Goal: Task Accomplishment & Management: Use online tool/utility

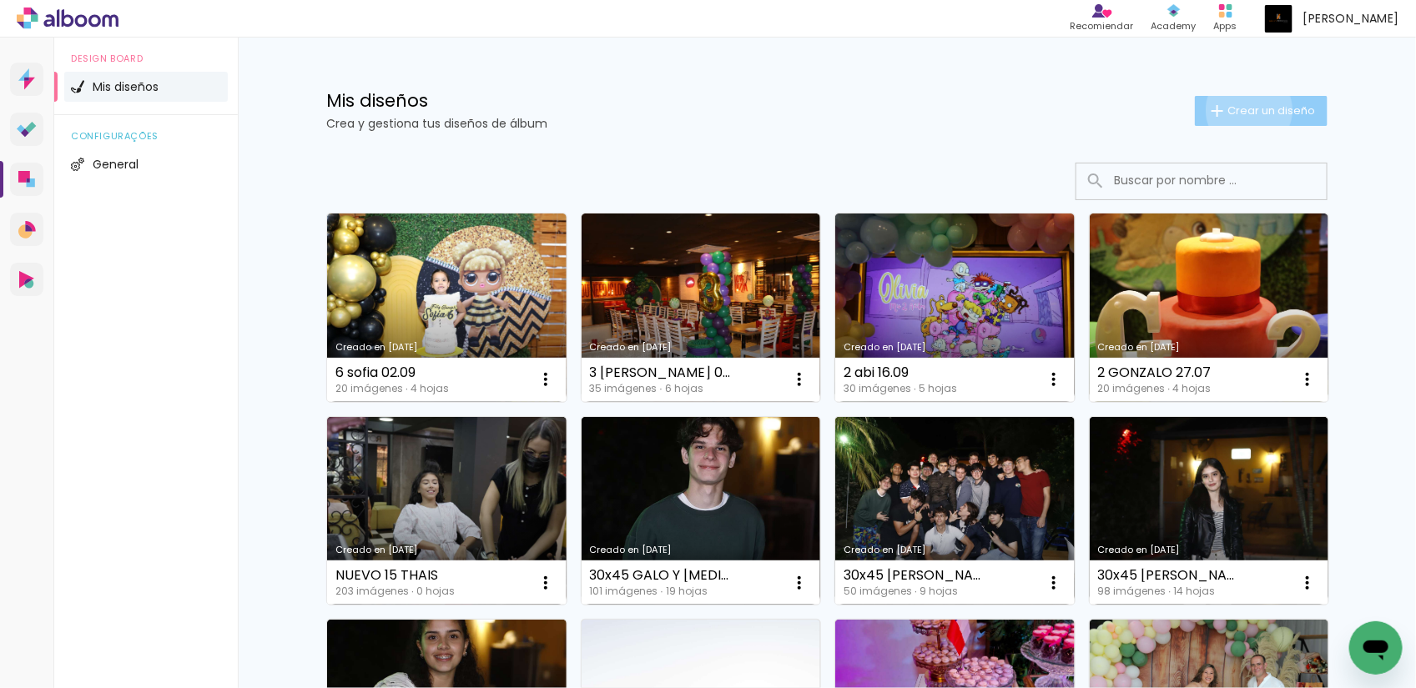
click at [1240, 110] on span "Crear un diseño" at bounding box center [1271, 110] width 88 height 11
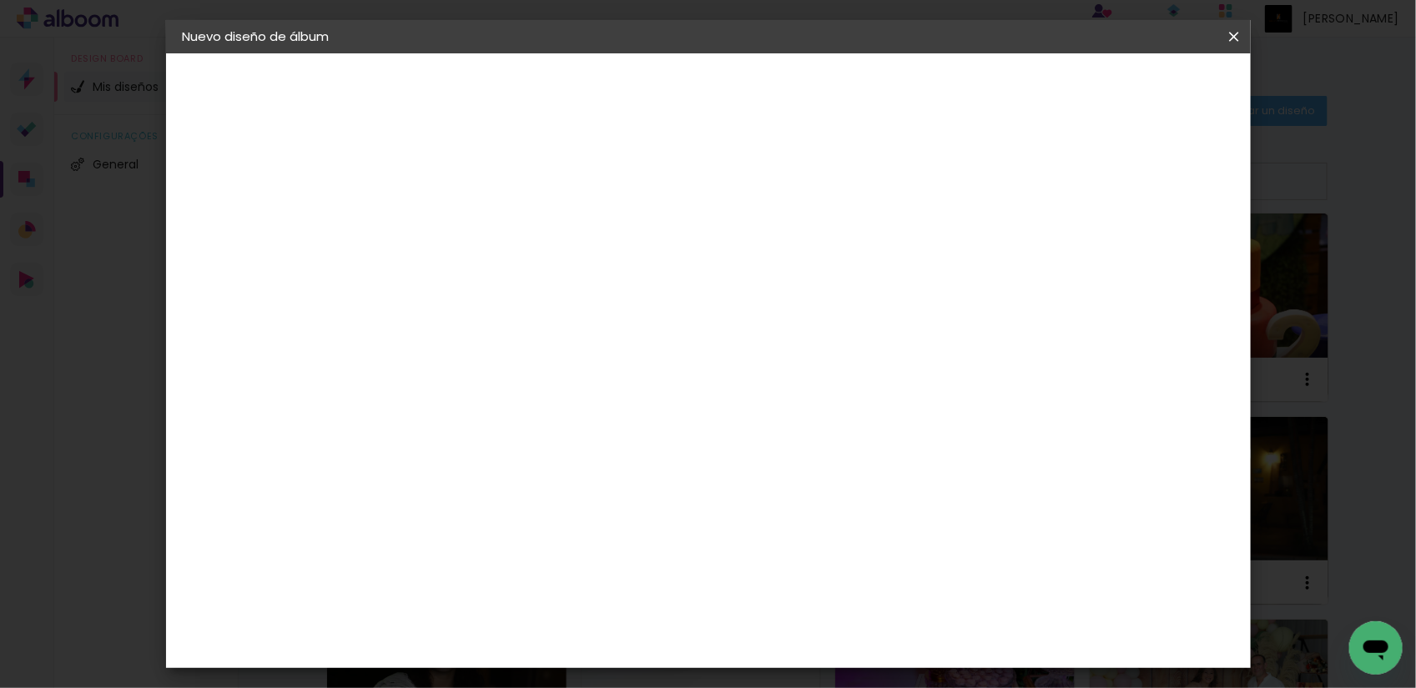
click at [456, 234] on input at bounding box center [456, 224] width 0 height 26
type input "Boda Majo y Rodrigo"
type paper-input "Boda Majo y Rodrigo"
click at [456, 224] on input "Boda Majo y Rodrigo 1709" at bounding box center [456, 224] width 0 height 26
click at [456, 219] on input "[PERSON_NAME] y [PERSON_NAME] 17.09" at bounding box center [456, 224] width 0 height 26
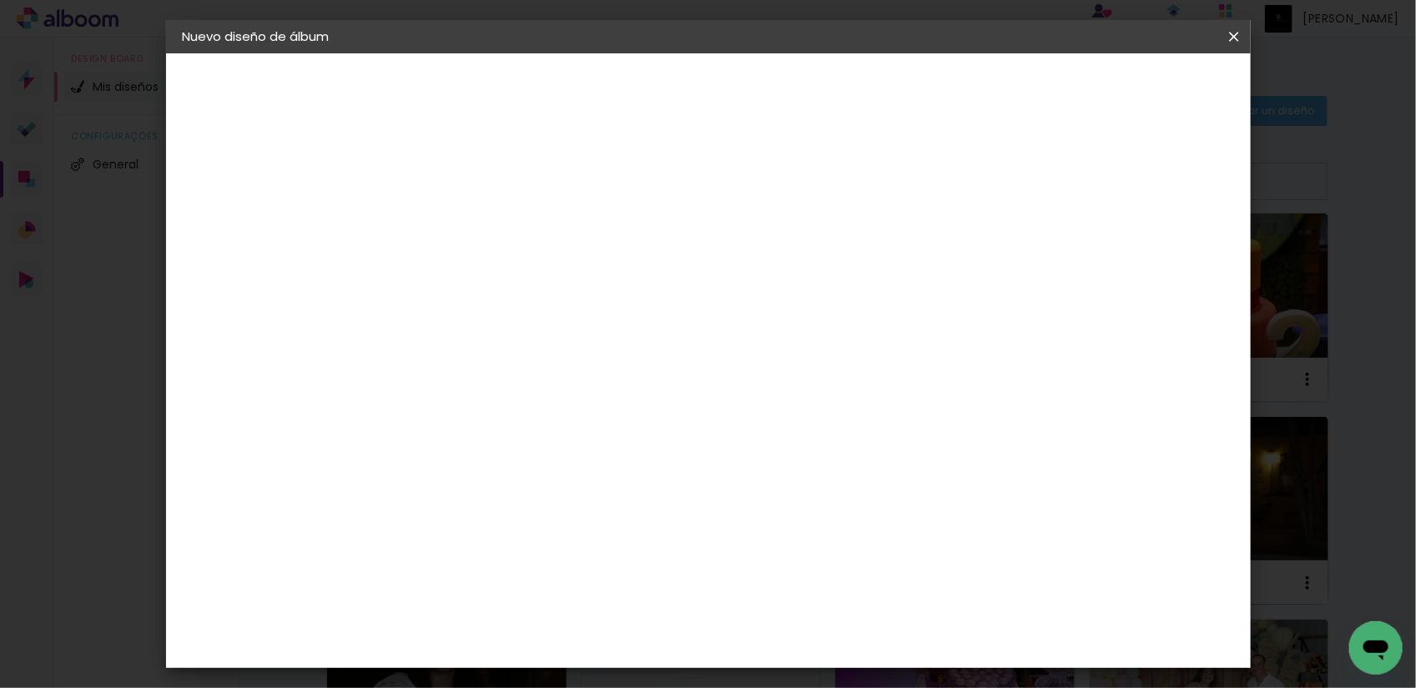
type input "[PERSON_NAME] y [PERSON_NAME] 17.09"
type paper-input "[PERSON_NAME] y [PERSON_NAME] 17.09"
click at [0, 0] on slot "Avanzar" at bounding box center [0, 0] width 0 height 0
click at [691, 264] on paper-item "Tamaño libre" at bounding box center [620, 253] width 142 height 37
click at [0, 0] on slot "Avanzar" at bounding box center [0, 0] width 0 height 0
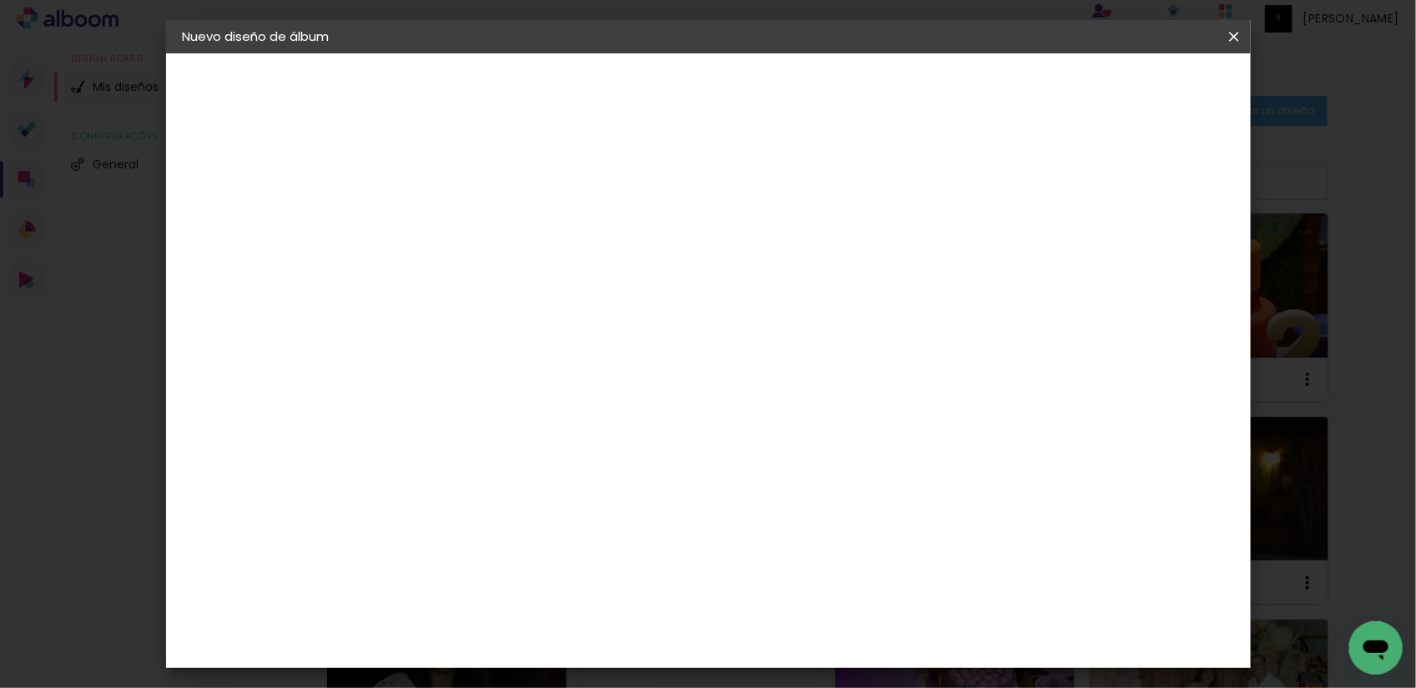
scroll to position [155, 0]
click at [805, 535] on input "60" at bounding box center [798, 538] width 43 height 25
click at [818, 537] on input "60" at bounding box center [798, 538] width 43 height 25
drag, startPoint x: 889, startPoint y: 524, endPoint x: 824, endPoint y: 543, distance: 67.9
click at [824, 543] on div "cm" at bounding box center [830, 538] width 20 height 25
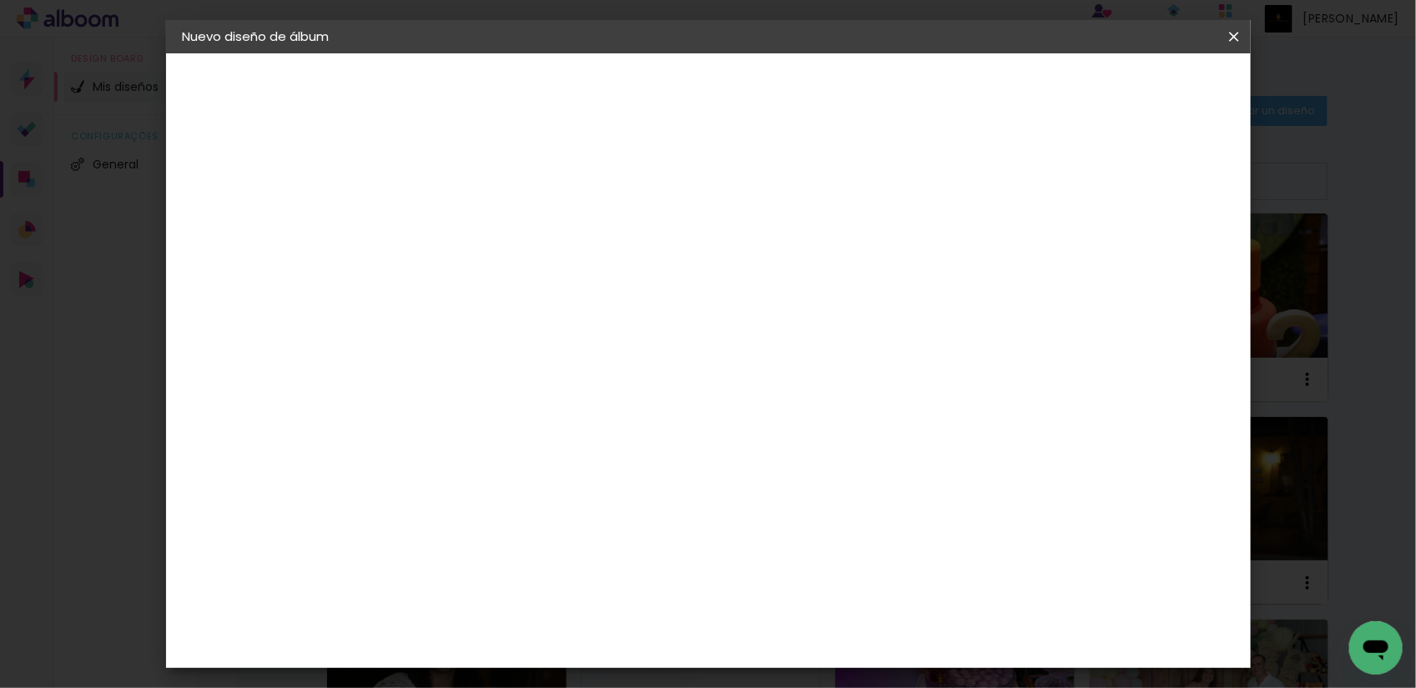
click at [819, 537] on input "60" at bounding box center [798, 538] width 43 height 25
drag, startPoint x: 894, startPoint y: 620, endPoint x: 811, endPoint y: 639, distance: 84.8
click at [811, 639] on input "60" at bounding box center [798, 639] width 43 height 25
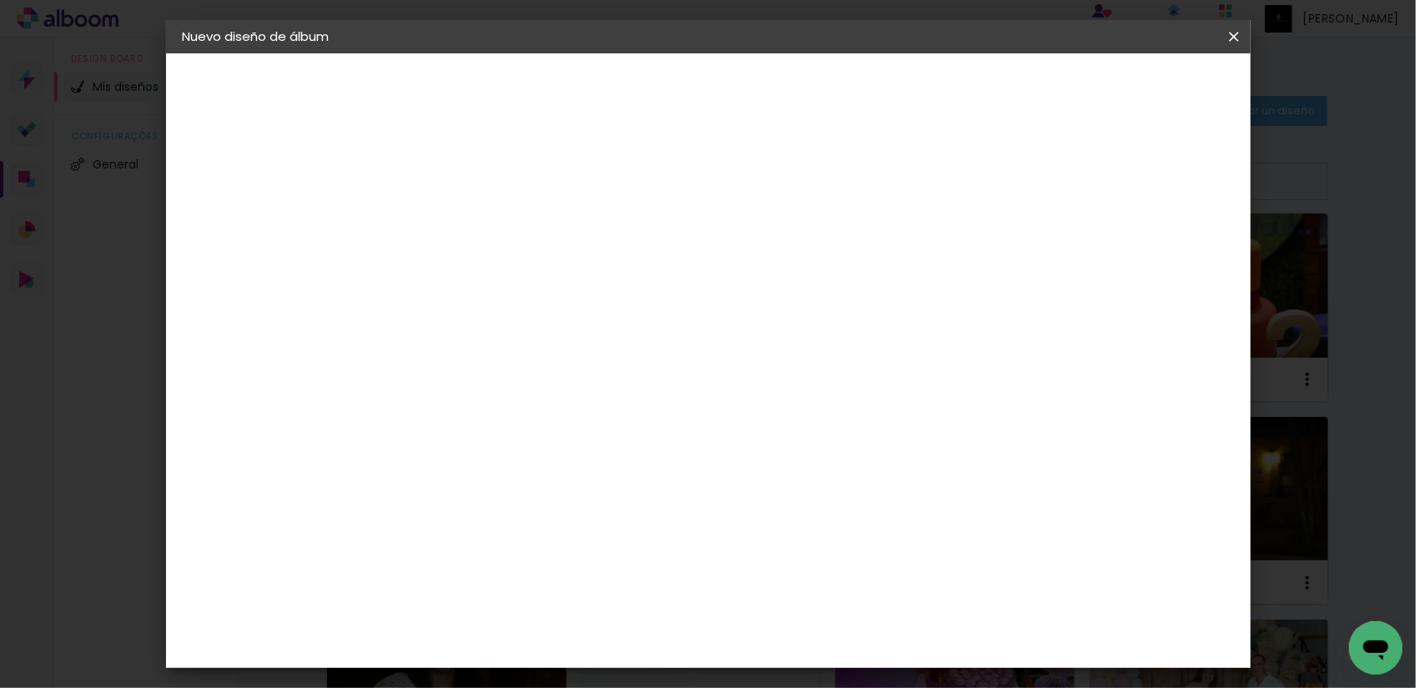
type input "45"
type paper-input "45"
click at [0, 0] on slot "Volver" at bounding box center [0, 0] width 0 height 0
click at [691, 242] on paper-item "Tamaño libre" at bounding box center [620, 253] width 142 height 37
click at [691, 93] on paper-button "Avanzar" at bounding box center [651, 88] width 80 height 28
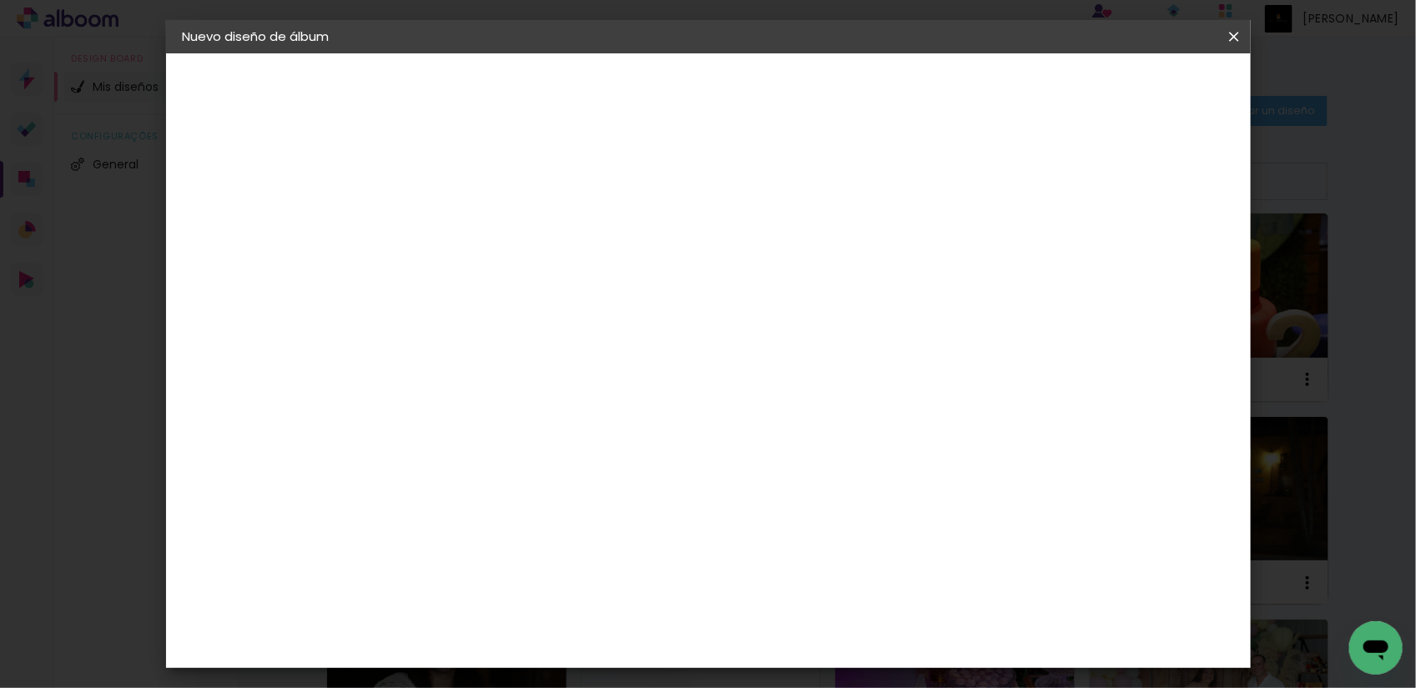
scroll to position [163, 0]
click at [1126, 86] on span "Empezar diseño" at bounding box center [1080, 89] width 93 height 12
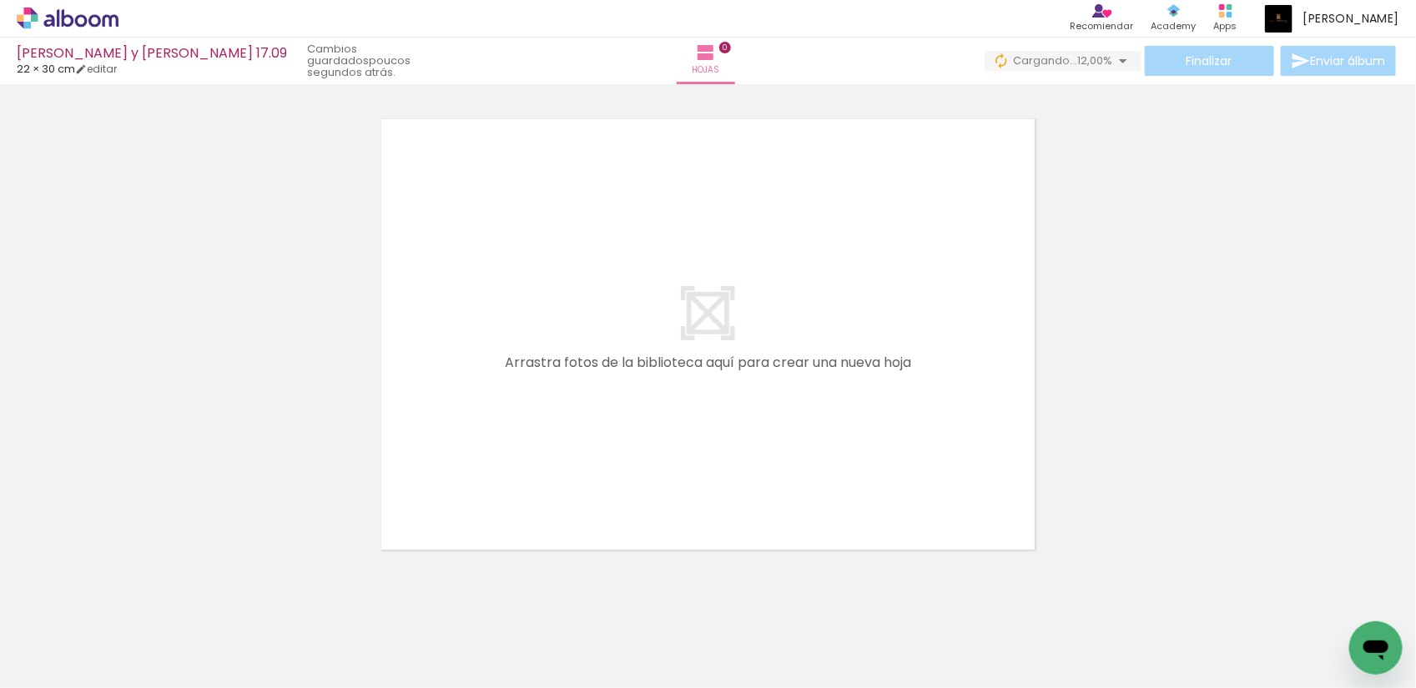
scroll to position [0, 740]
click at [671, 657] on quentale-thumb at bounding box center [623, 632] width 93 height 96
click at [998, 660] on quentale-thumb at bounding box center [1007, 632] width 93 height 96
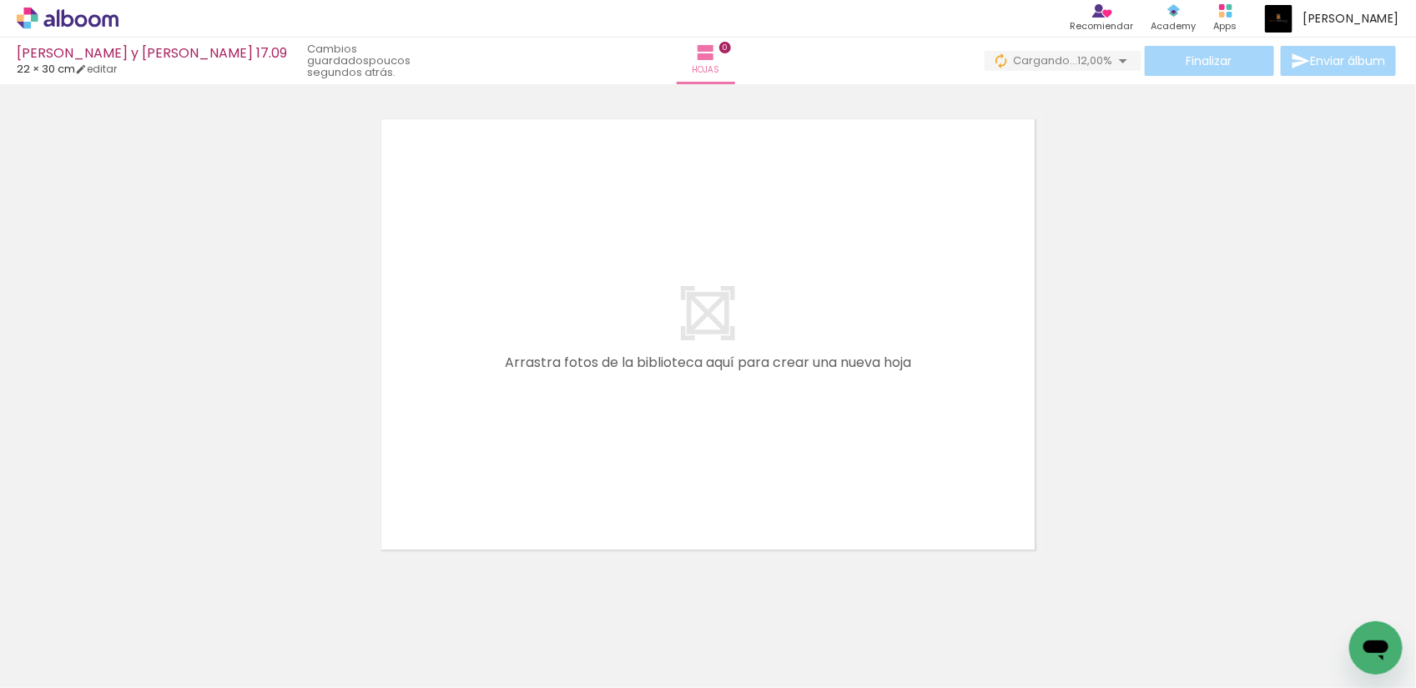
click at [74, 632] on iron-icon at bounding box center [67, 638] width 13 height 13
click at [0, 0] on slot "No usadas" at bounding box center [0, 0] width 0 height 0
type input "No usadas"
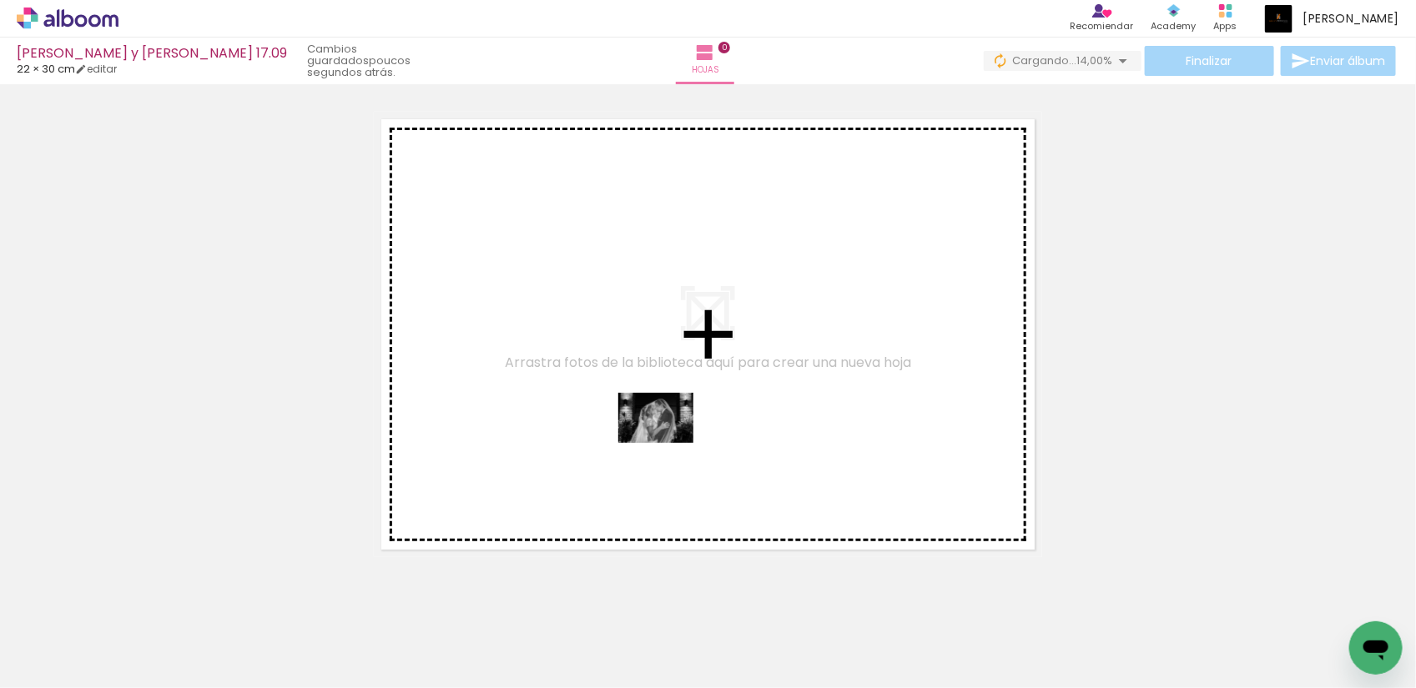
drag, startPoint x: 584, startPoint y: 647, endPoint x: 668, endPoint y: 443, distance: 220.3
click at [668, 443] on quentale-workspace at bounding box center [708, 344] width 1416 height 688
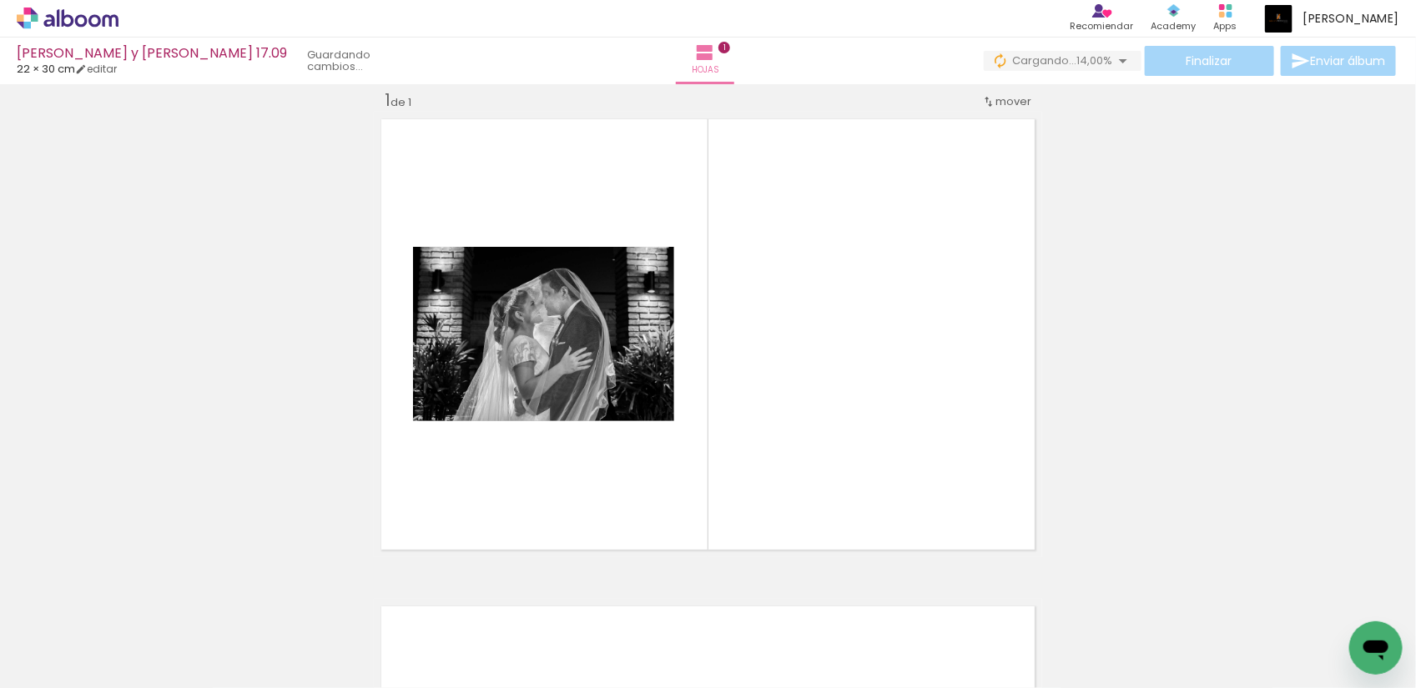
scroll to position [21, 0]
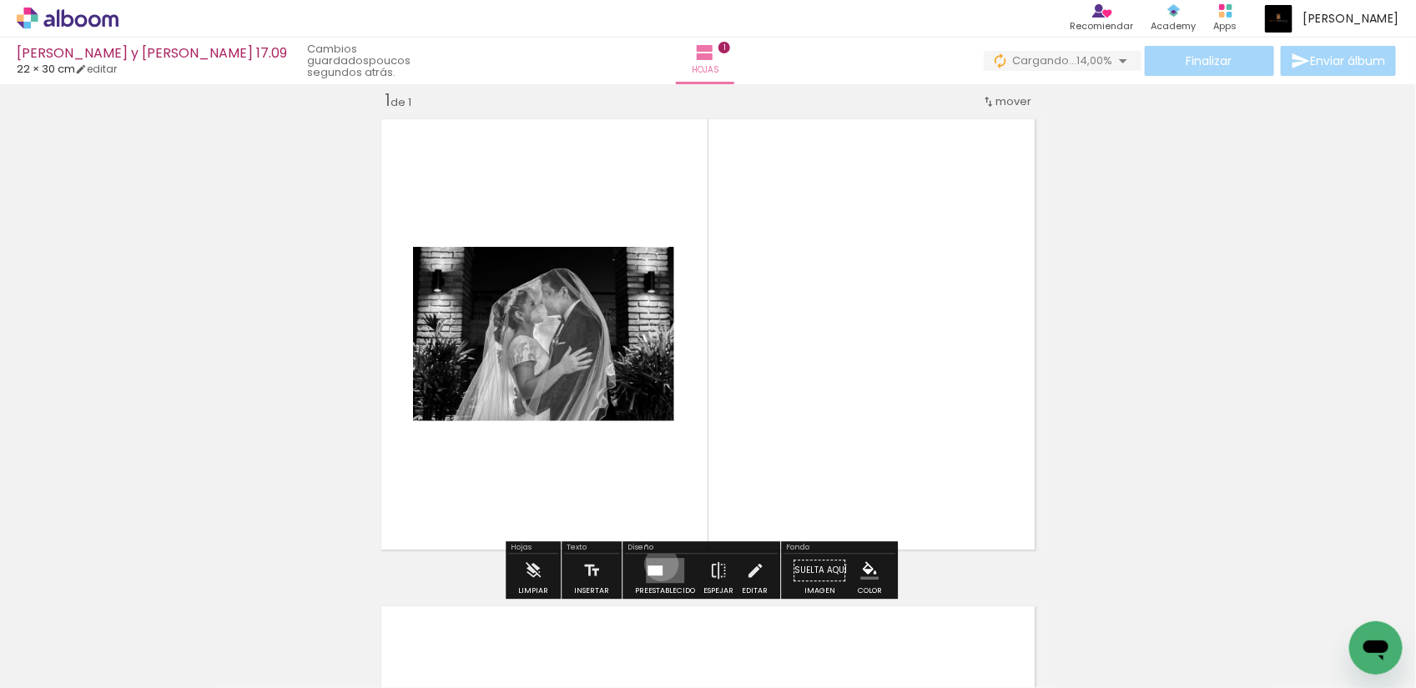
click at [657, 566] on div at bounding box center [654, 571] width 15 height 10
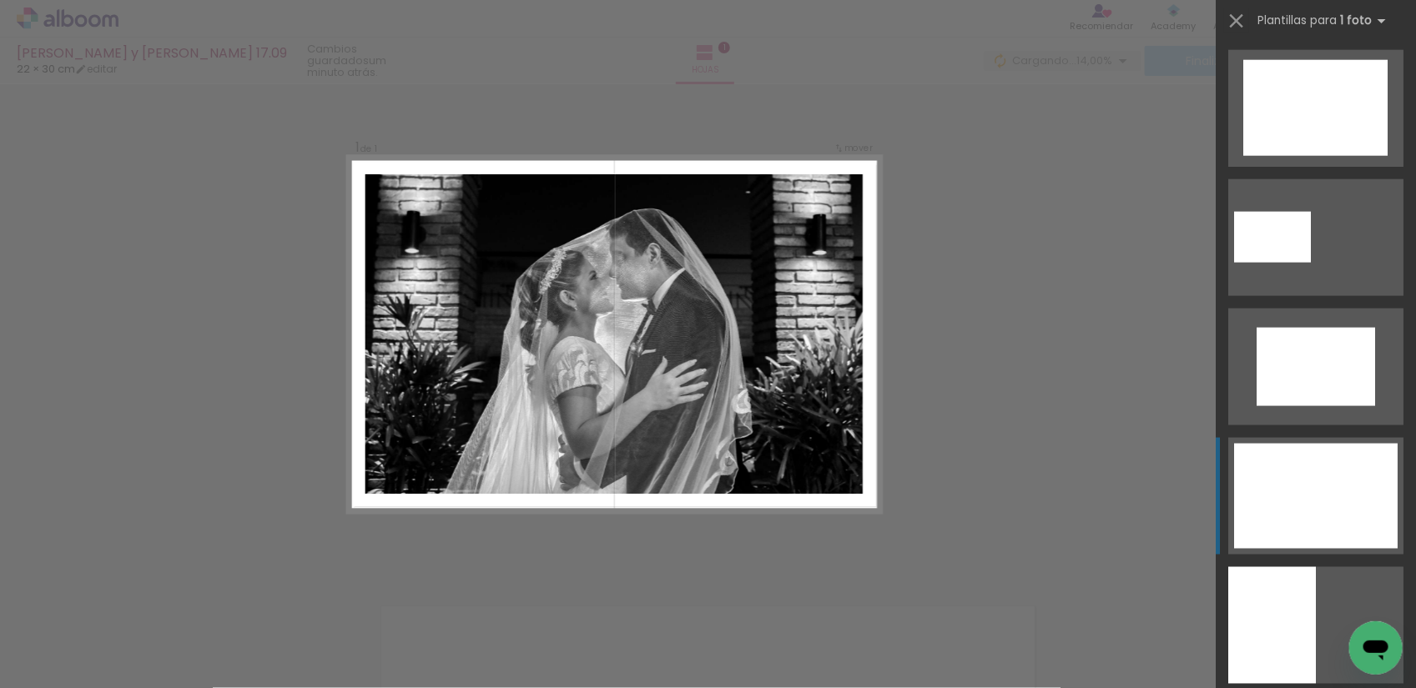
scroll to position [1043, 0]
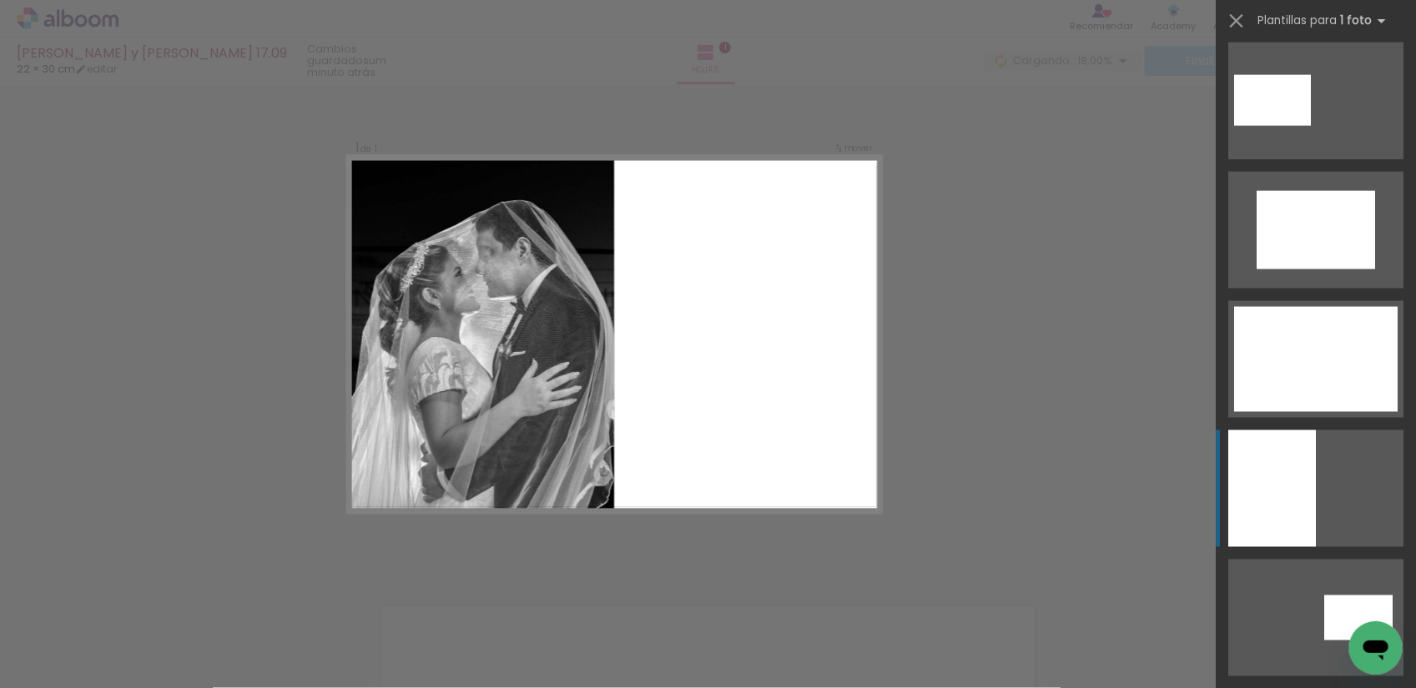
click at [1328, 502] on quentale-layouter at bounding box center [1315, 489] width 175 height 117
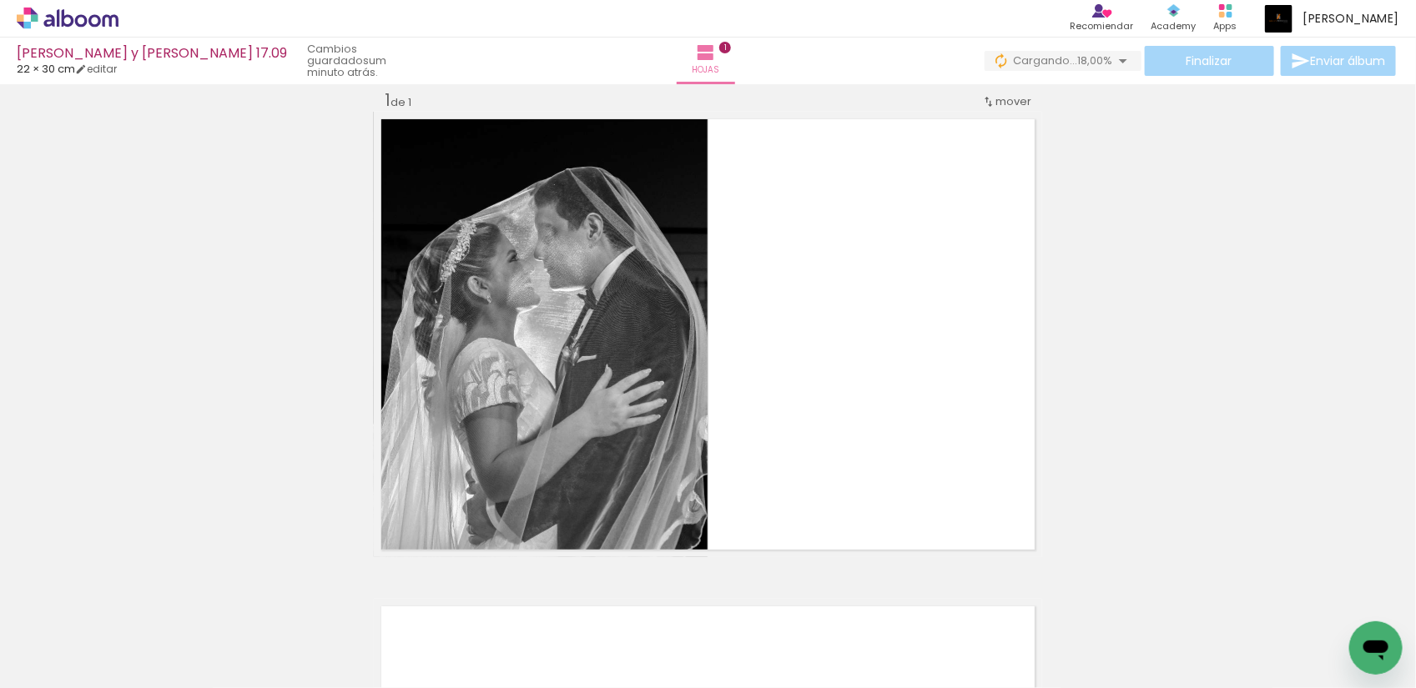
scroll to position [0, 3304]
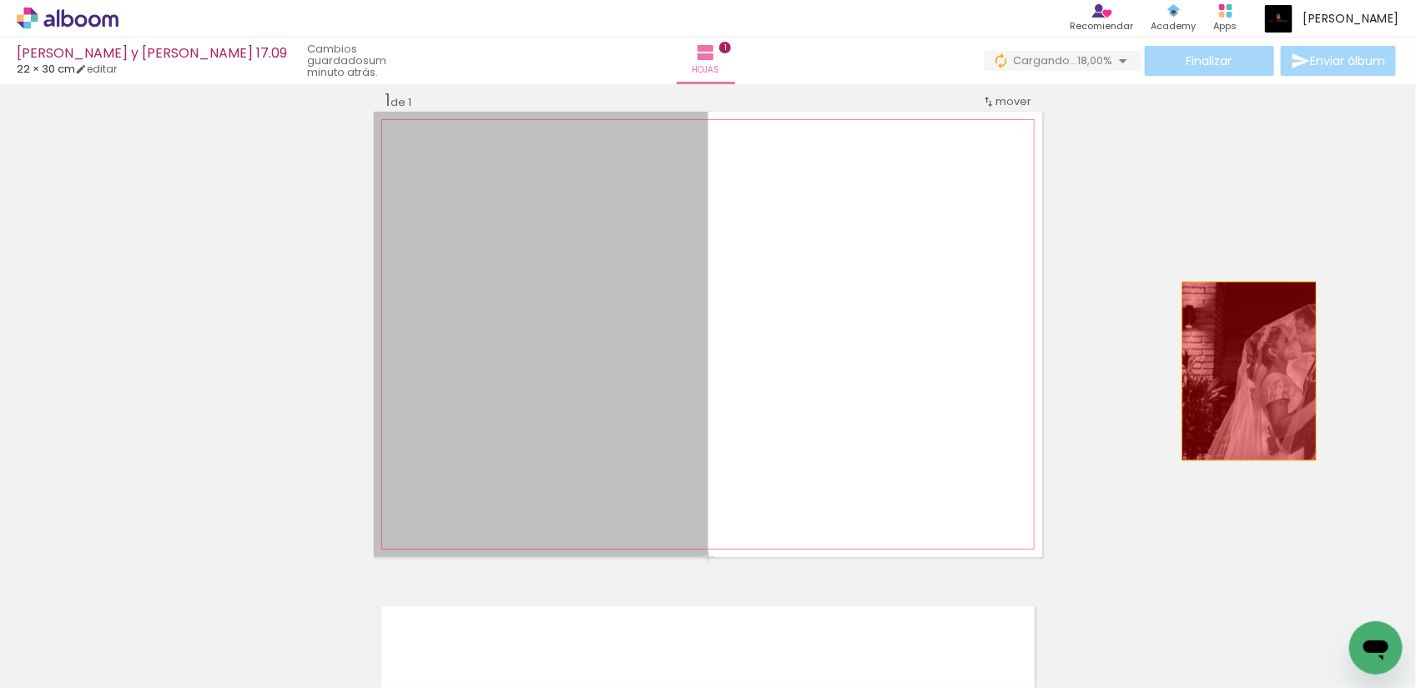
drag, startPoint x: 586, startPoint y: 395, endPoint x: 1253, endPoint y: 371, distance: 667.9
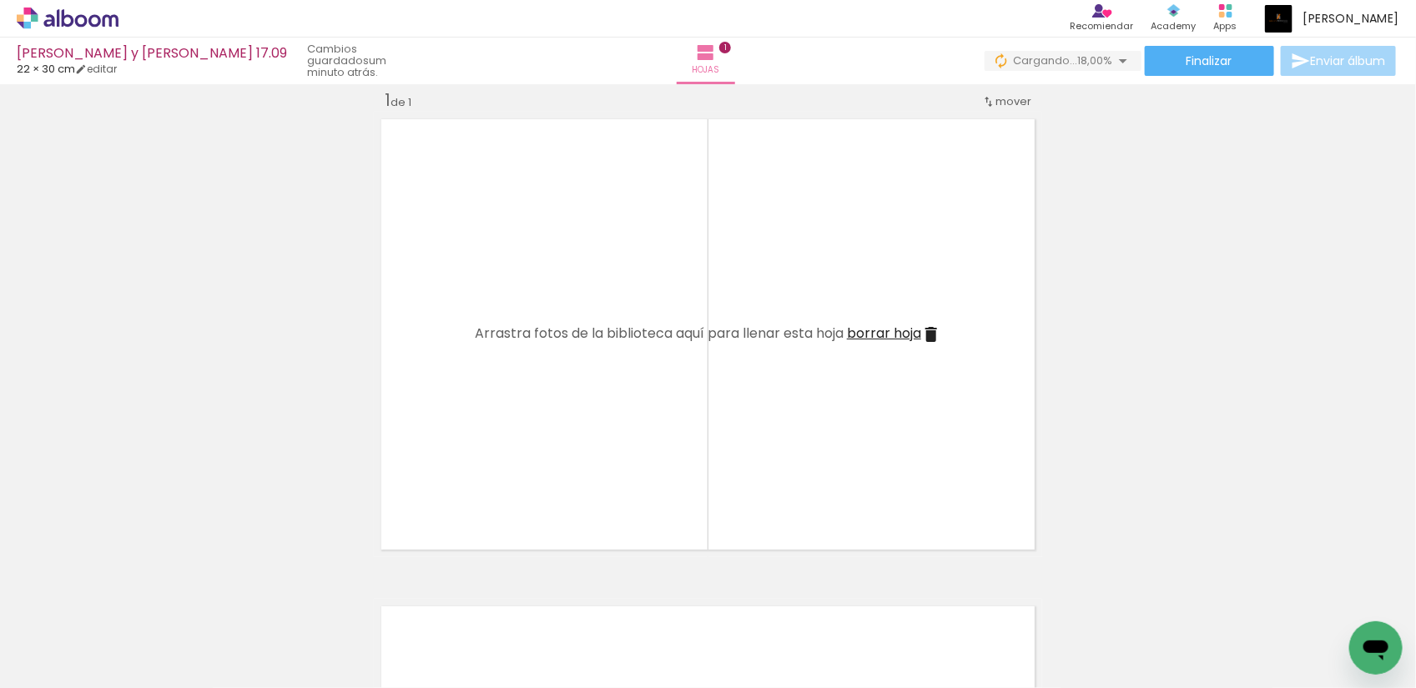
scroll to position [0, 0]
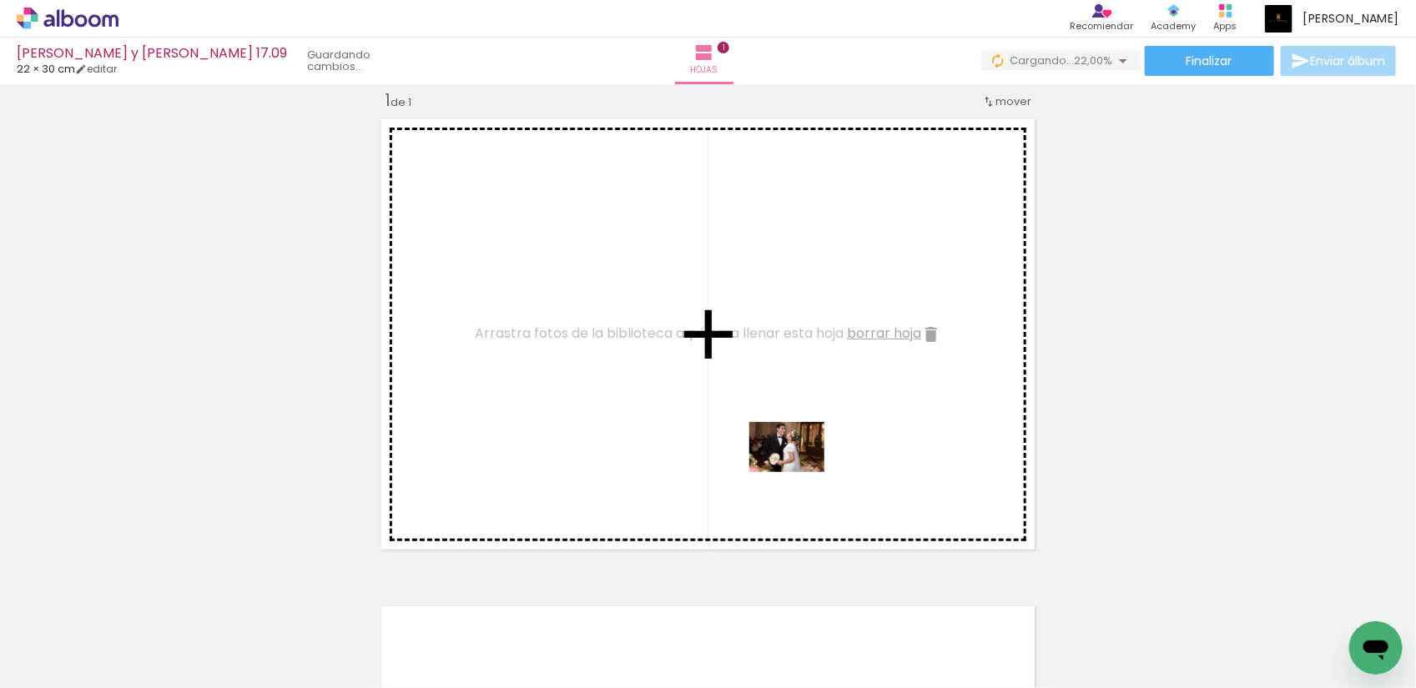
drag, startPoint x: 1200, startPoint y: 651, endPoint x: 799, endPoint y: 472, distance: 438.5
click at [799, 472] on quentale-workspace at bounding box center [708, 344] width 1416 height 688
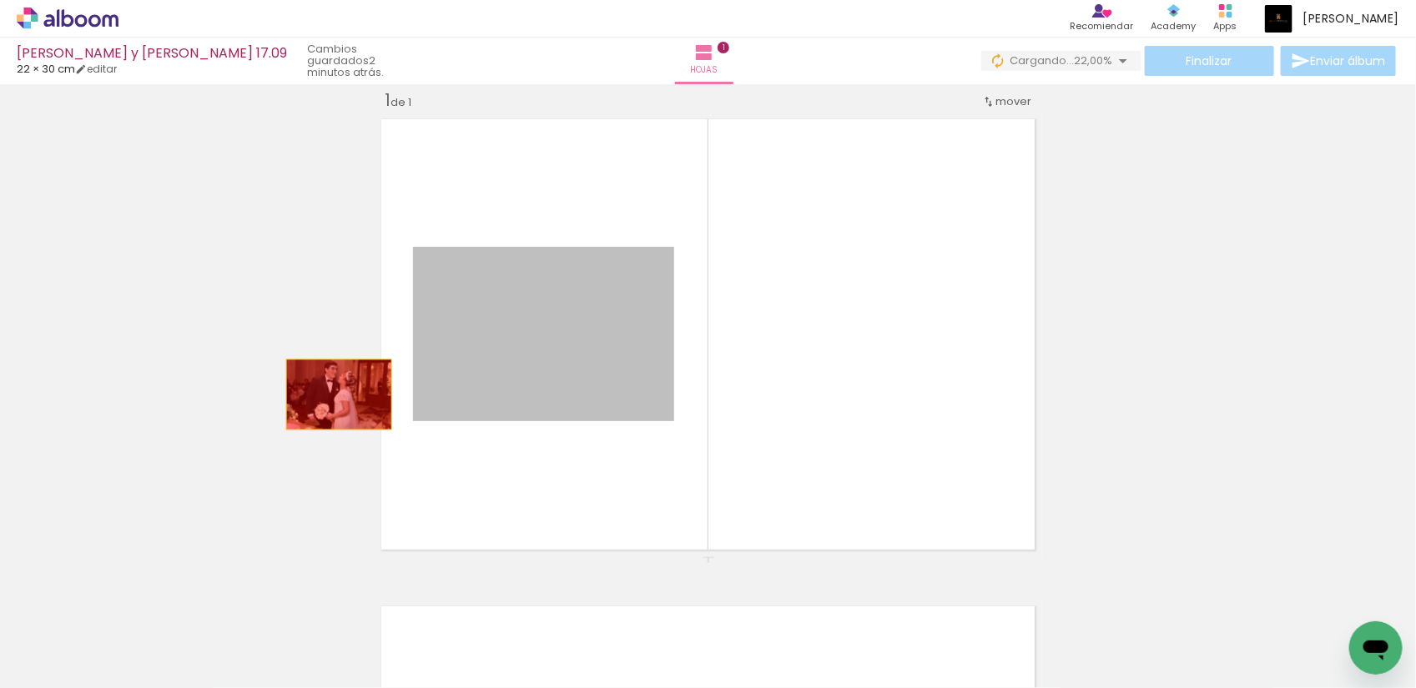
drag, startPoint x: 599, startPoint y: 371, endPoint x: 331, endPoint y: 395, distance: 268.9
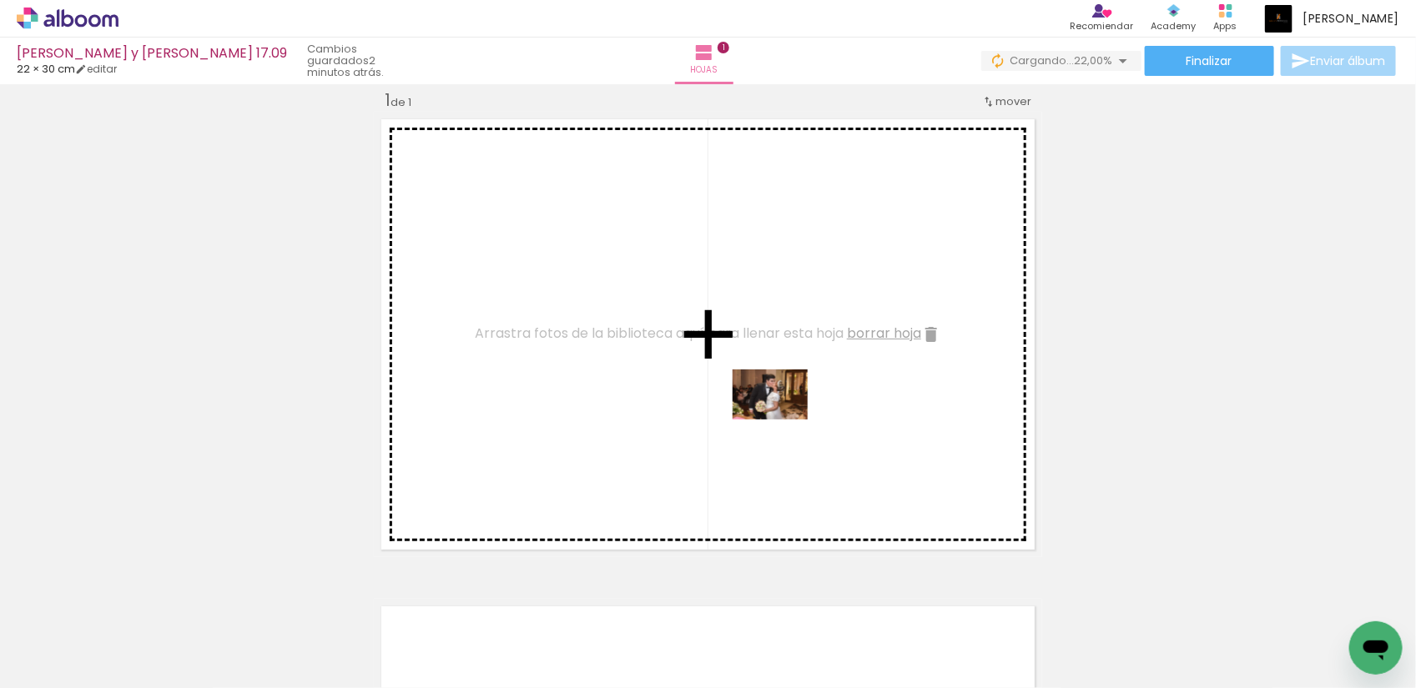
drag, startPoint x: 1303, startPoint y: 651, endPoint x: 783, endPoint y: 420, distance: 569.6
click at [783, 420] on quentale-workspace at bounding box center [708, 344] width 1416 height 688
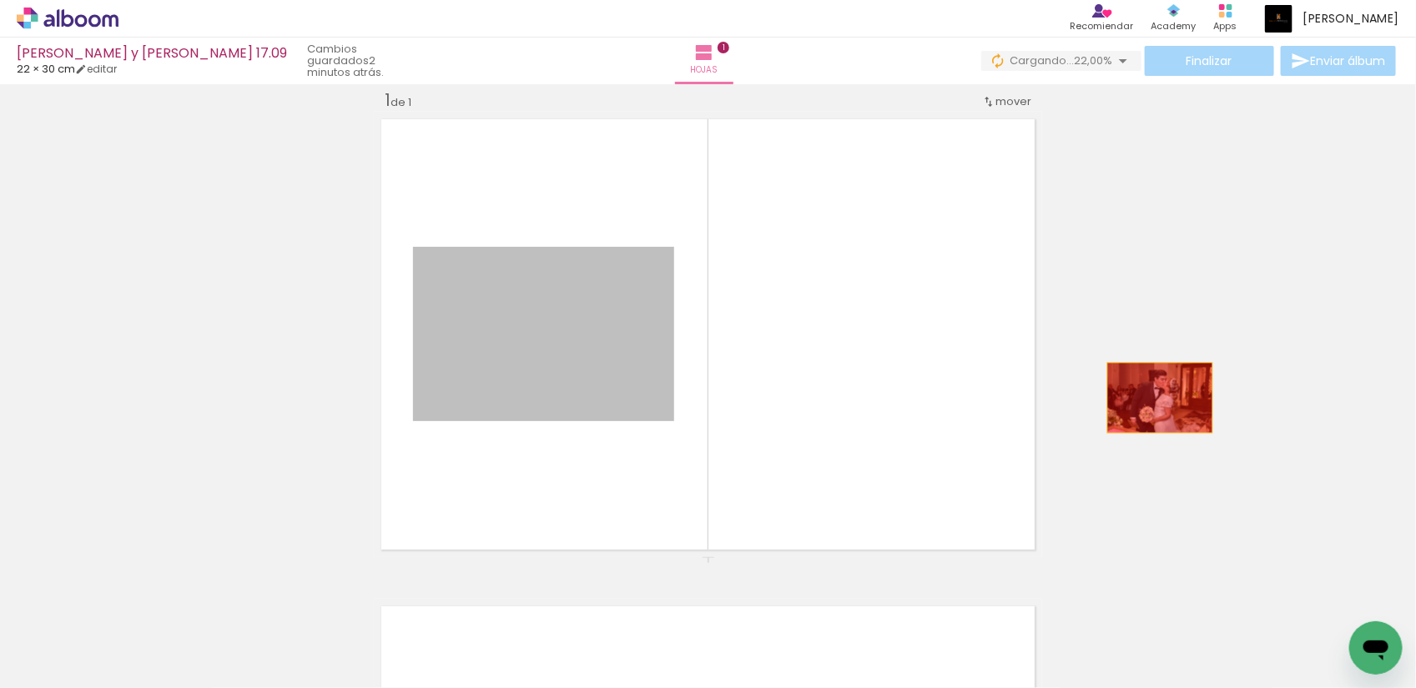
drag, startPoint x: 523, startPoint y: 359, endPoint x: 1196, endPoint y: 401, distance: 673.8
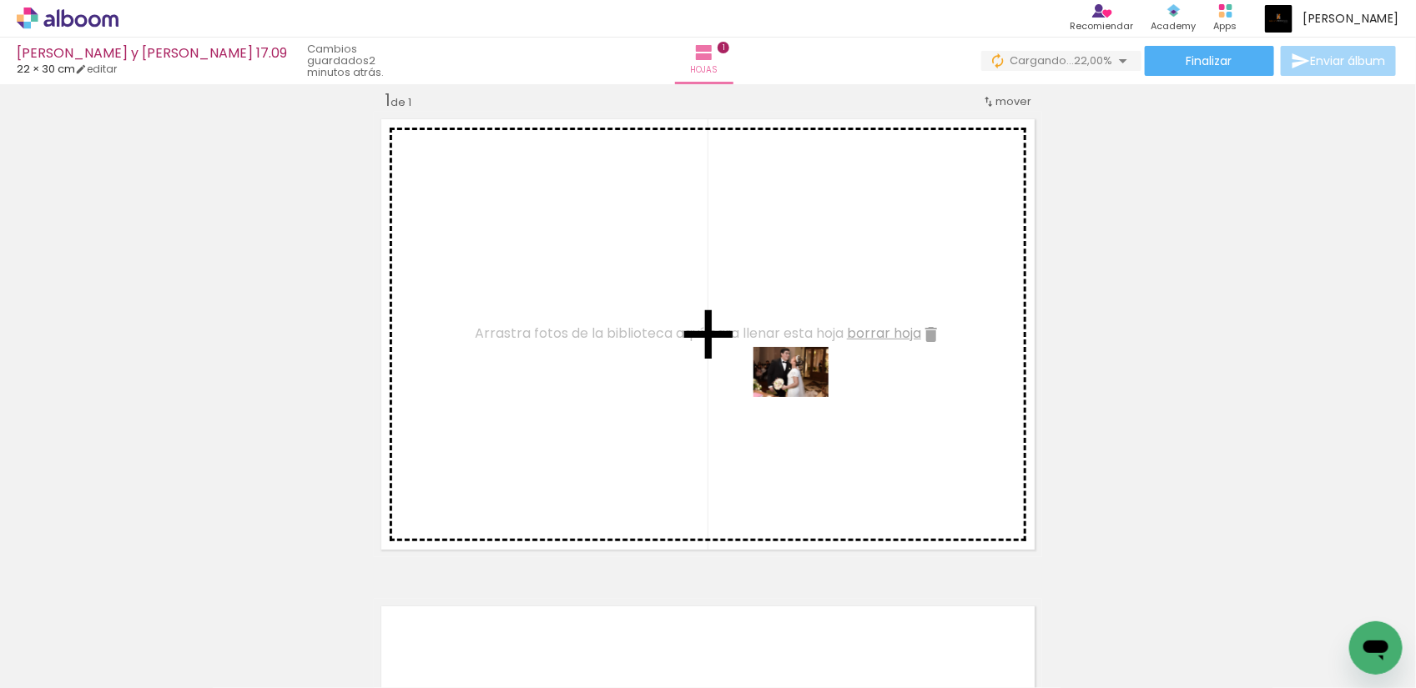
drag, startPoint x: 1214, startPoint y: 649, endPoint x: 803, endPoint y: 397, distance: 481.7
click at [803, 397] on quentale-workspace at bounding box center [708, 344] width 1416 height 688
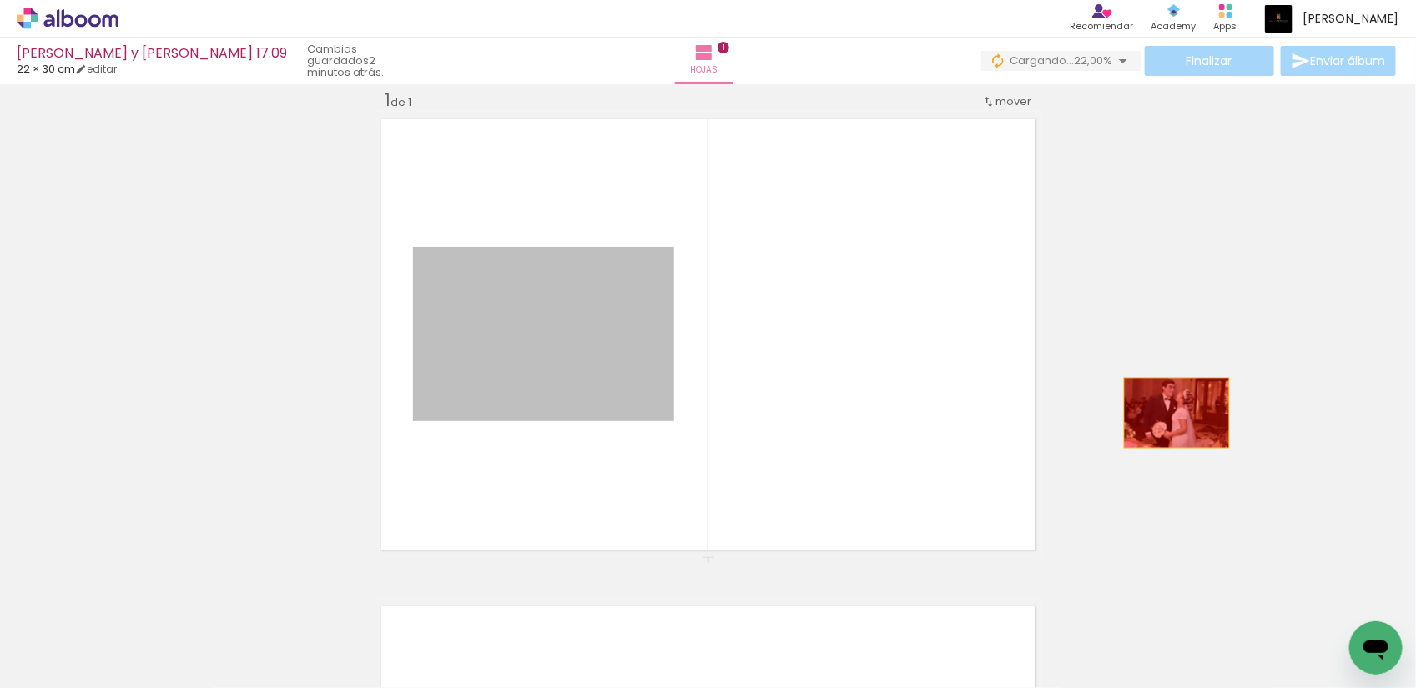
drag, startPoint x: 539, startPoint y: 374, endPoint x: 1169, endPoint y: 413, distance: 631.2
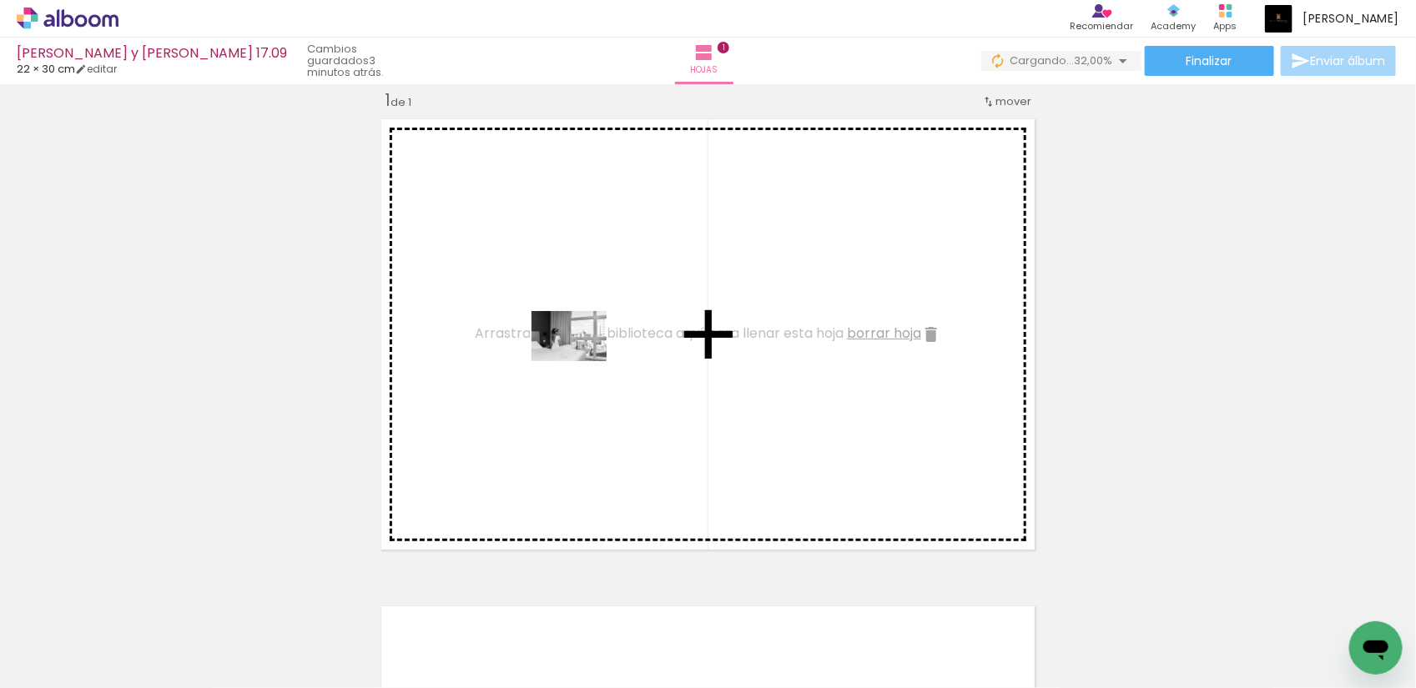
drag, startPoint x: 280, startPoint y: 648, endPoint x: 582, endPoint y: 361, distance: 416.1
click at [582, 361] on quentale-workspace at bounding box center [708, 344] width 1416 height 688
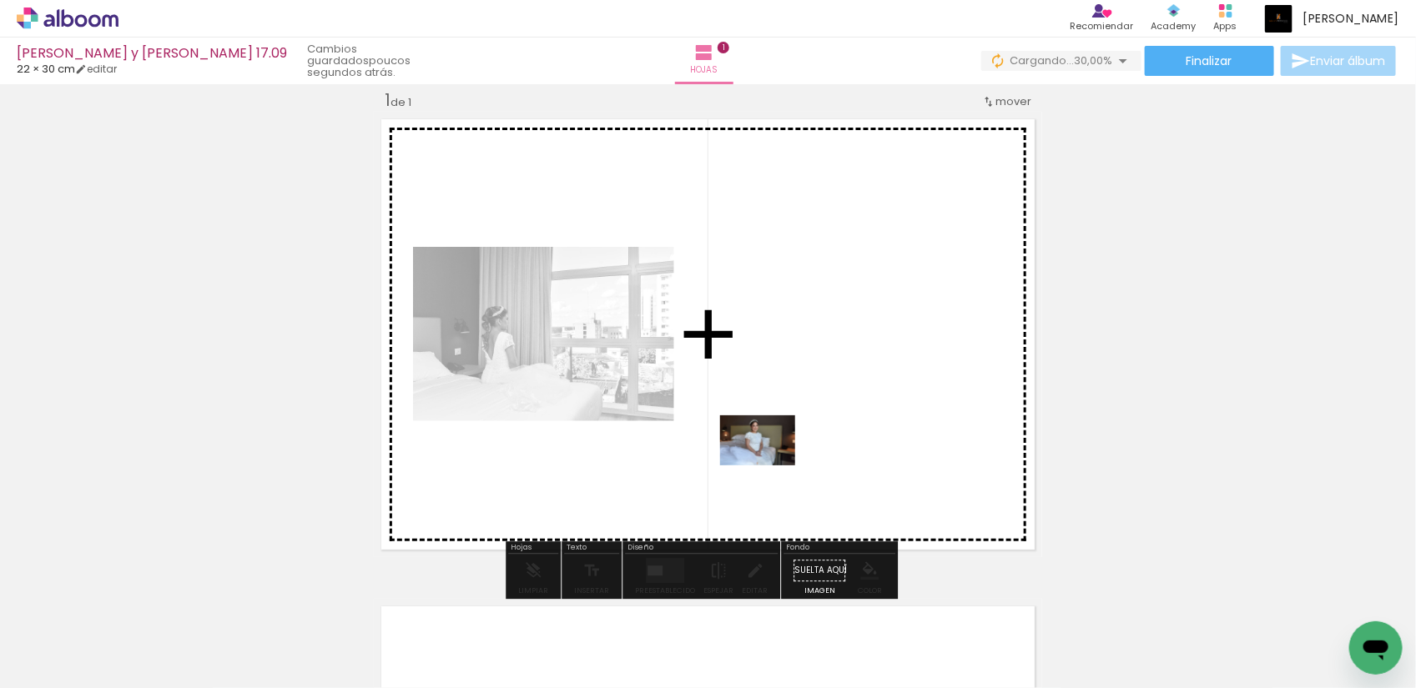
drag, startPoint x: 281, startPoint y: 644, endPoint x: 770, endPoint y: 466, distance: 520.5
click at [770, 466] on quentale-workspace at bounding box center [708, 344] width 1416 height 688
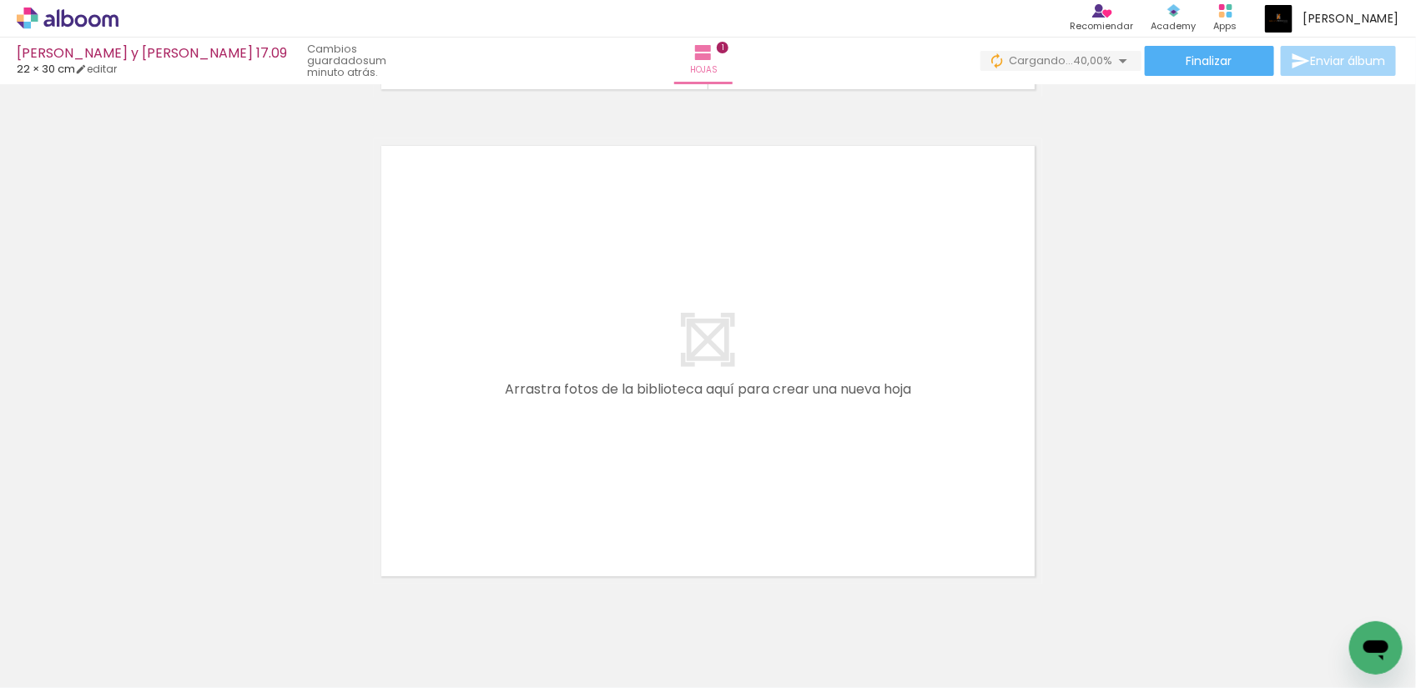
scroll to position [436, 0]
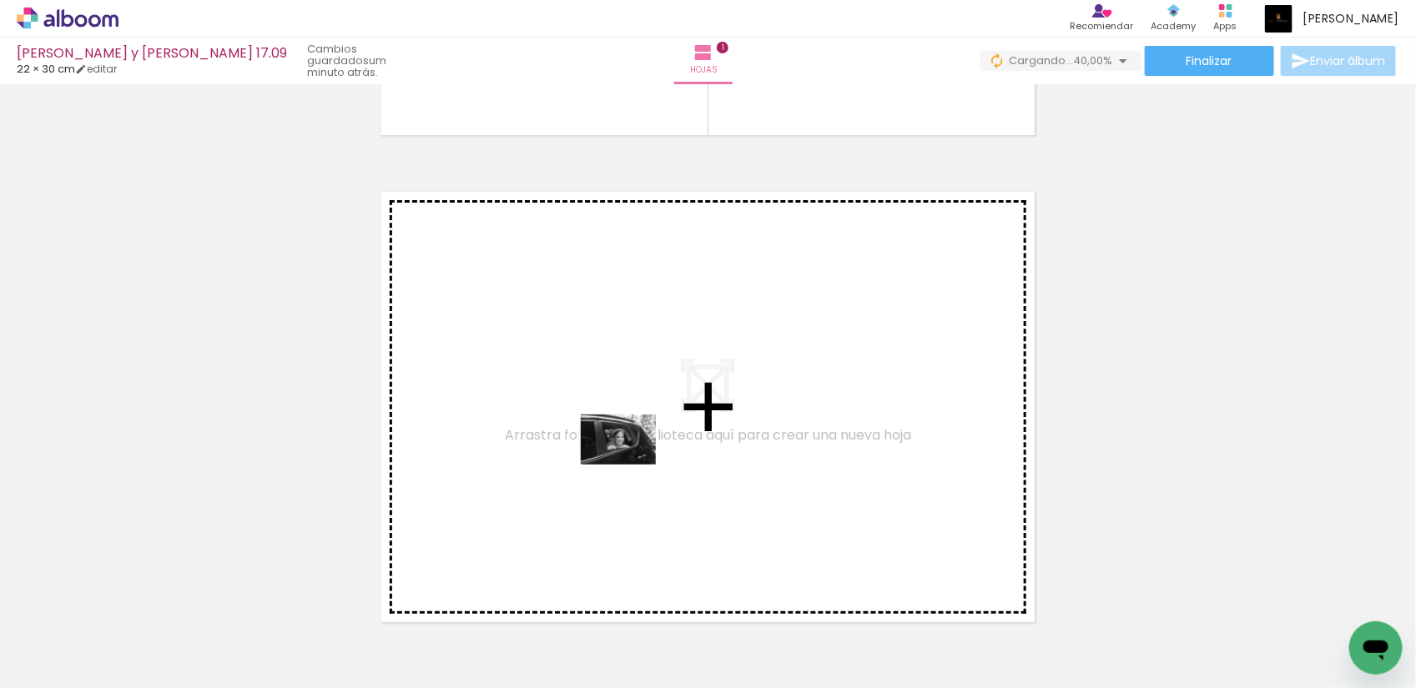
drag, startPoint x: 652, startPoint y: 637, endPoint x: 631, endPoint y: 465, distance: 173.2
click at [631, 465] on quentale-workspace at bounding box center [708, 344] width 1416 height 688
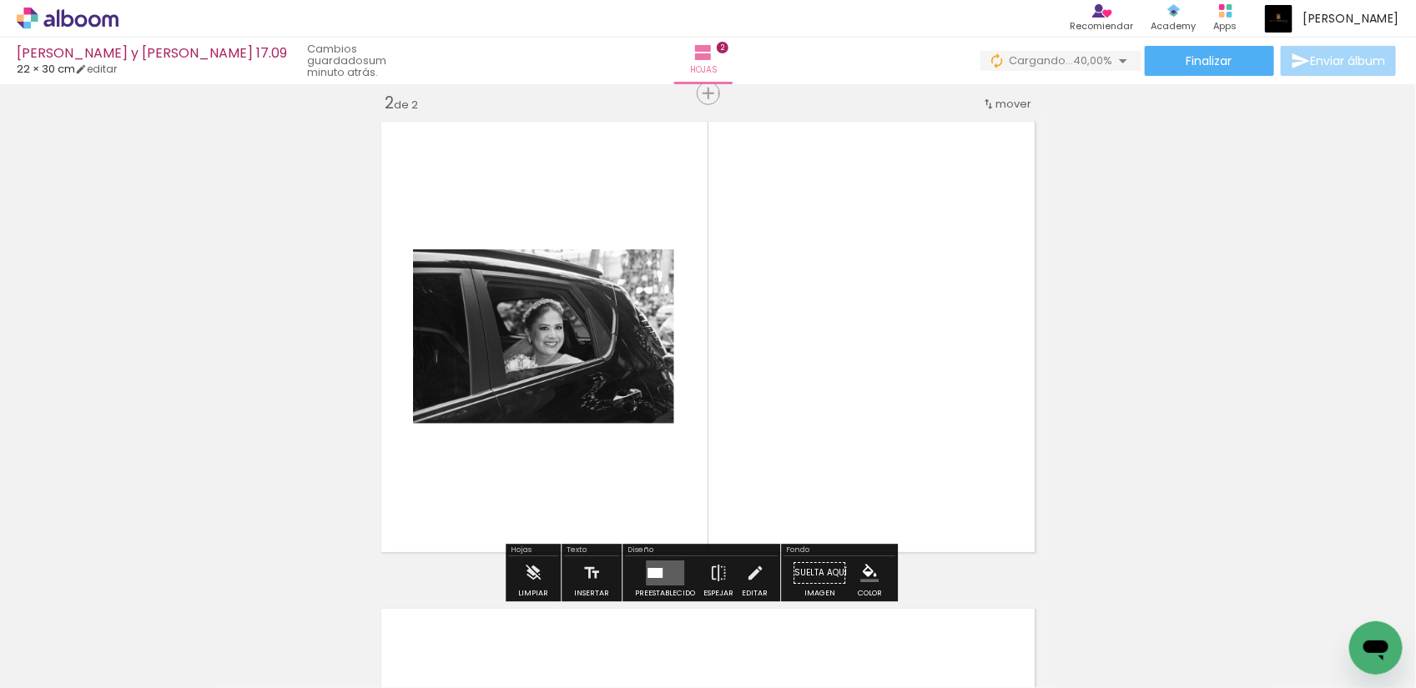
scroll to position [509, 0]
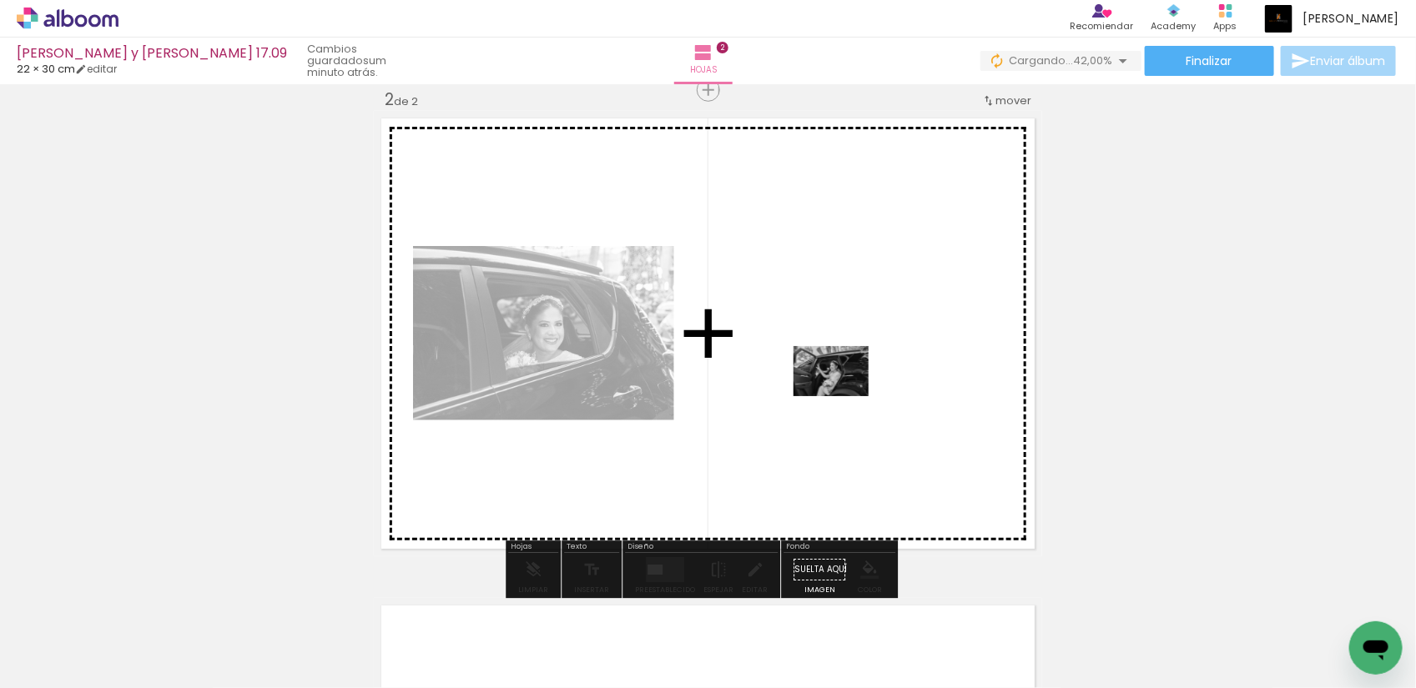
drag, startPoint x: 657, startPoint y: 653, endPoint x: 844, endPoint y: 396, distance: 317.3
click at [844, 396] on quentale-workspace at bounding box center [708, 344] width 1416 height 688
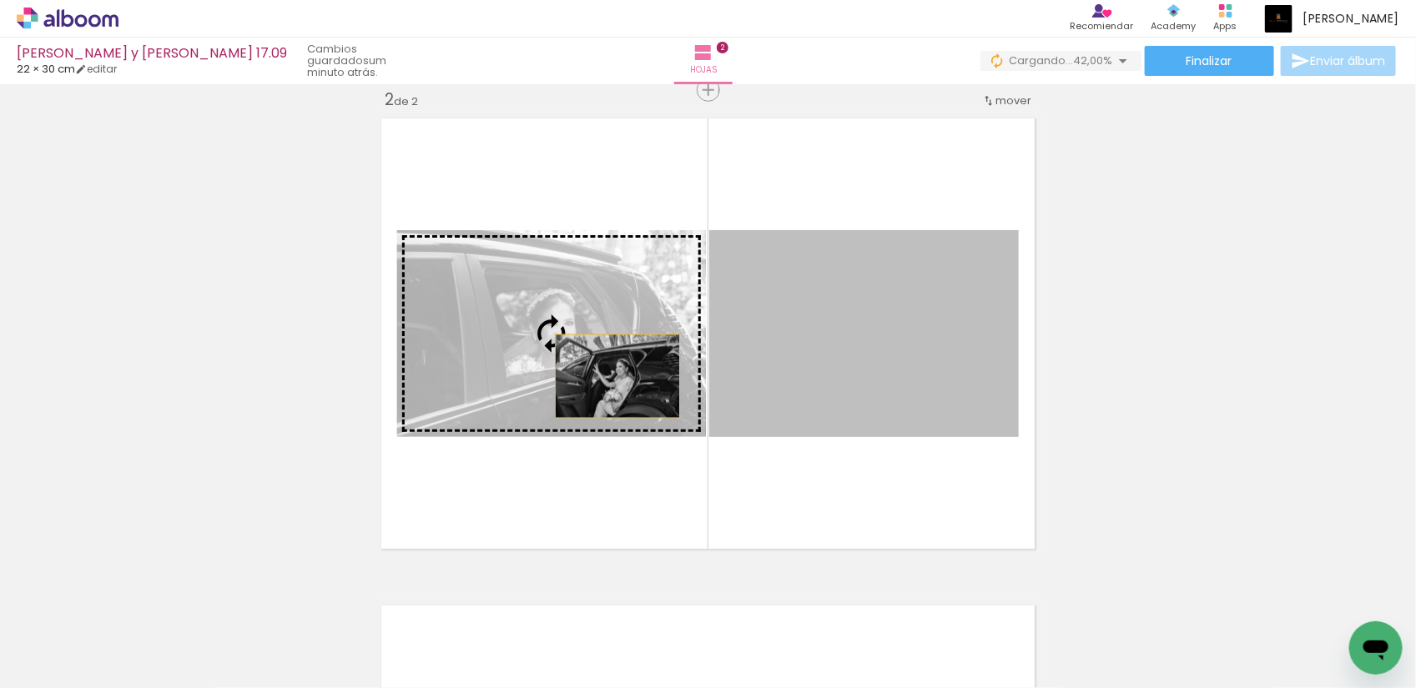
drag, startPoint x: 904, startPoint y: 380, endPoint x: 610, endPoint y: 376, distance: 293.7
click at [0, 0] on slot at bounding box center [0, 0] width 0 height 0
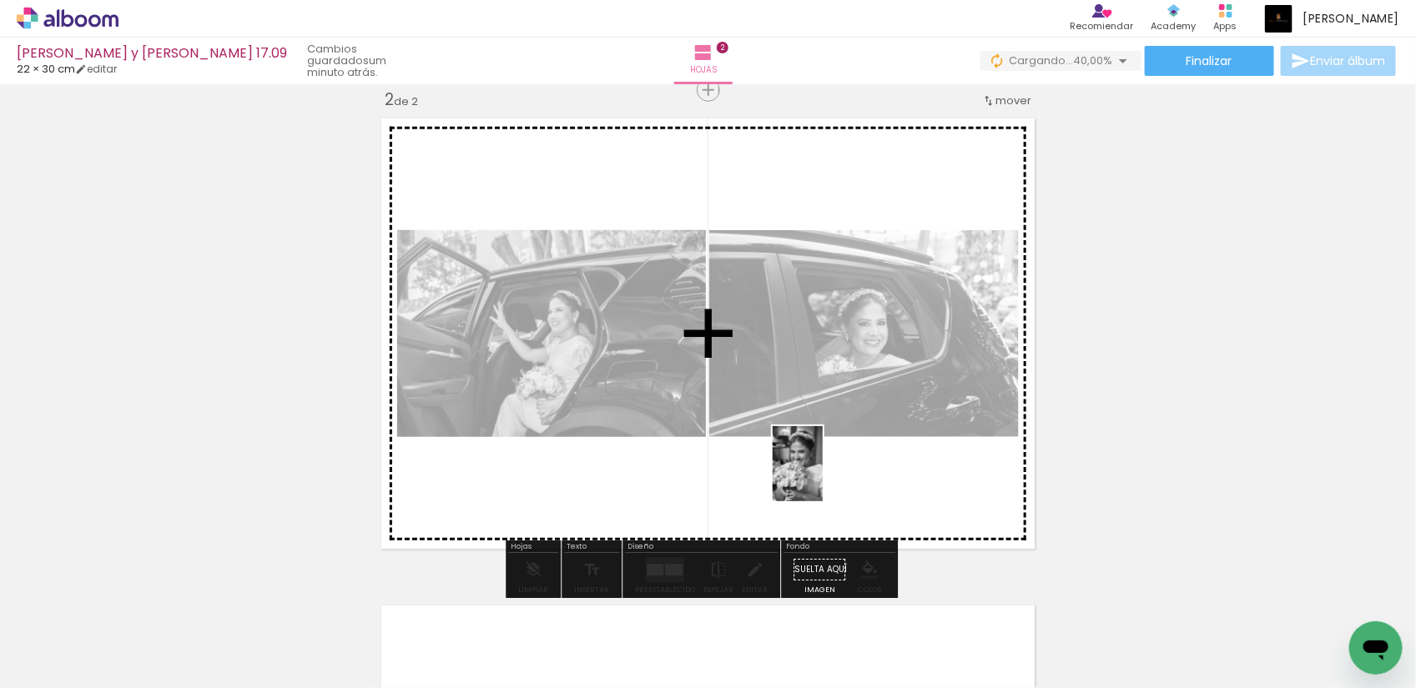
drag, startPoint x: 270, startPoint y: 644, endPoint x: 823, endPoint y: 476, distance: 578.1
click at [823, 476] on quentale-workspace at bounding box center [708, 344] width 1416 height 688
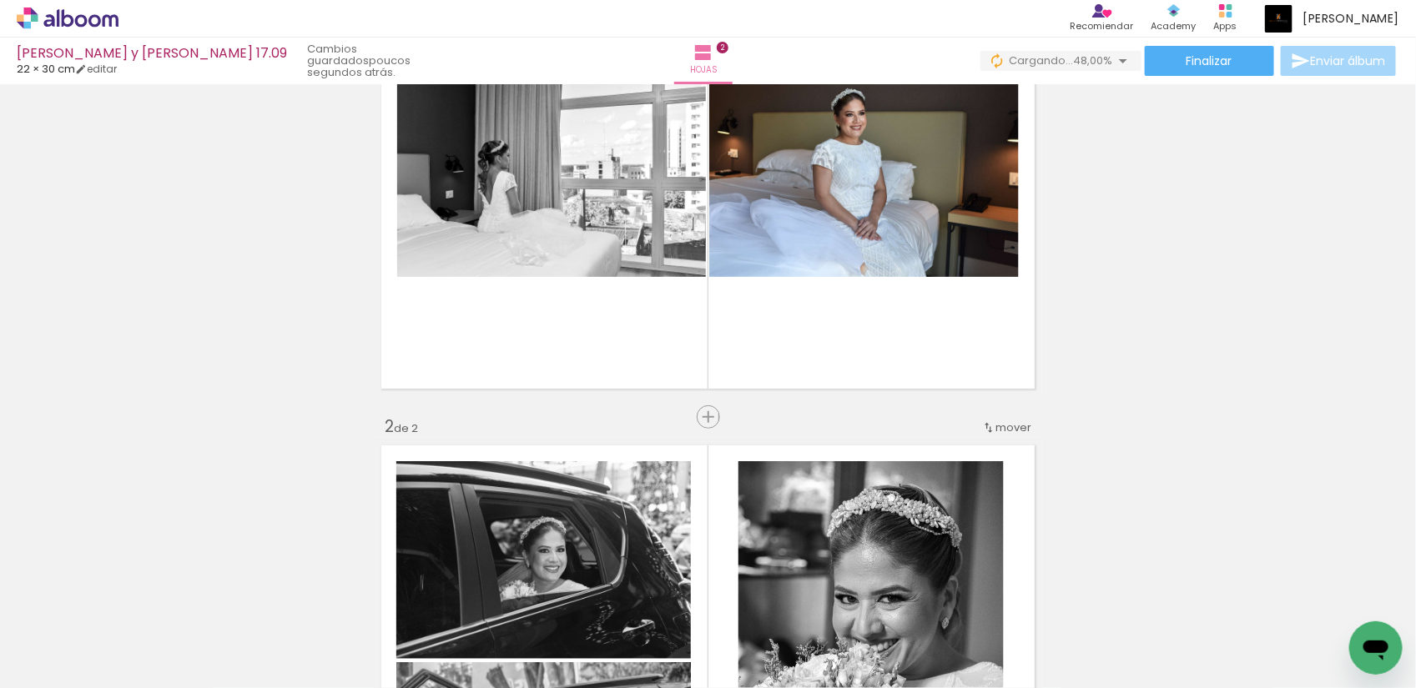
scroll to position [0, 0]
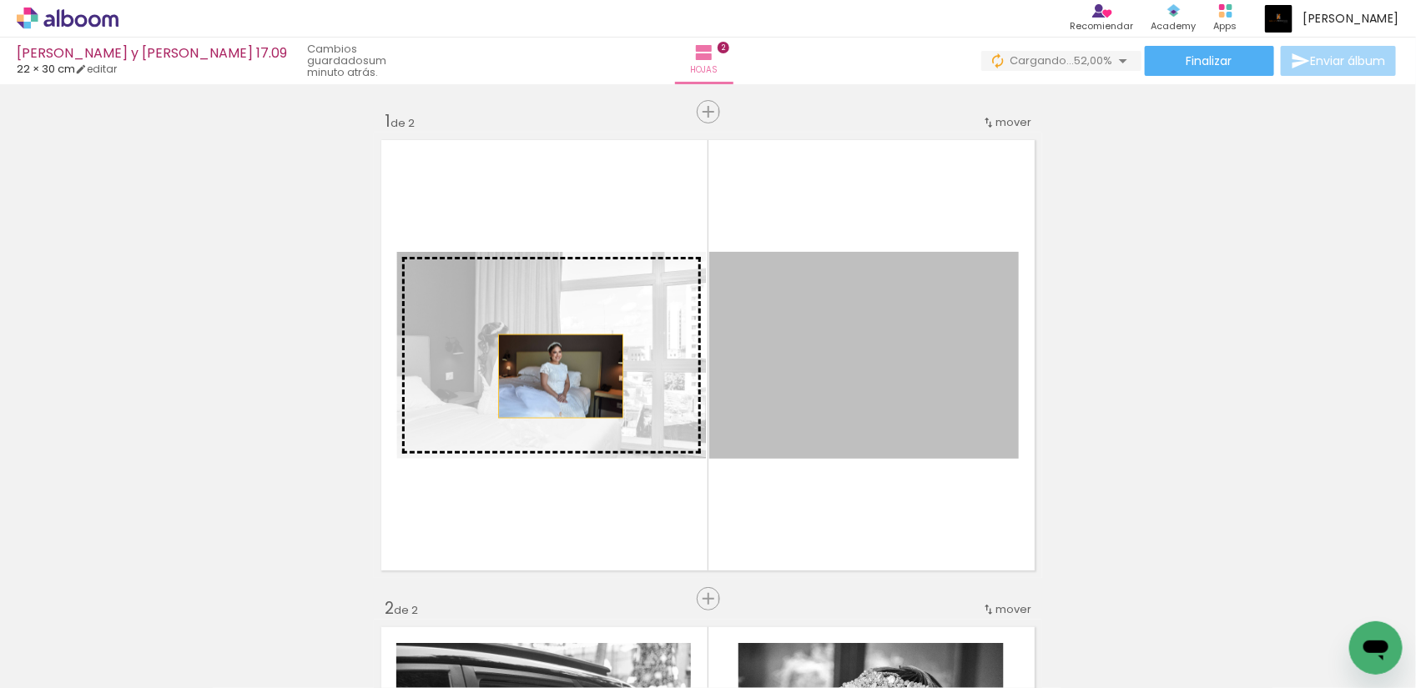
drag, startPoint x: 826, startPoint y: 384, endPoint x: 548, endPoint y: 376, distance: 277.9
click at [0, 0] on slot at bounding box center [0, 0] width 0 height 0
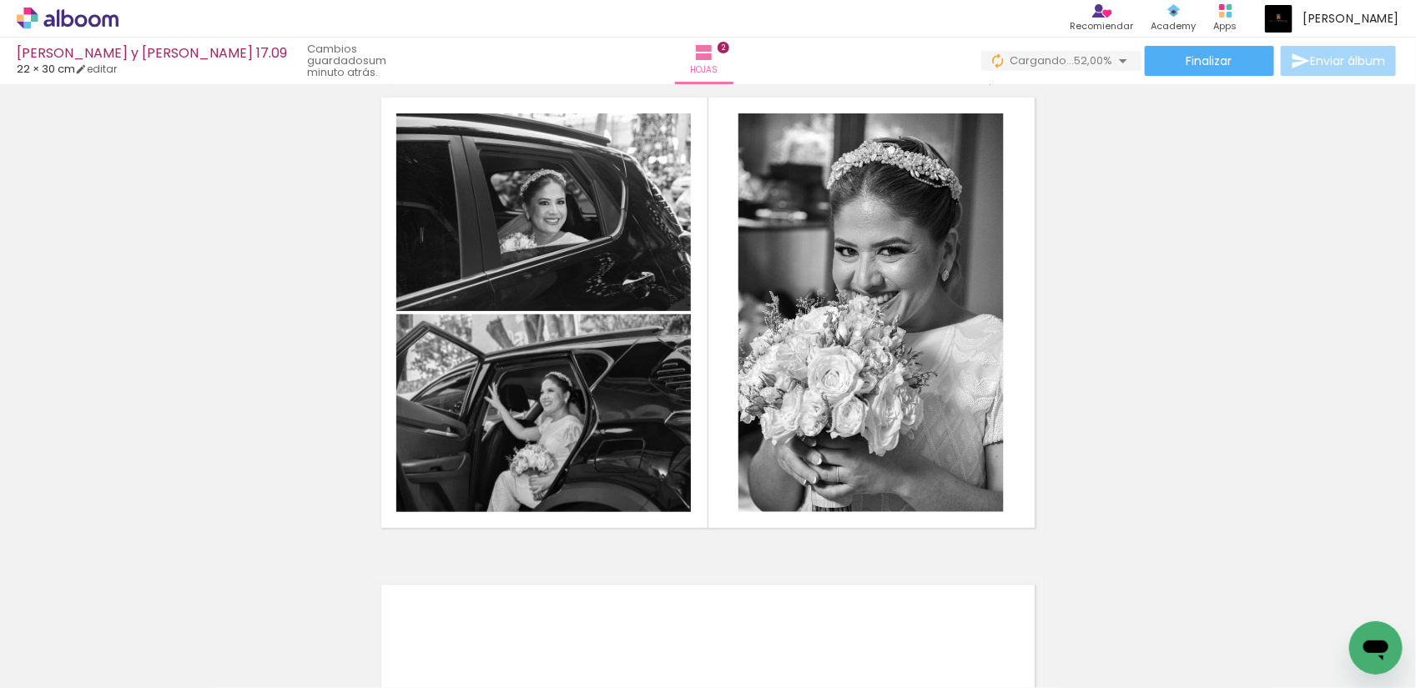
scroll to position [521, 0]
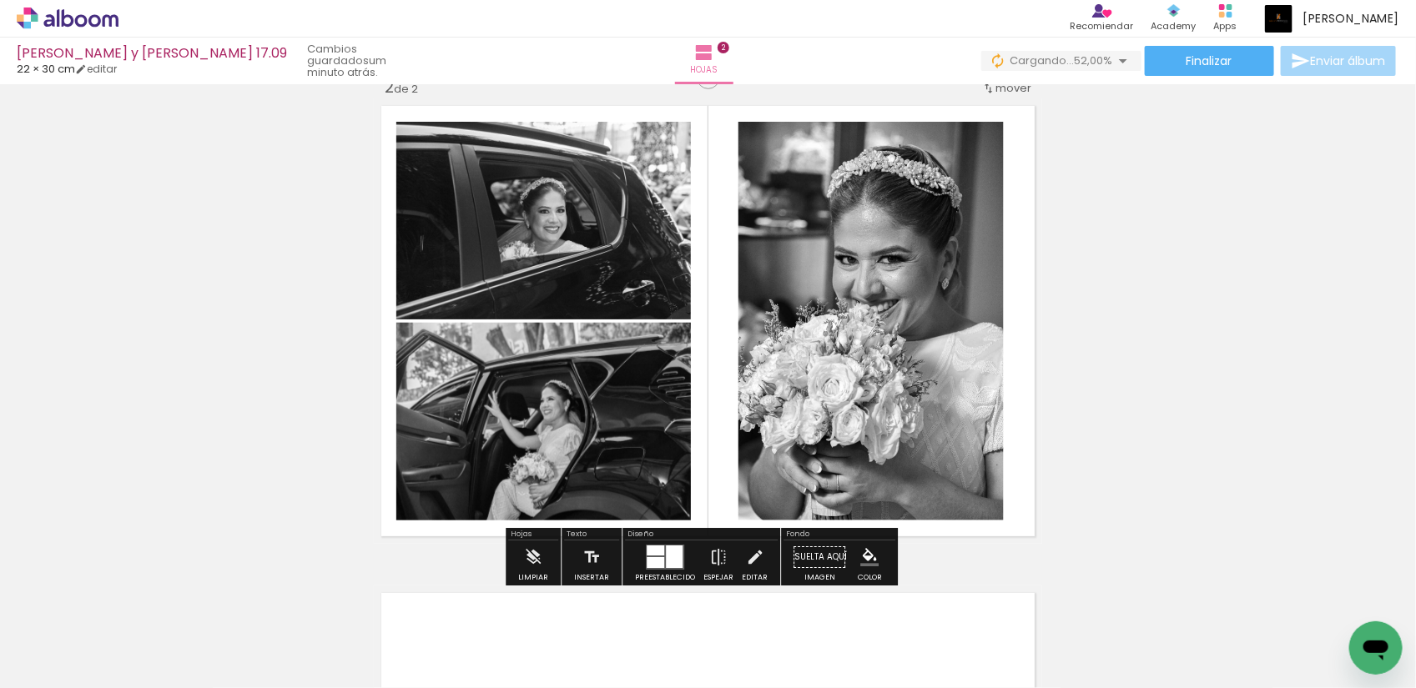
click at [666, 556] on div at bounding box center [674, 557] width 17 height 23
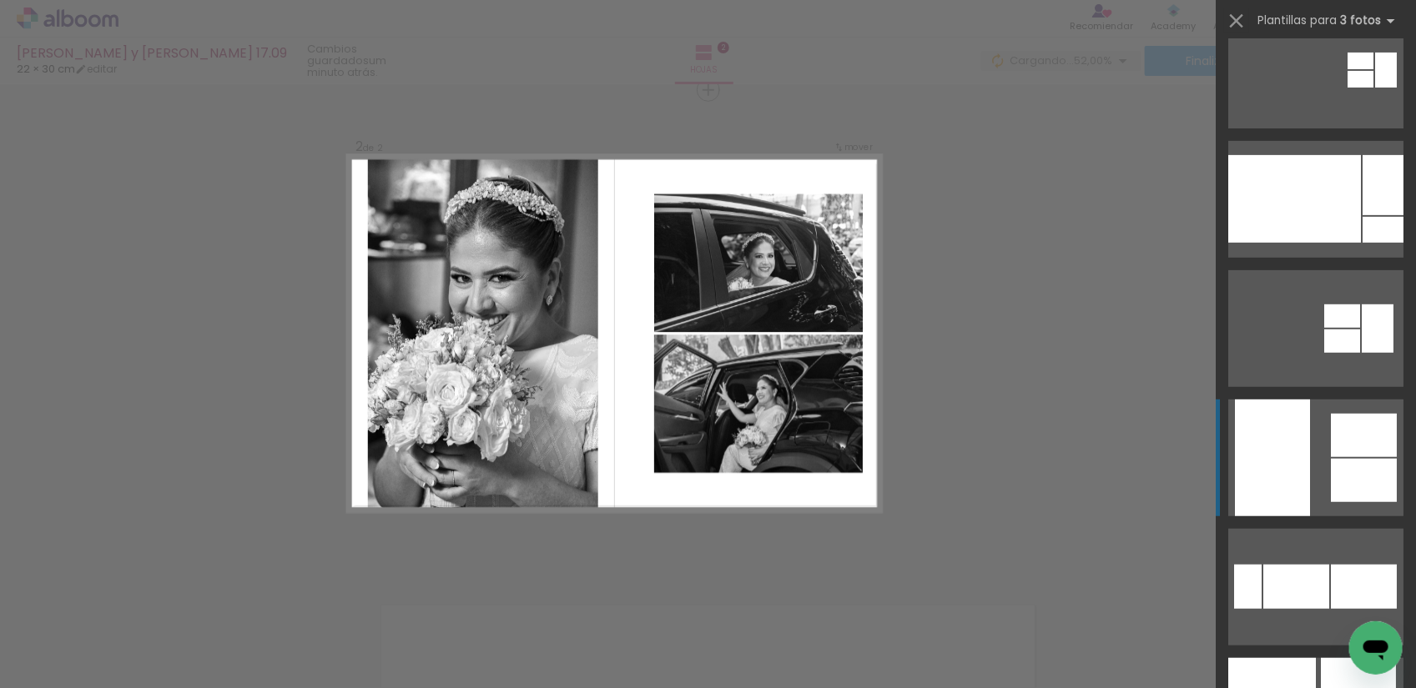
scroll to position [417, 0]
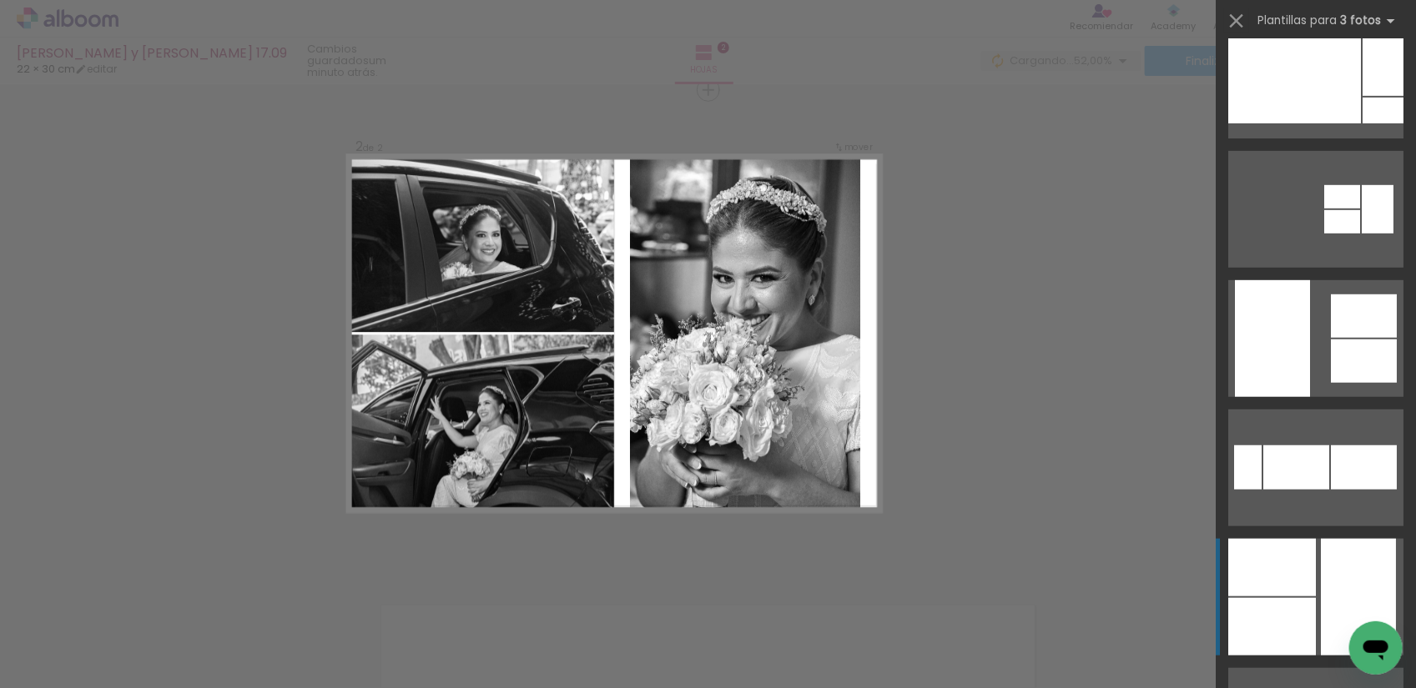
click at [1321, 578] on div at bounding box center [1358, 597] width 75 height 117
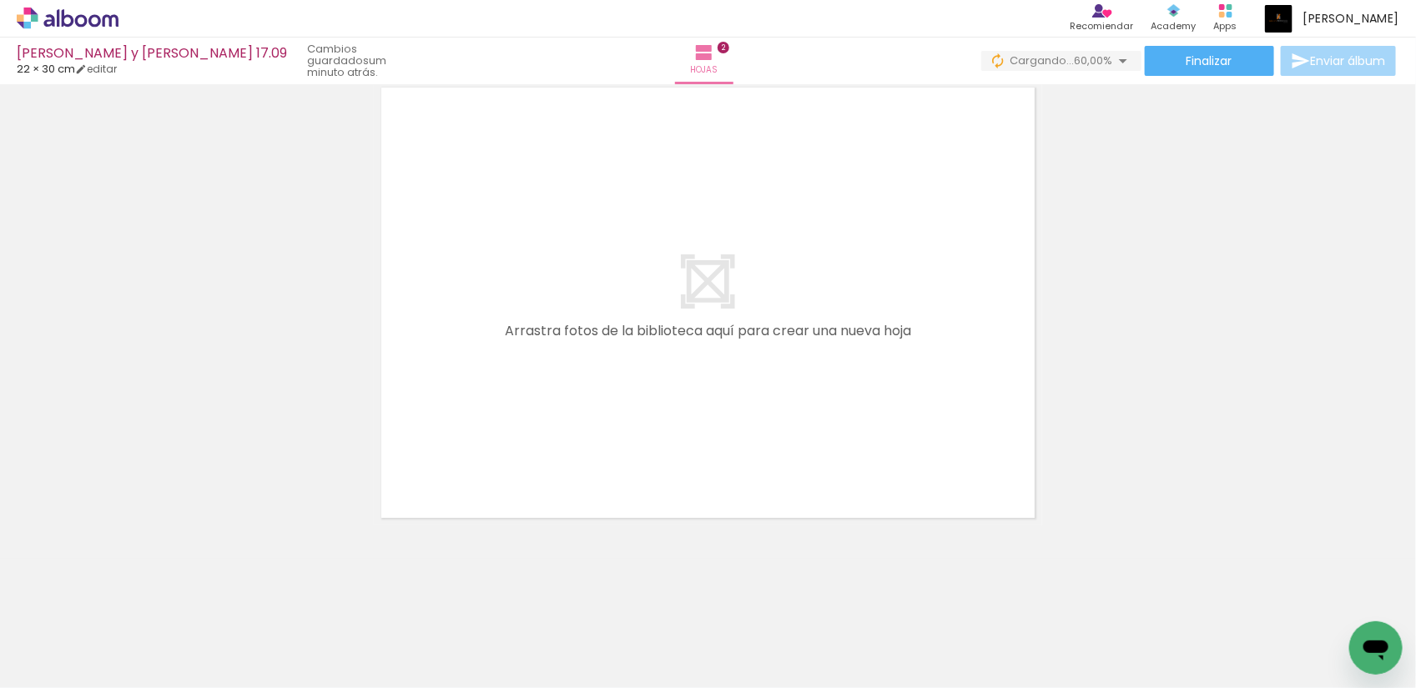
scroll to position [0, 2854]
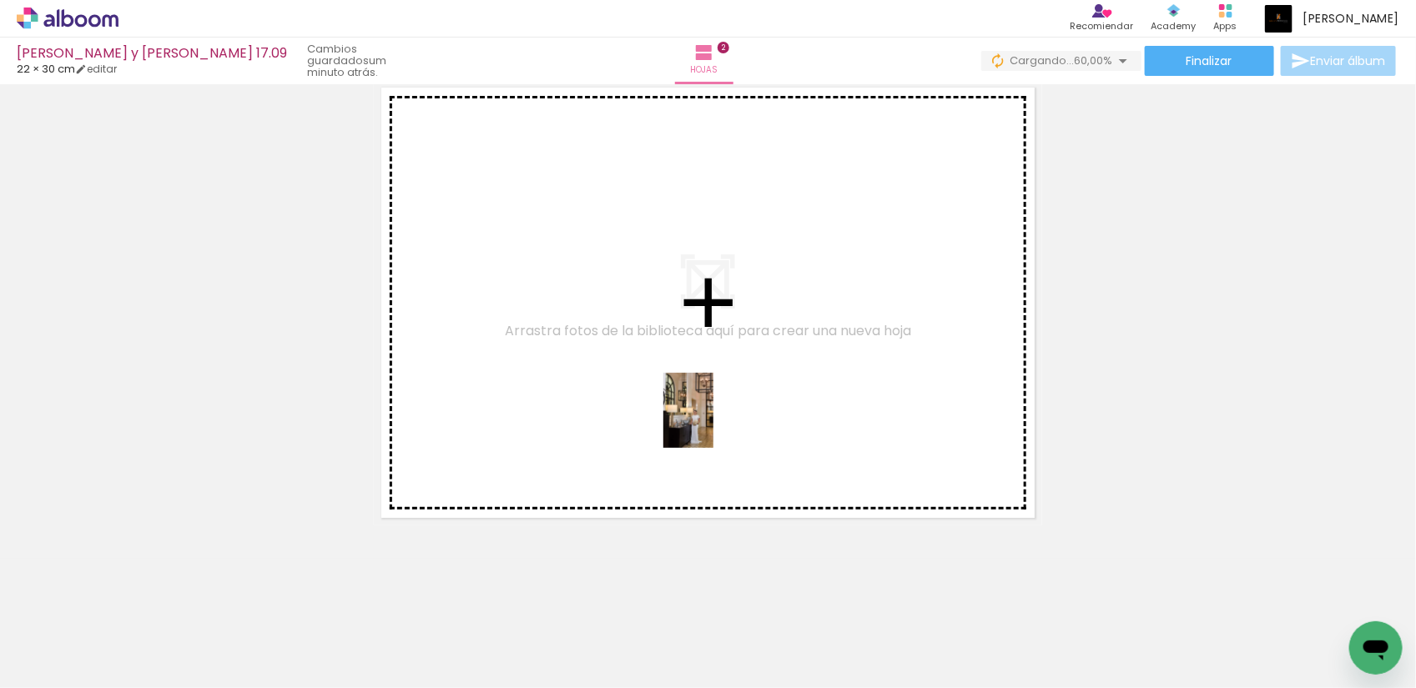
drag, startPoint x: 686, startPoint y: 644, endPoint x: 713, endPoint y: 423, distance: 222.8
click at [713, 423] on quentale-workspace at bounding box center [708, 344] width 1416 height 688
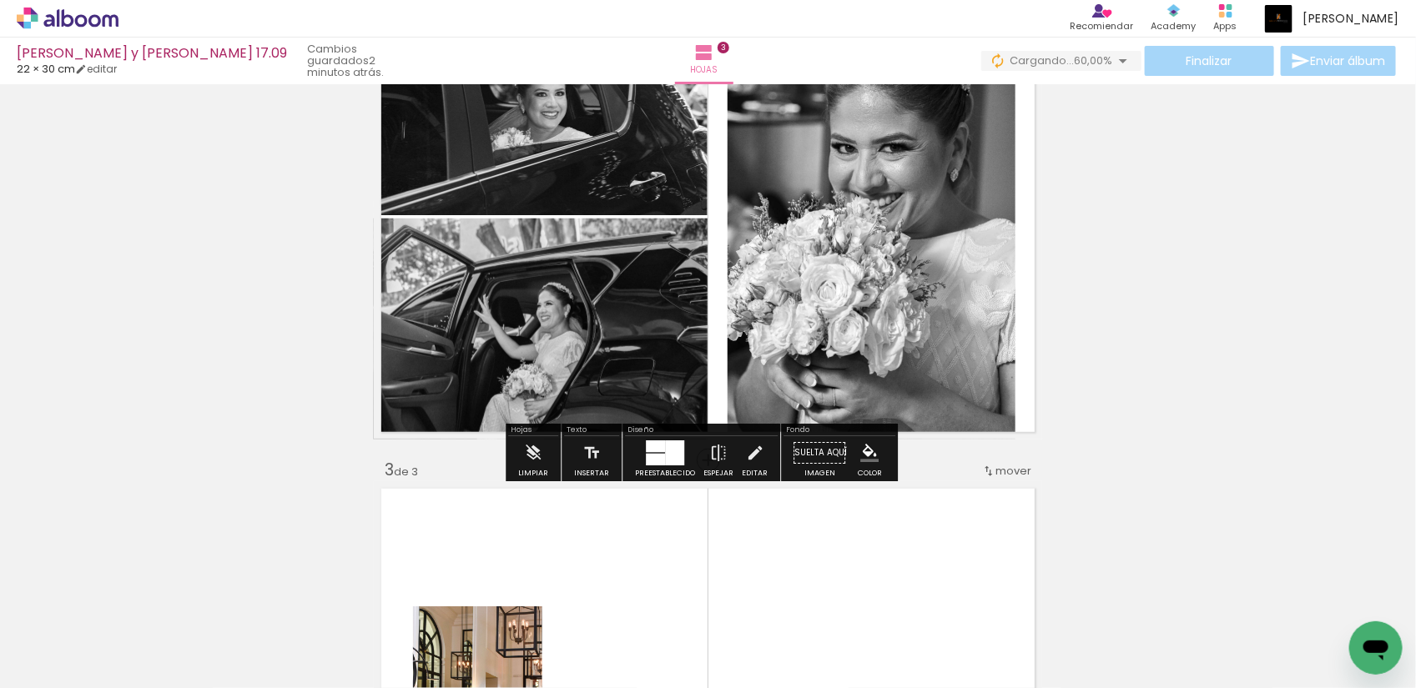
scroll to position [939, 0]
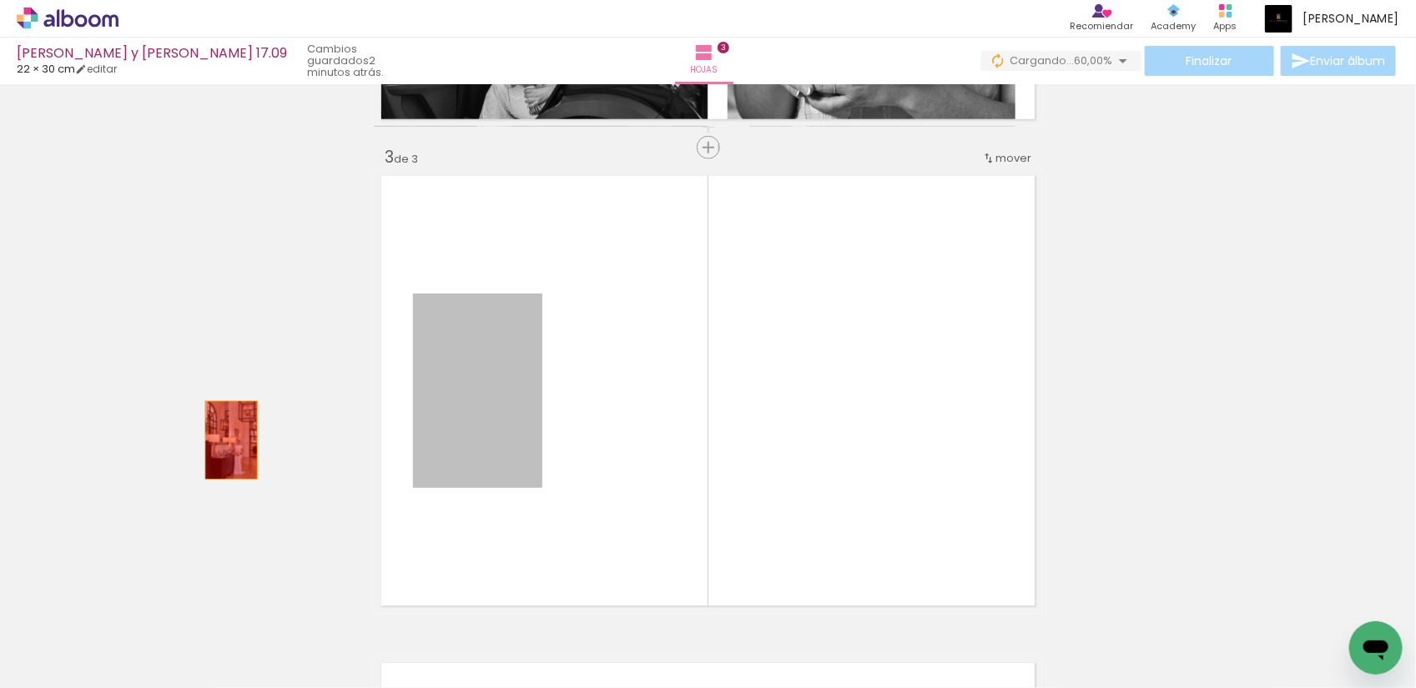
drag, startPoint x: 488, startPoint y: 430, endPoint x: 222, endPoint y: 441, distance: 266.4
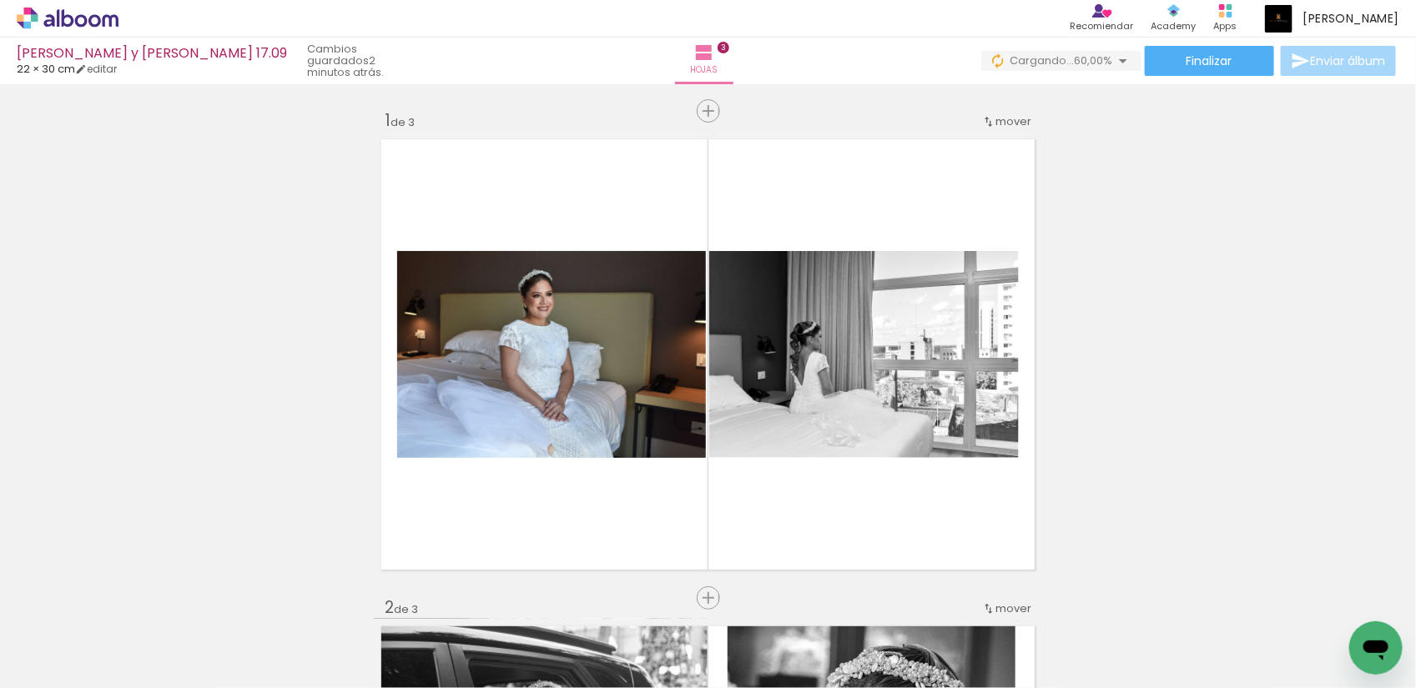
scroll to position [0, 0]
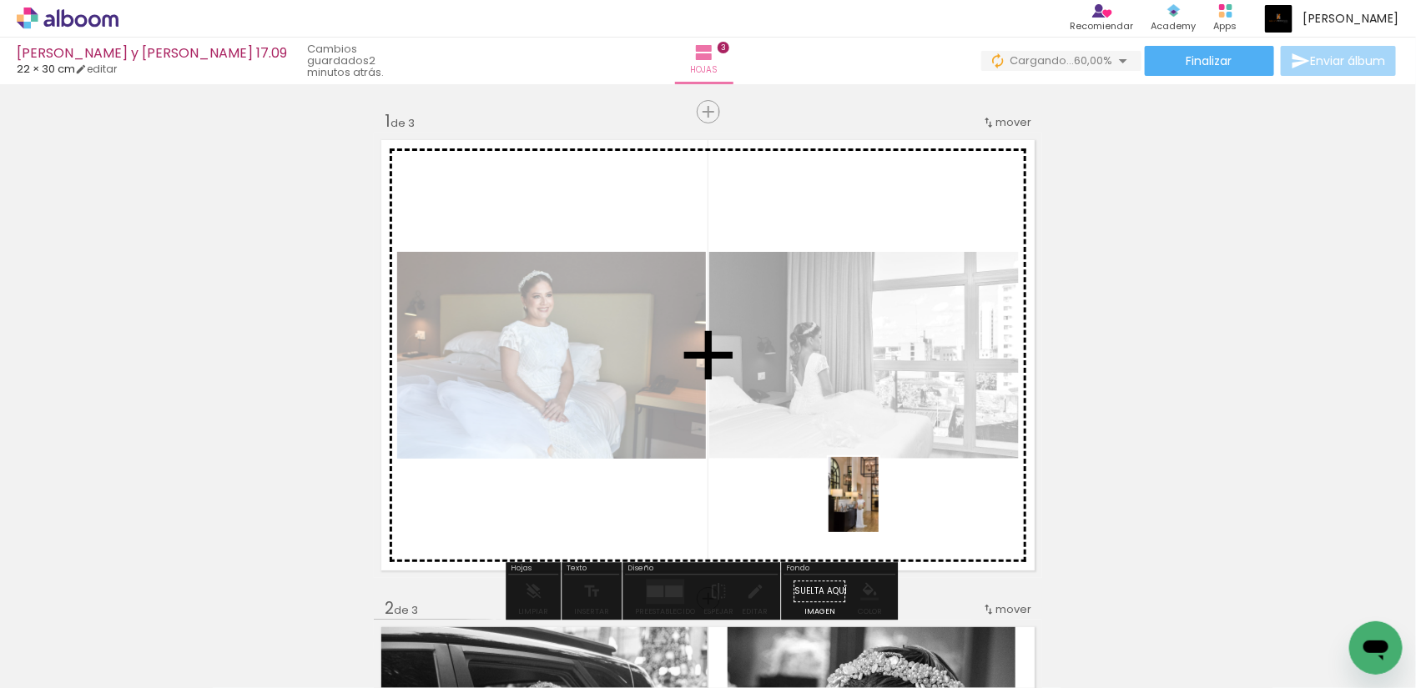
drag, startPoint x: 707, startPoint y: 655, endPoint x: 879, endPoint y: 507, distance: 226.6
click at [879, 507] on quentale-workspace at bounding box center [708, 344] width 1416 height 688
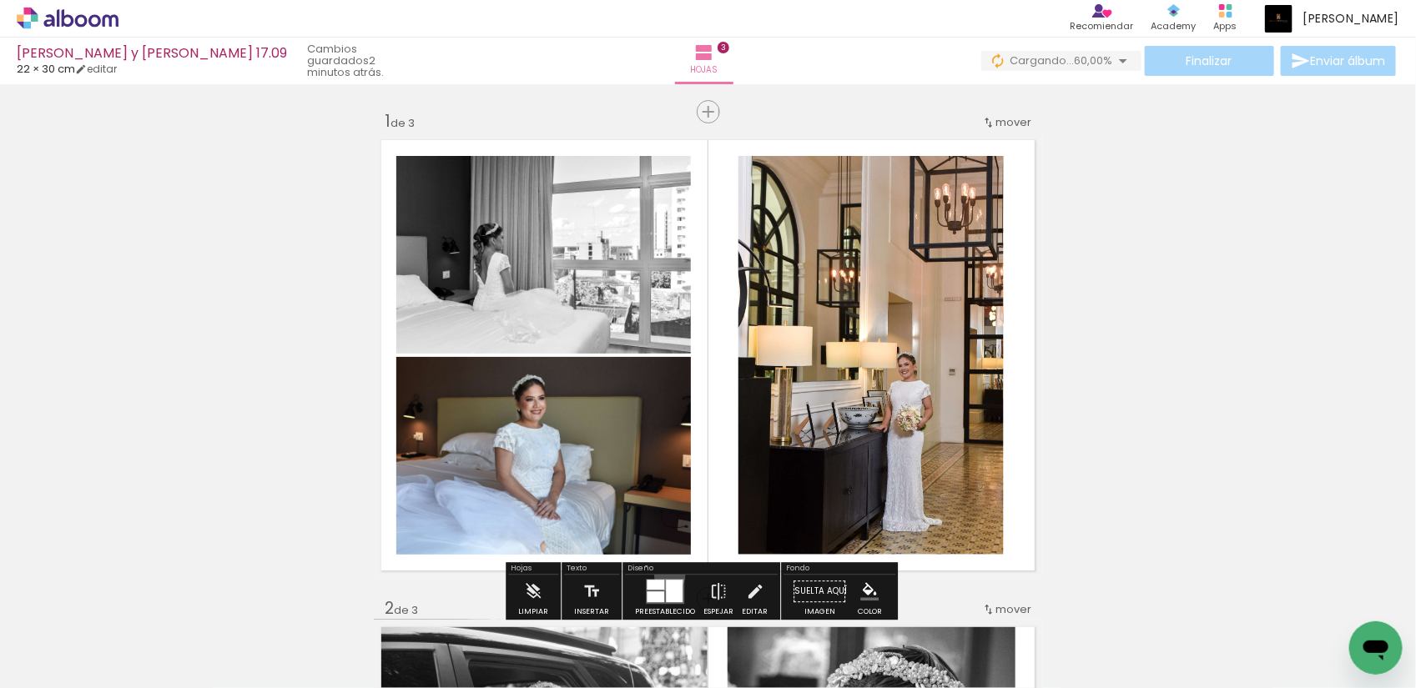
click at [666, 577] on div at bounding box center [664, 591] width 45 height 33
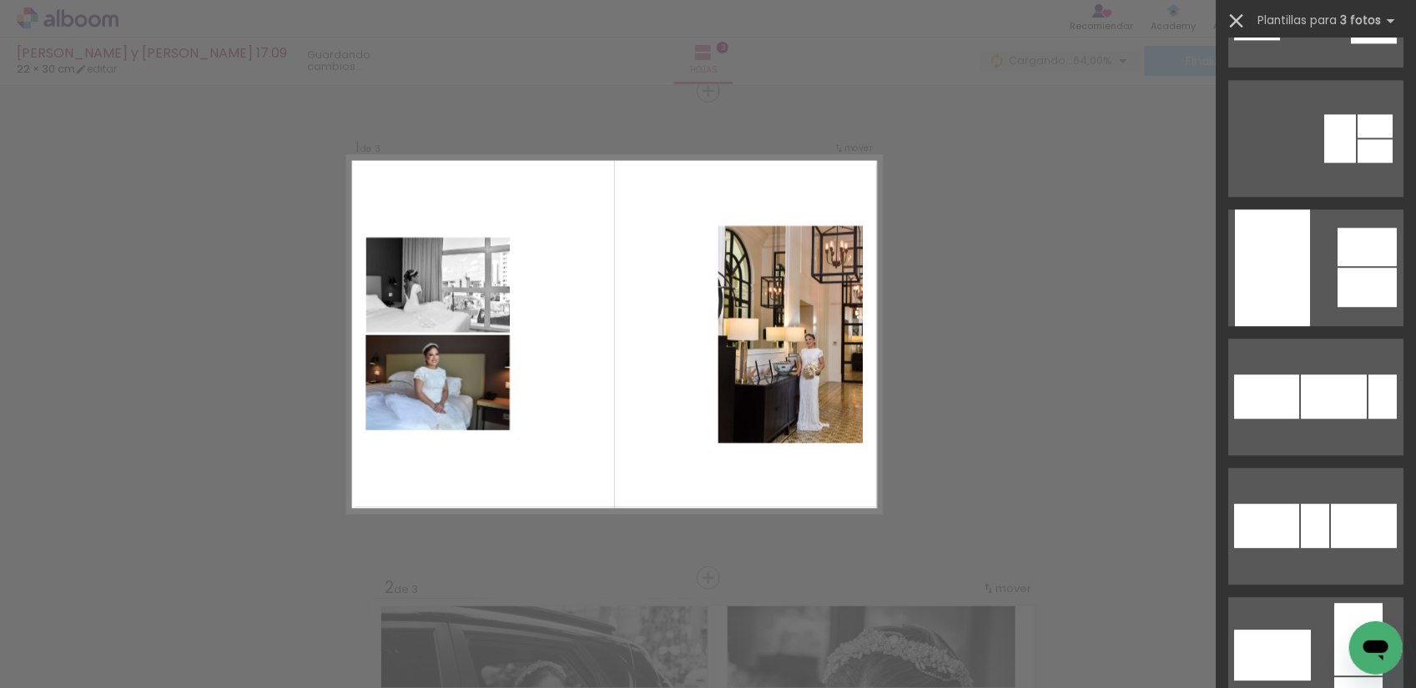
scroll to position [1773, 0]
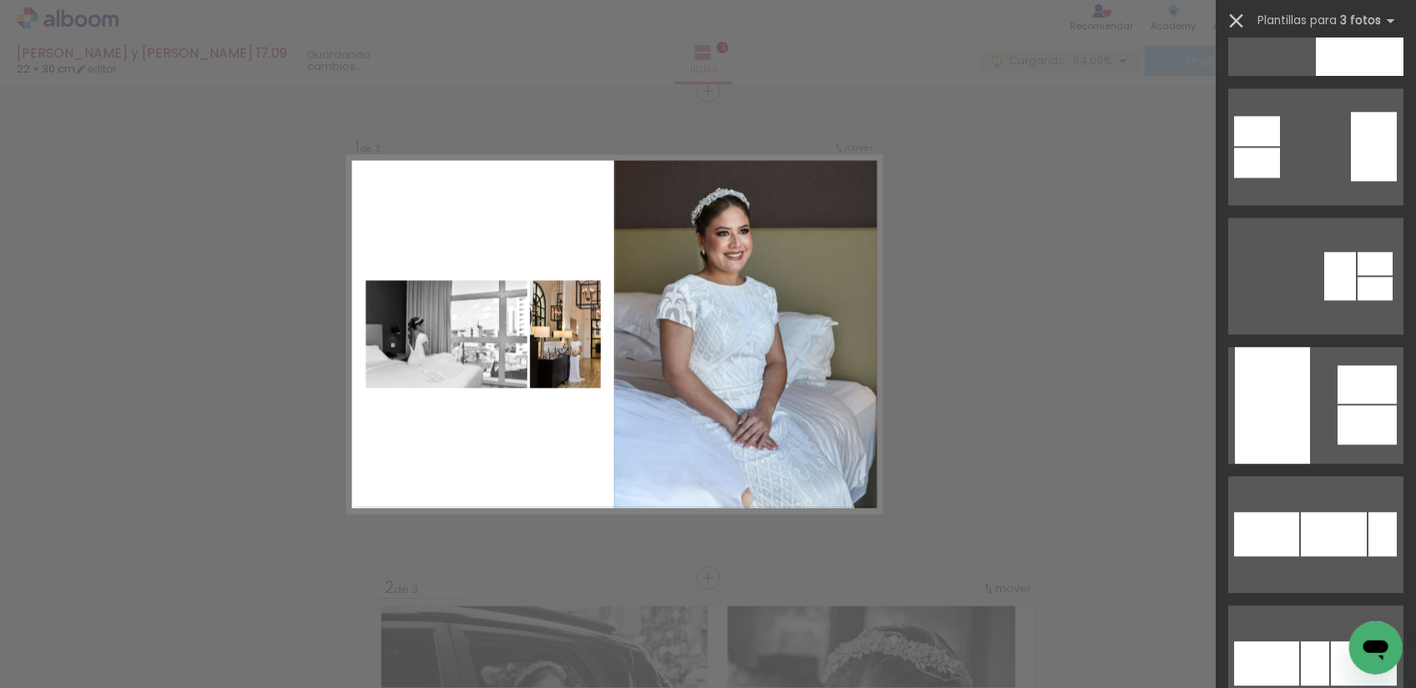
click at [1232, 15] on iron-icon at bounding box center [1236, 20] width 23 height 23
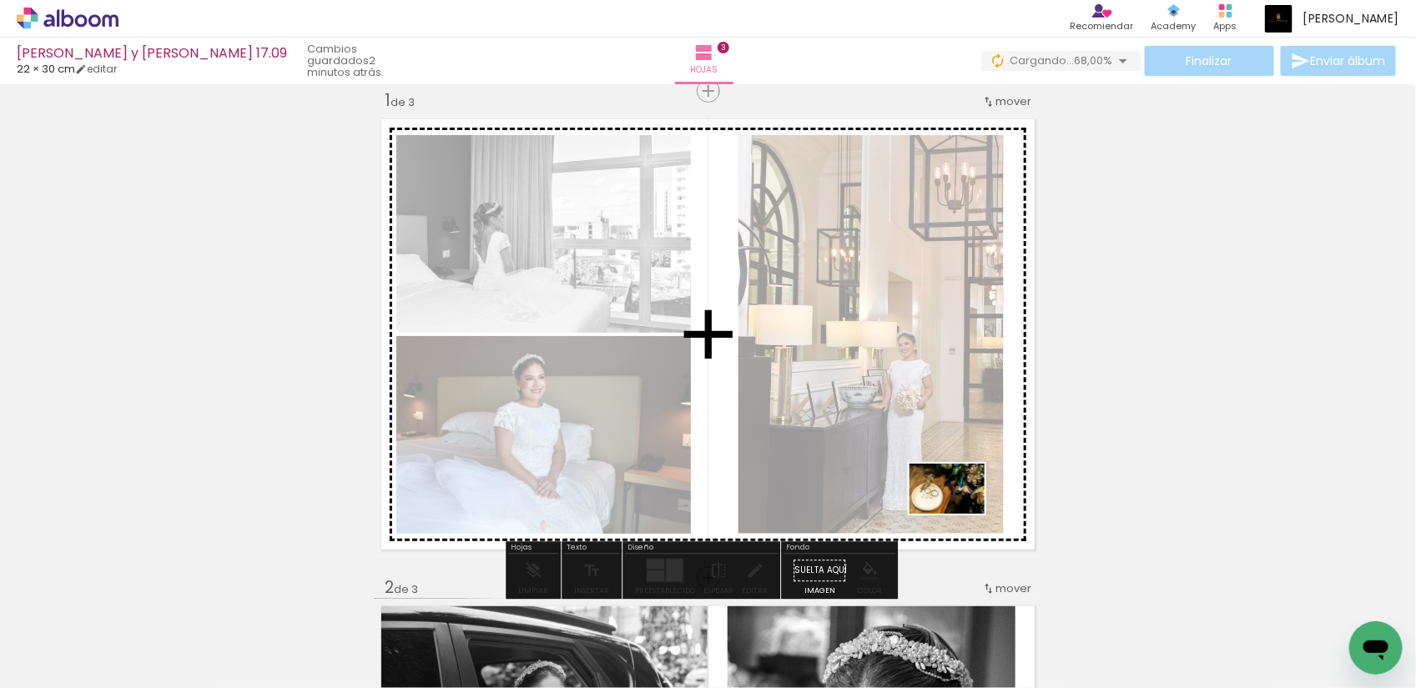
drag, startPoint x: 1175, startPoint y: 655, endPoint x: 960, endPoint y: 514, distance: 257.3
click at [960, 514] on quentale-workspace at bounding box center [708, 344] width 1416 height 688
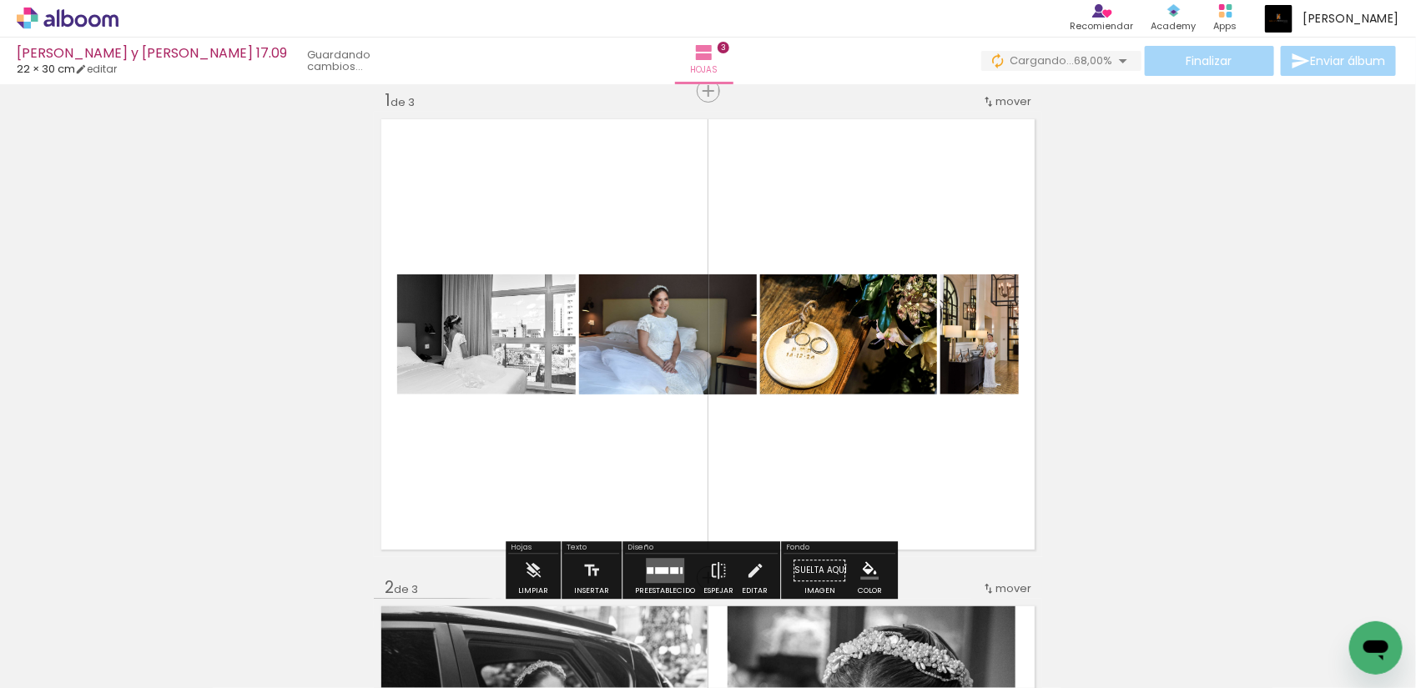
scroll to position [0, 2743]
click at [665, 572] on quentale-layouter at bounding box center [665, 570] width 38 height 25
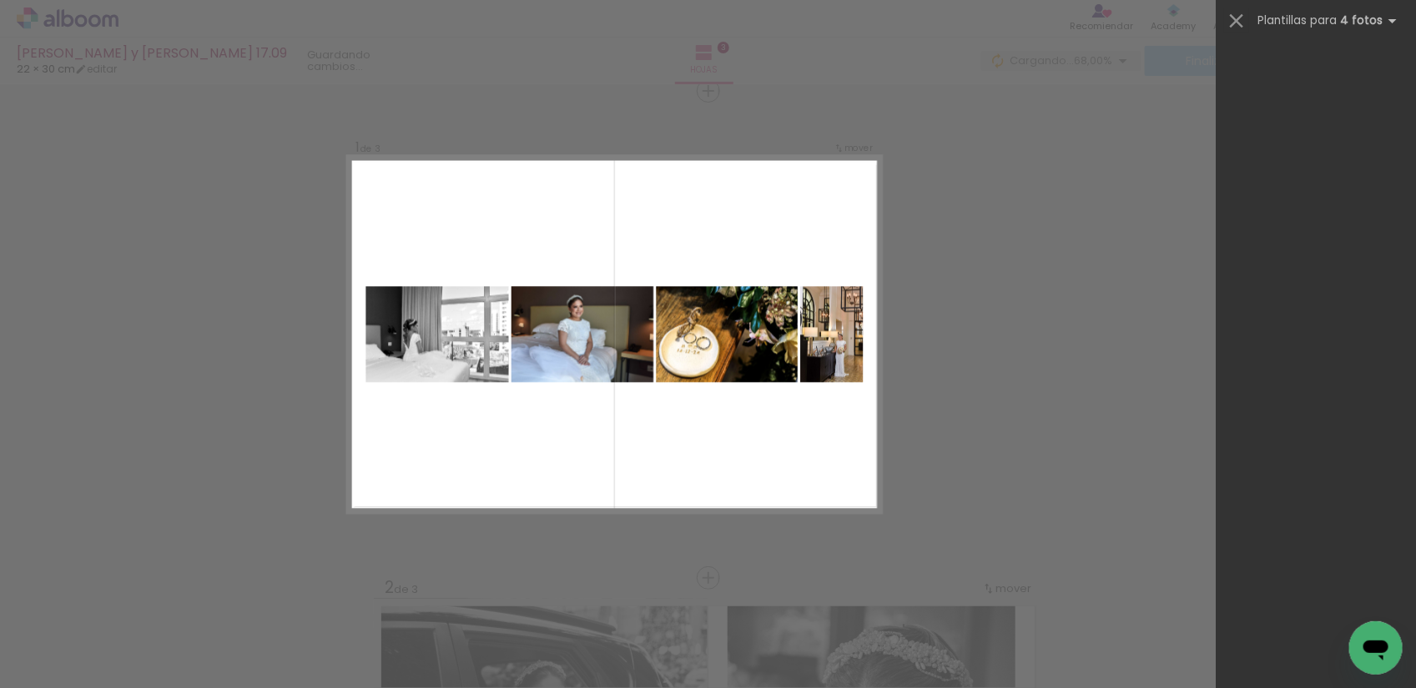
scroll to position [0, 0]
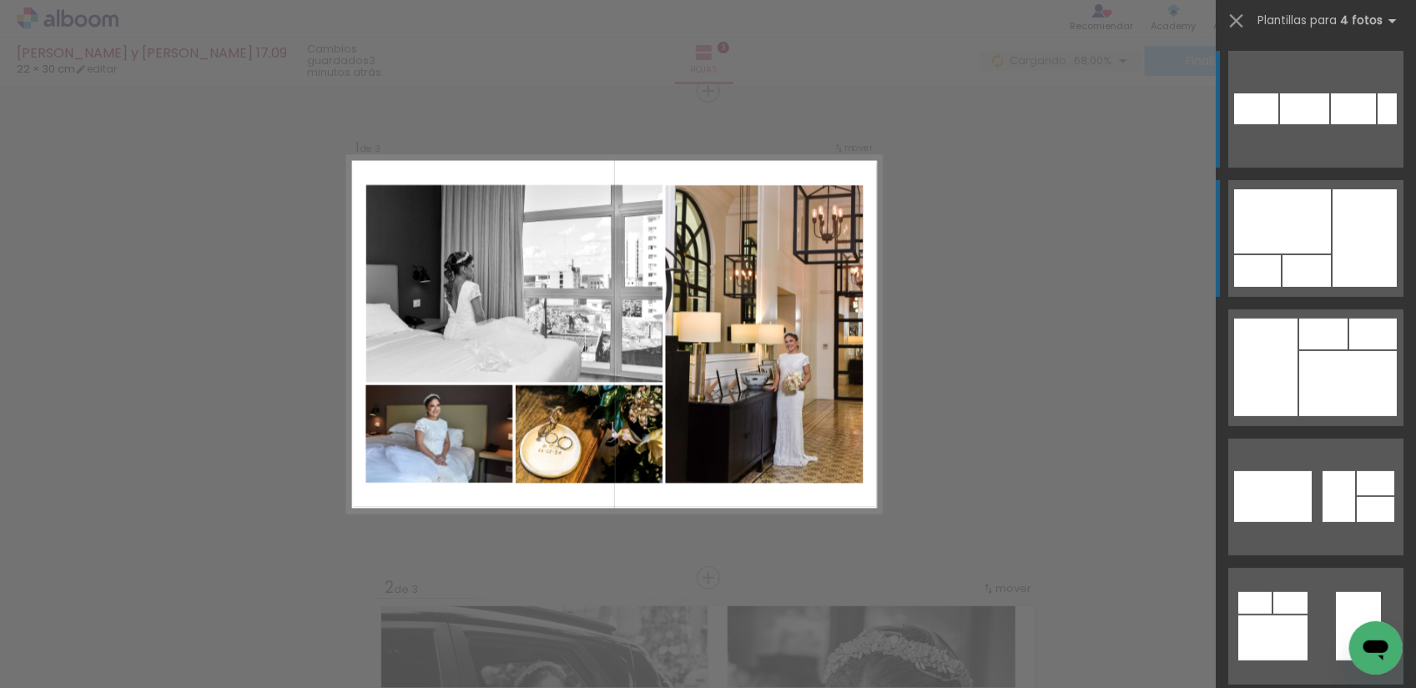
click at [1289, 244] on div at bounding box center [1282, 221] width 97 height 64
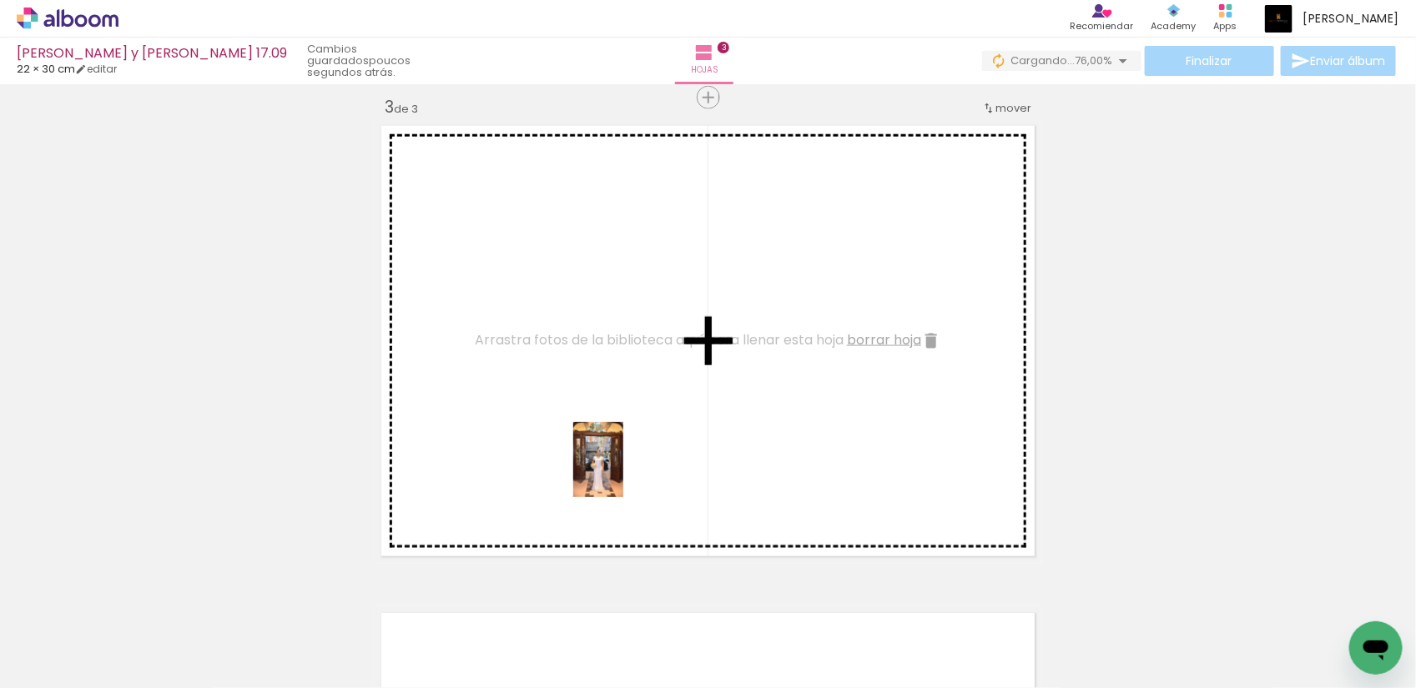
drag, startPoint x: 547, startPoint y: 661, endPoint x: 623, endPoint y: 472, distance: 203.3
click at [623, 472] on quentale-workspace at bounding box center [708, 344] width 1416 height 688
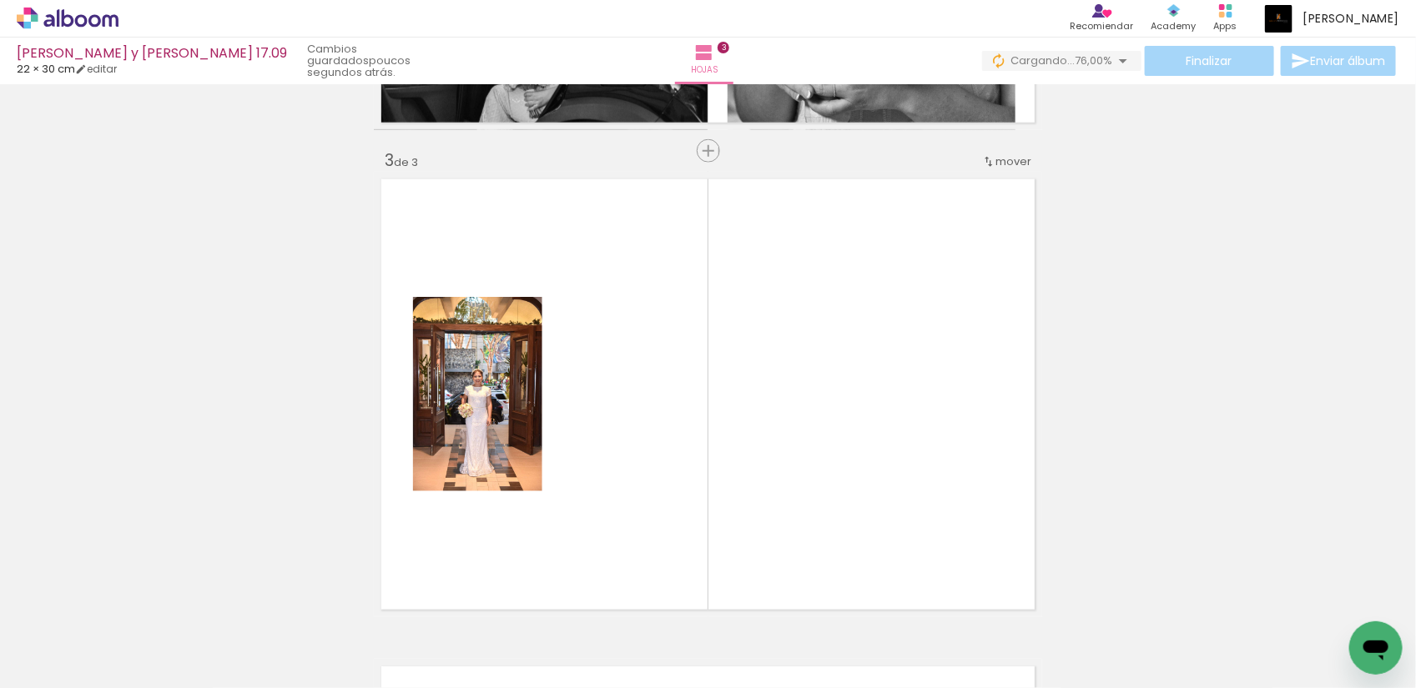
scroll to position [939, 0]
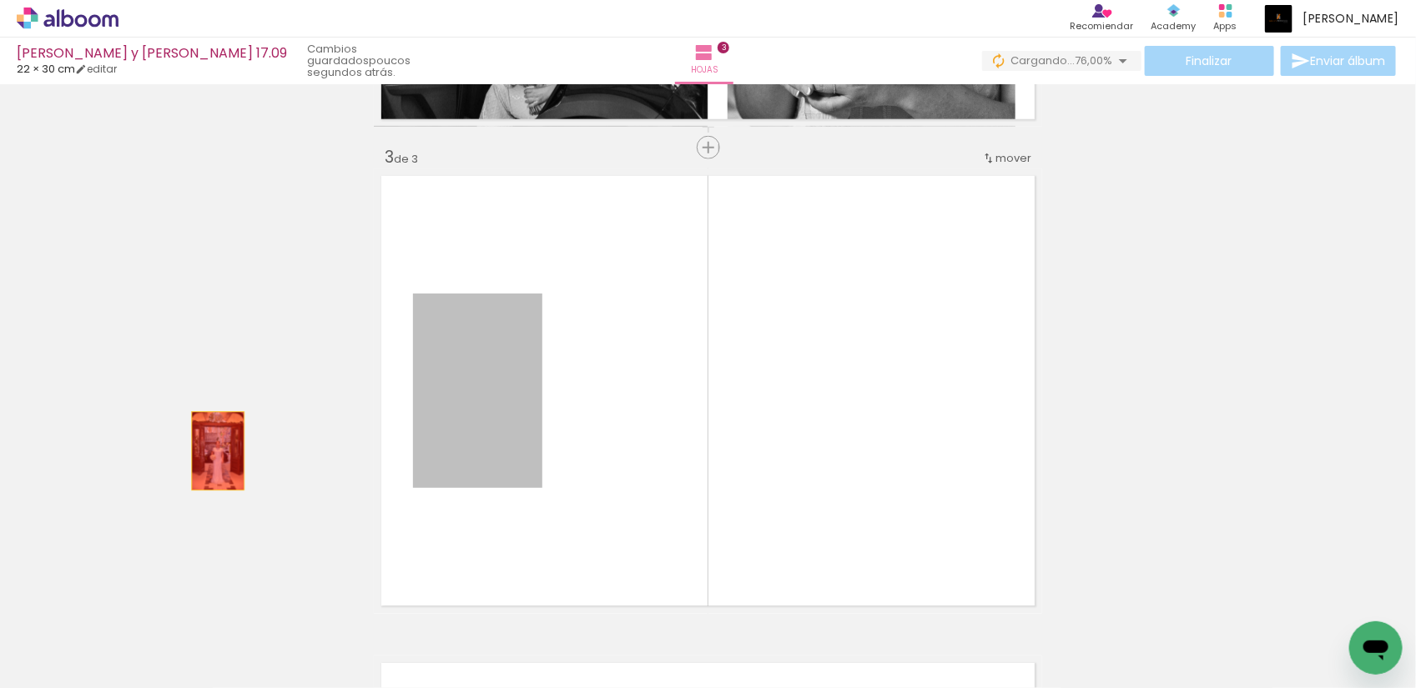
drag, startPoint x: 505, startPoint y: 422, endPoint x: 209, endPoint y: 452, distance: 296.9
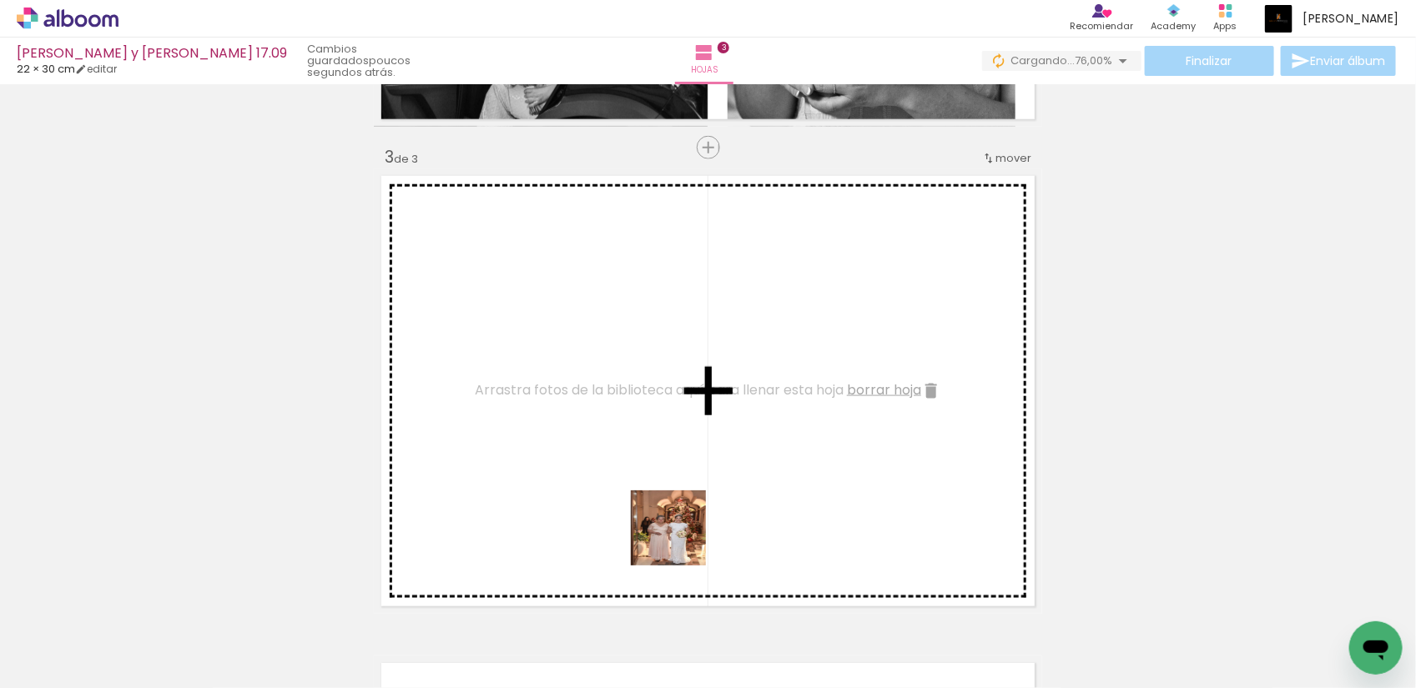
drag, startPoint x: 649, startPoint y: 637, endPoint x: 705, endPoint y: 476, distance: 169.7
click at [705, 476] on quentale-workspace at bounding box center [708, 344] width 1416 height 688
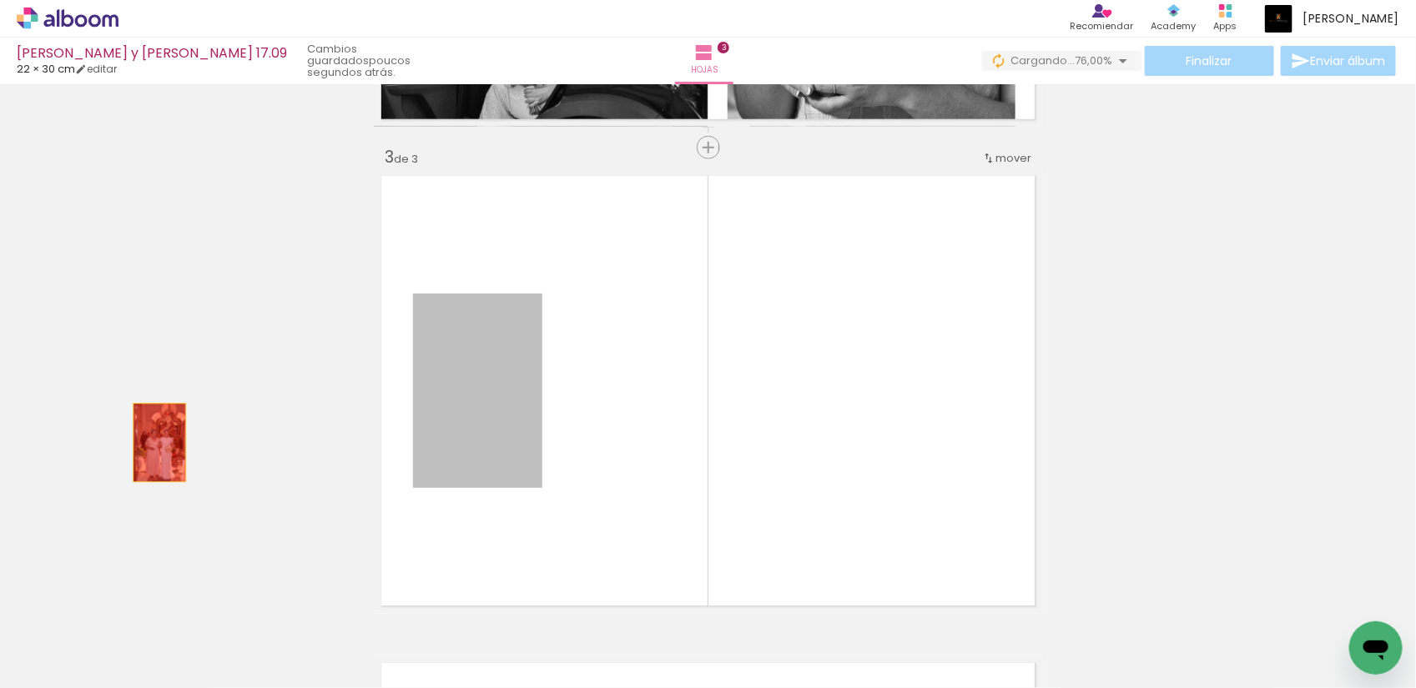
drag, startPoint x: 460, startPoint y: 436, endPoint x: 96, endPoint y: 448, distance: 364.0
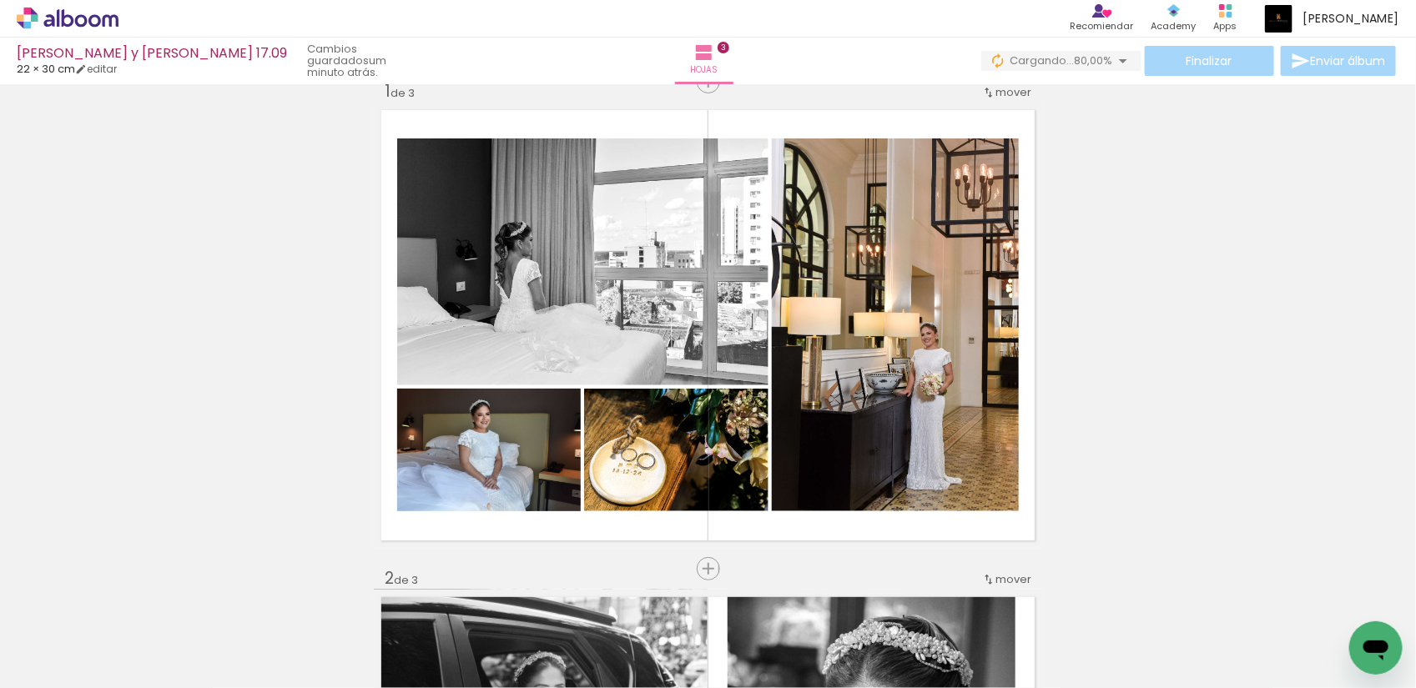
scroll to position [0, 0]
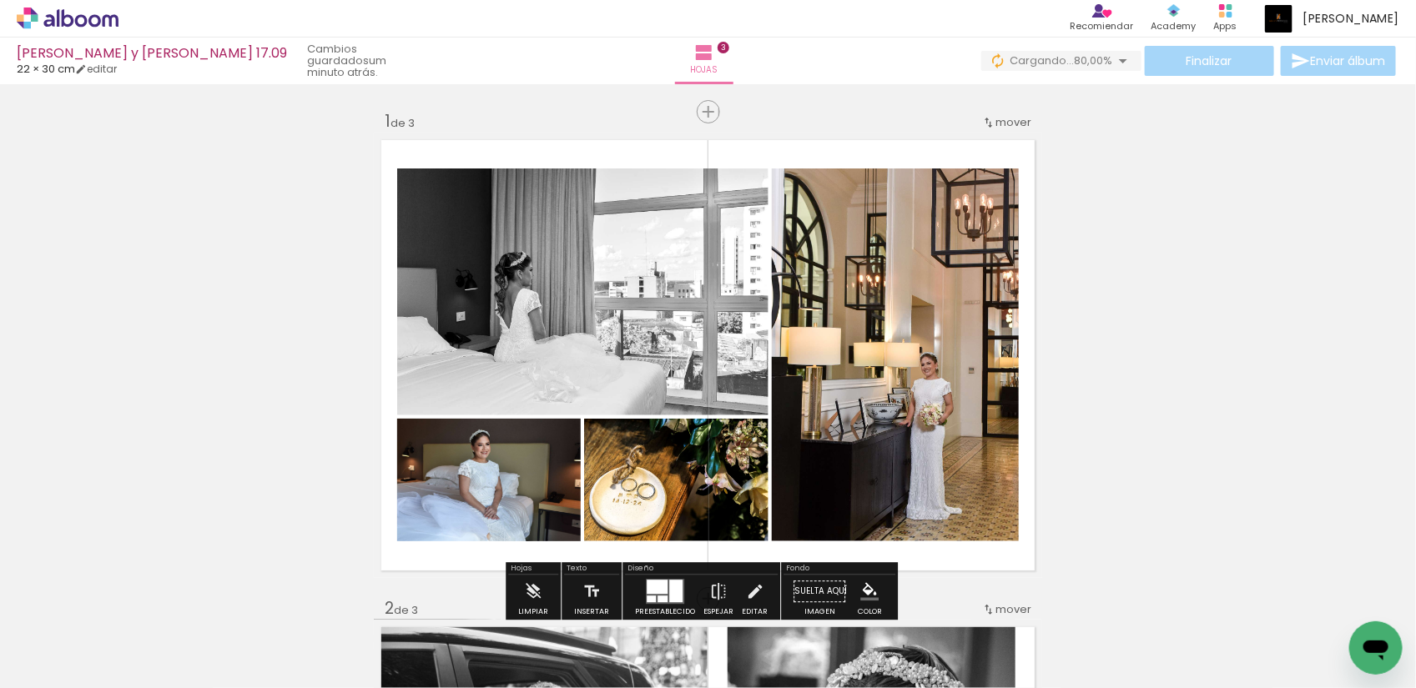
click at [610, 367] on quentale-photo at bounding box center [582, 292] width 371 height 247
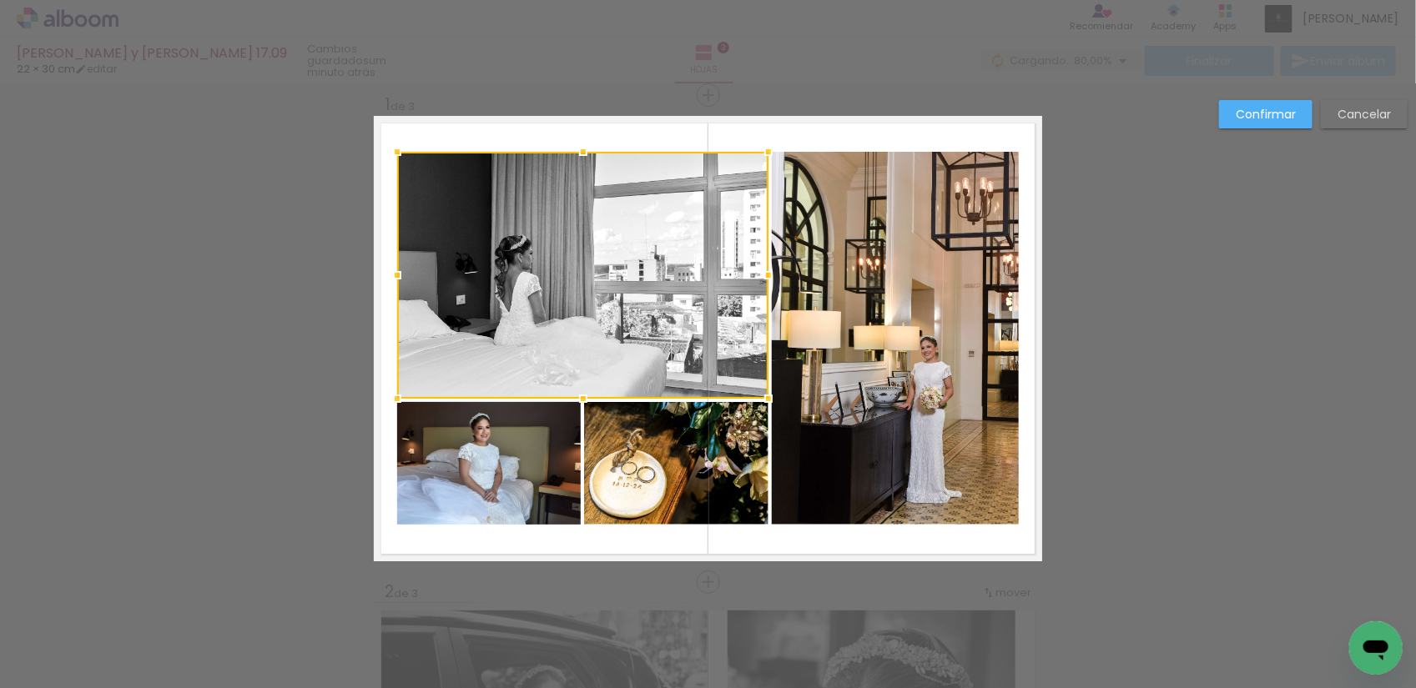
scroll to position [21, 0]
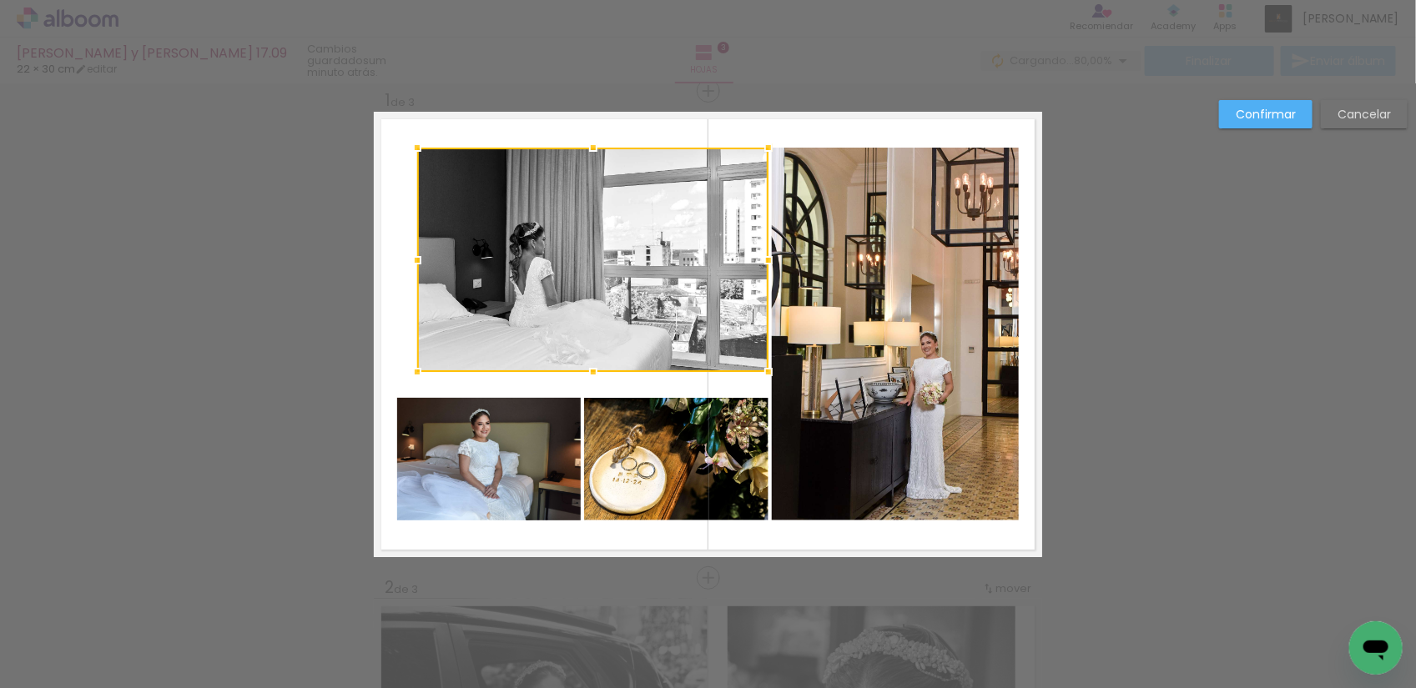
drag, startPoint x: 392, startPoint y: 398, endPoint x: 411, endPoint y: 375, distance: 29.6
click at [411, 375] on div at bounding box center [416, 371] width 33 height 33
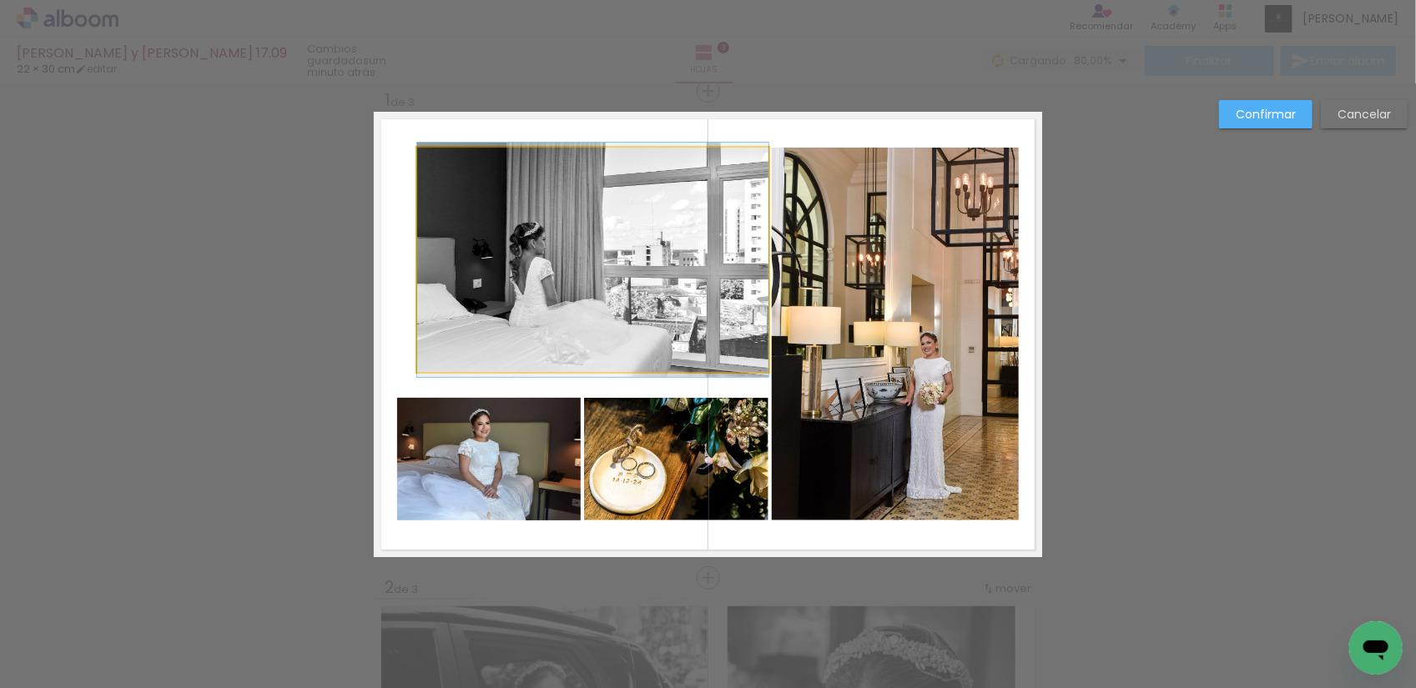
click at [446, 353] on quentale-photo at bounding box center [592, 260] width 351 height 224
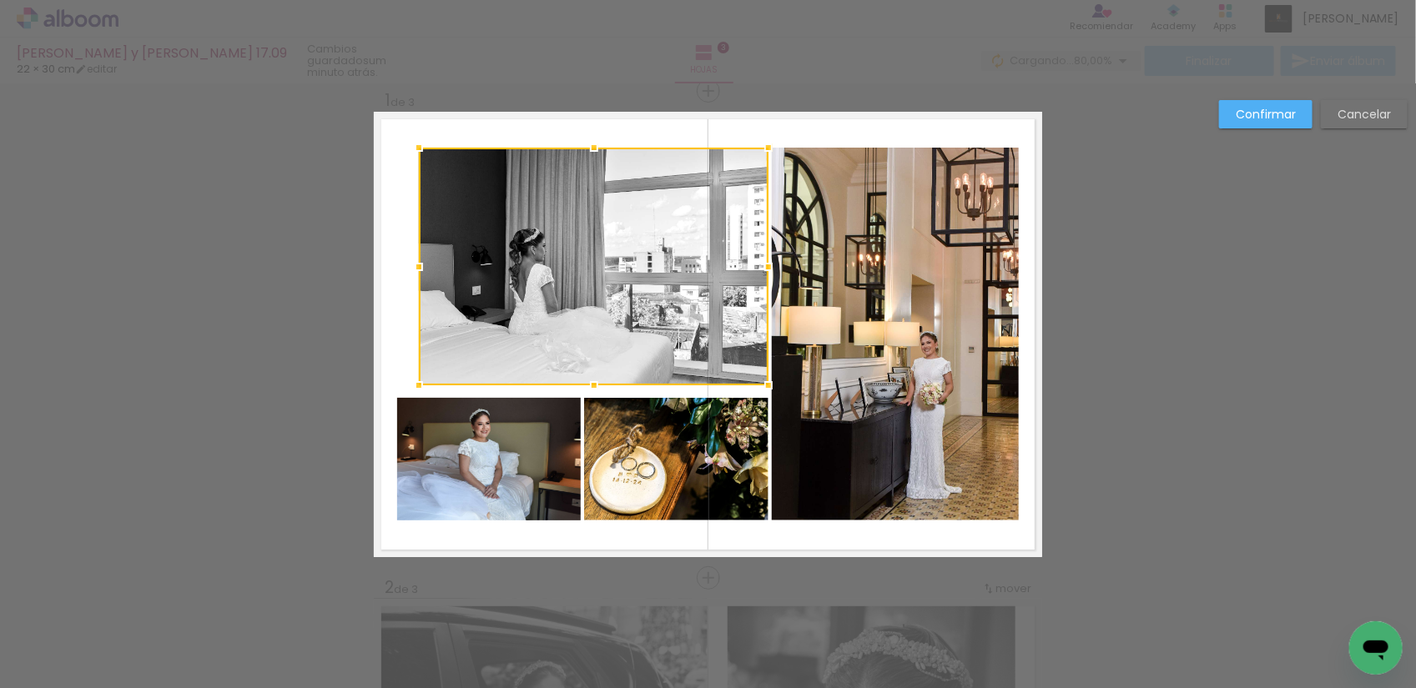
drag, startPoint x: 406, startPoint y: 372, endPoint x: 409, endPoint y: 385, distance: 13.6
click at [409, 385] on div at bounding box center [418, 385] width 33 height 33
click at [563, 310] on div at bounding box center [594, 267] width 350 height 238
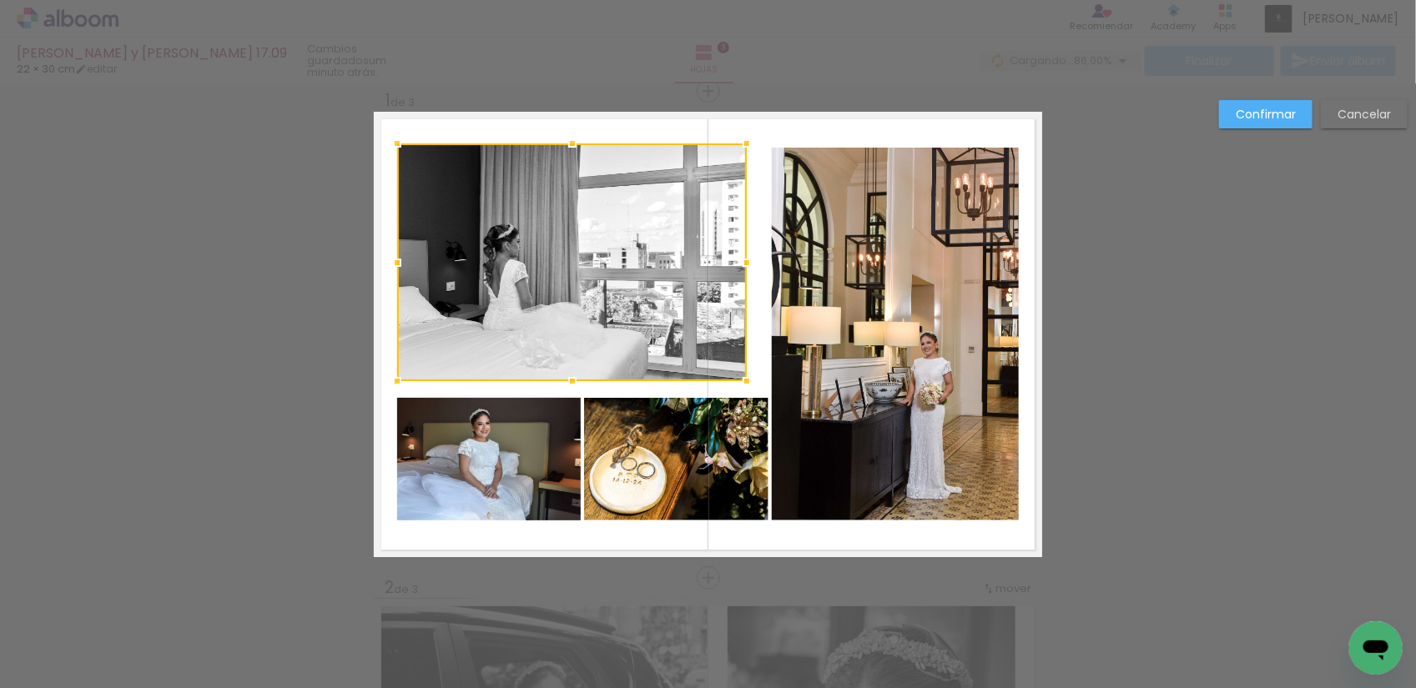
drag, startPoint x: 589, startPoint y: 305, endPoint x: 567, endPoint y: 301, distance: 22.1
click at [567, 301] on div at bounding box center [572, 263] width 350 height 238
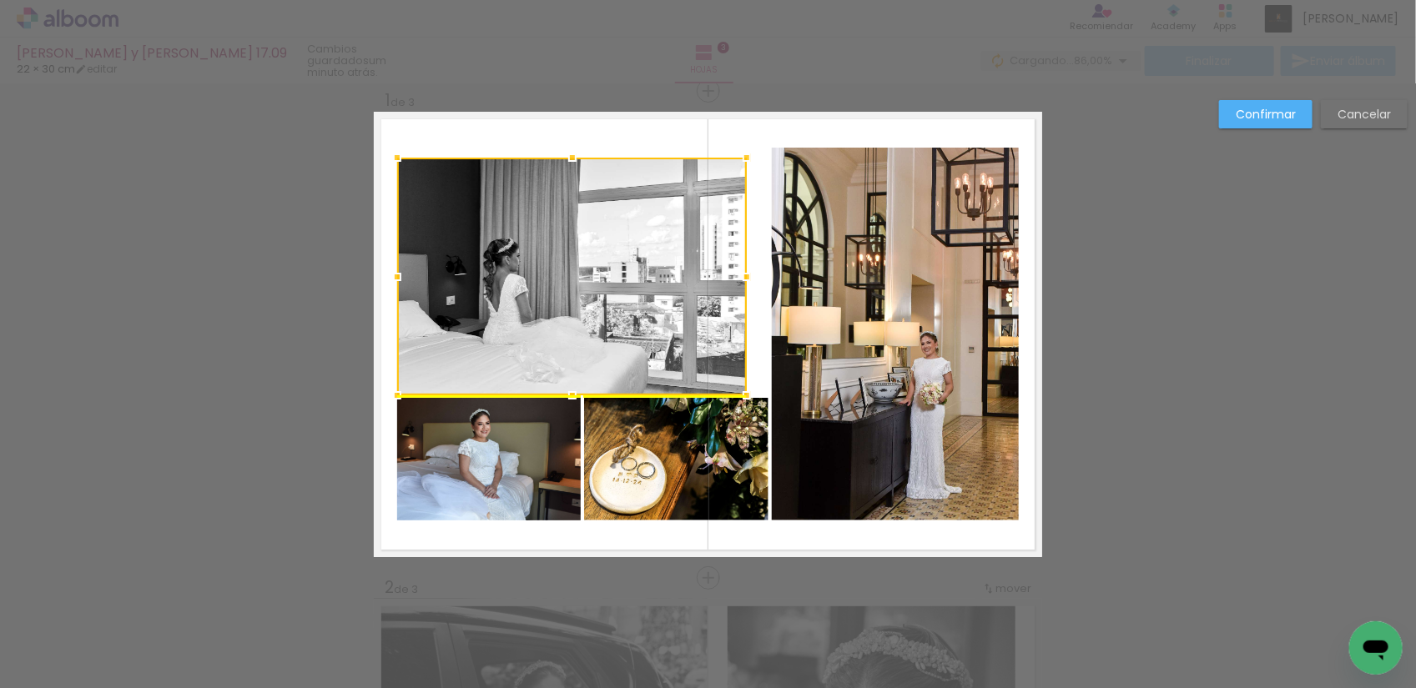
click at [582, 252] on div at bounding box center [572, 277] width 350 height 238
drag, startPoint x: 582, startPoint y: 252, endPoint x: 582, endPoint y: 243, distance: 9.2
click at [582, 243] on div at bounding box center [572, 276] width 350 height 238
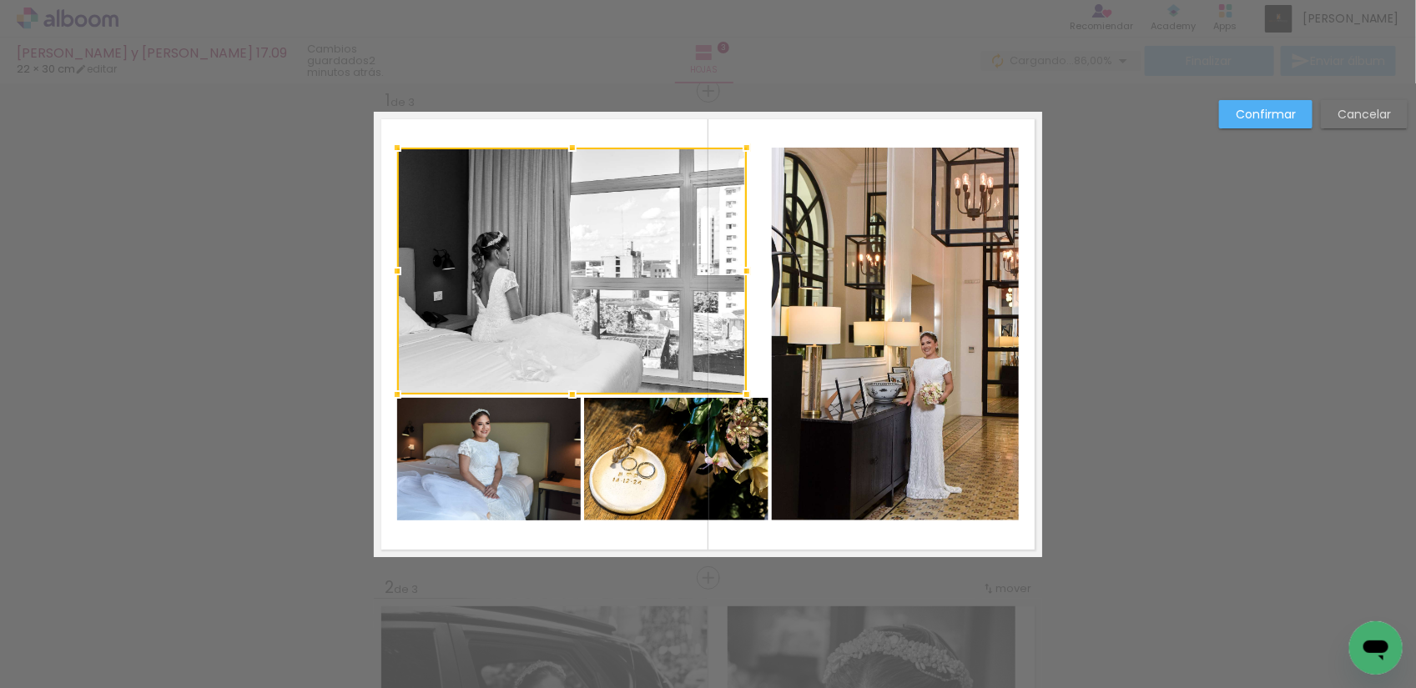
drag, startPoint x: 564, startPoint y: 155, endPoint x: 578, endPoint y: 155, distance: 14.2
click at [578, 155] on div at bounding box center [572, 147] width 33 height 33
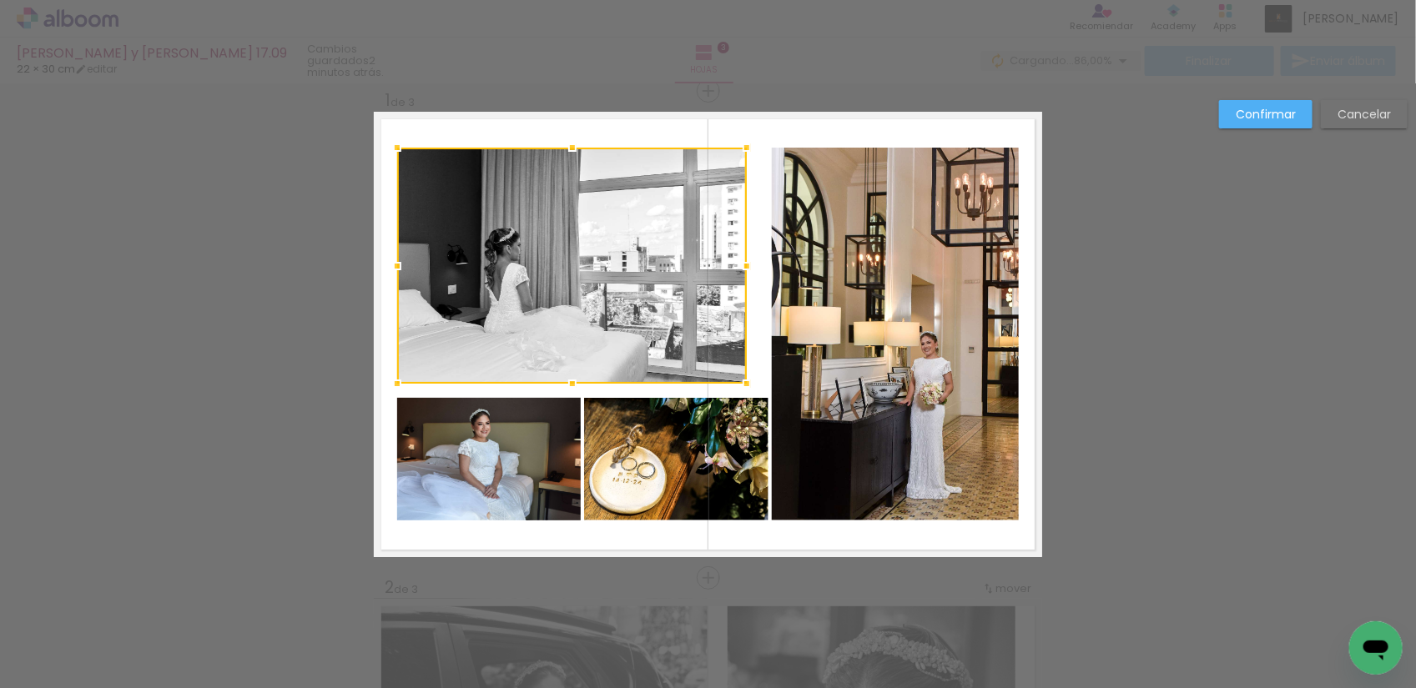
drag, startPoint x: 566, startPoint y: 390, endPoint x: 566, endPoint y: 380, distance: 10.0
click at [566, 380] on div at bounding box center [572, 383] width 33 height 33
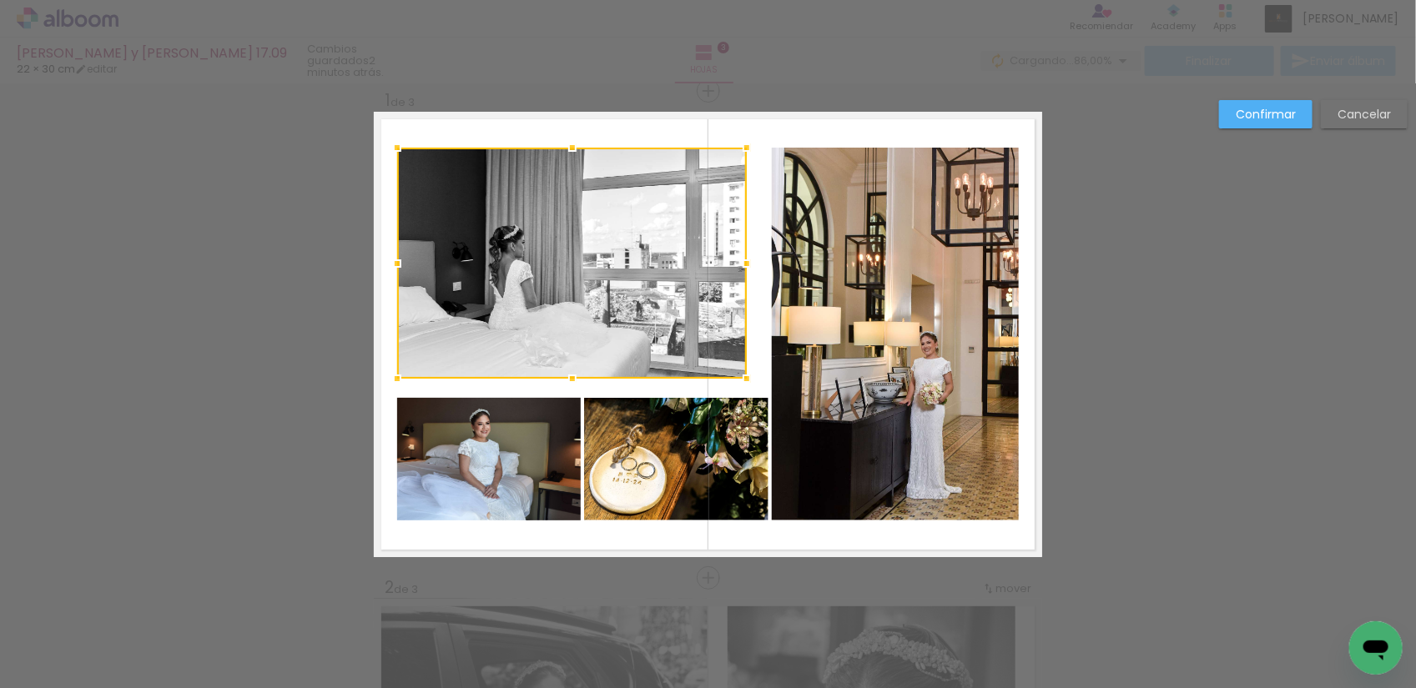
click at [566, 380] on div at bounding box center [572, 378] width 33 height 33
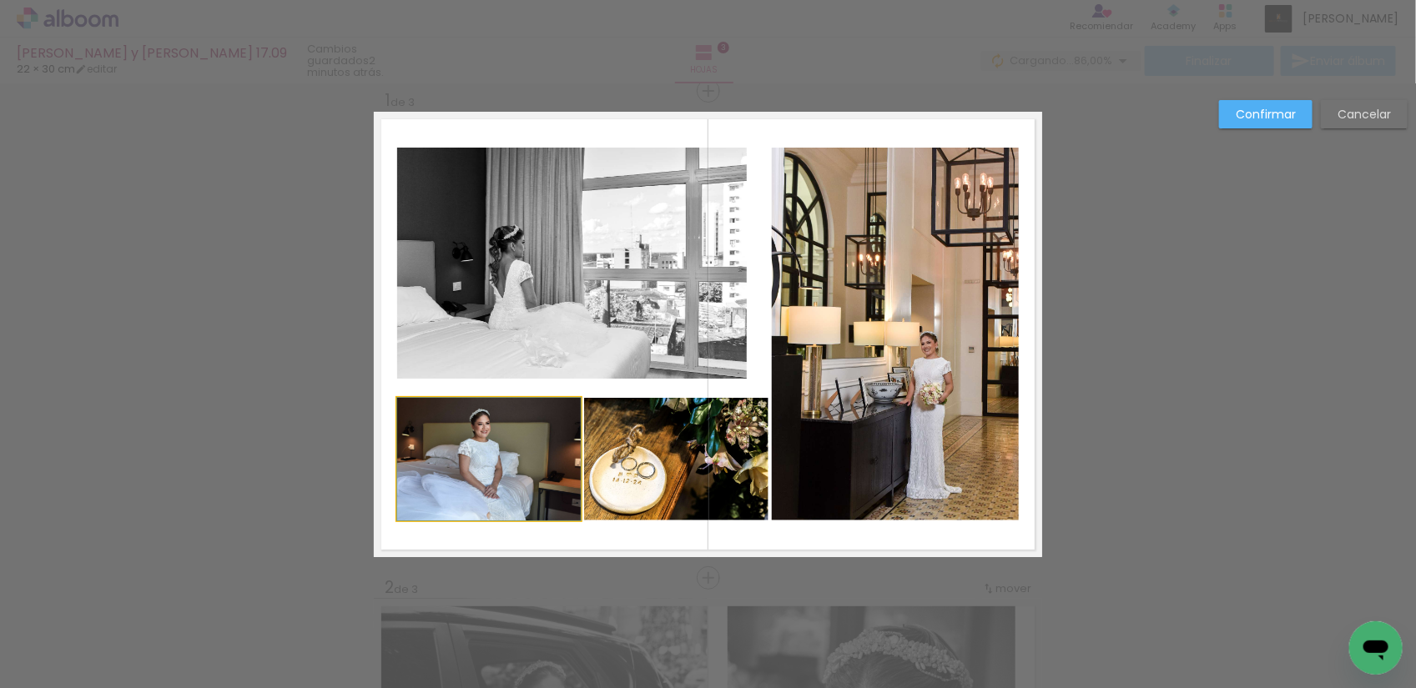
click at [526, 428] on quentale-photo at bounding box center [489, 459] width 184 height 123
click at [480, 390] on div at bounding box center [488, 397] width 33 height 33
click at [880, 359] on quentale-photo at bounding box center [895, 334] width 247 height 373
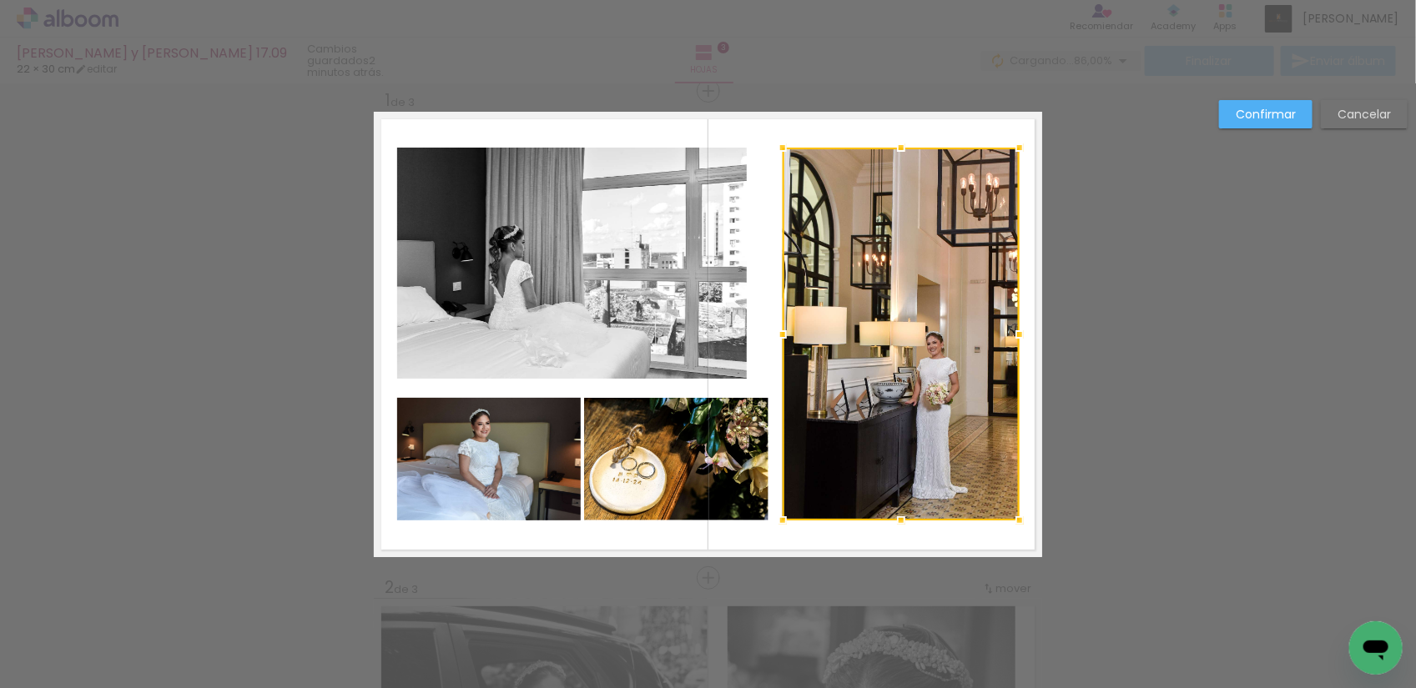
drag, startPoint x: 762, startPoint y: 335, endPoint x: 773, endPoint y: 334, distance: 10.9
click at [773, 334] on div at bounding box center [782, 334] width 33 height 33
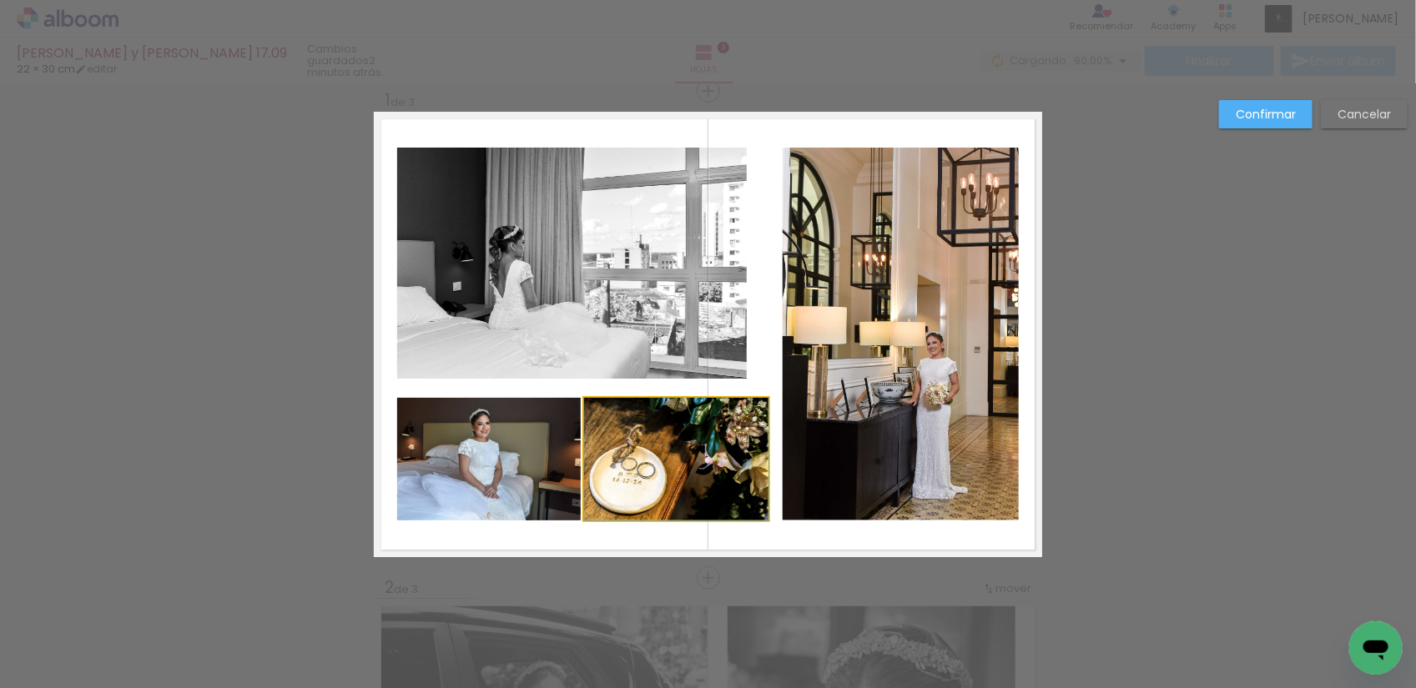
click at [662, 456] on quentale-photo at bounding box center [676, 459] width 184 height 123
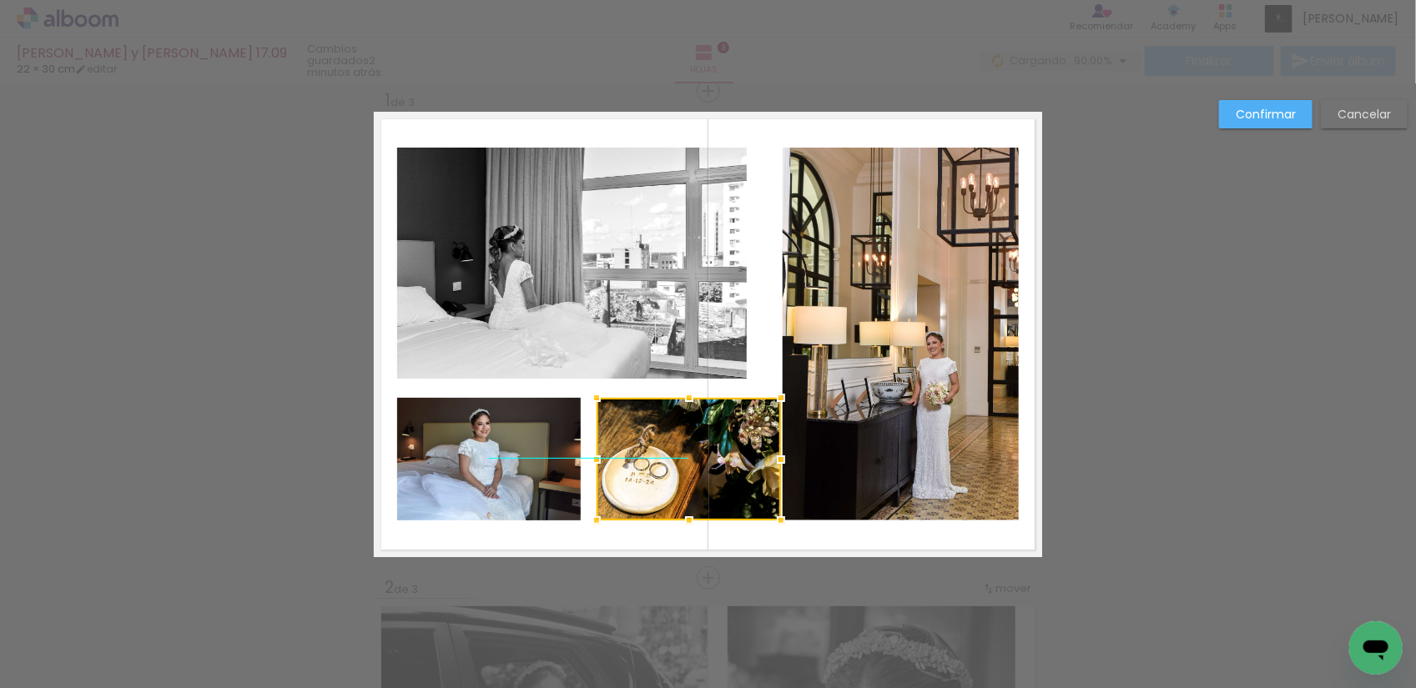
drag, startPoint x: 682, startPoint y: 449, endPoint x: 694, endPoint y: 449, distance: 12.5
click at [694, 449] on div at bounding box center [689, 459] width 184 height 123
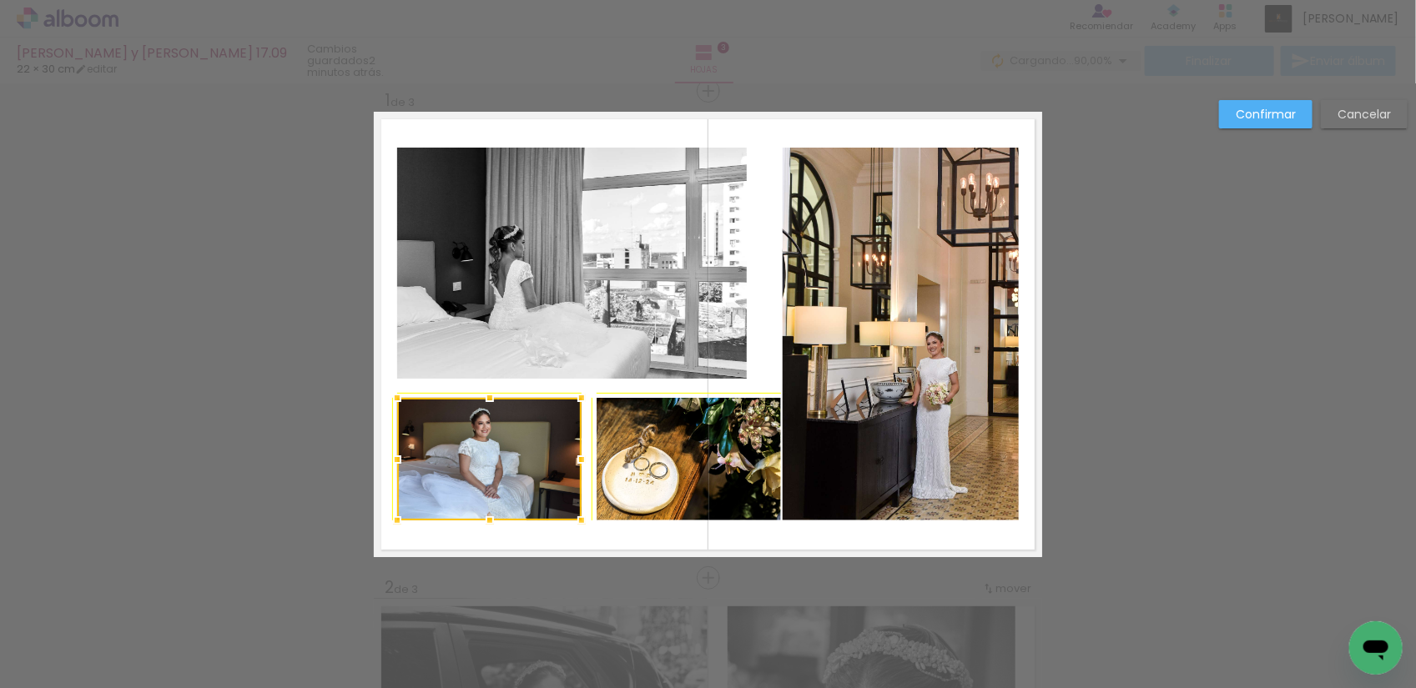
drag, startPoint x: 577, startPoint y: 395, endPoint x: 591, endPoint y: 386, distance: 16.5
click at [591, 386] on album-spread "1 de 3" at bounding box center [708, 335] width 668 height 446
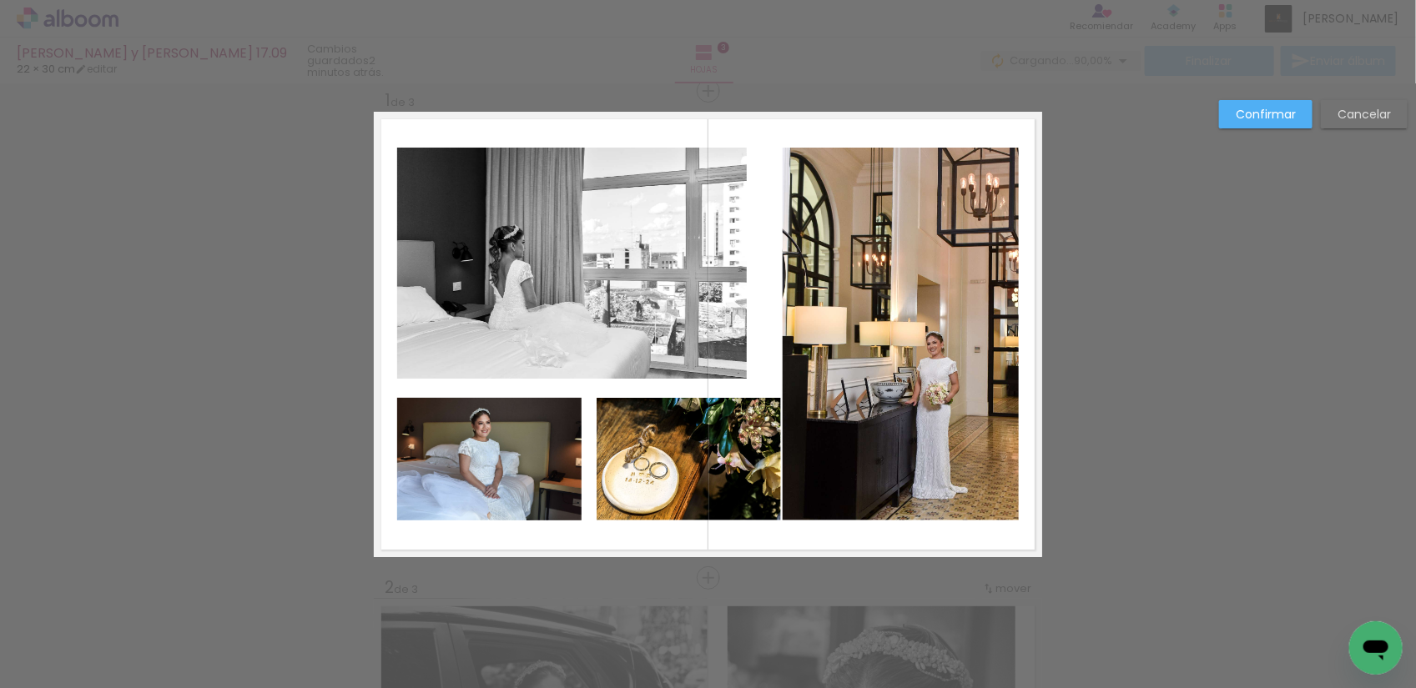
click at [481, 415] on quentale-photo at bounding box center [489, 459] width 184 height 123
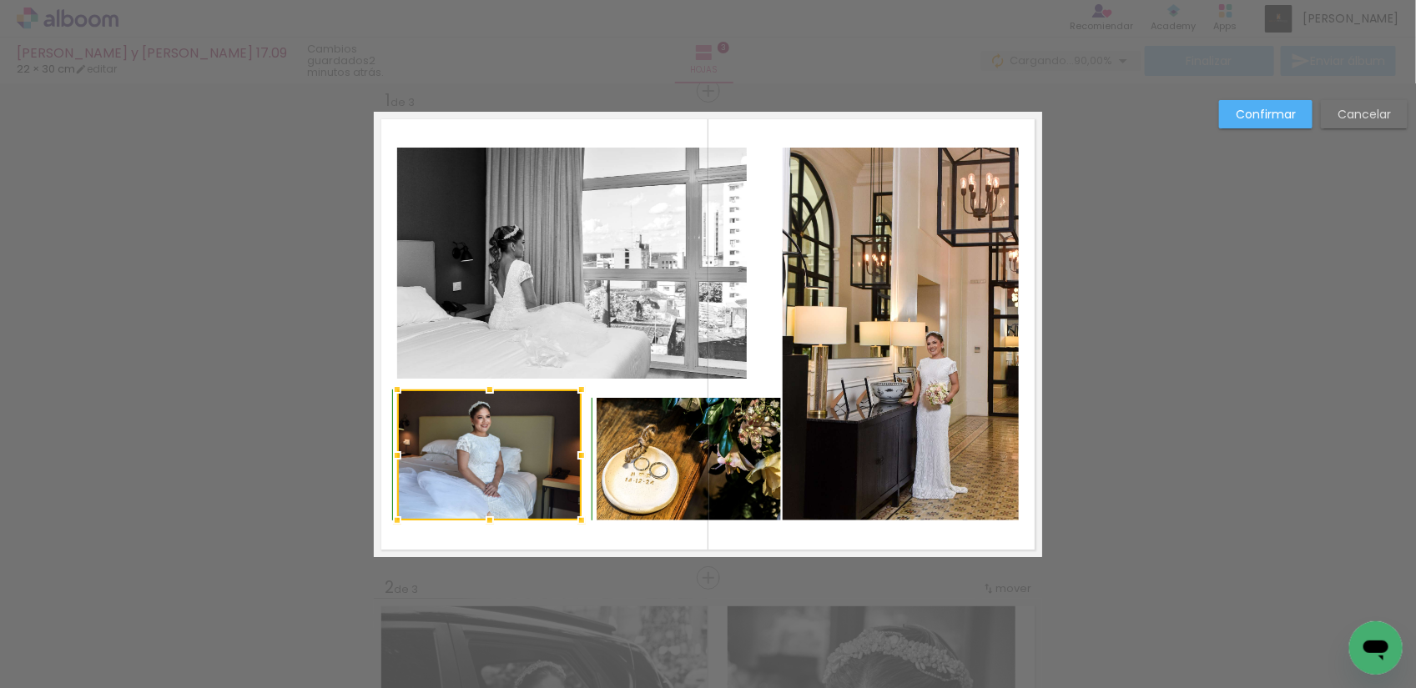
click at [484, 390] on div at bounding box center [489, 389] width 33 height 33
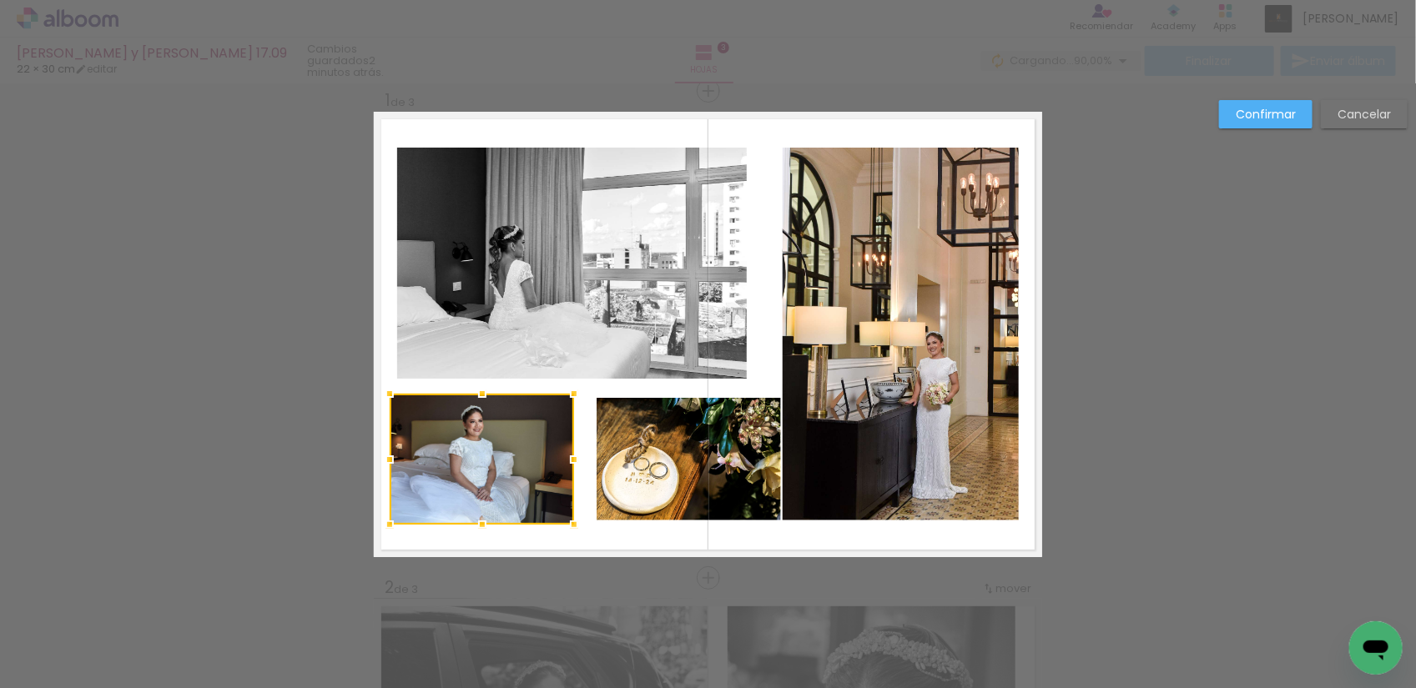
click at [465, 442] on div at bounding box center [482, 459] width 184 height 131
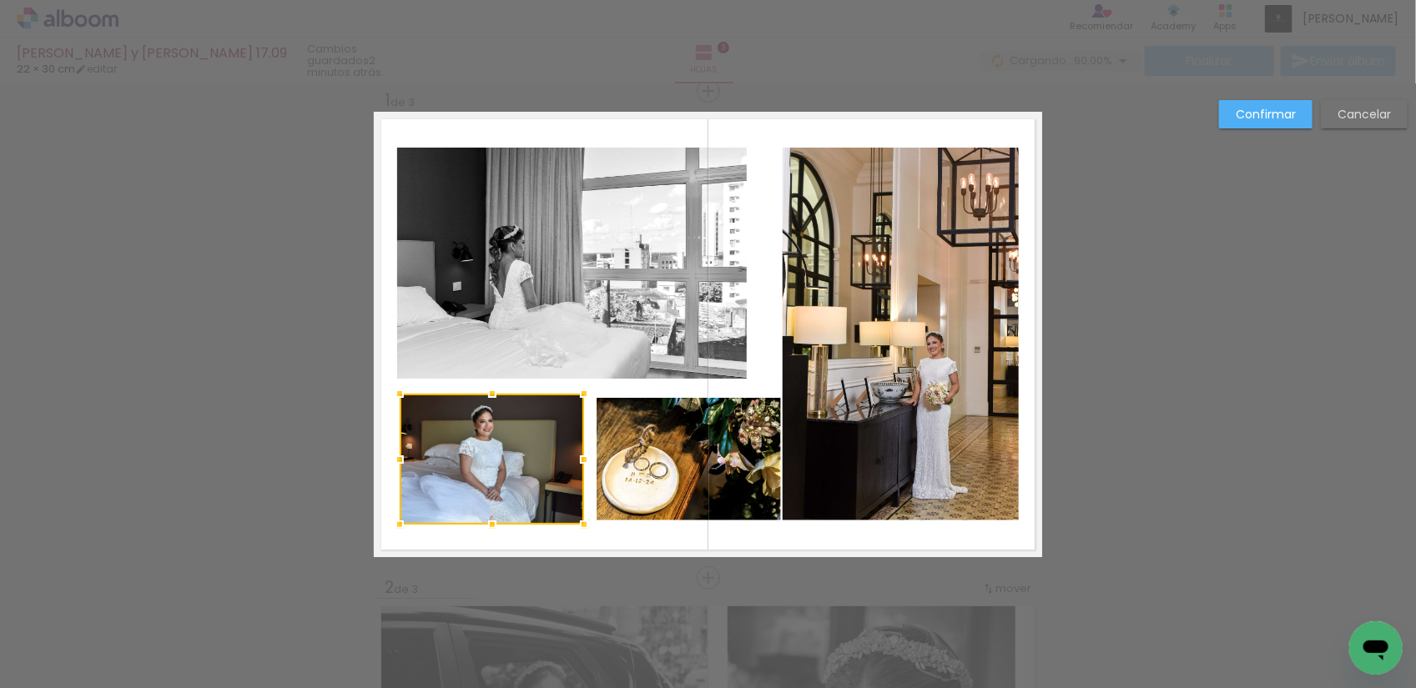
drag, startPoint x: 424, startPoint y: 456, endPoint x: 434, endPoint y: 456, distance: 10.0
click at [434, 456] on div at bounding box center [492, 459] width 184 height 131
click at [648, 538] on quentale-layouter at bounding box center [708, 335] width 668 height 446
click at [636, 449] on quentale-photo at bounding box center [689, 459] width 184 height 123
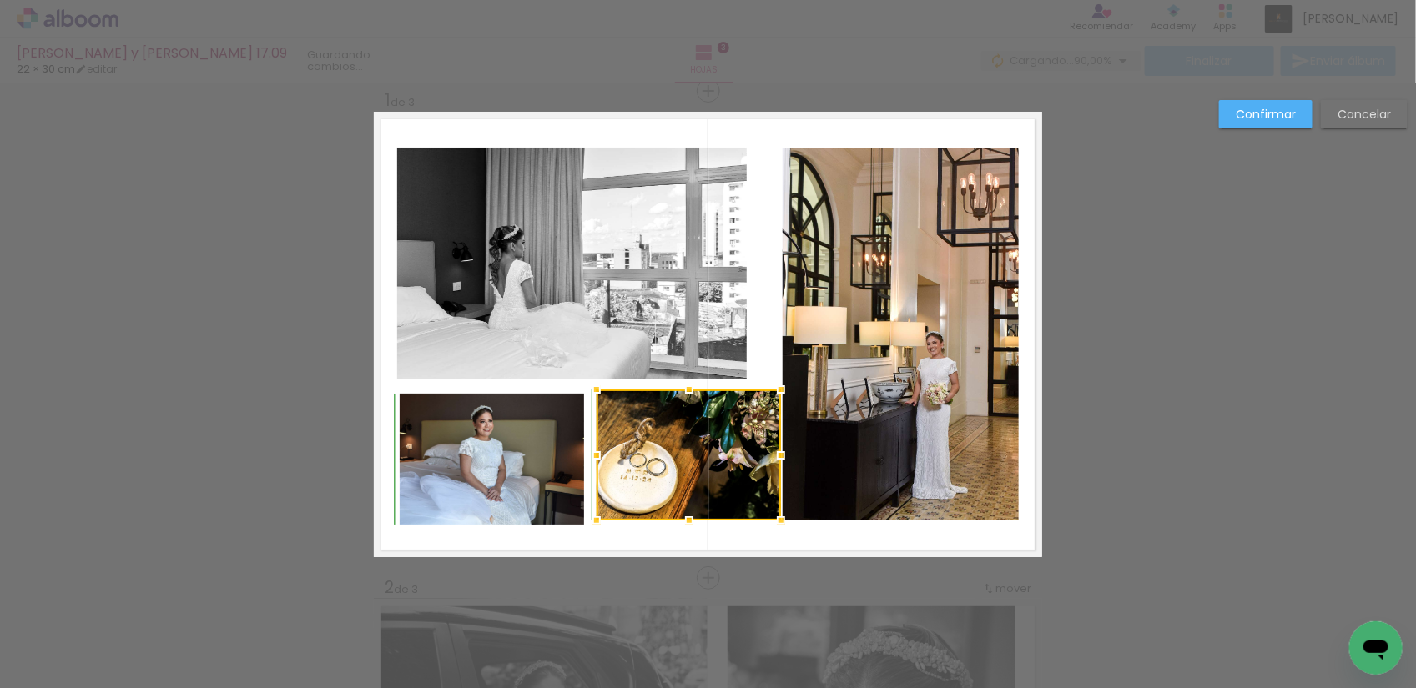
click at [686, 394] on div at bounding box center [689, 389] width 33 height 33
click at [526, 501] on quentale-photo at bounding box center [492, 459] width 184 height 131
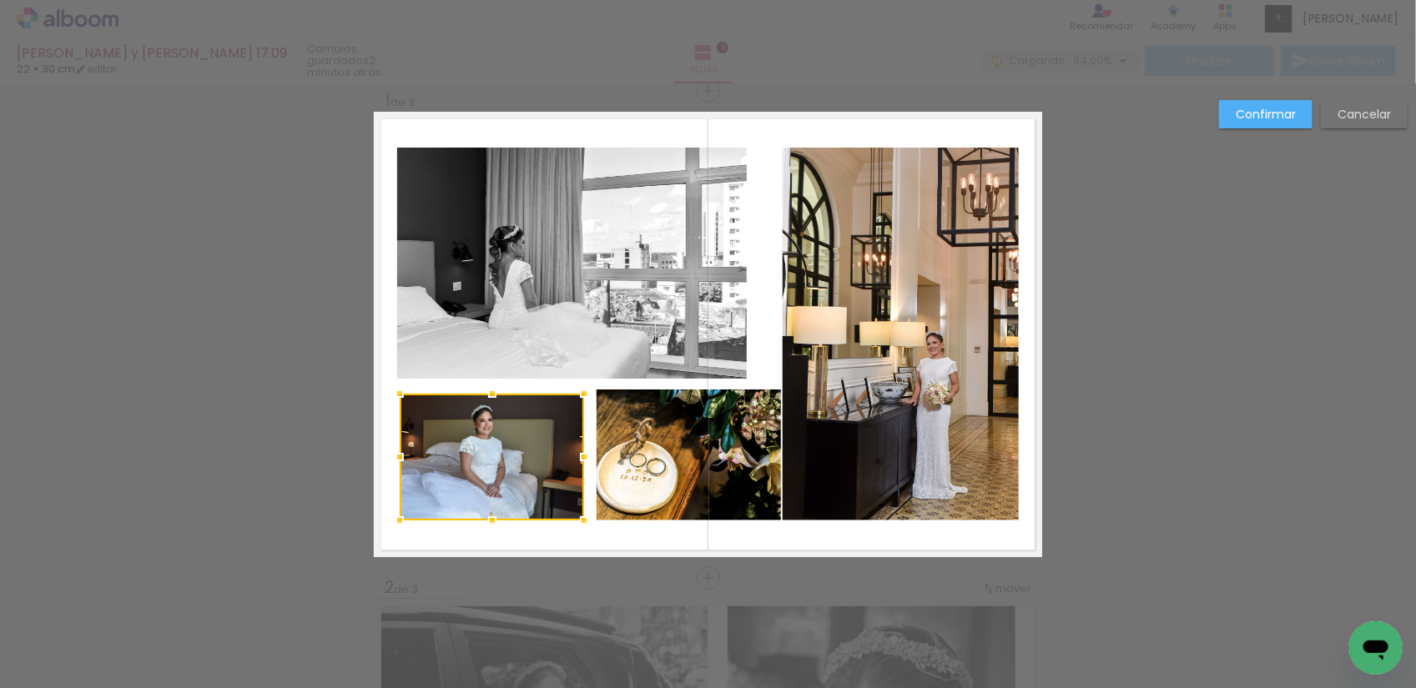
click at [481, 516] on div at bounding box center [492, 520] width 33 height 33
click at [484, 395] on div at bounding box center [492, 389] width 33 height 33
click at [644, 542] on quentale-layouter at bounding box center [708, 335] width 668 height 446
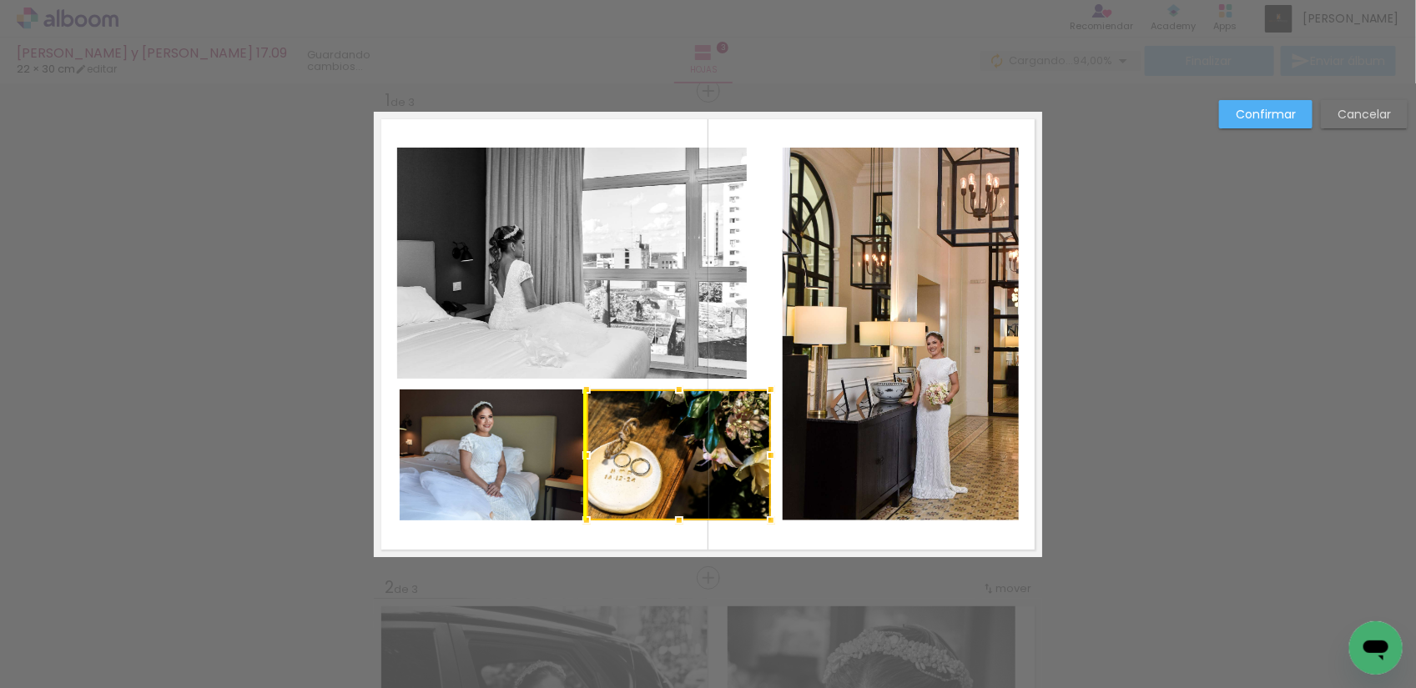
click at [652, 463] on div at bounding box center [679, 455] width 184 height 131
click at [622, 536] on quentale-layouter at bounding box center [708, 335] width 668 height 446
click at [815, 388] on quentale-photo at bounding box center [901, 334] width 237 height 373
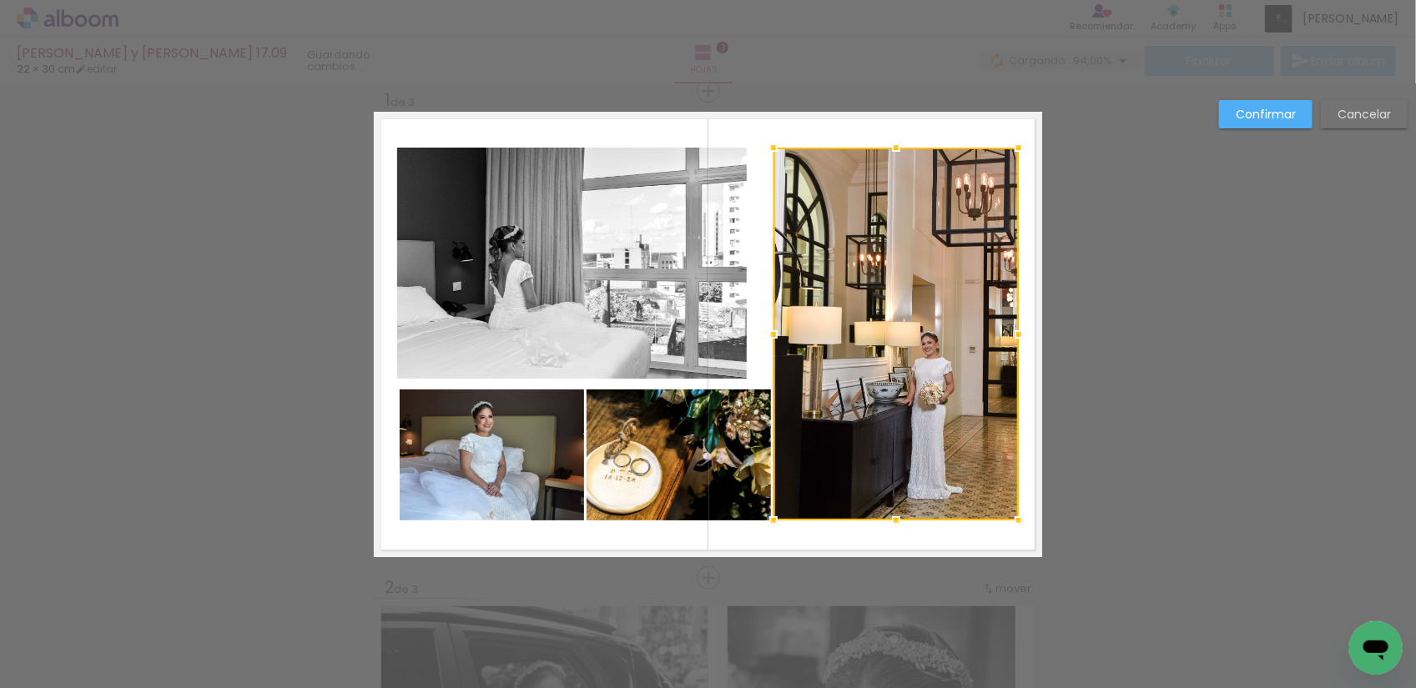
drag, startPoint x: 774, startPoint y: 336, endPoint x: 761, endPoint y: 336, distance: 13.3
click at [761, 336] on div at bounding box center [773, 334] width 33 height 33
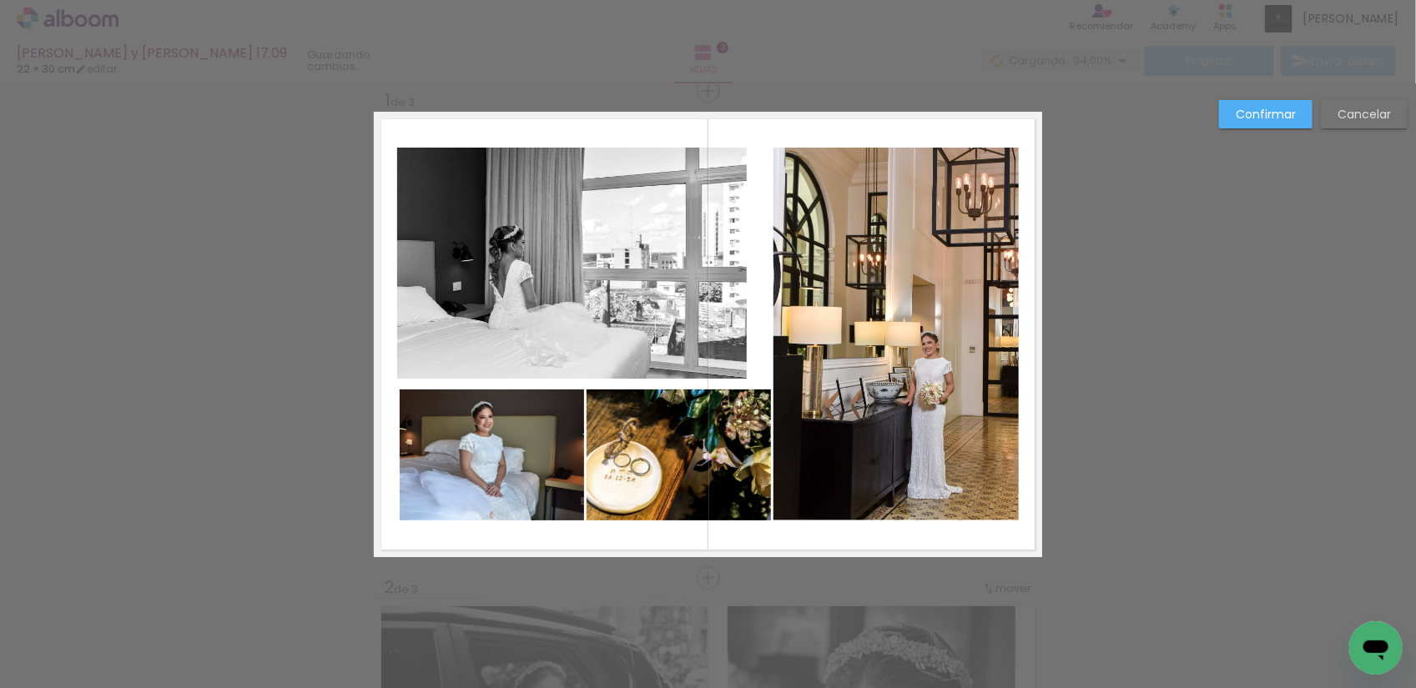
click at [733, 254] on quentale-photo at bounding box center [572, 263] width 350 height 231
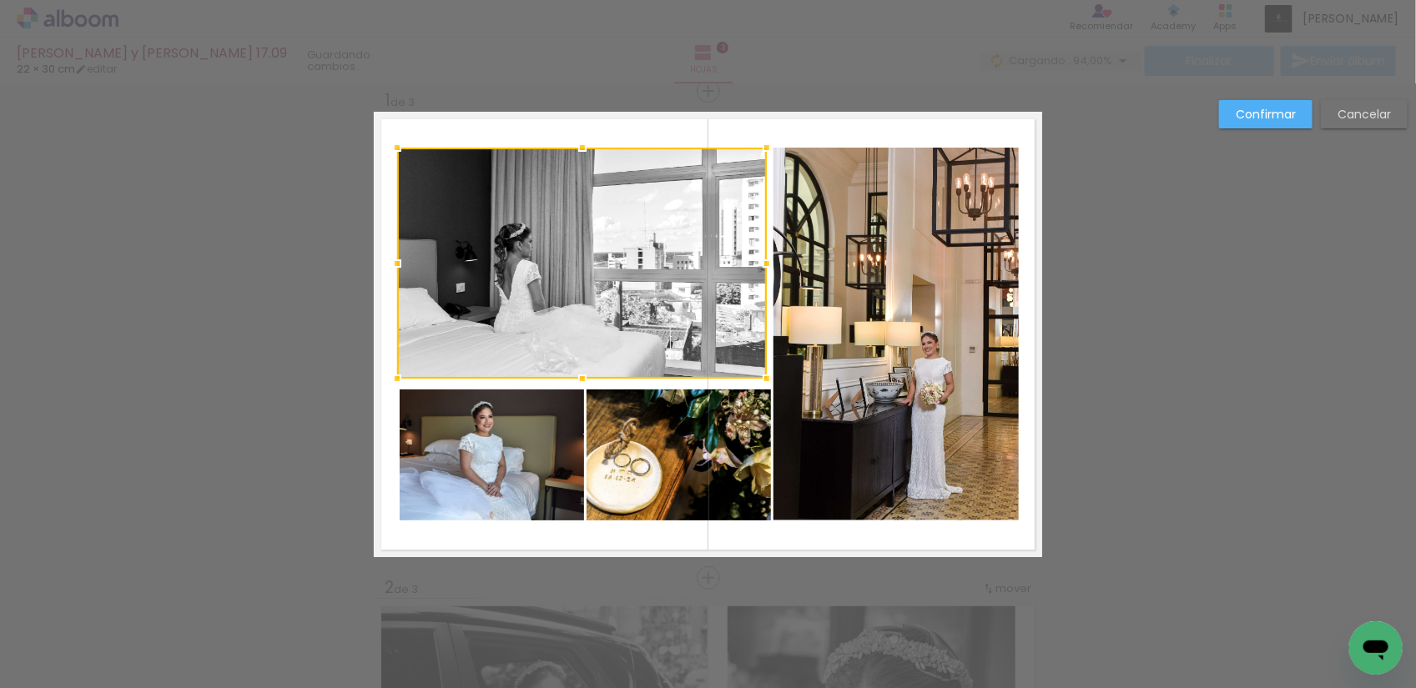
drag, startPoint x: 736, startPoint y: 260, endPoint x: 756, endPoint y: 260, distance: 20.0
click at [756, 260] on div at bounding box center [766, 263] width 33 height 33
click at [1020, 288] on quentale-layouter at bounding box center [708, 335] width 668 height 446
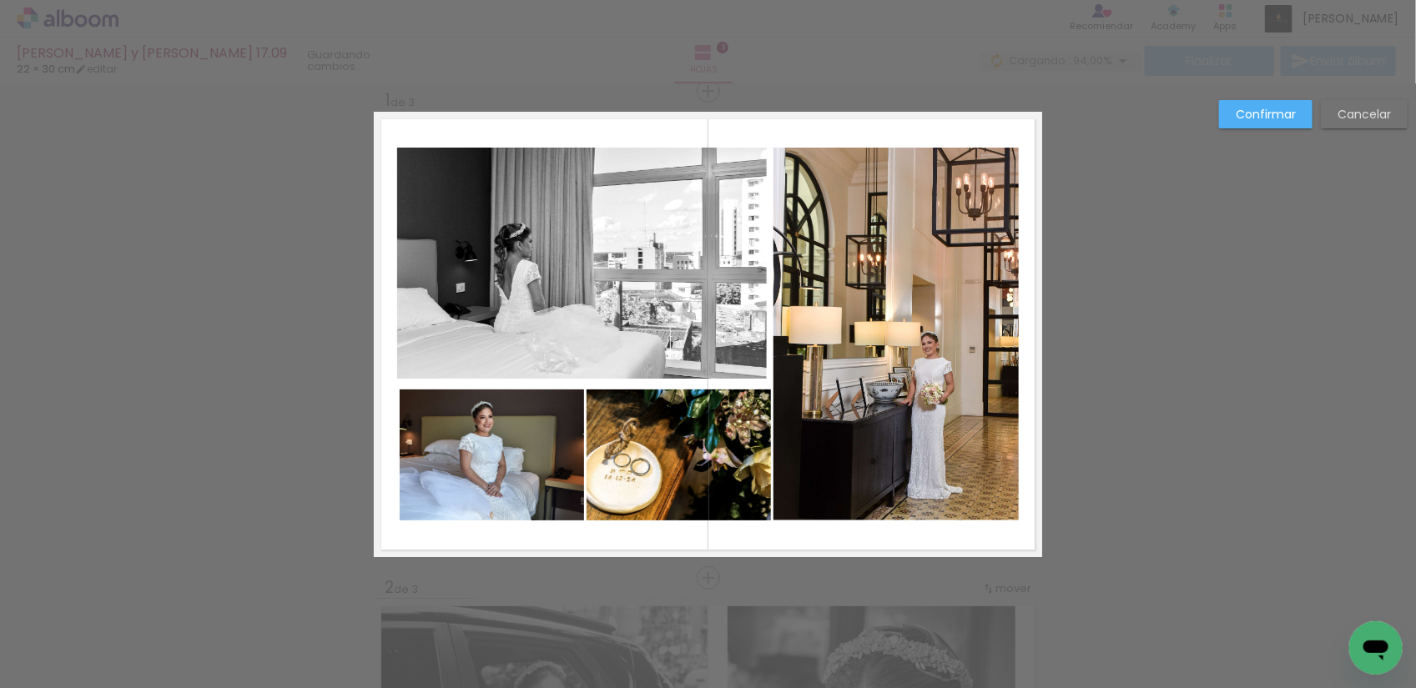
click at [510, 240] on quentale-photo at bounding box center [582, 263] width 370 height 231
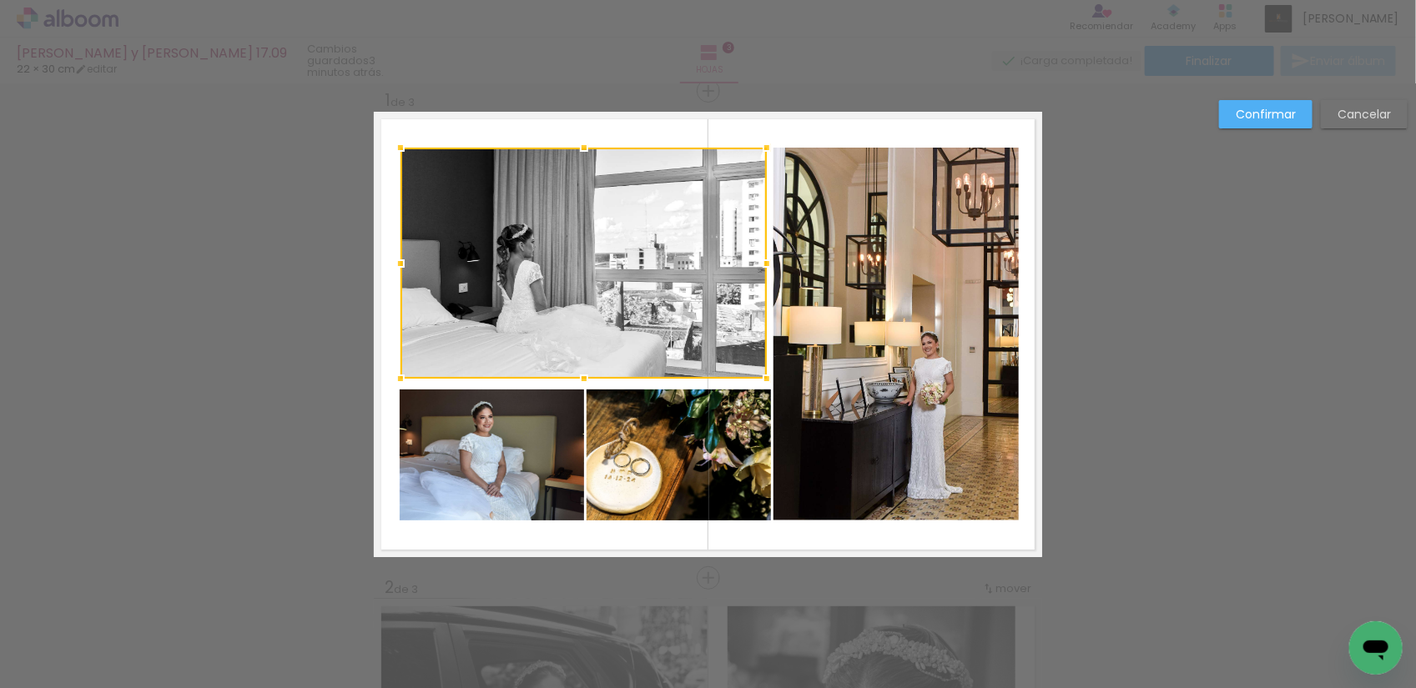
click at [396, 259] on div at bounding box center [400, 263] width 33 height 33
click at [819, 148] on quentale-photo at bounding box center [895, 334] width 245 height 373
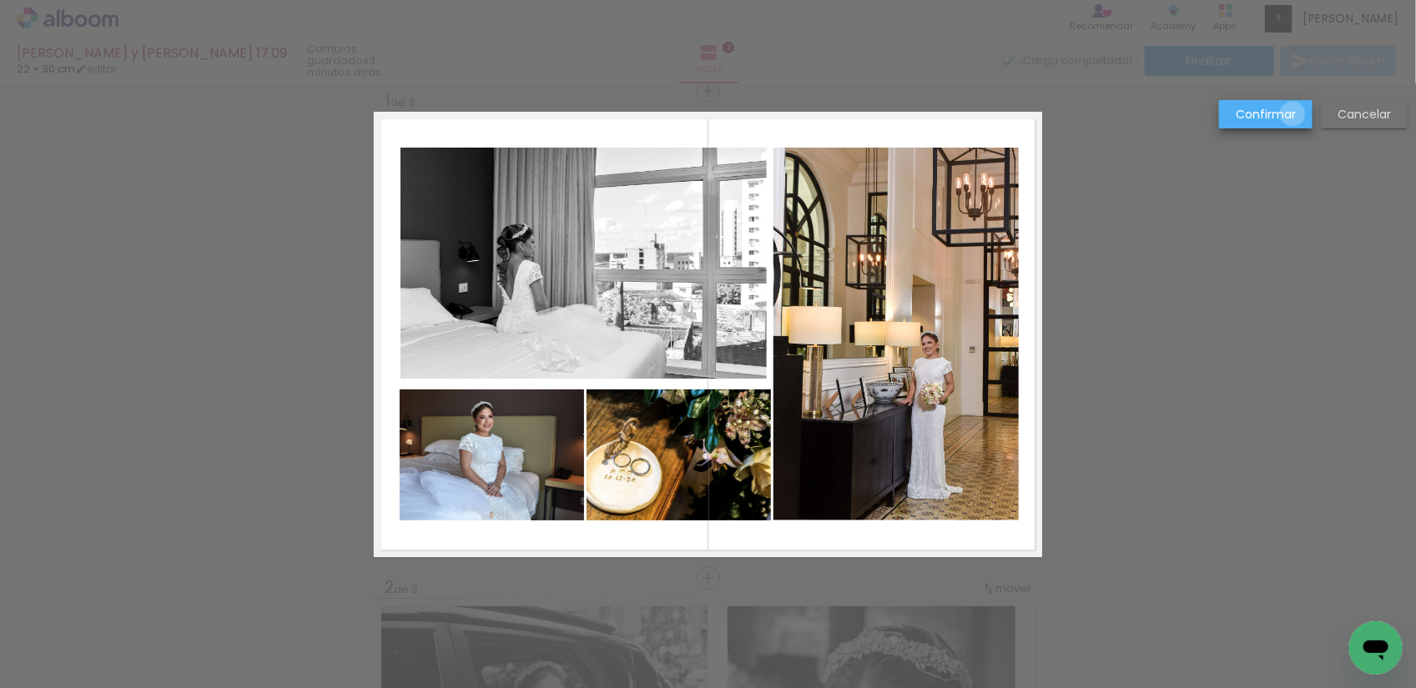
click at [0, 0] on slot "Confirmar" at bounding box center [0, 0] width 0 height 0
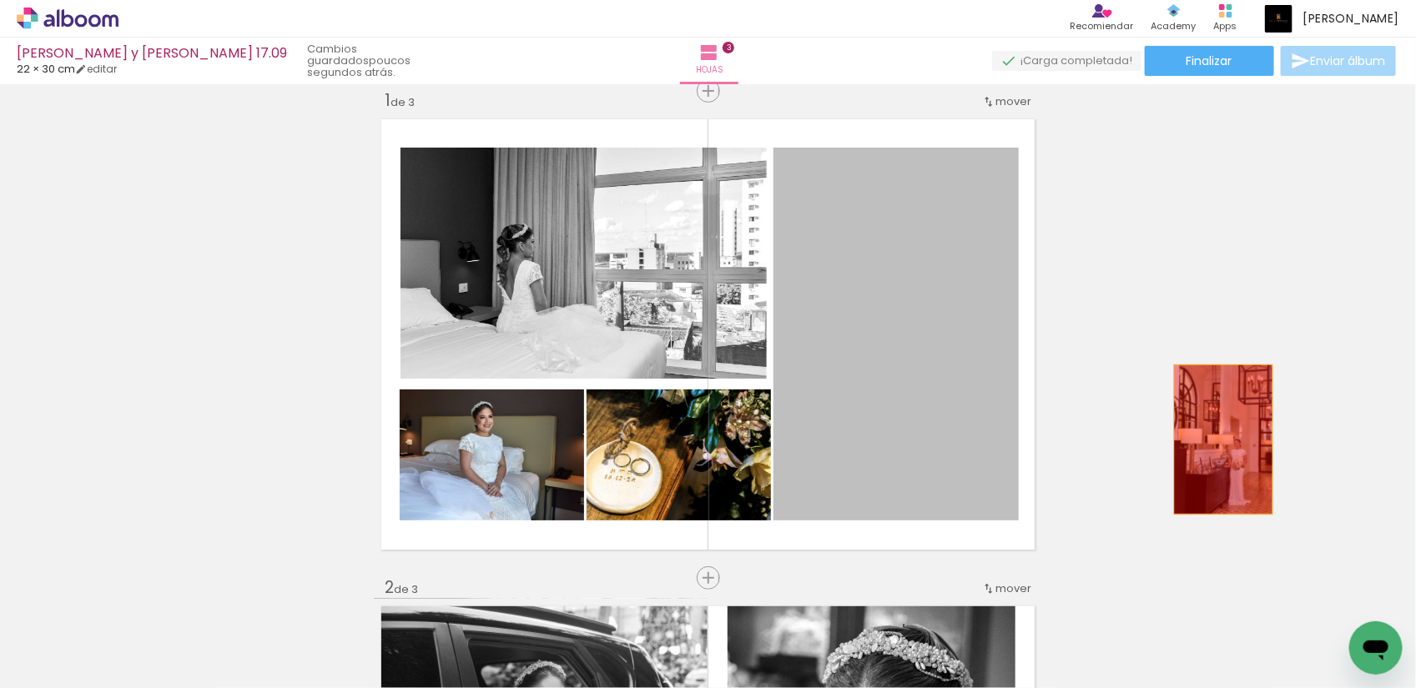
drag, startPoint x: 898, startPoint y: 444, endPoint x: 1216, endPoint y: 440, distance: 317.9
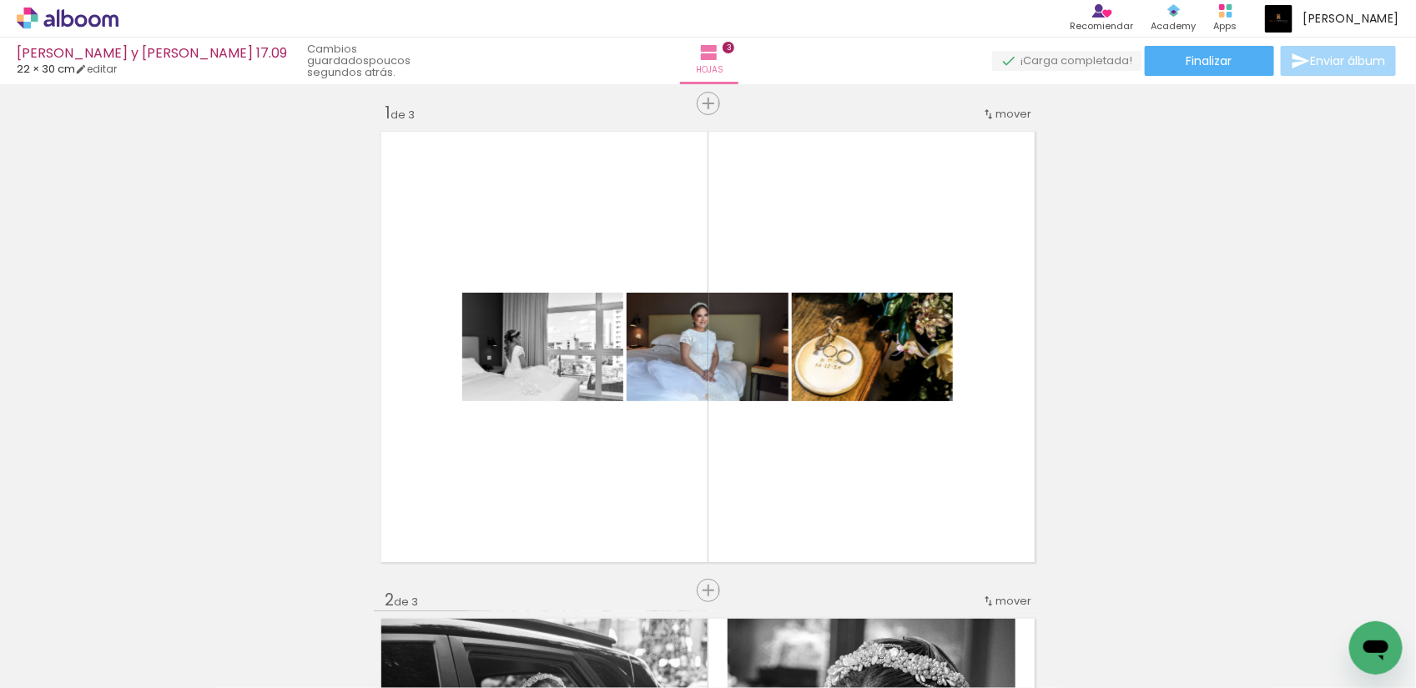
scroll to position [0, 0]
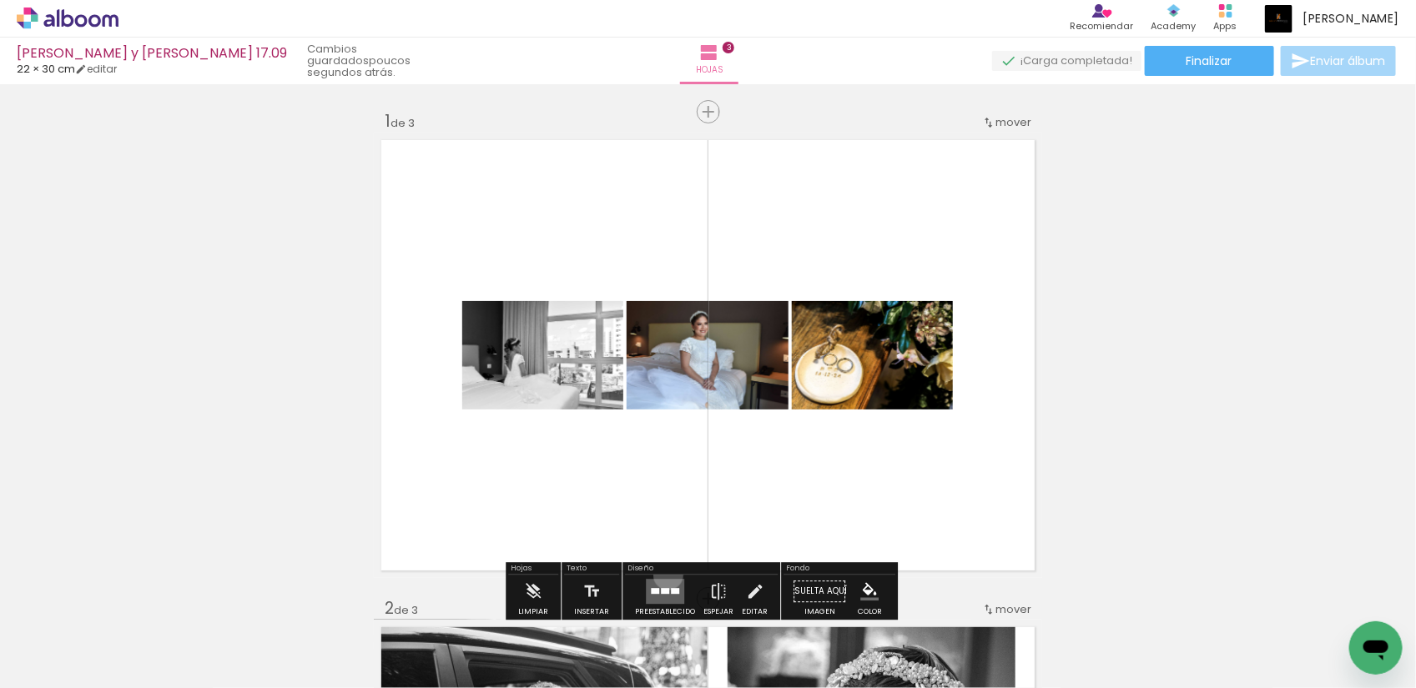
click at [664, 576] on div at bounding box center [664, 591] width 45 height 33
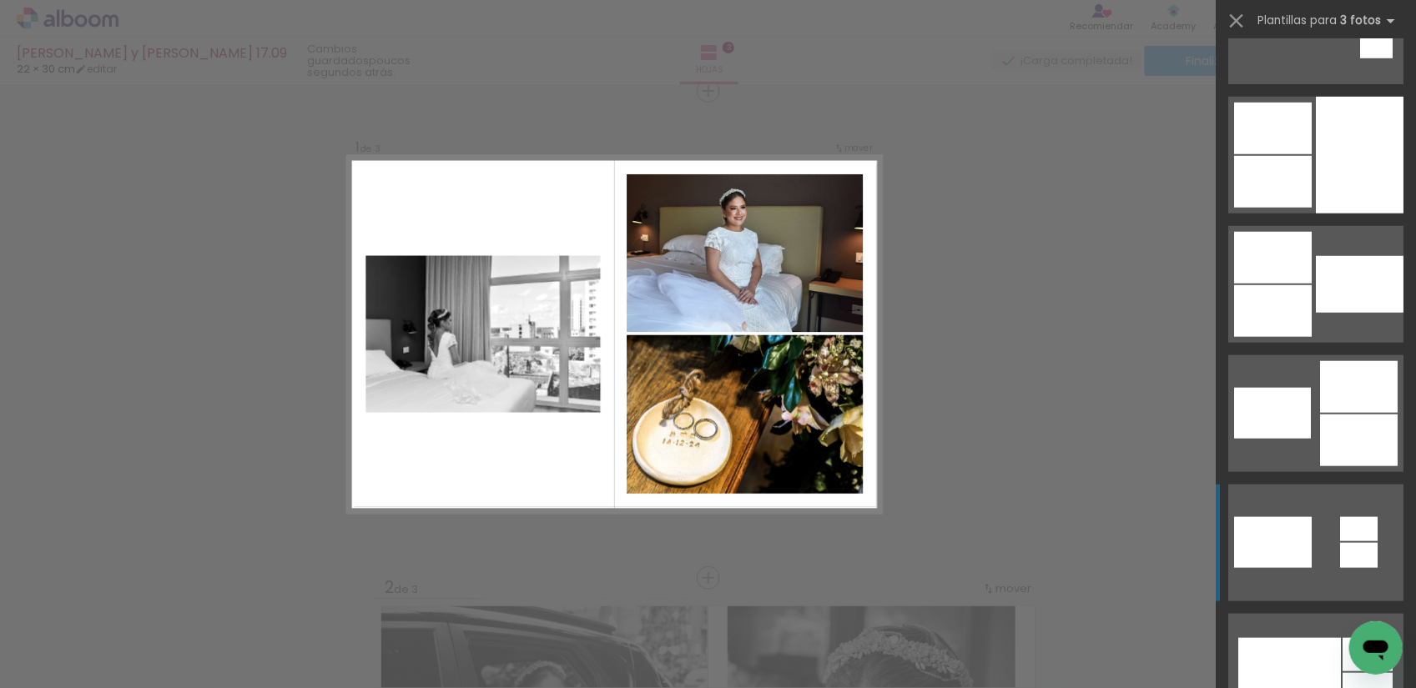
scroll to position [626, 0]
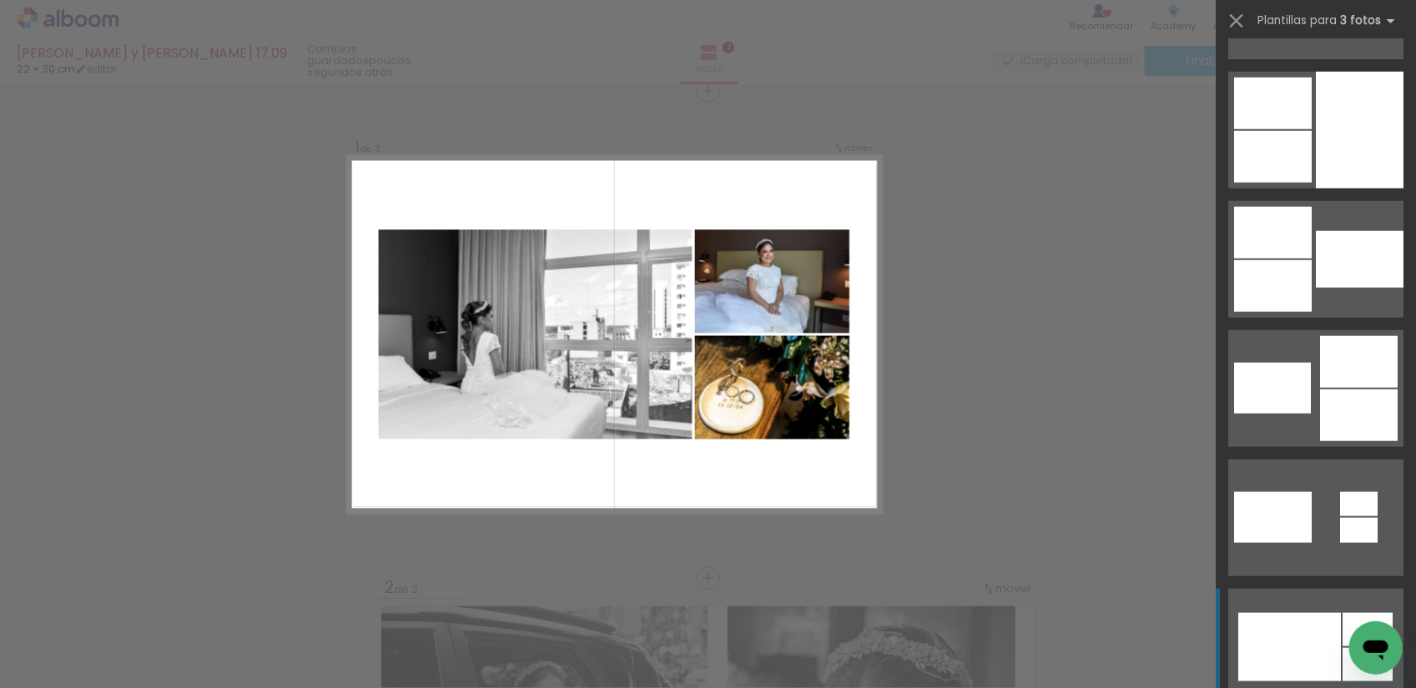
click at [1314, 616] on div at bounding box center [1289, 647] width 103 height 68
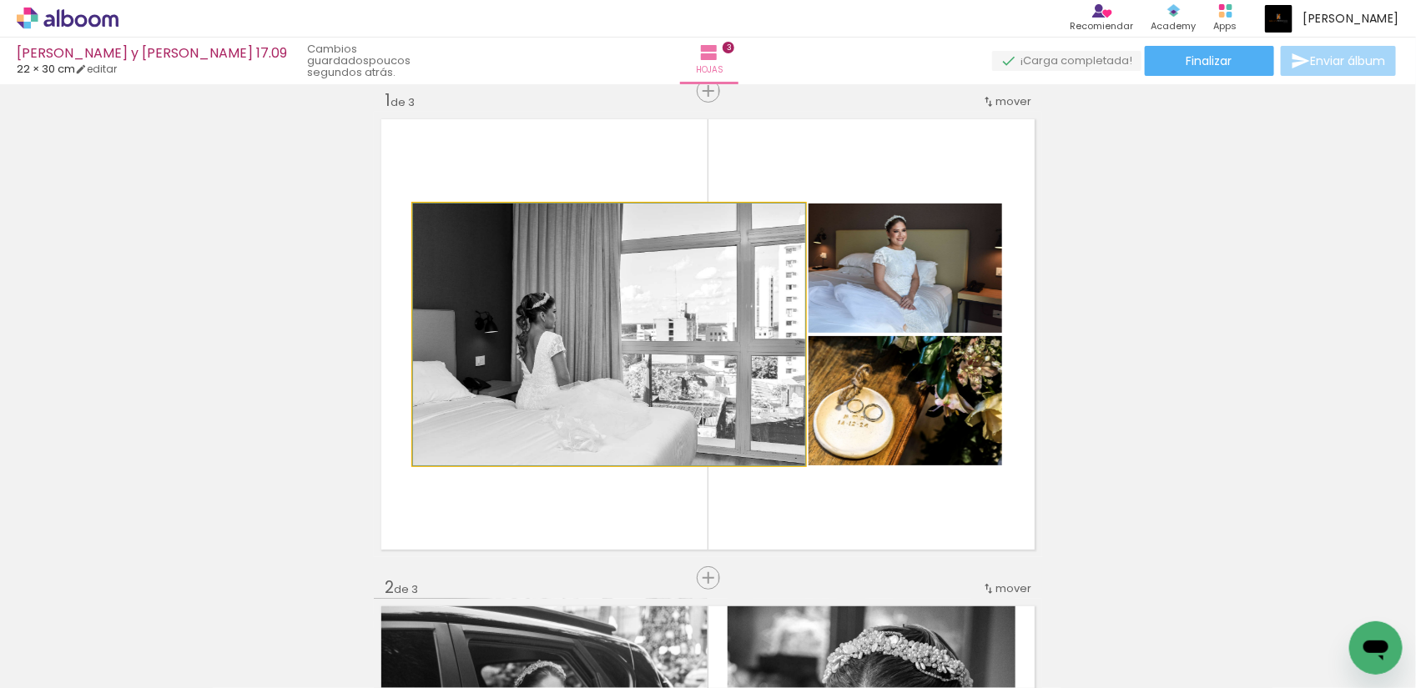
click at [612, 335] on quentale-photo at bounding box center [609, 335] width 392 height 262
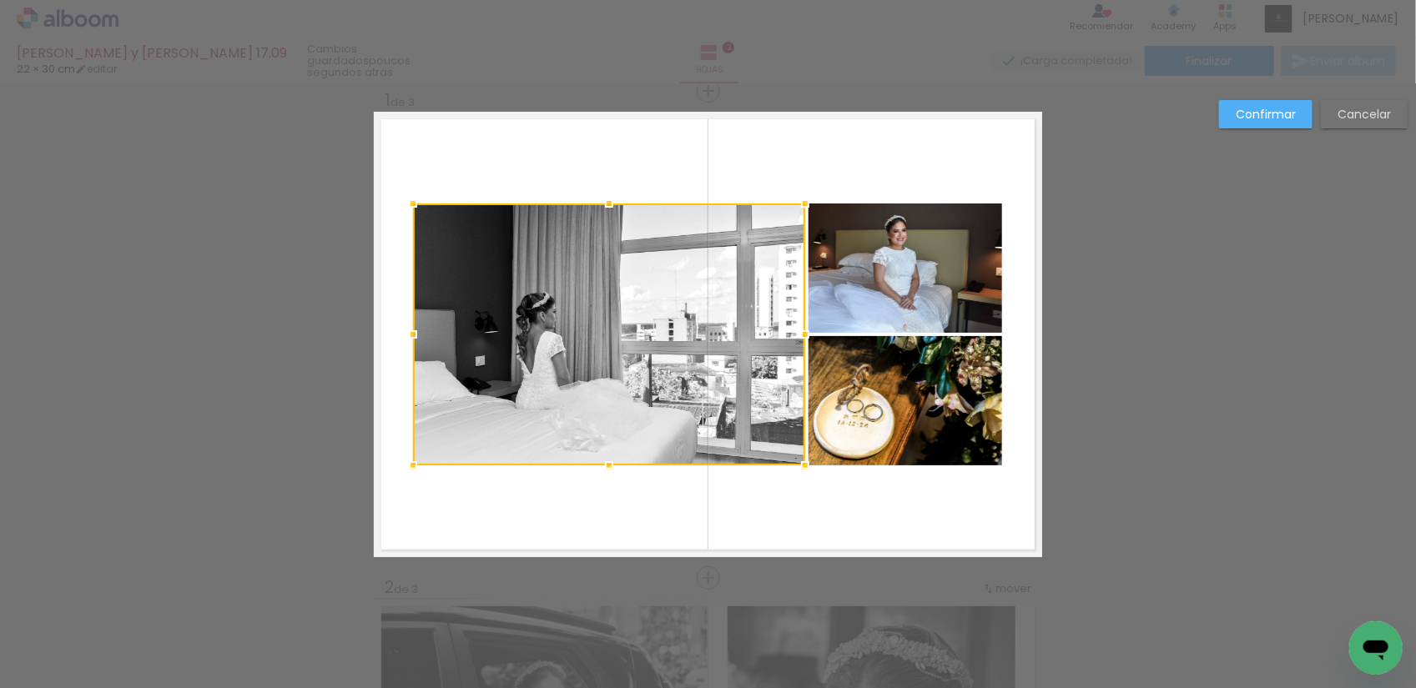
click at [847, 281] on quentale-photo at bounding box center [906, 268] width 194 height 129
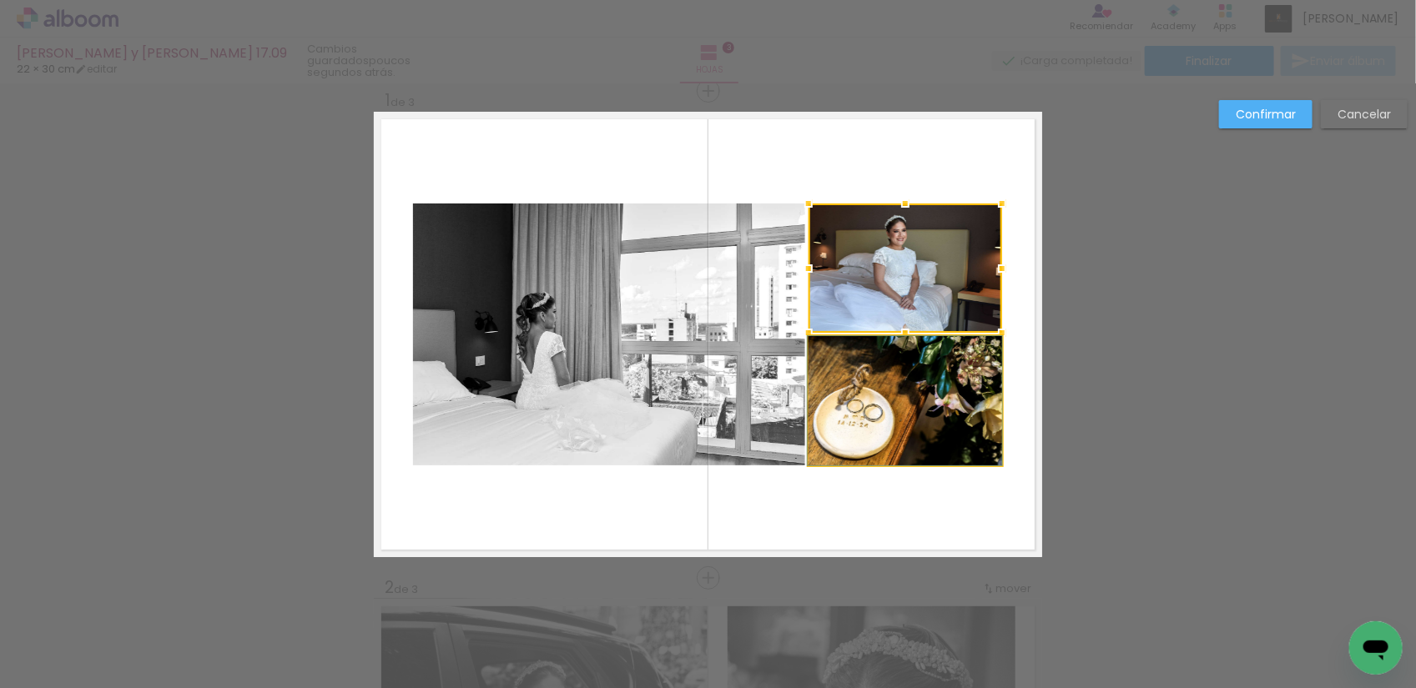
click at [922, 415] on quentale-photo at bounding box center [906, 400] width 194 height 129
click at [623, 343] on quentale-photo at bounding box center [609, 335] width 392 height 262
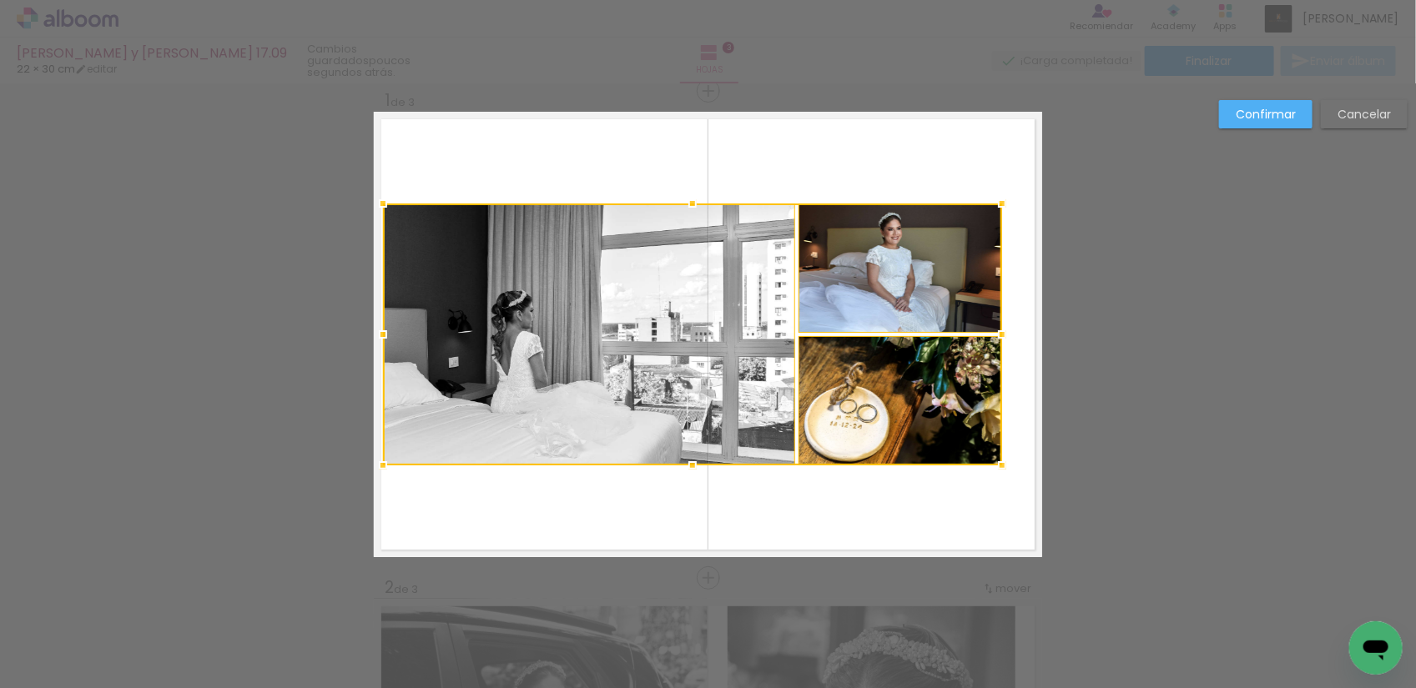
drag, startPoint x: 406, startPoint y: 335, endPoint x: 375, endPoint y: 335, distance: 30.0
click at [375, 335] on div at bounding box center [382, 334] width 33 height 33
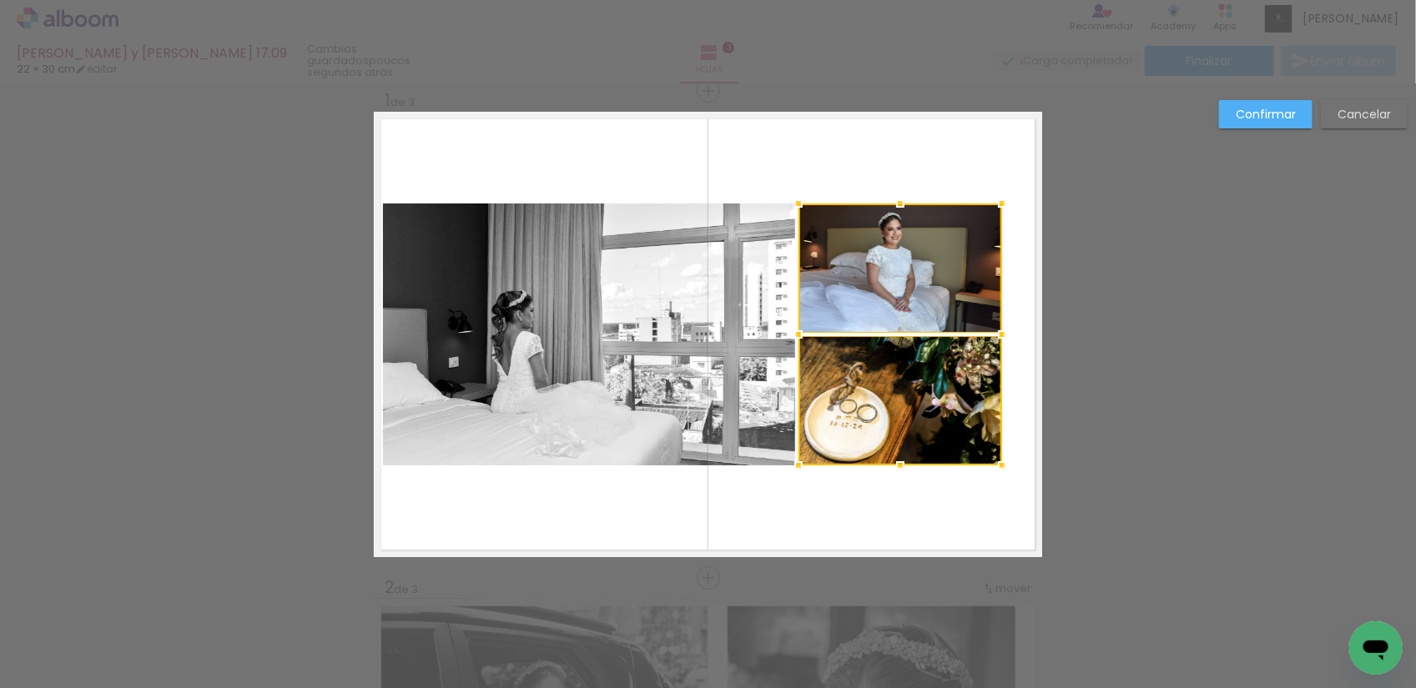
click at [770, 511] on quentale-layouter at bounding box center [708, 335] width 668 height 446
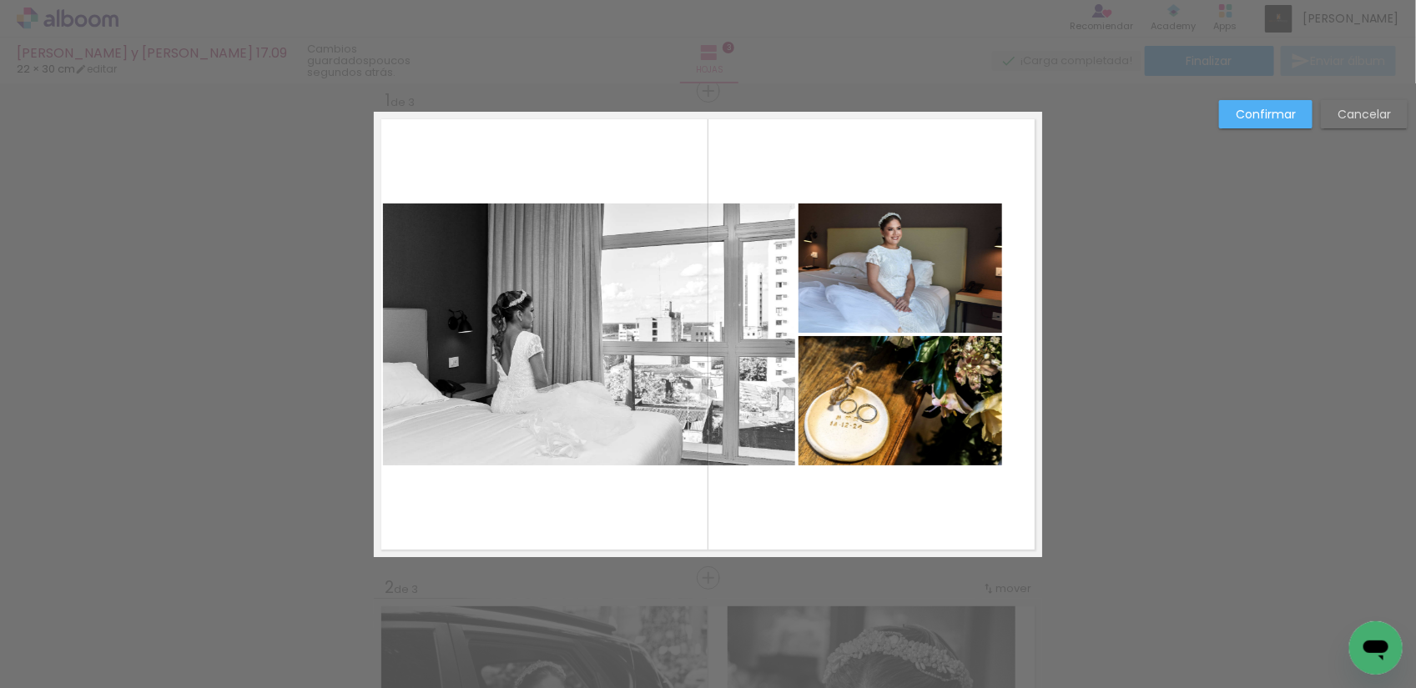
click at [702, 389] on quentale-photo at bounding box center [589, 335] width 413 height 262
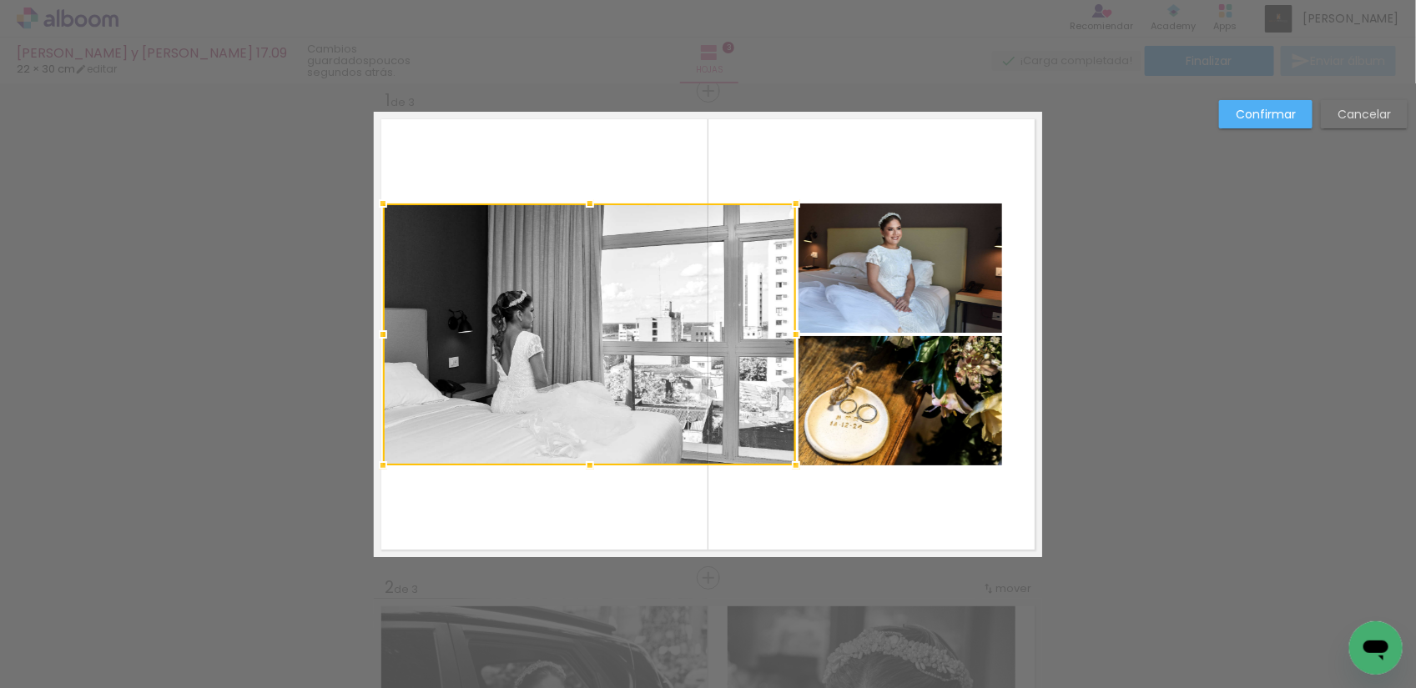
click at [895, 300] on quentale-photo at bounding box center [900, 268] width 204 height 129
click at [918, 392] on div at bounding box center [692, 335] width 619 height 262
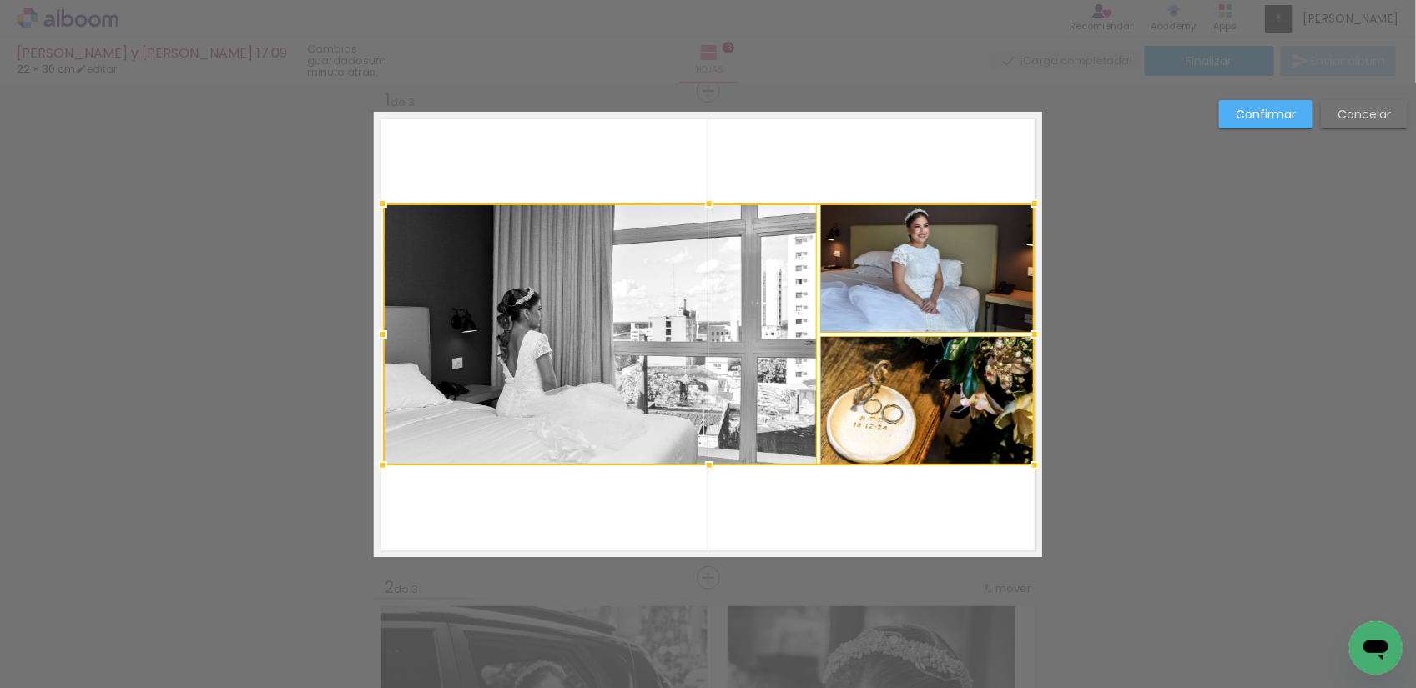
drag, startPoint x: 1002, startPoint y: 331, endPoint x: 1030, endPoint y: 327, distance: 28.7
click at [1030, 327] on div at bounding box center [1034, 334] width 33 height 33
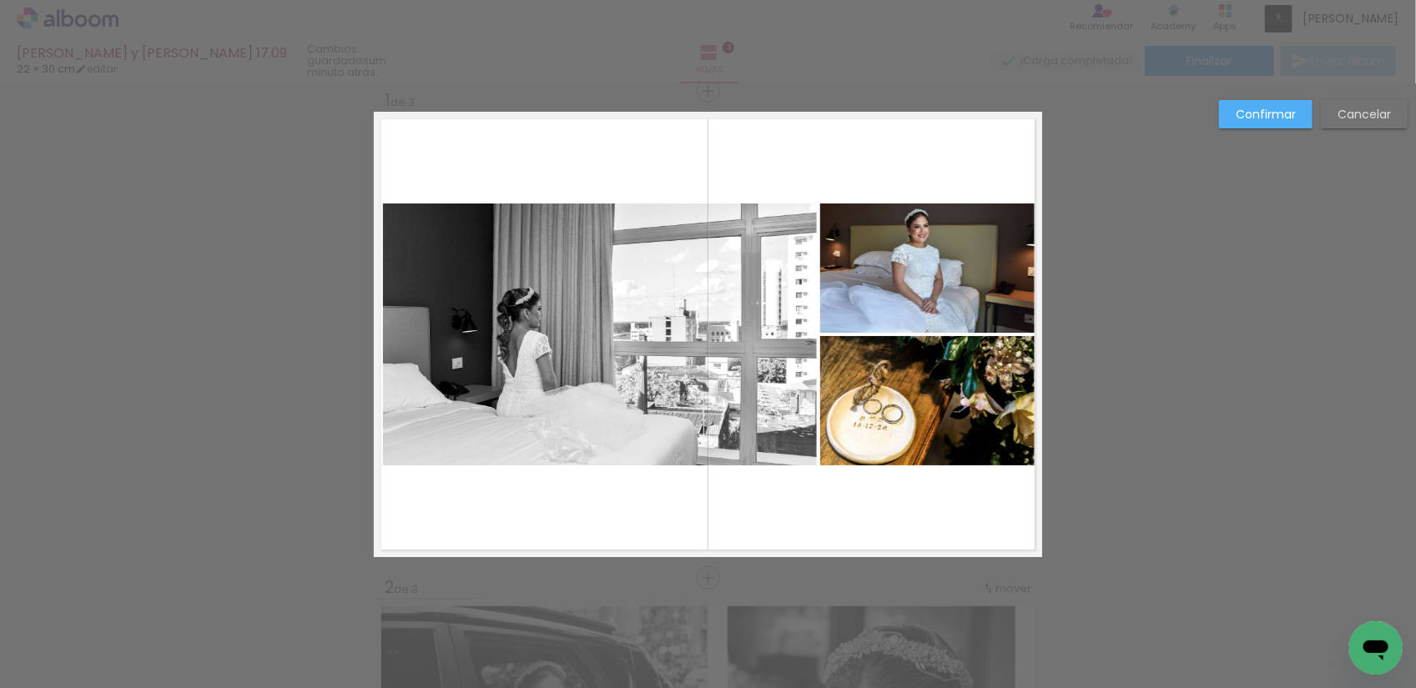
click at [864, 494] on quentale-layouter at bounding box center [708, 335] width 668 height 446
click at [1224, 118] on paper-button "Confirmar" at bounding box center [1265, 114] width 93 height 28
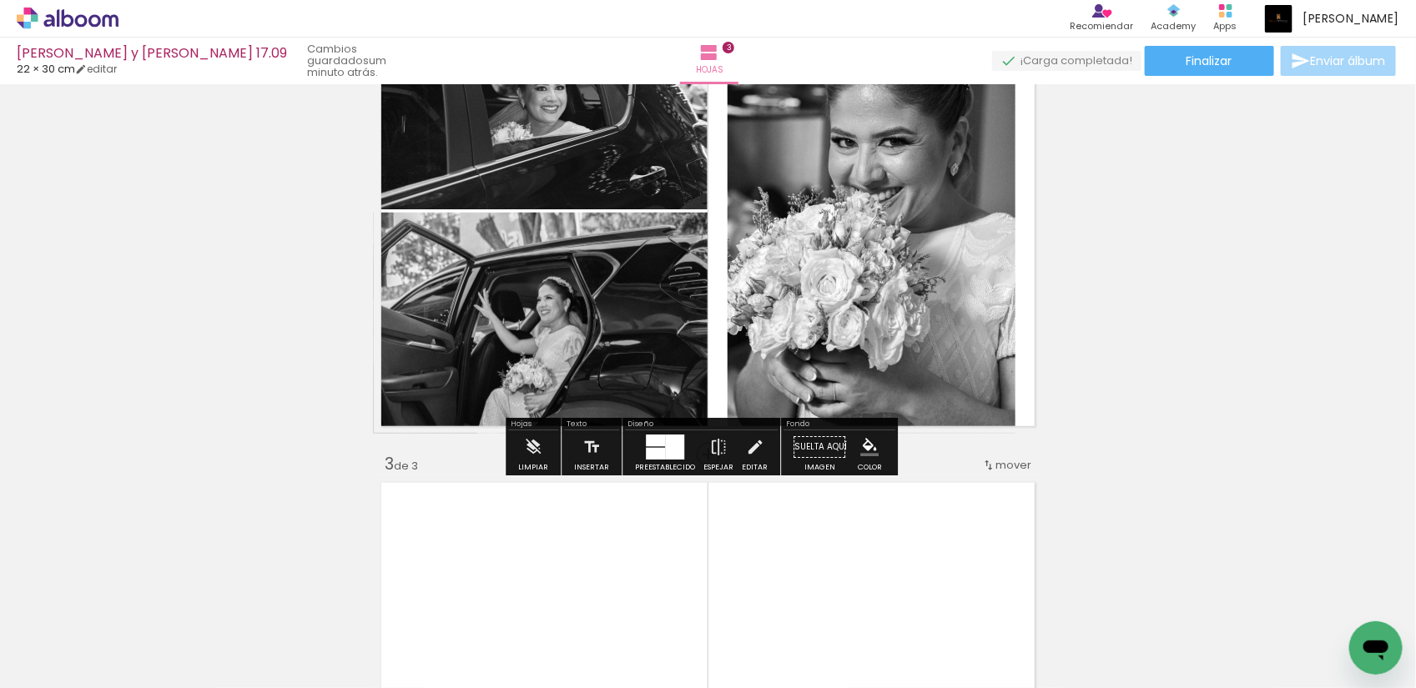
scroll to position [334, 0]
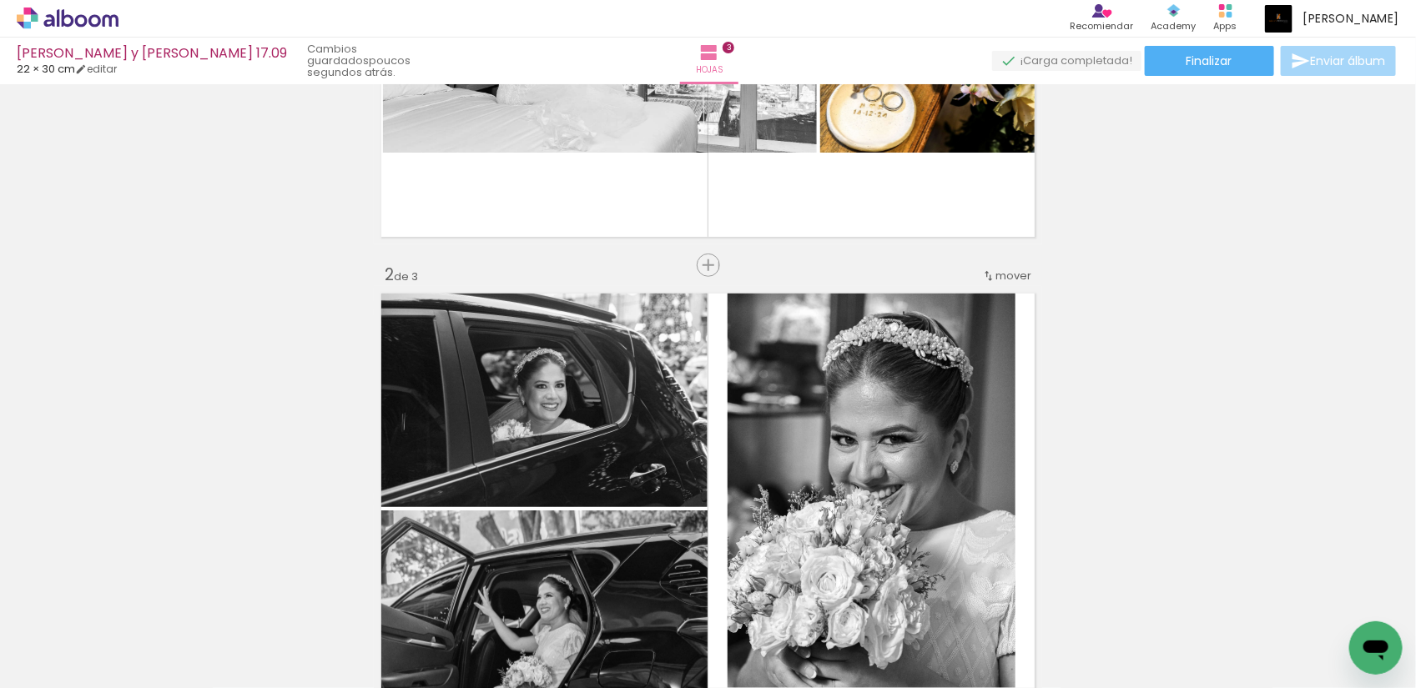
click at [1000, 274] on span "mover" at bounding box center [1013, 276] width 36 height 16
click at [993, 320] on span "3" at bounding box center [995, 329] width 9 height 28
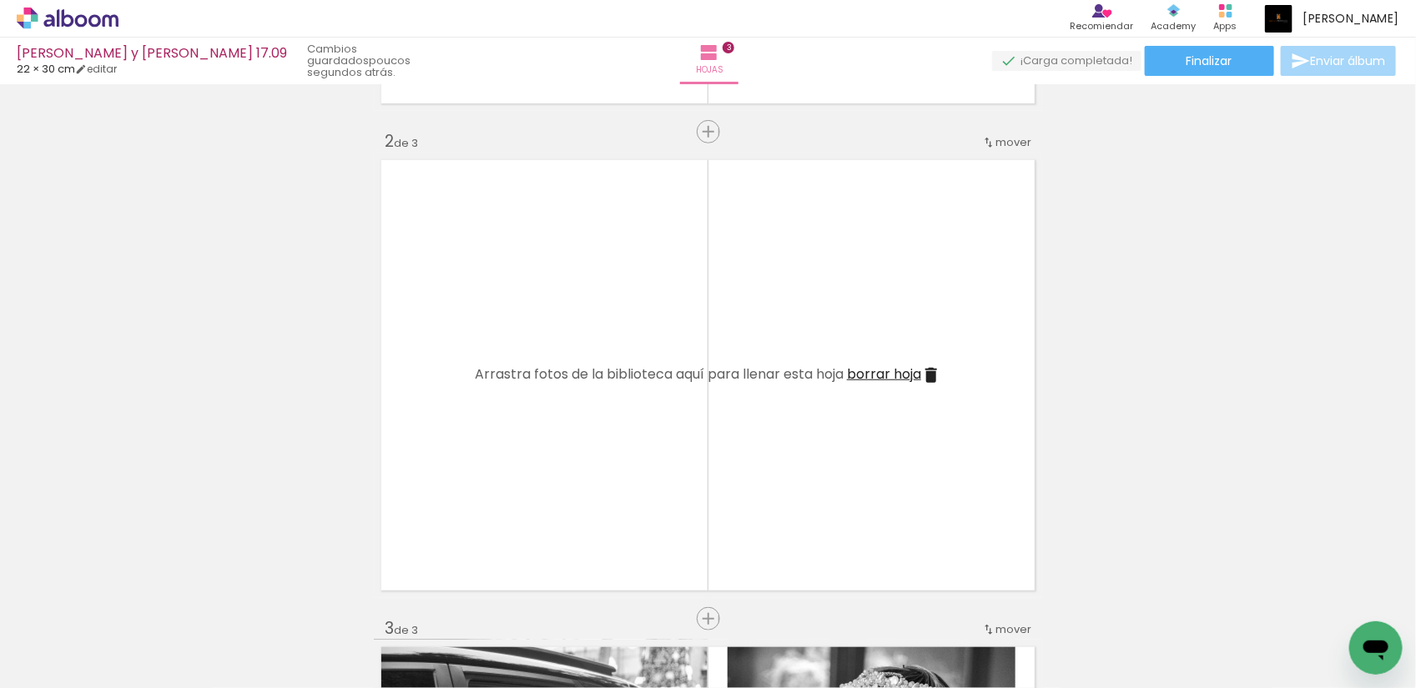
scroll to position [474, 0]
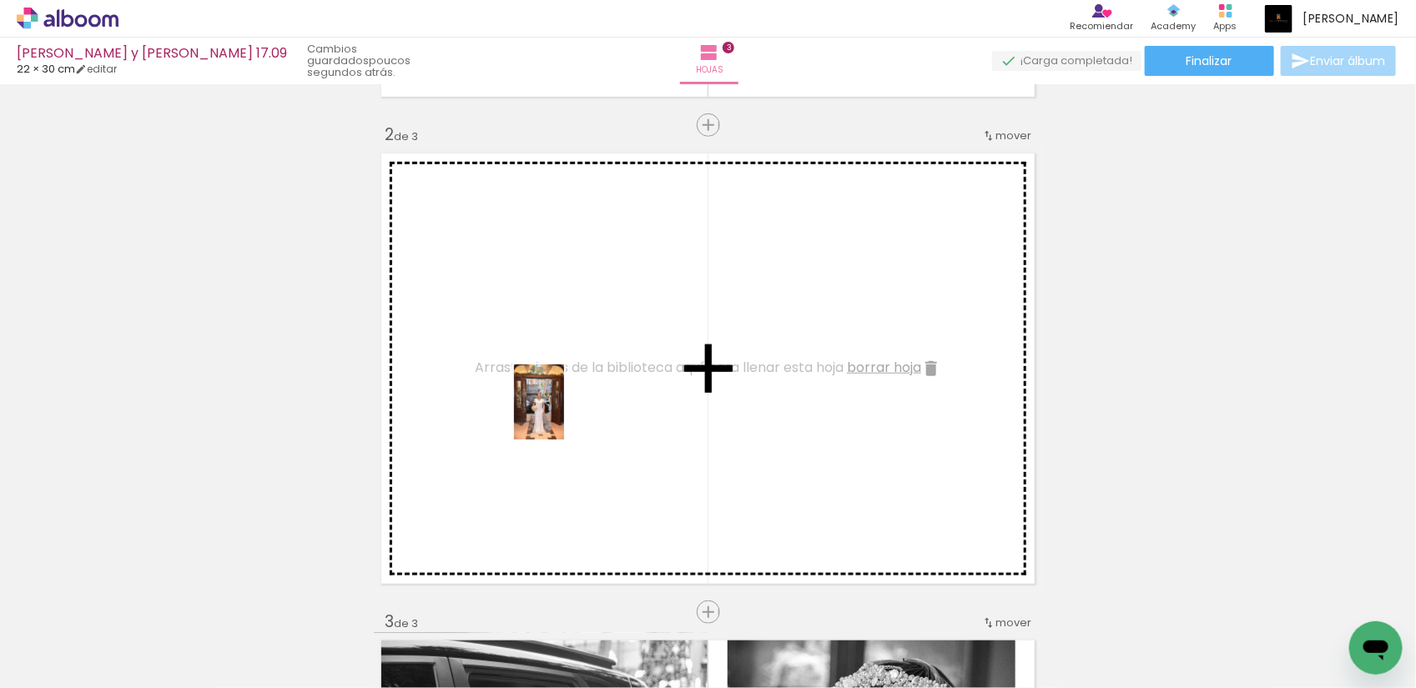
drag, startPoint x: 551, startPoint y: 652, endPoint x: 564, endPoint y: 415, distance: 237.3
click at [564, 415] on quentale-workspace at bounding box center [708, 344] width 1416 height 688
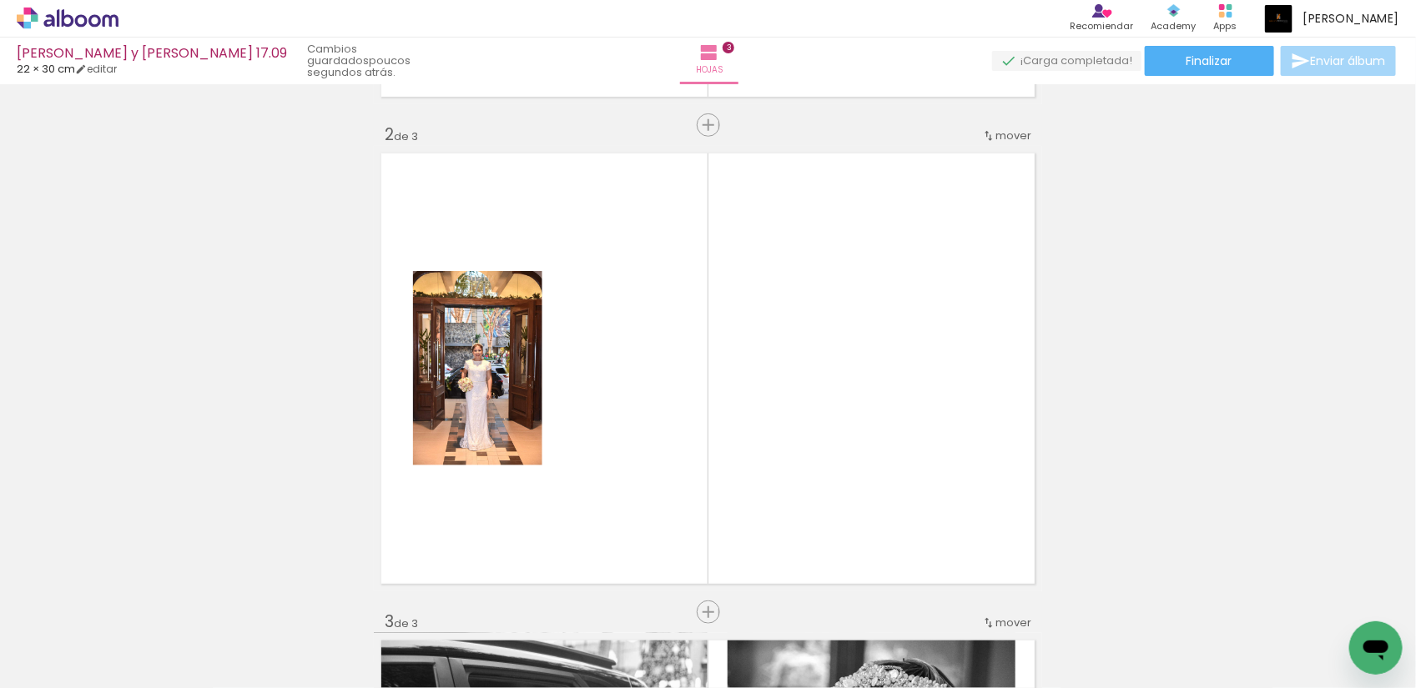
scroll to position [0, 2743]
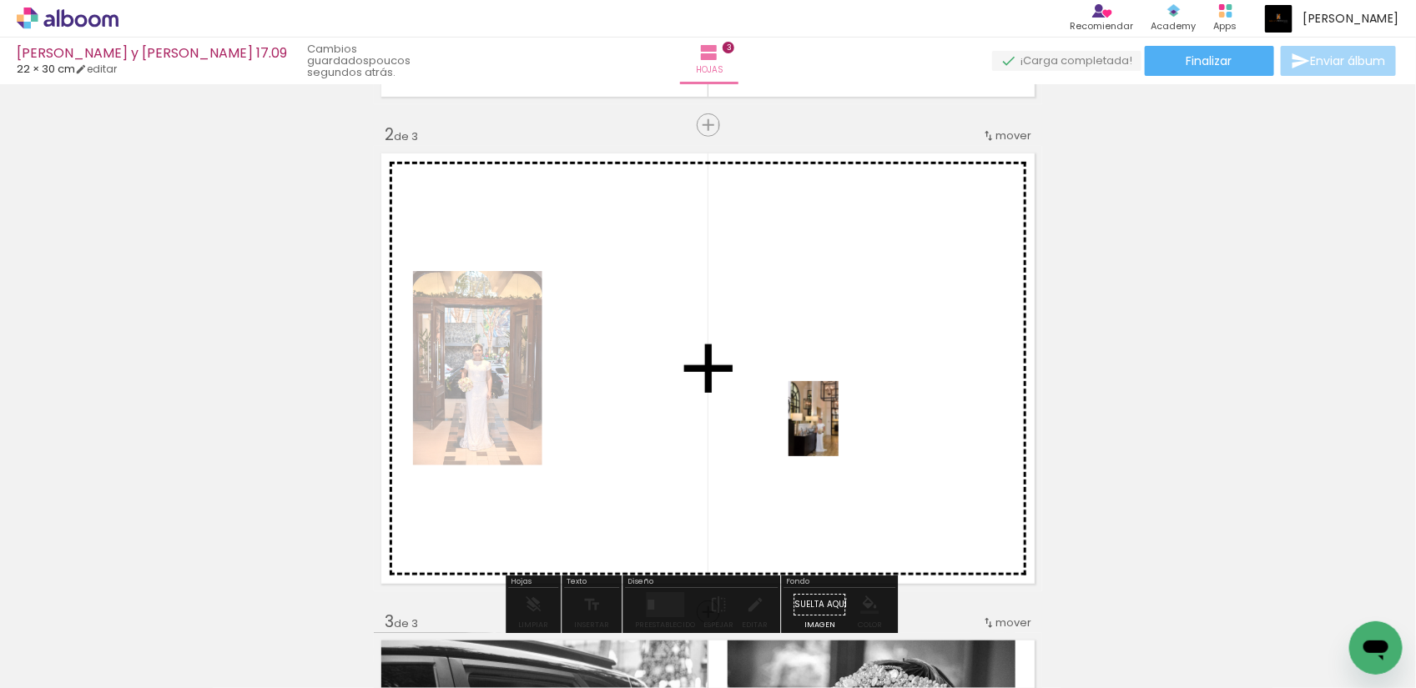
drag, startPoint x: 712, startPoint y: 644, endPoint x: 839, endPoint y: 431, distance: 247.7
click at [839, 431] on quentale-workspace at bounding box center [708, 344] width 1416 height 688
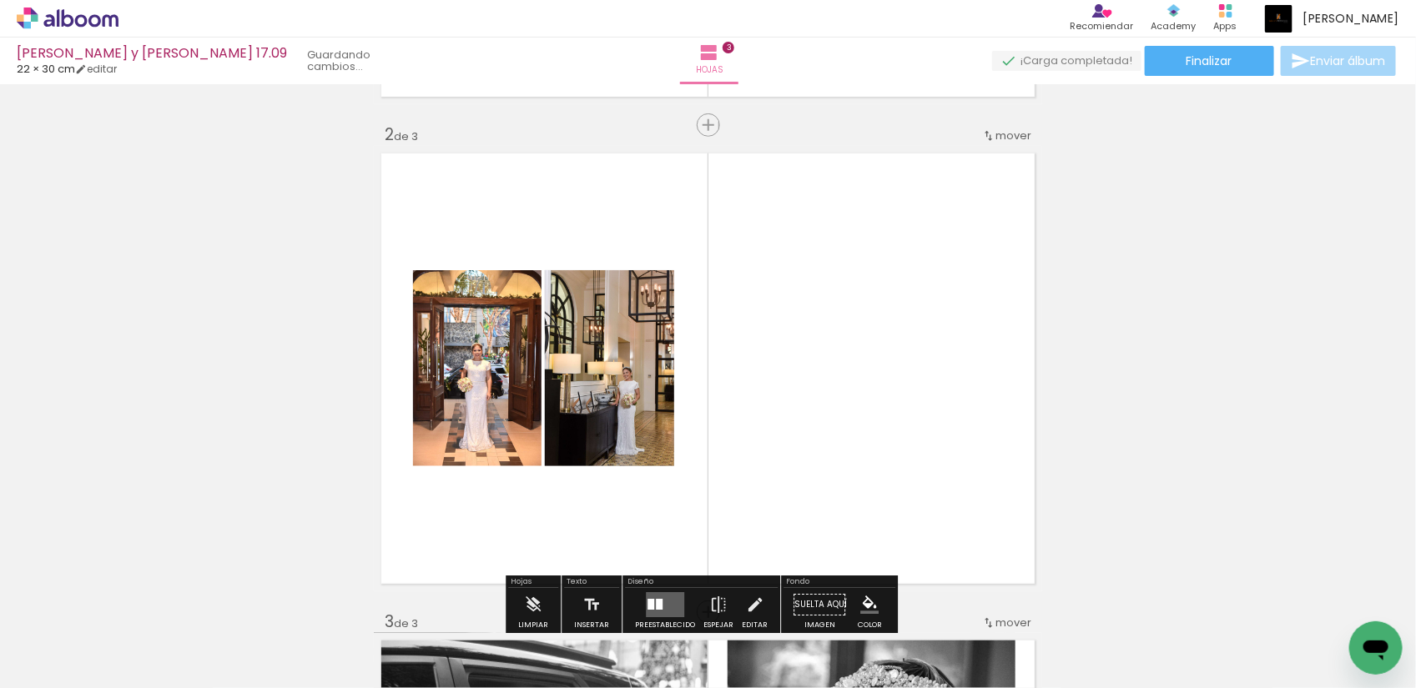
scroll to position [0, 2650]
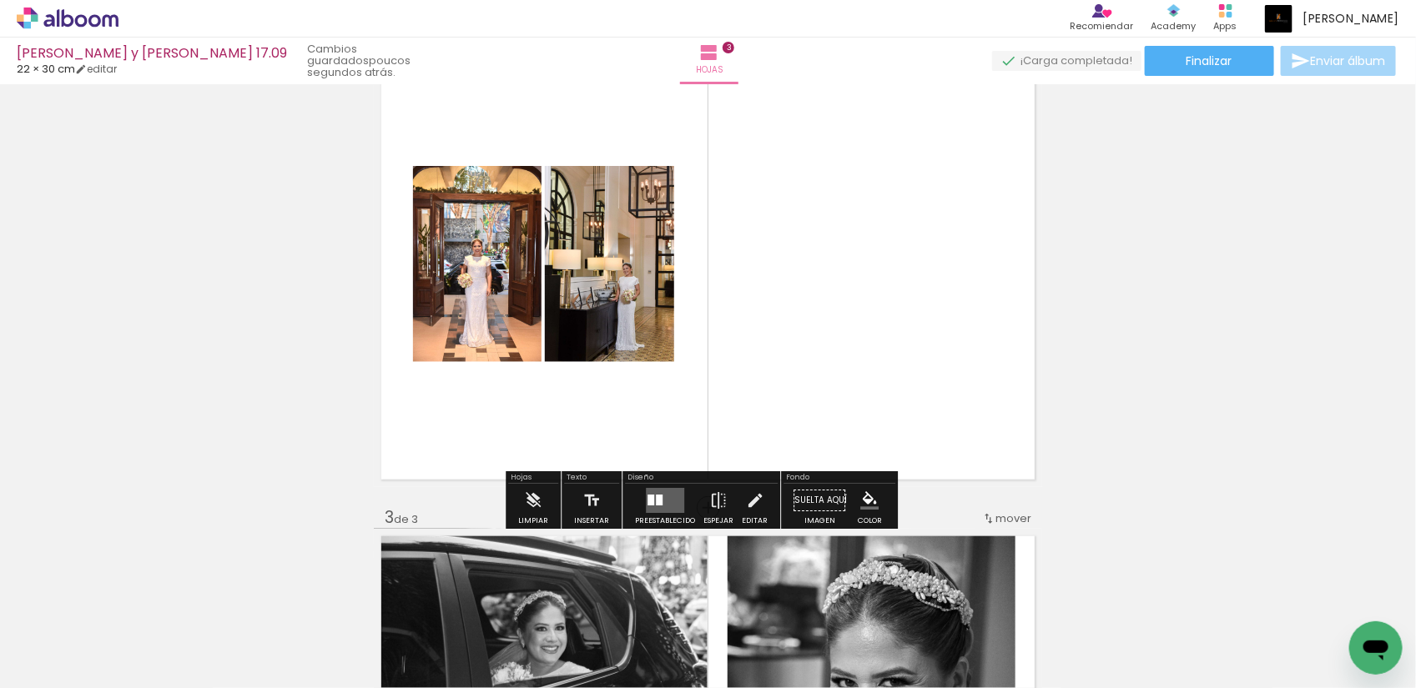
click at [656, 502] on div at bounding box center [659, 500] width 7 height 11
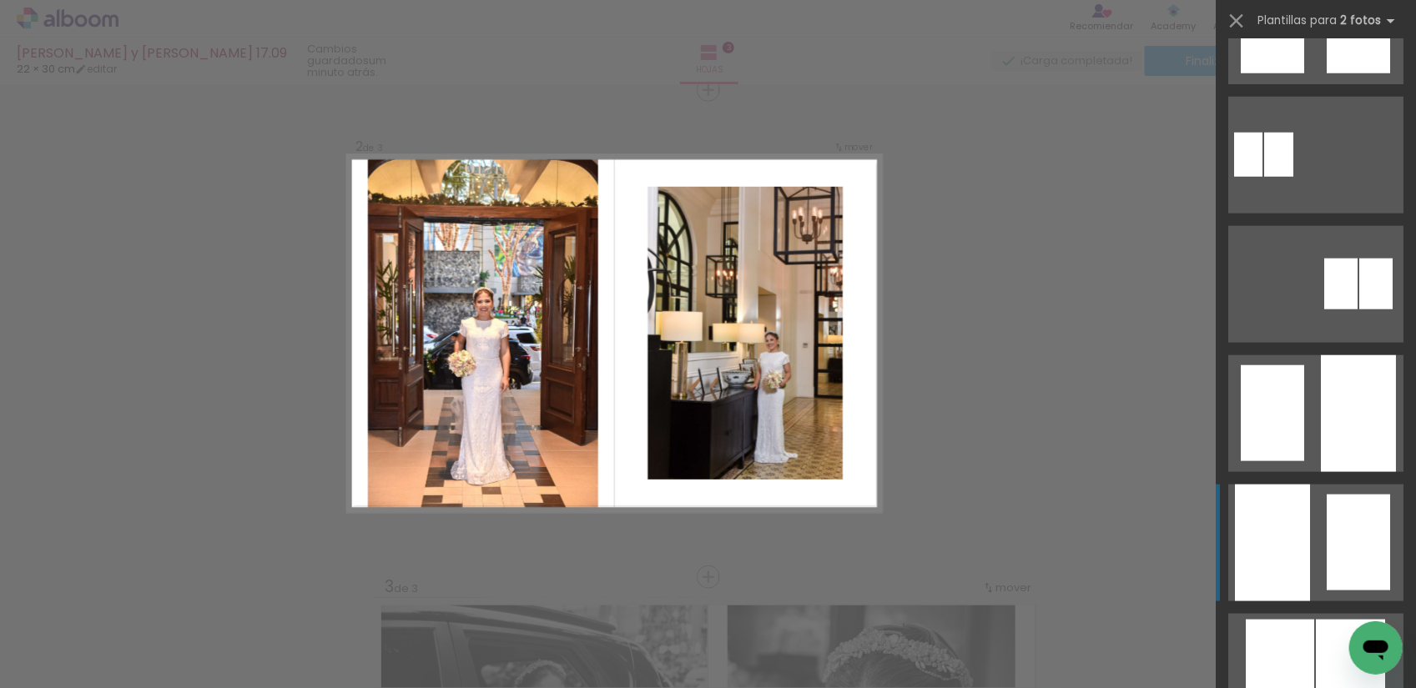
scroll to position [834, 0]
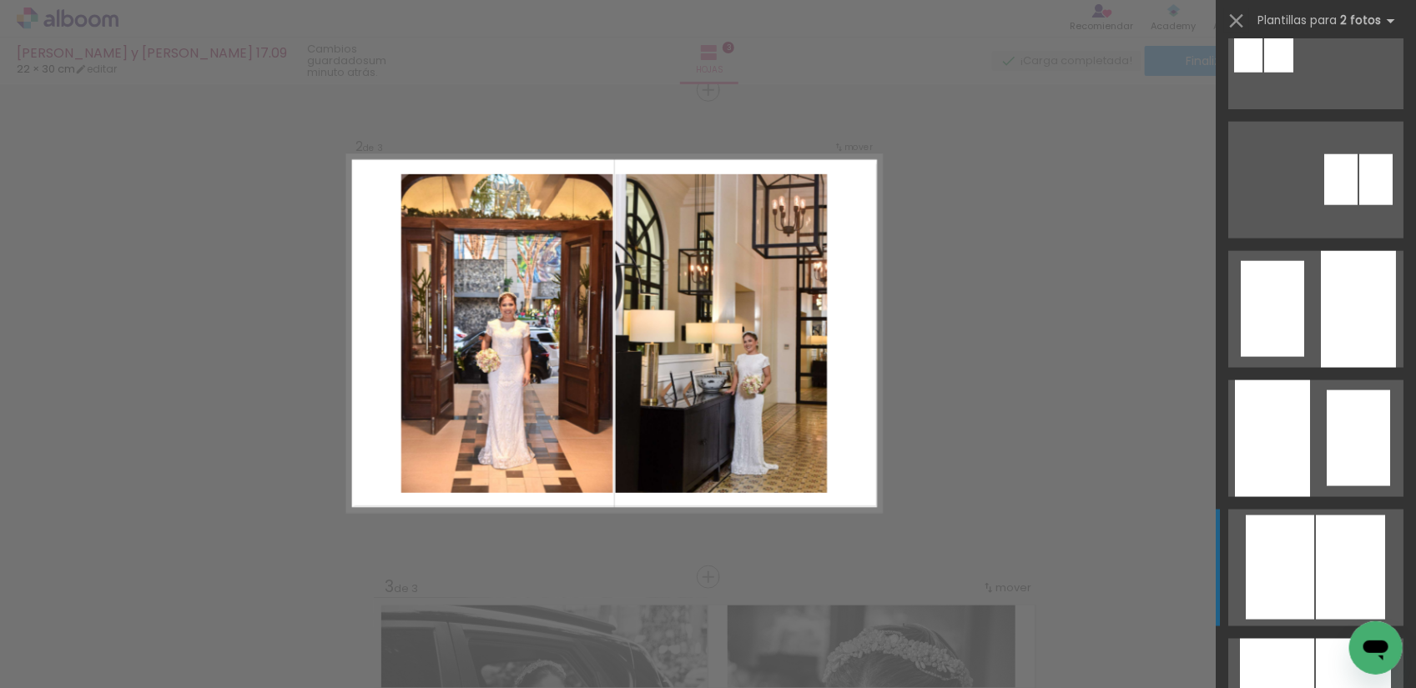
click at [1316, 552] on div at bounding box center [1350, 568] width 69 height 104
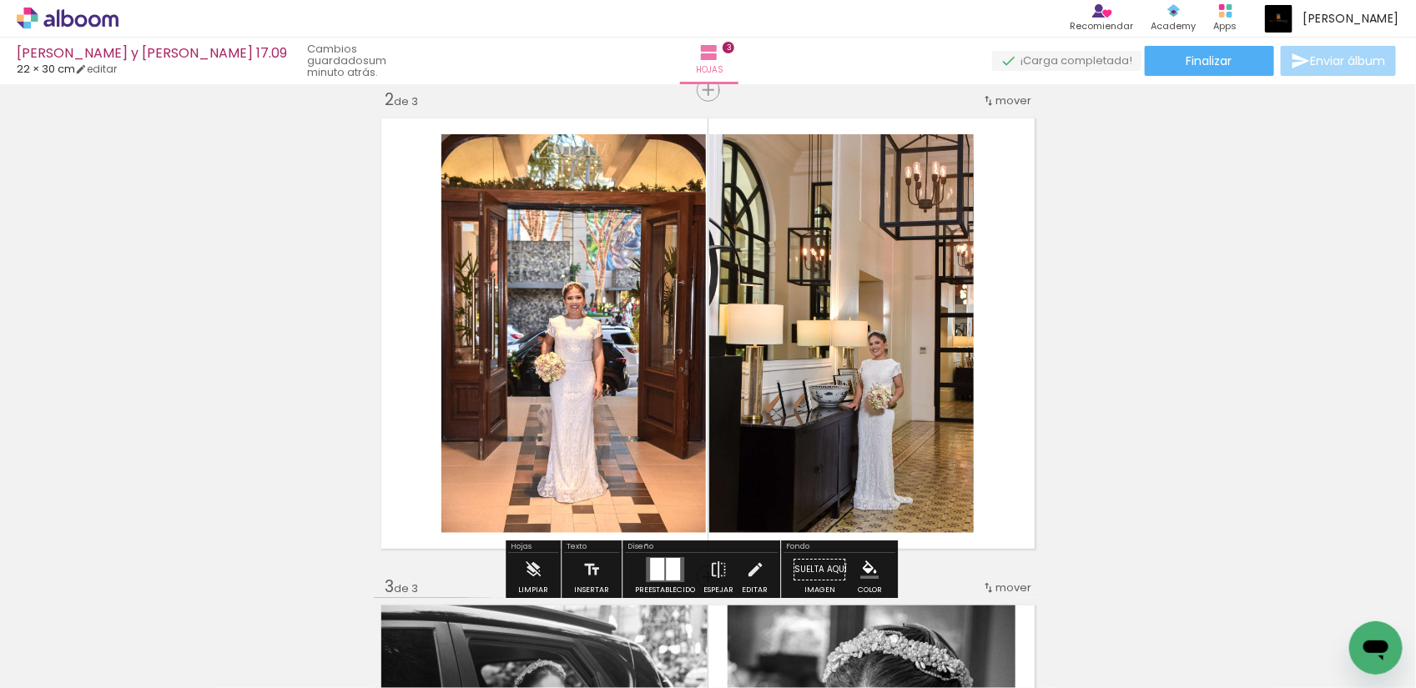
click at [816, 335] on quentale-photo at bounding box center [841, 333] width 264 height 399
click at [861, 344] on quentale-photo at bounding box center [841, 333] width 264 height 399
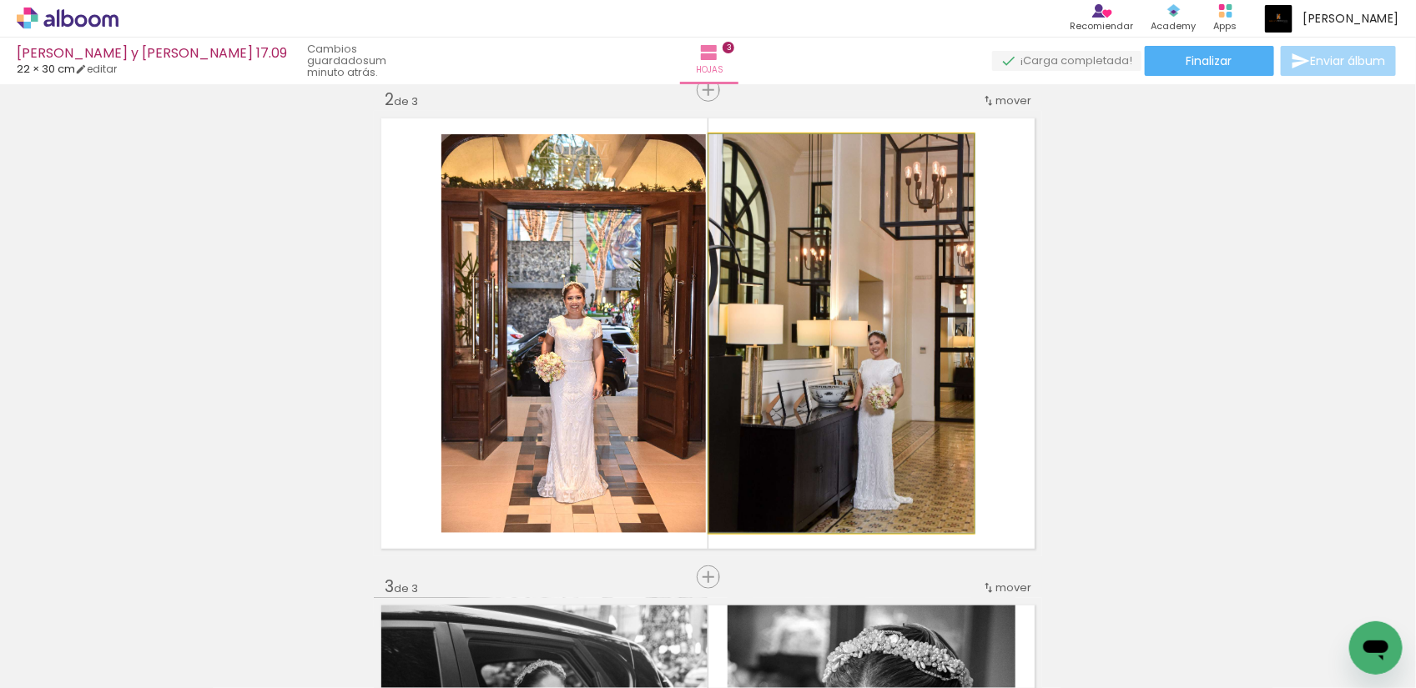
click at [861, 344] on quentale-photo at bounding box center [841, 333] width 264 height 399
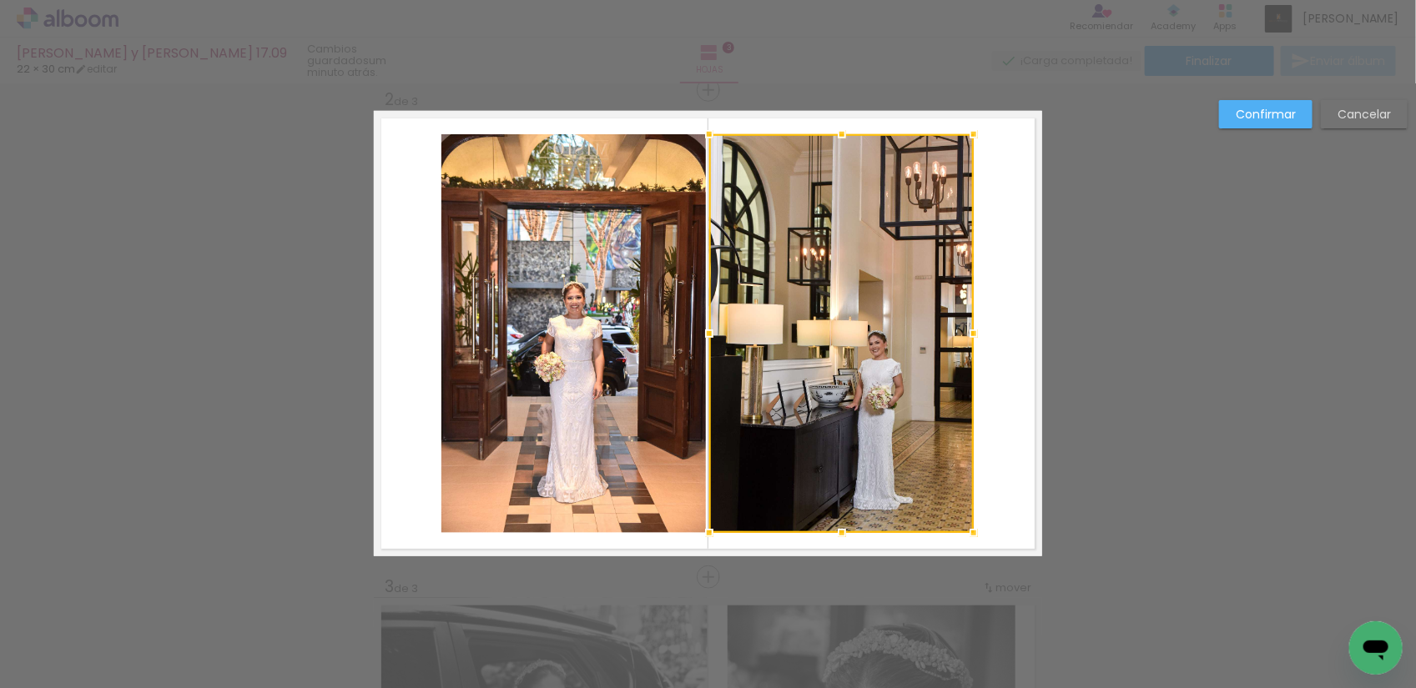
click at [861, 344] on div at bounding box center [841, 333] width 264 height 399
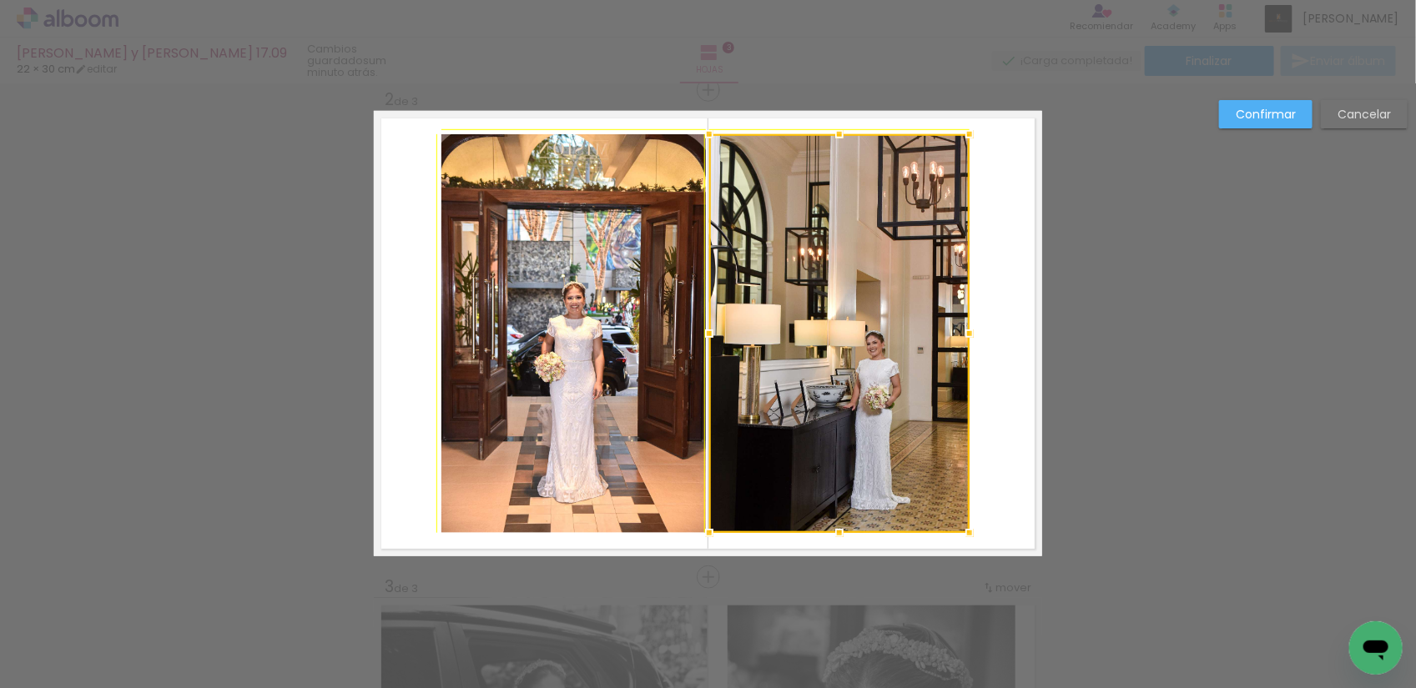
drag, startPoint x: 970, startPoint y: 128, endPoint x: 980, endPoint y: 123, distance: 11.2
click at [980, 123] on album-spread "2 de 3" at bounding box center [708, 334] width 668 height 446
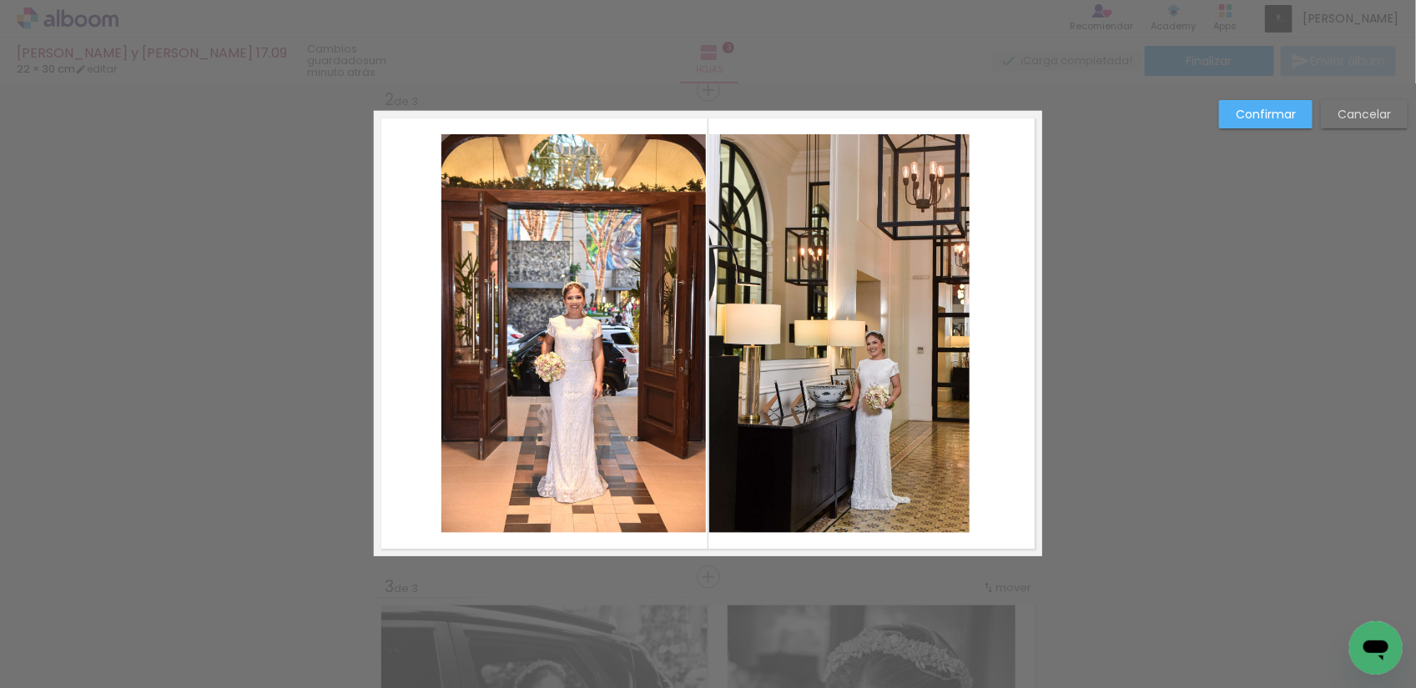
click at [949, 342] on quentale-photo at bounding box center [839, 333] width 260 height 399
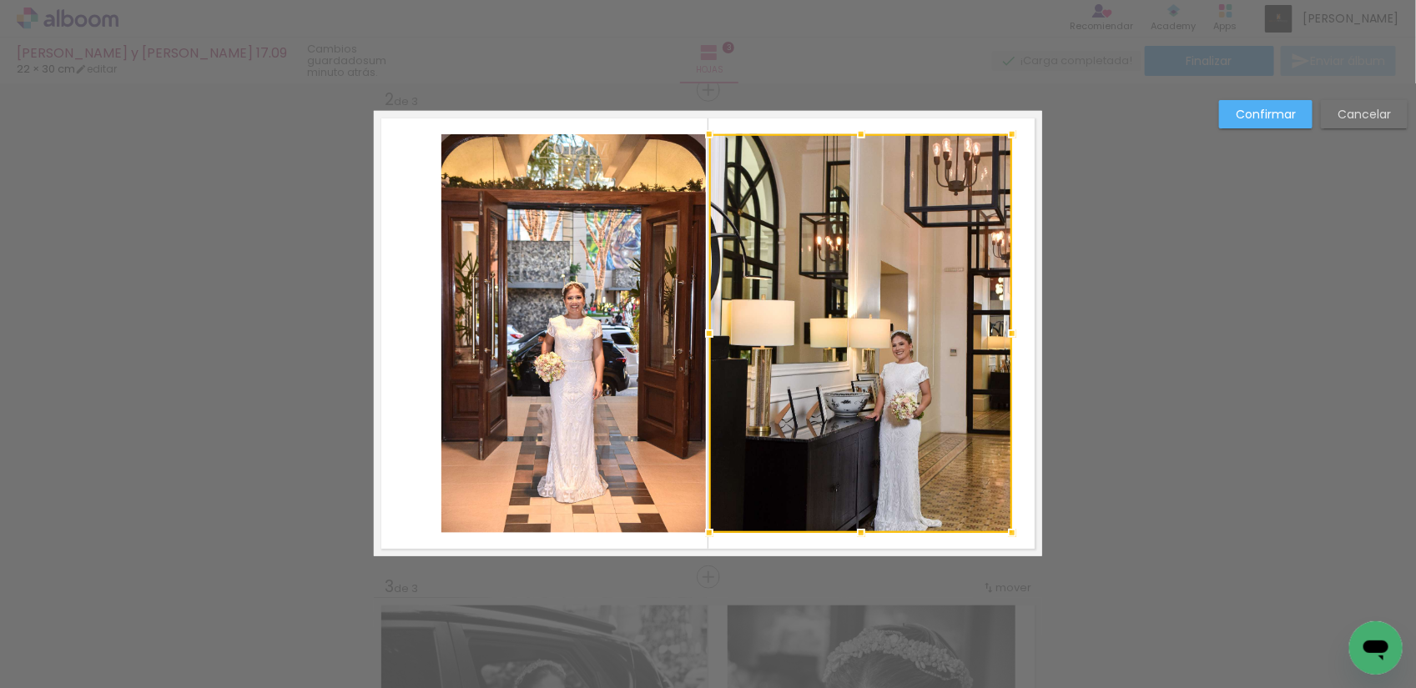
drag, startPoint x: 965, startPoint y: 332, endPoint x: 999, endPoint y: 331, distance: 33.4
click at [999, 331] on div at bounding box center [1011, 333] width 33 height 33
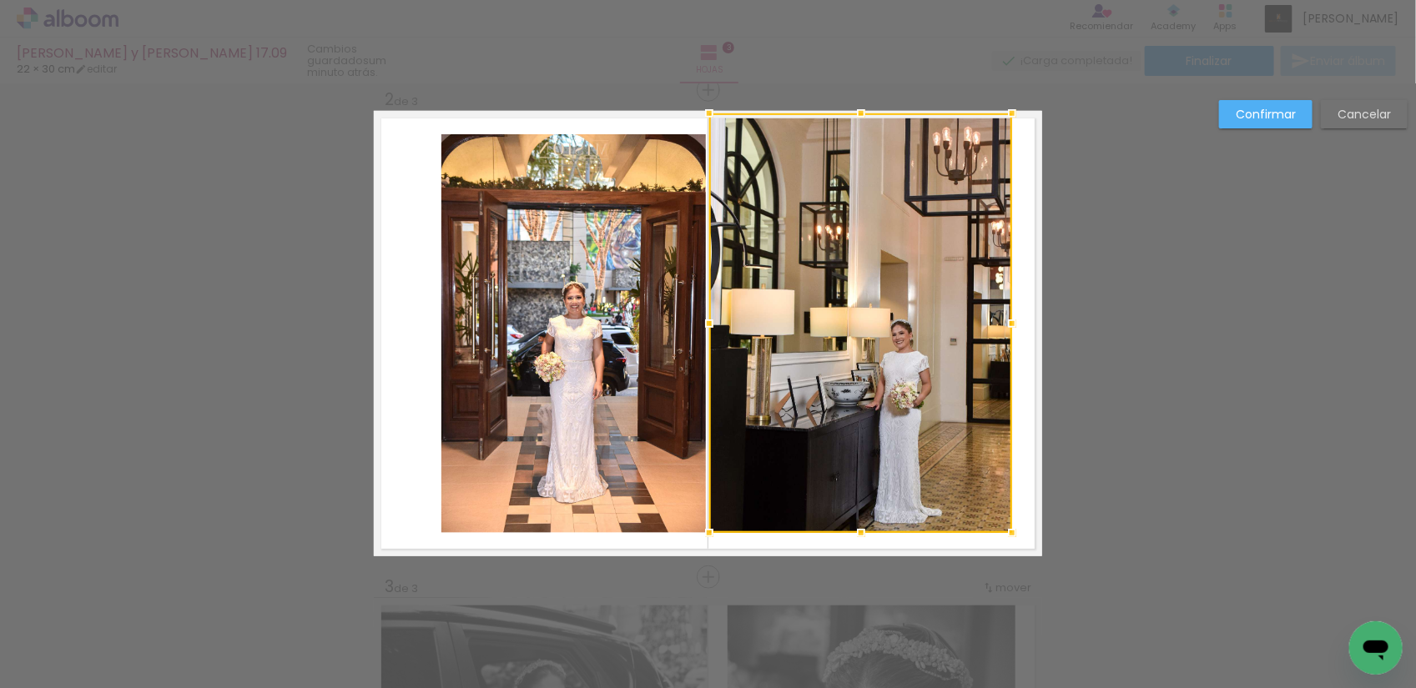
drag, startPoint x: 853, startPoint y: 131, endPoint x: 852, endPoint y: 115, distance: 15.9
click at [852, 115] on div at bounding box center [860, 113] width 33 height 33
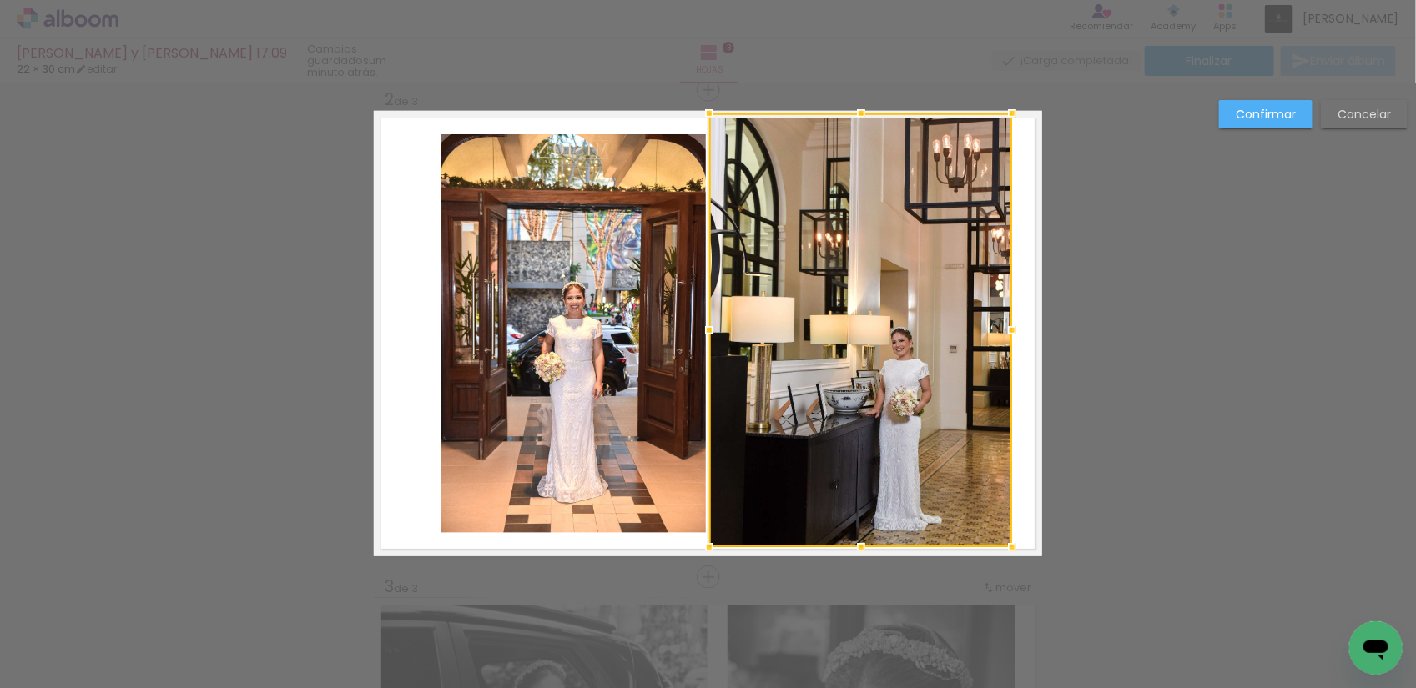
drag, startPoint x: 857, startPoint y: 532, endPoint x: 857, endPoint y: 542, distance: 10.0
click at [857, 542] on div at bounding box center [860, 547] width 33 height 33
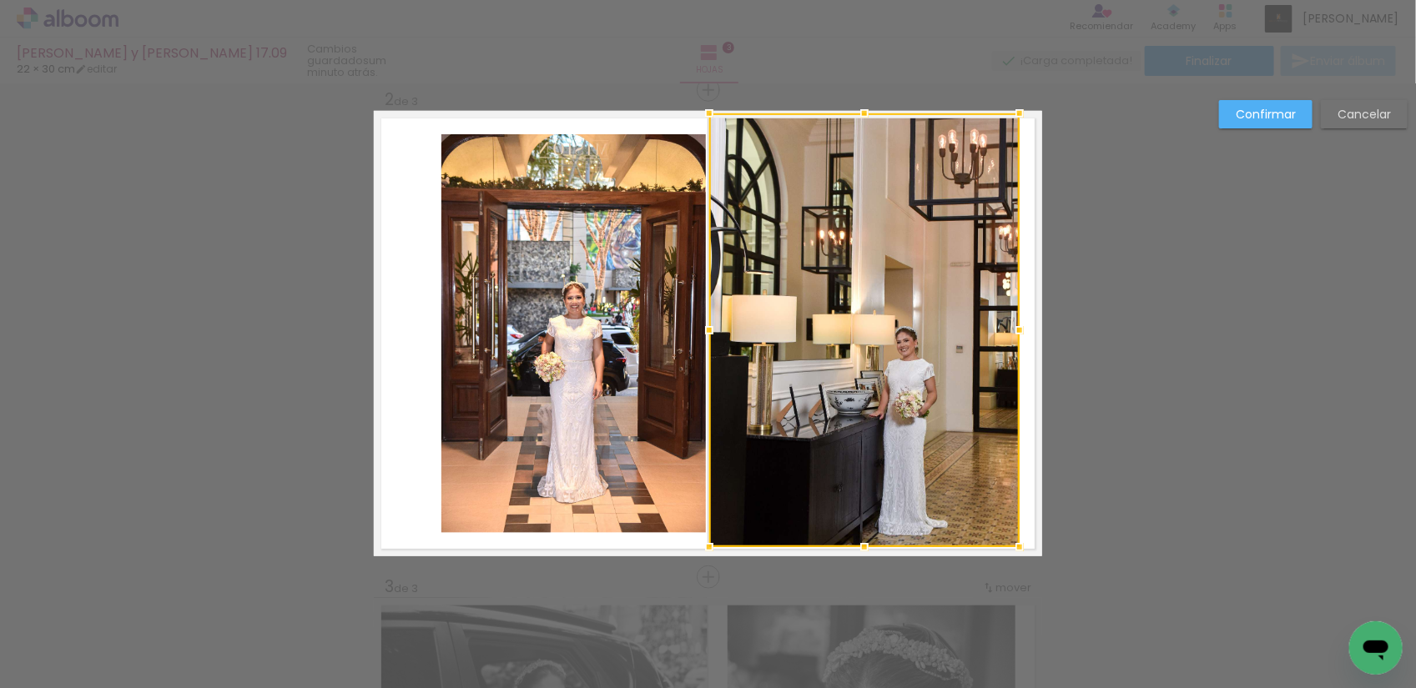
click at [1015, 334] on div at bounding box center [1019, 330] width 33 height 33
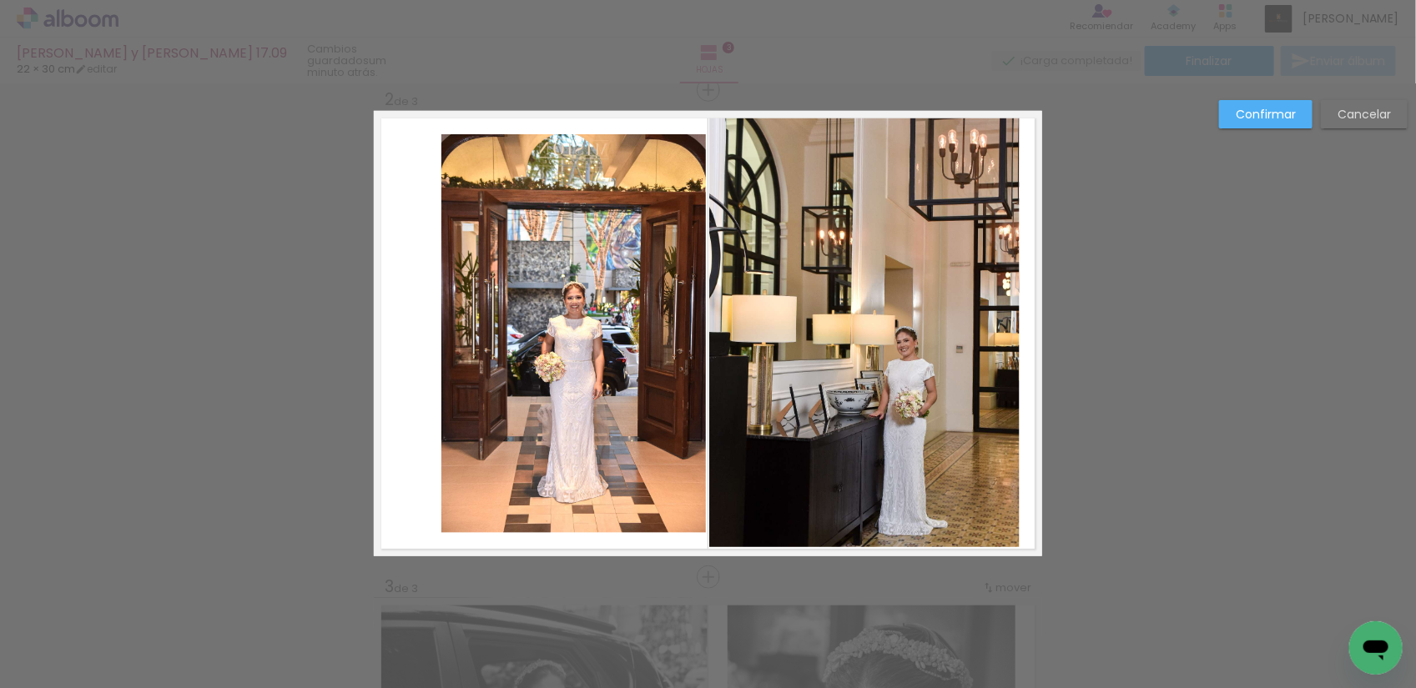
click at [577, 317] on quentale-photo at bounding box center [573, 333] width 264 height 399
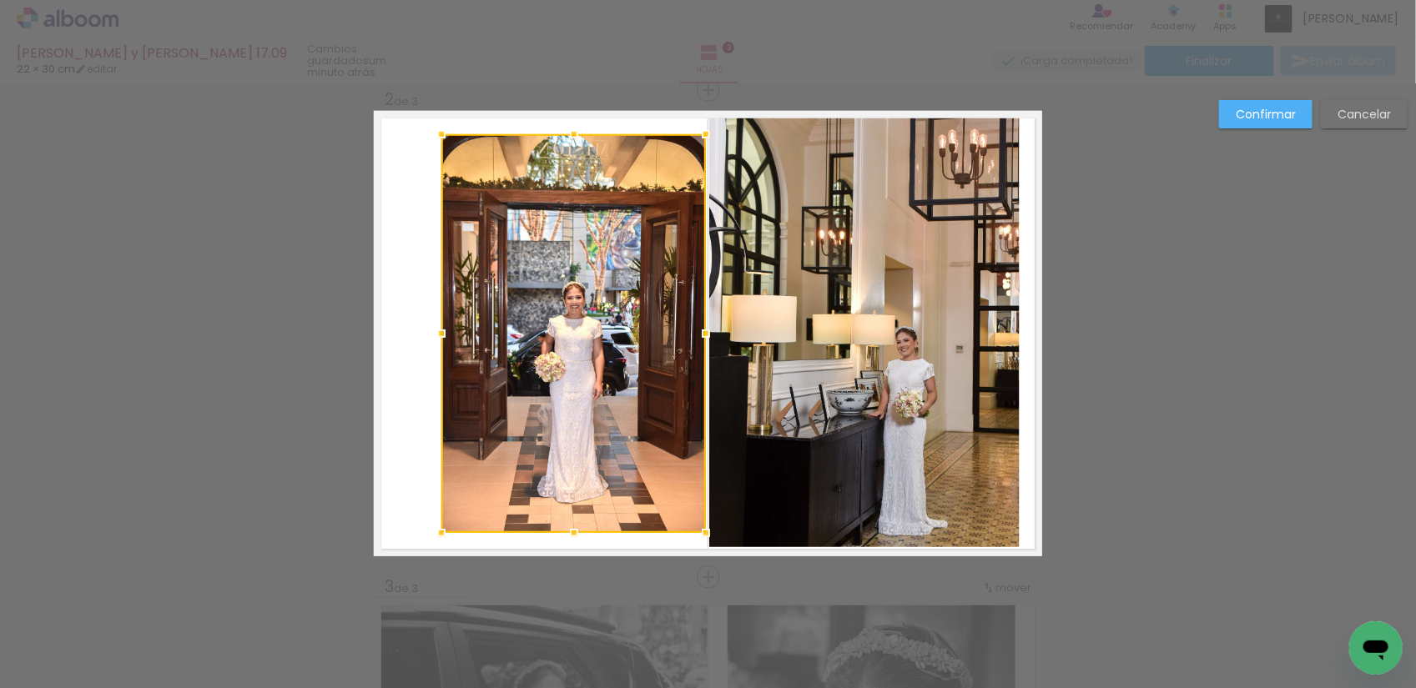
click at [436, 335] on div at bounding box center [441, 333] width 33 height 33
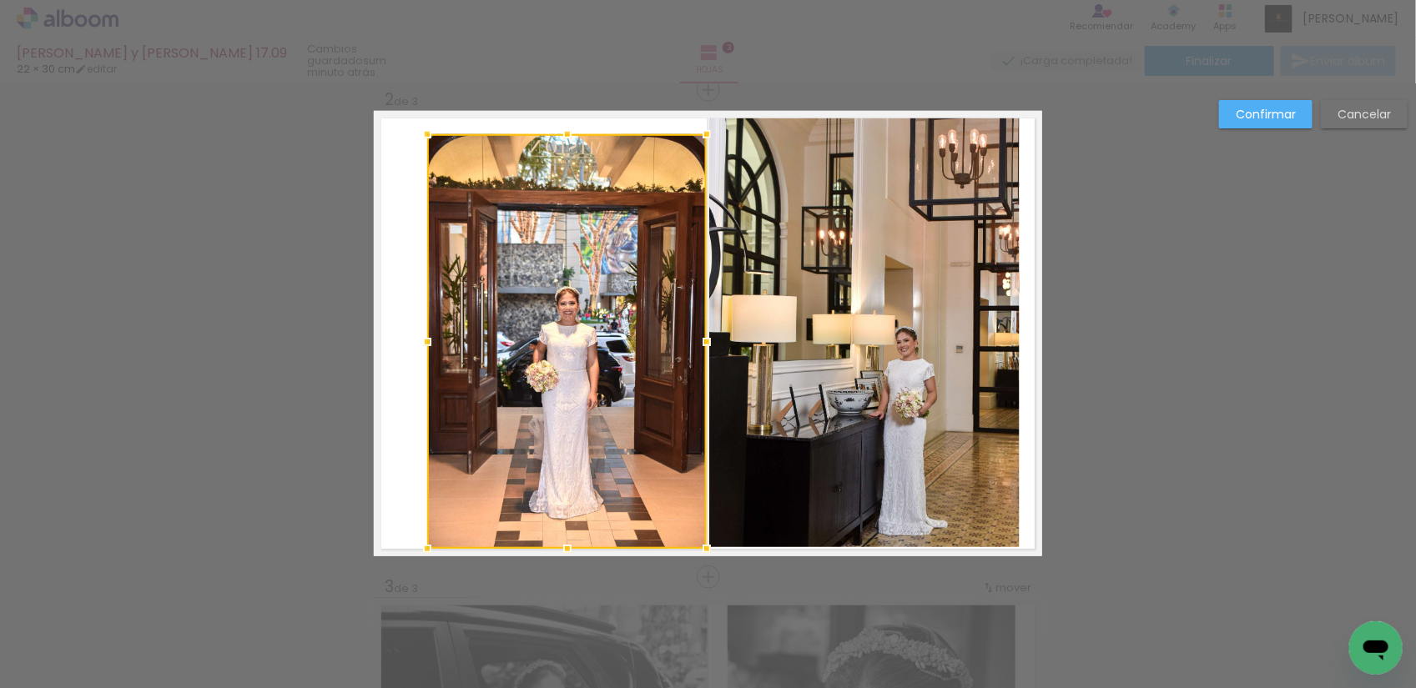
drag, startPoint x: 431, startPoint y: 532, endPoint x: 417, endPoint y: 548, distance: 21.3
click at [417, 548] on div at bounding box center [427, 548] width 33 height 33
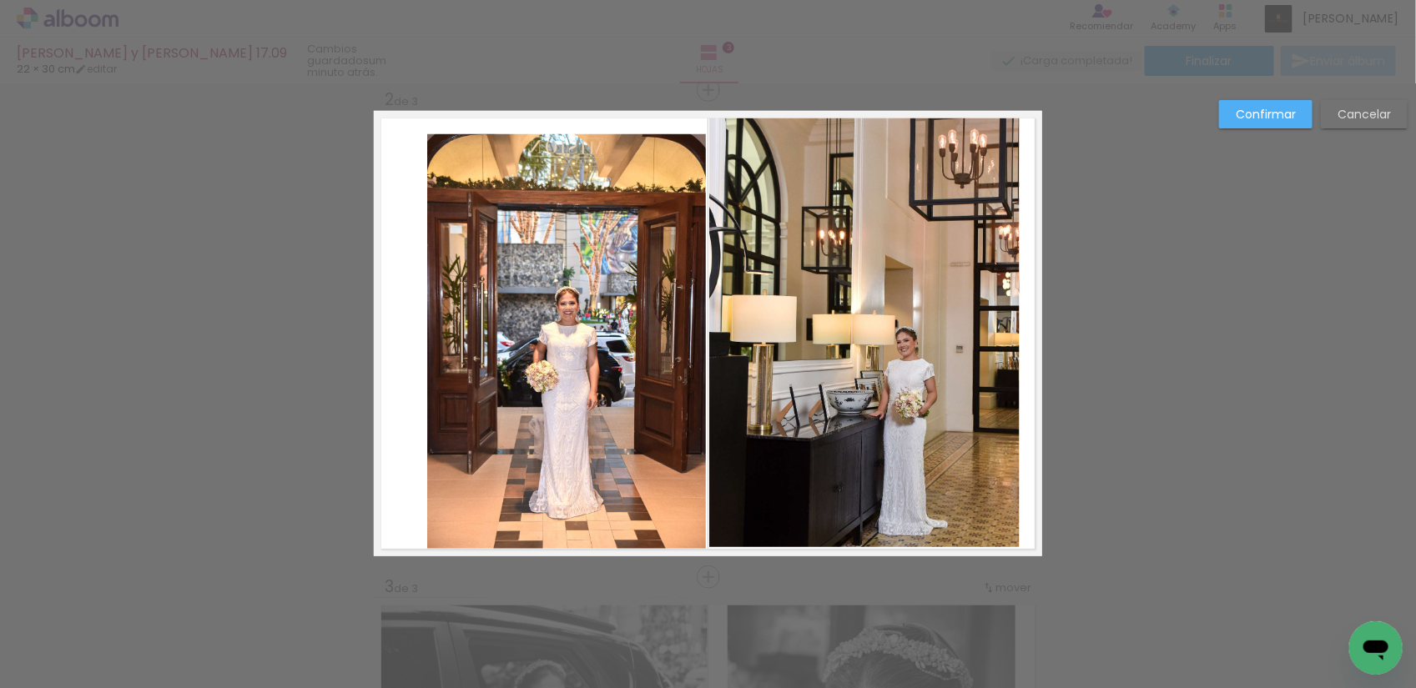
click at [427, 157] on quentale-photo at bounding box center [567, 341] width 280 height 415
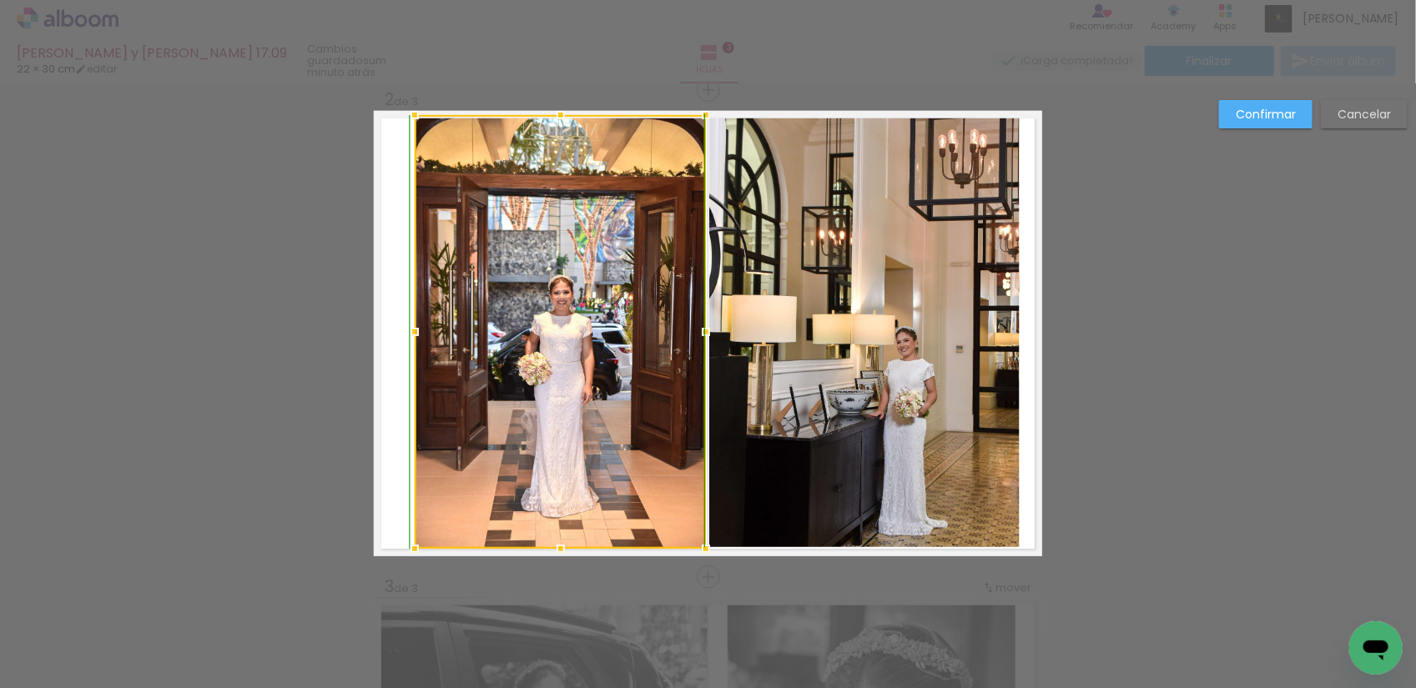
drag, startPoint x: 416, startPoint y: 133, endPoint x: 403, endPoint y: 121, distance: 17.7
click at [403, 121] on div at bounding box center [414, 114] width 33 height 33
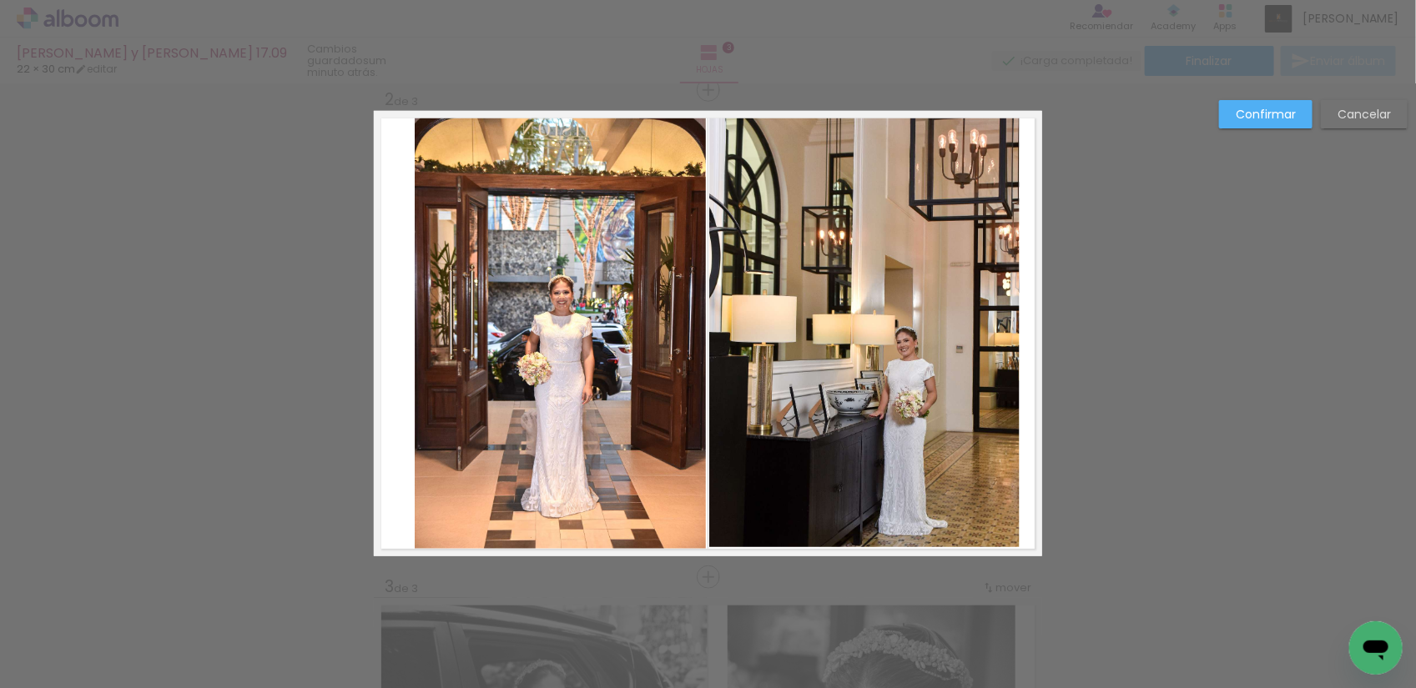
click at [0, 0] on slot "Confirmar" at bounding box center [0, 0] width 0 height 0
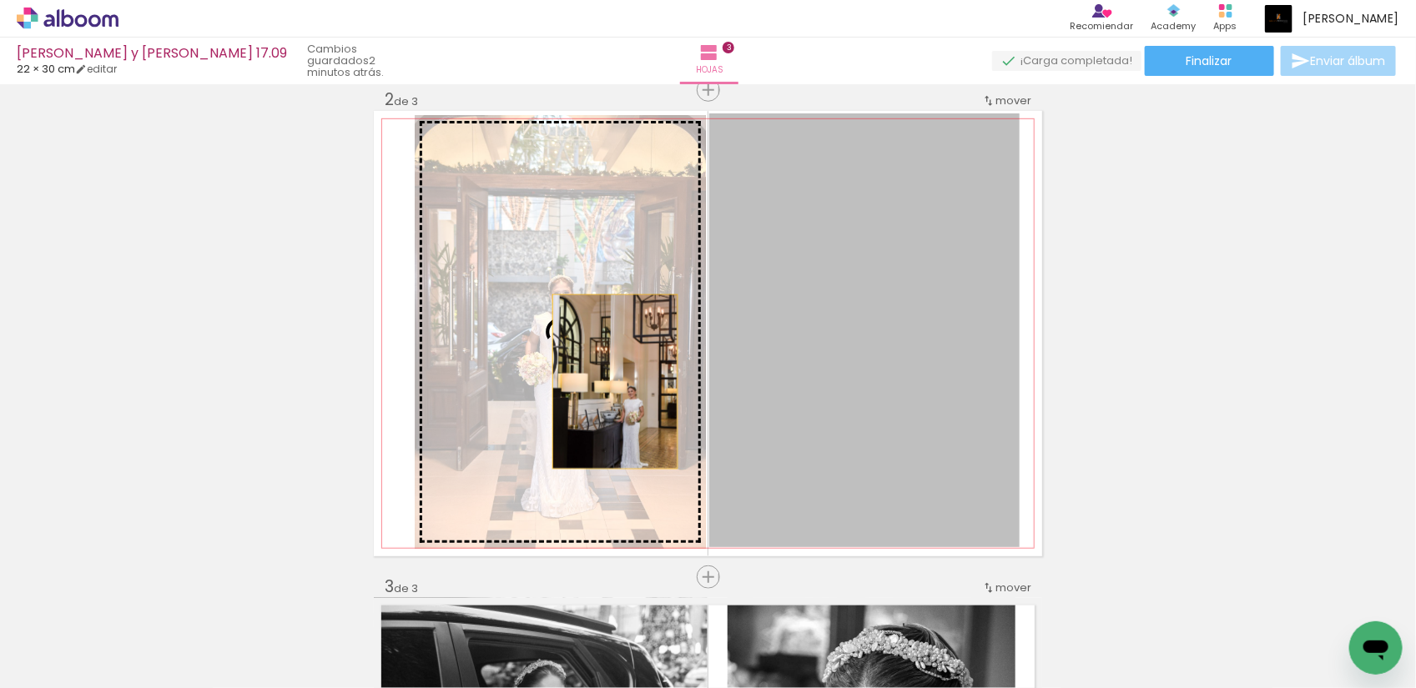
drag, startPoint x: 894, startPoint y: 365, endPoint x: 607, endPoint y: 382, distance: 286.7
click at [0, 0] on slot at bounding box center [0, 0] width 0 height 0
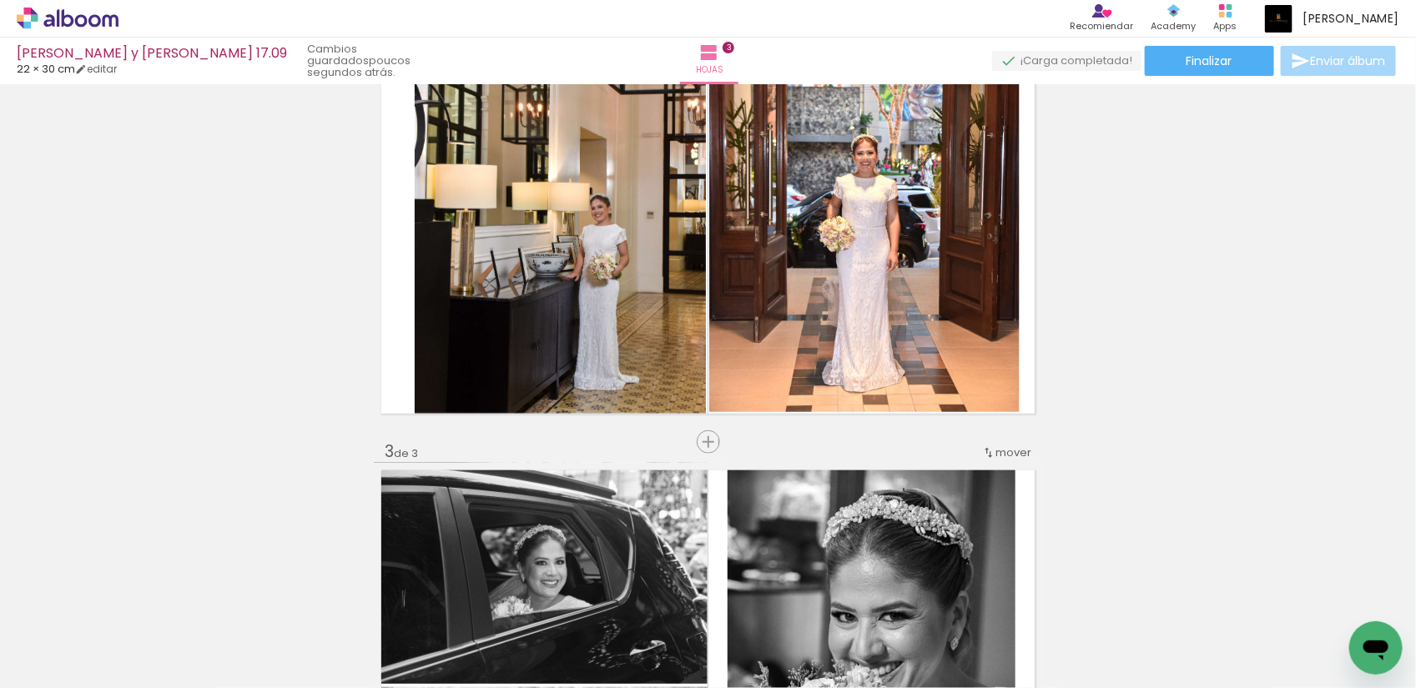
scroll to position [626, 0]
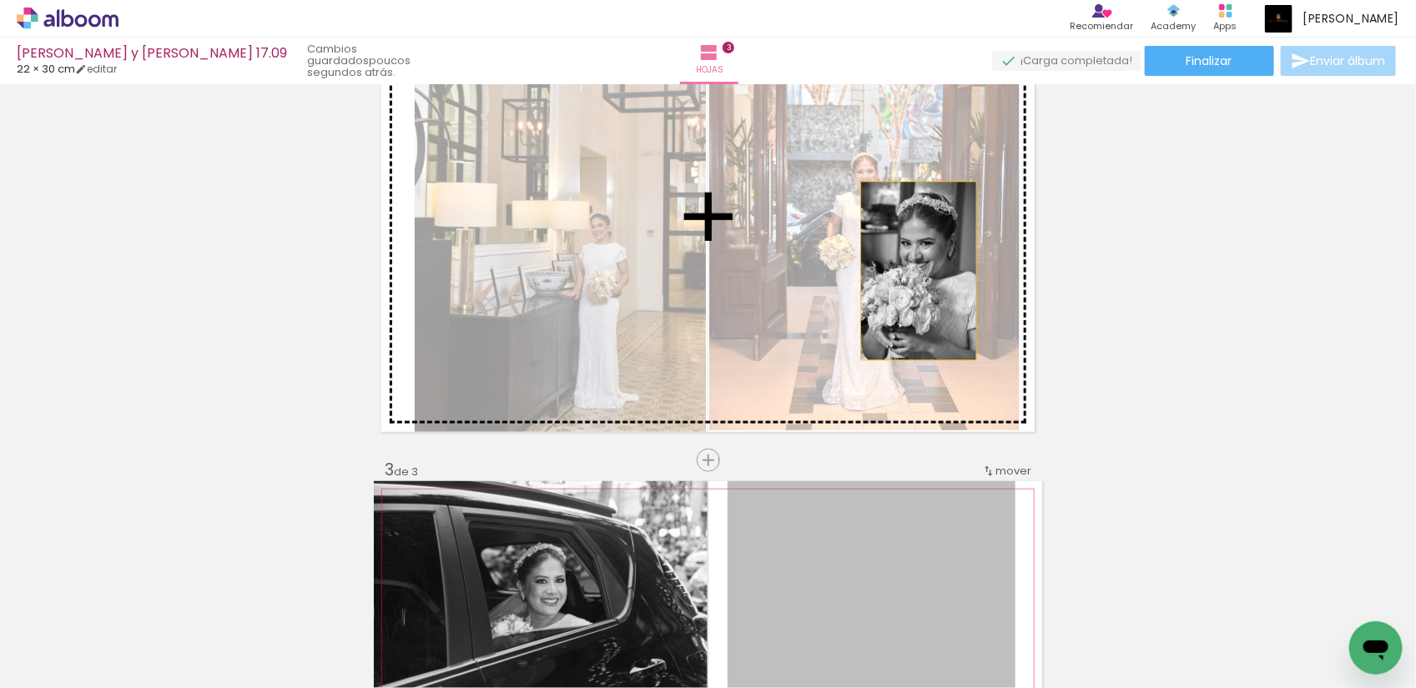
drag, startPoint x: 947, startPoint y: 549, endPoint x: 911, endPoint y: 271, distance: 280.2
click at [911, 271] on div "Insertar hoja 1 de 3 Insertar hoja 2 de 3 Insertar hoja 3 de 3" at bounding box center [708, 439] width 1416 height 1950
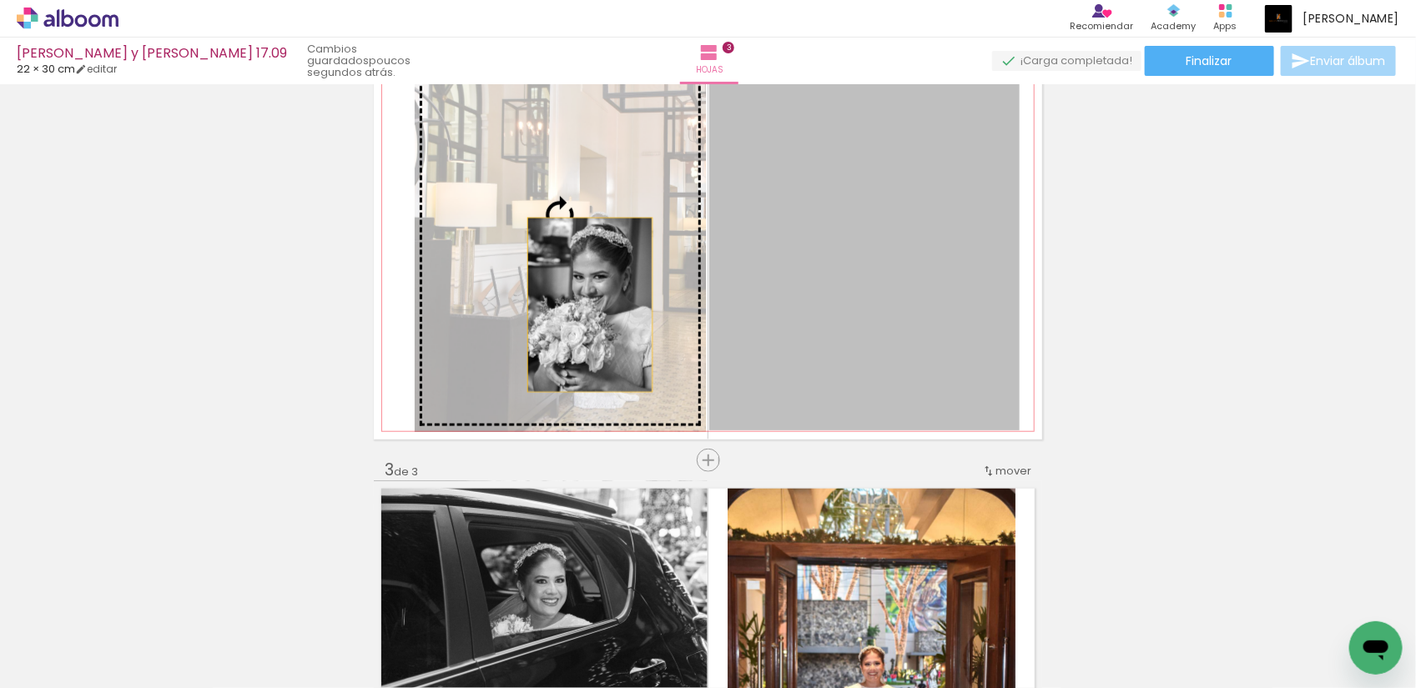
drag, startPoint x: 874, startPoint y: 300, endPoint x: 582, endPoint y: 305, distance: 292.1
click at [0, 0] on slot at bounding box center [0, 0] width 0 height 0
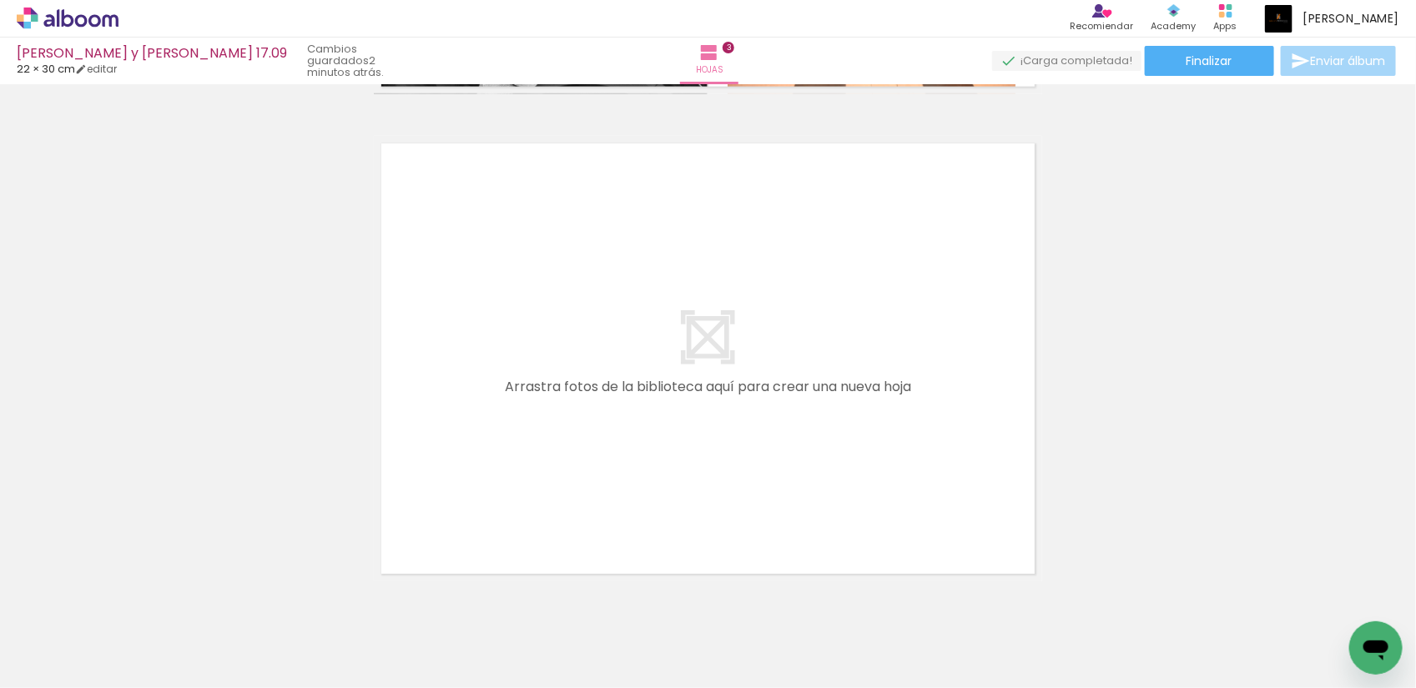
scroll to position [1410, 0]
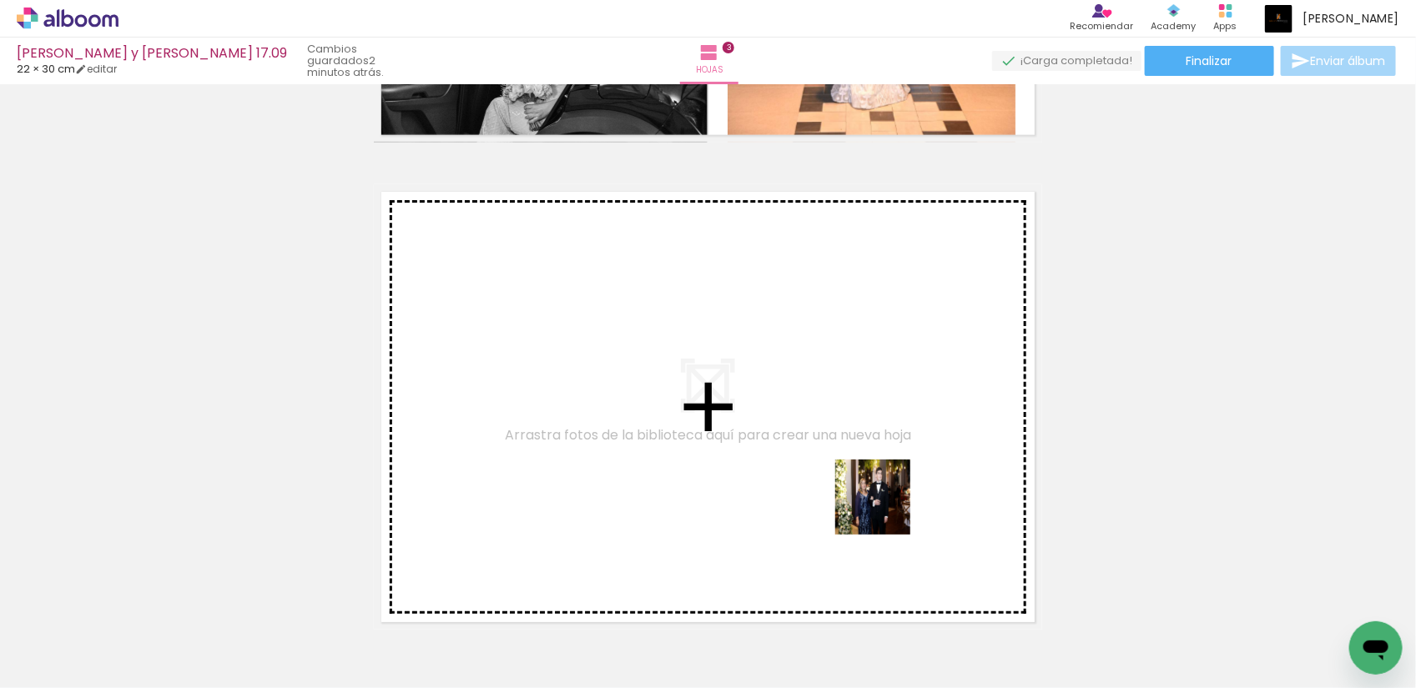
drag, startPoint x: 1271, startPoint y: 643, endPoint x: 862, endPoint y: 501, distance: 433.0
click at [862, 501] on quentale-workspace at bounding box center [708, 344] width 1416 height 688
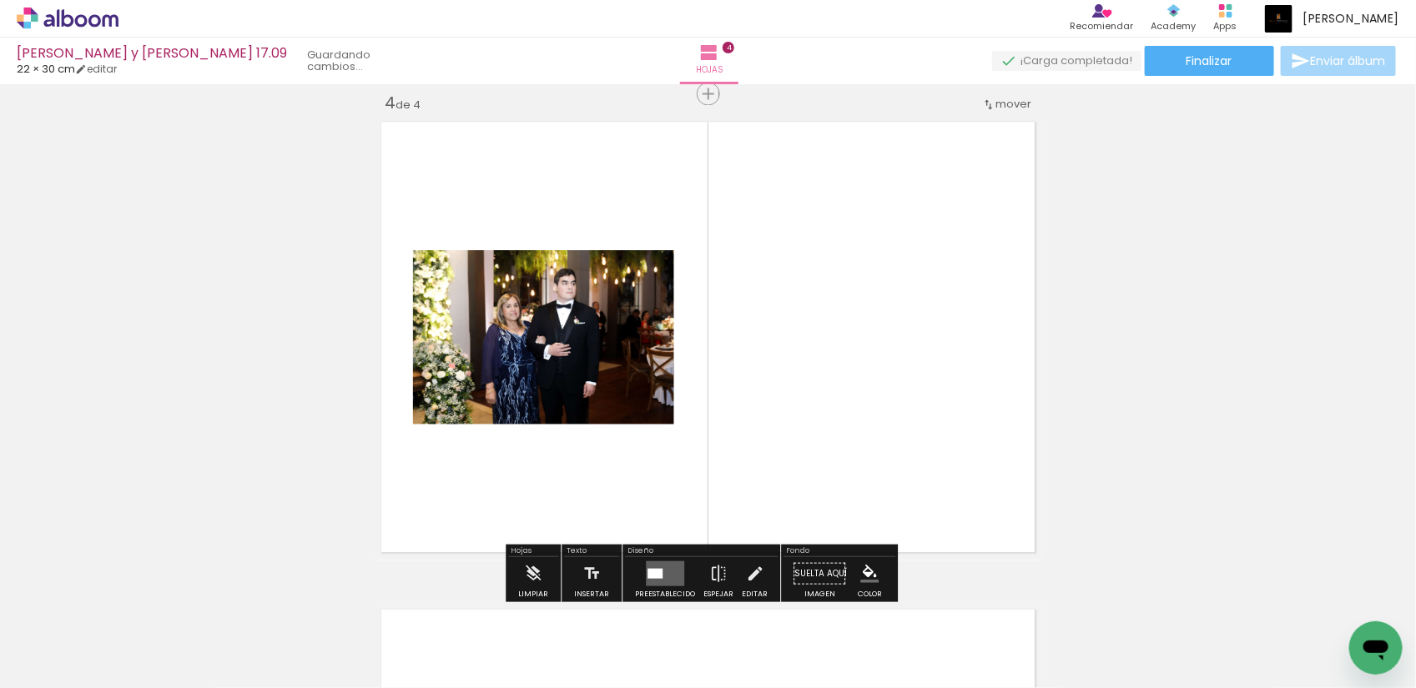
scroll to position [1483, 0]
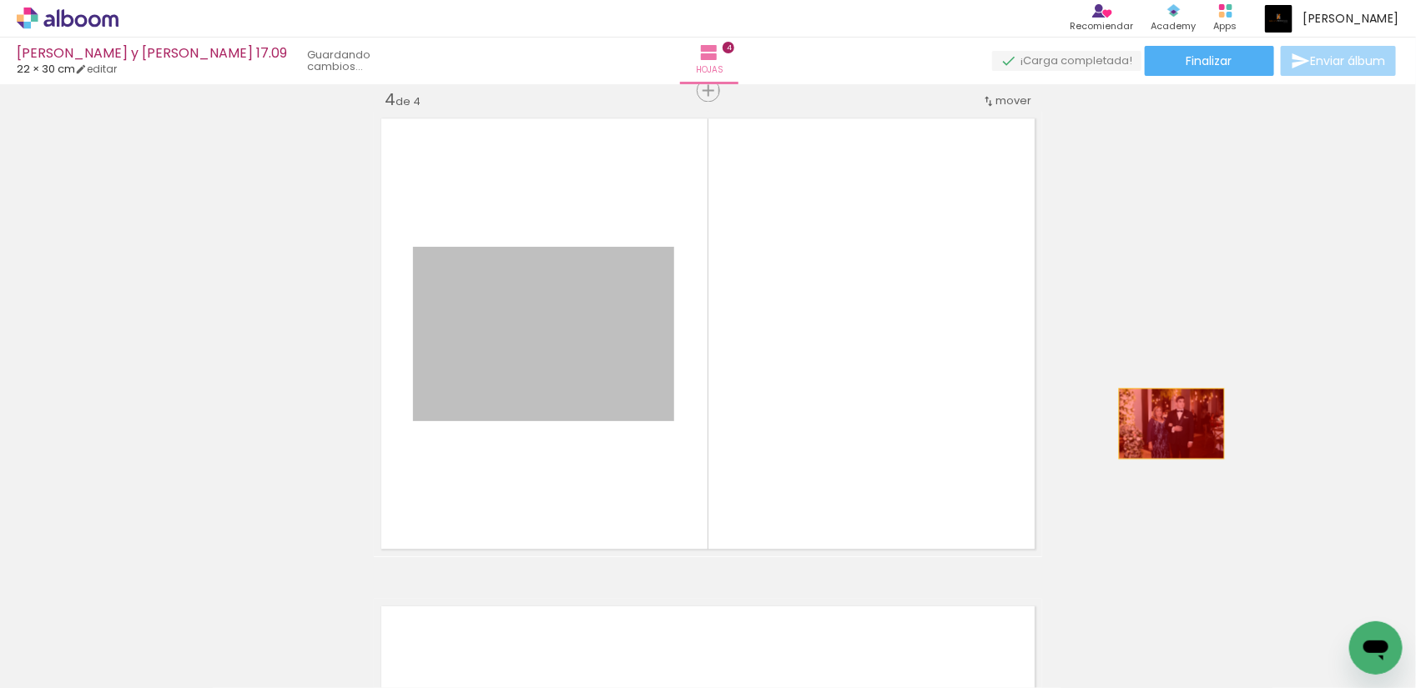
drag, startPoint x: 582, startPoint y: 380, endPoint x: 1164, endPoint y: 424, distance: 584.1
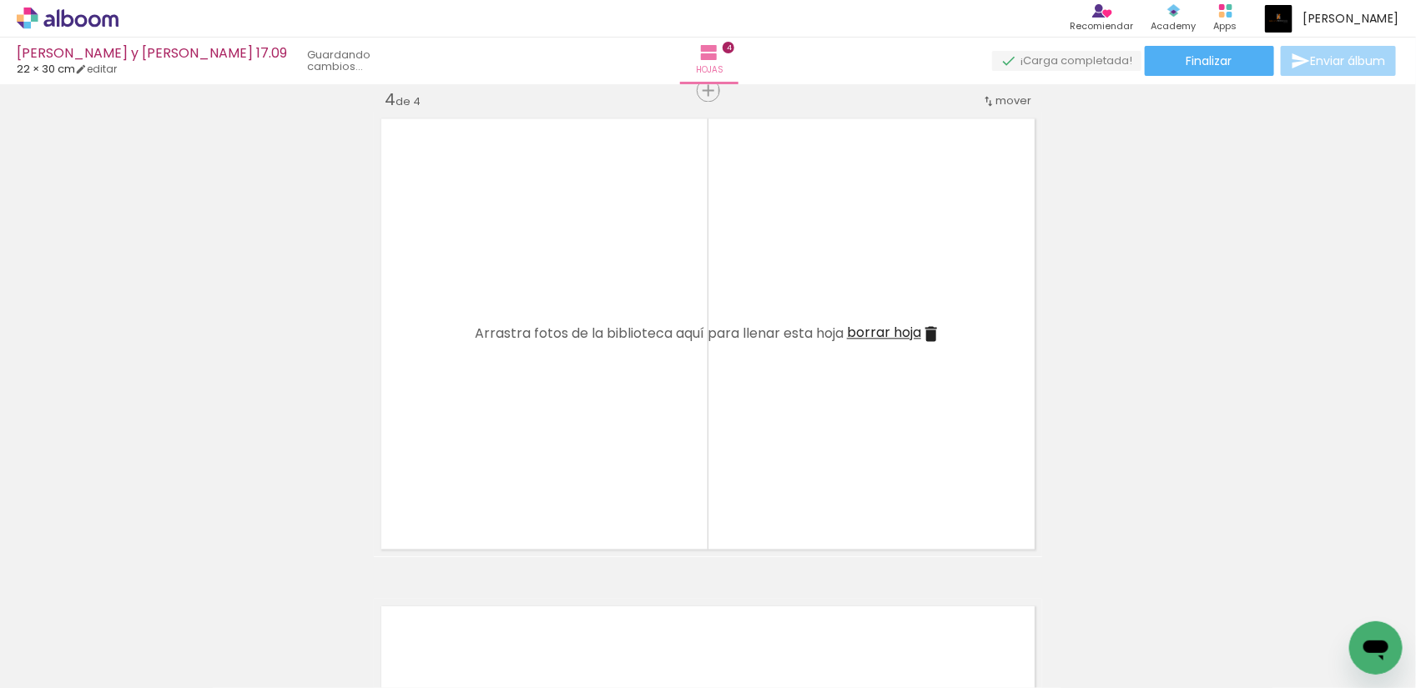
scroll to position [0, 2650]
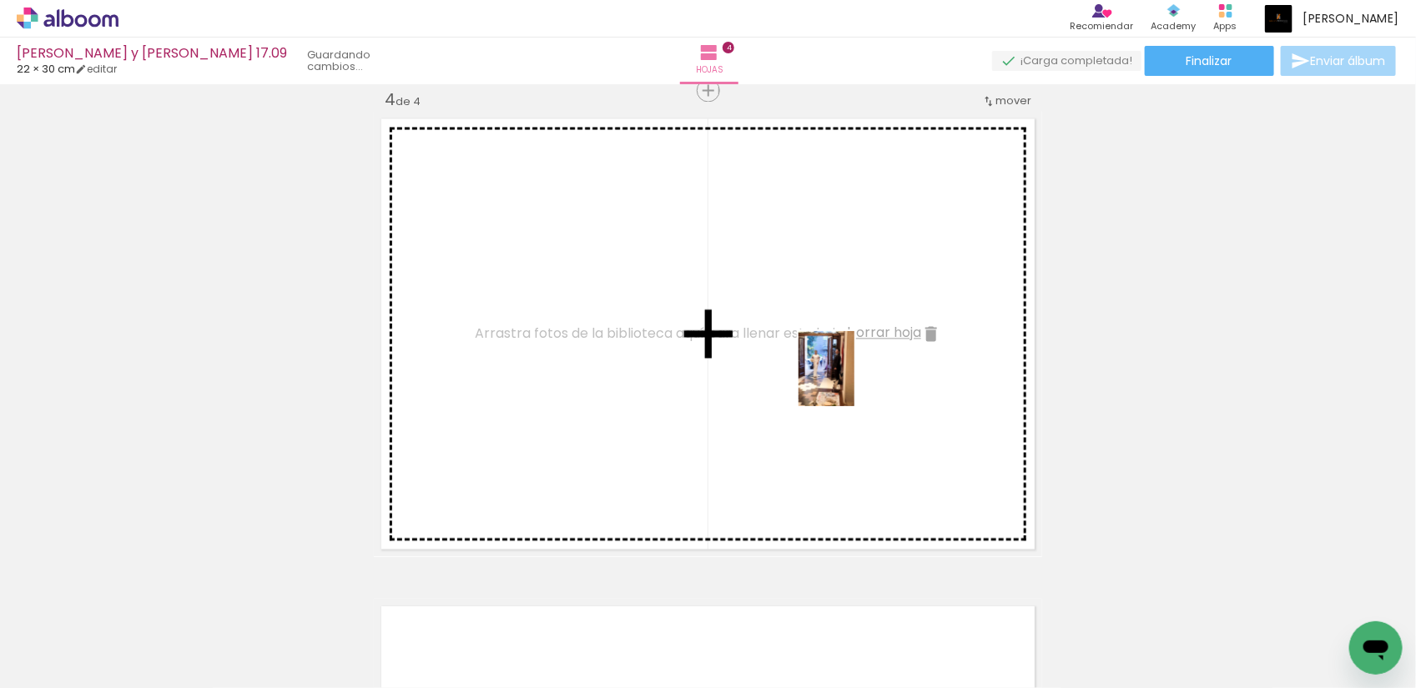
drag, startPoint x: 1343, startPoint y: 616, endPoint x: 836, endPoint y: 375, distance: 561.3
click at [836, 375] on quentale-workspace at bounding box center [708, 344] width 1416 height 688
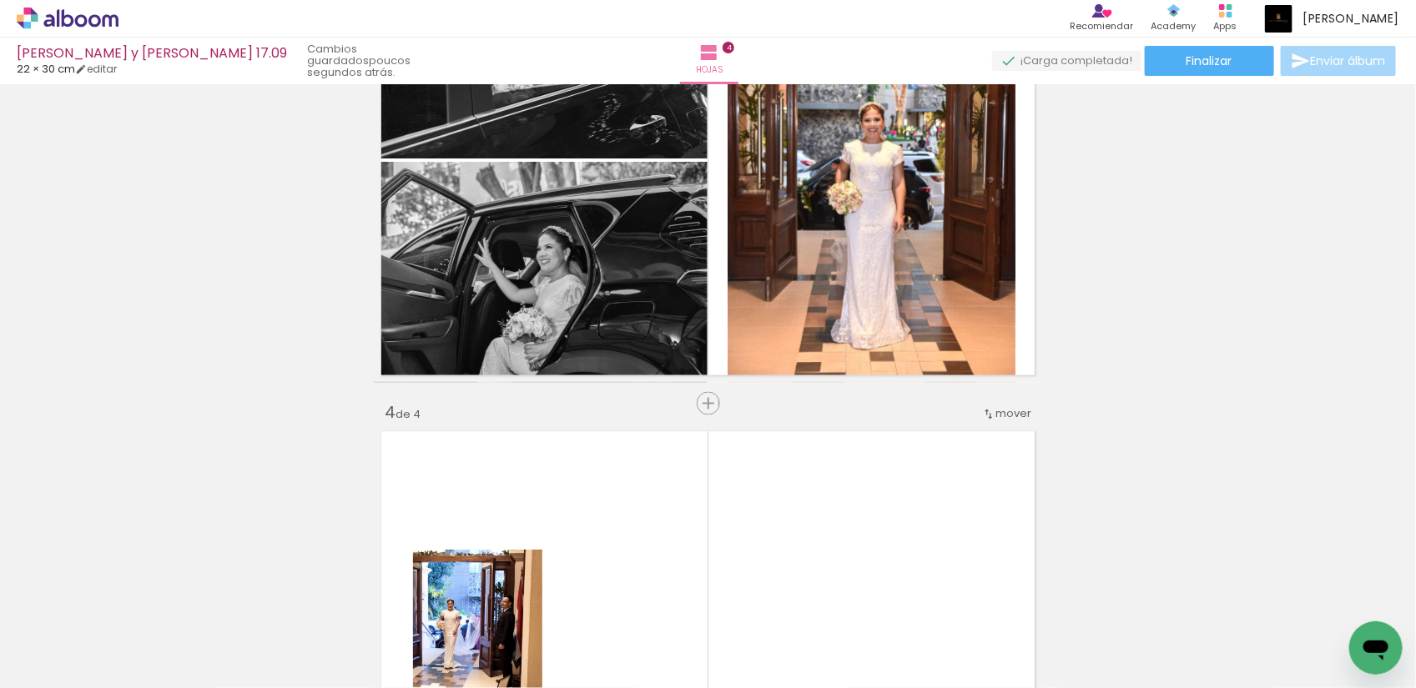
scroll to position [1378, 0]
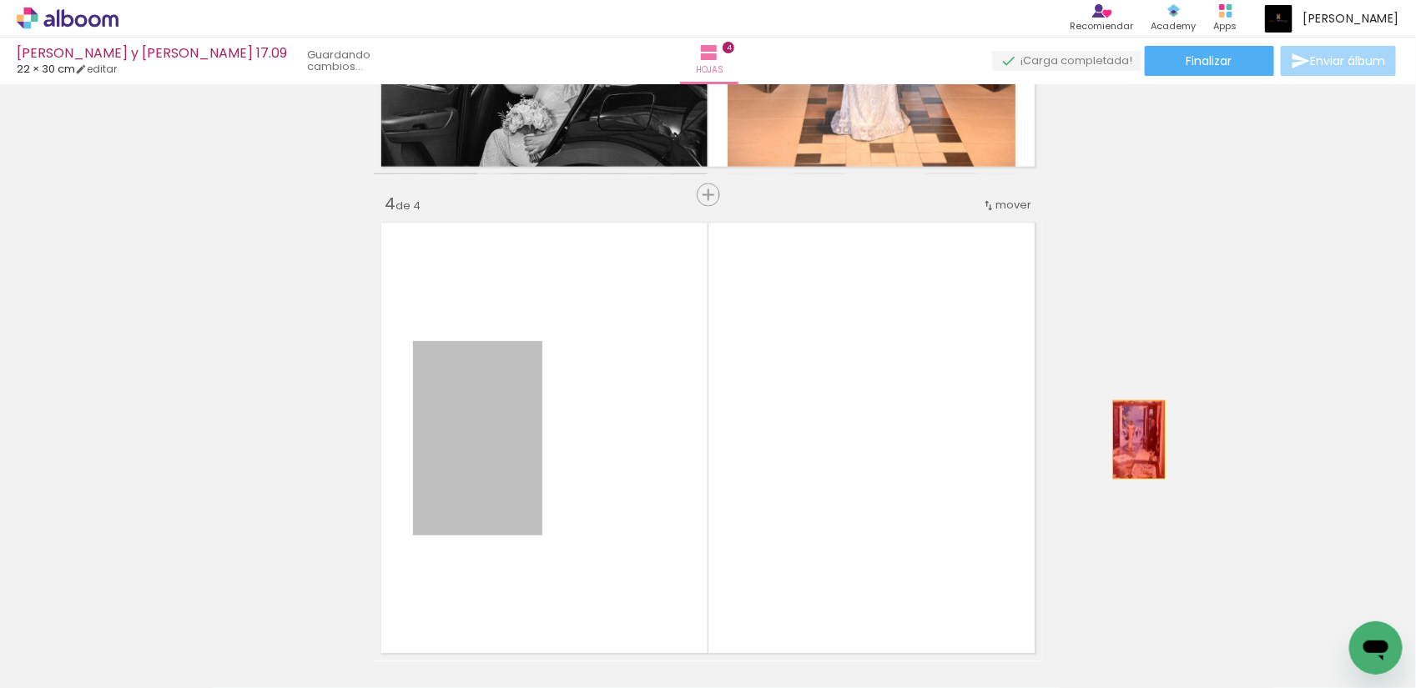
drag, startPoint x: 494, startPoint y: 442, endPoint x: 1131, endPoint y: 440, distance: 637.5
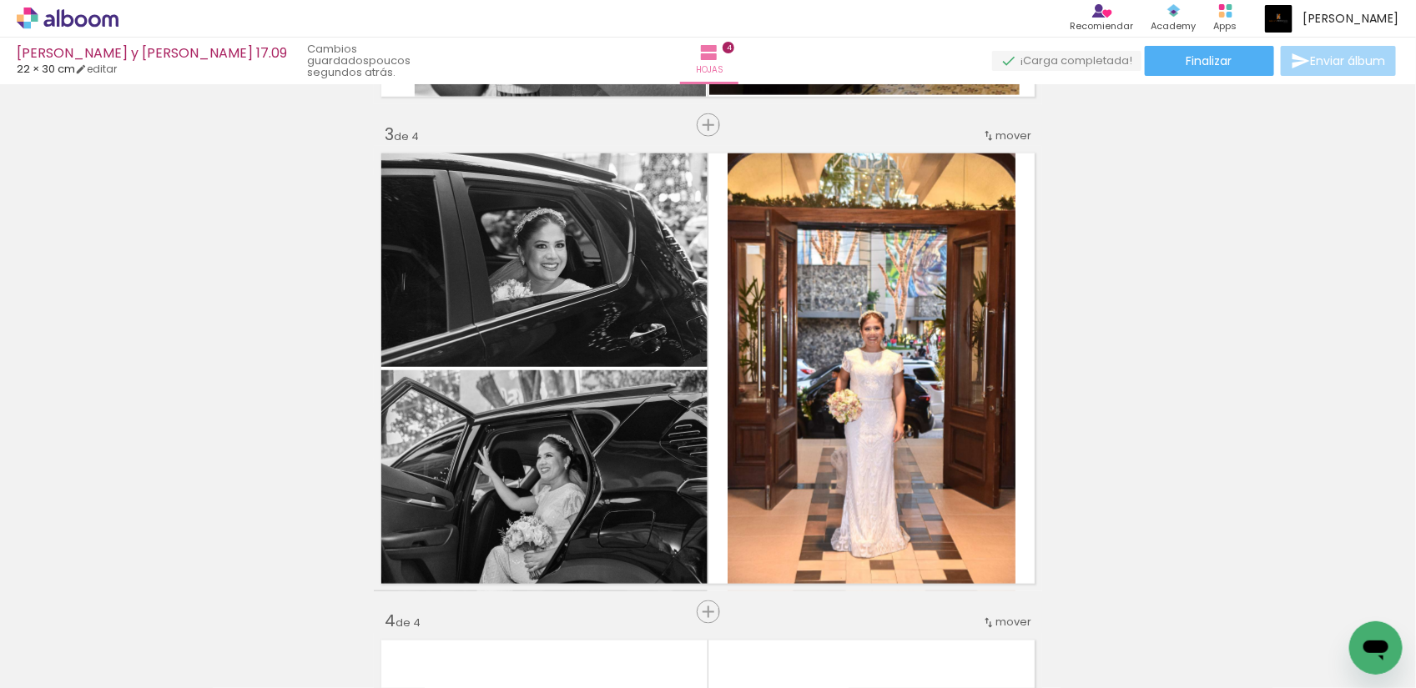
scroll to position [1065, 0]
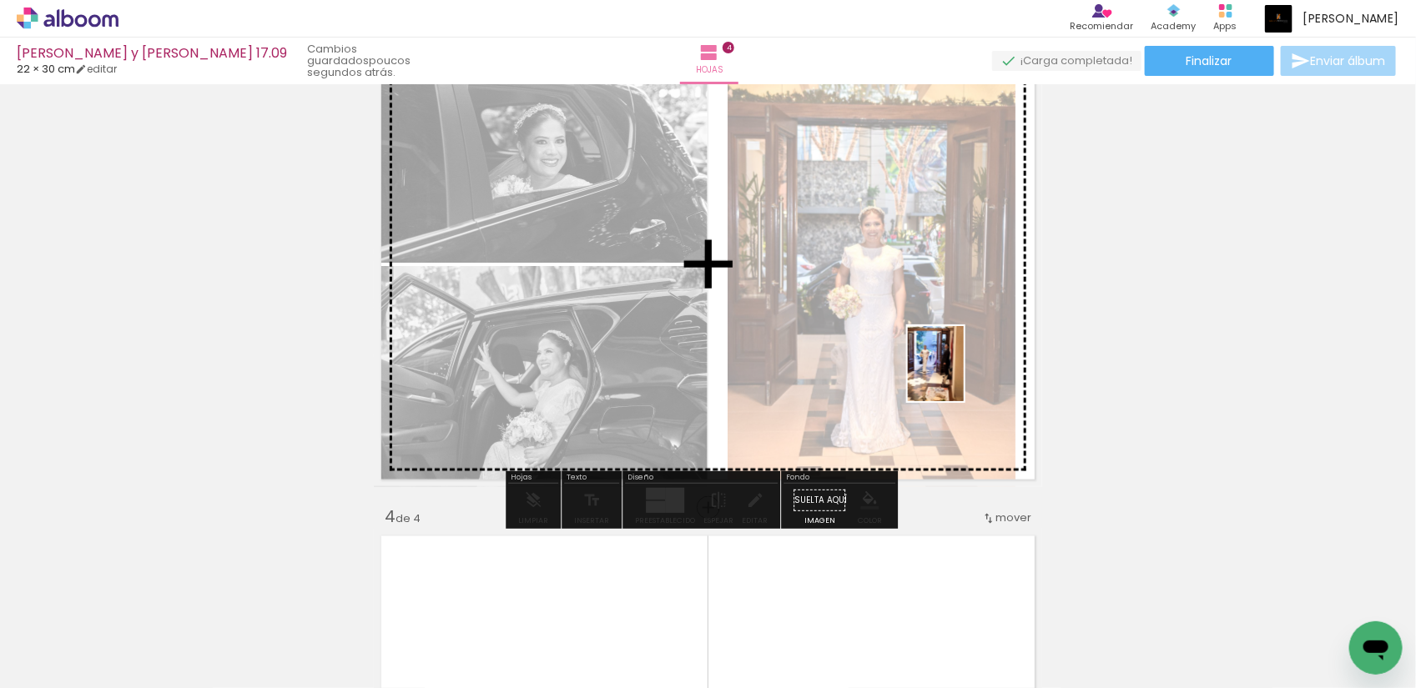
drag, startPoint x: 1353, startPoint y: 616, endPoint x: 958, endPoint y: 376, distance: 461.6
click at [958, 376] on quentale-workspace at bounding box center [708, 344] width 1416 height 688
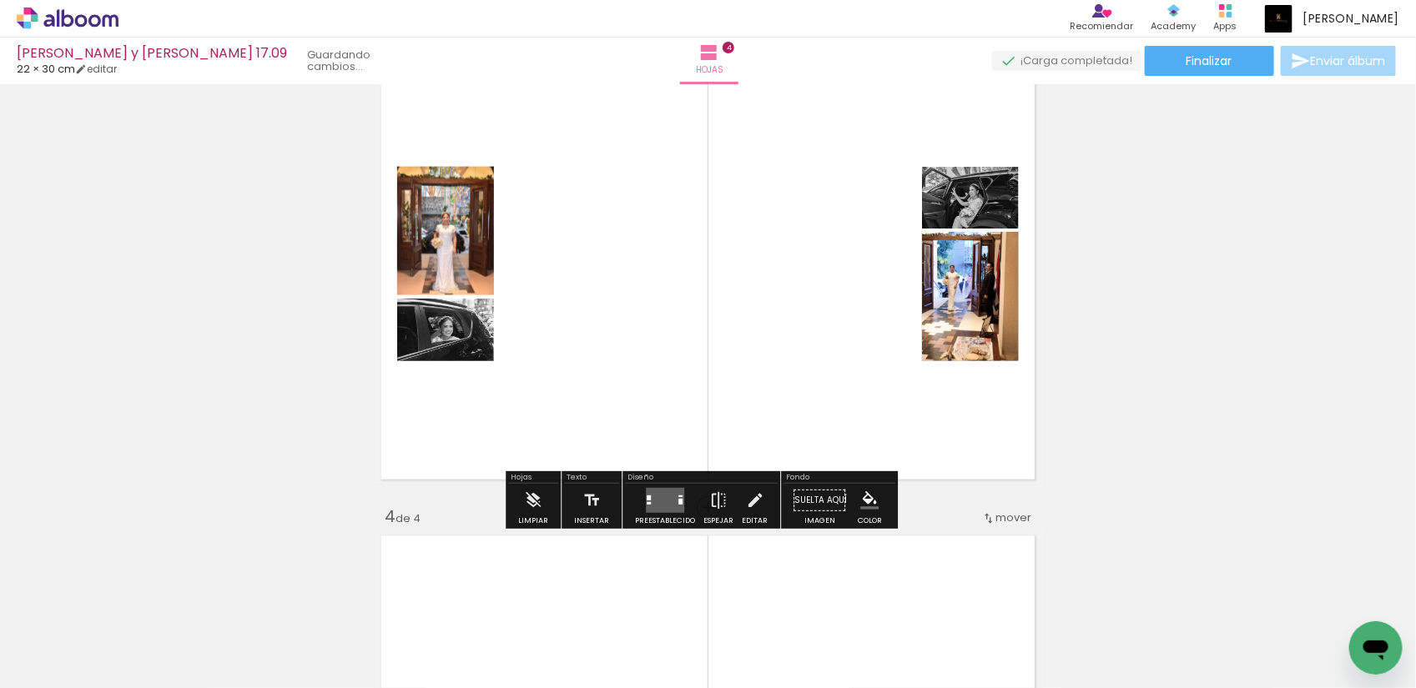
scroll to position [0, 2557]
click at [661, 503] on quentale-layouter at bounding box center [665, 500] width 38 height 25
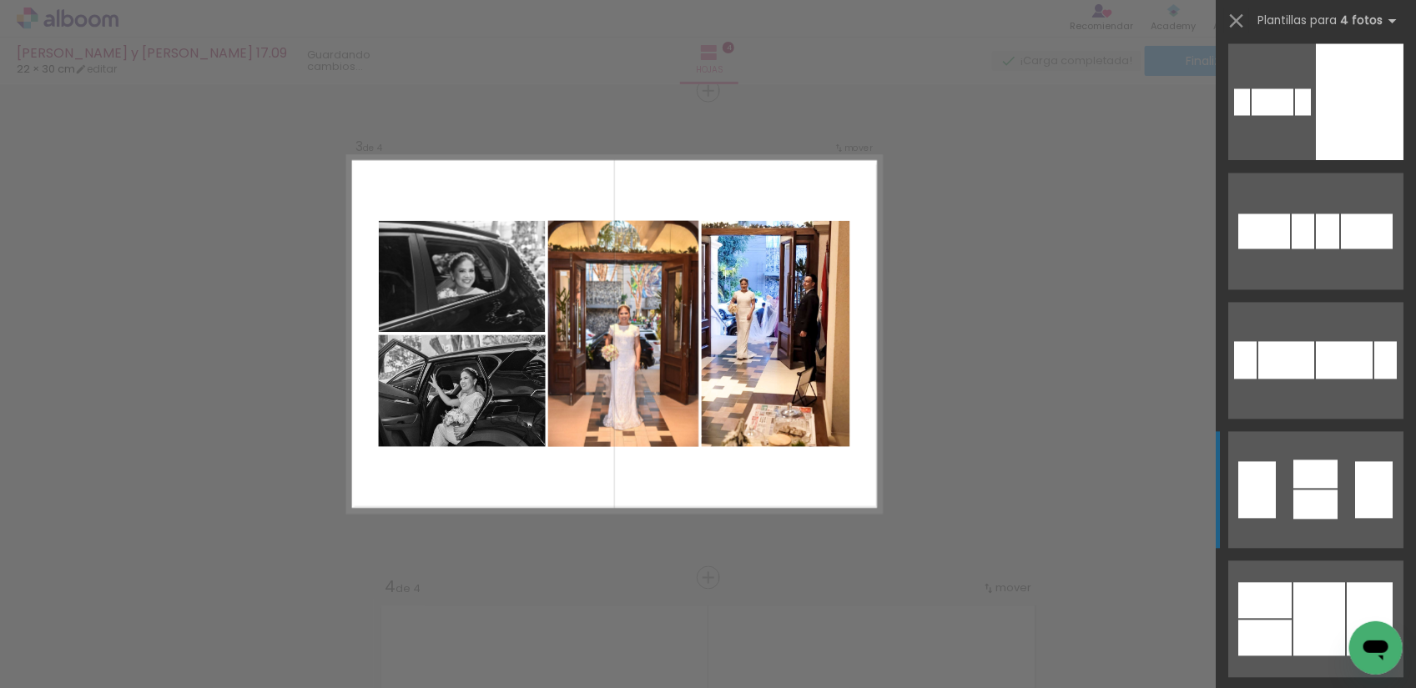
scroll to position [1564, 0]
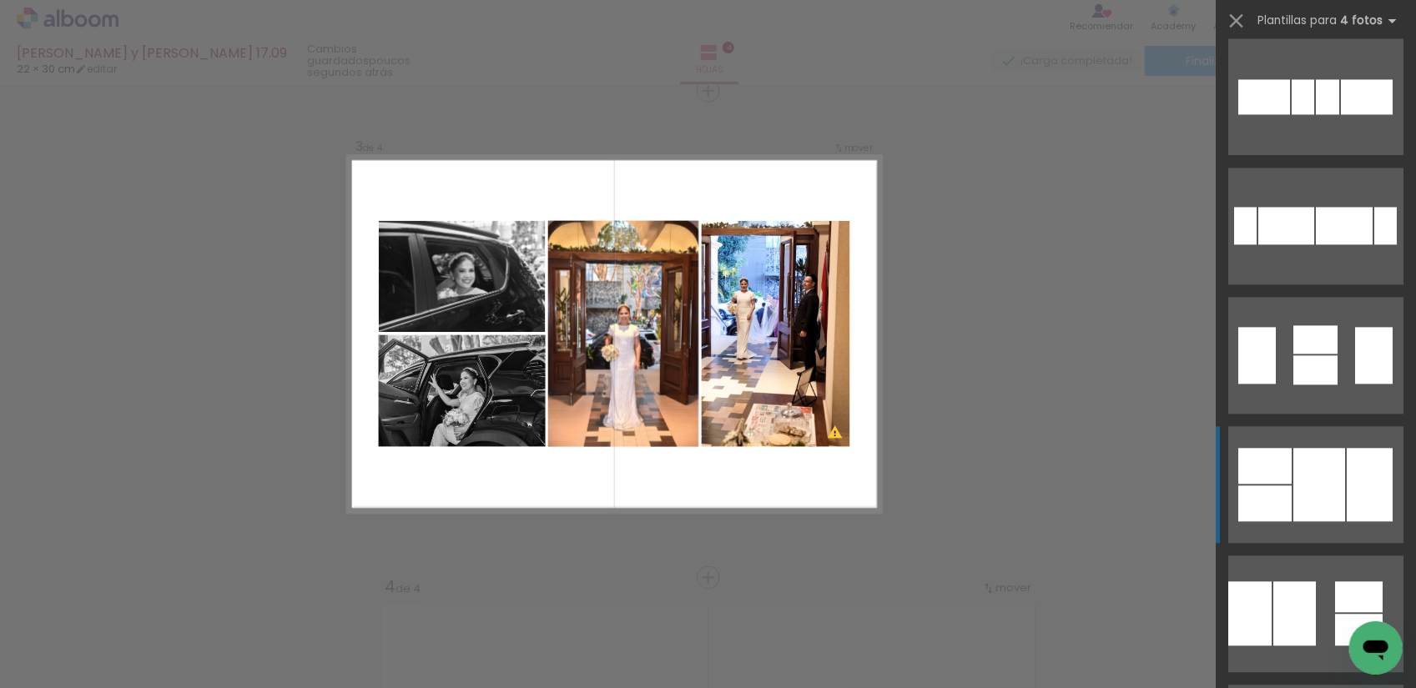
click at [1323, 481] on div at bounding box center [1319, 484] width 52 height 73
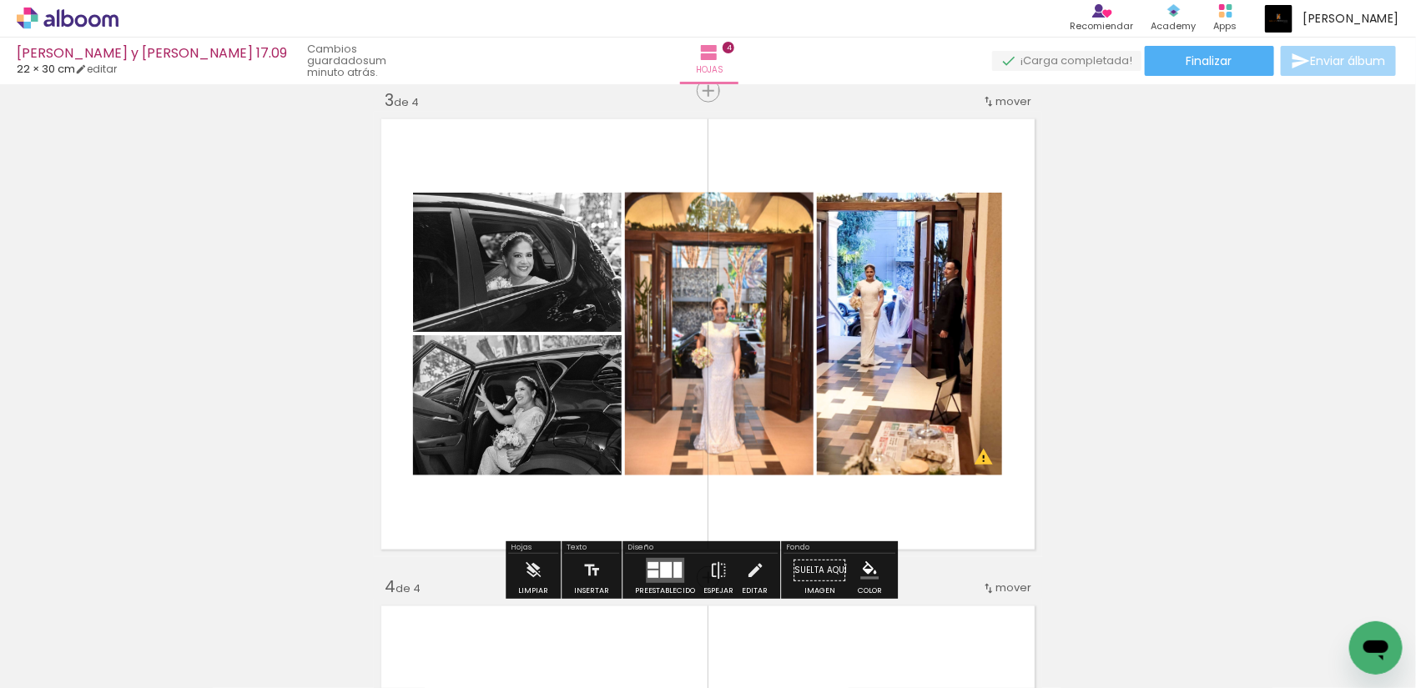
click at [543, 277] on quentale-photo at bounding box center [517, 262] width 209 height 139
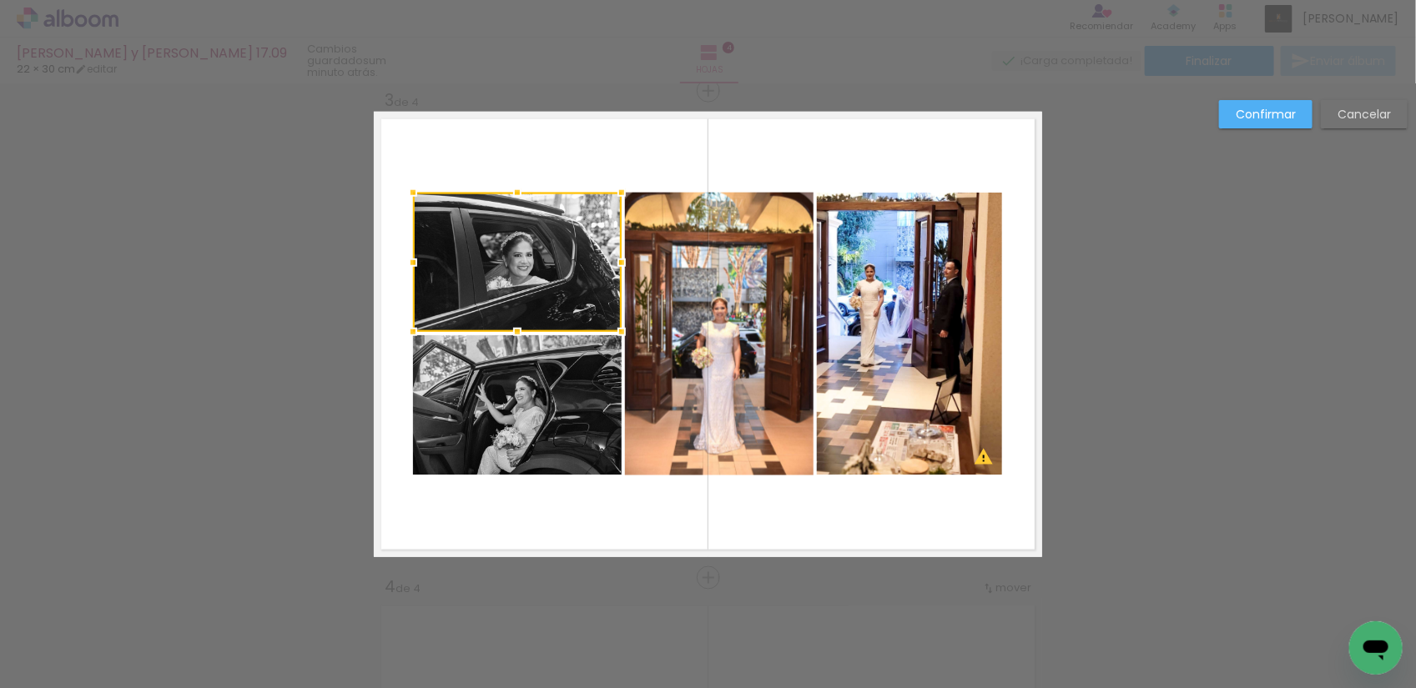
click at [613, 161] on quentale-layouter at bounding box center [708, 335] width 668 height 446
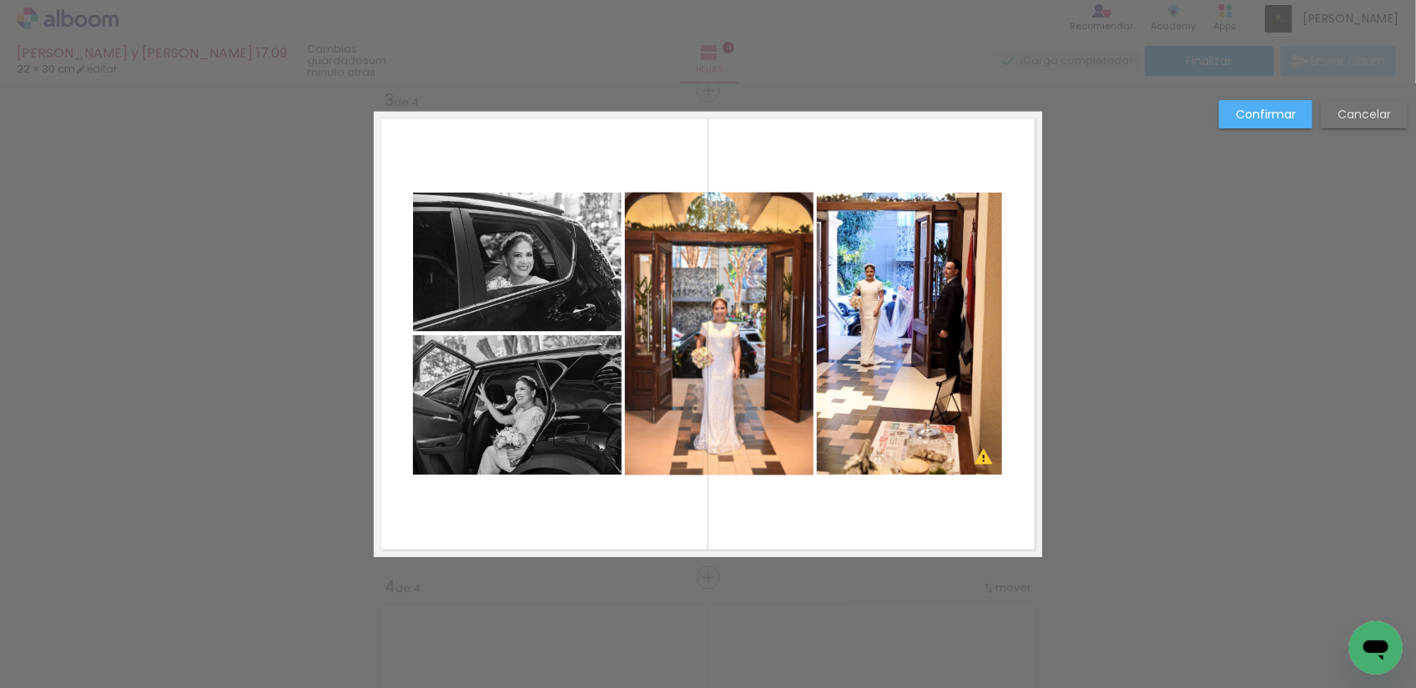
click at [561, 248] on quentale-photo at bounding box center [517, 262] width 209 height 139
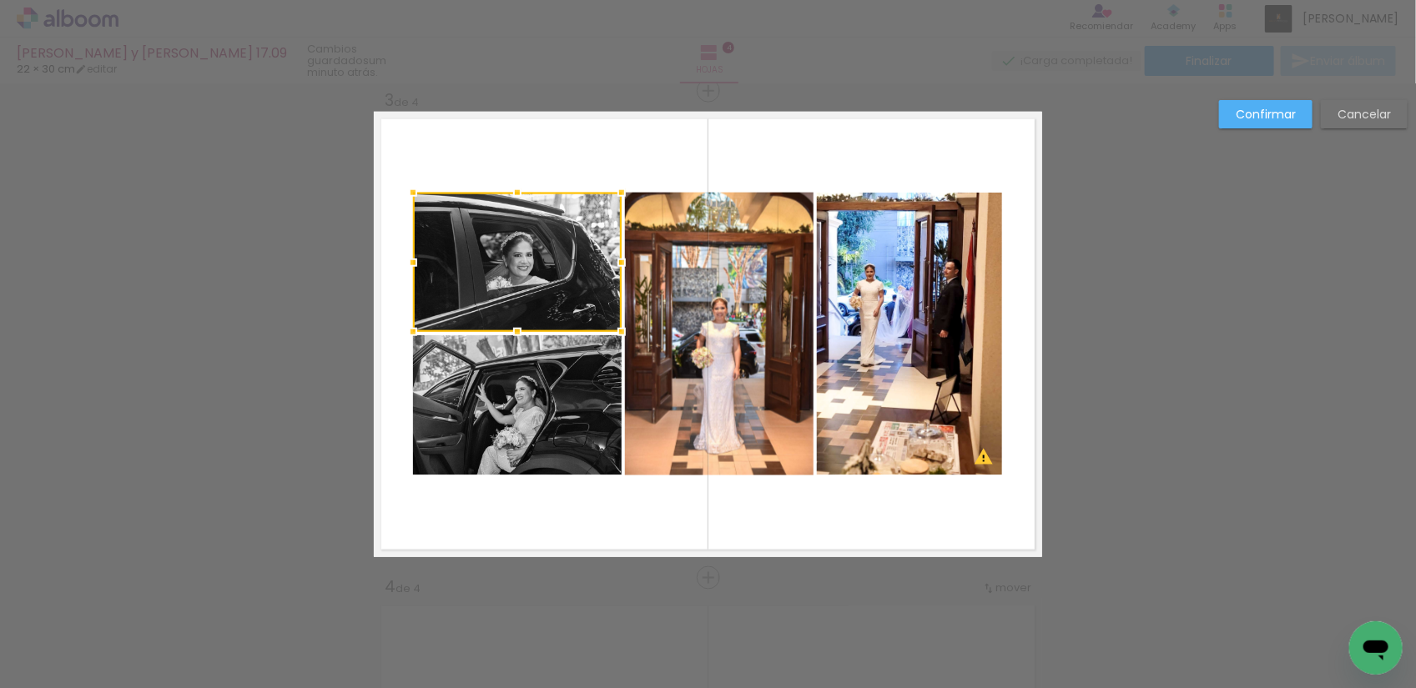
click at [713, 293] on quentale-photo at bounding box center [719, 334] width 189 height 283
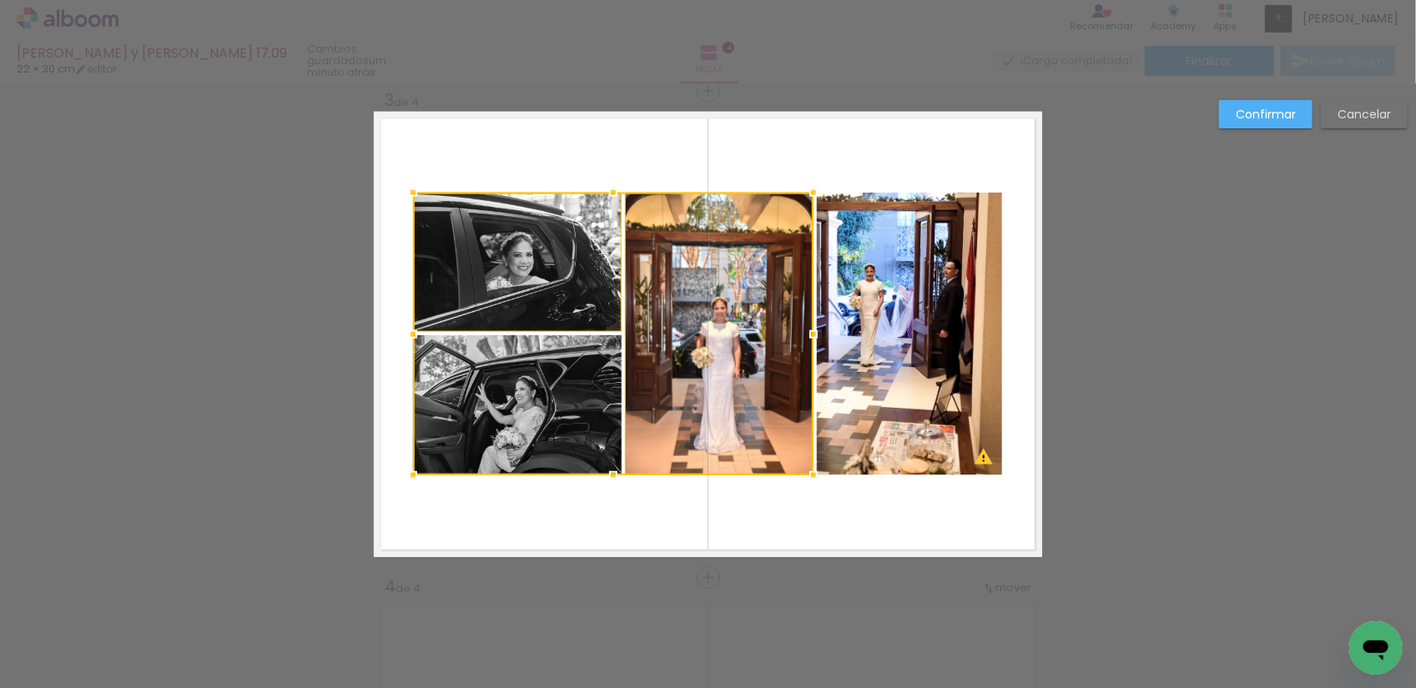
click at [885, 313] on quentale-photo at bounding box center [909, 334] width 185 height 283
click at [520, 385] on div at bounding box center [707, 334] width 589 height 283
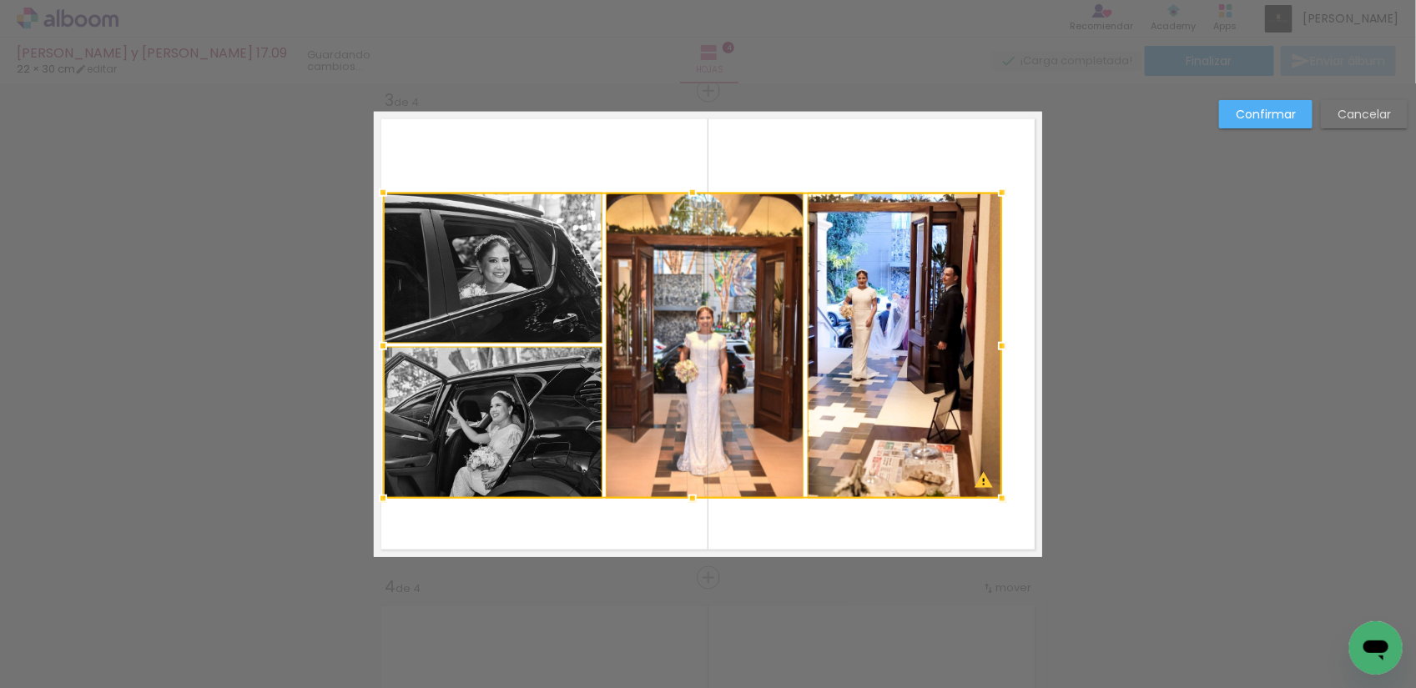
drag, startPoint x: 407, startPoint y: 476, endPoint x: 377, endPoint y: 492, distance: 34.4
click at [377, 492] on div at bounding box center [382, 498] width 33 height 33
click at [824, 515] on quentale-layouter at bounding box center [708, 335] width 668 height 446
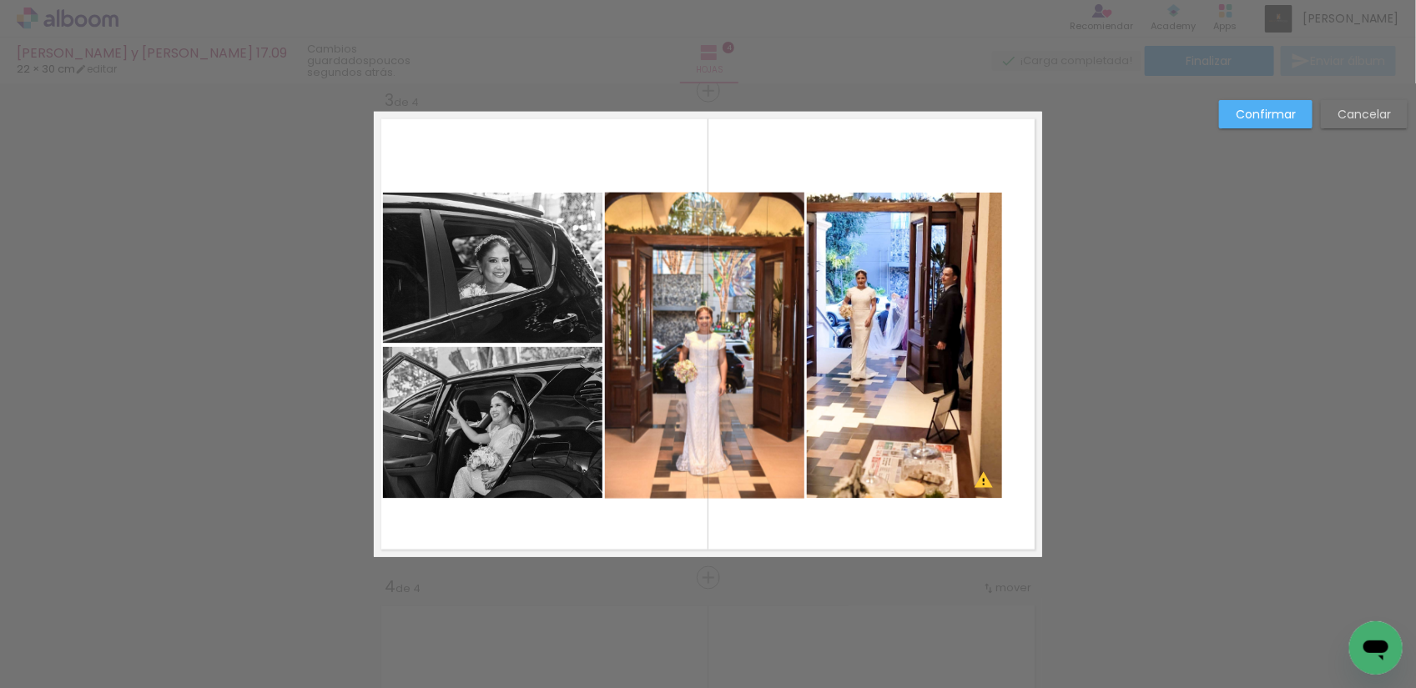
click at [872, 456] on quentale-photo at bounding box center [904, 346] width 195 height 306
click at [623, 486] on quentale-photo at bounding box center [704, 346] width 199 height 306
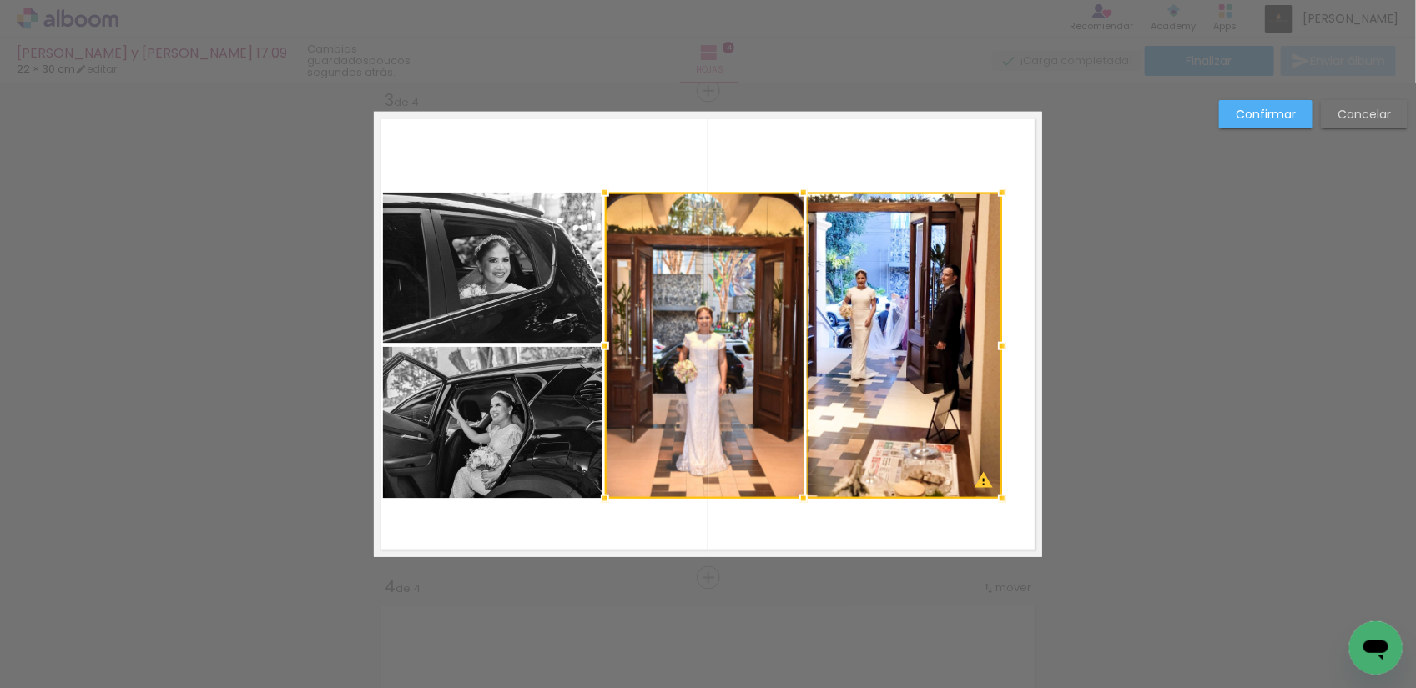
click at [514, 494] on quentale-photo at bounding box center [492, 423] width 219 height 152
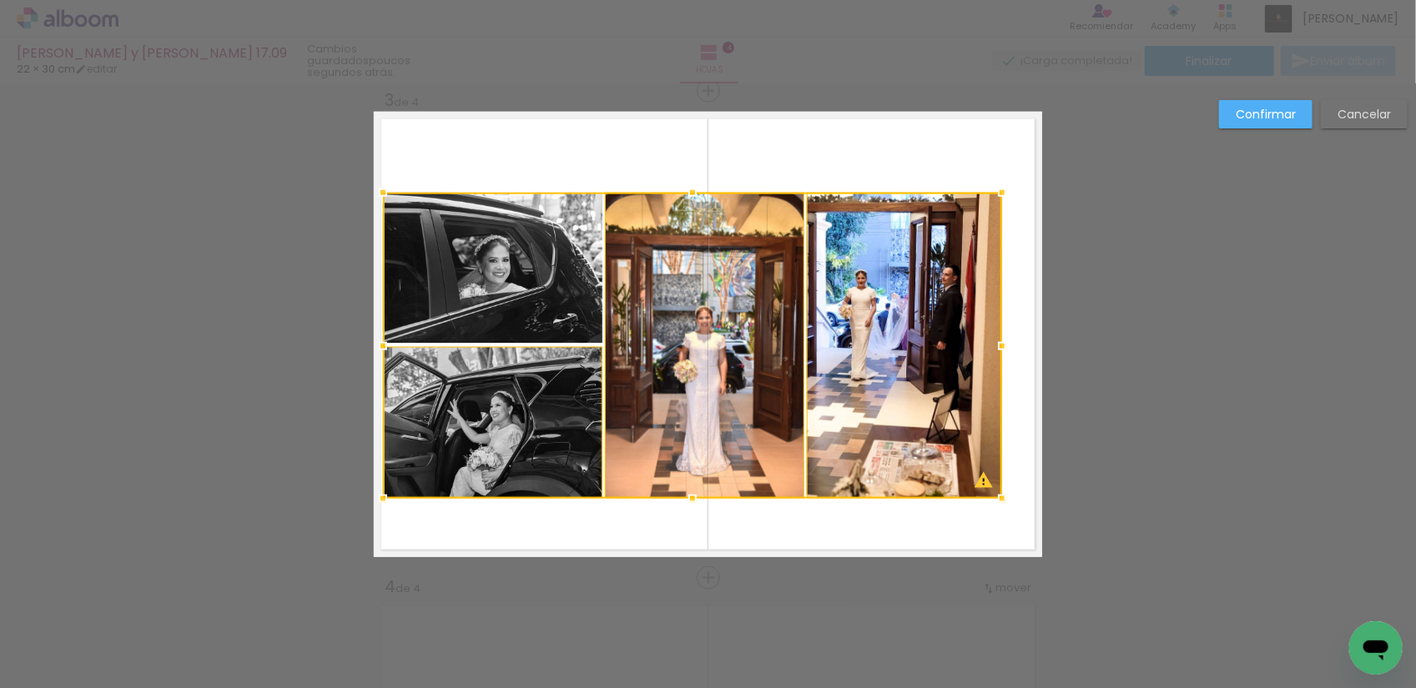
click at [497, 321] on div at bounding box center [692, 346] width 619 height 306
drag, startPoint x: 1000, startPoint y: 186, endPoint x: 1015, endPoint y: 174, distance: 20.2
click at [1011, 176] on div at bounding box center [1001, 192] width 33 height 33
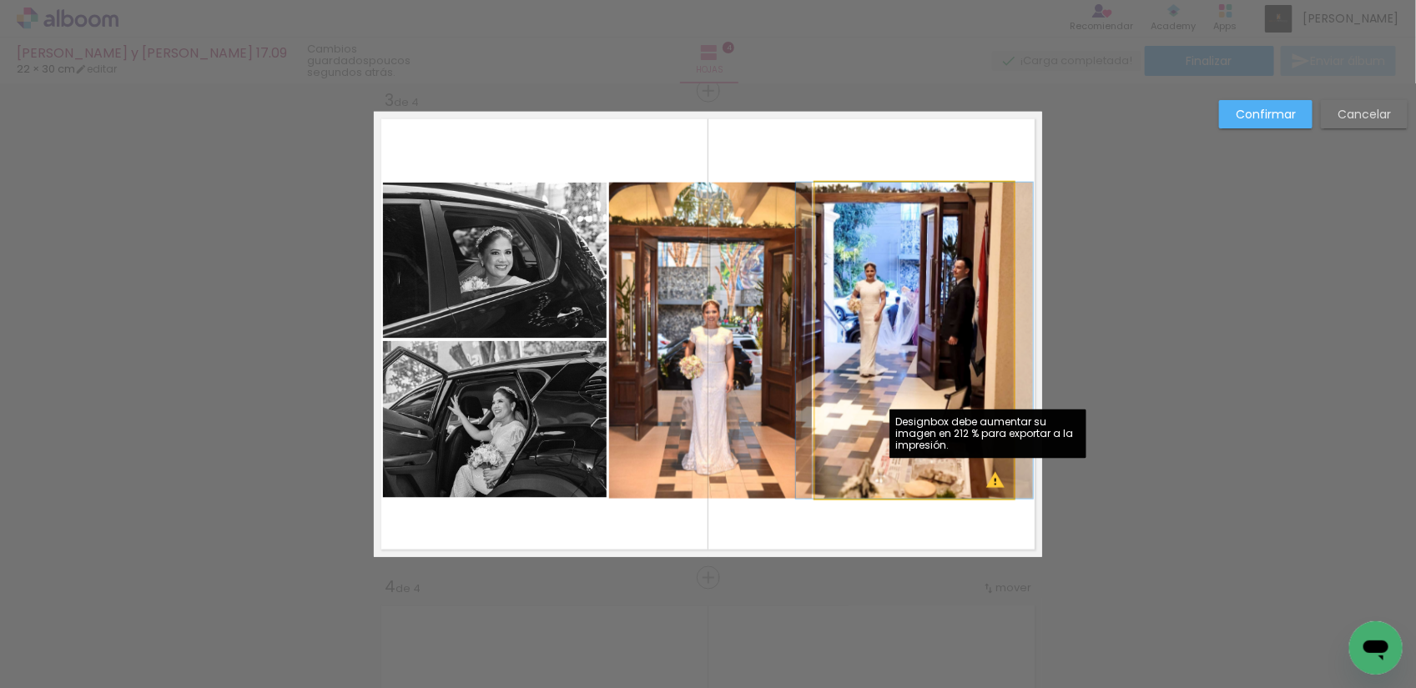
click at [989, 480] on quentale-photo at bounding box center [914, 341] width 199 height 316
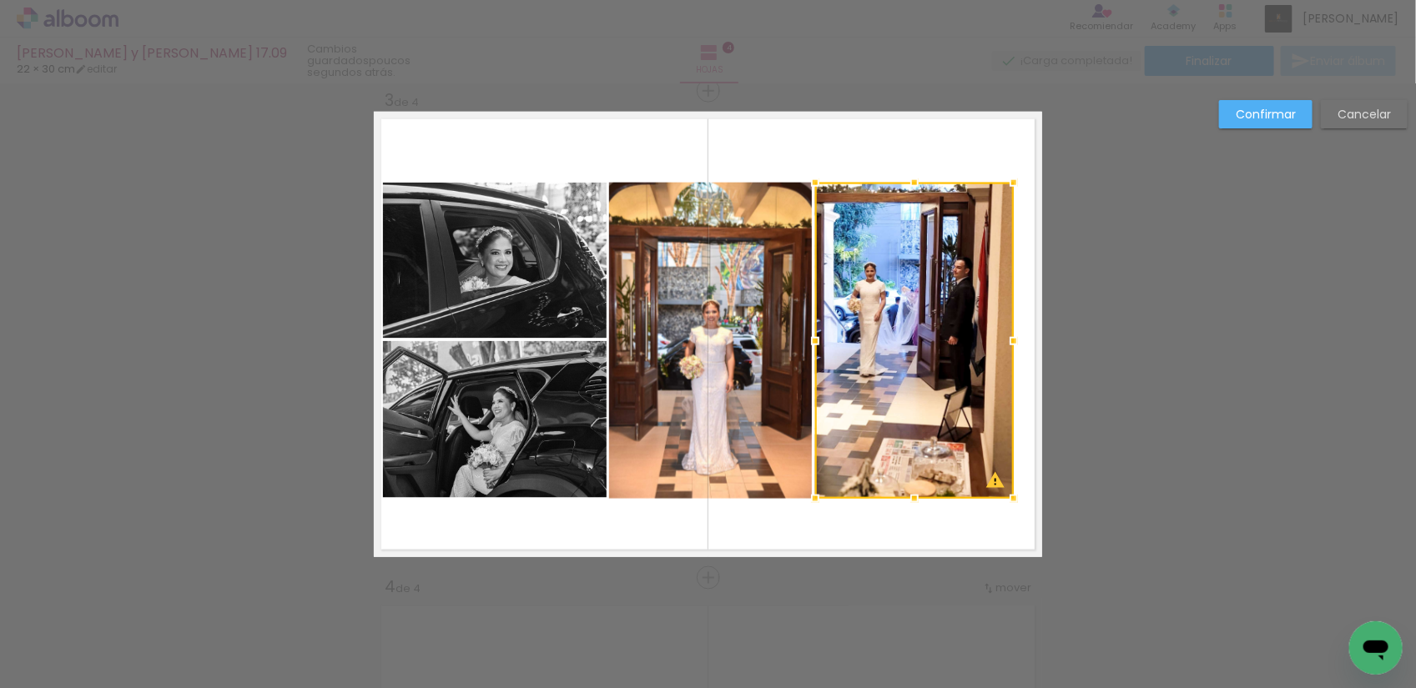
click at [719, 411] on quentale-photo at bounding box center [710, 341] width 203 height 316
click at [547, 431] on quentale-photo at bounding box center [495, 419] width 224 height 157
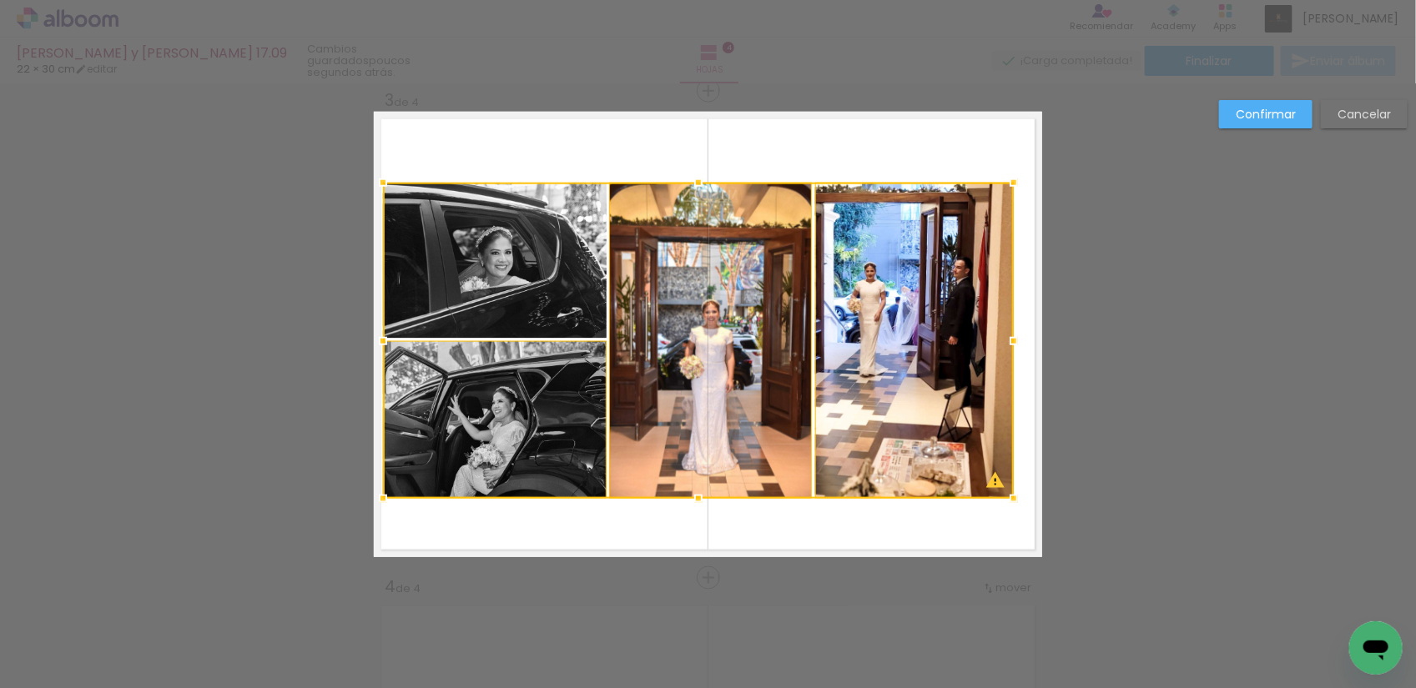
click at [493, 290] on div at bounding box center [698, 341] width 631 height 316
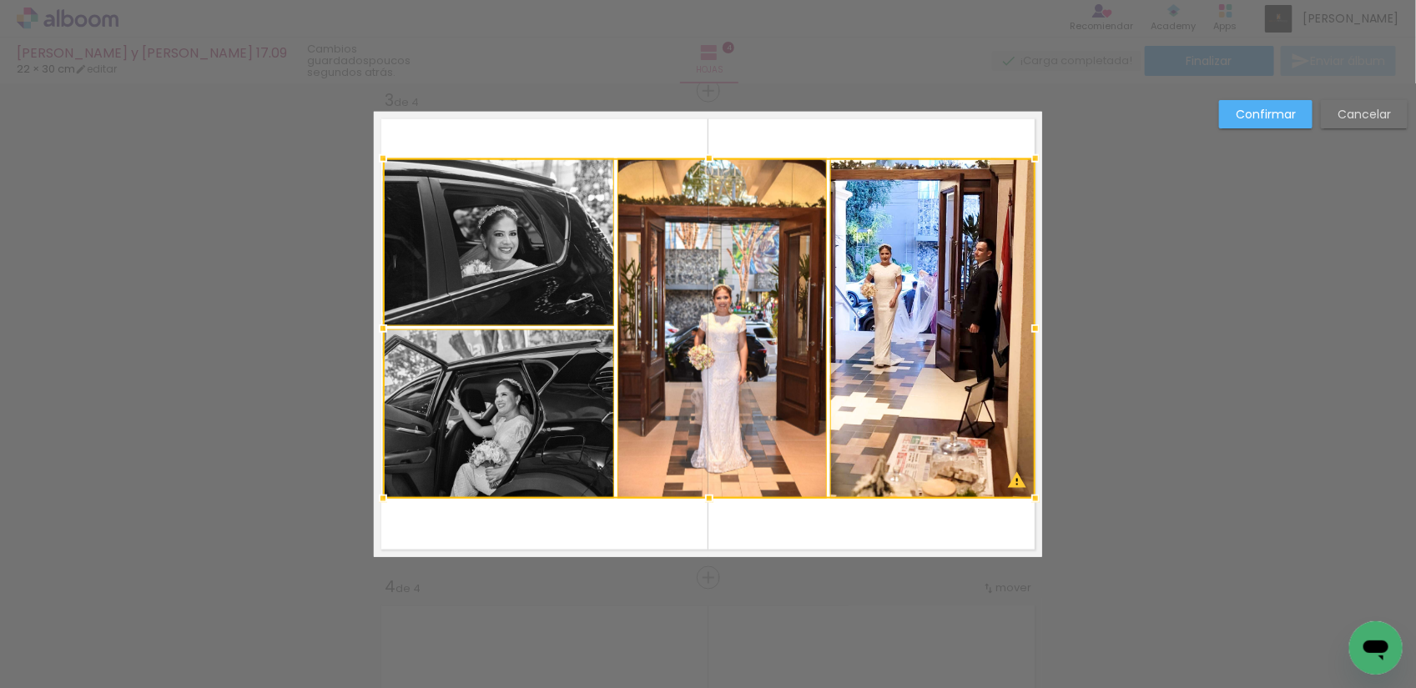
drag, startPoint x: 1010, startPoint y: 180, endPoint x: 1031, endPoint y: 156, distance: 32.5
click at [1031, 156] on div at bounding box center [1035, 158] width 33 height 33
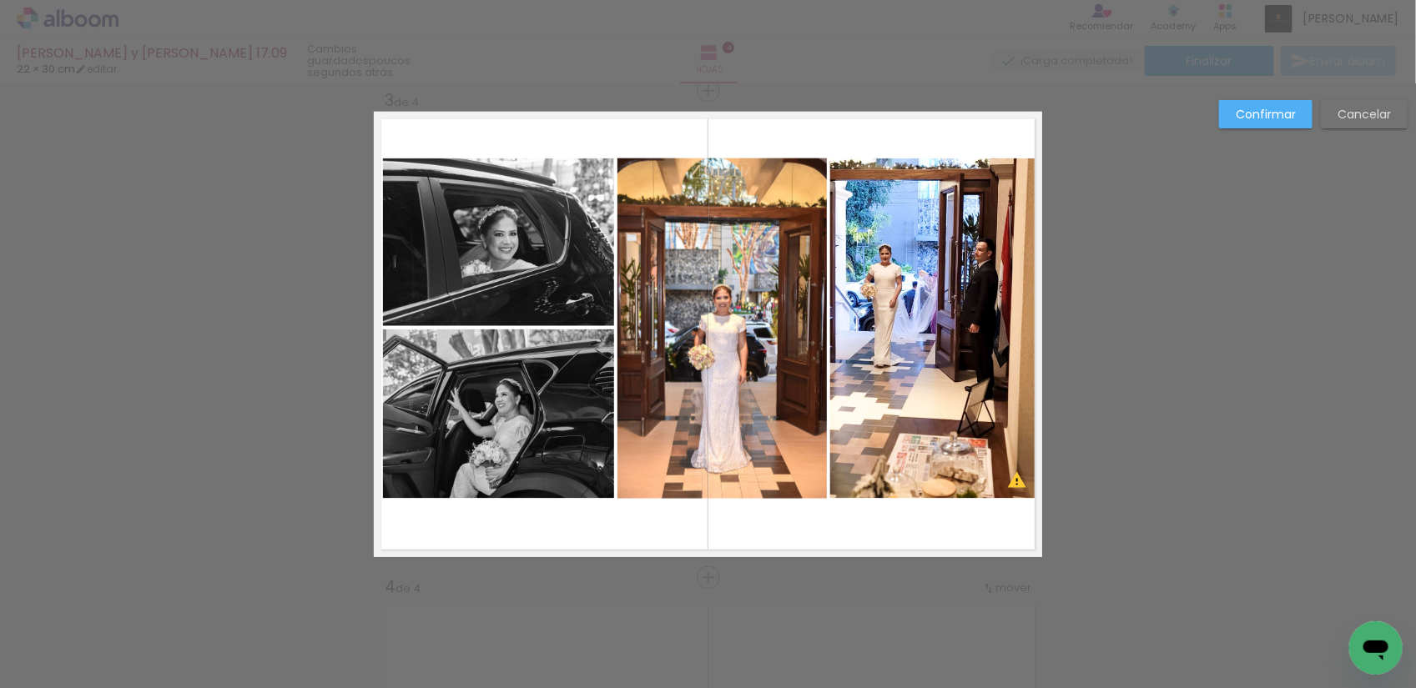
click at [932, 134] on quentale-layouter at bounding box center [708, 335] width 668 height 446
click at [0, 0] on slot "Confirmar" at bounding box center [0, 0] width 0 height 0
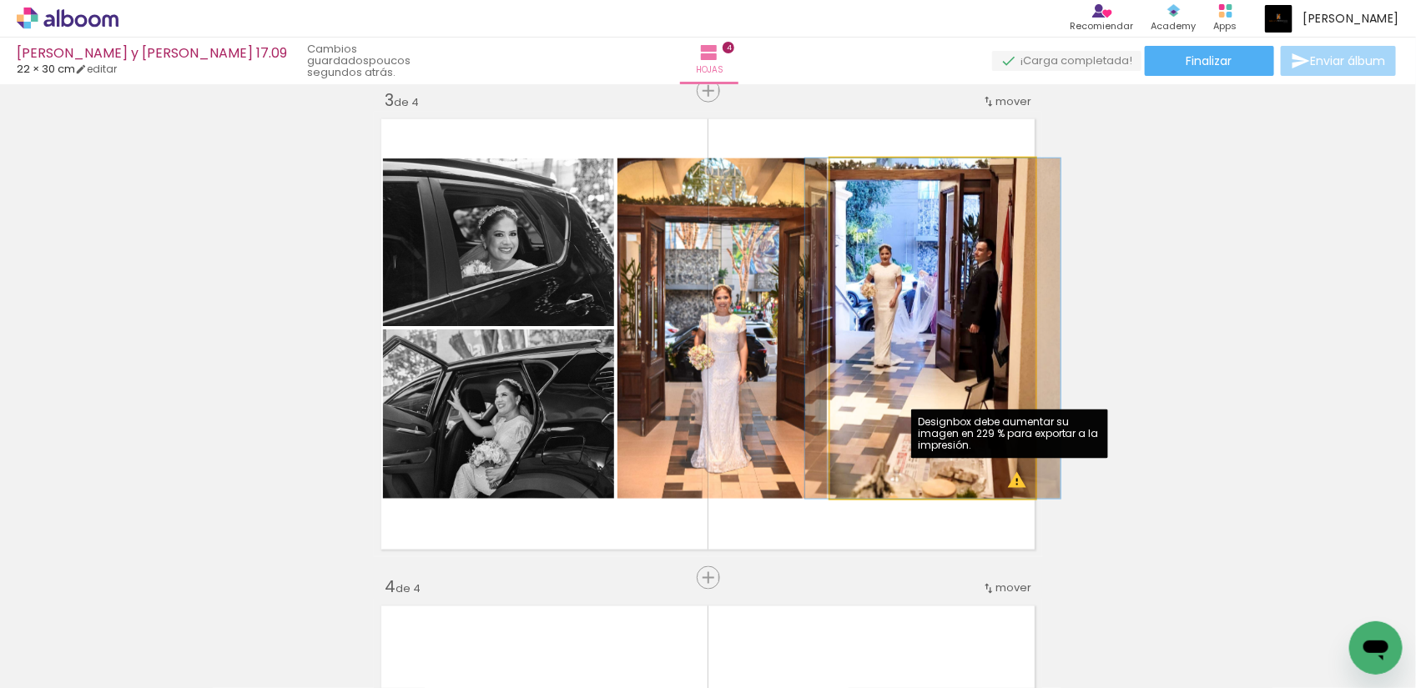
click at [1010, 484] on quentale-photo at bounding box center [932, 329] width 205 height 340
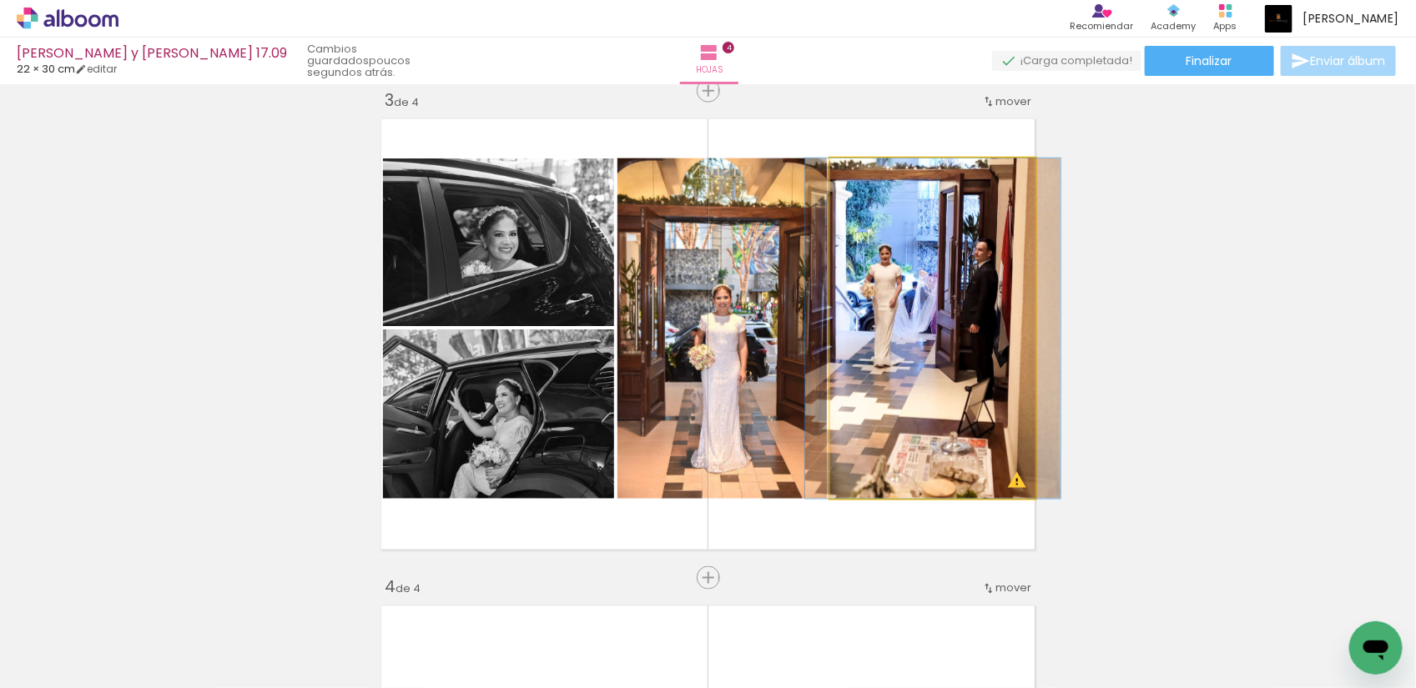
click at [1010, 484] on quentale-photo at bounding box center [932, 329] width 205 height 340
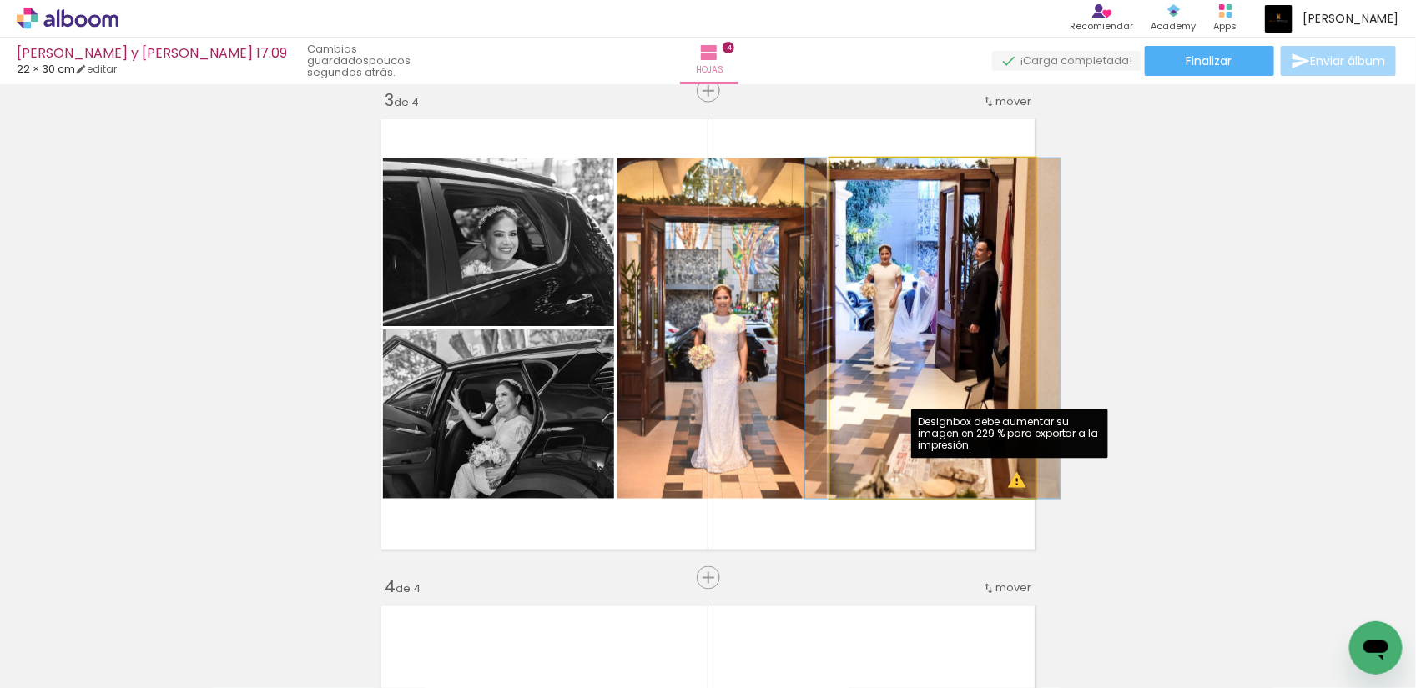
click at [1010, 484] on quentale-photo at bounding box center [932, 329] width 205 height 340
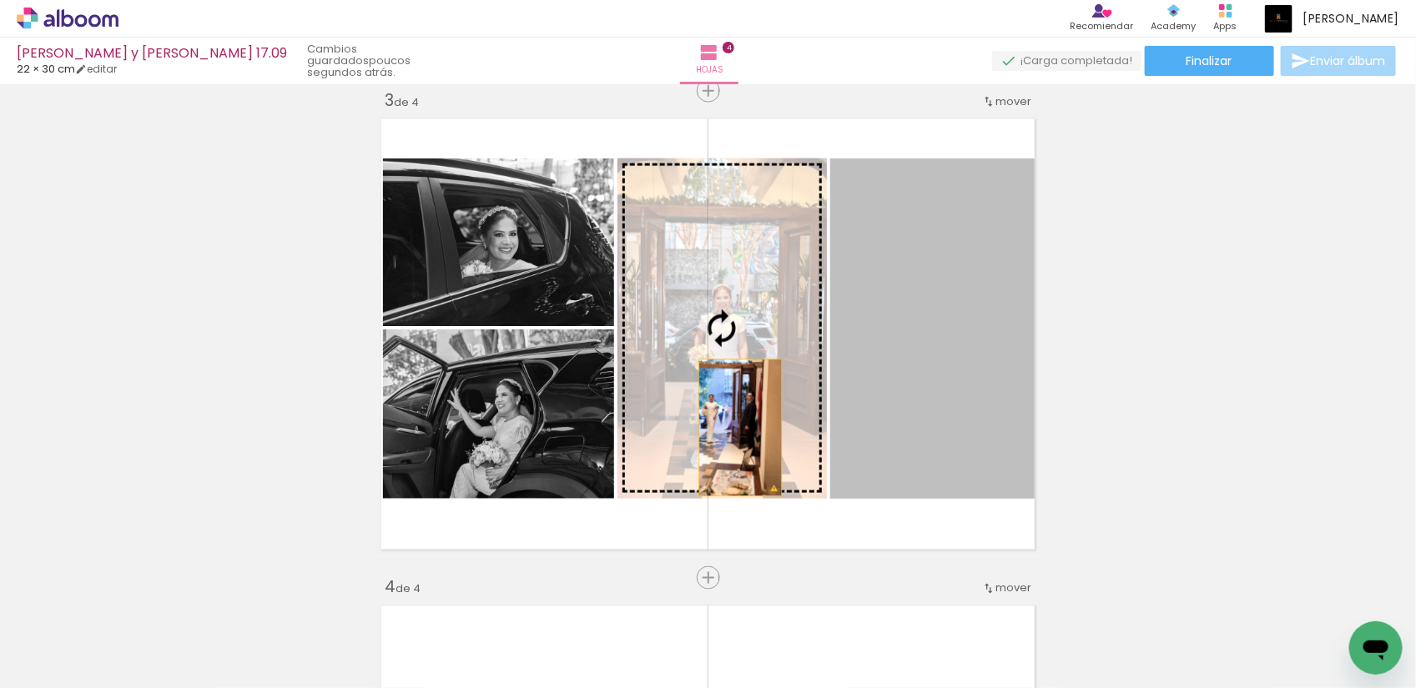
drag, startPoint x: 924, startPoint y: 428, endPoint x: 733, endPoint y: 427, distance: 191.9
click at [0, 0] on slot at bounding box center [0, 0] width 0 height 0
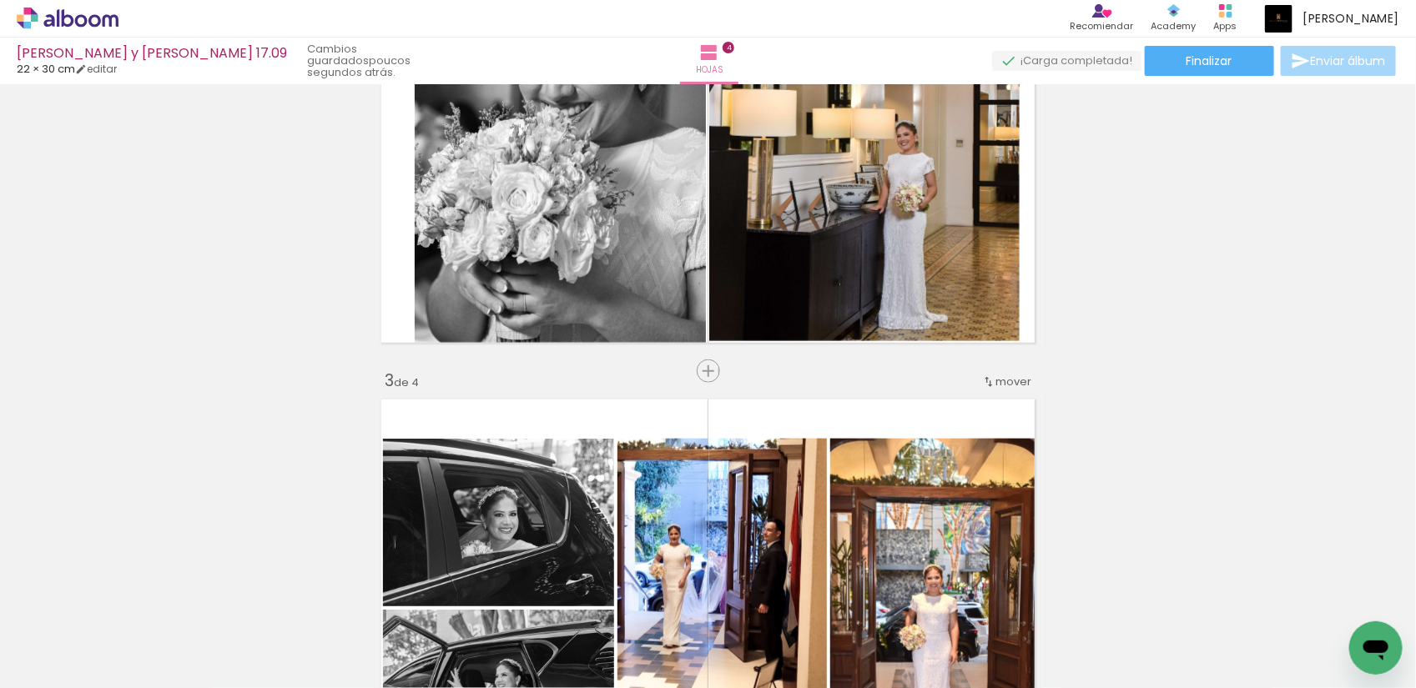
scroll to position [787, 0]
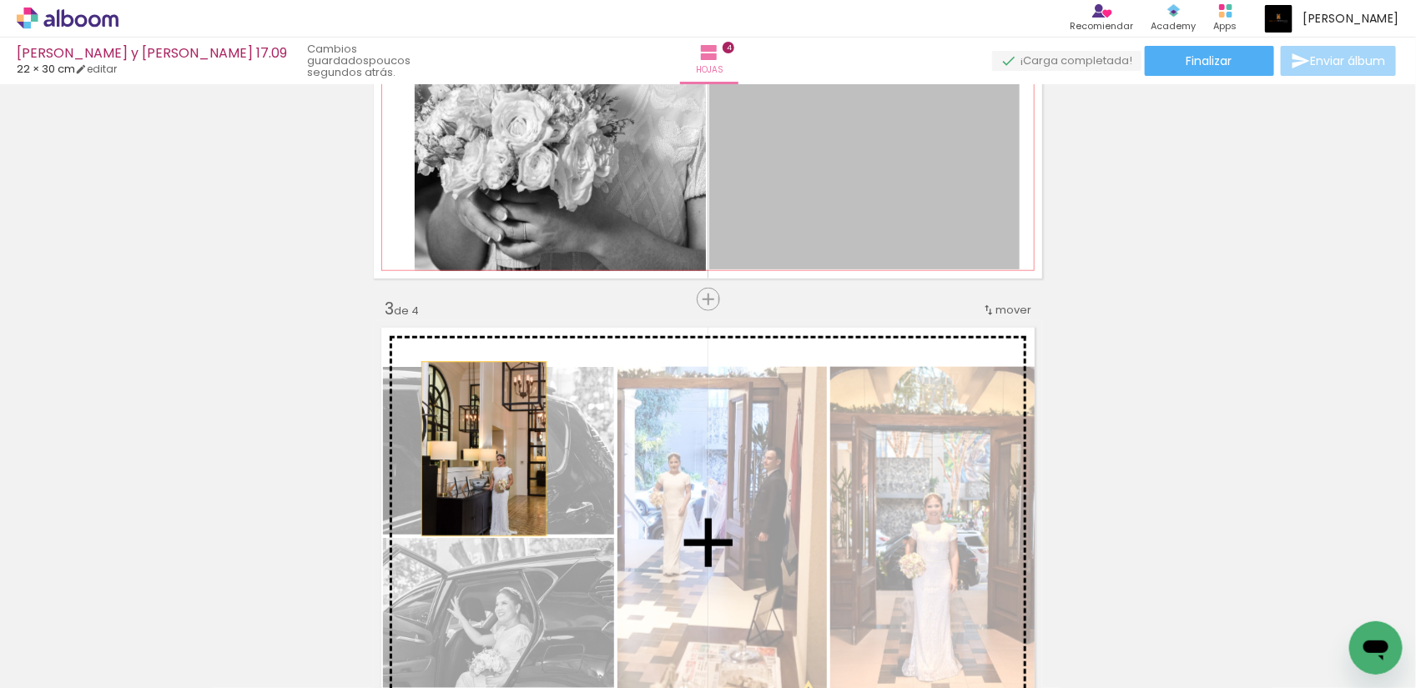
drag, startPoint x: 898, startPoint y: 219, endPoint x: 476, endPoint y: 449, distance: 479.8
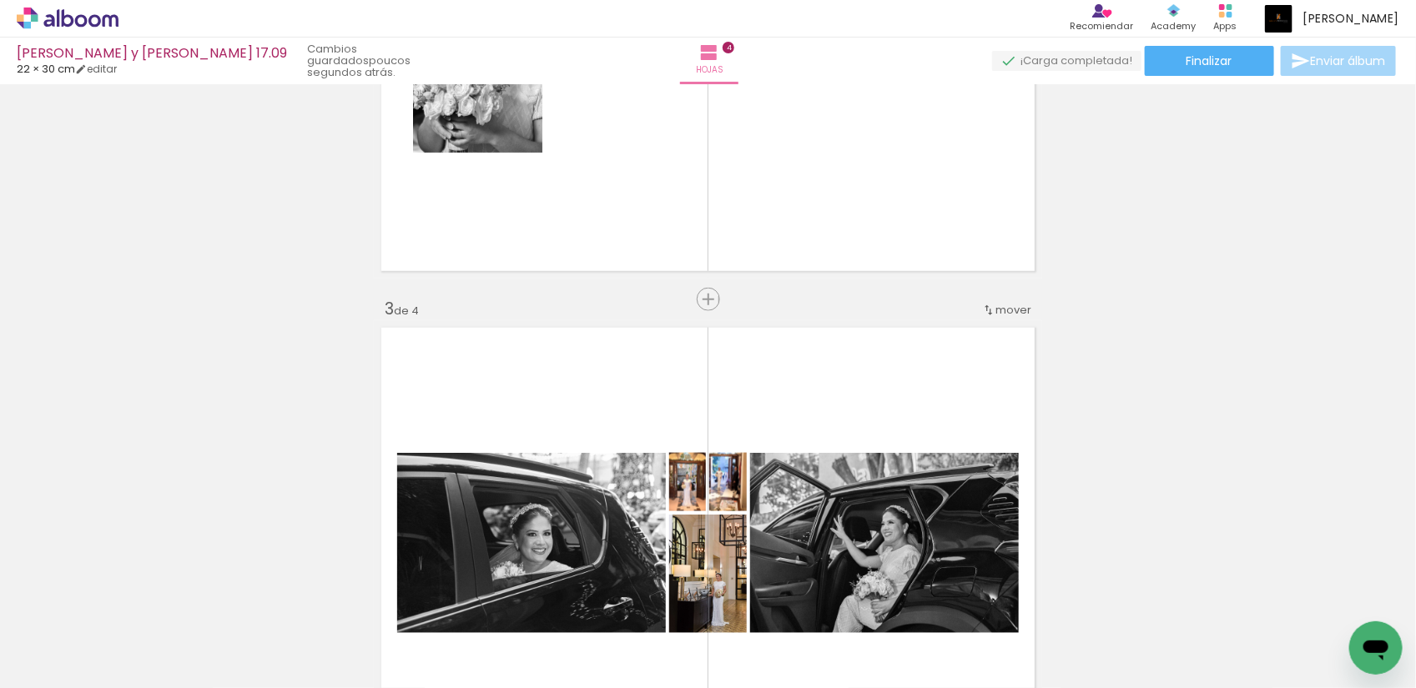
scroll to position [891, 0]
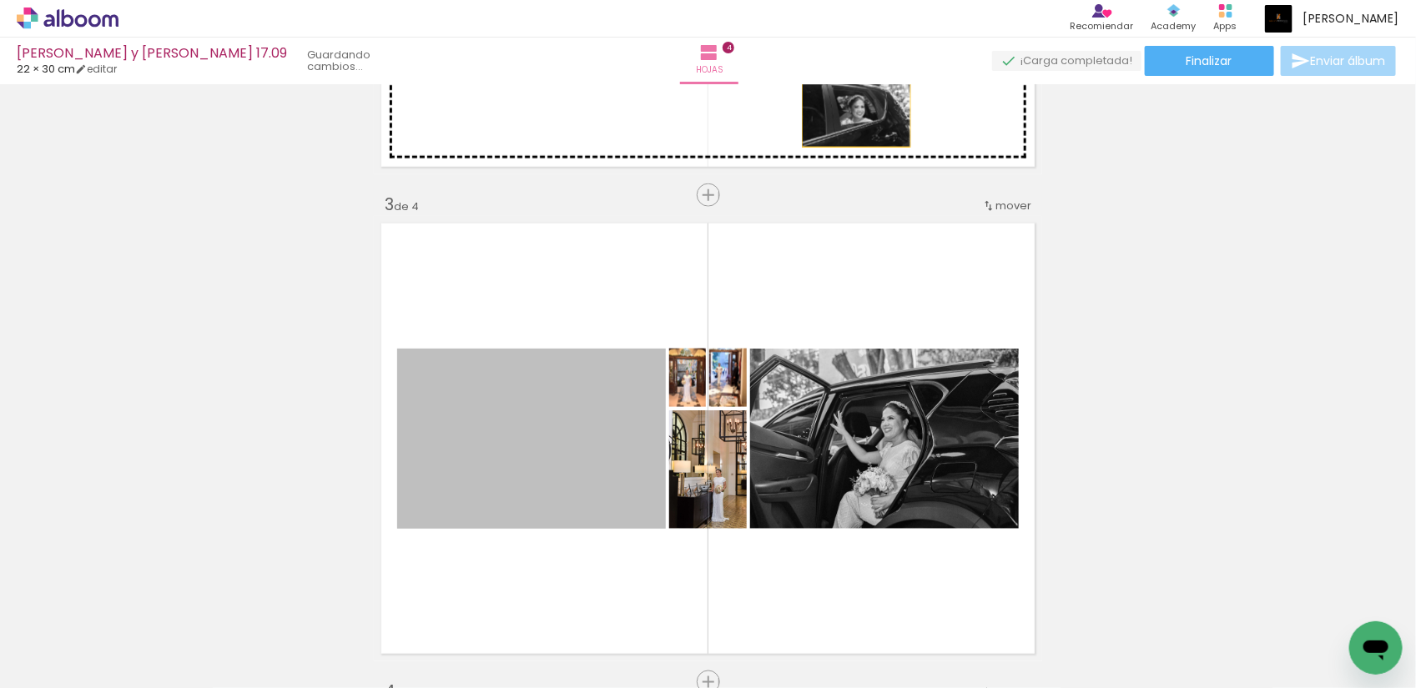
drag, startPoint x: 535, startPoint y: 476, endPoint x: 849, endPoint y: 110, distance: 482.3
click at [849, 110] on div "Insertar hoja 1 de 4 Insertar hoja 2 de 4 Insertar hoja 3 de 4 Insertar hoja 4 …" at bounding box center [708, 417] width 1416 height 2437
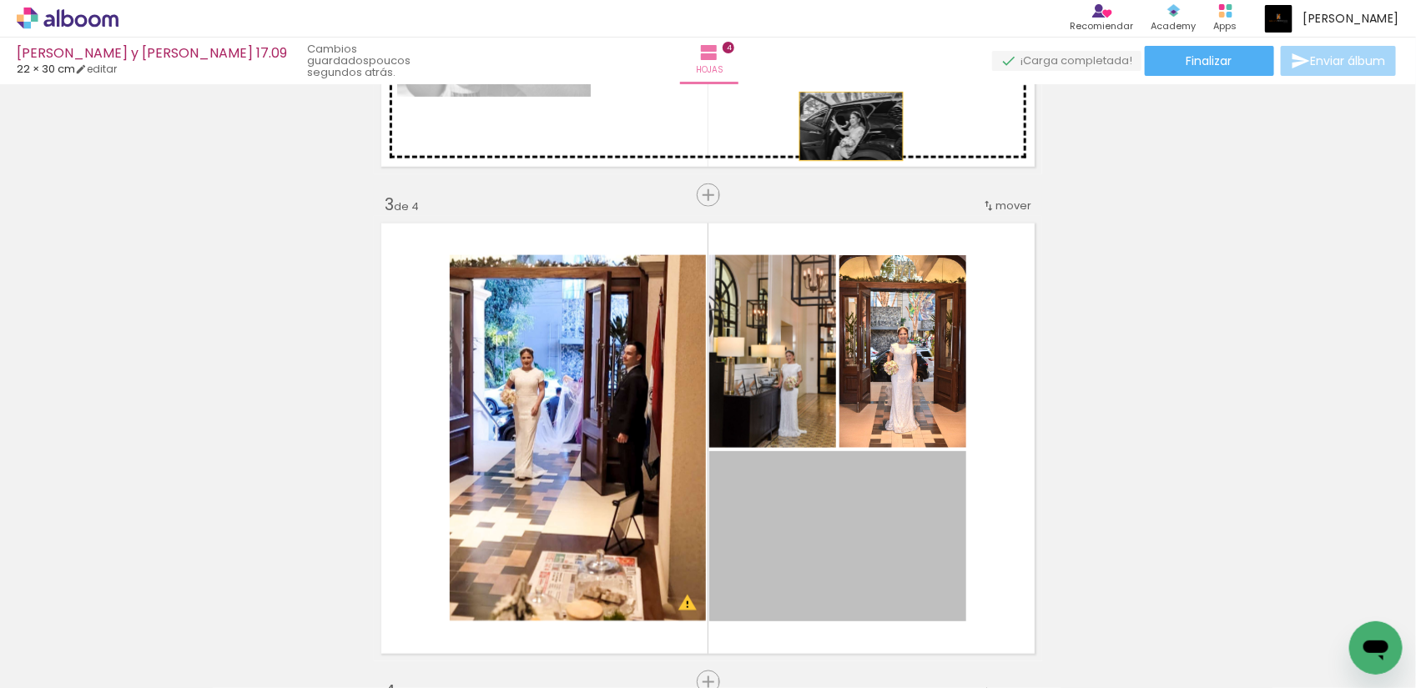
drag, startPoint x: 848, startPoint y: 521, endPoint x: 844, endPoint y: 126, distance: 395.5
click at [844, 126] on div "Insertar hoja 1 de 4 Insertar hoja 2 de 4 Insertar hoja 3 de 4 Insertar hoja 4 …" at bounding box center [708, 417] width 1416 height 2437
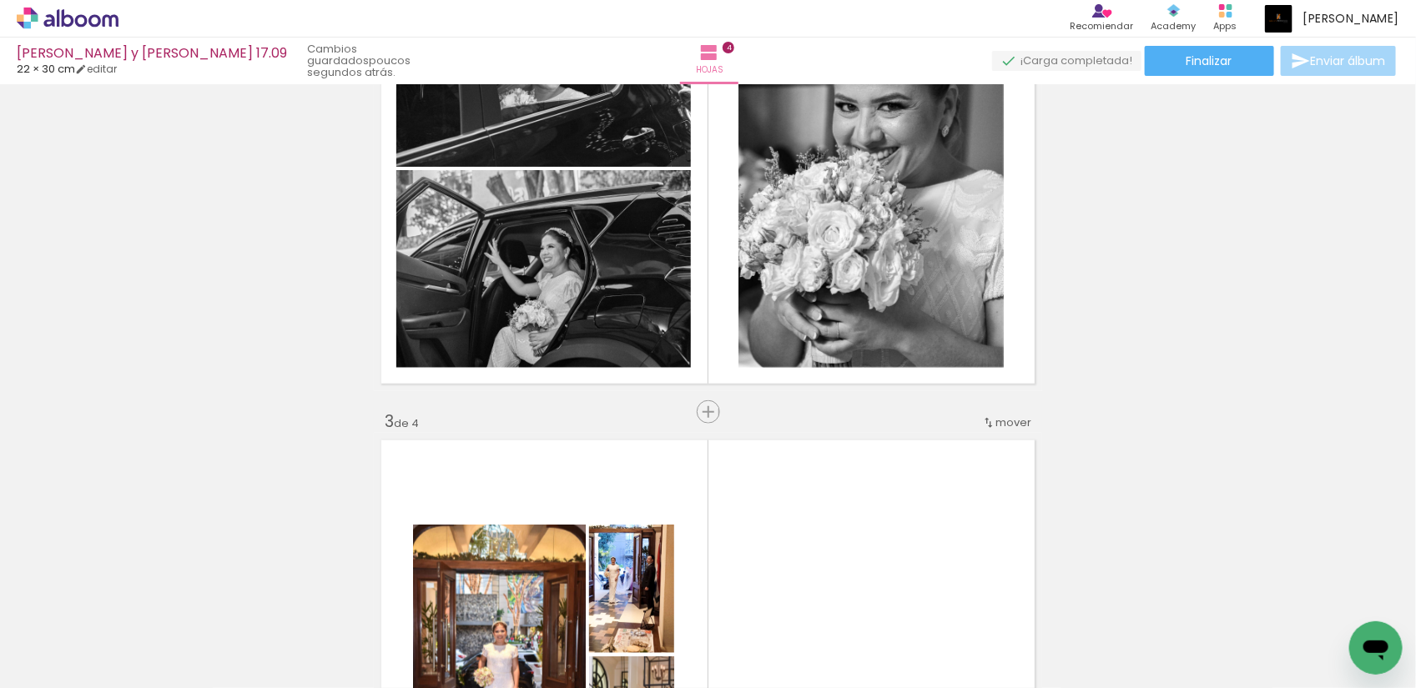
scroll to position [730, 0]
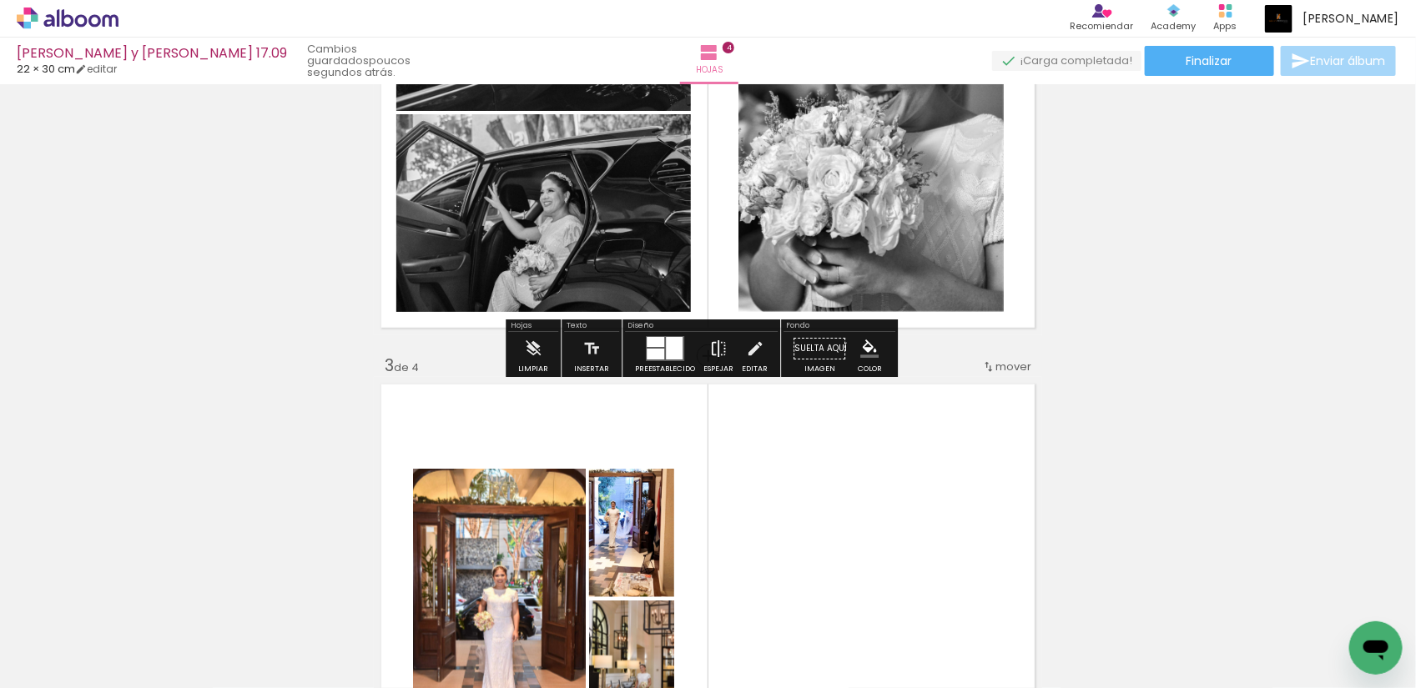
click at [713, 360] on iron-icon at bounding box center [718, 348] width 18 height 33
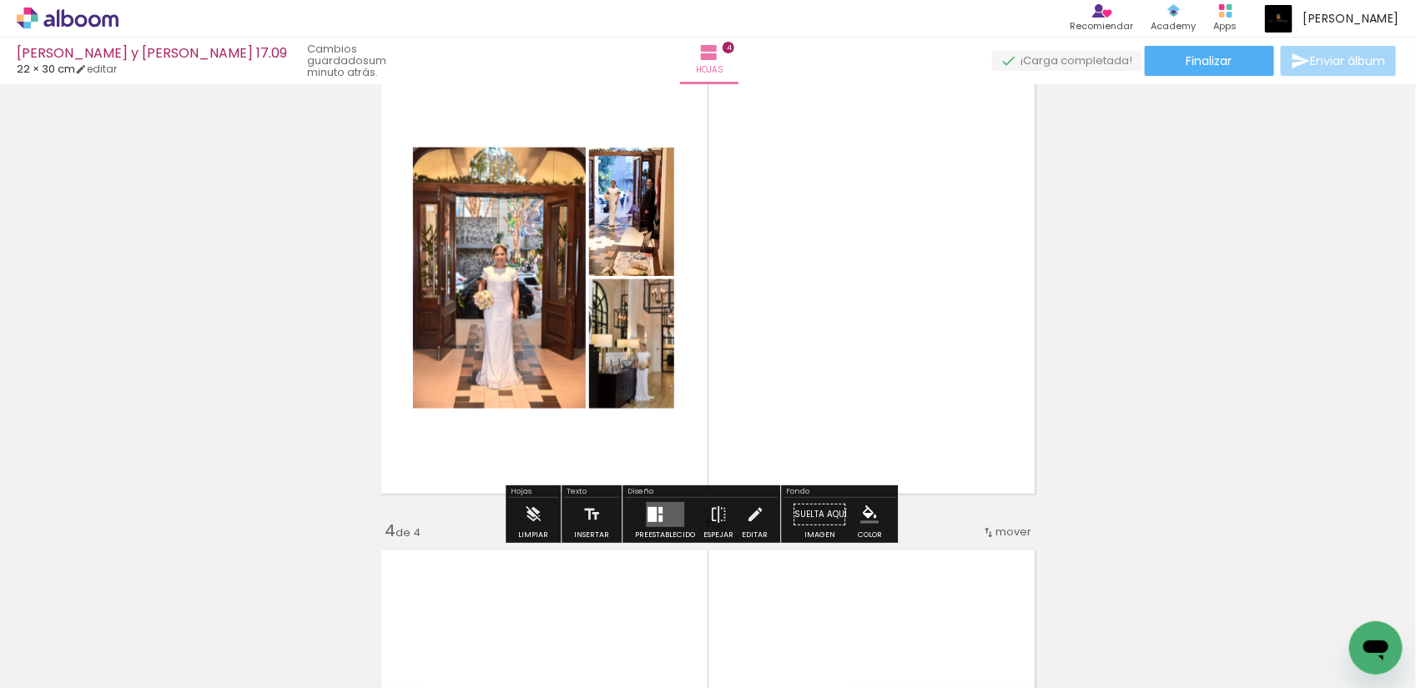
scroll to position [1147, 0]
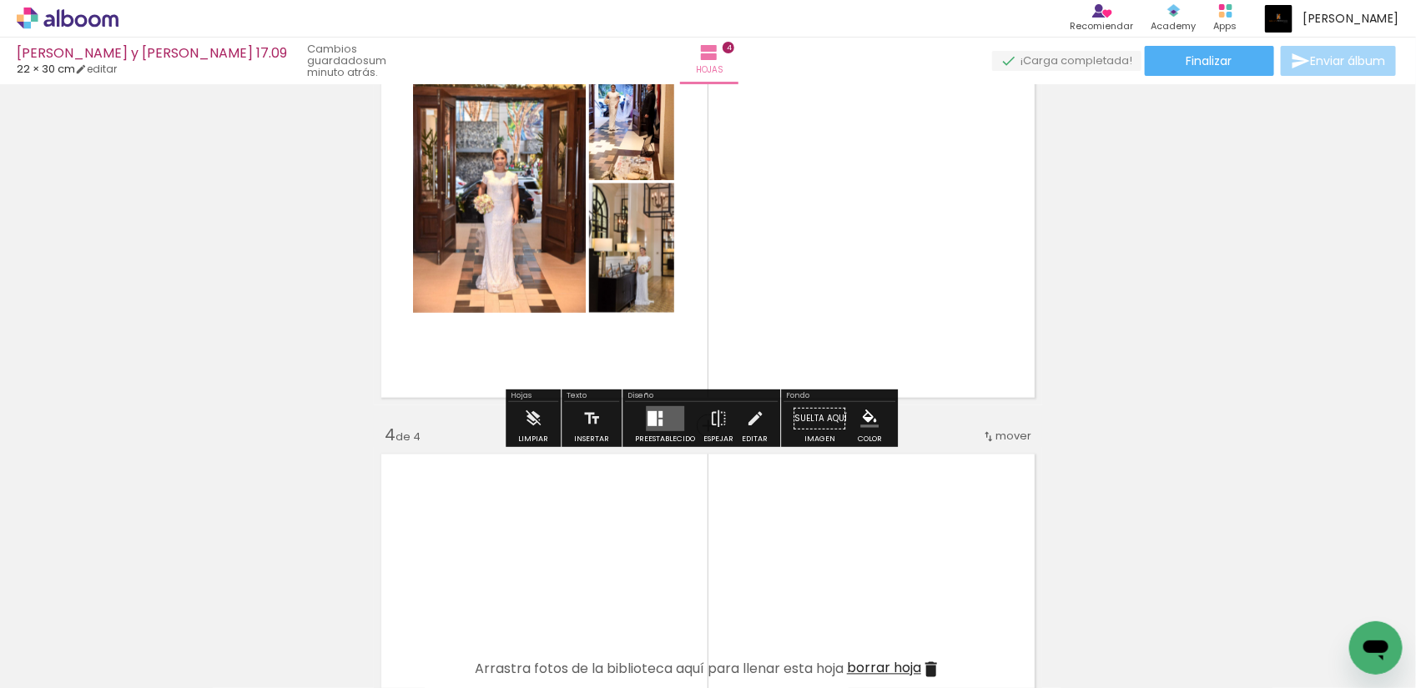
click at [652, 420] on div at bounding box center [651, 418] width 9 height 15
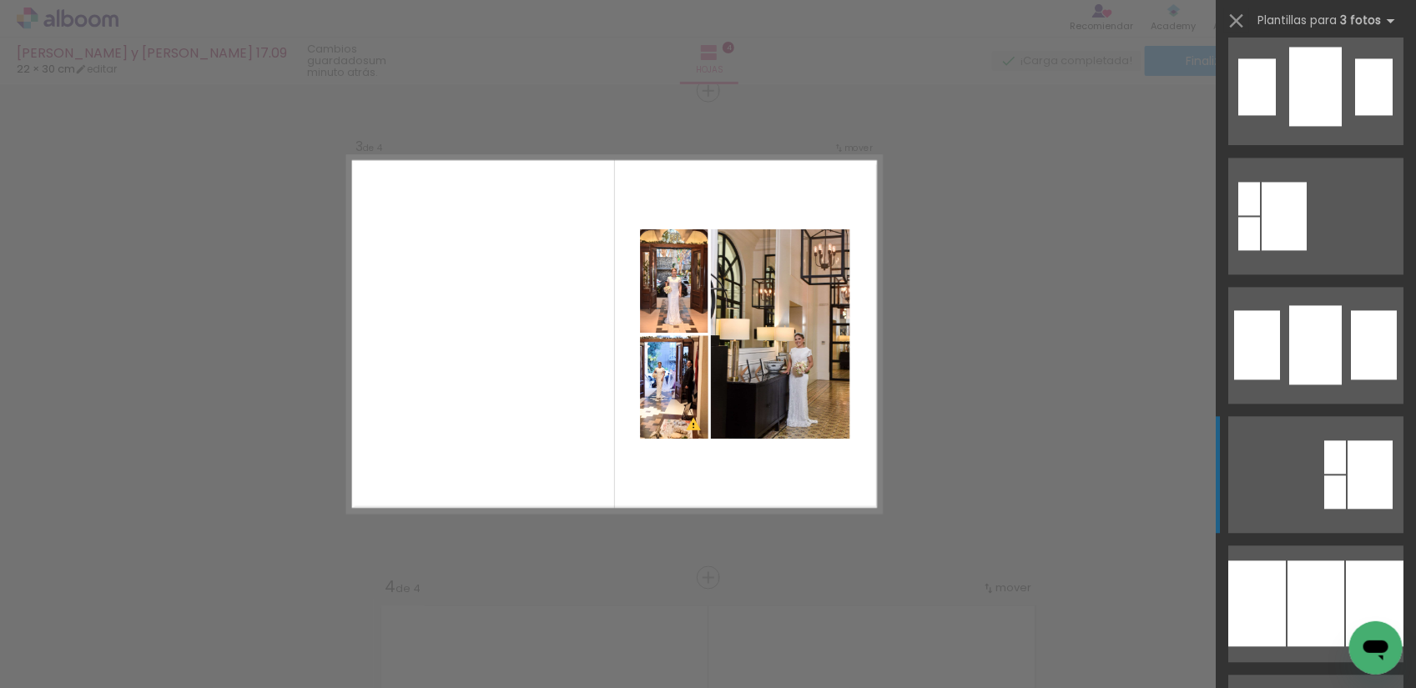
scroll to position [1669, 0]
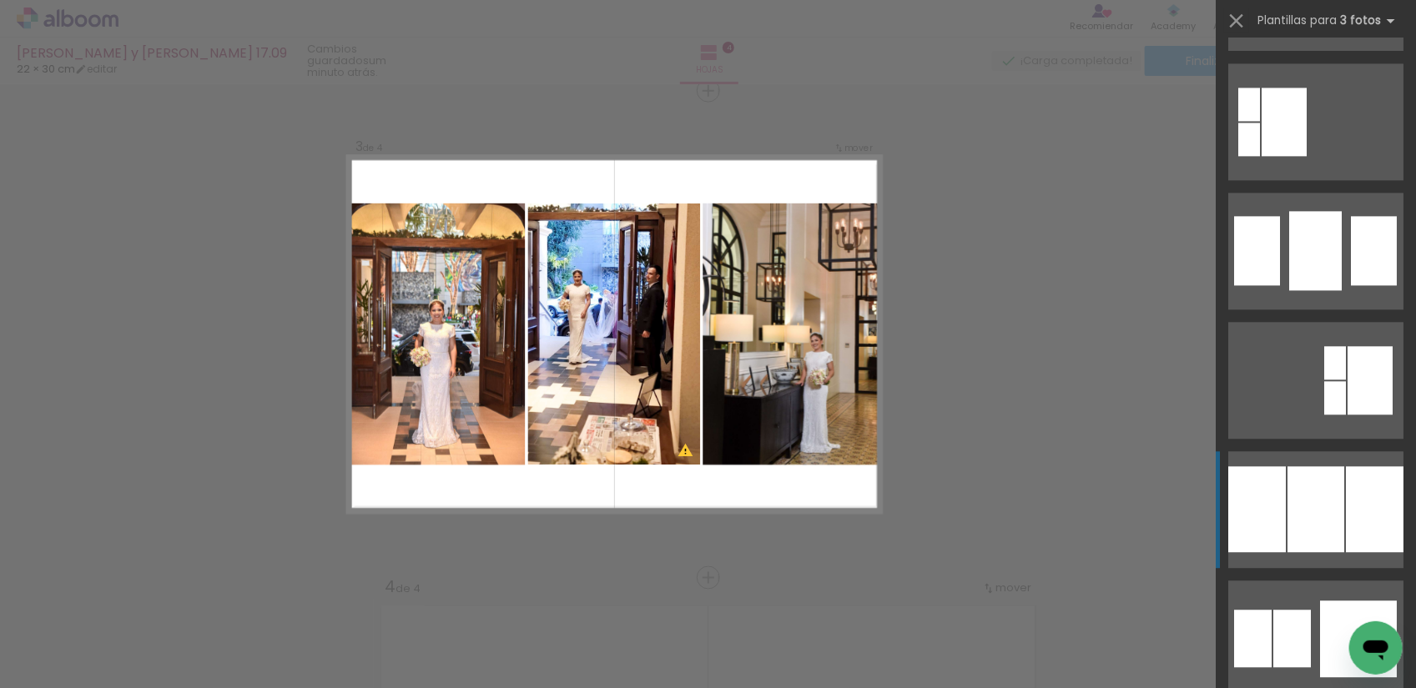
click at [1296, 505] on div at bounding box center [1315, 509] width 57 height 86
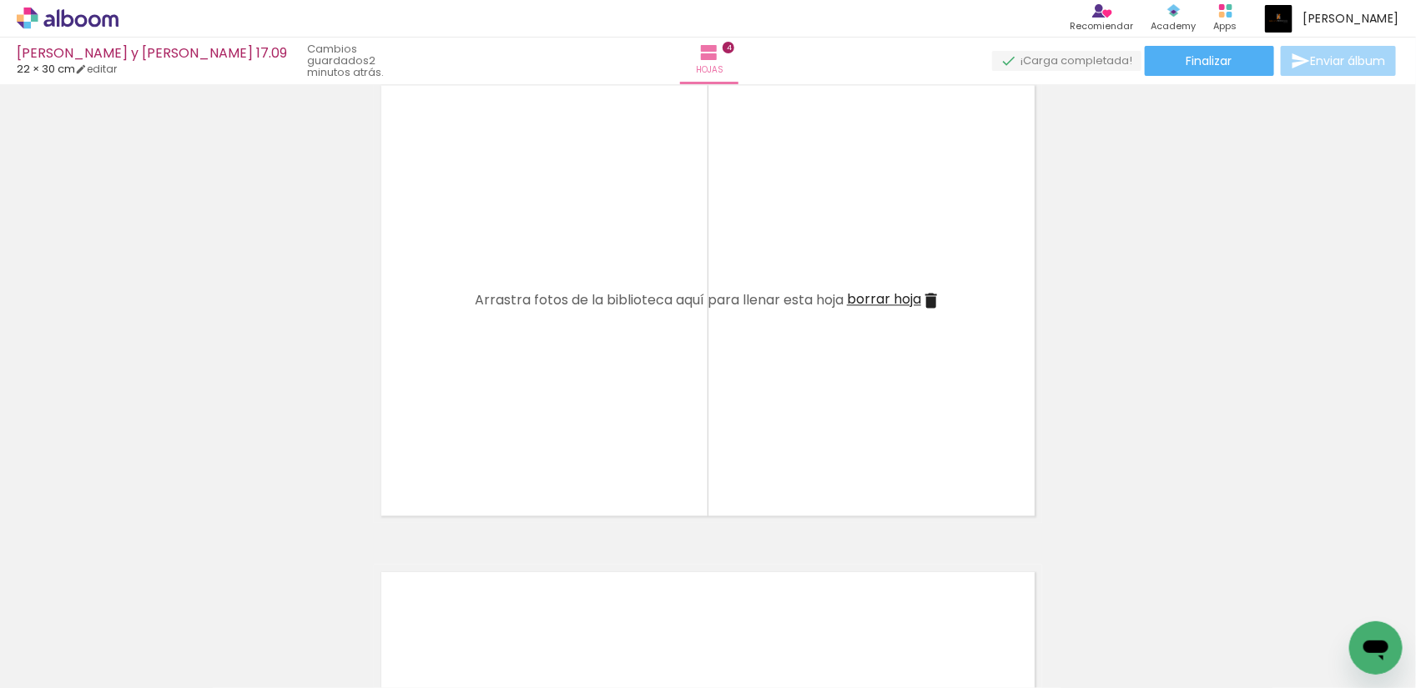
scroll to position [0, 1123]
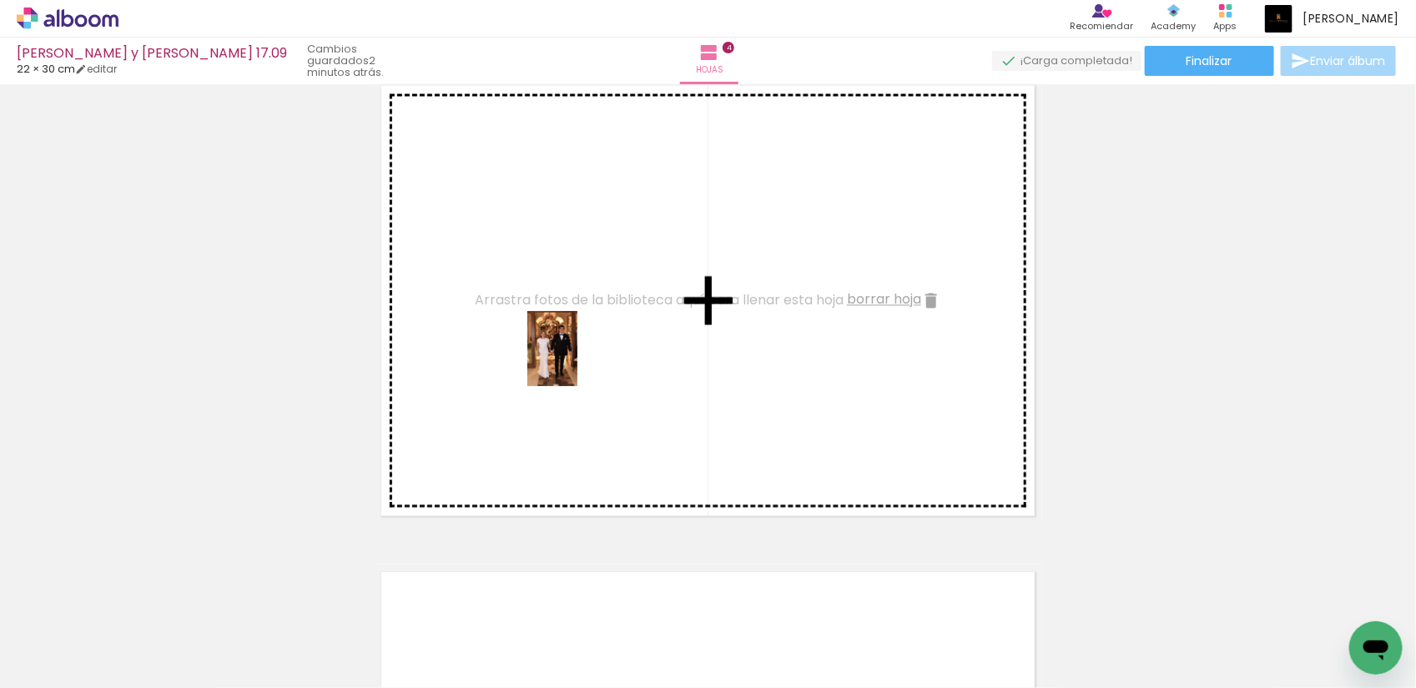
drag, startPoint x: 265, startPoint y: 647, endPoint x: 577, endPoint y: 361, distance: 423.4
click at [577, 361] on quentale-workspace at bounding box center [708, 344] width 1416 height 688
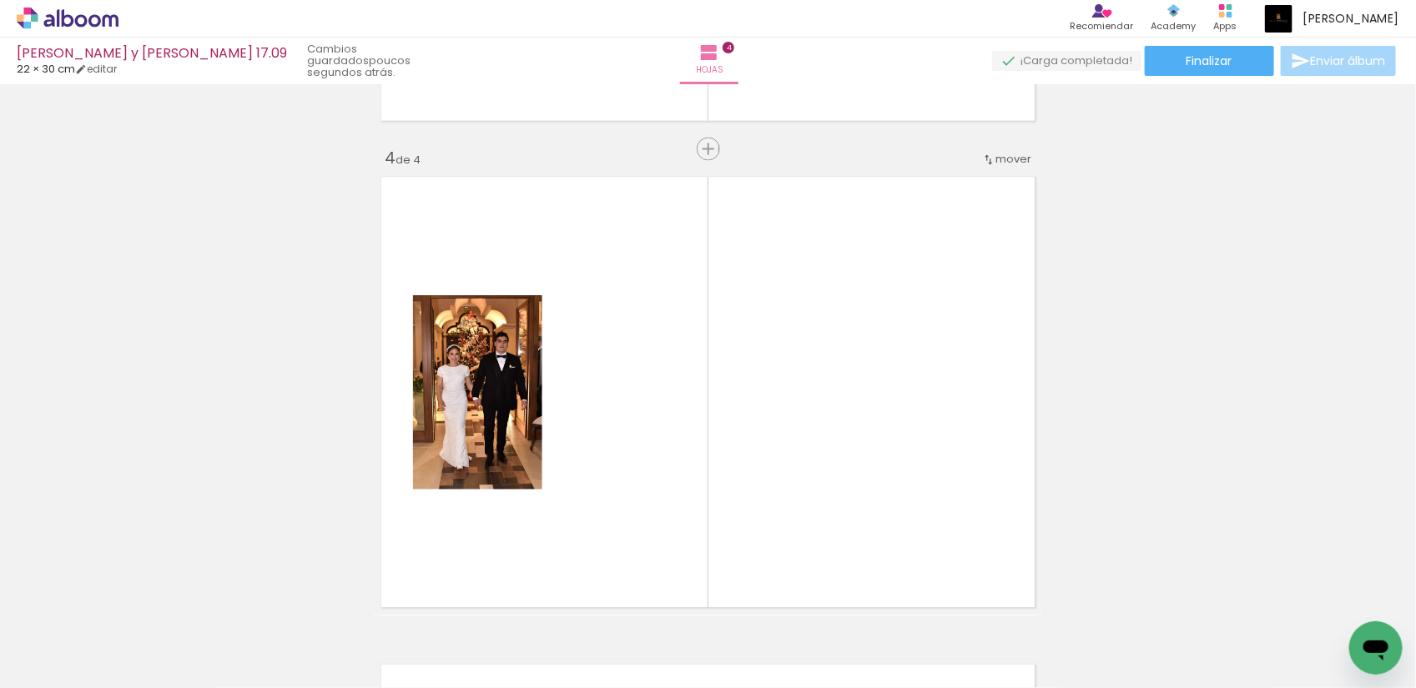
scroll to position [1413, 0]
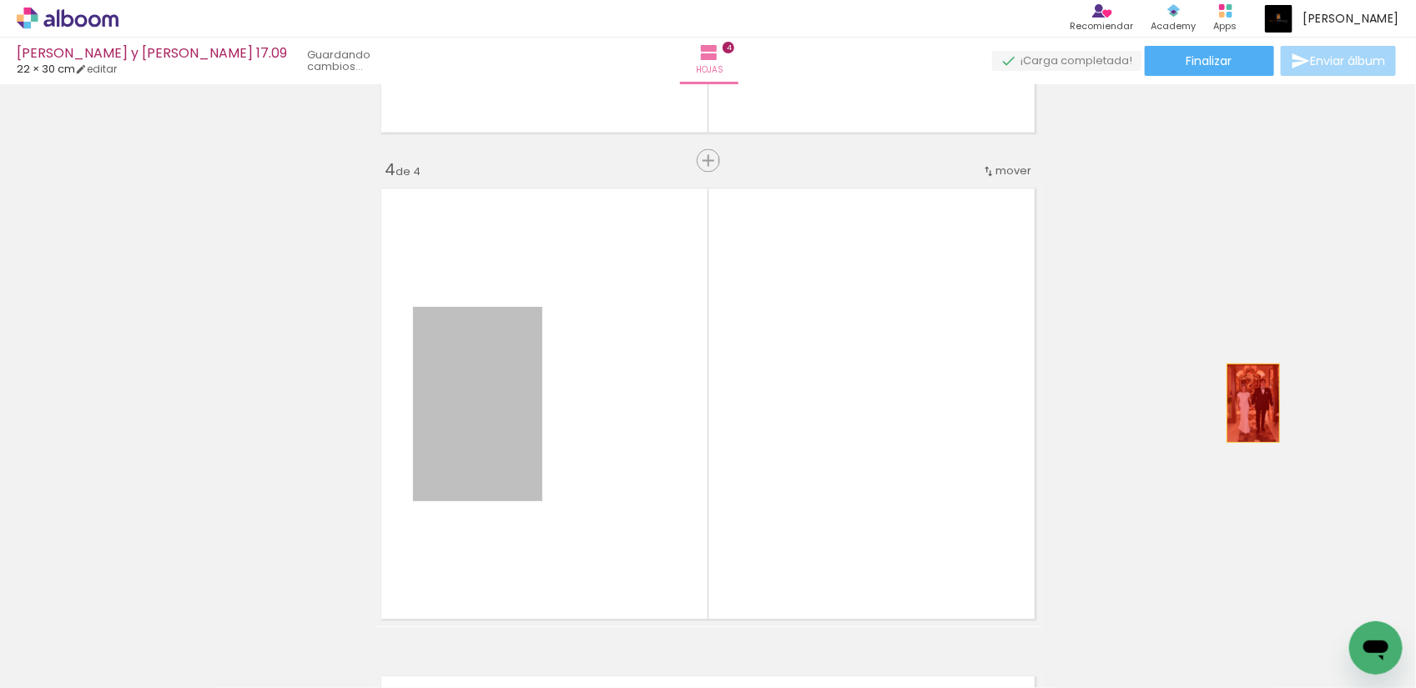
drag, startPoint x: 495, startPoint y: 411, endPoint x: 1265, endPoint y: 401, distance: 770.2
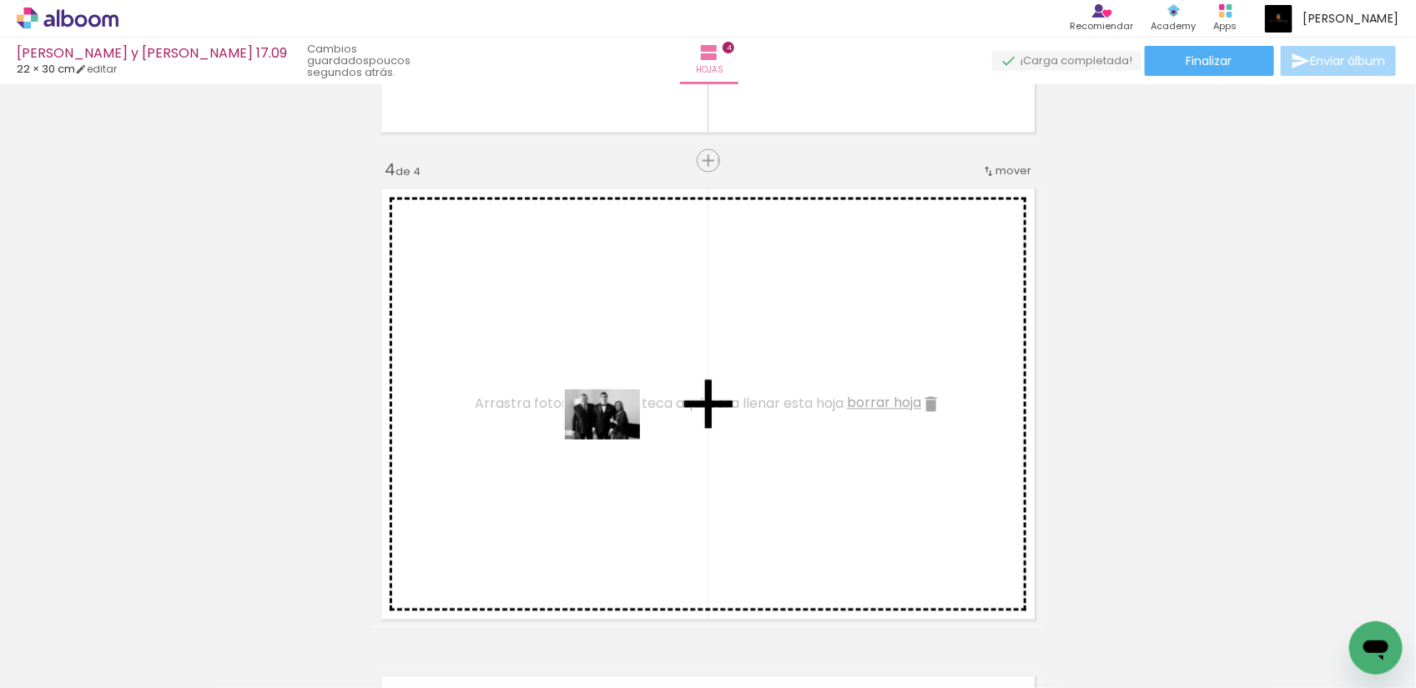
drag, startPoint x: 985, startPoint y: 639, endPoint x: 615, endPoint y: 440, distance: 420.7
click at [615, 440] on quentale-workspace at bounding box center [708, 344] width 1416 height 688
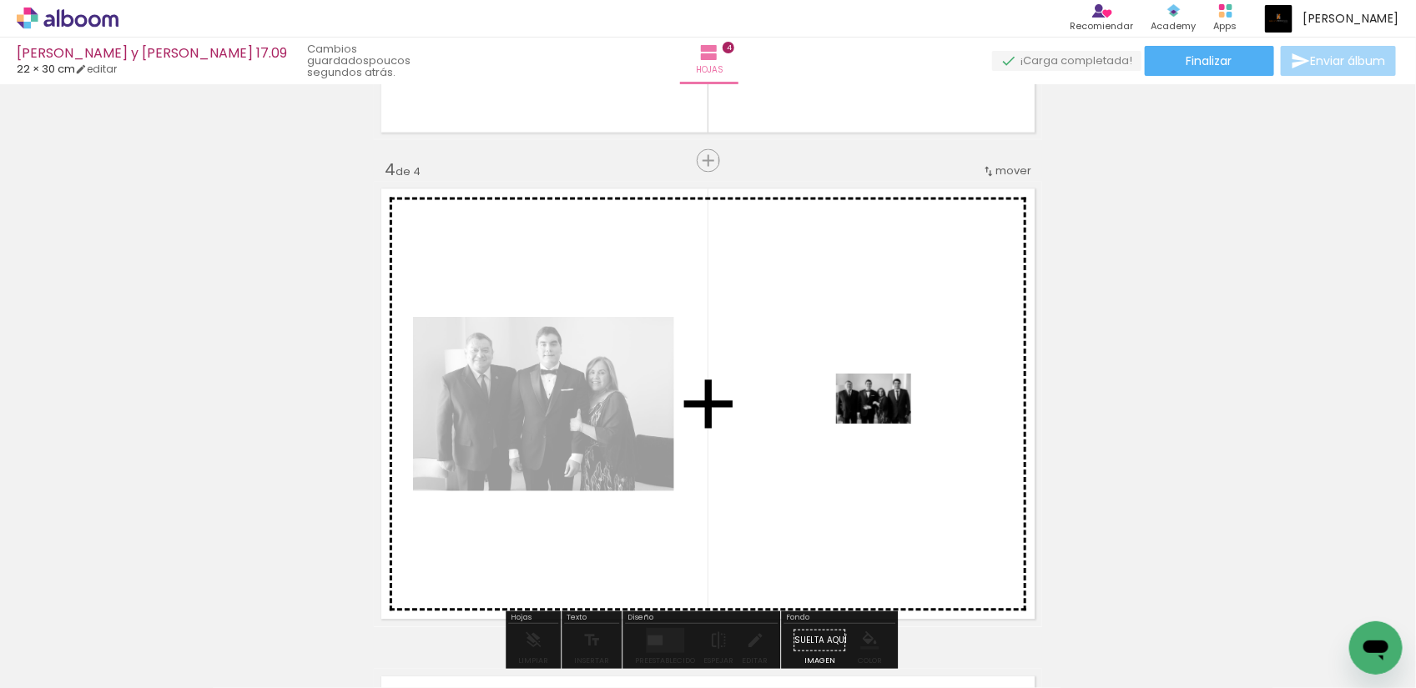
drag, startPoint x: 1073, startPoint y: 638, endPoint x: 885, endPoint y: 422, distance: 286.3
click at [885, 422] on quentale-workspace at bounding box center [708, 344] width 1416 height 688
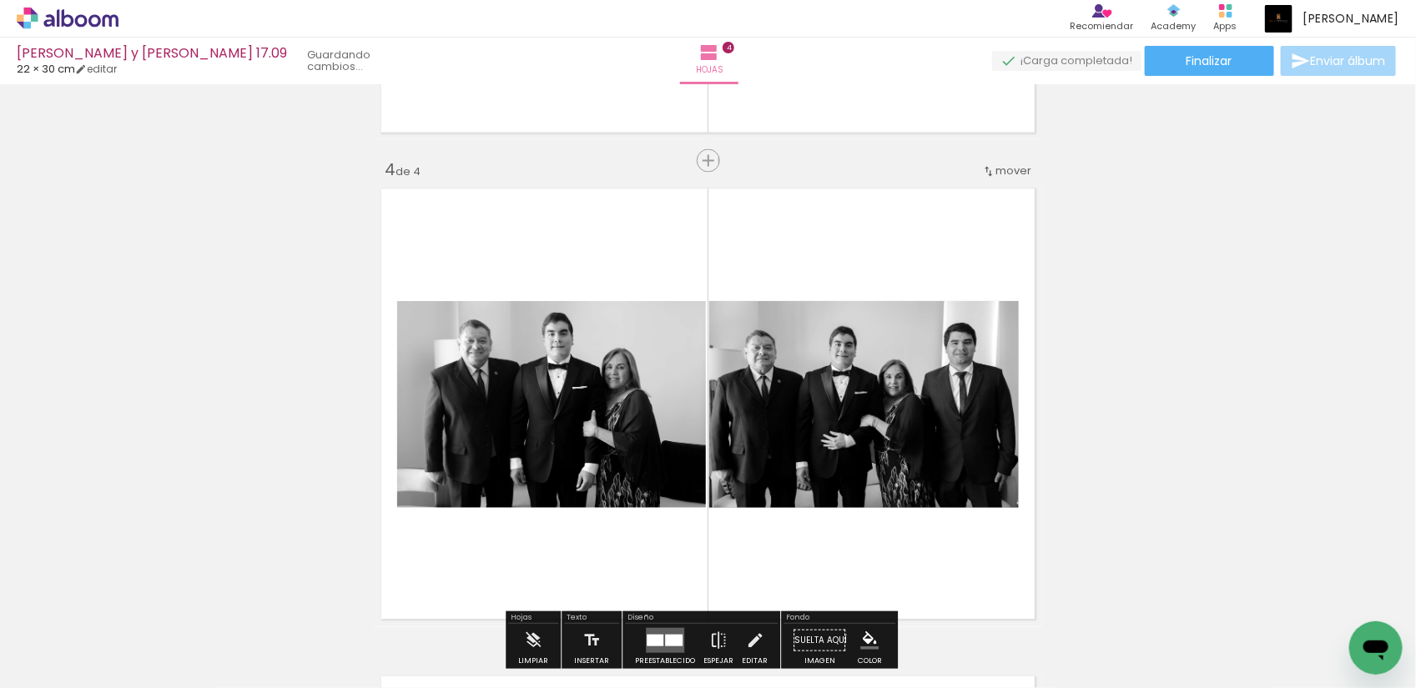
scroll to position [0, 2370]
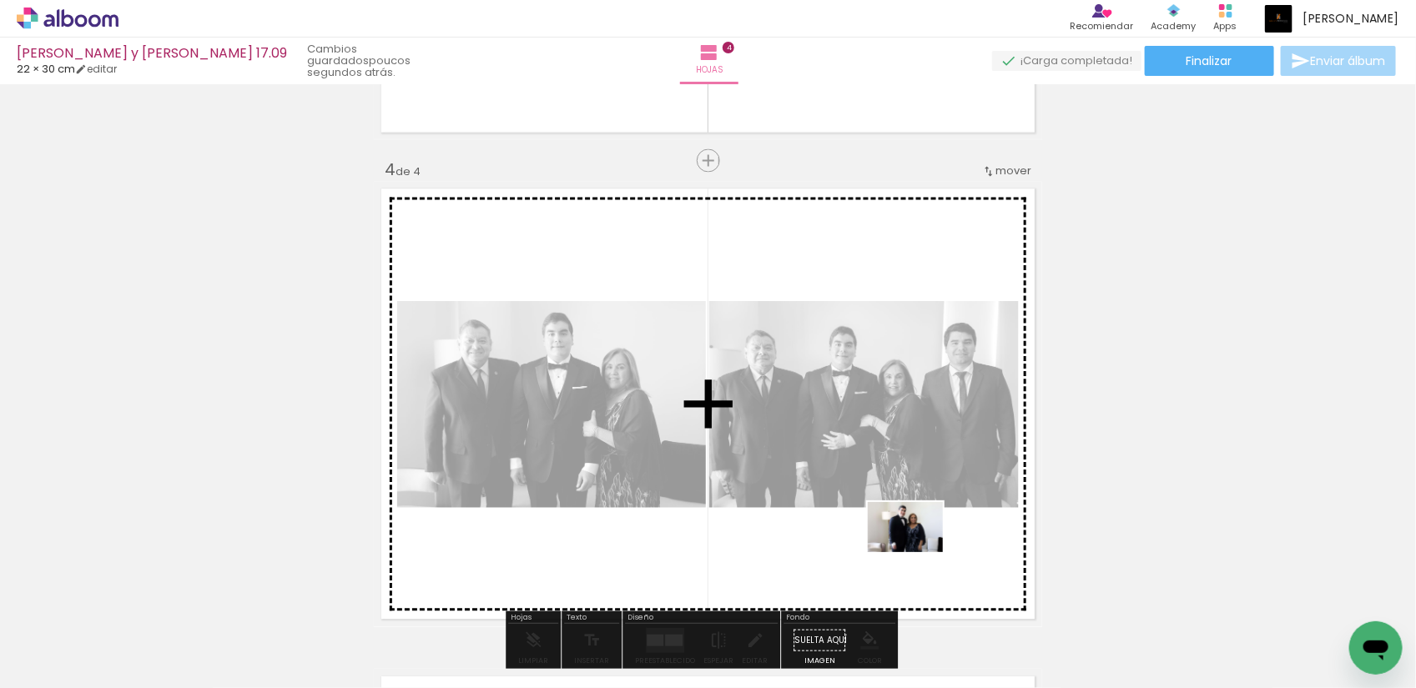
drag, startPoint x: 1095, startPoint y: 649, endPoint x: 910, endPoint y: 551, distance: 209.0
click at [910, 551] on quentale-workspace at bounding box center [708, 344] width 1416 height 688
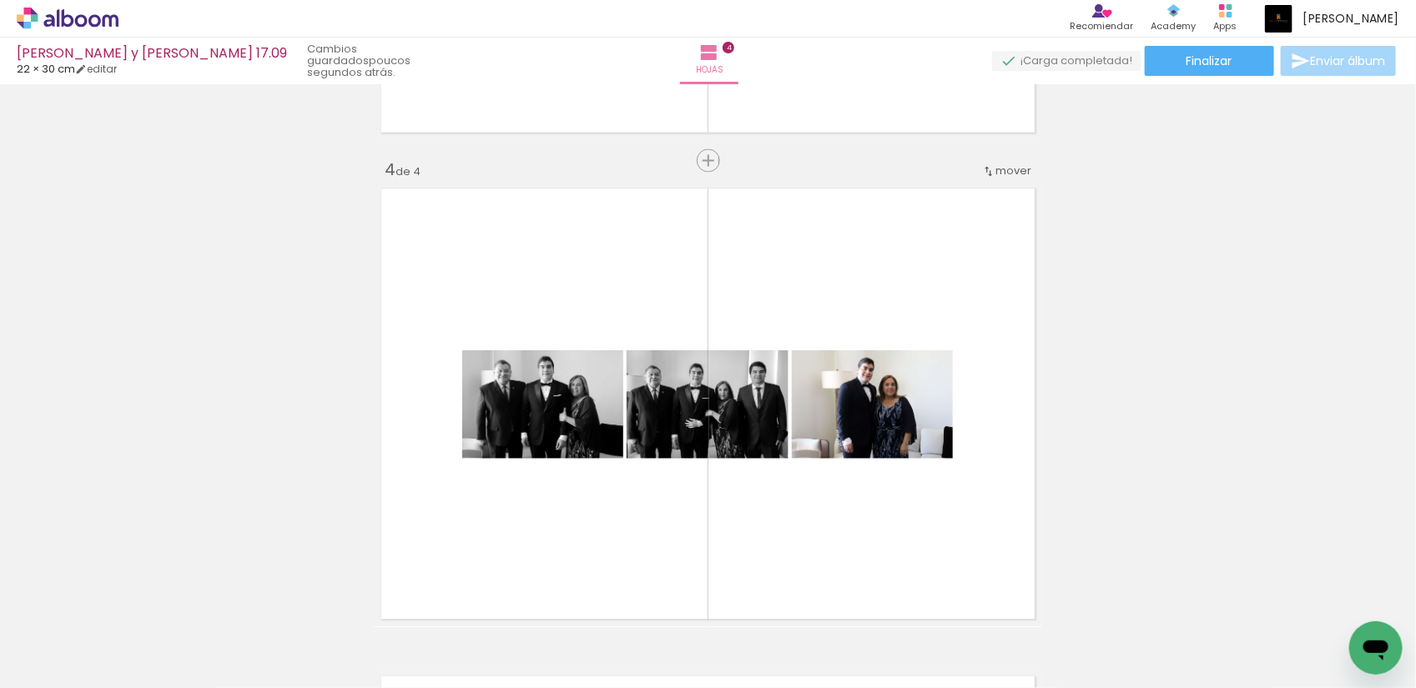
scroll to position [0, 0]
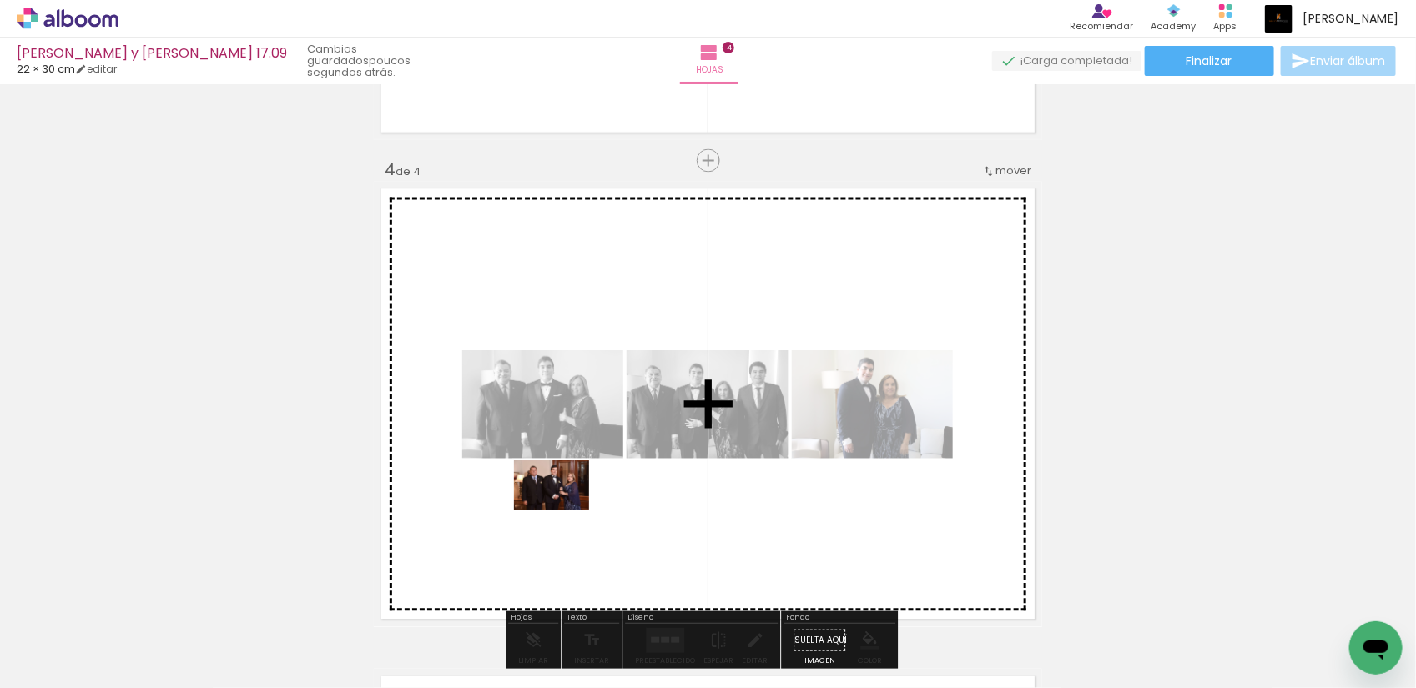
drag, startPoint x: 470, startPoint y: 644, endPoint x: 564, endPoint y: 511, distance: 163.4
click at [564, 511] on quentale-workspace at bounding box center [708, 344] width 1416 height 688
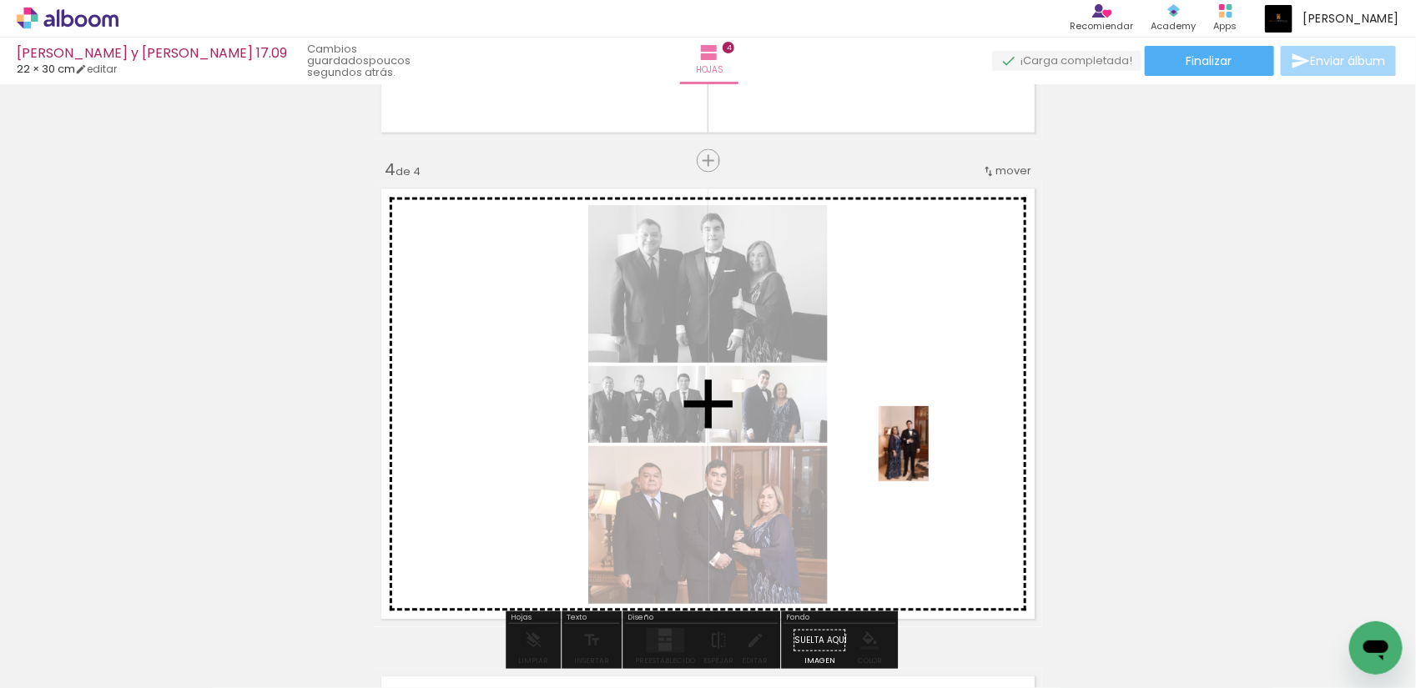
drag, startPoint x: 363, startPoint y: 648, endPoint x: 929, endPoint y: 456, distance: 597.4
click at [929, 456] on quentale-workspace at bounding box center [708, 344] width 1416 height 688
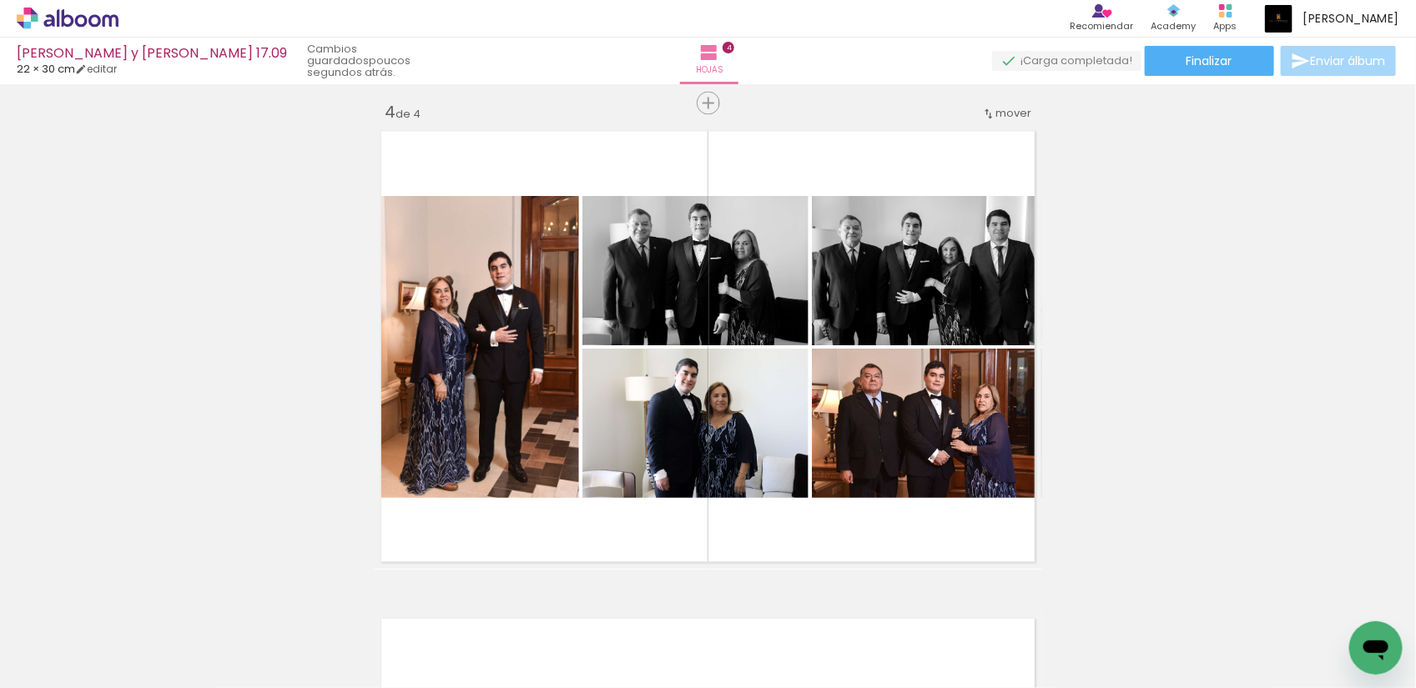
scroll to position [1517, 0]
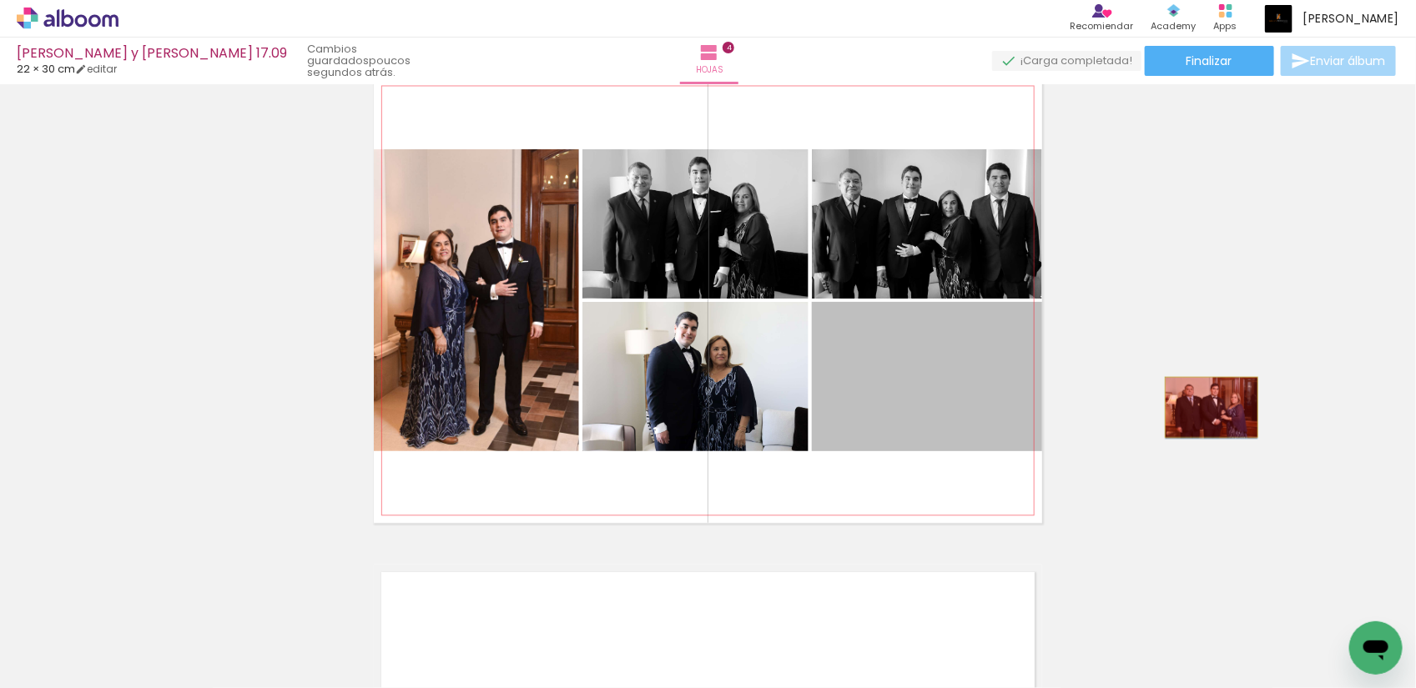
drag, startPoint x: 965, startPoint y: 401, endPoint x: 1204, endPoint y: 406, distance: 238.7
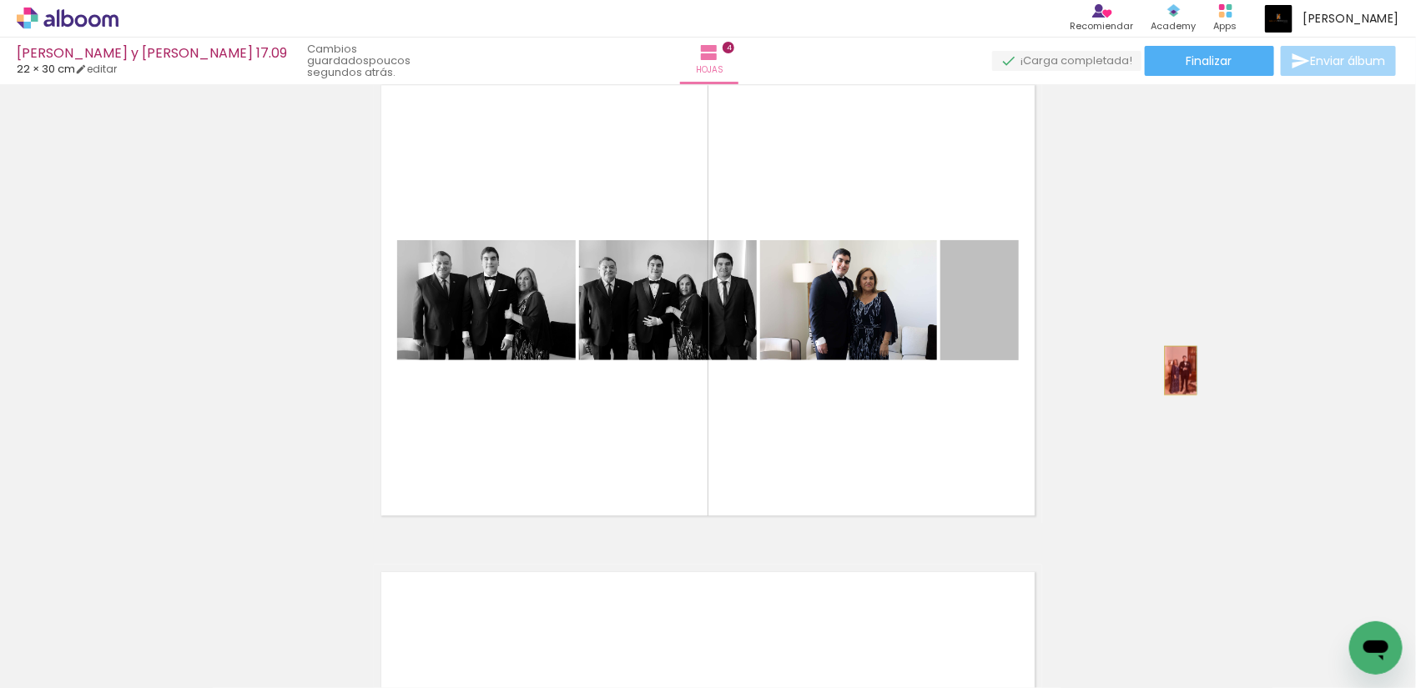
drag, startPoint x: 973, startPoint y: 342, endPoint x: 1173, endPoint y: 370, distance: 202.1
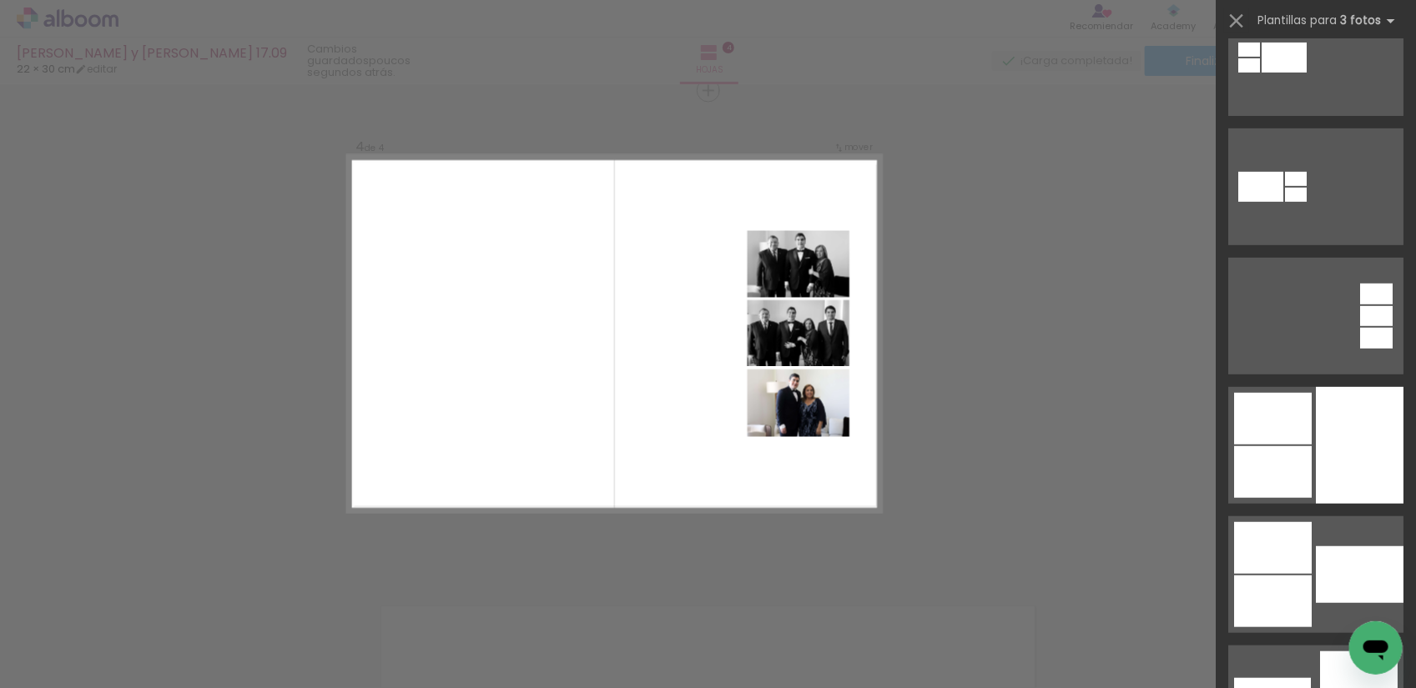
scroll to position [313, 0]
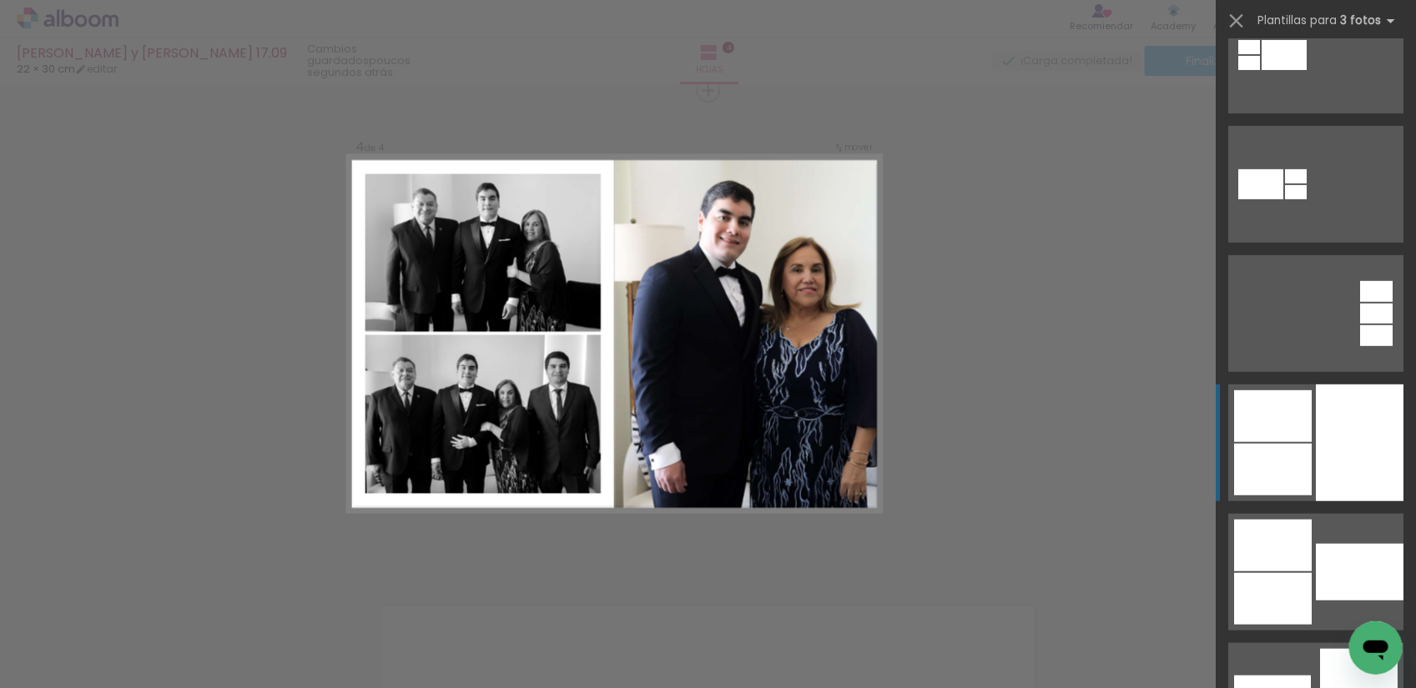
click at [1316, 451] on div at bounding box center [1360, 443] width 88 height 117
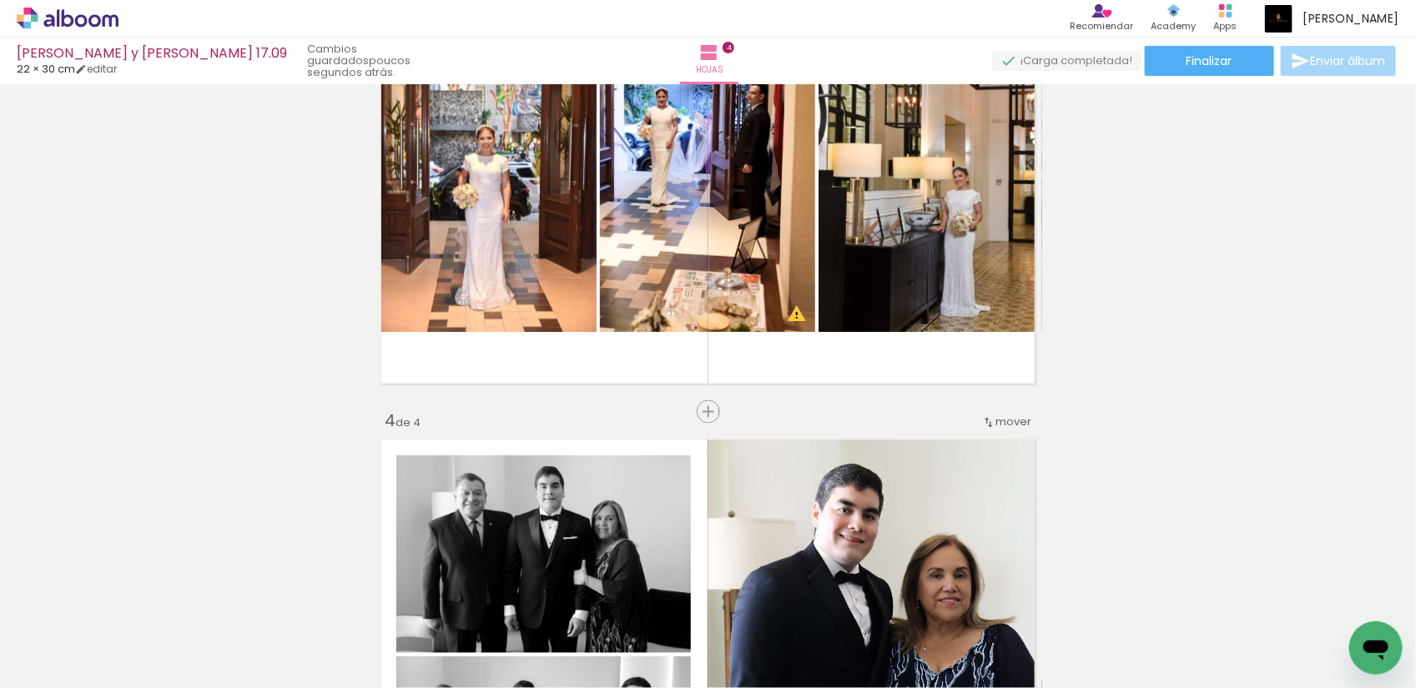
scroll to position [1170, 0]
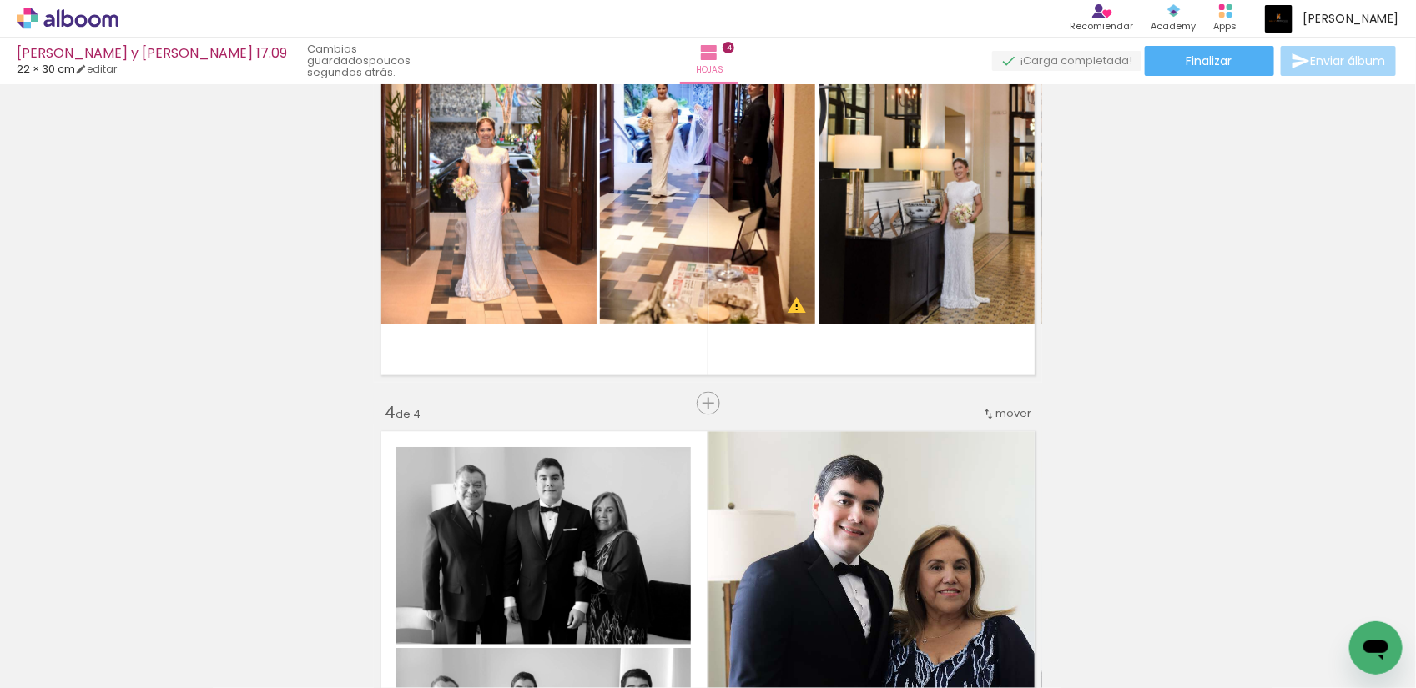
click at [999, 403] on div "mover" at bounding box center [1006, 414] width 49 height 28
click at [985, 461] on paper-item "antes de la 3" at bounding box center [962, 466] width 127 height 28
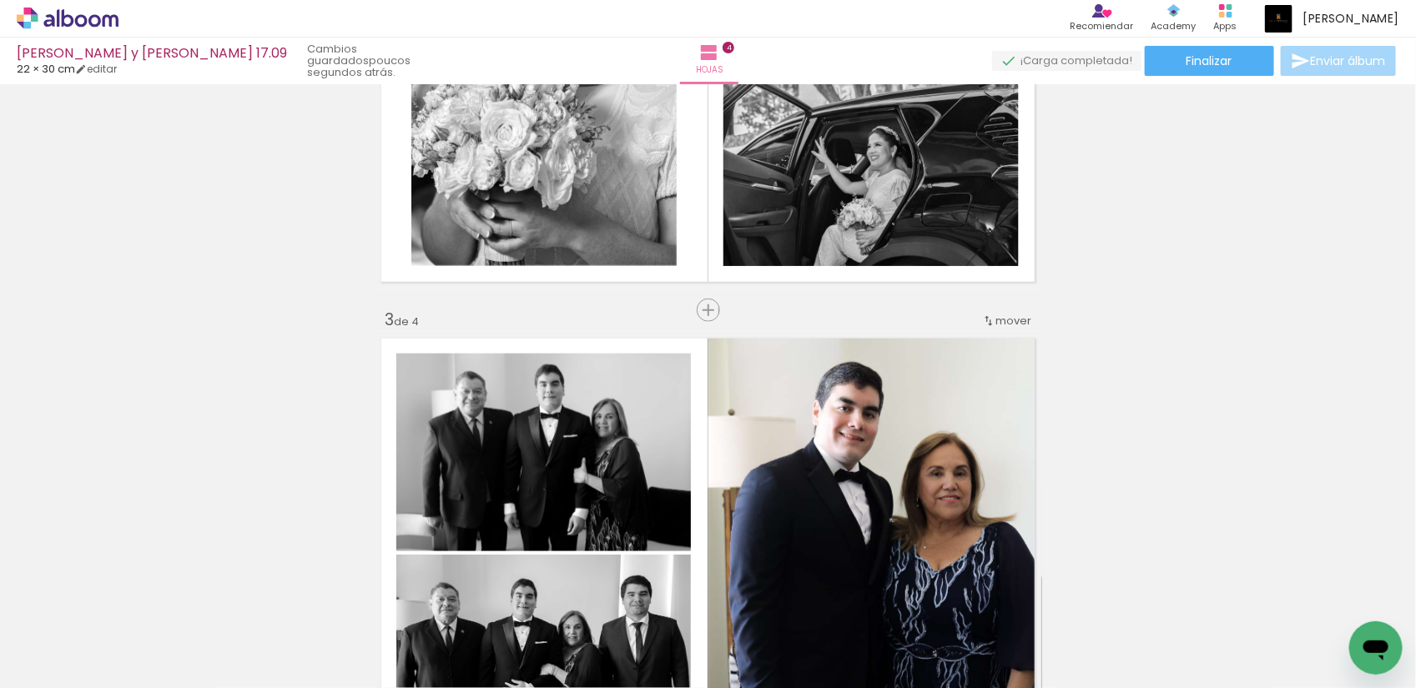
scroll to position [787, 0]
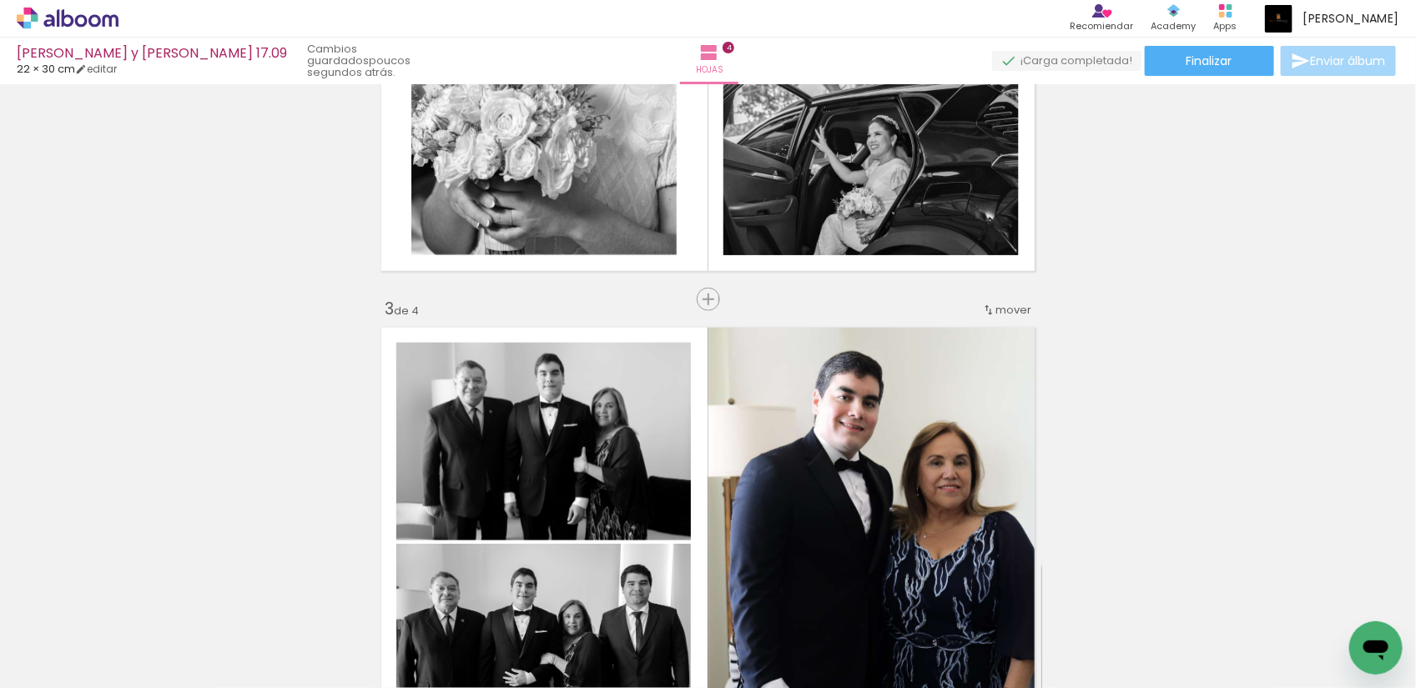
click at [995, 306] on span "mover" at bounding box center [1013, 310] width 36 height 16
click at [987, 328] on paper-item "antes de la 2" at bounding box center [962, 334] width 127 height 28
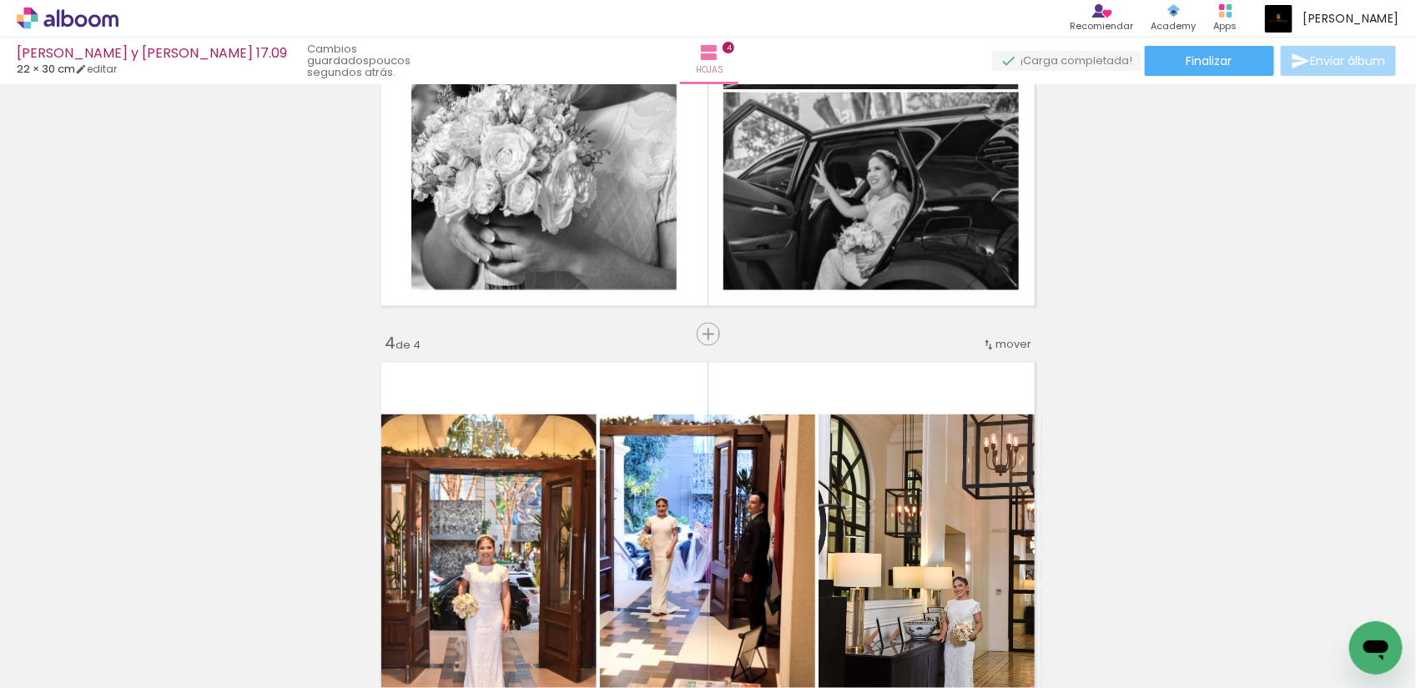
scroll to position [1448, 0]
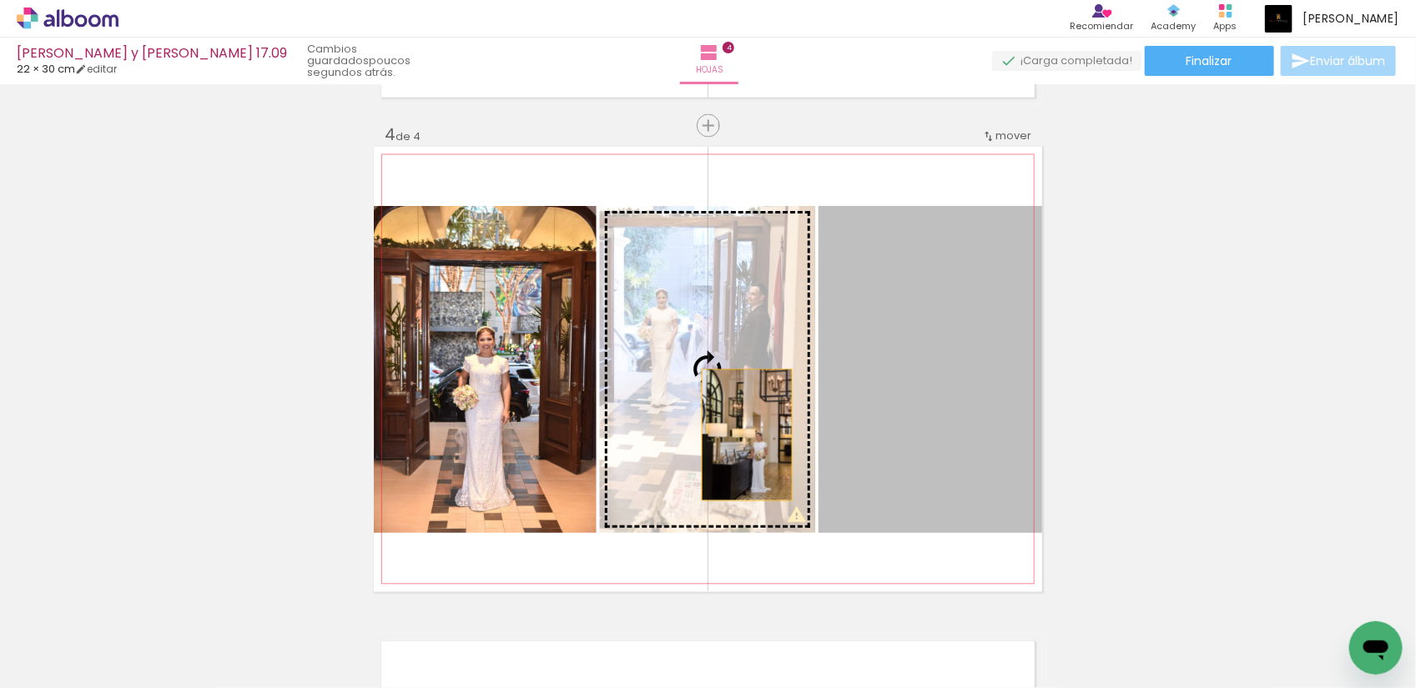
drag, startPoint x: 957, startPoint y: 447, endPoint x: 739, endPoint y: 436, distance: 218.1
click at [0, 0] on slot at bounding box center [0, 0] width 0 height 0
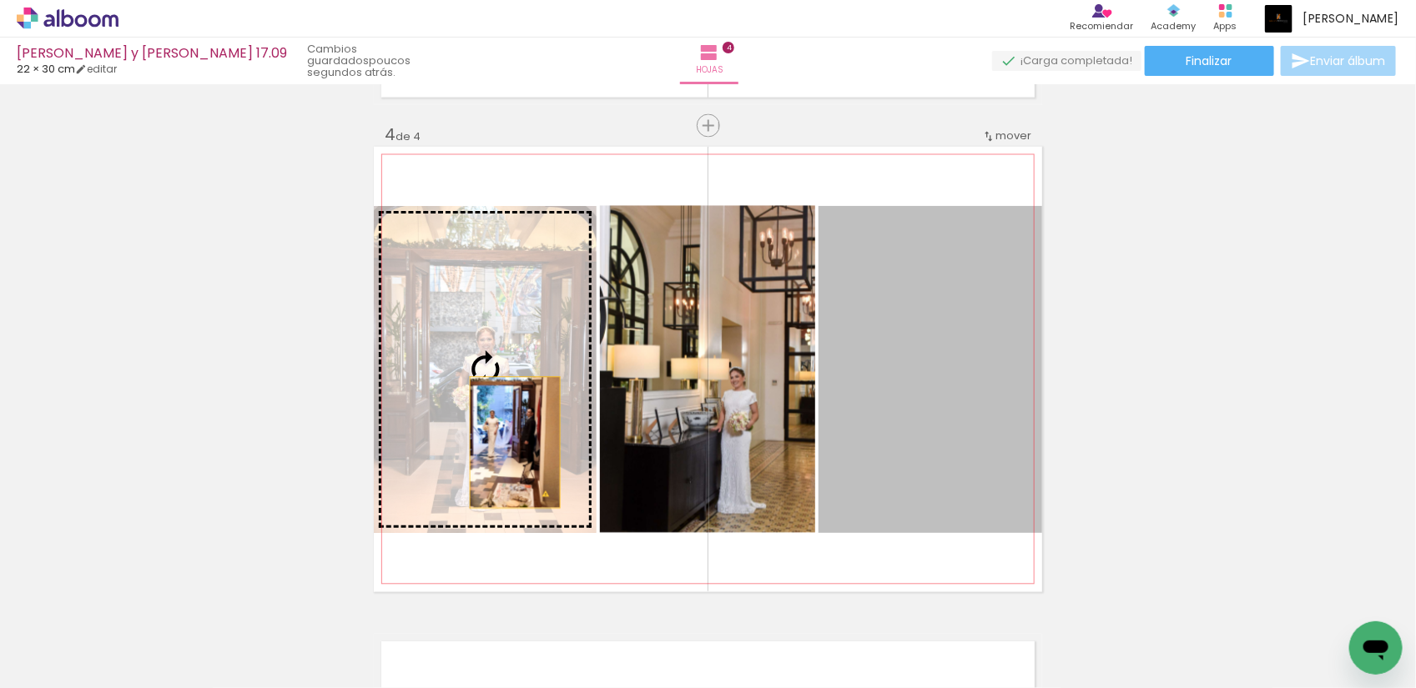
drag, startPoint x: 926, startPoint y: 451, endPoint x: 507, endPoint y: 443, distance: 418.9
click at [0, 0] on slot at bounding box center [0, 0] width 0 height 0
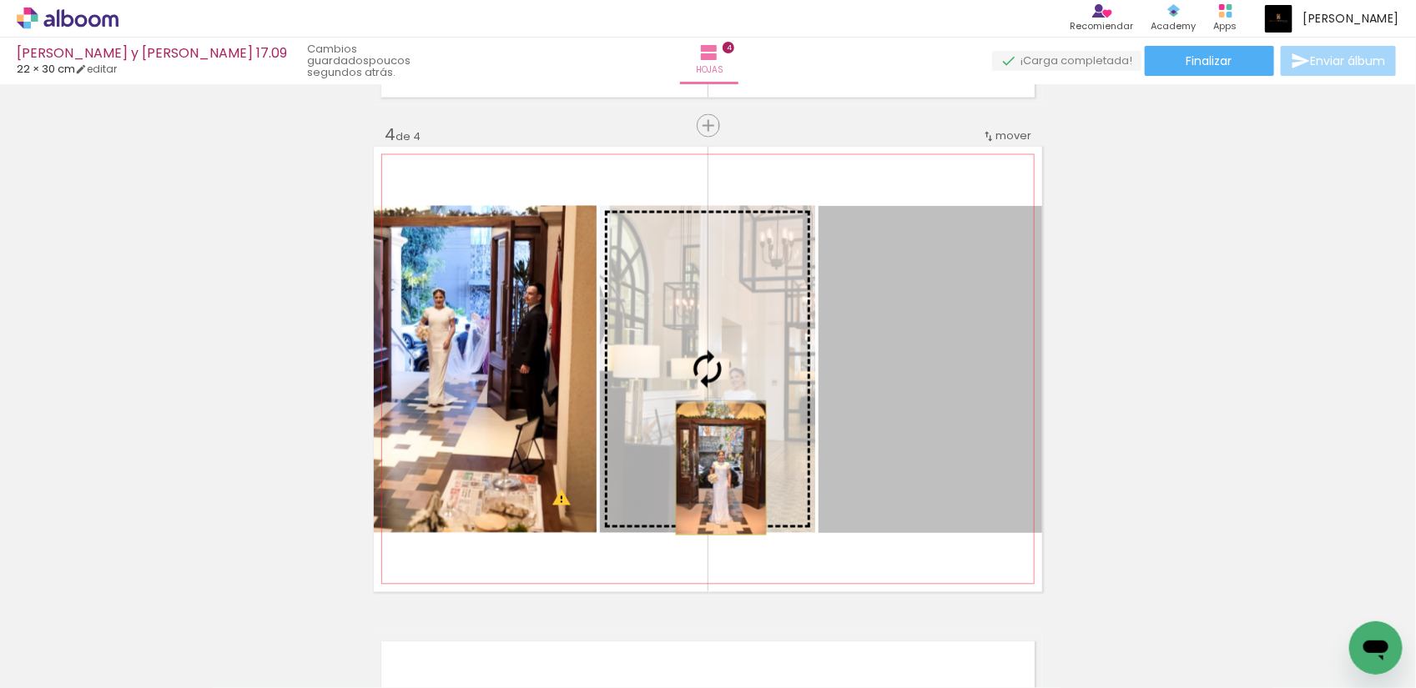
drag, startPoint x: 899, startPoint y: 476, endPoint x: 713, endPoint y: 470, distance: 185.3
click at [0, 0] on slot at bounding box center [0, 0] width 0 height 0
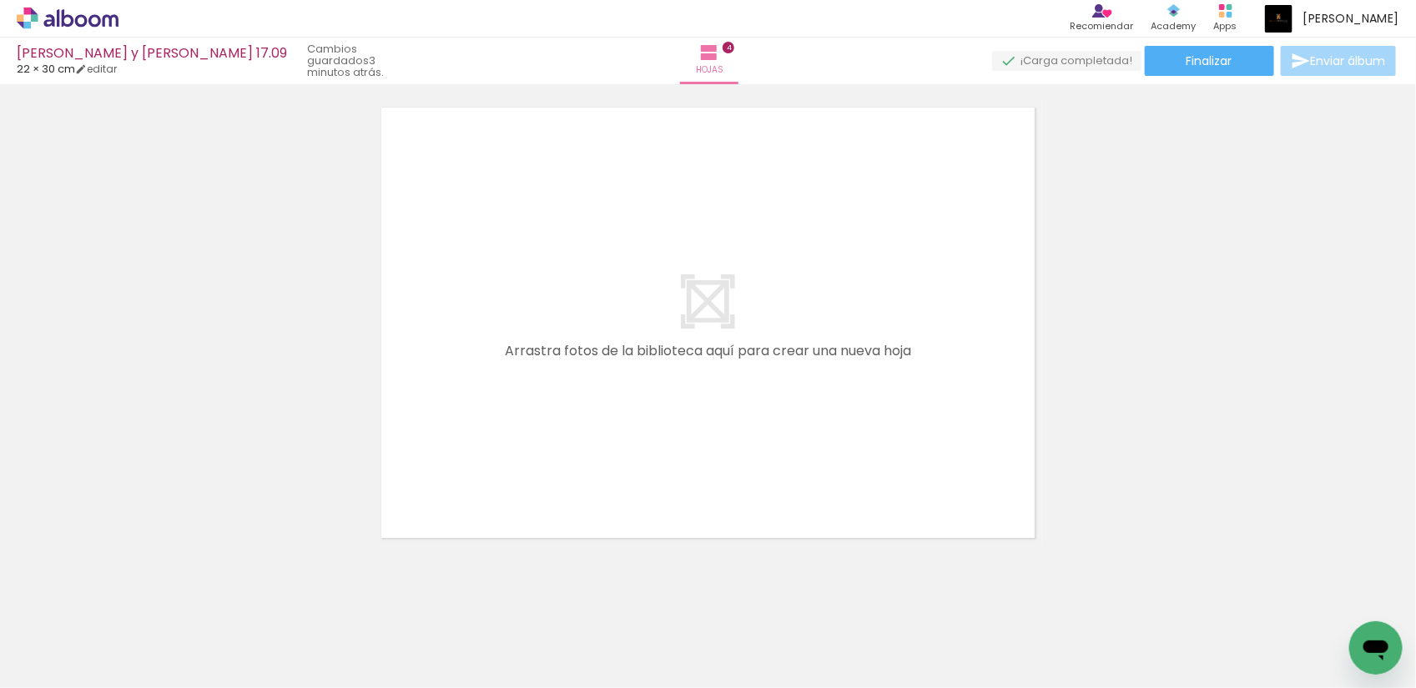
scroll to position [0, 397]
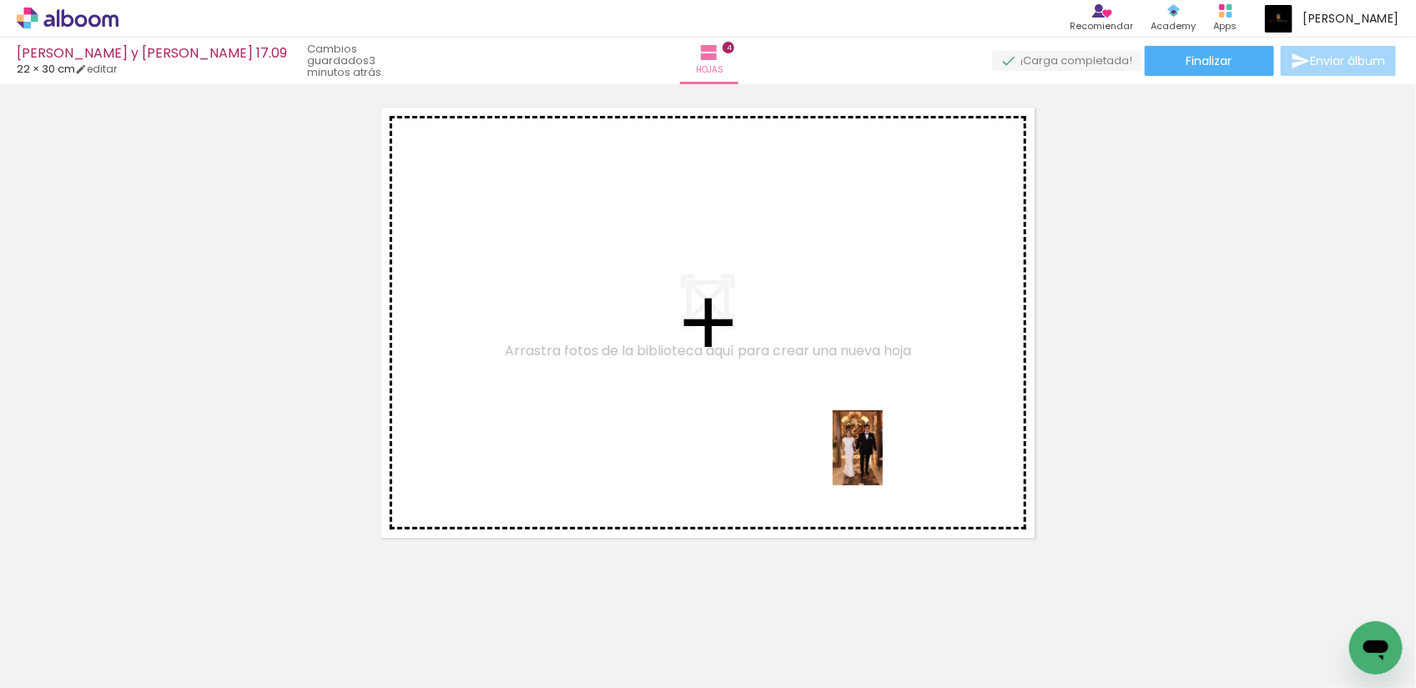
drag, startPoint x: 997, startPoint y: 652, endPoint x: 883, endPoint y: 461, distance: 222.7
click at [883, 461] on quentale-workspace at bounding box center [708, 344] width 1416 height 688
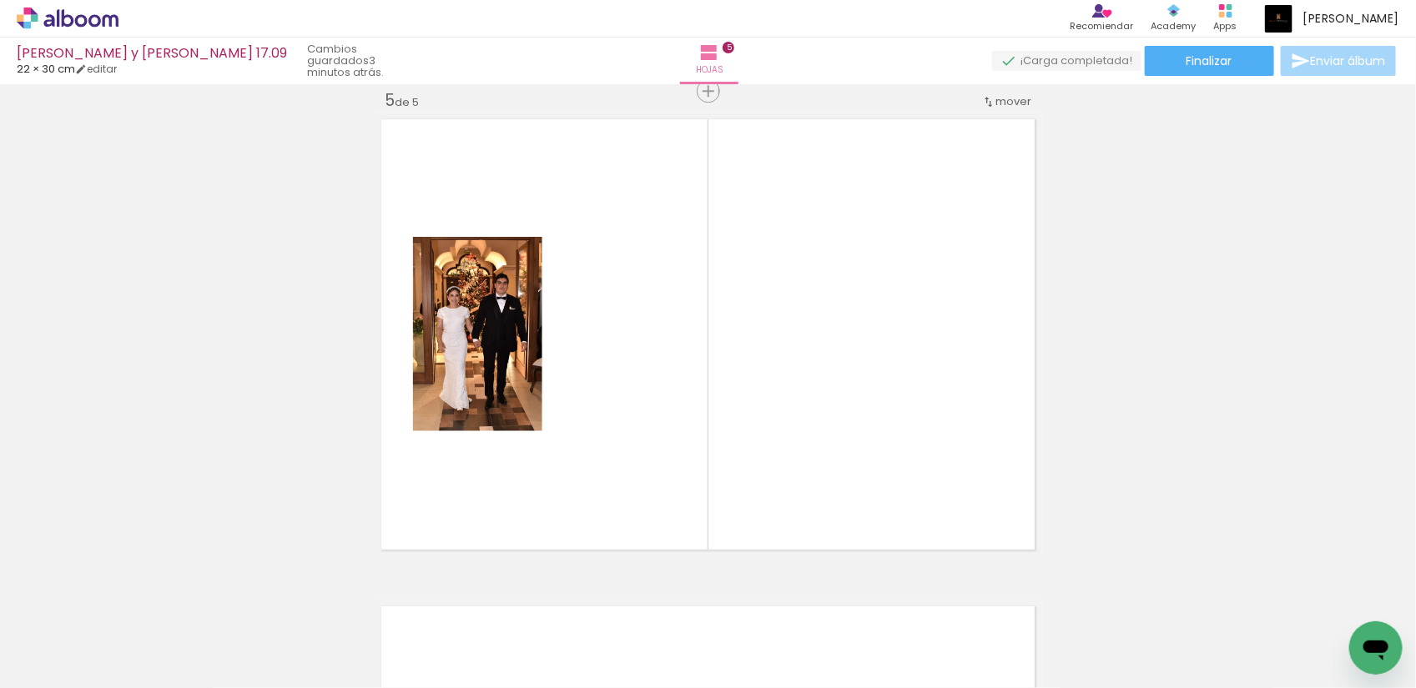
scroll to position [0, 0]
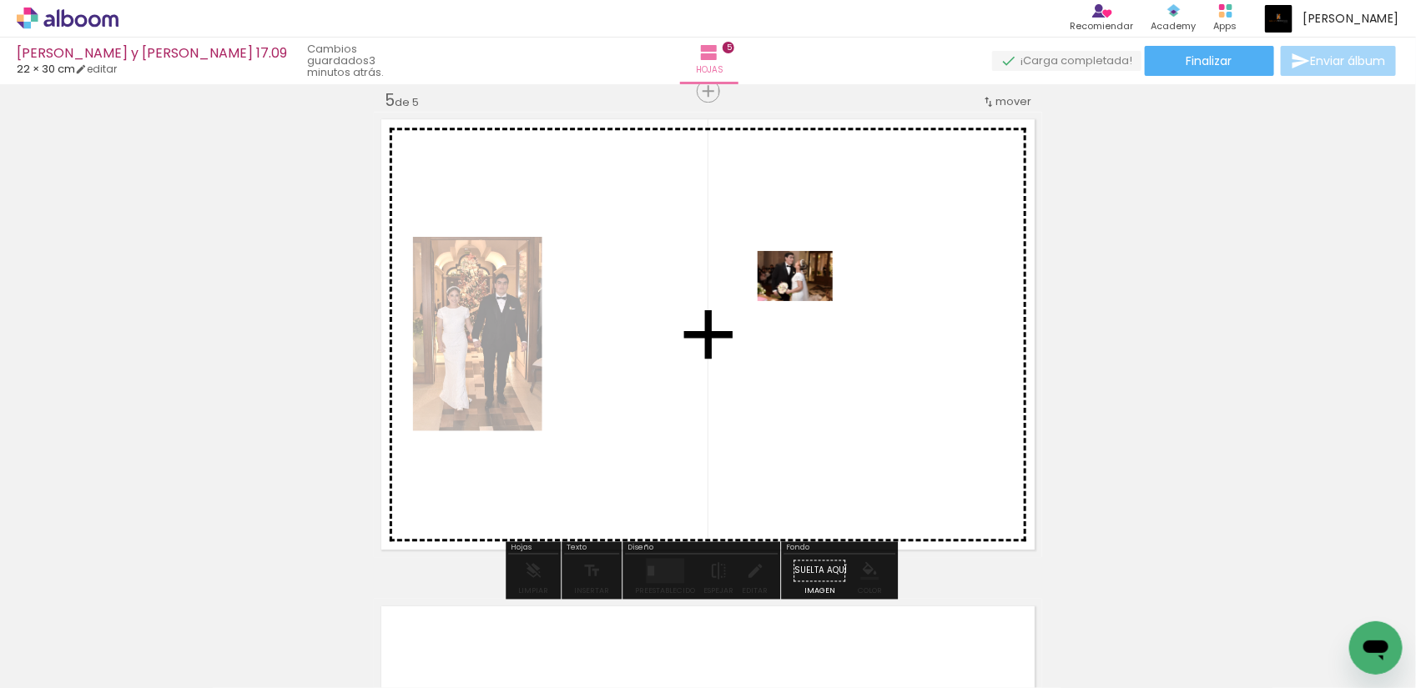
drag, startPoint x: 647, startPoint y: 645, endPoint x: 810, endPoint y: 298, distance: 383.3
click at [810, 298] on quentale-workspace at bounding box center [708, 344] width 1416 height 688
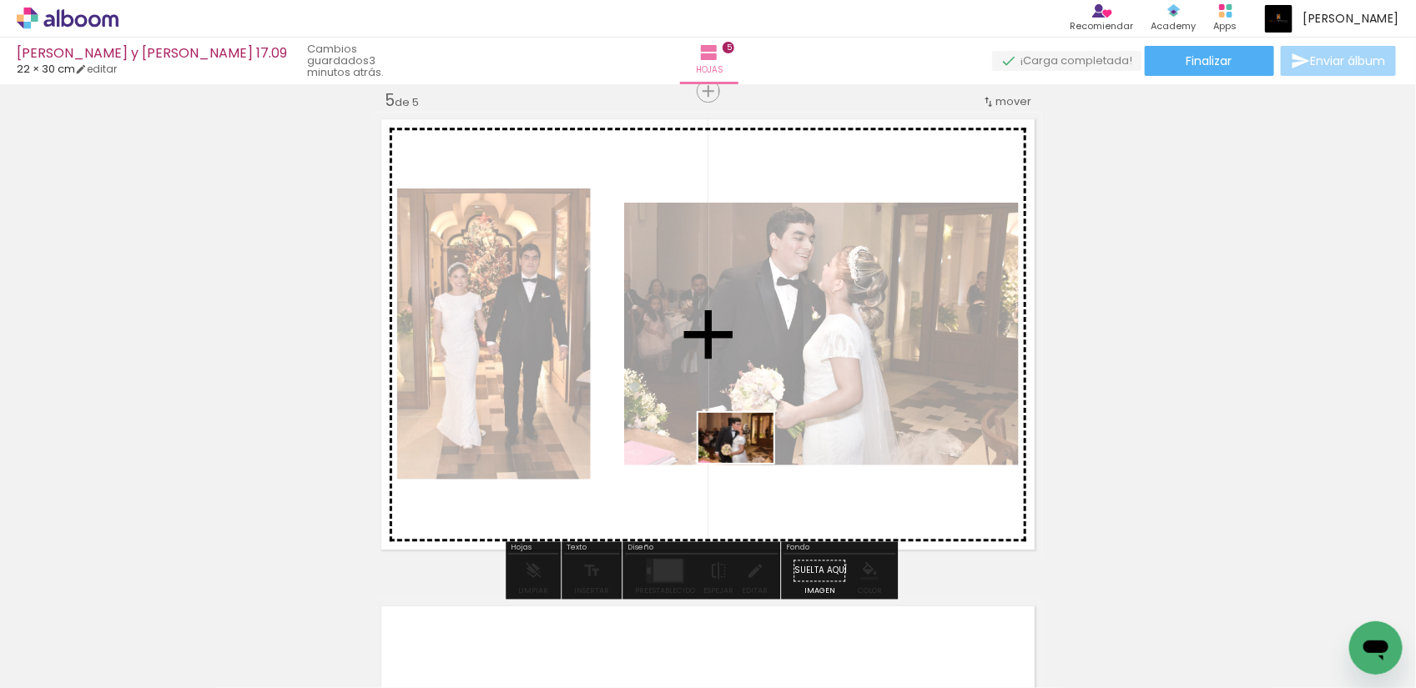
drag, startPoint x: 642, startPoint y: 647, endPoint x: 748, endPoint y: 463, distance: 212.0
click at [748, 463] on quentale-workspace at bounding box center [708, 344] width 1416 height 688
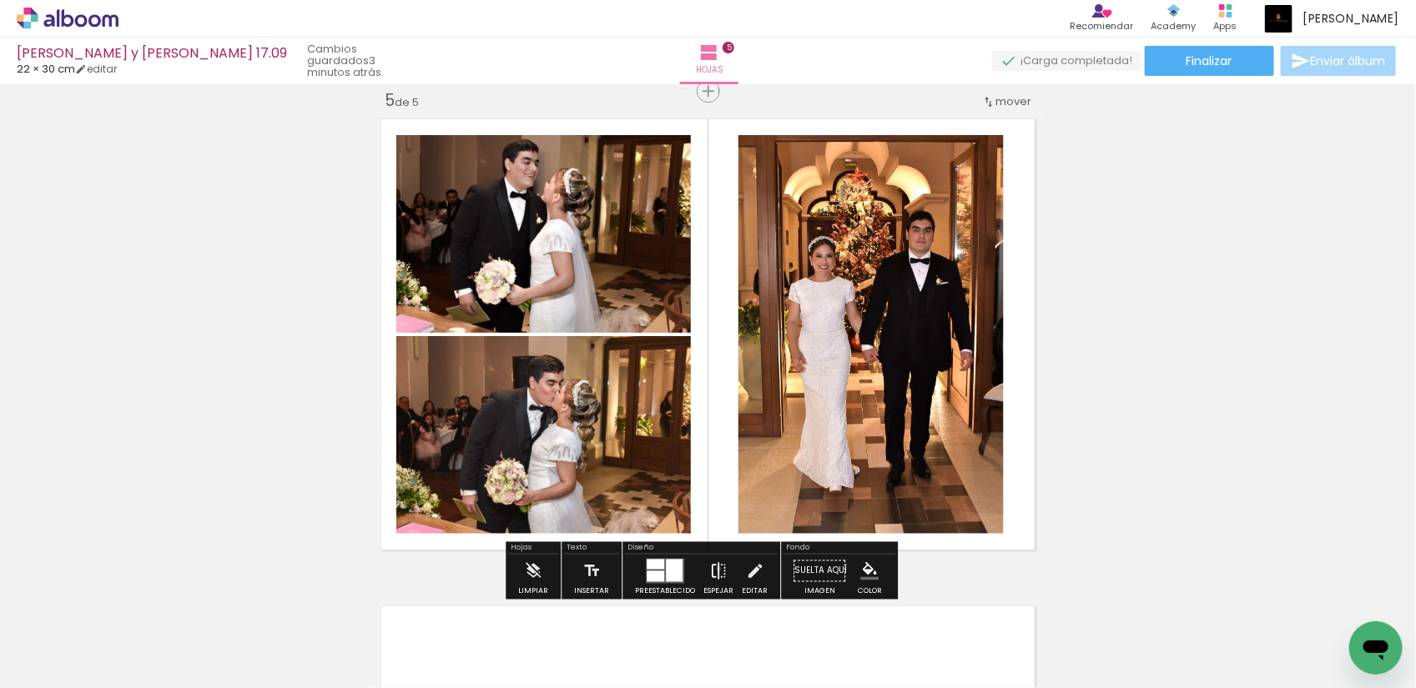
click at [715, 569] on iron-icon at bounding box center [718, 570] width 18 height 33
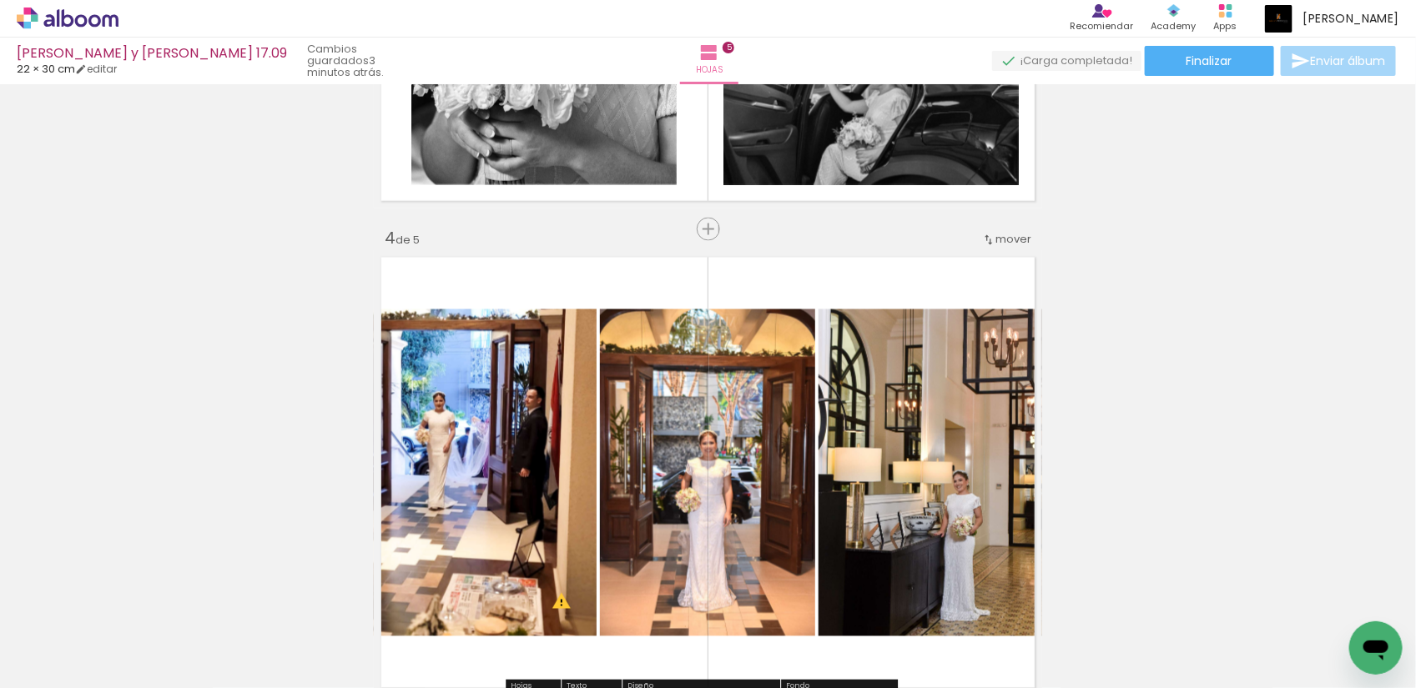
scroll to position [1448, 0]
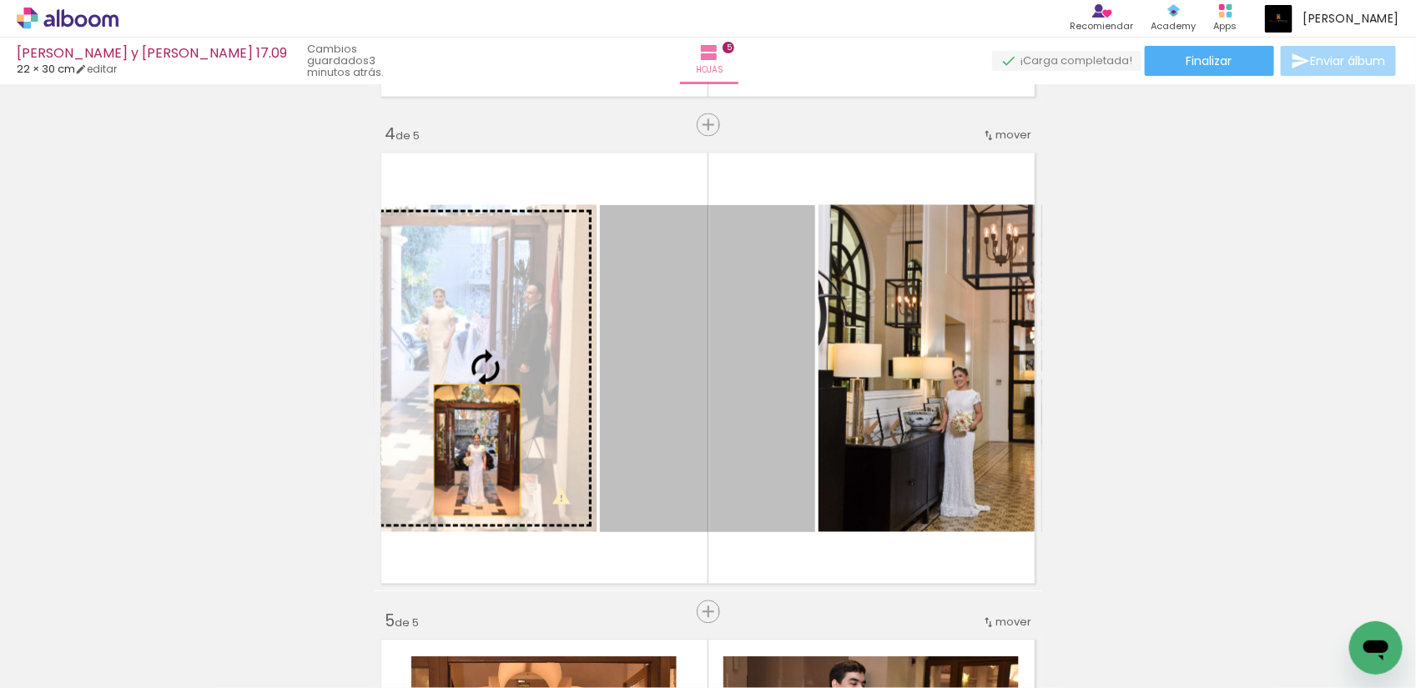
drag, startPoint x: 688, startPoint y: 459, endPoint x: 470, endPoint y: 451, distance: 218.8
click at [0, 0] on slot at bounding box center [0, 0] width 0 height 0
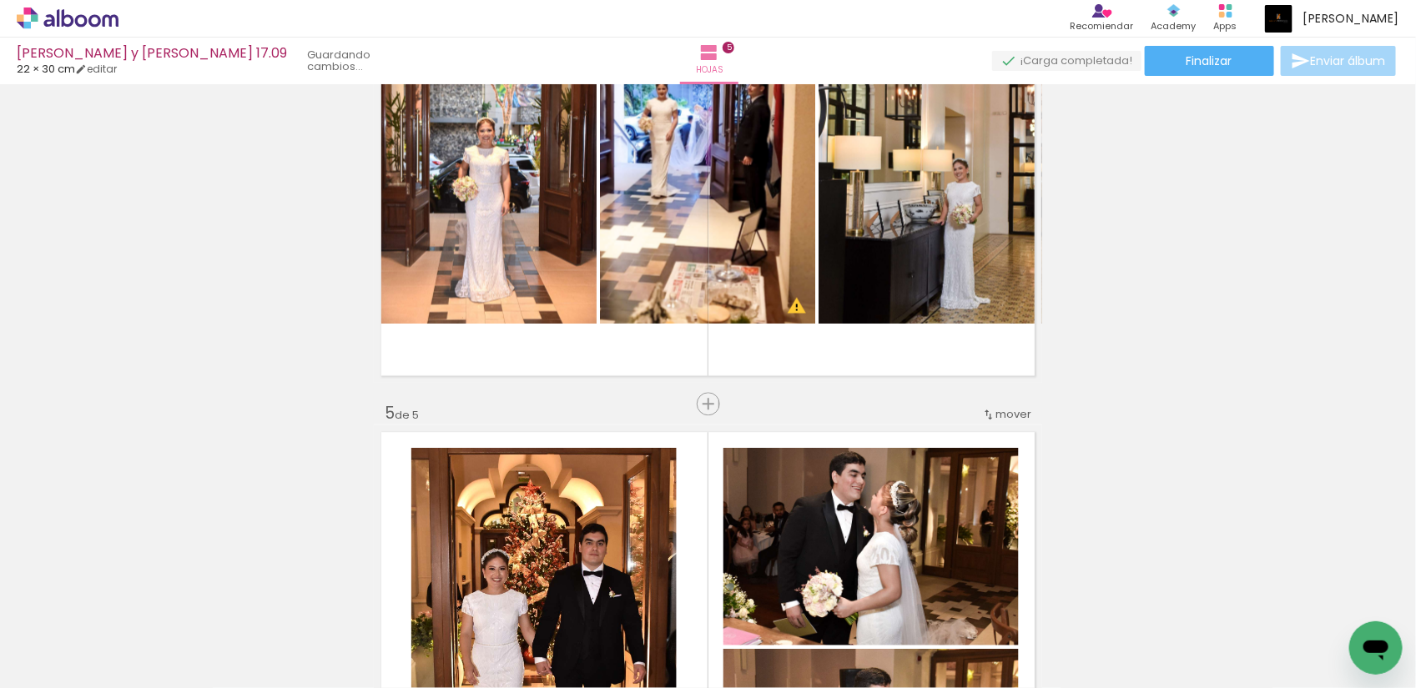
scroll to position [2074, 0]
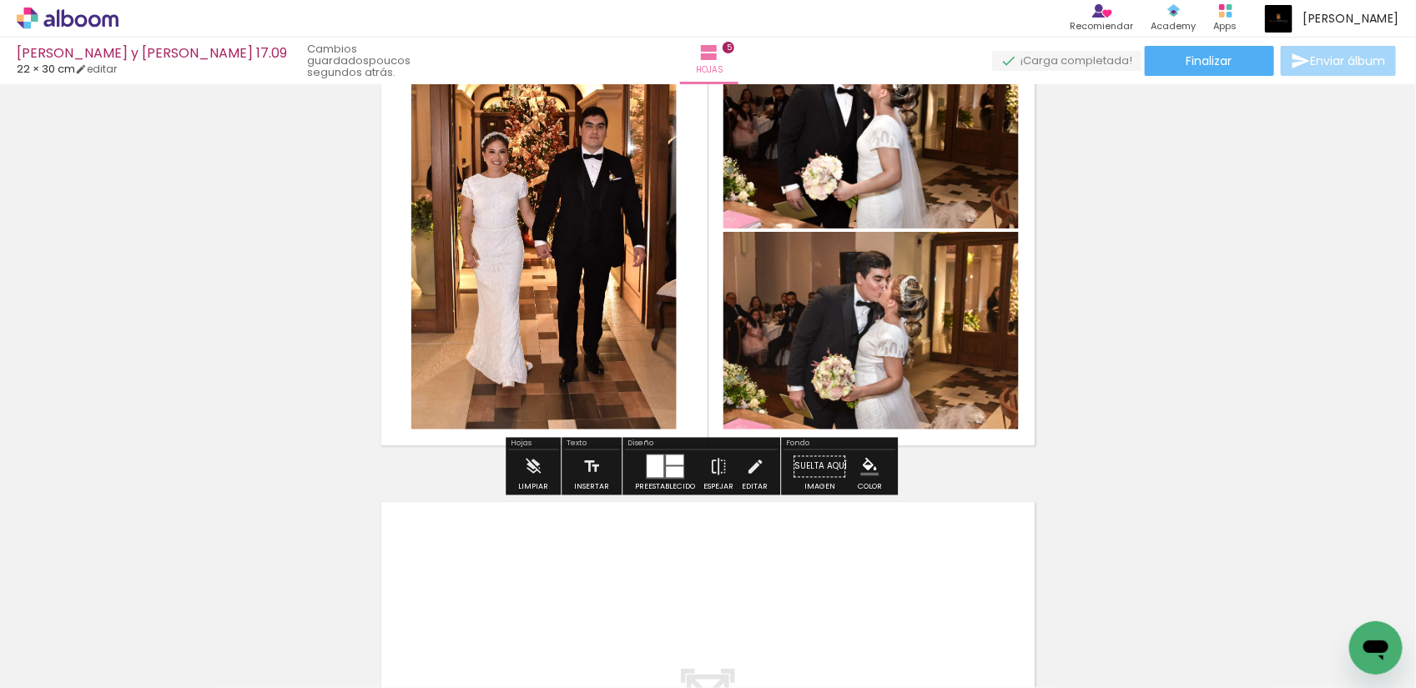
click at [647, 470] on div at bounding box center [655, 466] width 17 height 23
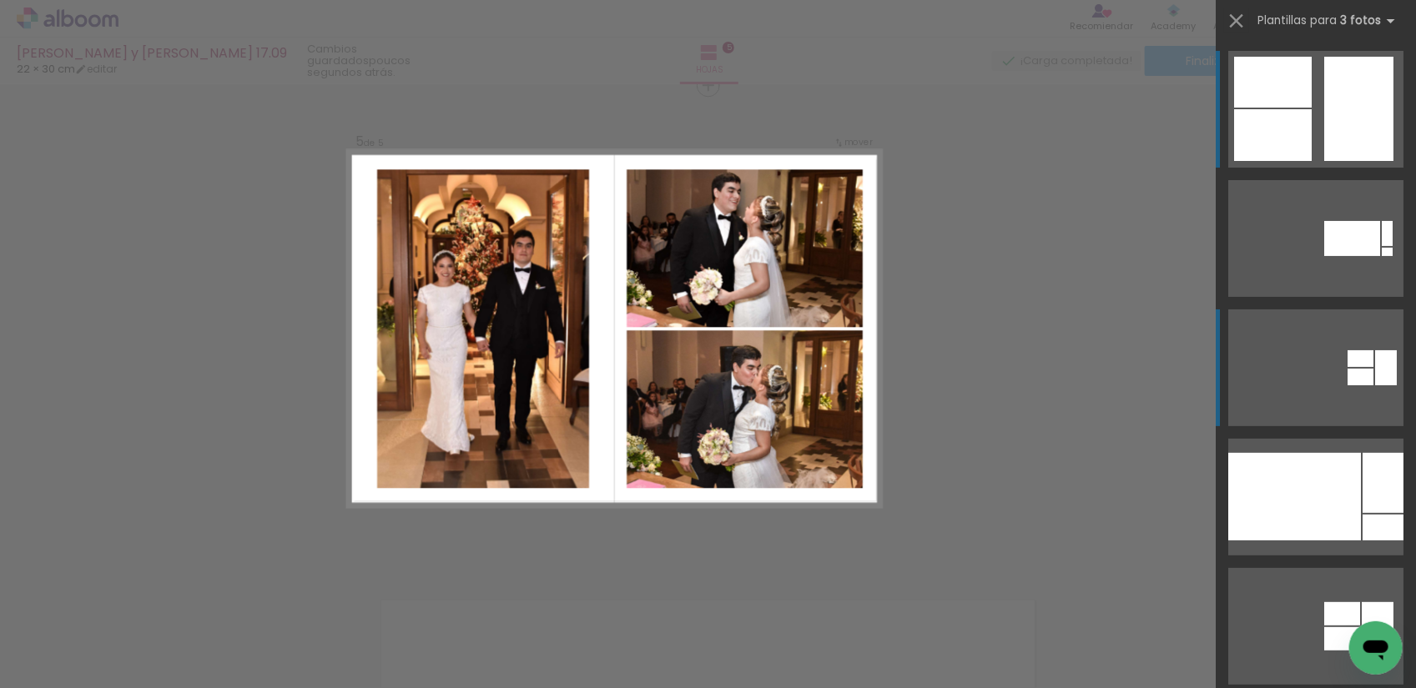
scroll to position [1970, 0]
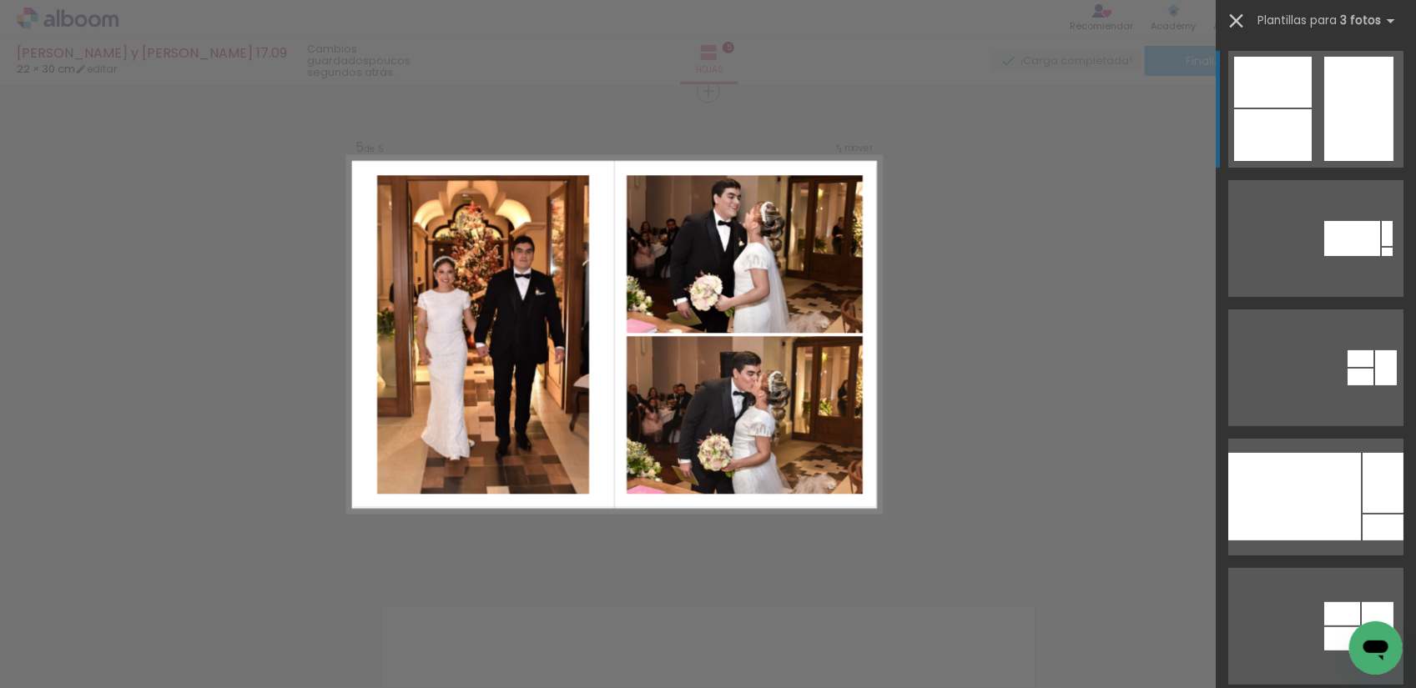
click at [1237, 21] on iron-icon at bounding box center [1236, 20] width 23 height 23
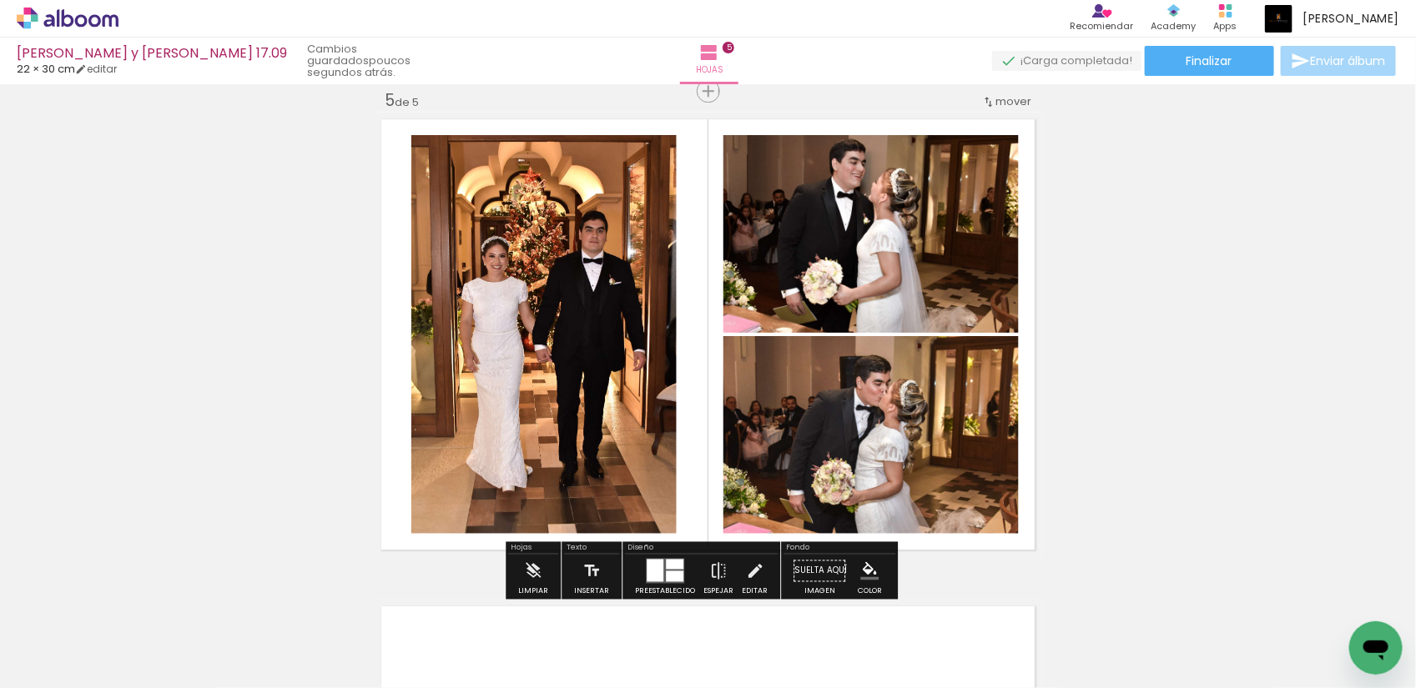
click at [570, 318] on quentale-photo at bounding box center [543, 334] width 265 height 399
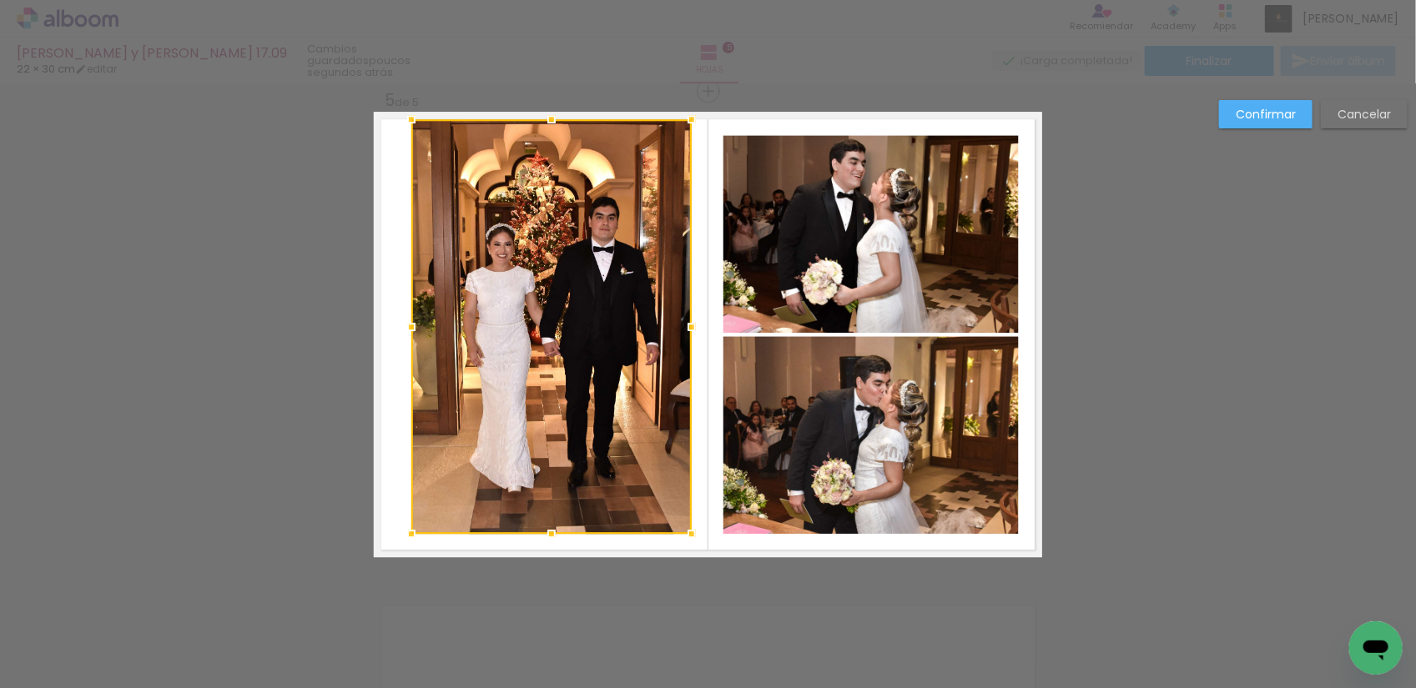
drag, startPoint x: 666, startPoint y: 136, endPoint x: 681, endPoint y: 121, distance: 21.2
click at [681, 121] on div at bounding box center [691, 119] width 33 height 33
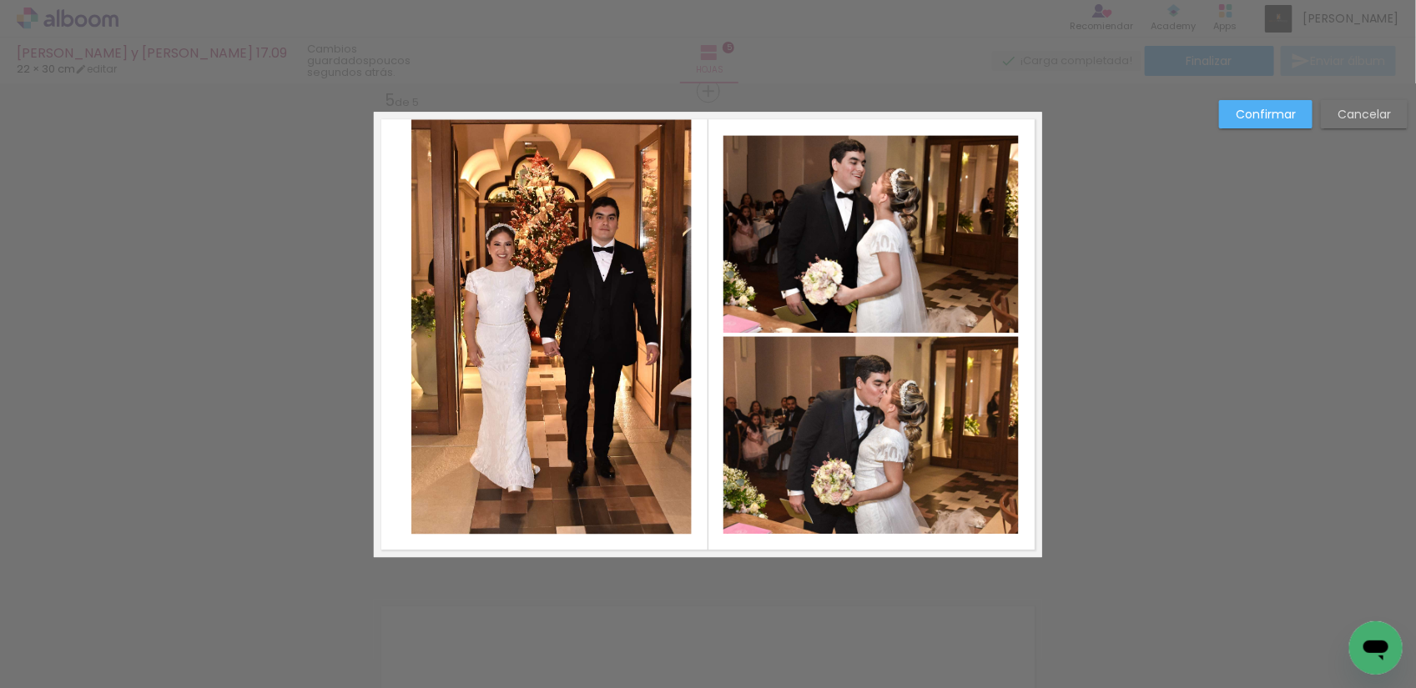
click at [411, 531] on quentale-photo at bounding box center [551, 326] width 280 height 415
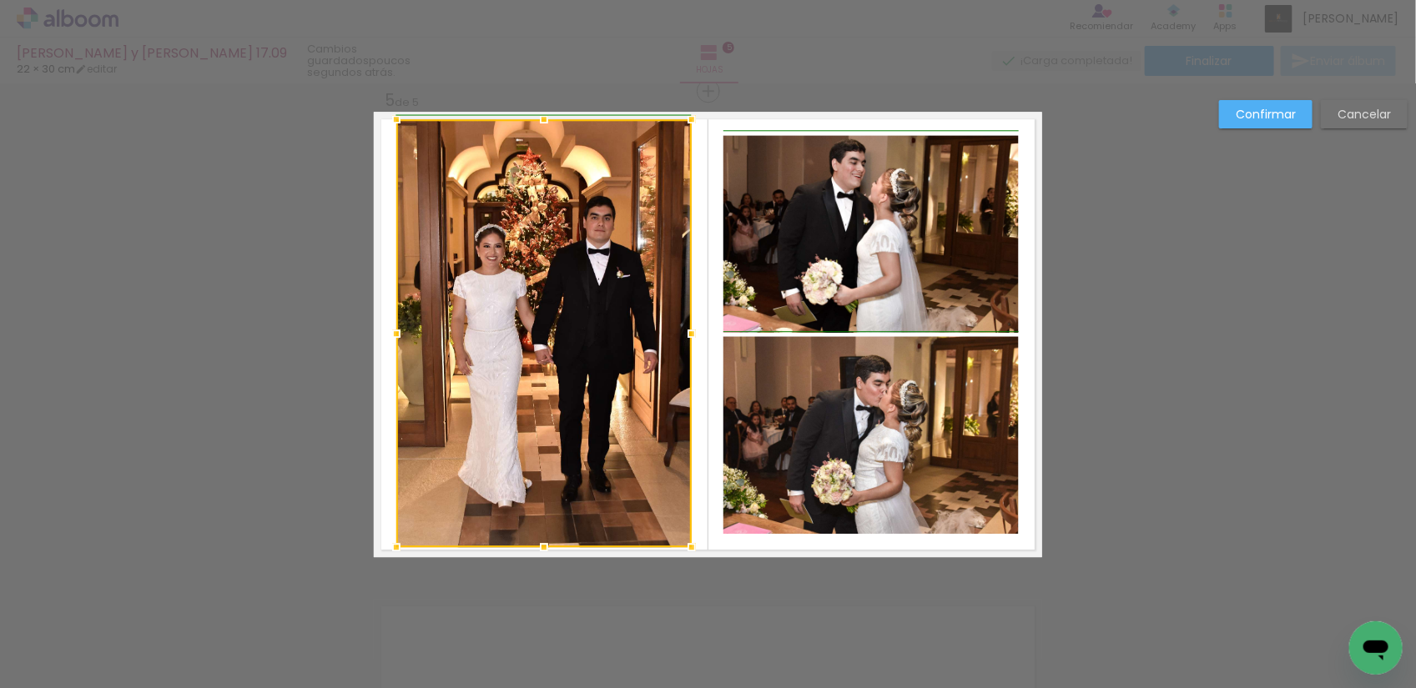
drag, startPoint x: 400, startPoint y: 531, endPoint x: 392, endPoint y: 545, distance: 15.7
click at [392, 545] on div at bounding box center [396, 547] width 33 height 33
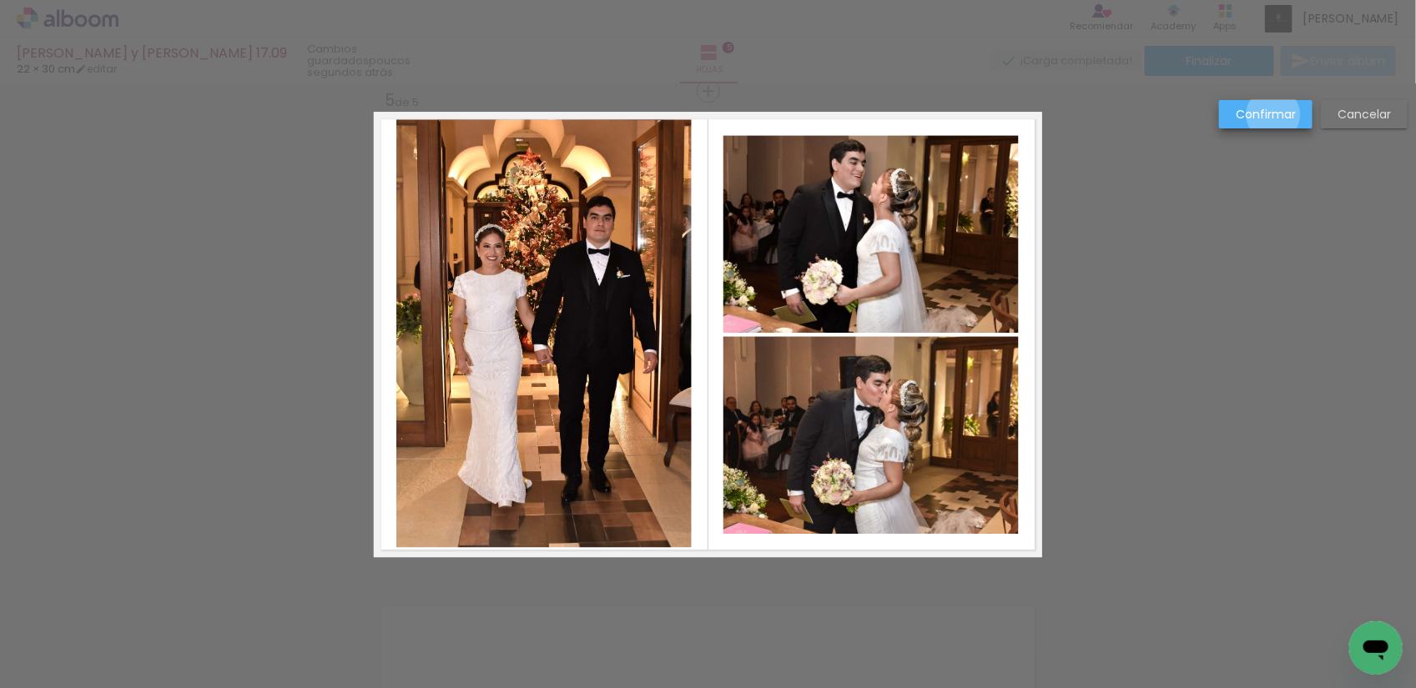
click at [0, 0] on slot "Confirmar" at bounding box center [0, 0] width 0 height 0
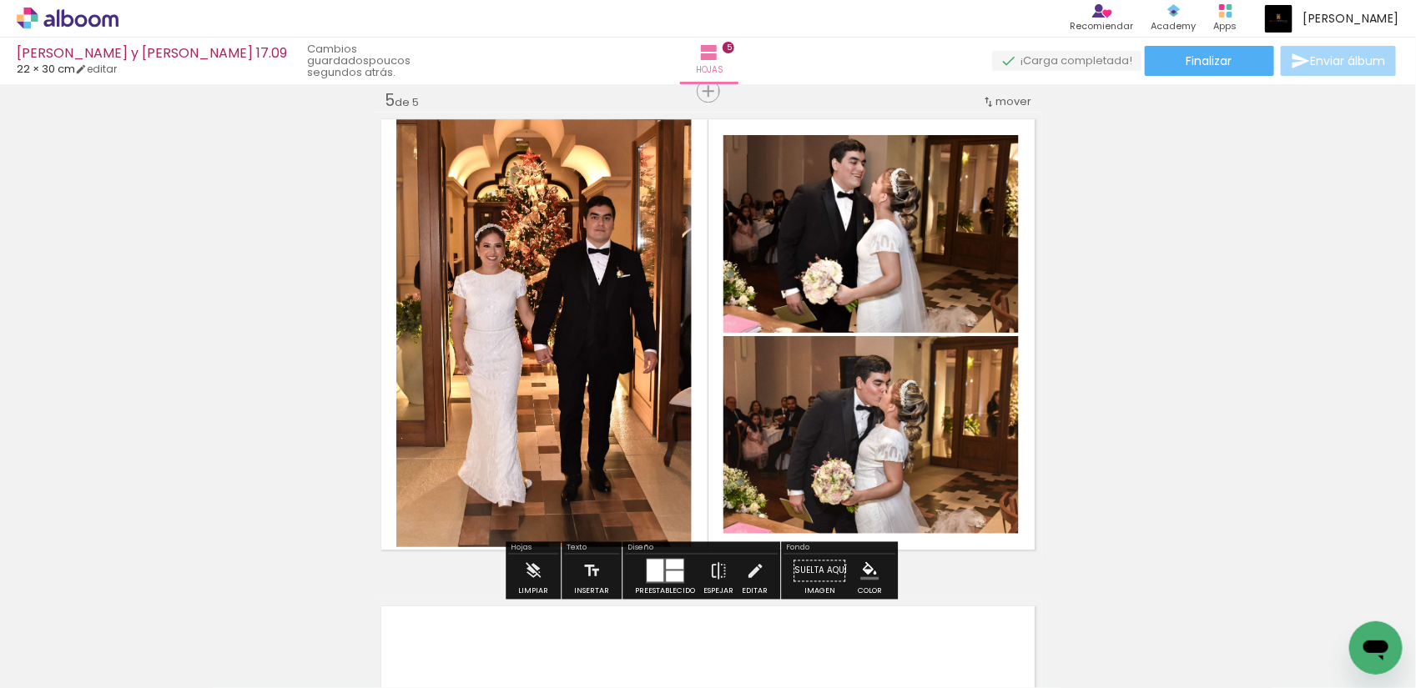
scroll to position [2074, 0]
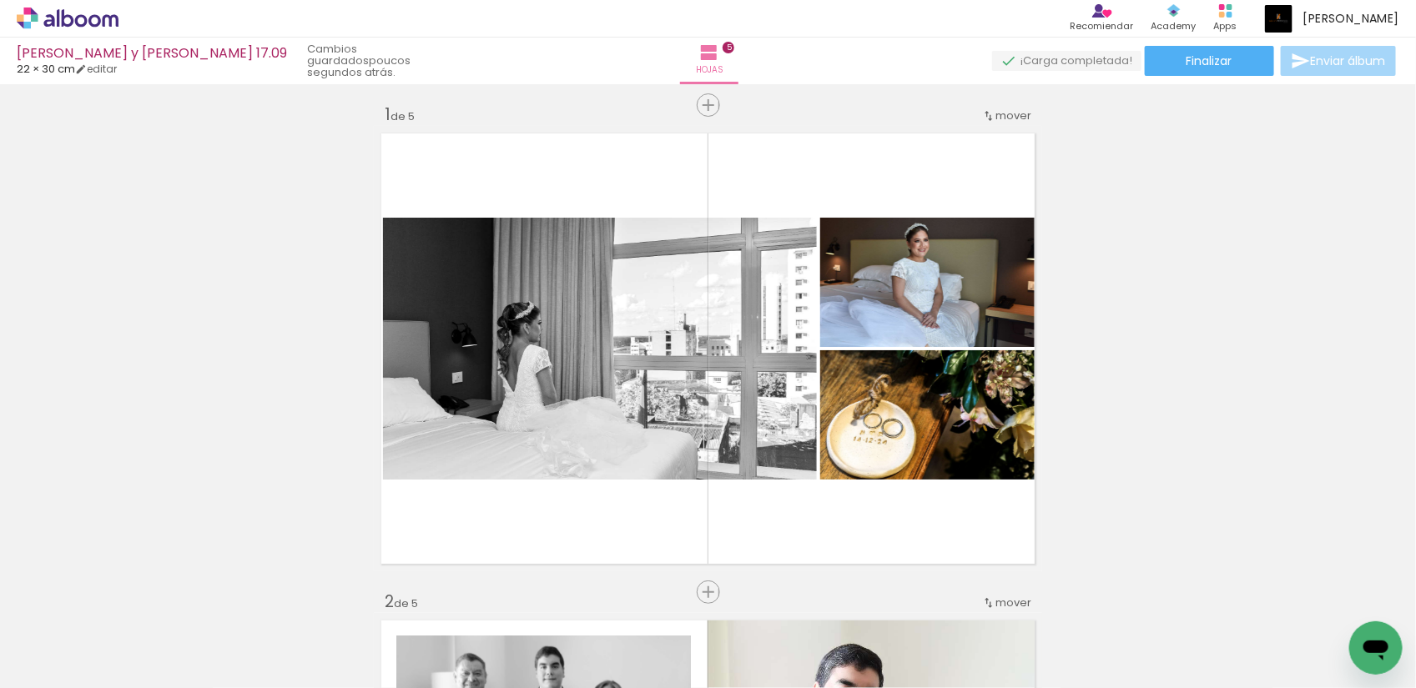
scroll to position [0, 0]
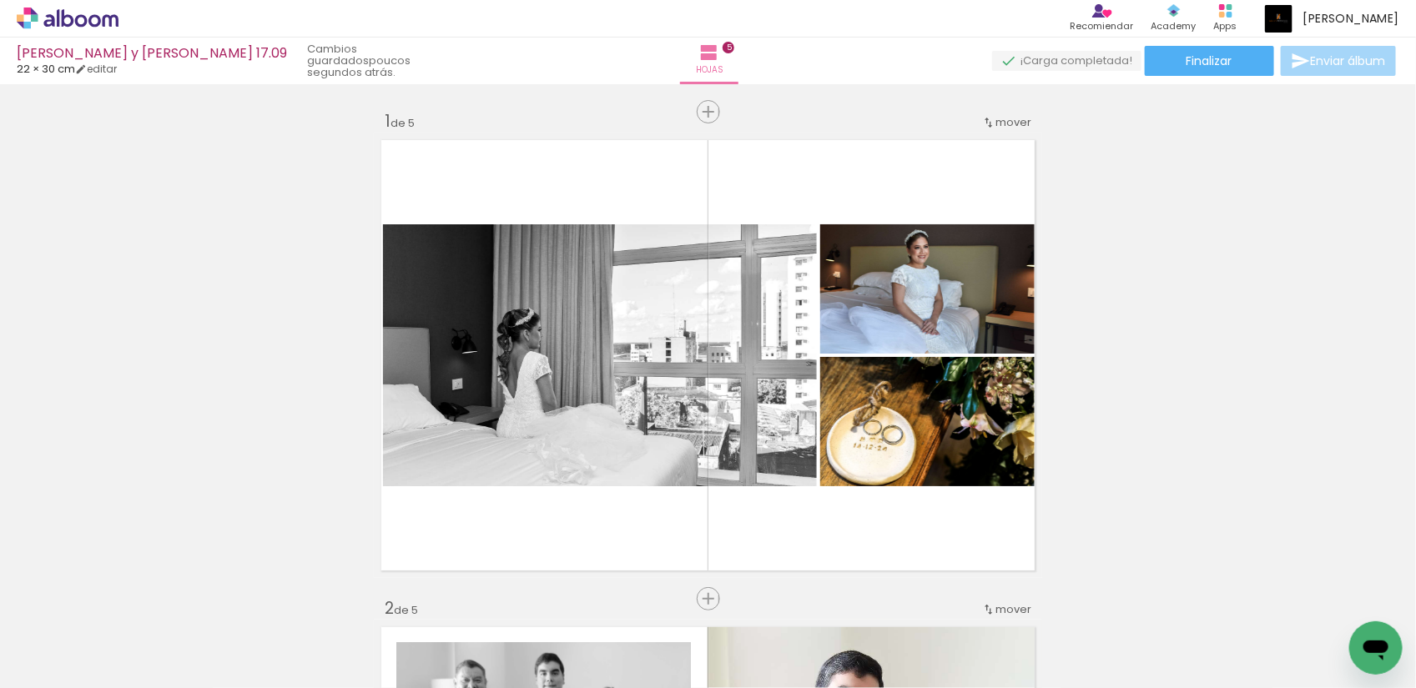
click at [61, 649] on input "No usadas" at bounding box center [38, 651] width 46 height 14
click at [63, 638] on paper-item "No usadas" at bounding box center [54, 645] width 86 height 14
click at [634, 639] on div at bounding box center [617, 631] width 83 height 55
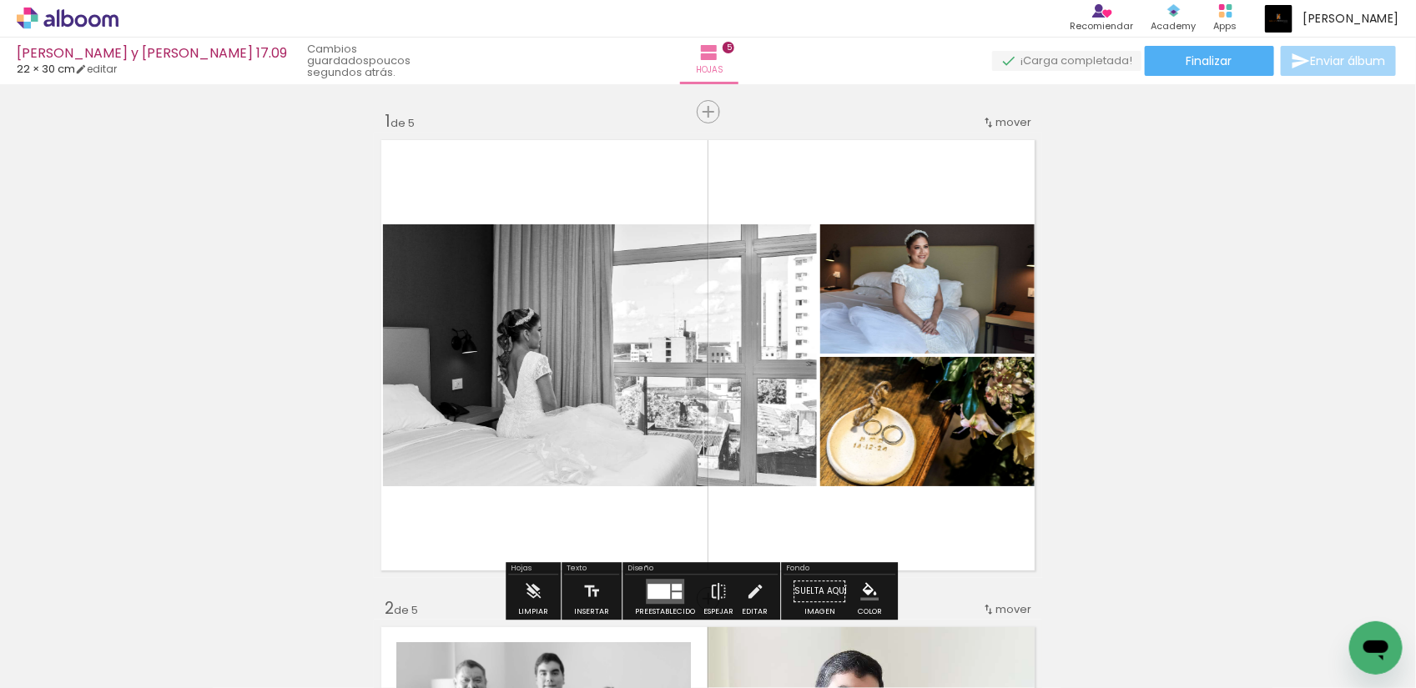
click at [695, 110] on span "Insertar hoja" at bounding box center [715, 112] width 65 height 11
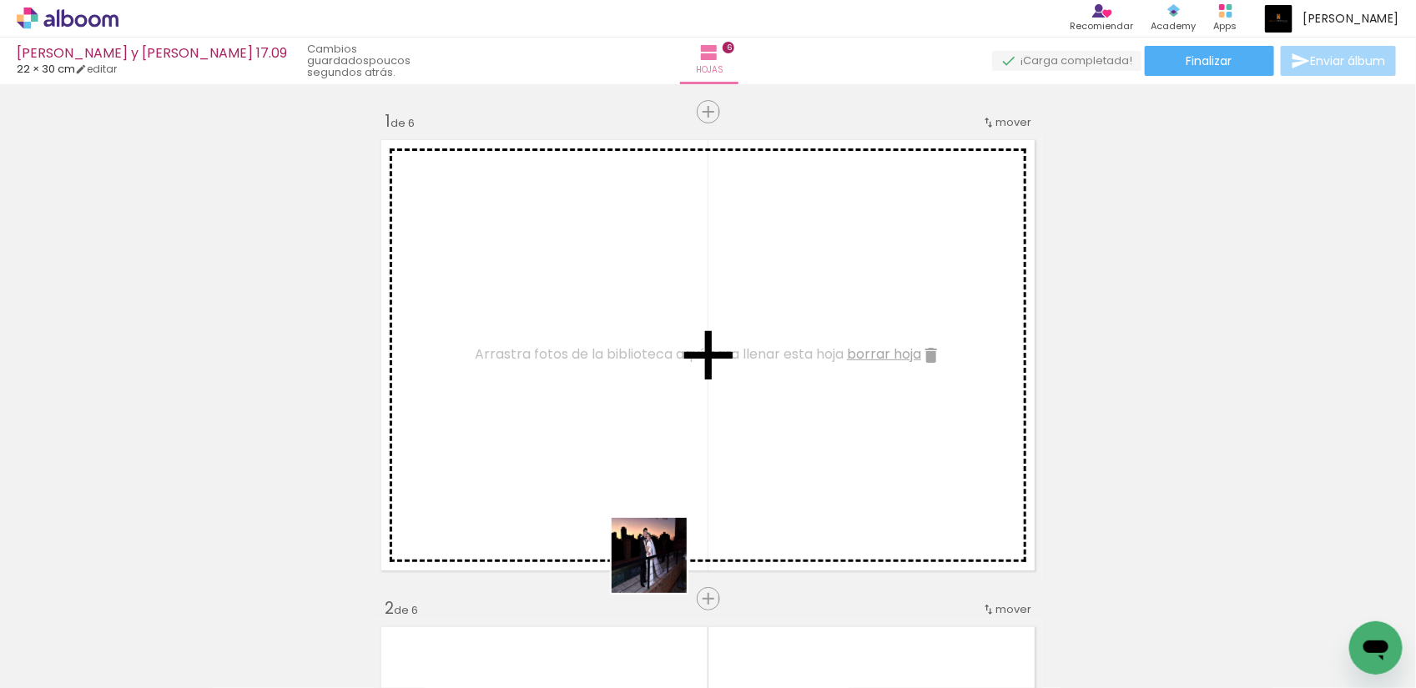
drag, startPoint x: 663, startPoint y: 609, endPoint x: 652, endPoint y: 440, distance: 169.8
click at [652, 440] on quentale-workspace at bounding box center [708, 344] width 1416 height 688
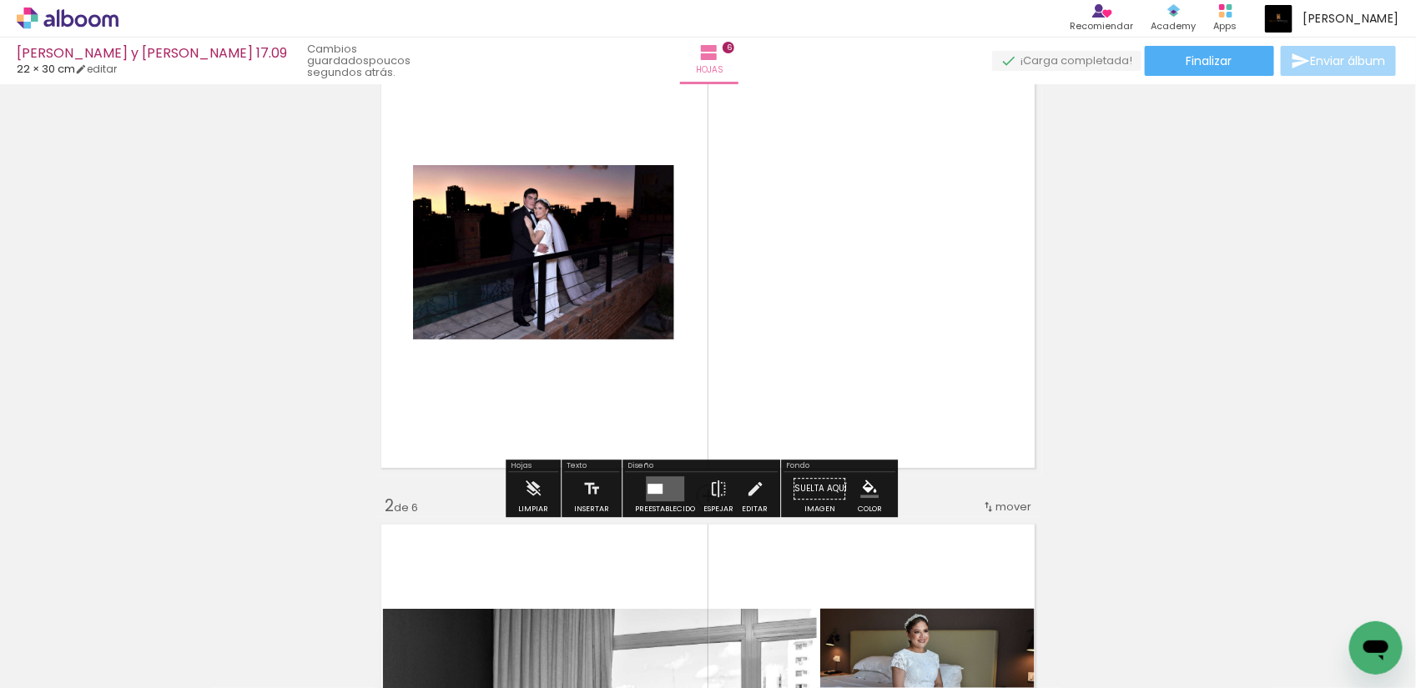
scroll to position [104, 0]
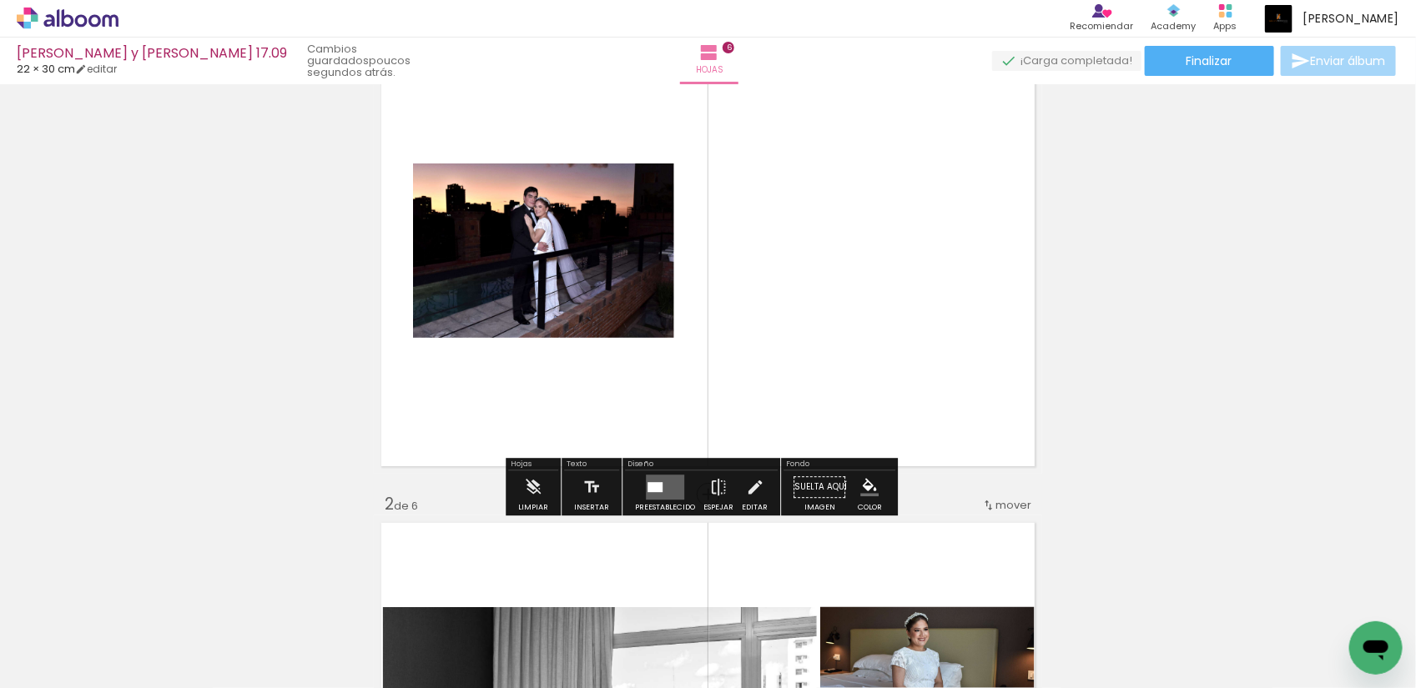
click at [673, 476] on quentale-layouter at bounding box center [665, 487] width 38 height 25
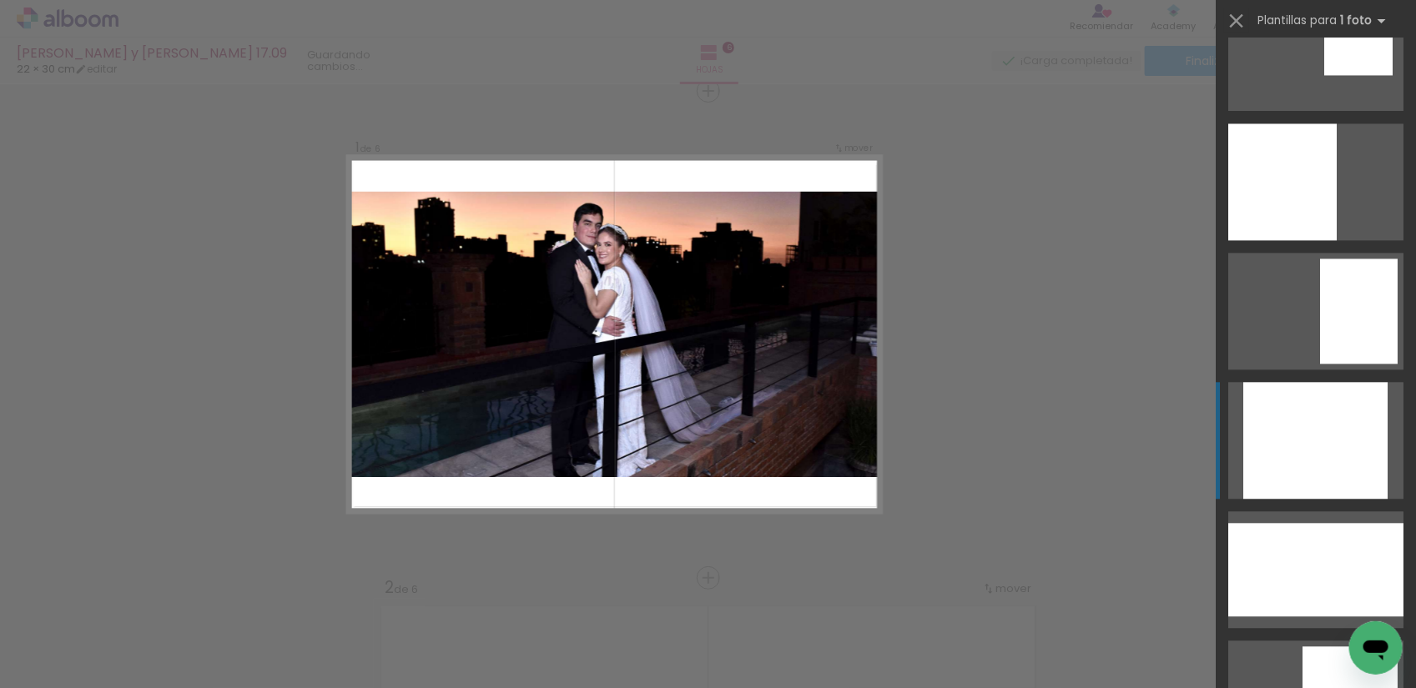
scroll to position [1669, 0]
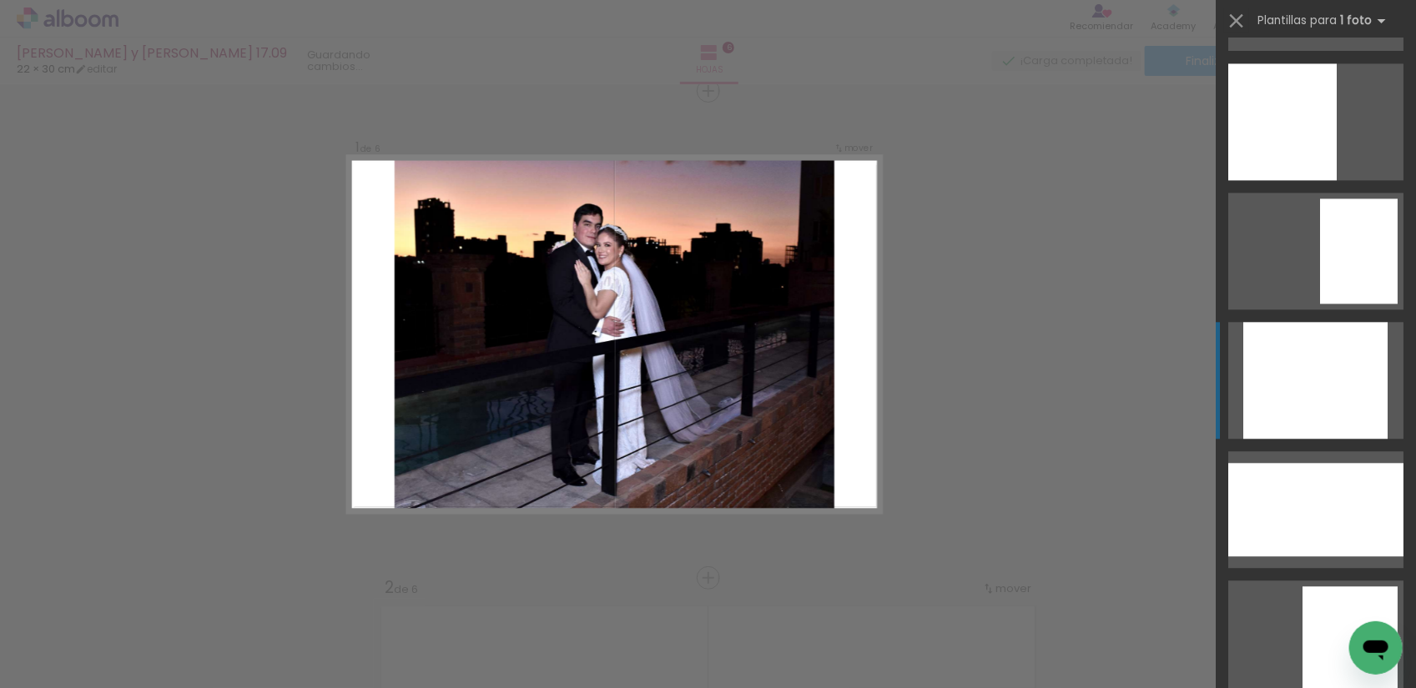
click at [1282, 393] on div at bounding box center [1315, 380] width 144 height 117
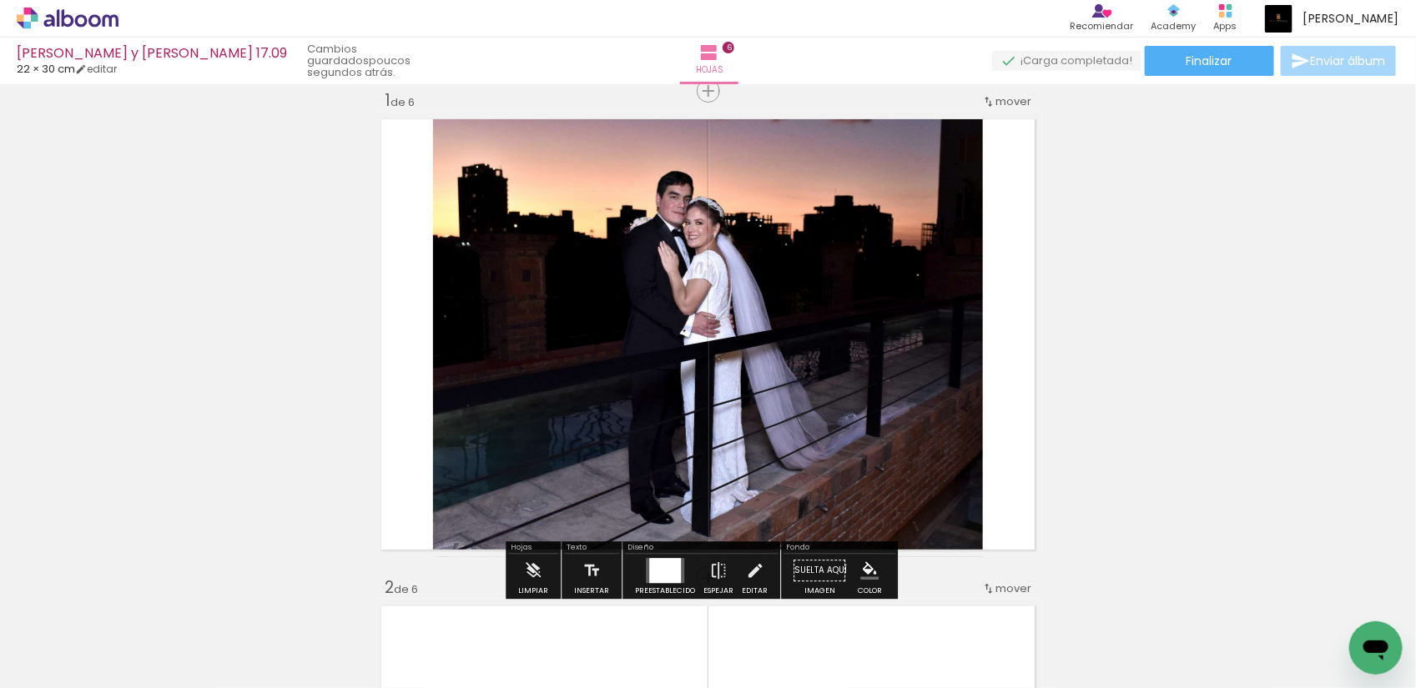
click at [912, 355] on quentale-photo at bounding box center [708, 335] width 550 height 446
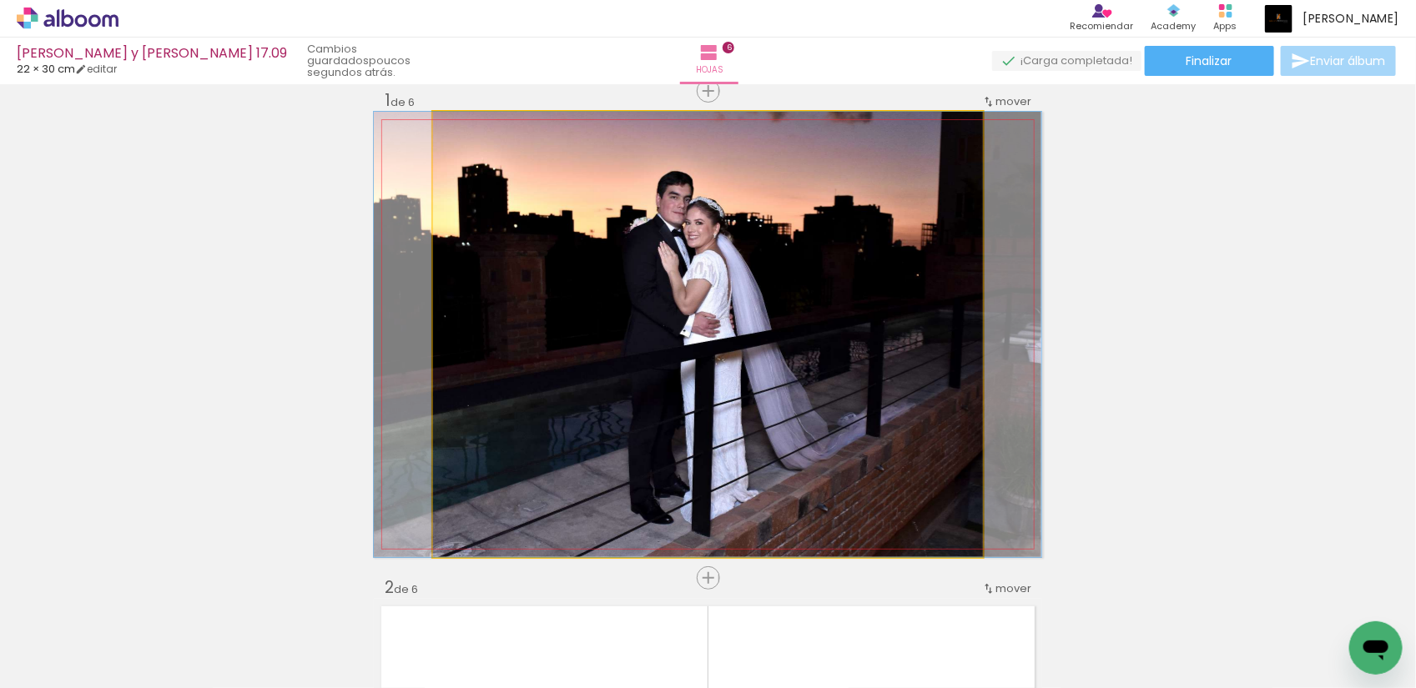
click at [912, 355] on quentale-photo at bounding box center [708, 335] width 550 height 446
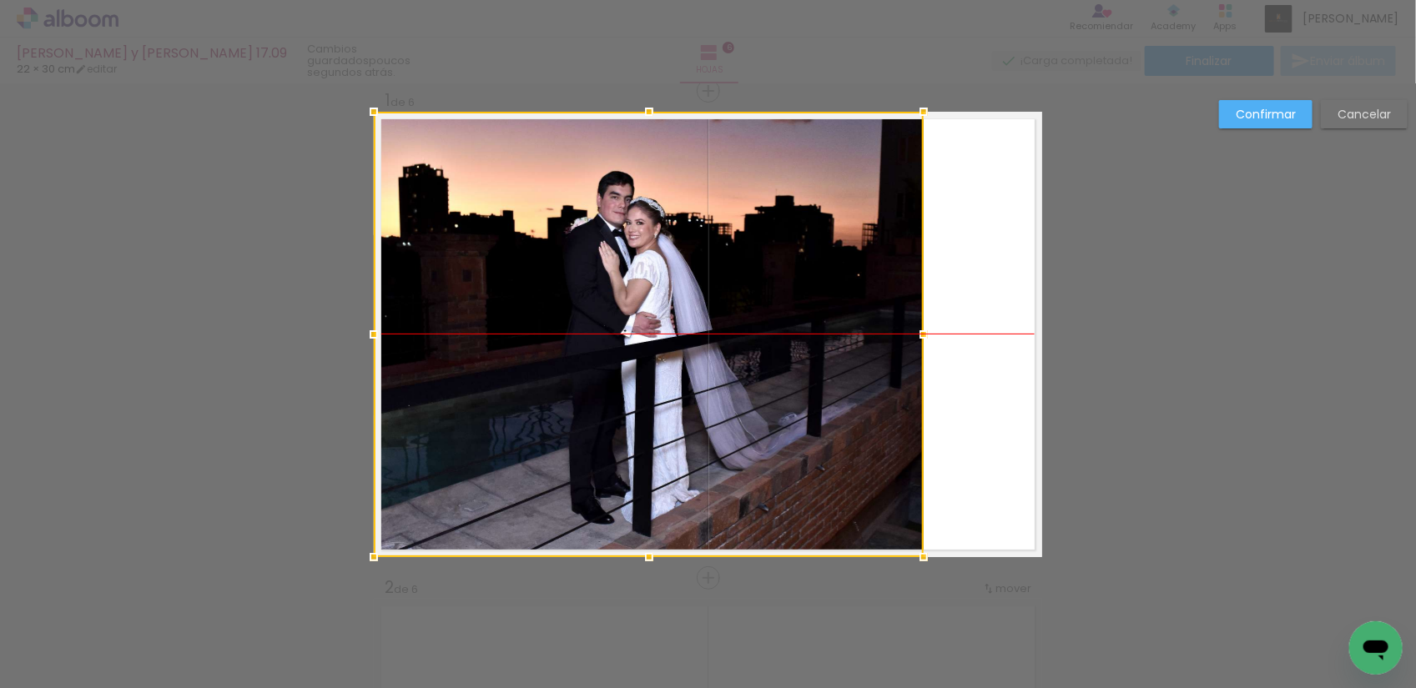
drag, startPoint x: 890, startPoint y: 350, endPoint x: 764, endPoint y: 352, distance: 126.0
click at [764, 352] on div at bounding box center [649, 335] width 550 height 446
click at [0, 0] on slot "Confirmar" at bounding box center [0, 0] width 0 height 0
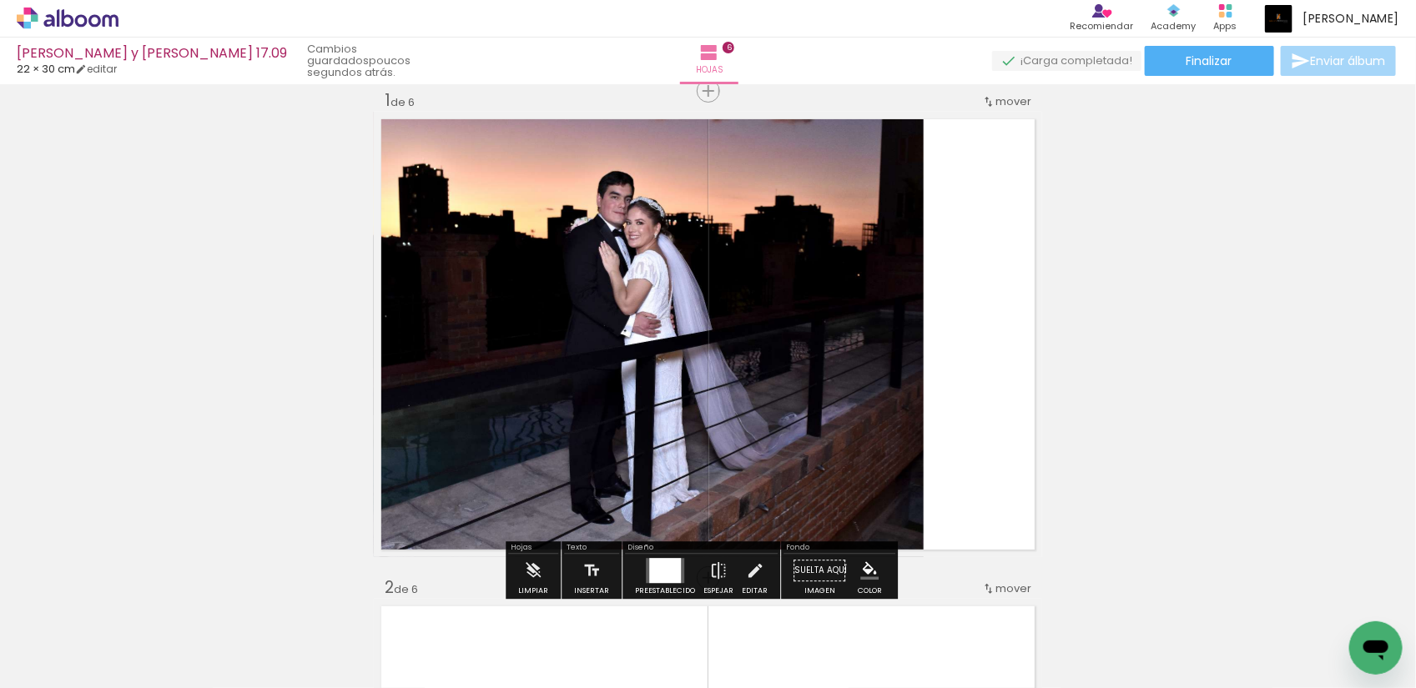
click at [860, 565] on iron-icon "color picker" at bounding box center [869, 571] width 18 height 18
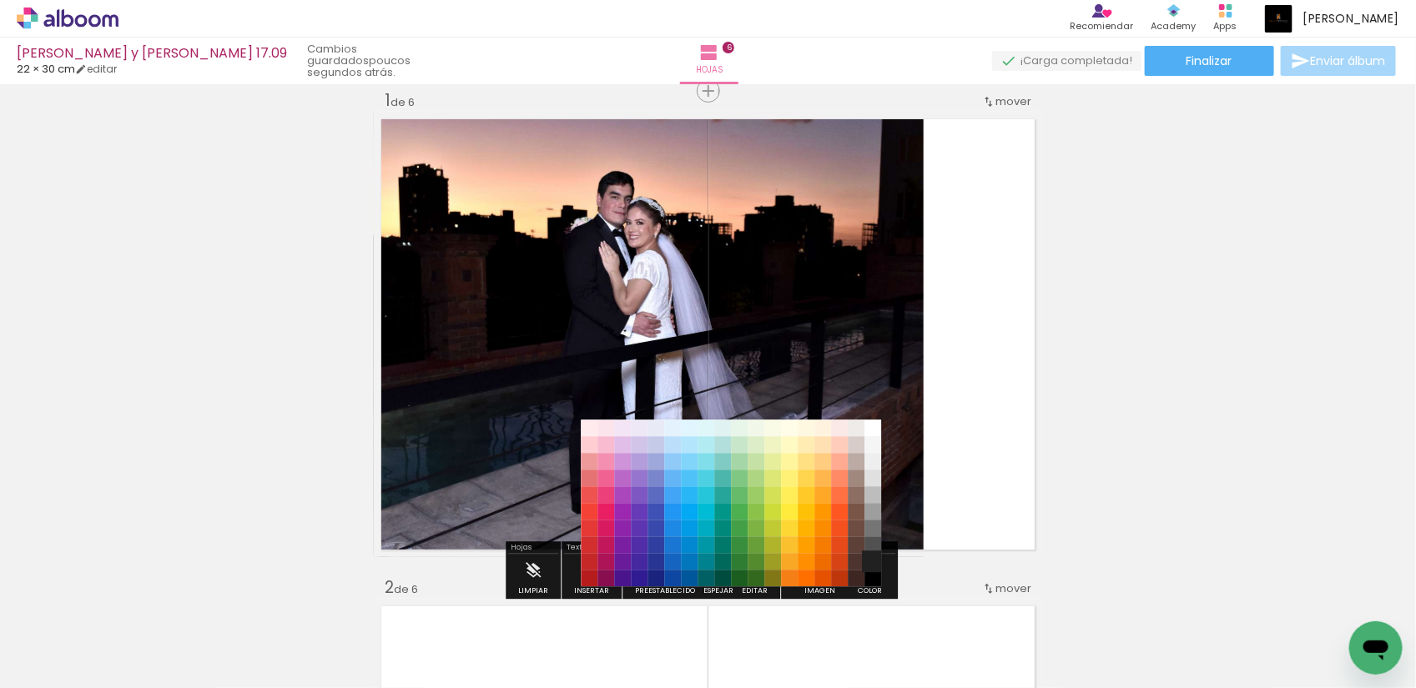
click at [872, 571] on paper-item "#212121" at bounding box center [872, 562] width 17 height 17
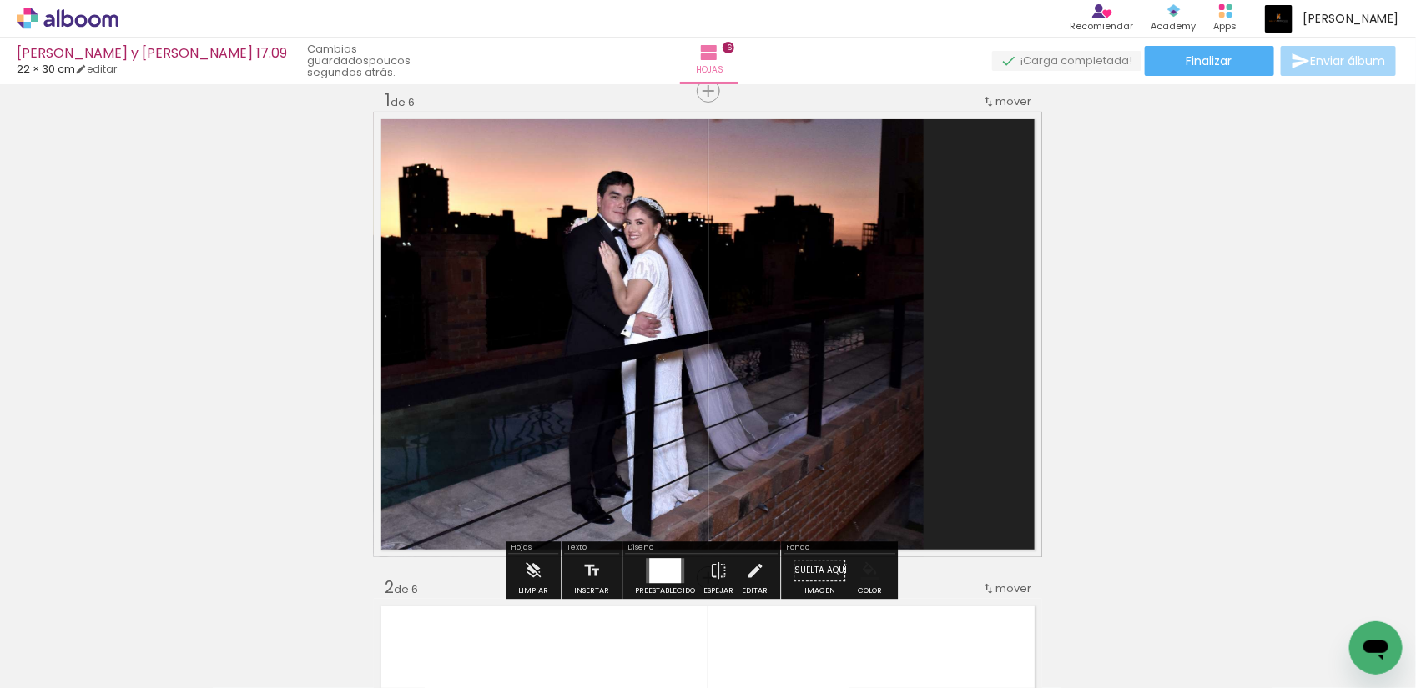
scroll to position [125, 0]
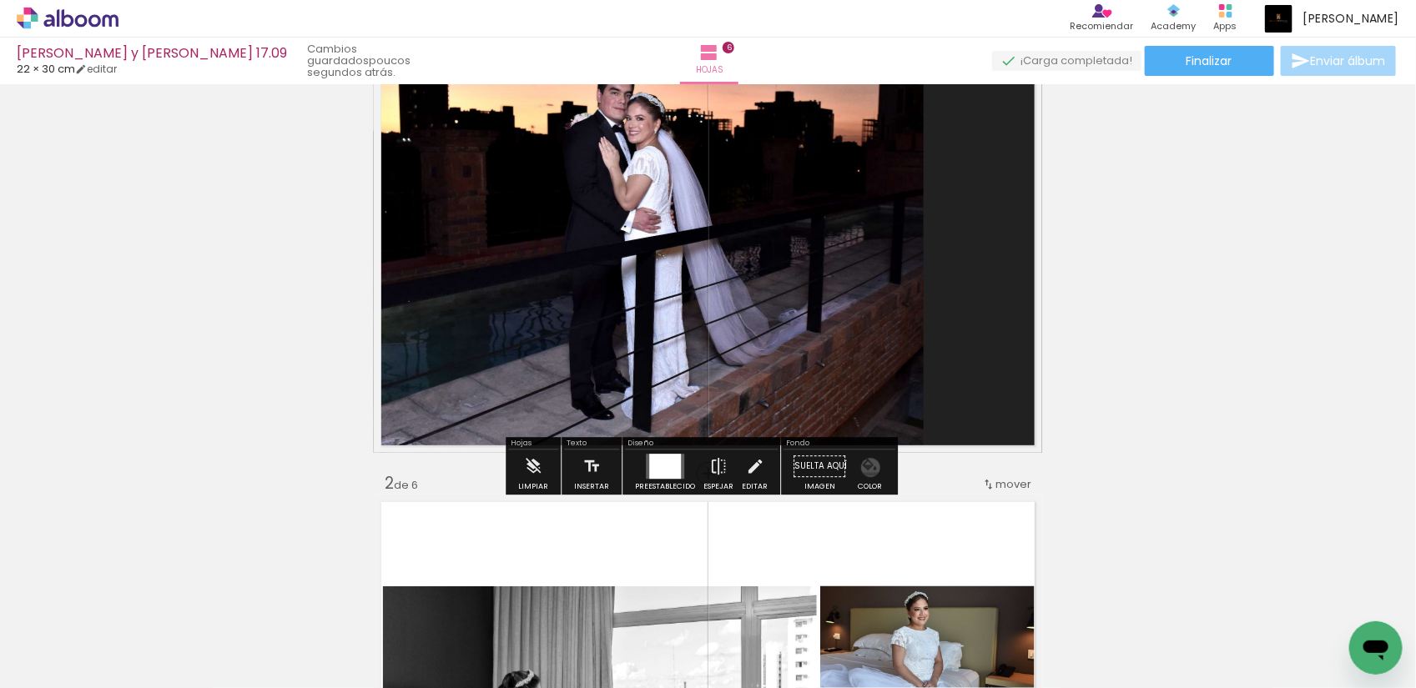
click at [866, 468] on iron-icon "color picker" at bounding box center [869, 466] width 18 height 18
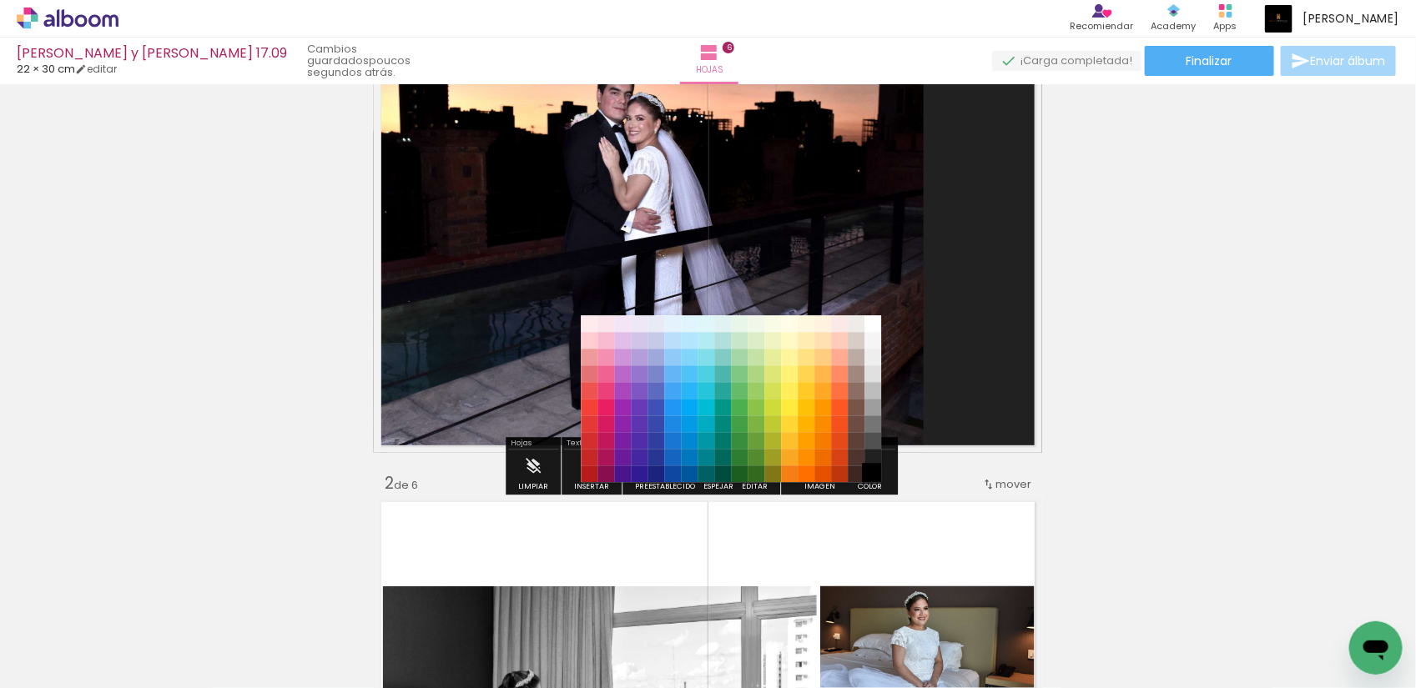
click at [873, 474] on paper-item "#000000" at bounding box center [872, 474] width 17 height 17
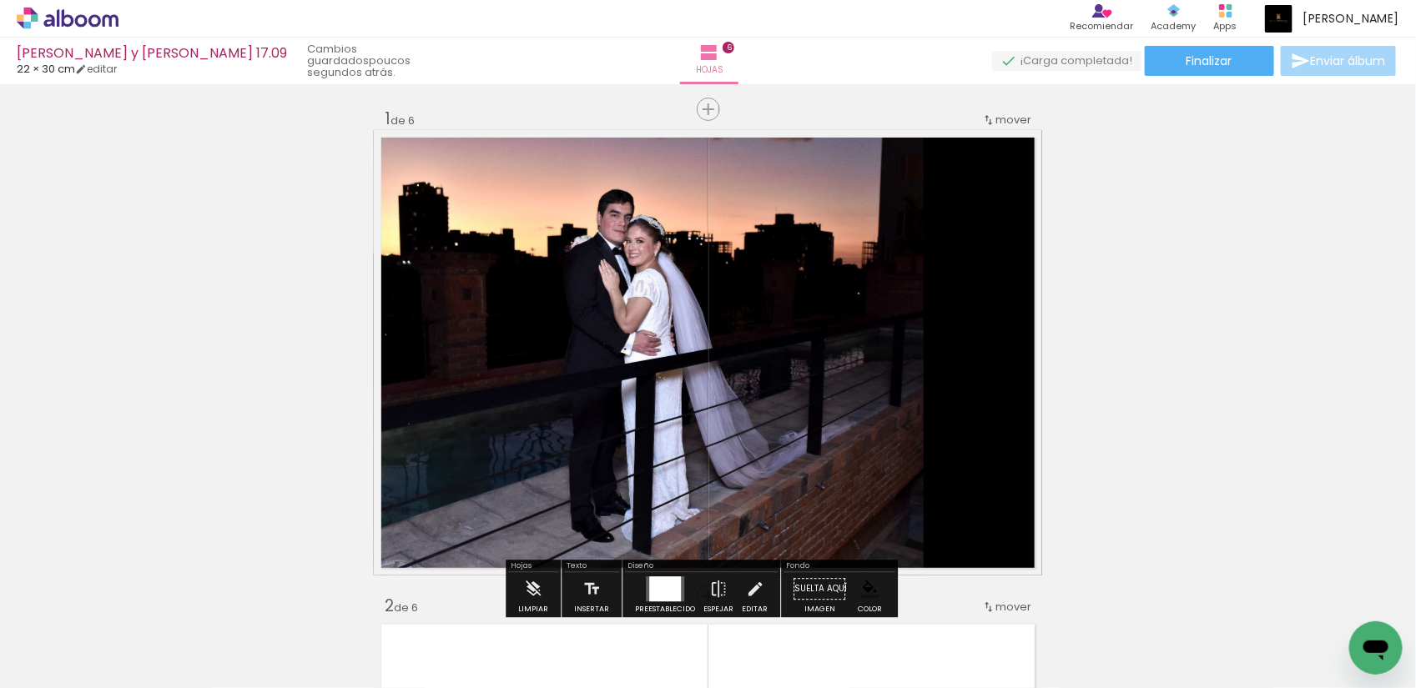
scroll to position [0, 0]
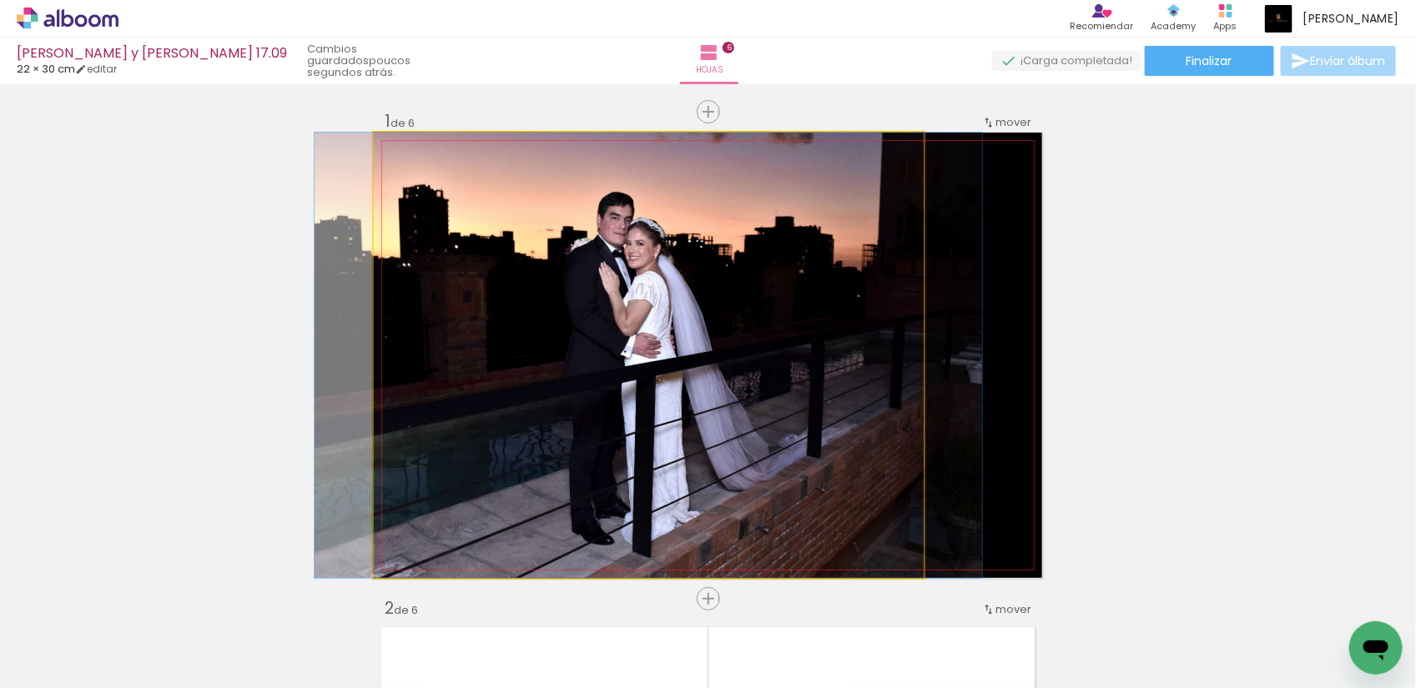
drag, startPoint x: 832, startPoint y: 399, endPoint x: 814, endPoint y: 382, distance: 24.2
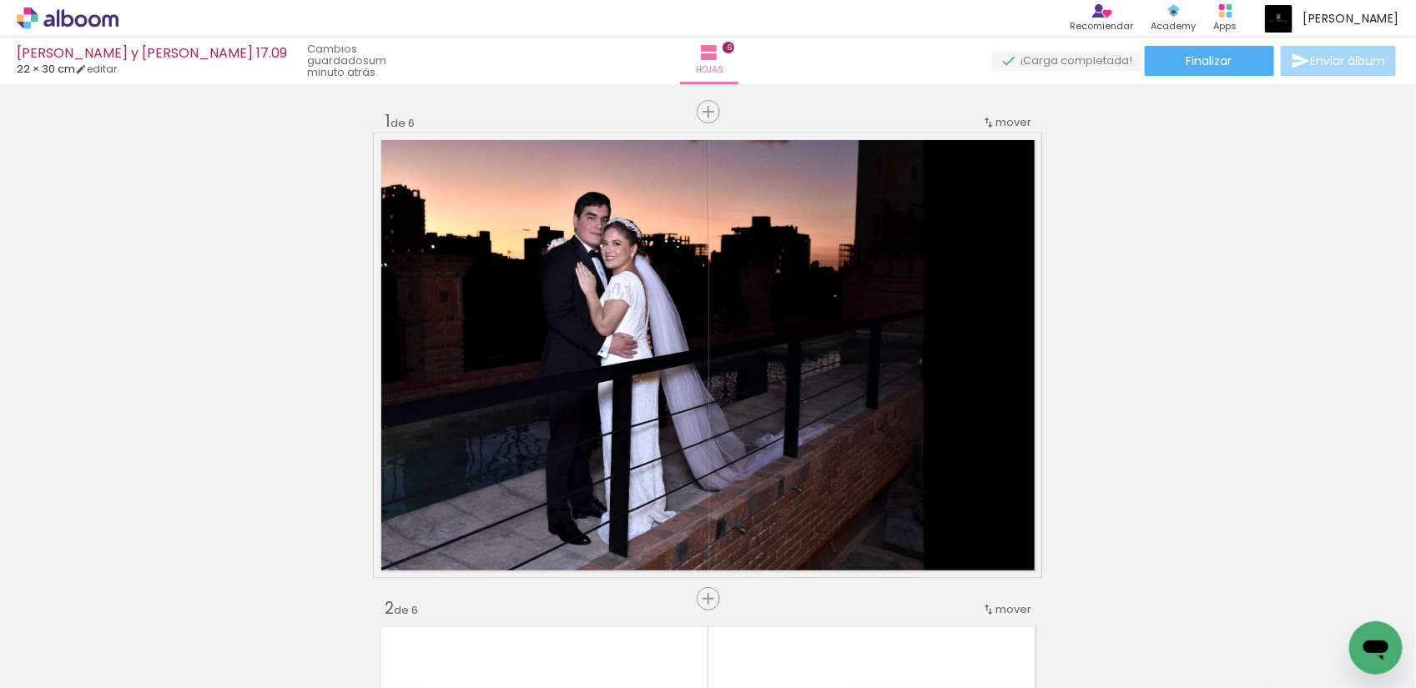
scroll to position [0, 234]
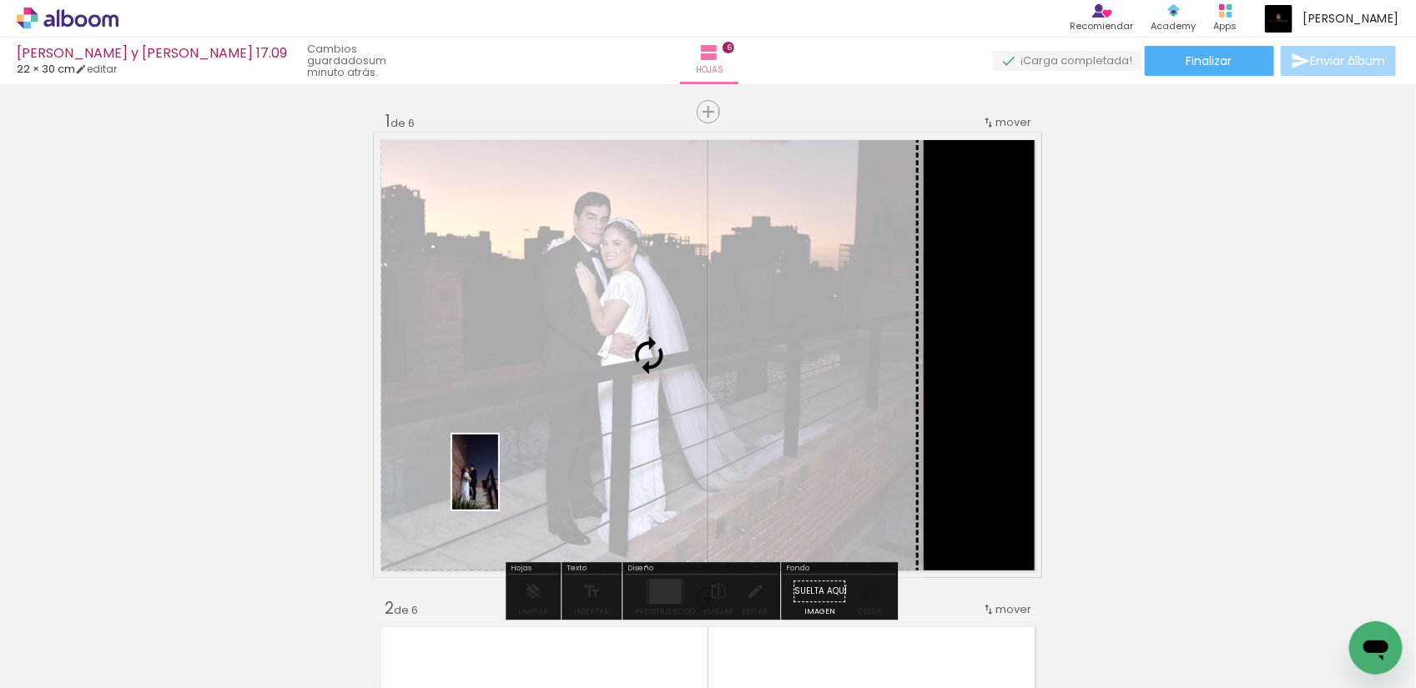
drag, startPoint x: 407, startPoint y: 647, endPoint x: 502, endPoint y: 485, distance: 187.7
click at [502, 485] on quentale-workspace at bounding box center [708, 344] width 1416 height 688
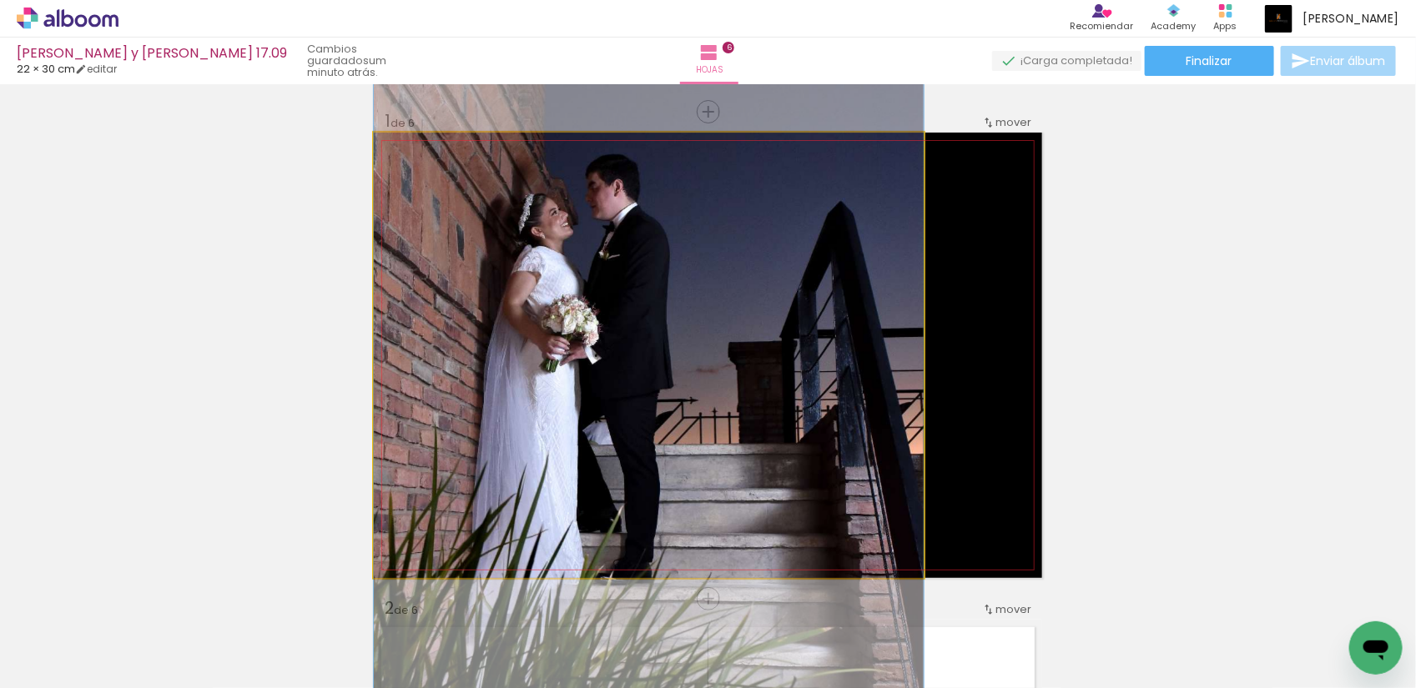
drag, startPoint x: 622, startPoint y: 409, endPoint x: 622, endPoint y: 297, distance: 111.8
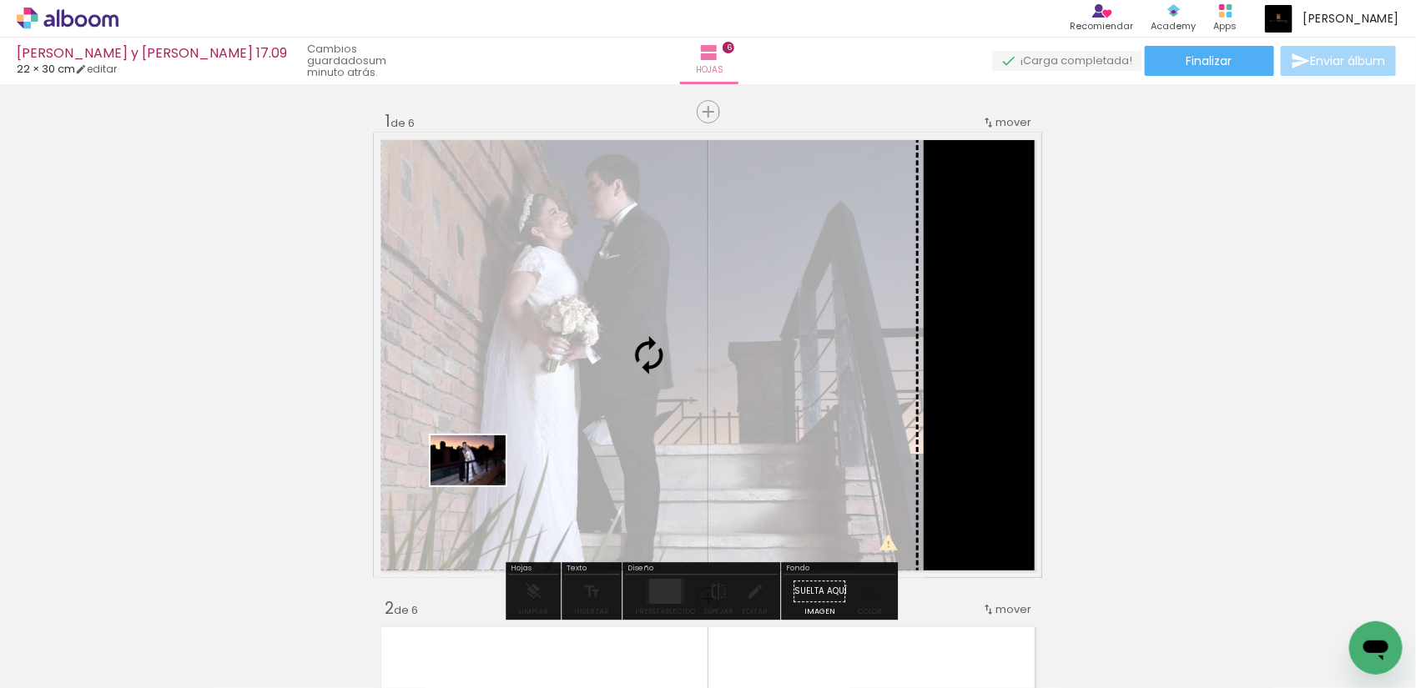
drag, startPoint x: 430, startPoint y: 647, endPoint x: 481, endPoint y: 486, distance: 169.7
click at [481, 486] on quentale-workspace at bounding box center [708, 344] width 1416 height 688
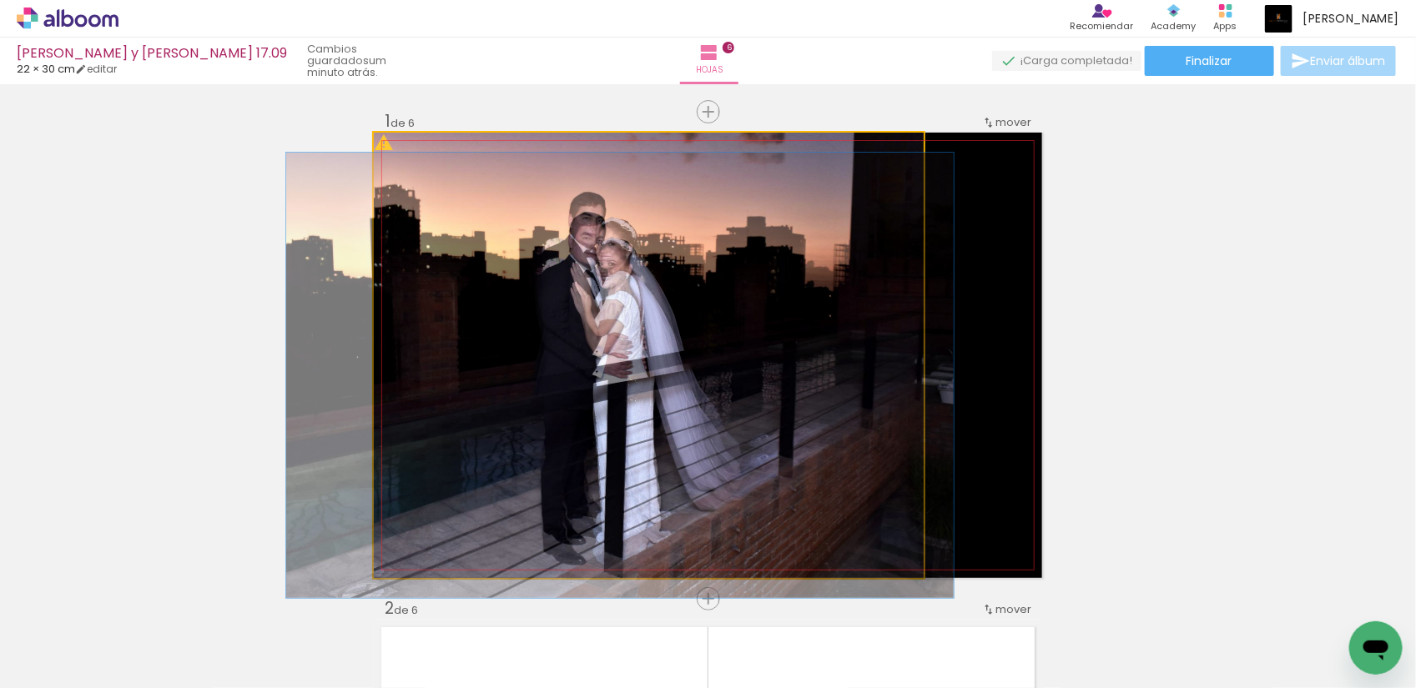
drag, startPoint x: 630, startPoint y: 456, endPoint x: 599, endPoint y: 418, distance: 49.3
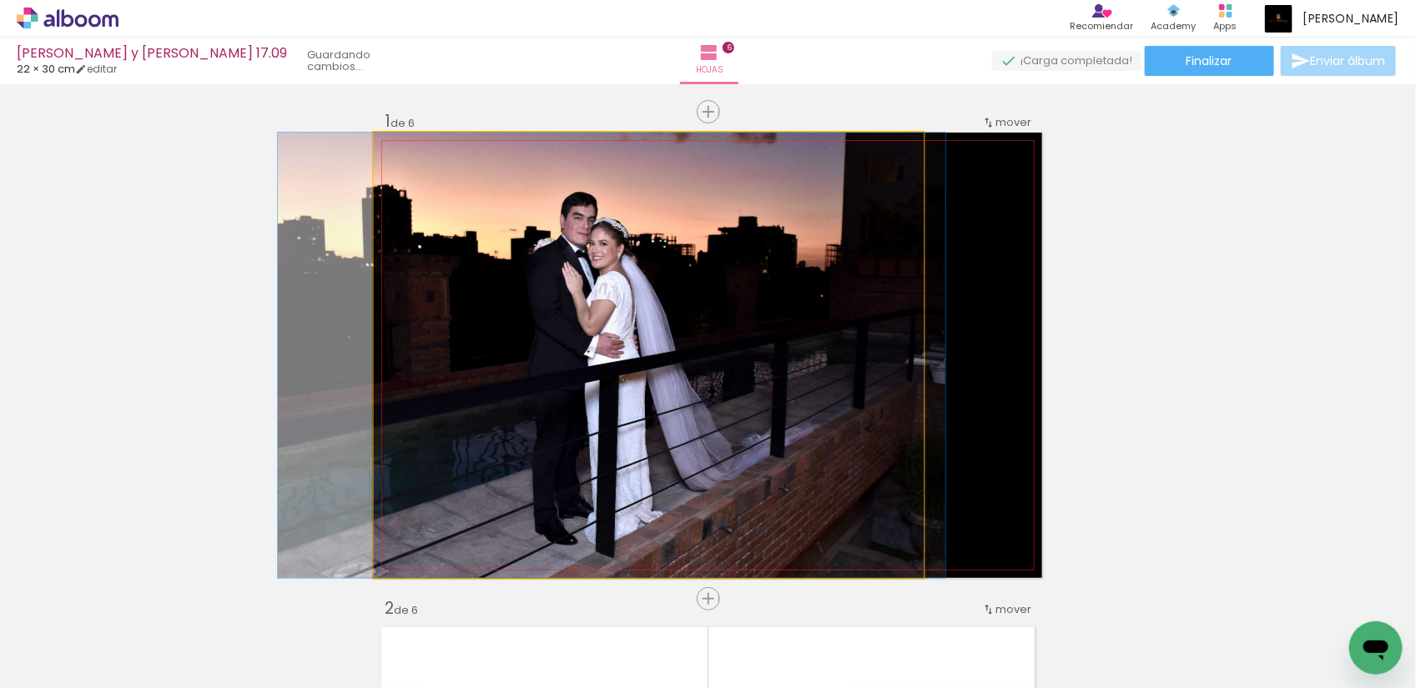
drag, startPoint x: 634, startPoint y: 455, endPoint x: 628, endPoint y: 415, distance: 40.5
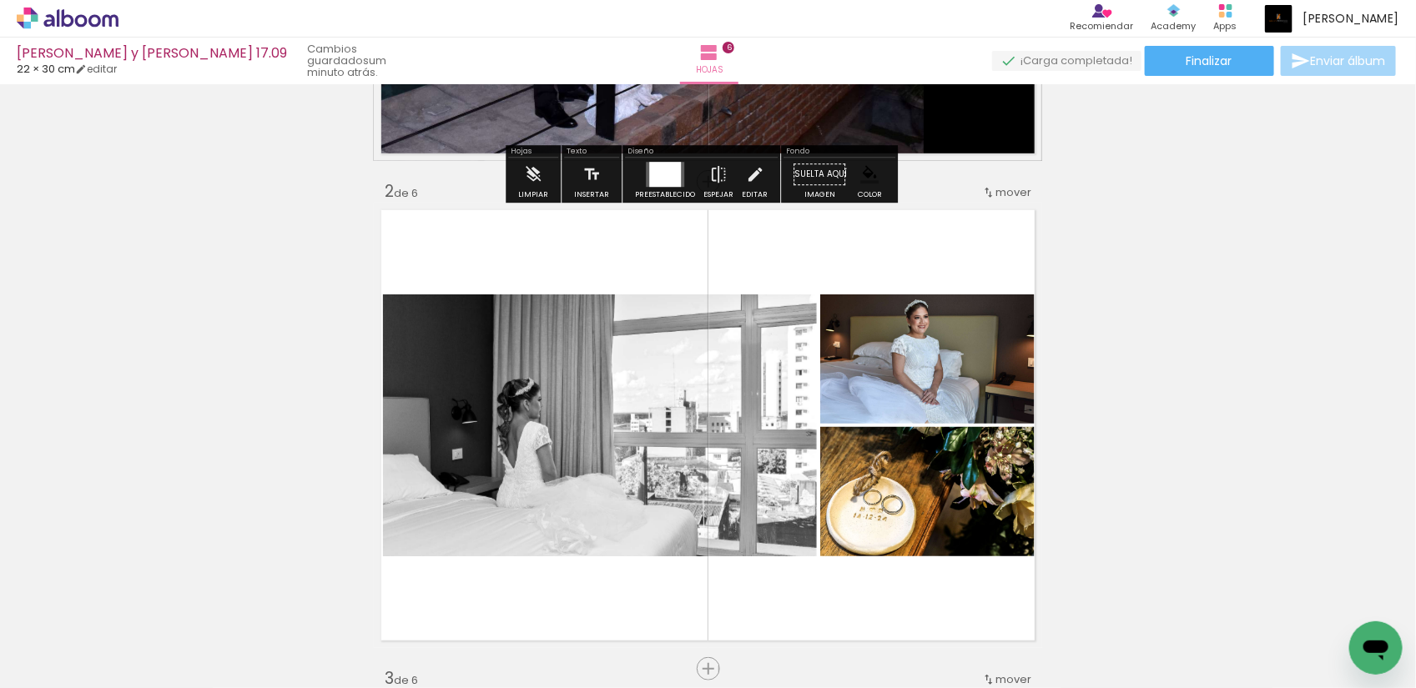
scroll to position [0, 0]
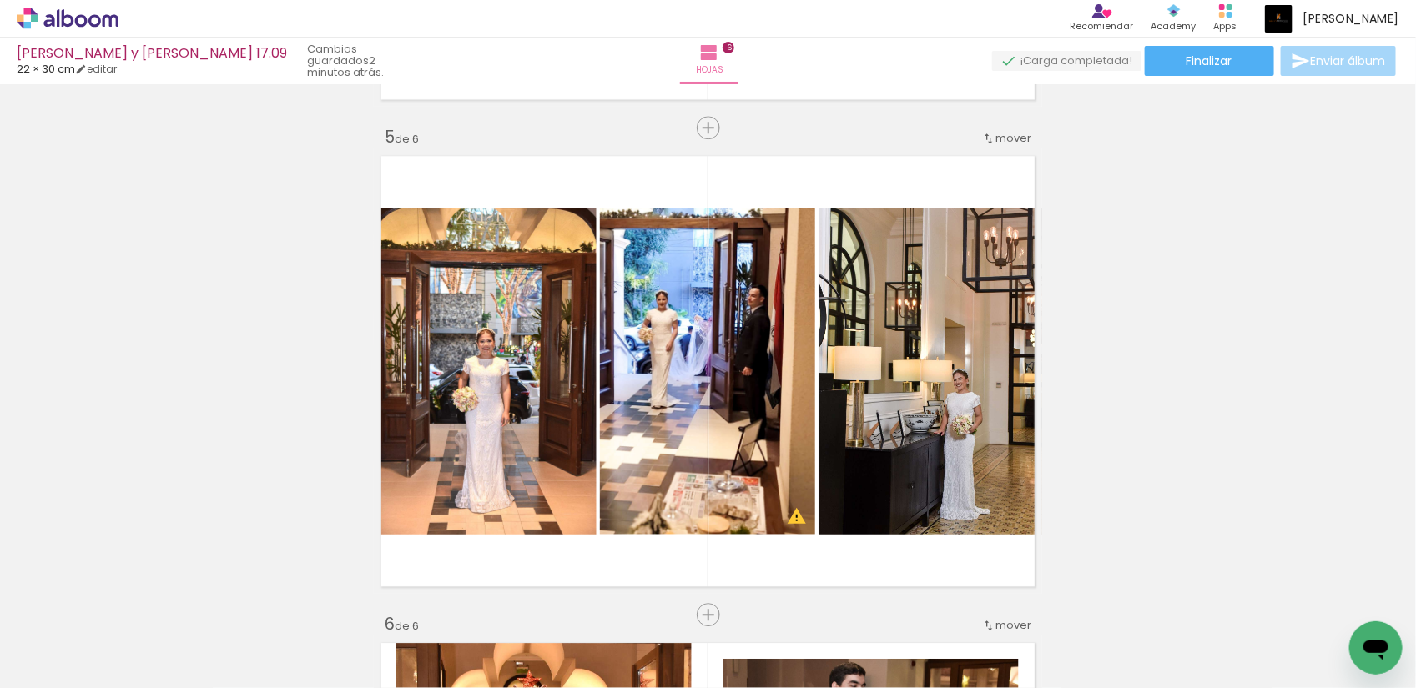
scroll to position [1982, 0]
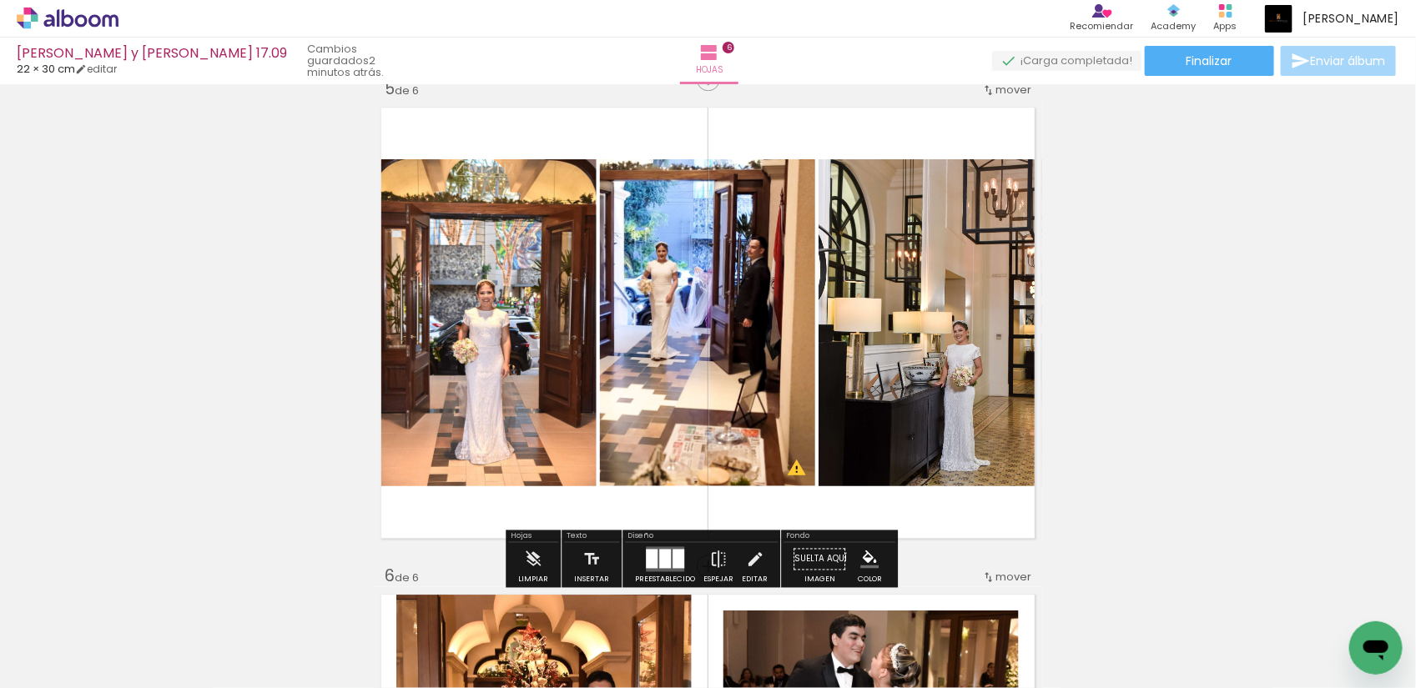
click at [979, 356] on quentale-photo at bounding box center [931, 322] width 224 height 327
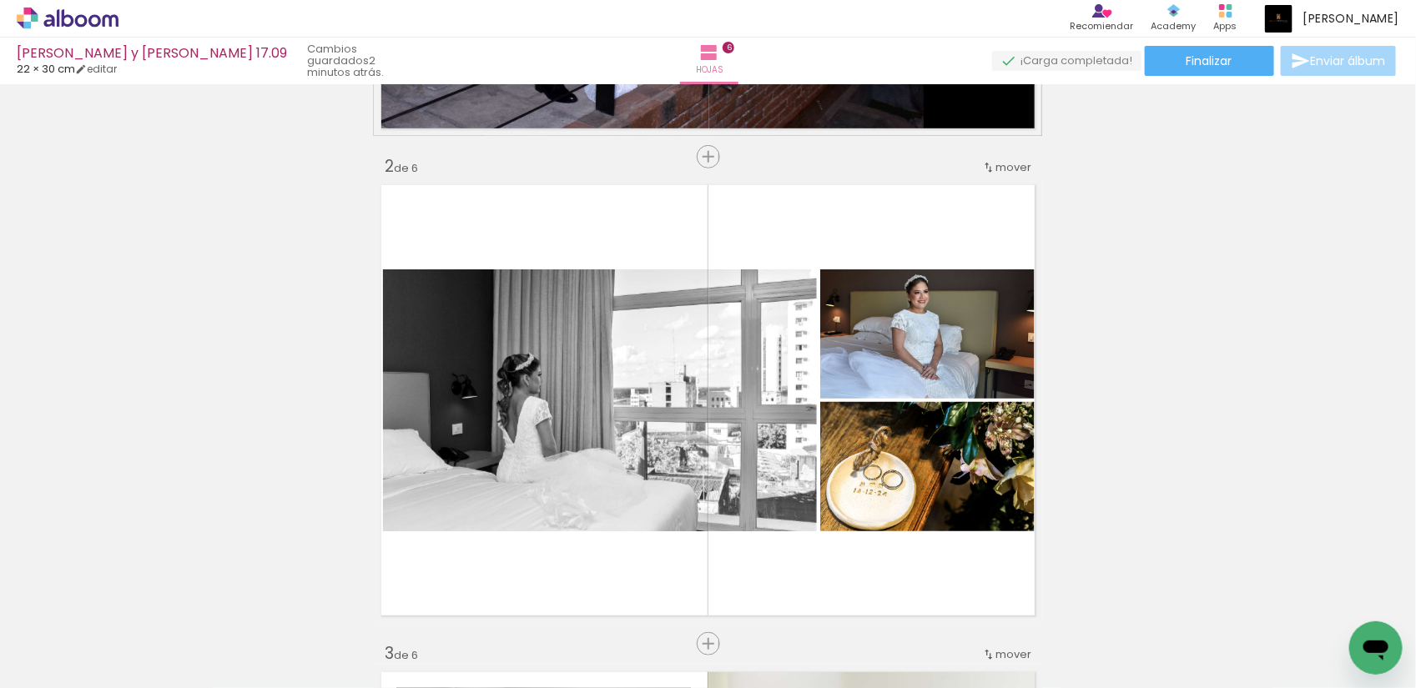
scroll to position [417, 0]
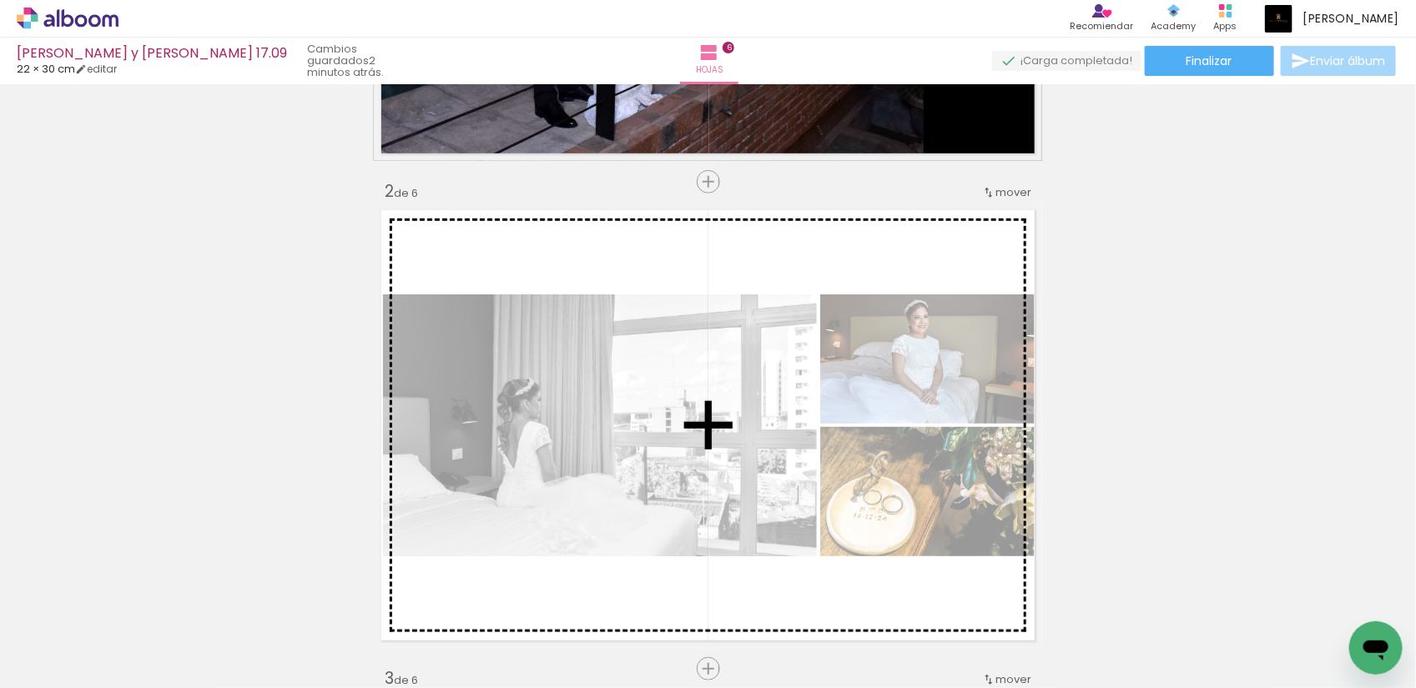
drag, startPoint x: 966, startPoint y: 371, endPoint x: 952, endPoint y: 409, distance: 40.1
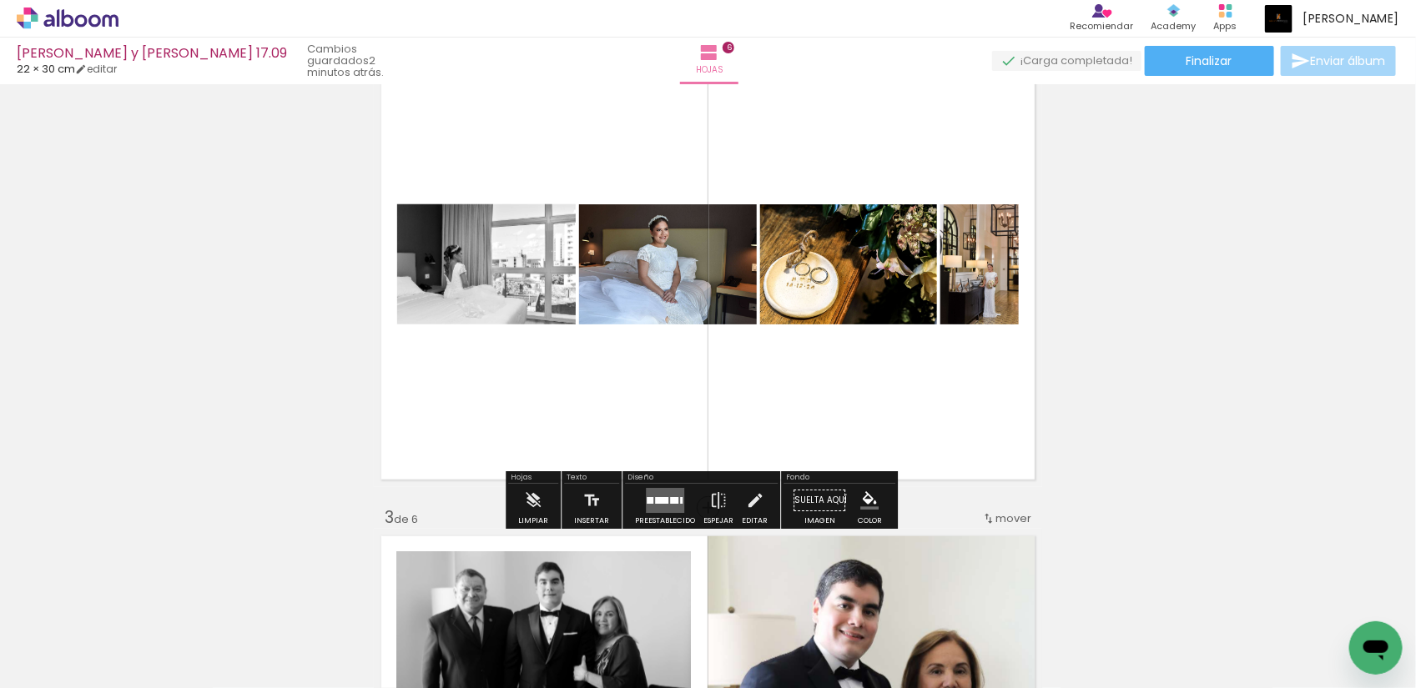
scroll to position [626, 0]
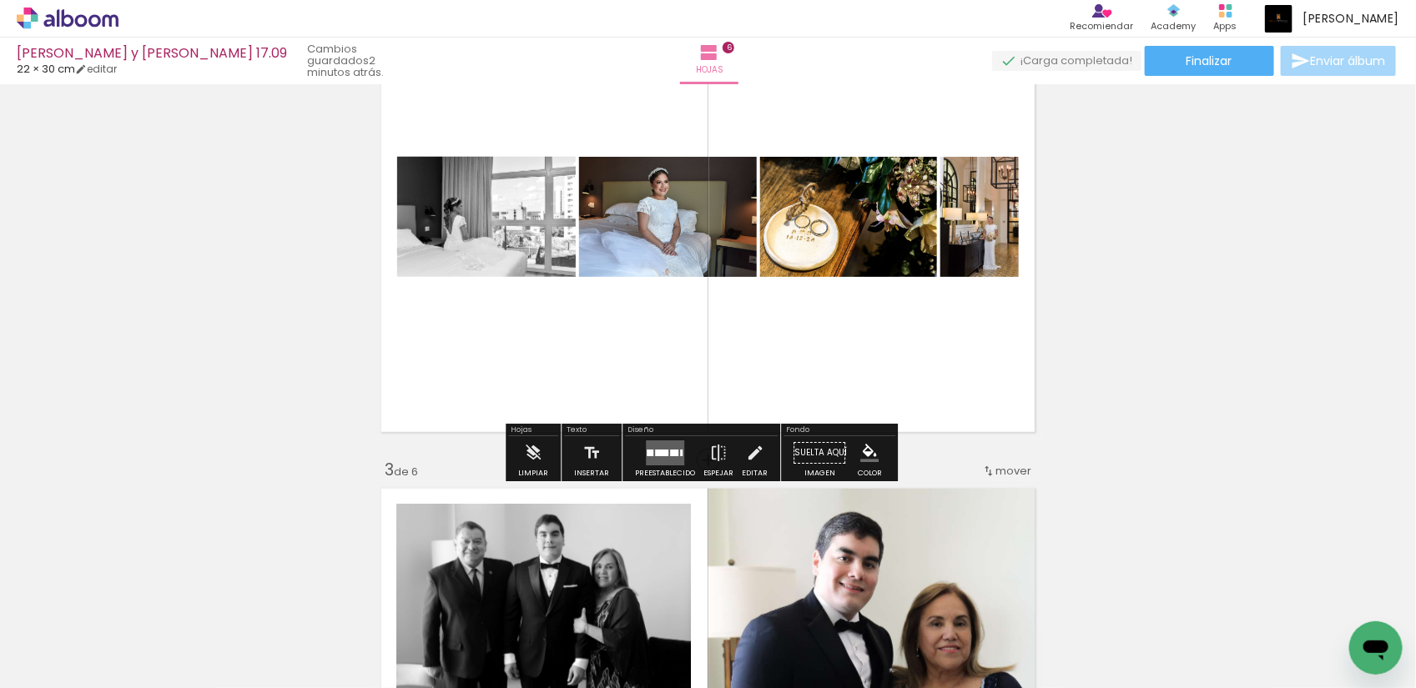
click at [656, 451] on div at bounding box center [661, 453] width 13 height 7
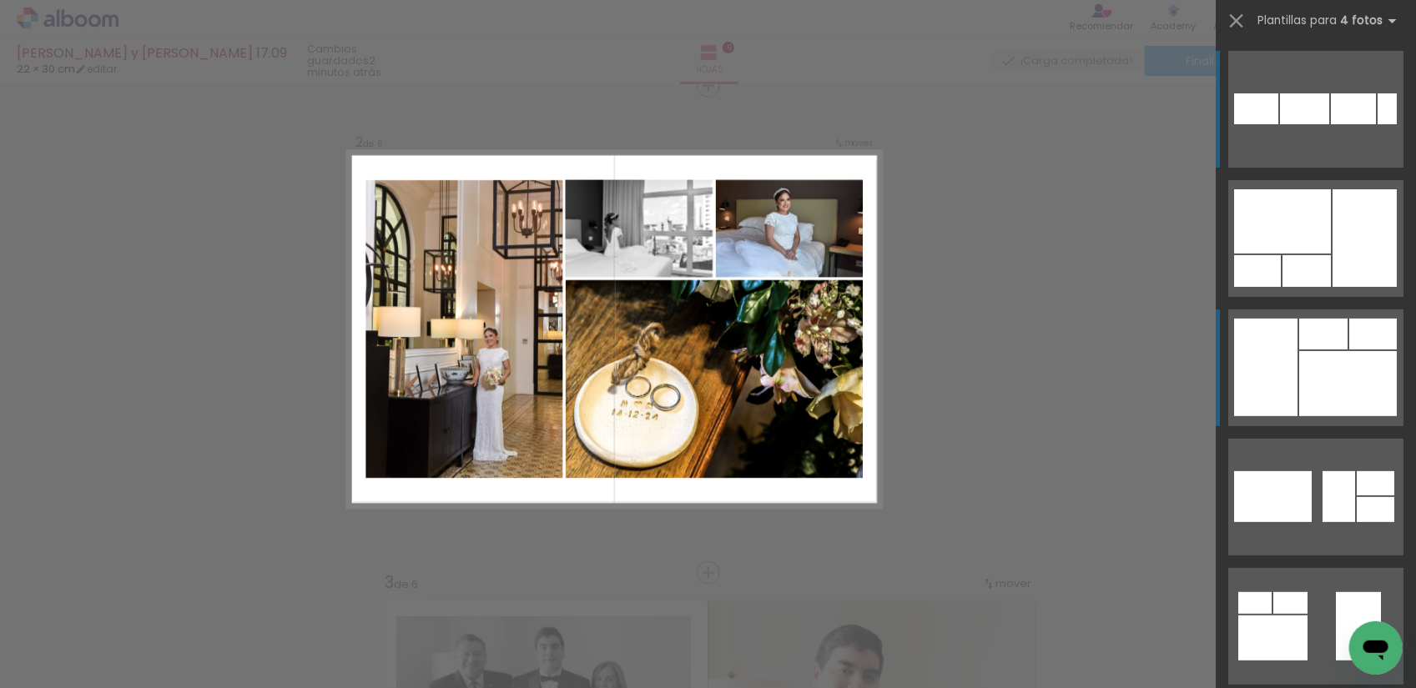
scroll to position [509, 0]
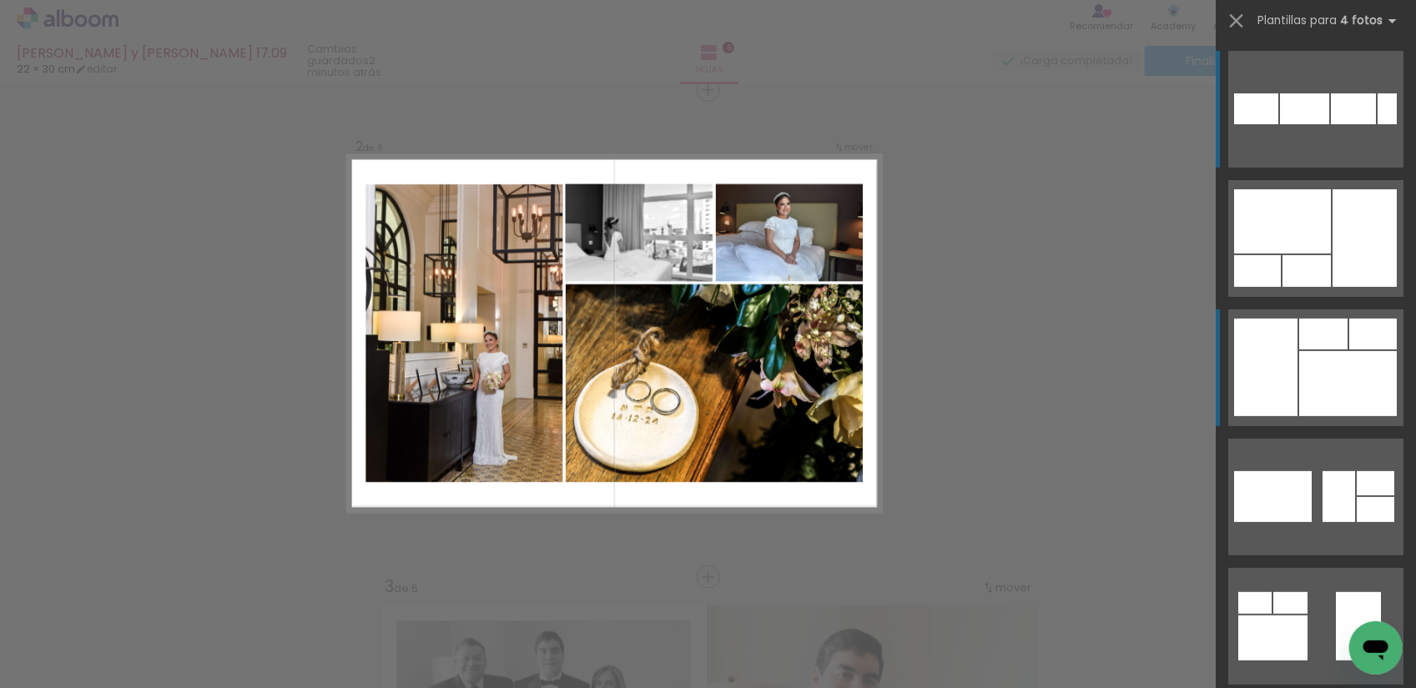
click at [1273, 345] on div at bounding box center [1265, 368] width 63 height 98
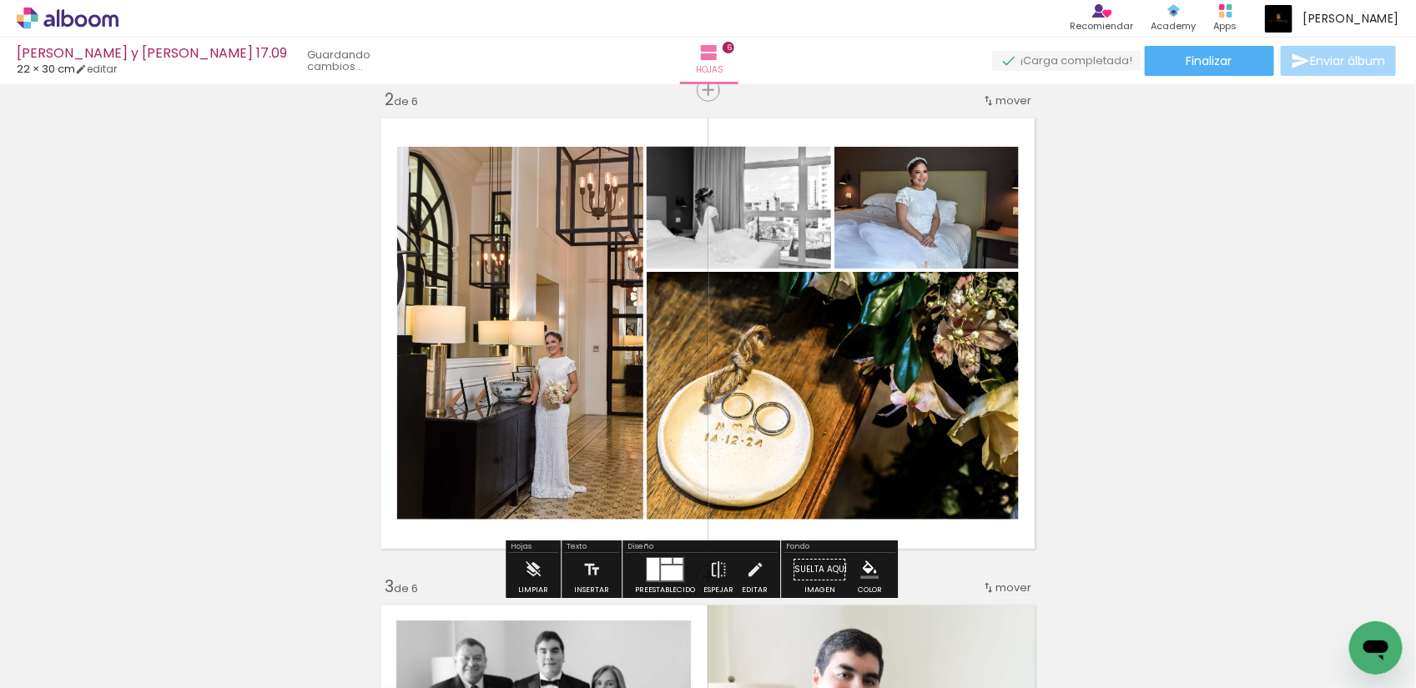
click at [724, 561] on paper-button "Espejar" at bounding box center [718, 574] width 38 height 43
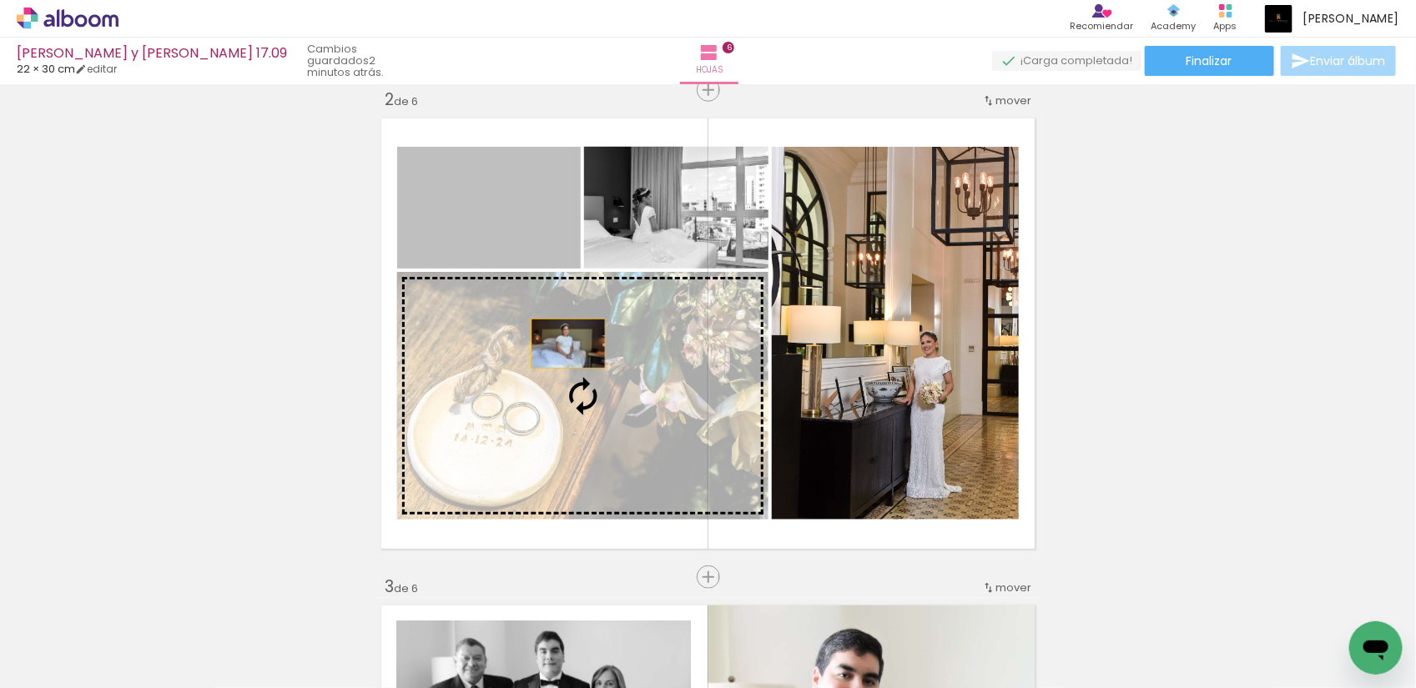
drag, startPoint x: 547, startPoint y: 215, endPoint x: 561, endPoint y: 344, distance: 129.3
click at [0, 0] on slot at bounding box center [0, 0] width 0 height 0
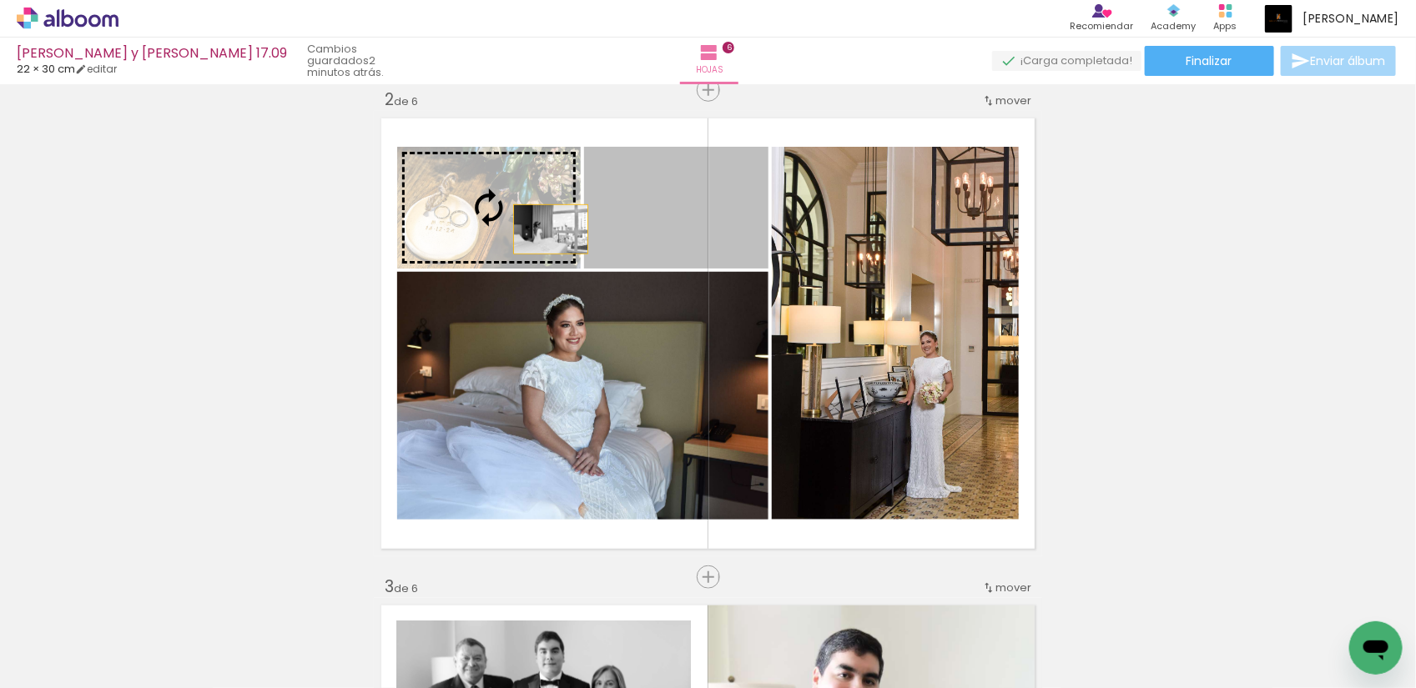
drag, startPoint x: 595, startPoint y: 229, endPoint x: 534, endPoint y: 229, distance: 60.9
click at [0, 0] on slot at bounding box center [0, 0] width 0 height 0
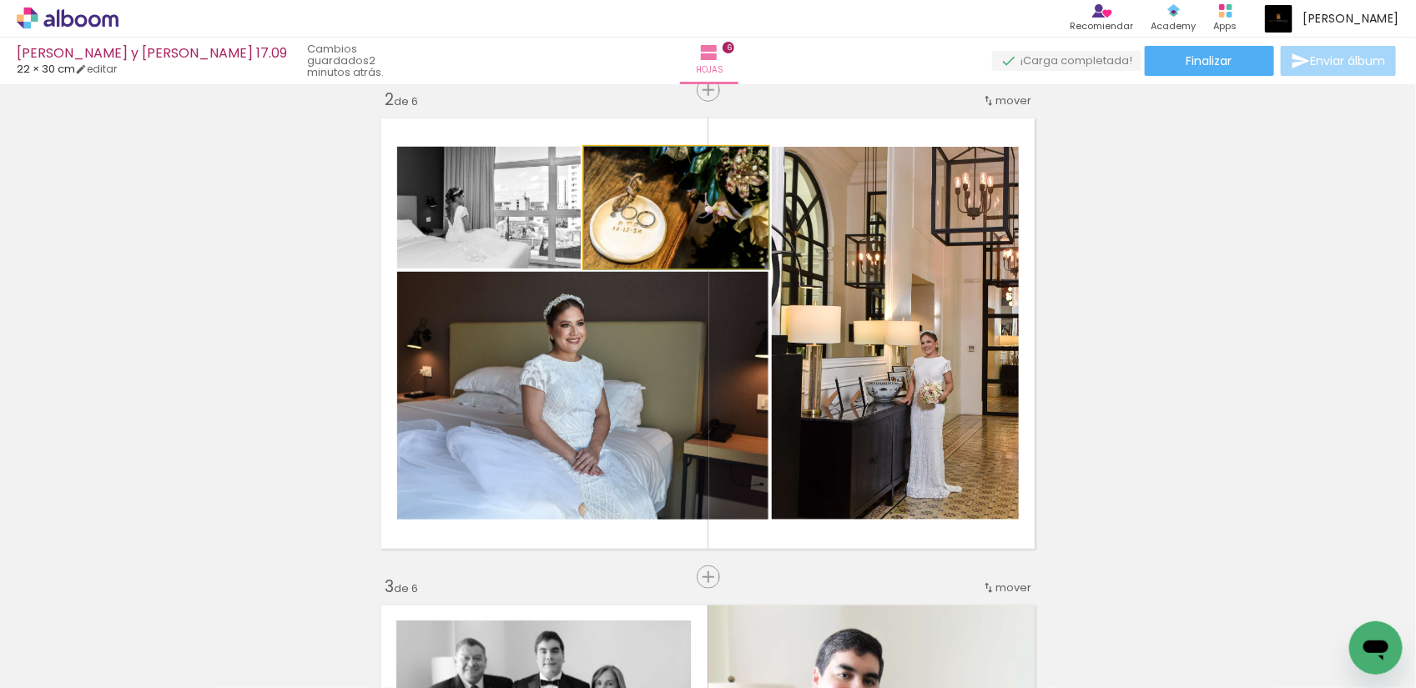
drag, startPoint x: 605, startPoint y: 225, endPoint x: 610, endPoint y: 215, distance: 11.2
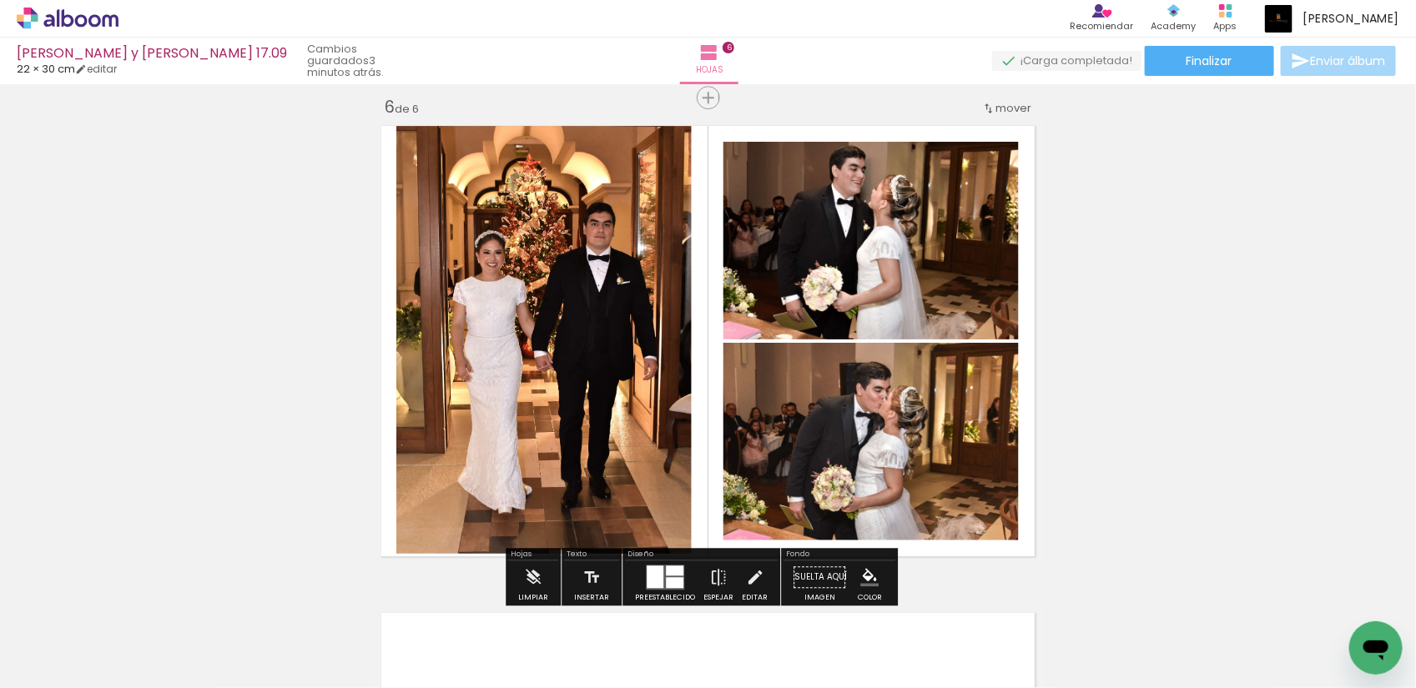
scroll to position [2491, 0]
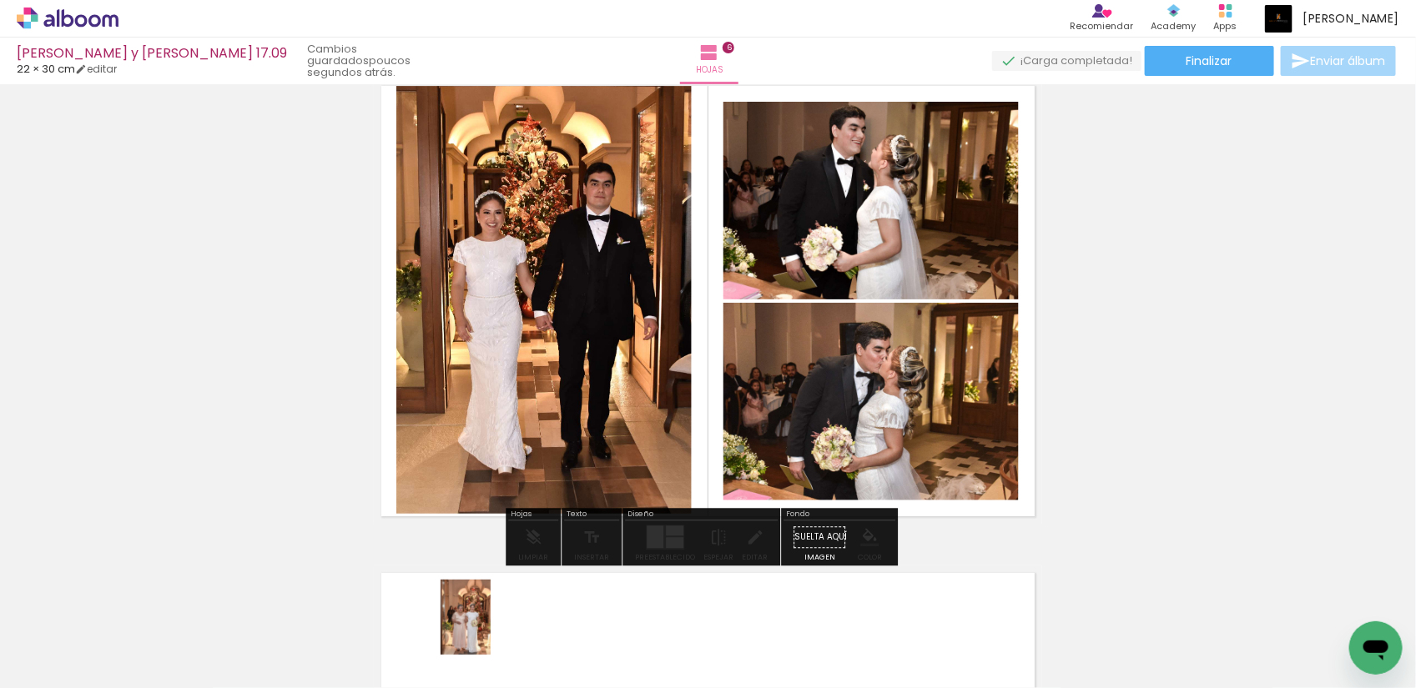
drag, startPoint x: 485, startPoint y: 663, endPoint x: 491, endPoint y: 630, distance: 33.9
click at [482, 630] on div at bounding box center [454, 632] width 55 height 83
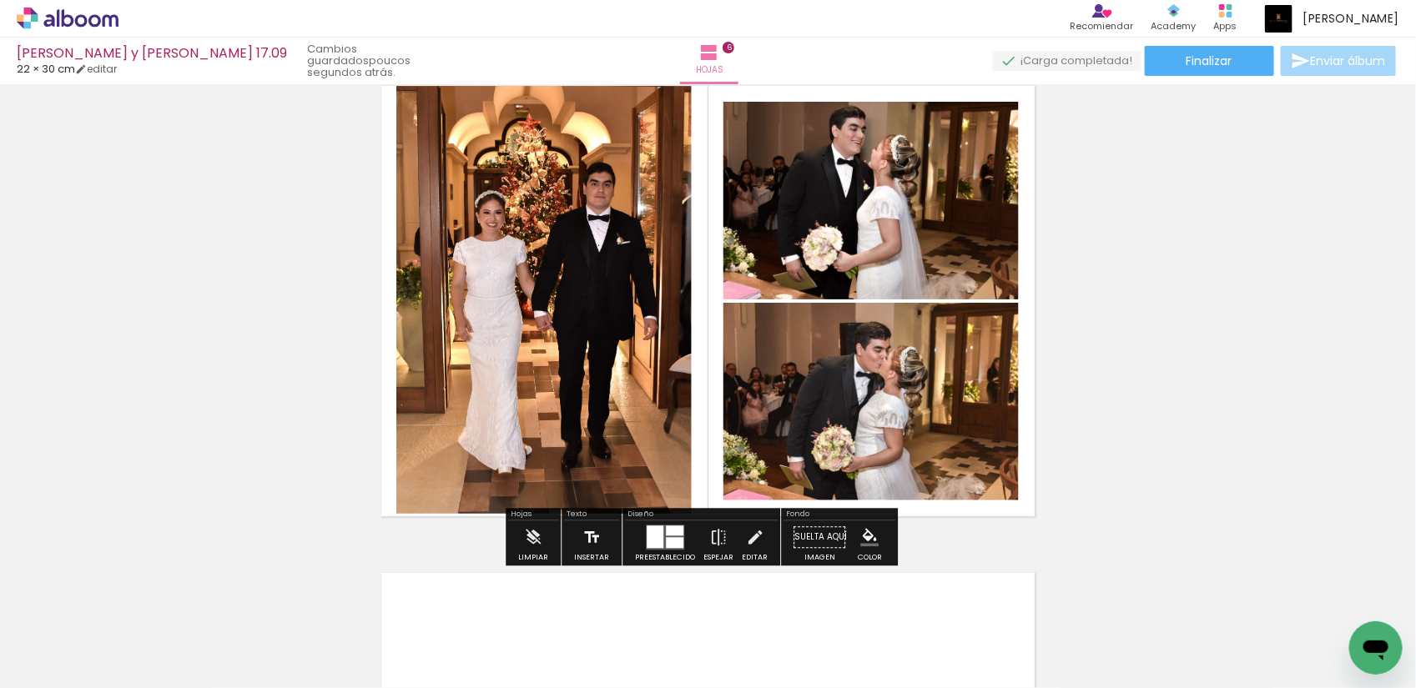
scroll to position [1969, 0]
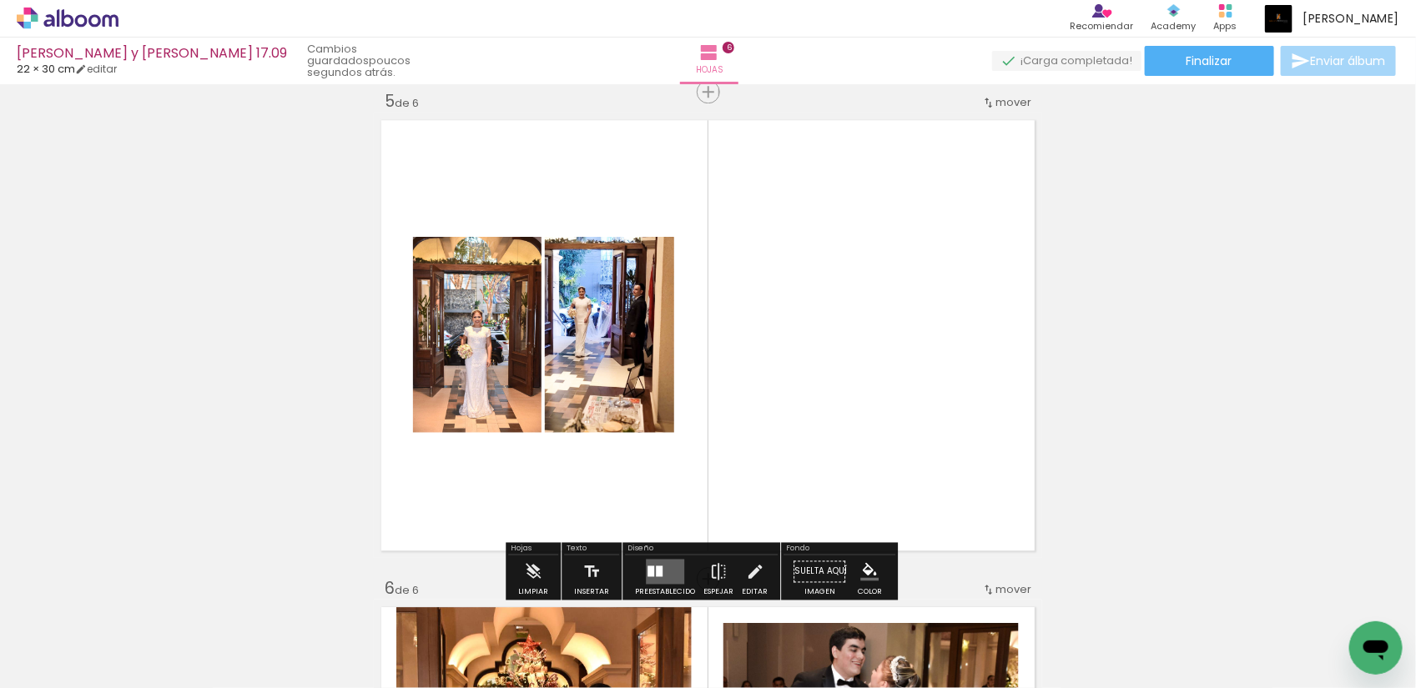
click at [202, 637] on div at bounding box center [174, 632] width 55 height 83
click at [295, 645] on div at bounding box center [267, 632] width 55 height 83
click at [380, 643] on div at bounding box center [361, 631] width 83 height 55
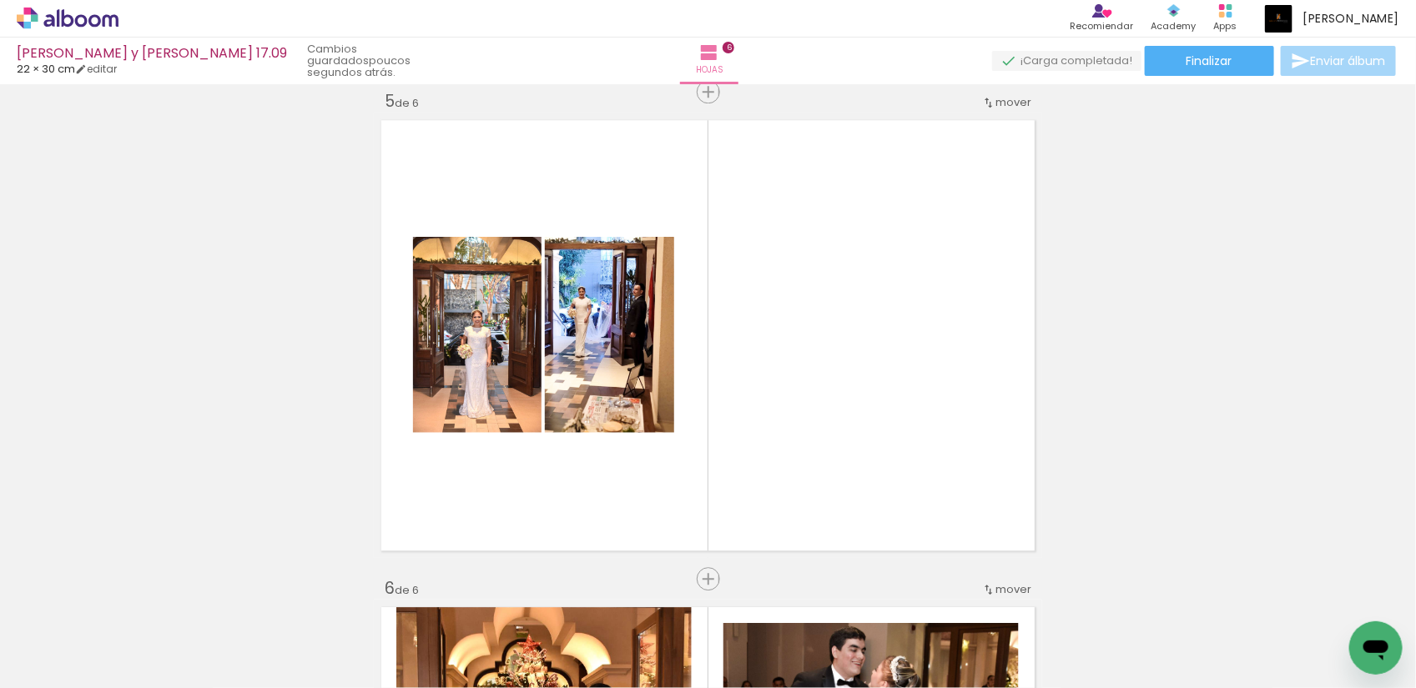
click at [449, 643] on quentale-thumb at bounding box center [454, 632] width 93 height 96
click at [1168, 642] on div at bounding box center [1144, 632] width 83 height 55
click at [1250, 632] on div at bounding box center [1237, 632] width 55 height 83
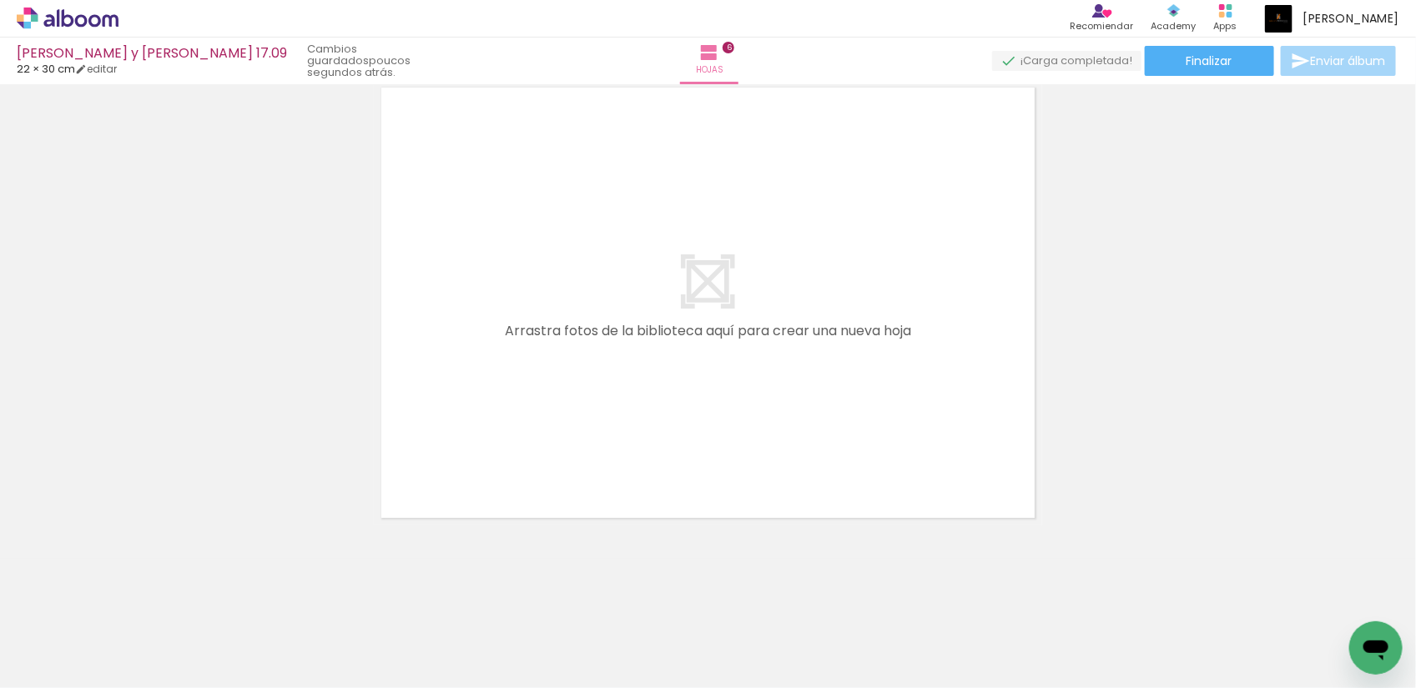
scroll to position [0, 0]
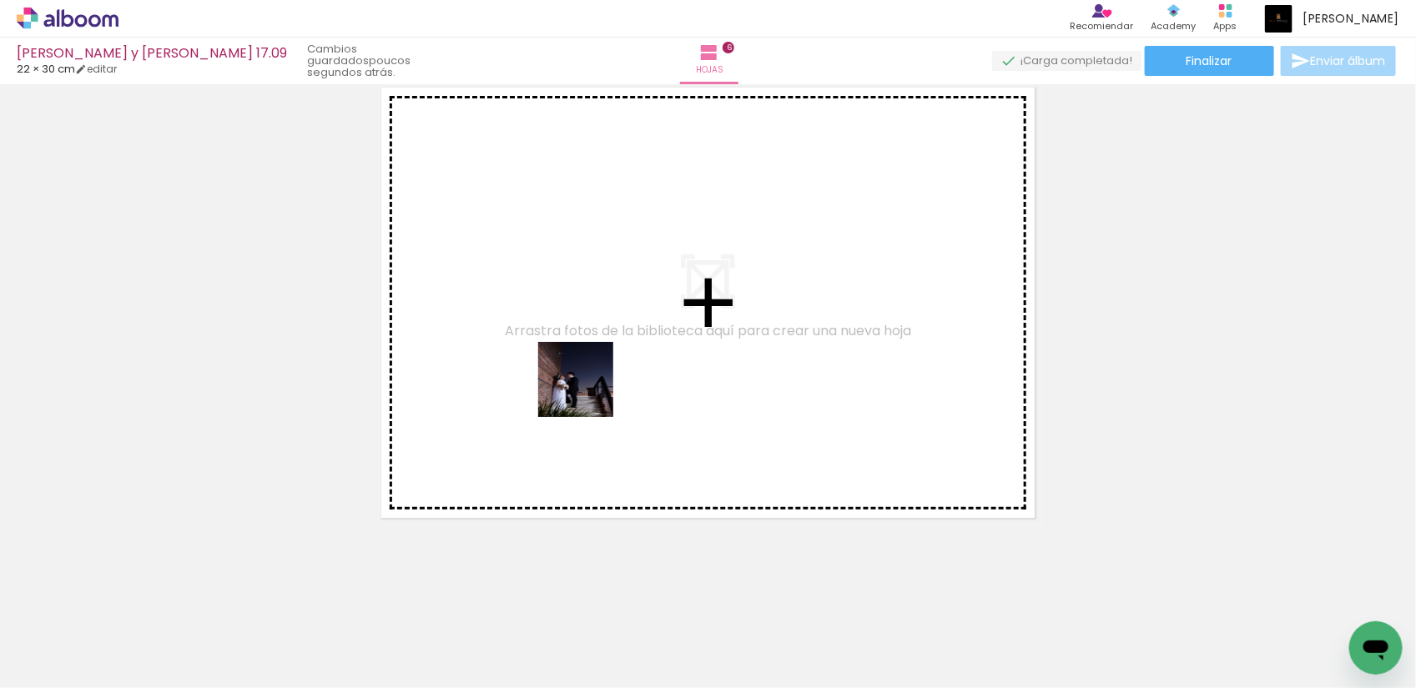
drag, startPoint x: 647, startPoint y: 640, endPoint x: 739, endPoint y: 555, distance: 125.8
click at [585, 380] on quentale-workspace at bounding box center [708, 344] width 1416 height 688
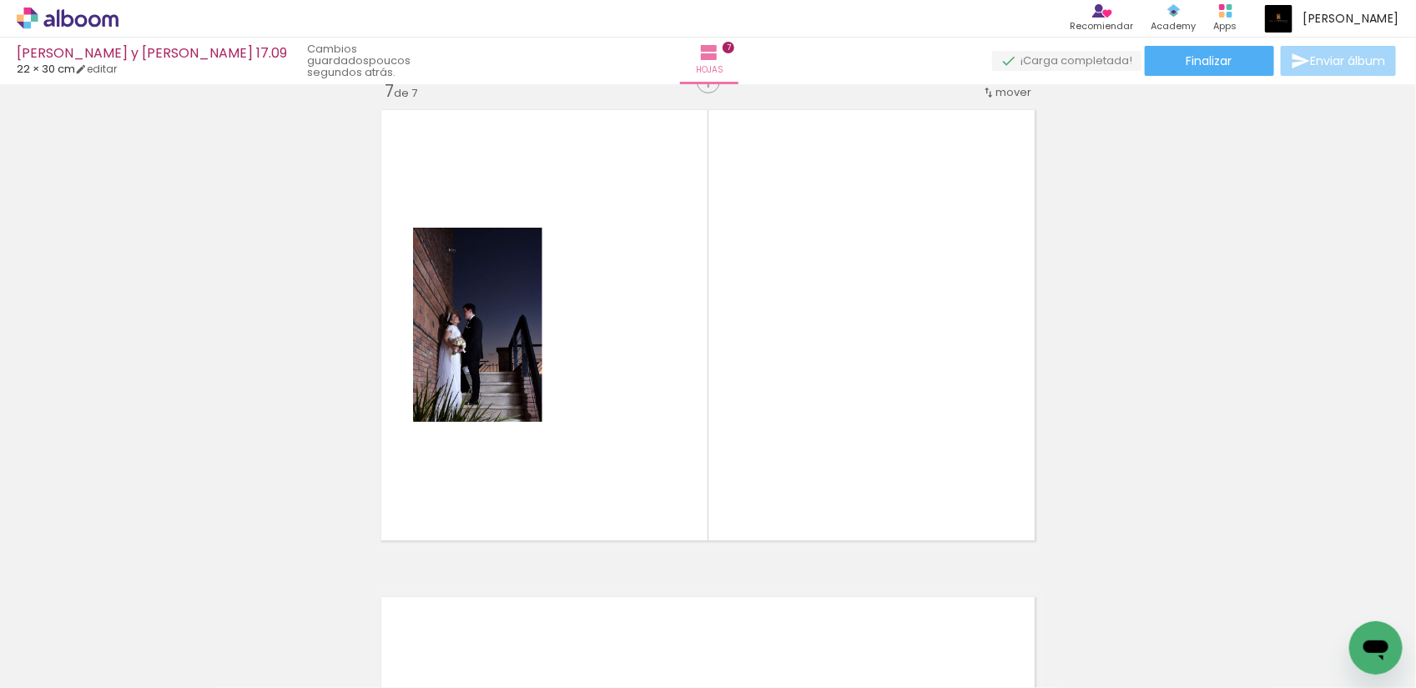
scroll to position [2945, 0]
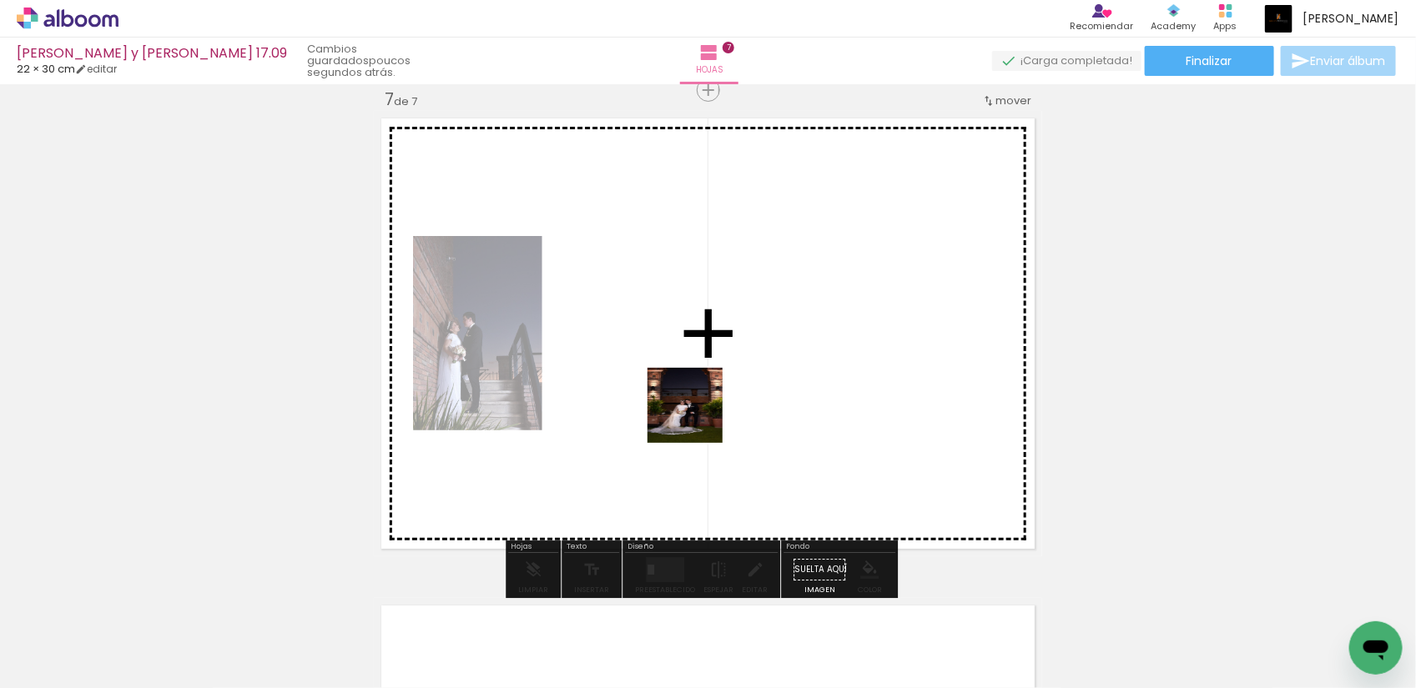
drag, startPoint x: 653, startPoint y: 639, endPoint x: 707, endPoint y: 377, distance: 267.4
click at [707, 377] on quentale-workspace at bounding box center [708, 344] width 1416 height 688
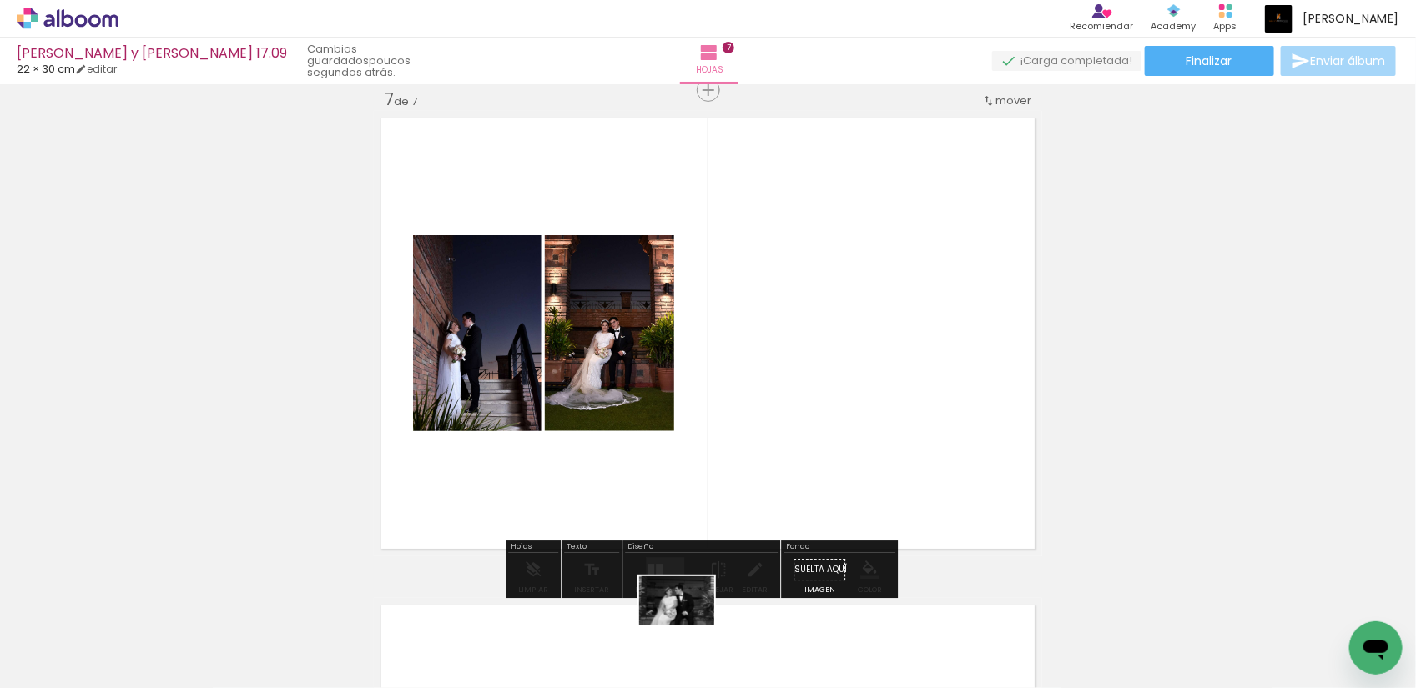
drag, startPoint x: 648, startPoint y: 647, endPoint x: 661, endPoint y: 656, distance: 15.5
click at [658, 656] on div at bounding box center [617, 632] width 83 height 54
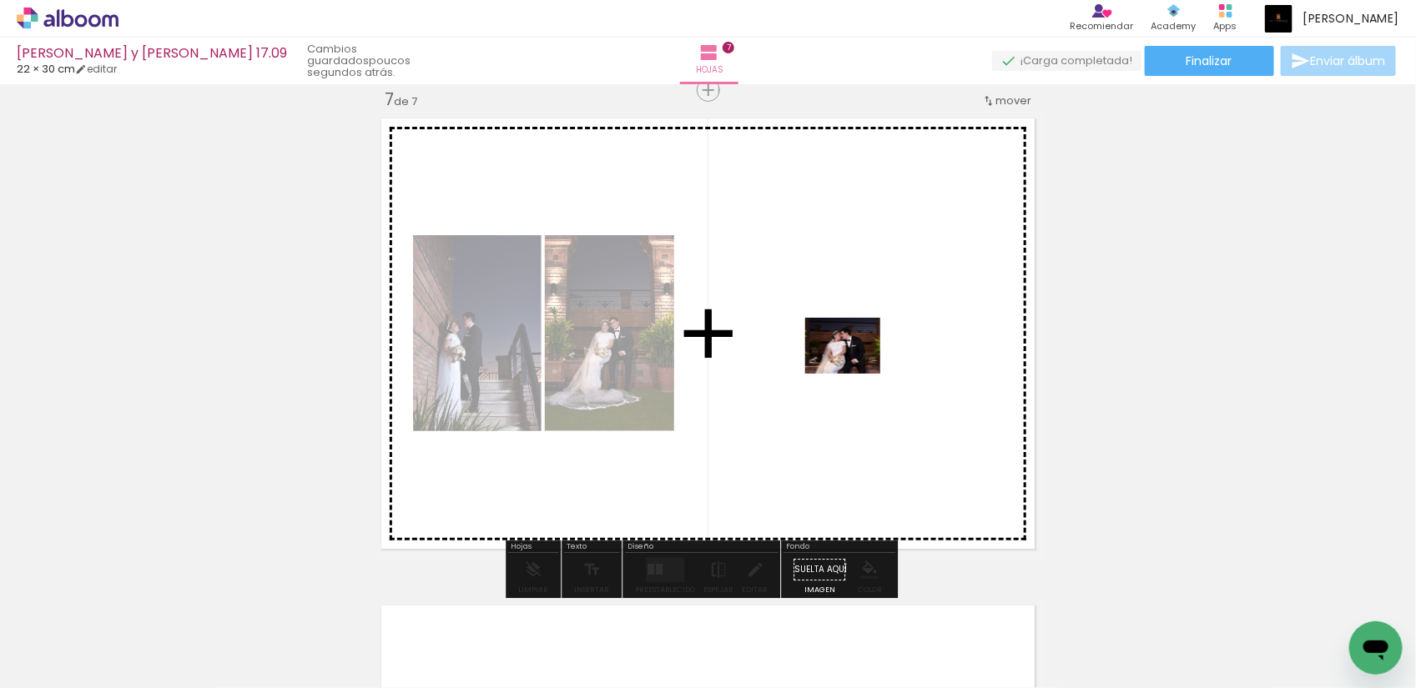
drag, startPoint x: 753, startPoint y: 639, endPoint x: 855, endPoint y: 368, distance: 289.6
click at [855, 368] on quentale-workspace at bounding box center [708, 344] width 1416 height 688
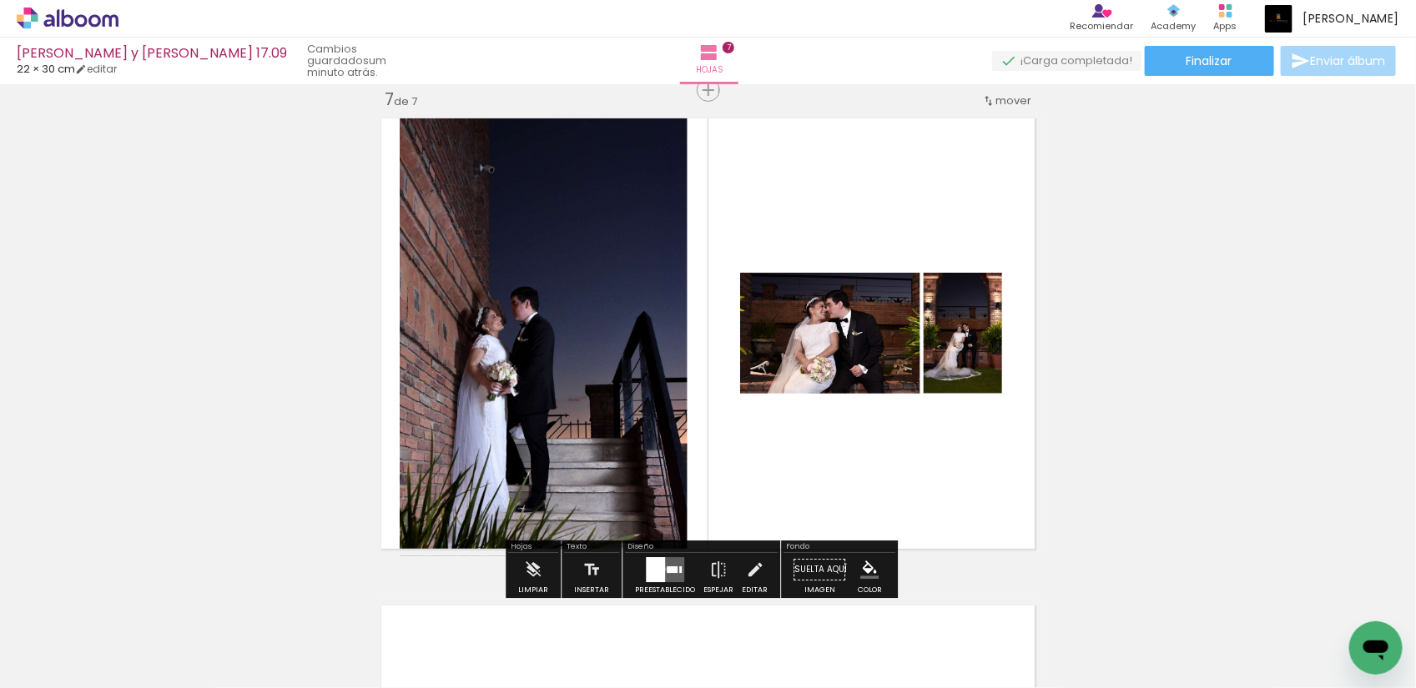
click at [667, 570] on div at bounding box center [672, 570] width 11 height 7
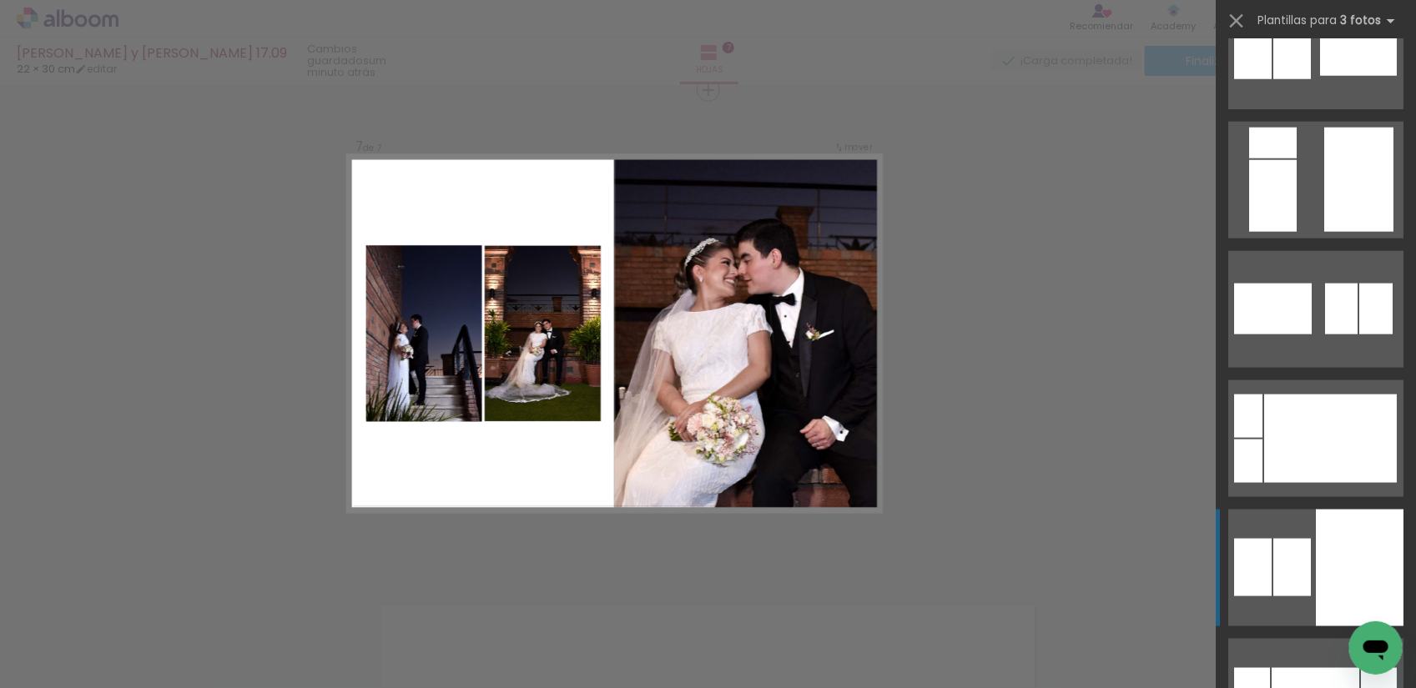
scroll to position [939, 0]
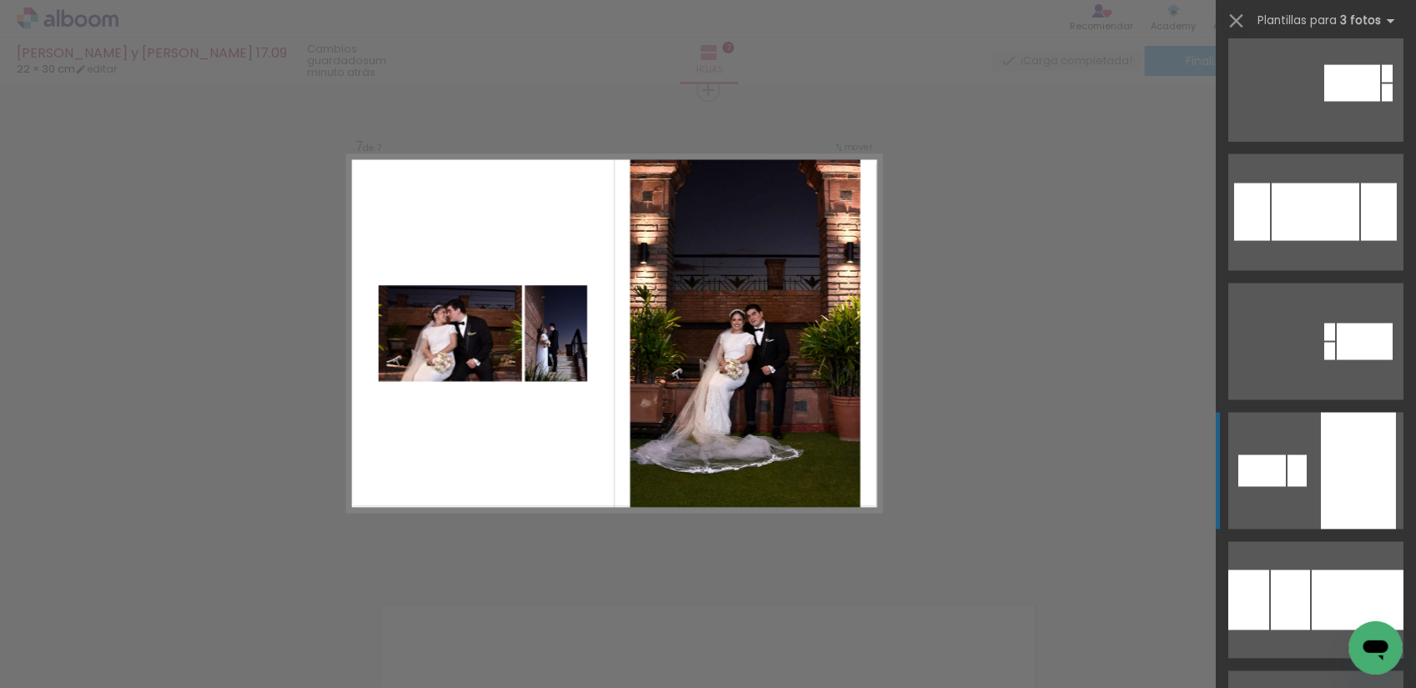
scroll to position [4068, 0]
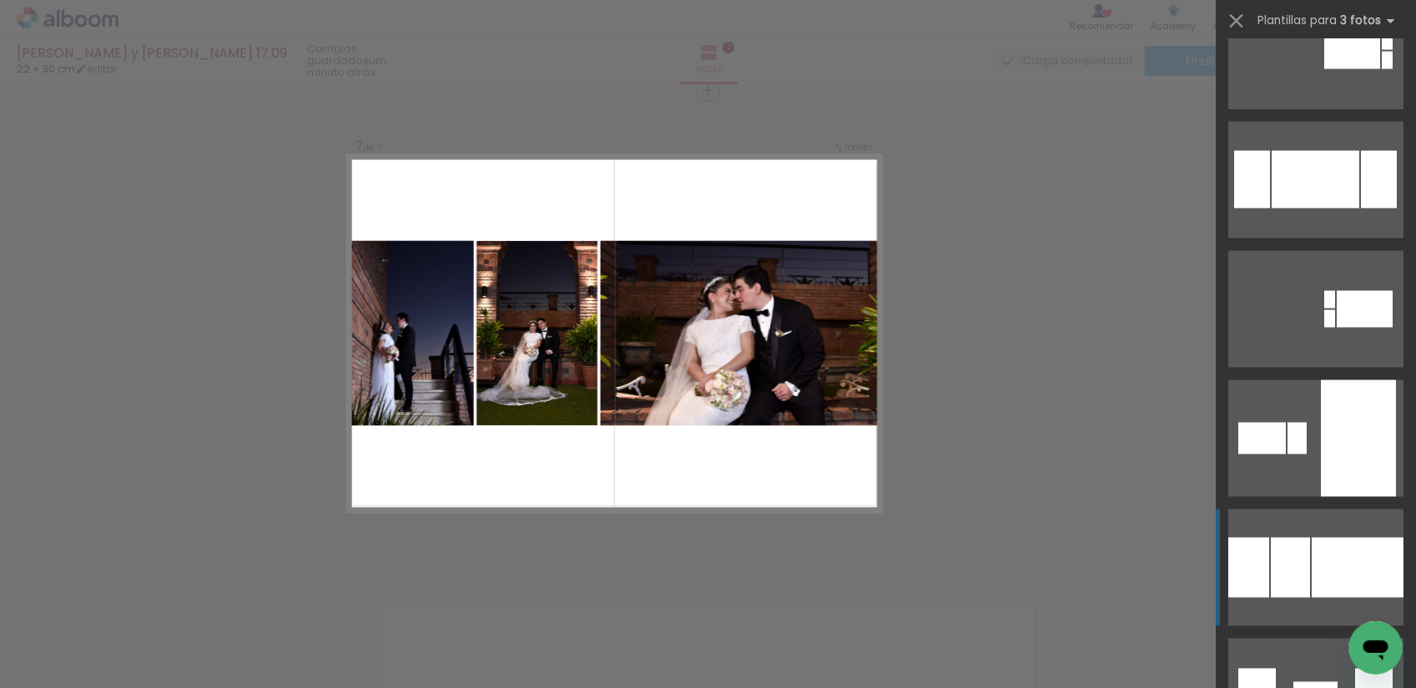
click at [1312, 552] on div at bounding box center [1358, 568] width 92 height 60
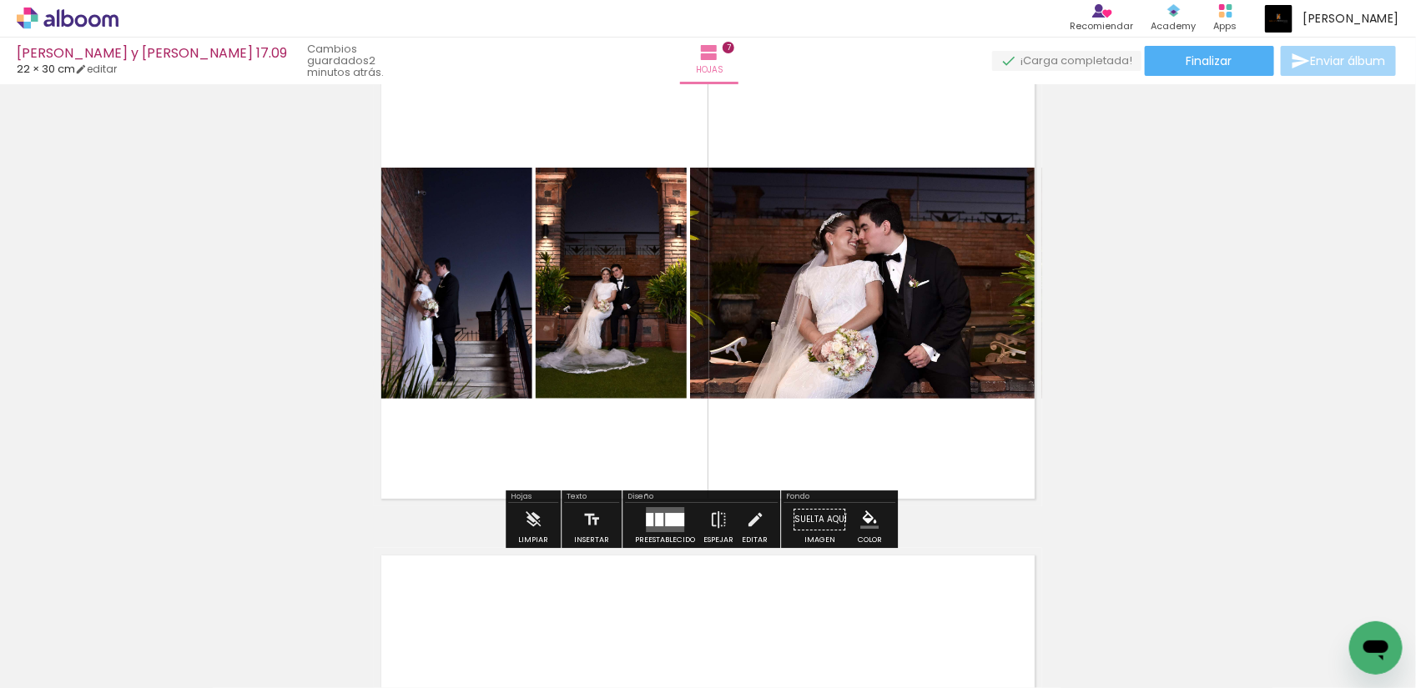
scroll to position [2945, 0]
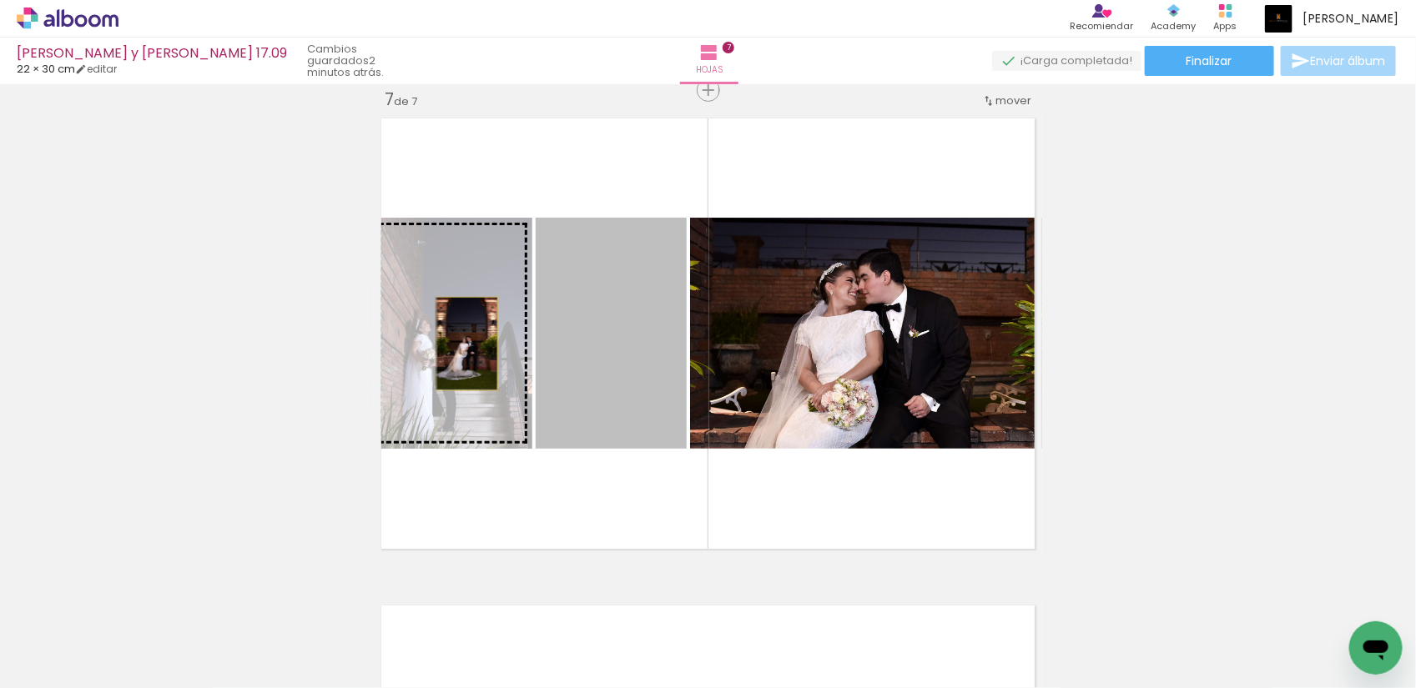
drag, startPoint x: 610, startPoint y: 353, endPoint x: 460, endPoint y: 344, distance: 150.5
click at [0, 0] on slot at bounding box center [0, 0] width 0 height 0
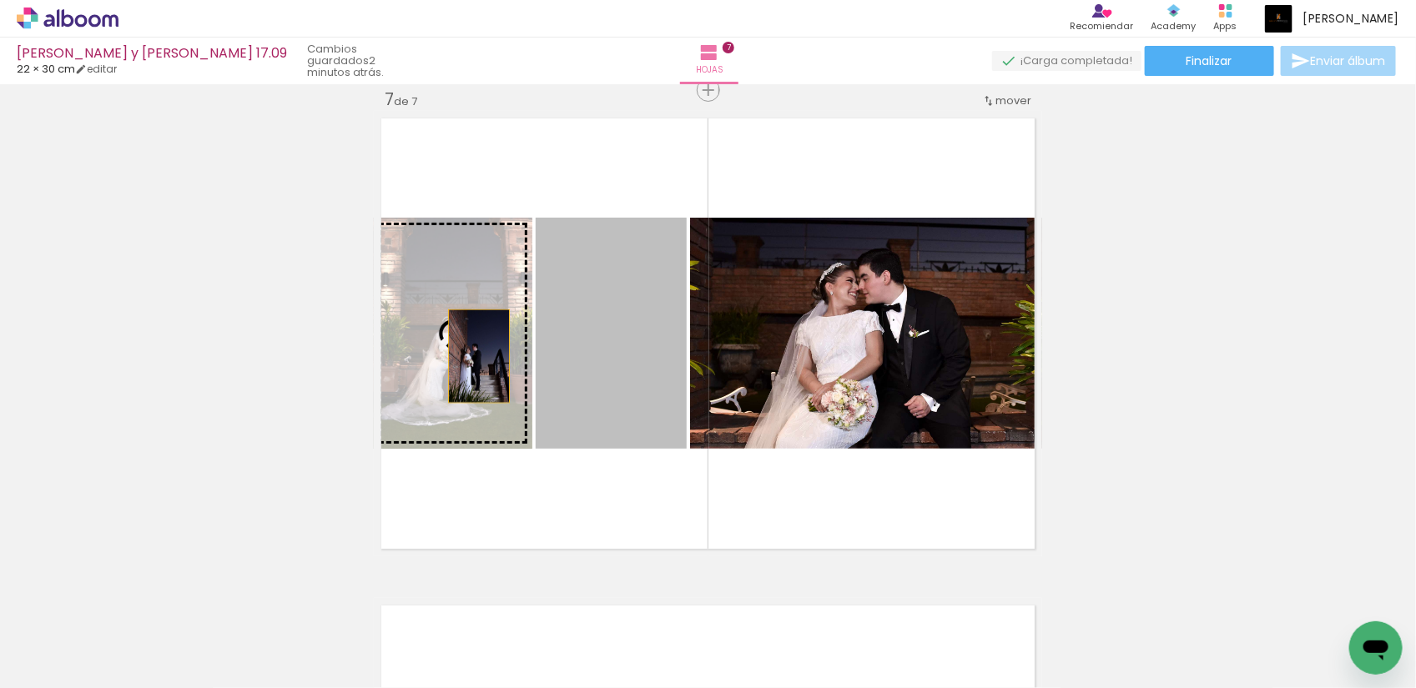
drag, startPoint x: 637, startPoint y: 367, endPoint x: 471, endPoint y: 356, distance: 165.6
click at [0, 0] on slot at bounding box center [0, 0] width 0 height 0
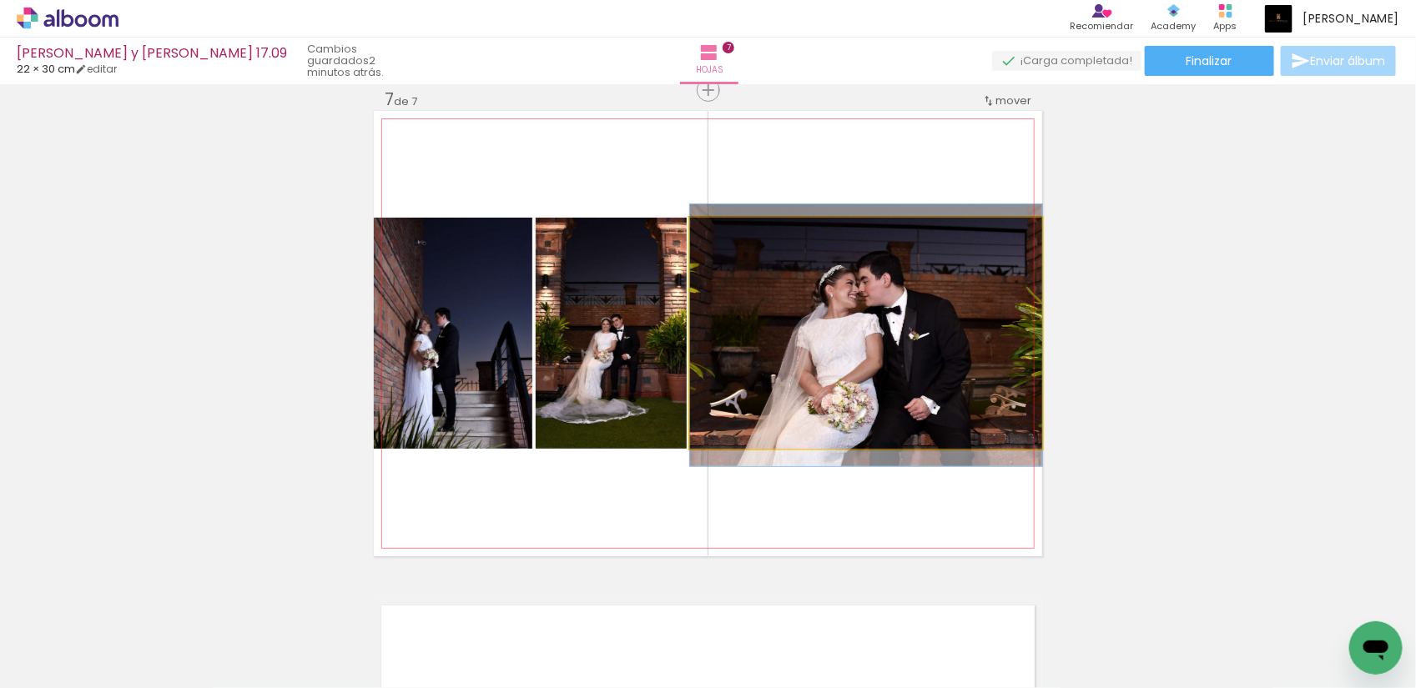
drag, startPoint x: 915, startPoint y: 352, endPoint x: 903, endPoint y: 347, distance: 13.5
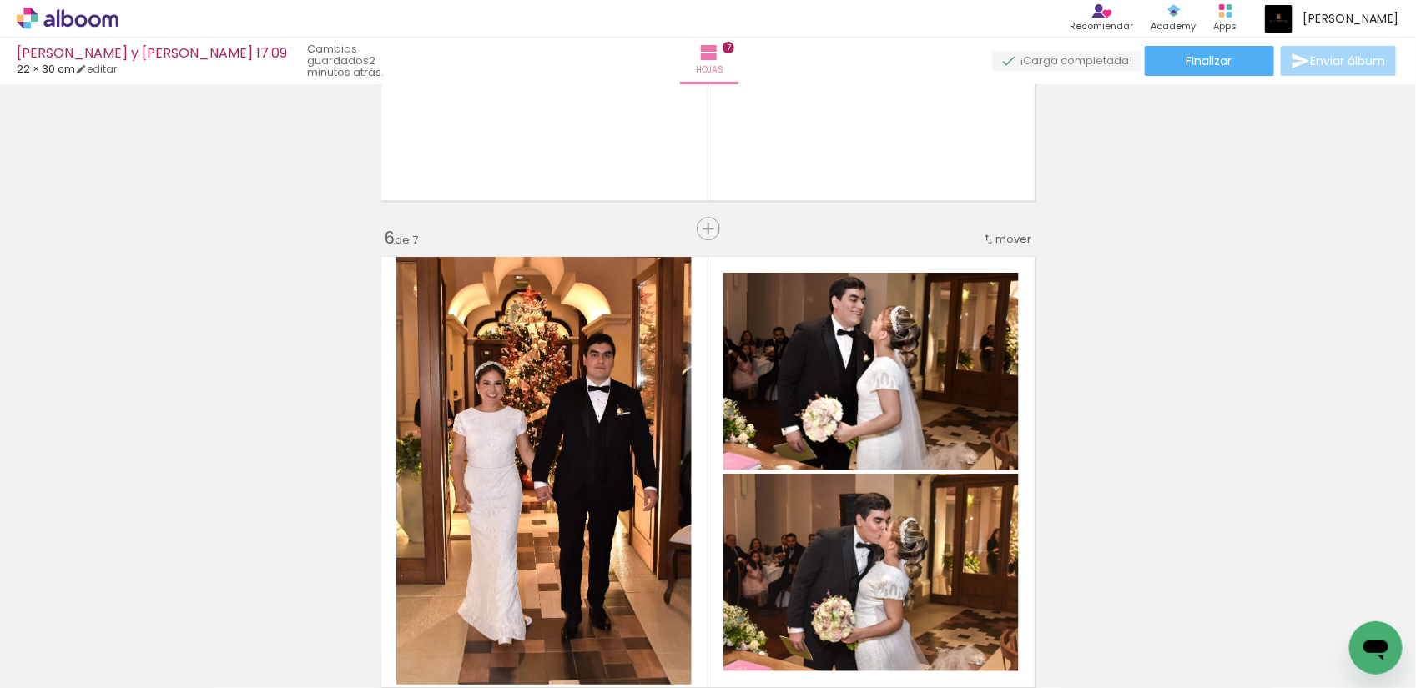
scroll to position [1902, 0]
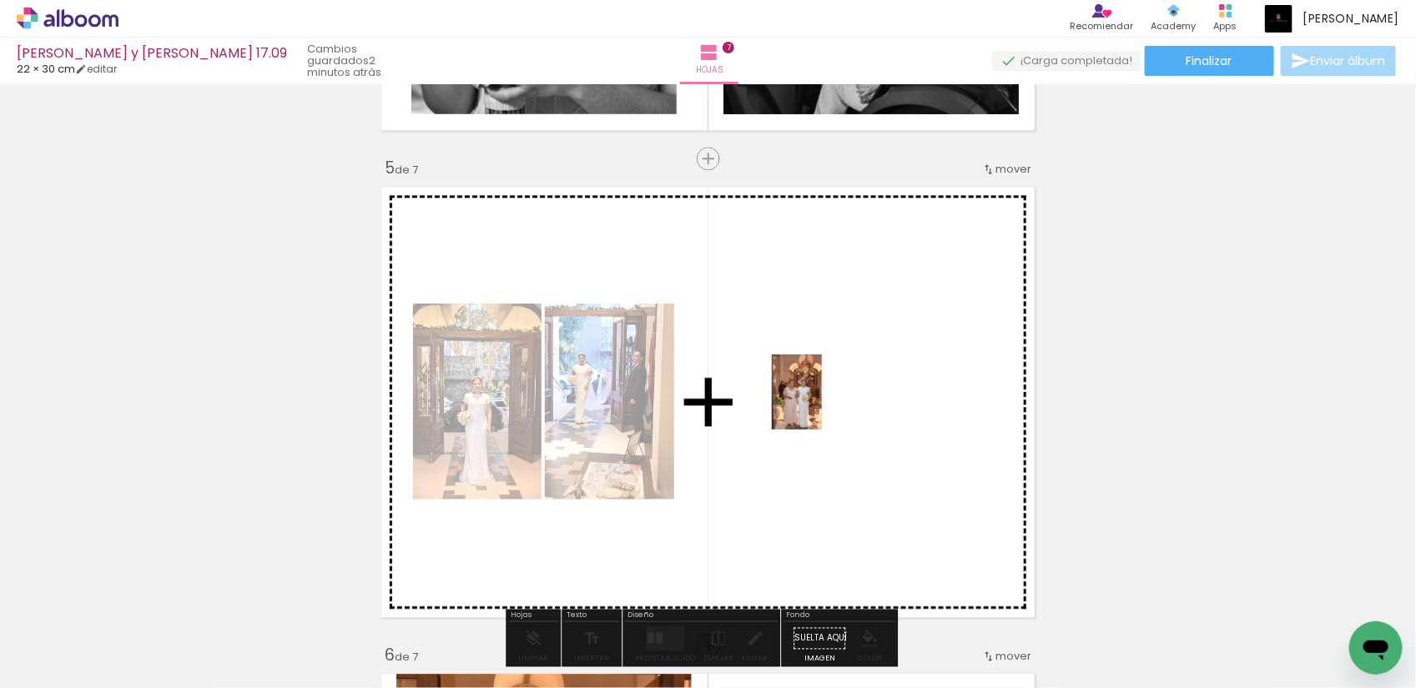
drag, startPoint x: 560, startPoint y: 652, endPoint x: 839, endPoint y: 393, distance: 380.8
click at [839, 393] on quentale-workspace at bounding box center [708, 344] width 1416 height 688
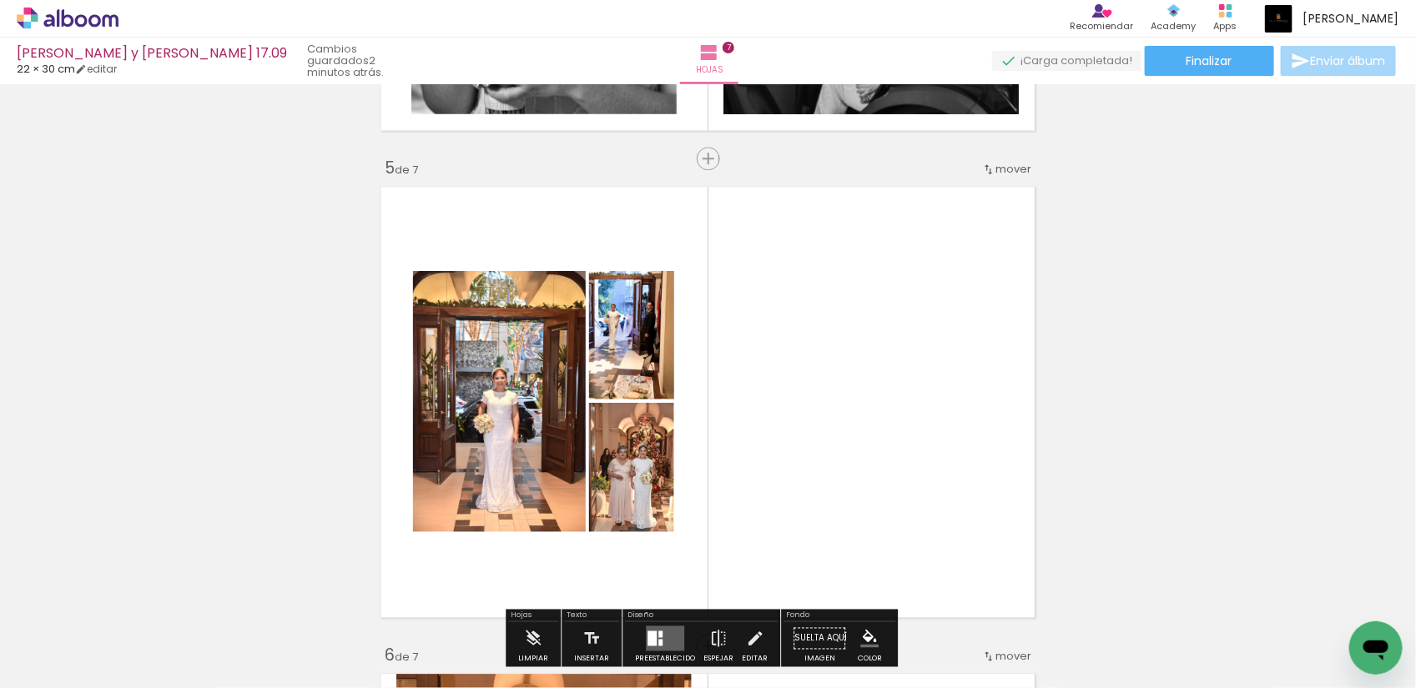
scroll to position [2111, 0]
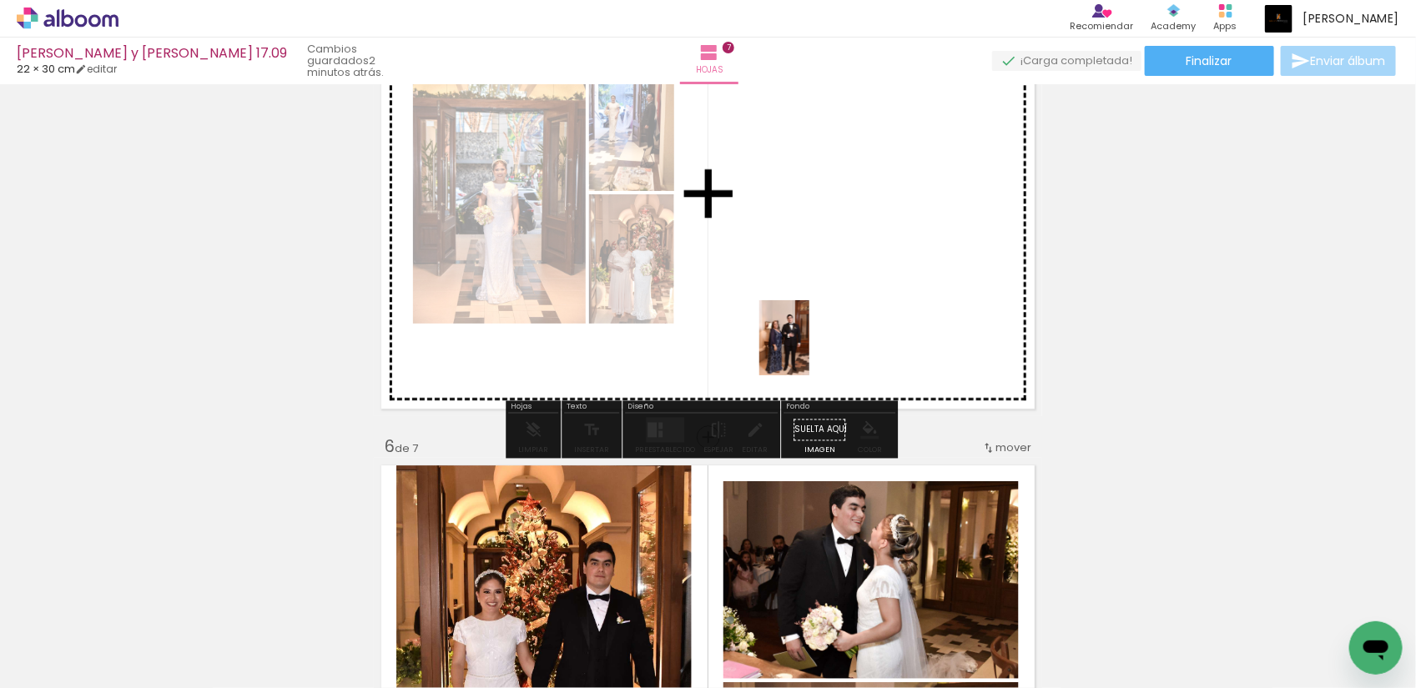
drag, startPoint x: 372, startPoint y: 653, endPoint x: 809, endPoint y: 350, distance: 531.9
click at [809, 350] on quentale-workspace at bounding box center [708, 344] width 1416 height 688
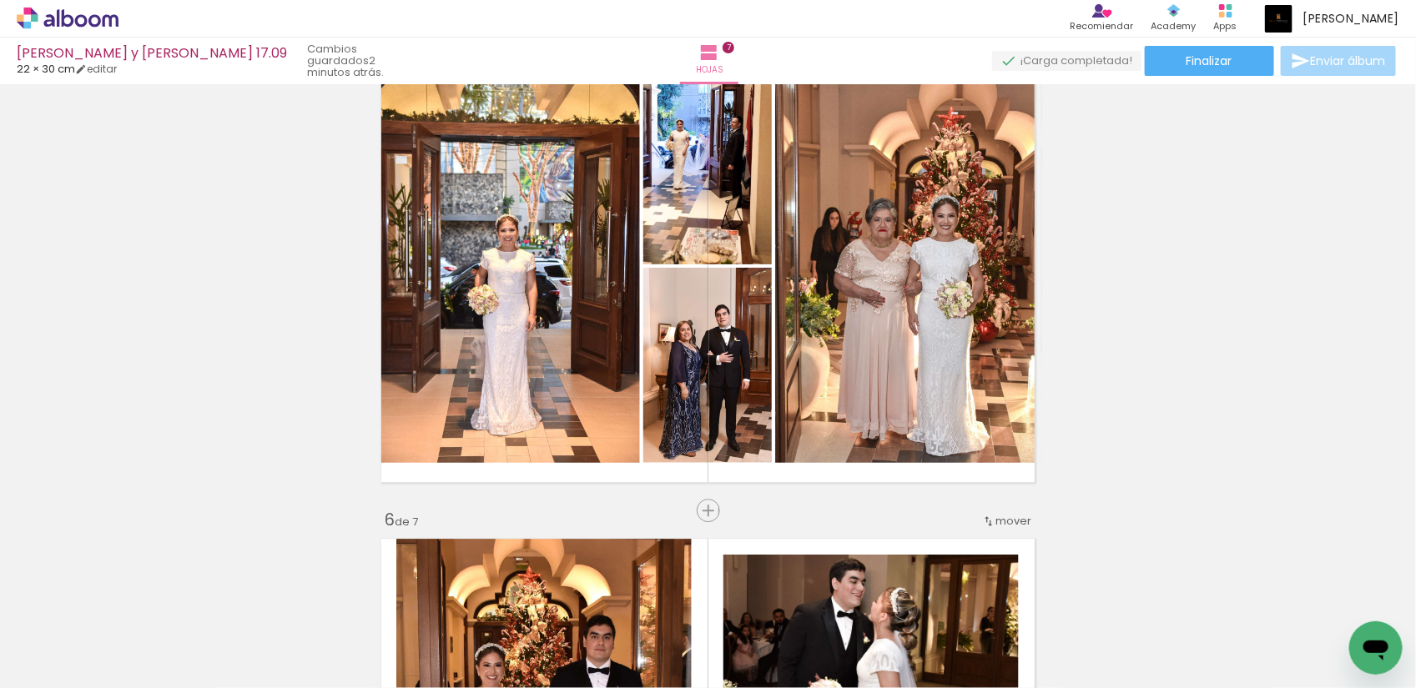
scroll to position [2007, 0]
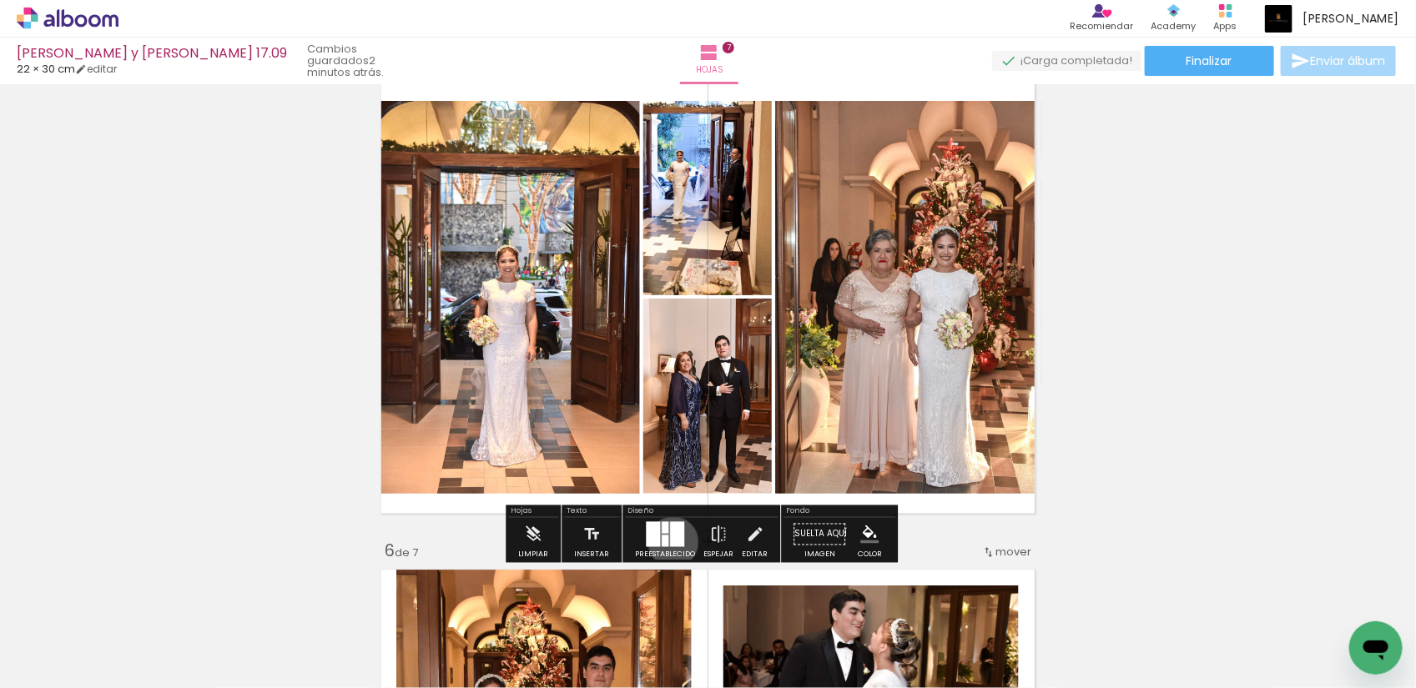
click at [670, 542] on div at bounding box center [677, 533] width 14 height 25
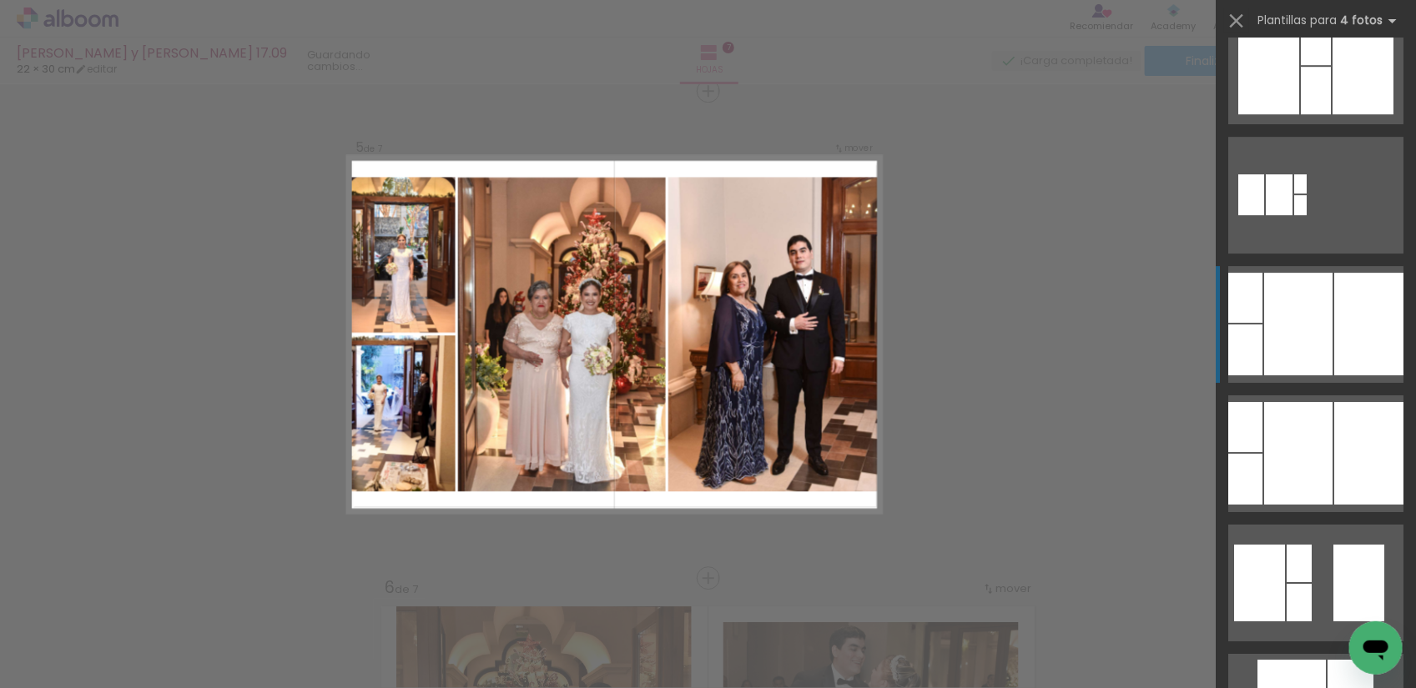
scroll to position [2503, 0]
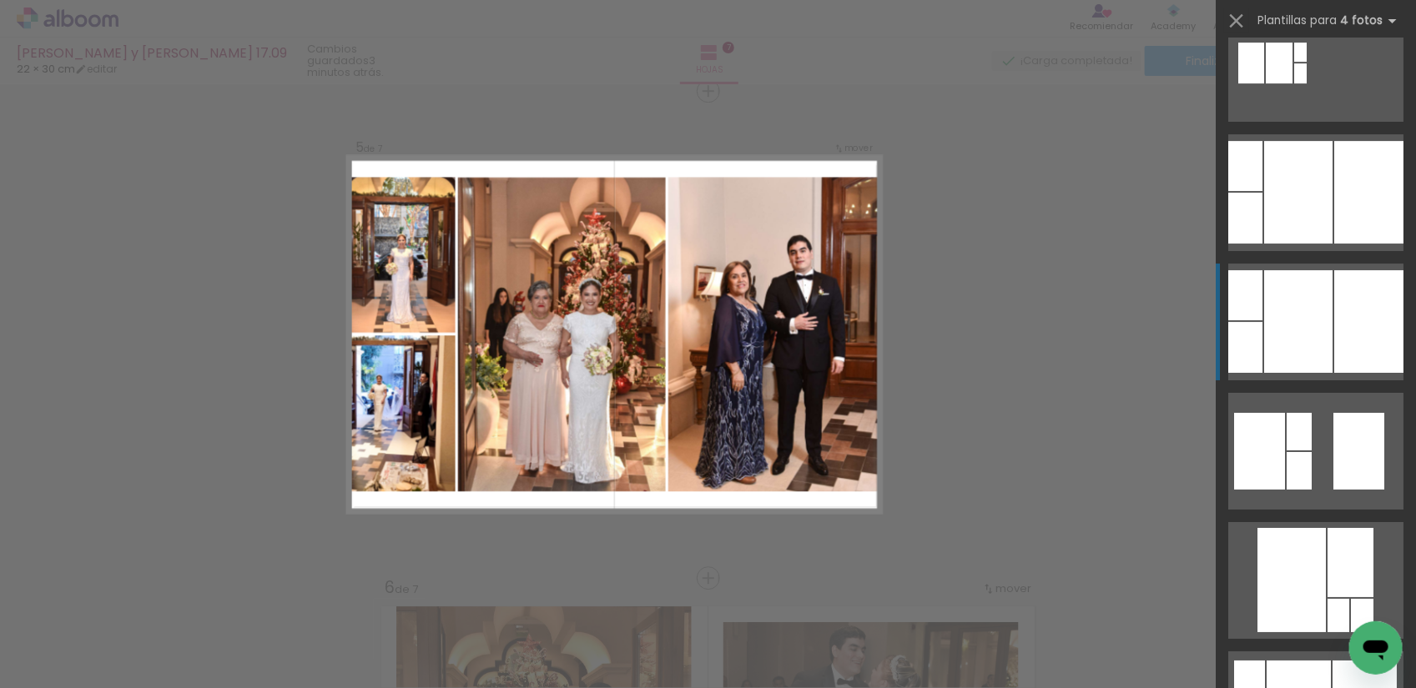
click at [1322, 330] on div at bounding box center [1298, 321] width 68 height 103
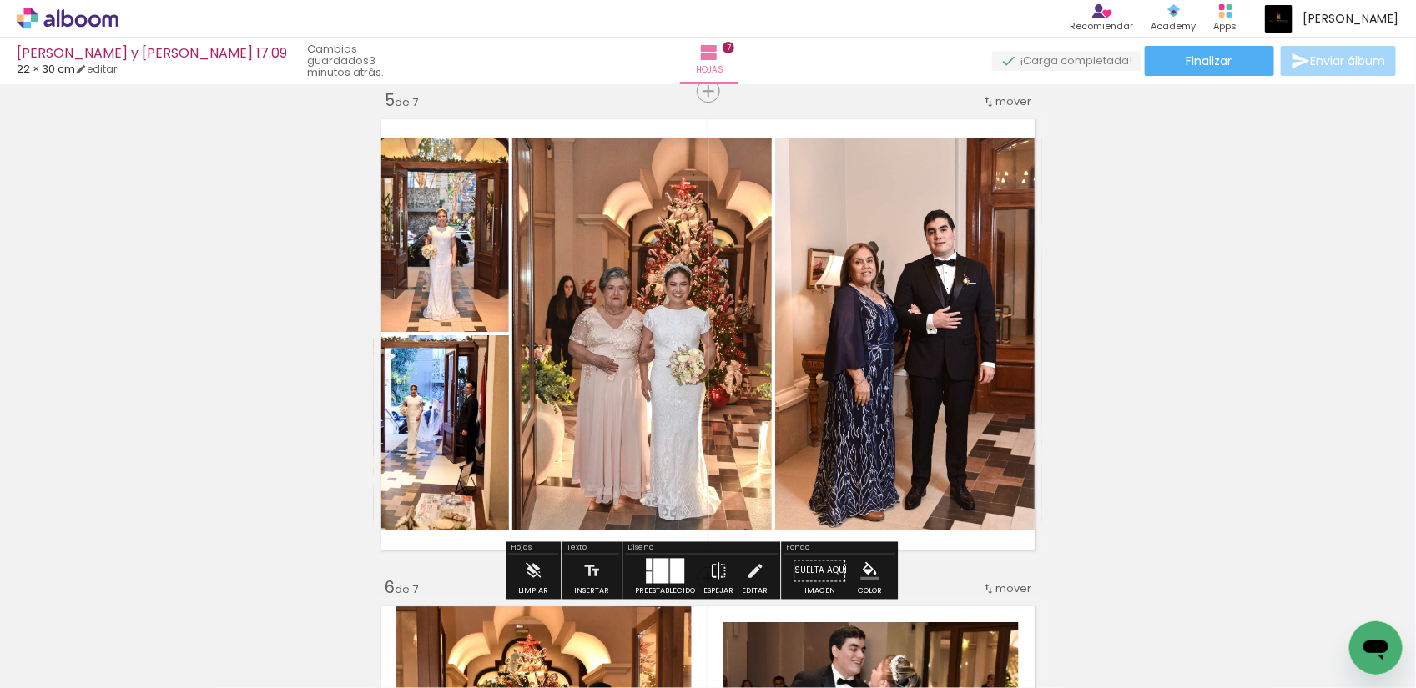
click at [719, 559] on iron-icon at bounding box center [718, 570] width 18 height 33
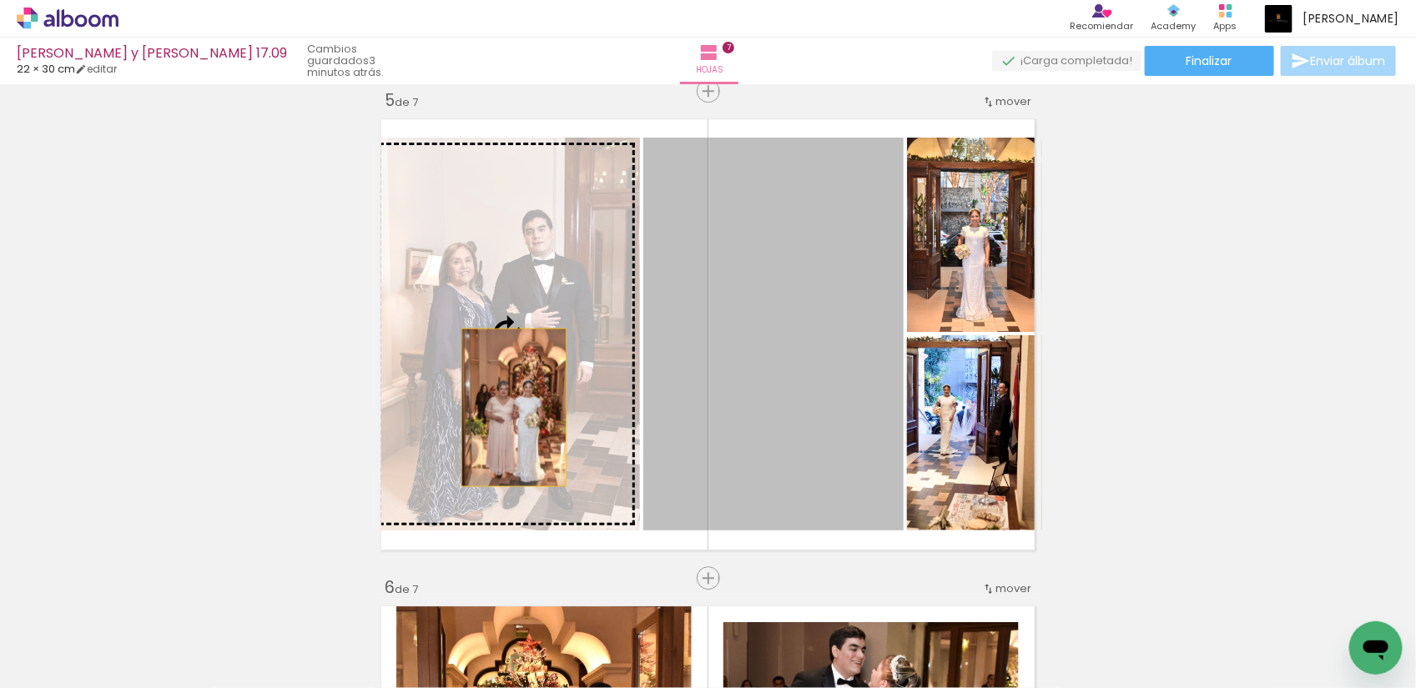
drag, startPoint x: 762, startPoint y: 406, endPoint x: 506, endPoint y: 407, distance: 255.3
click at [0, 0] on slot at bounding box center [0, 0] width 0 height 0
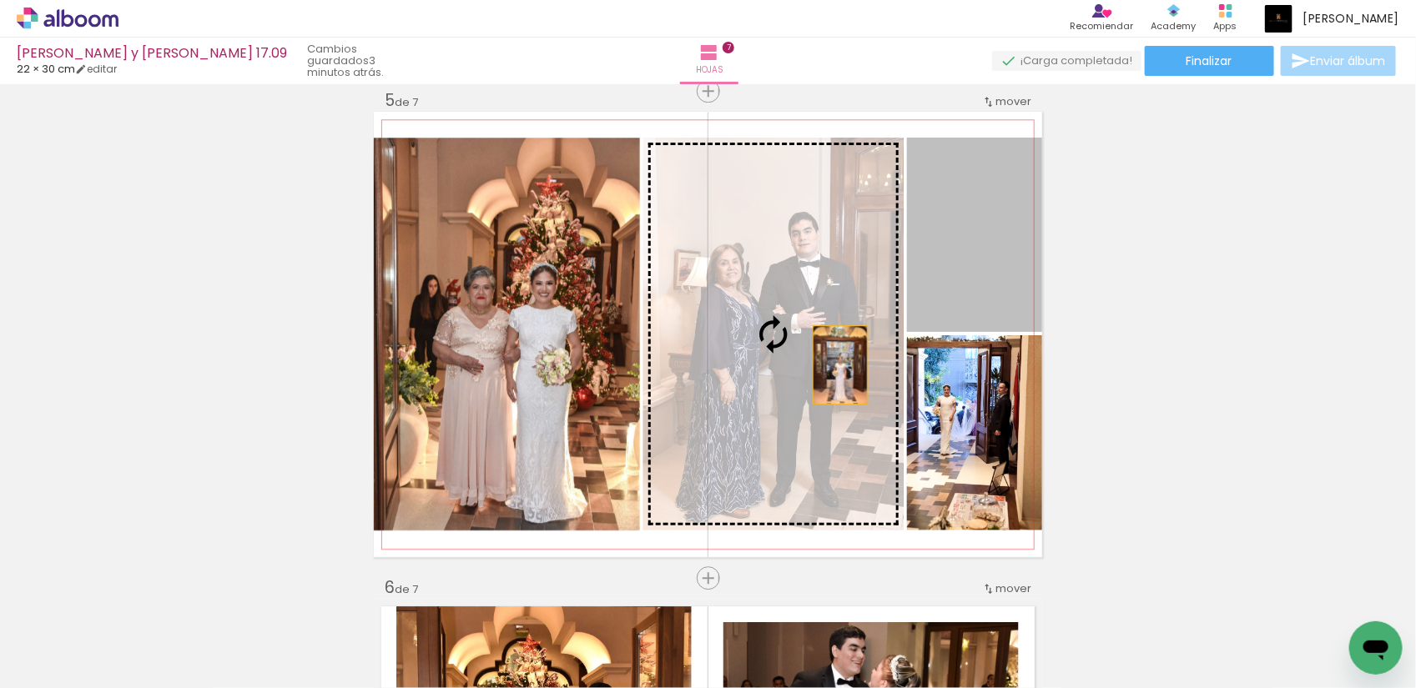
drag, startPoint x: 961, startPoint y: 272, endPoint x: 832, endPoint y: 365, distance: 159.1
click at [0, 0] on slot at bounding box center [0, 0] width 0 height 0
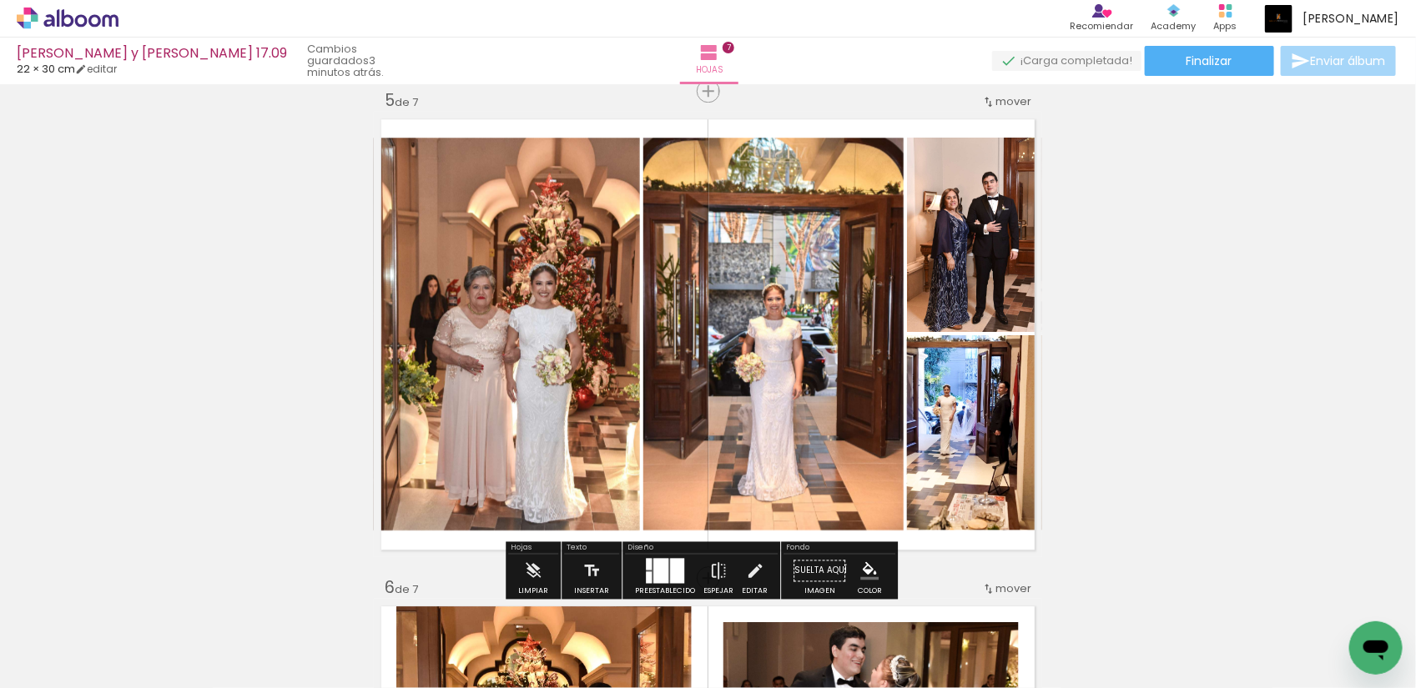
click at [1172, 318] on div "Insertar hoja 1 de 7 Insertar hoja 2 de 7 Insertar hoja 3 de 7 Insertar hoja 4 …" at bounding box center [708, 69] width 1416 height 3899
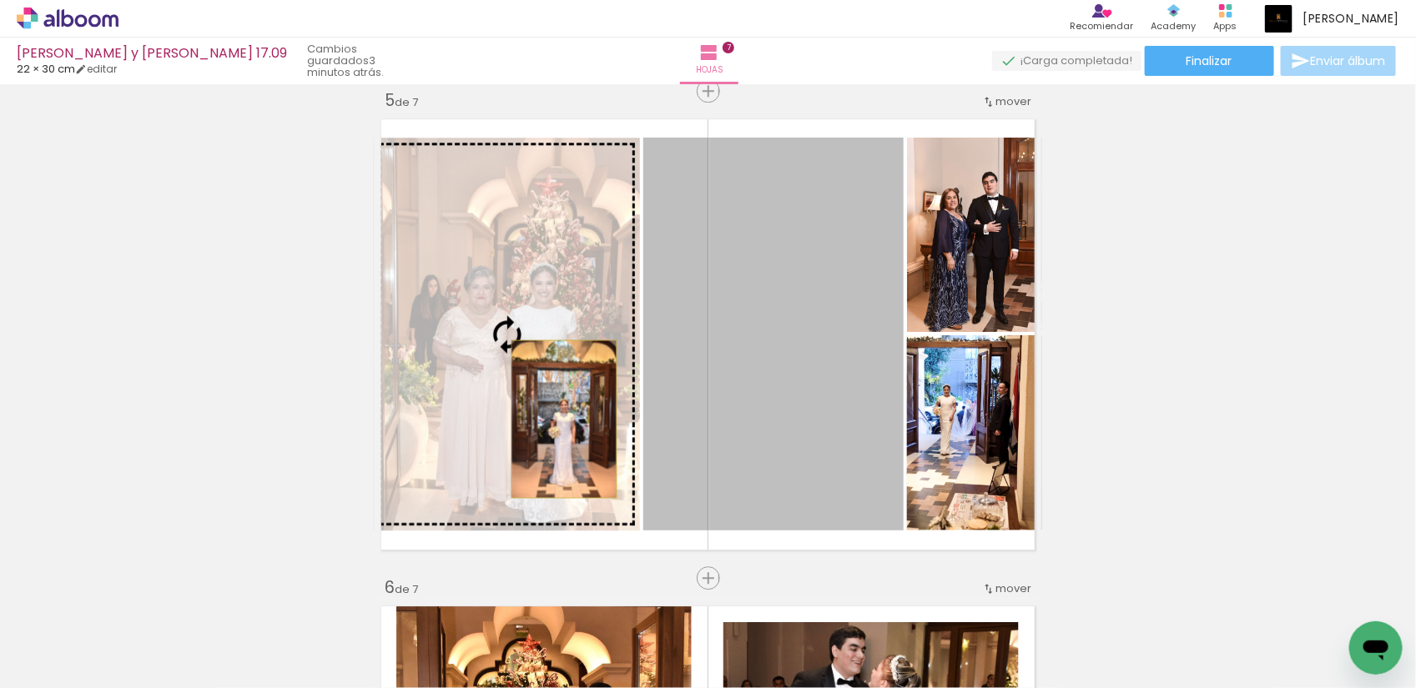
drag, startPoint x: 786, startPoint y: 418, endPoint x: 557, endPoint y: 419, distance: 229.5
click at [0, 0] on slot at bounding box center [0, 0] width 0 height 0
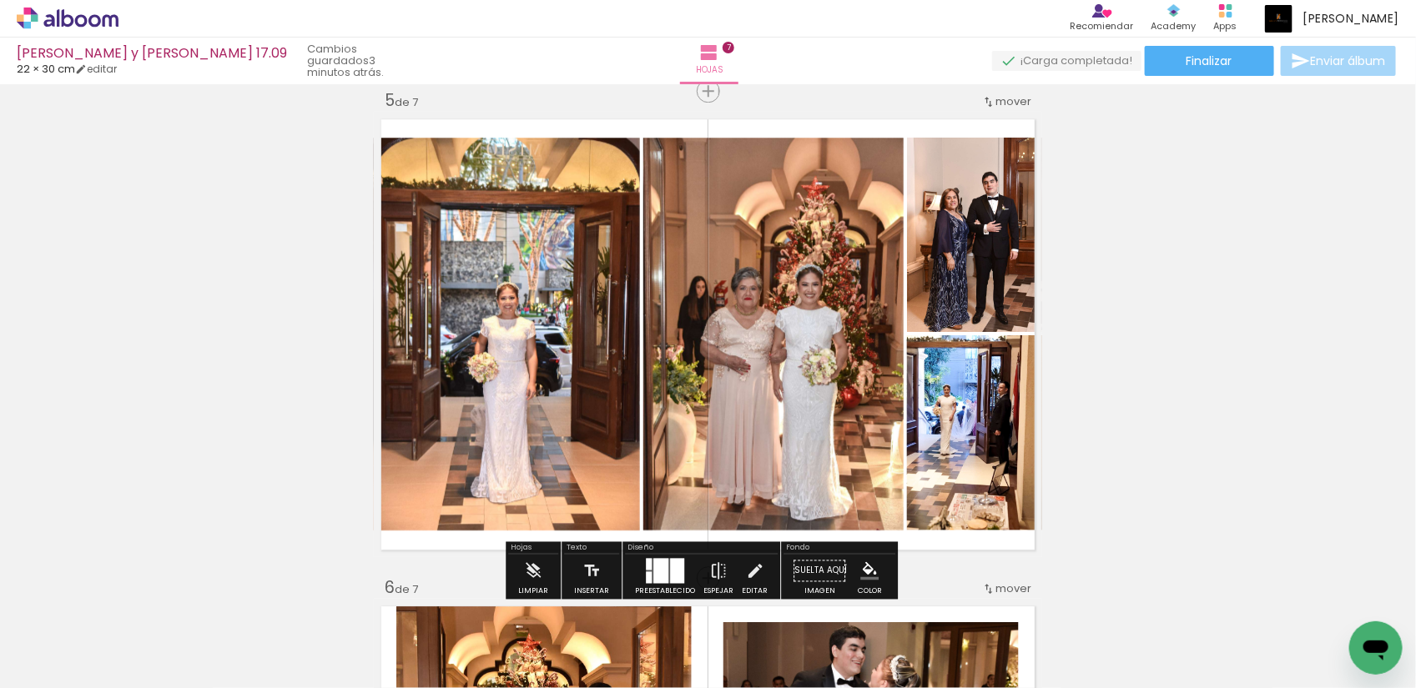
click at [1098, 349] on div "Insertar hoja 1 de 7 Insertar hoja 2 de 7 Insertar hoja 3 de 7 Insertar hoja 4 …" at bounding box center [708, 69] width 1416 height 3899
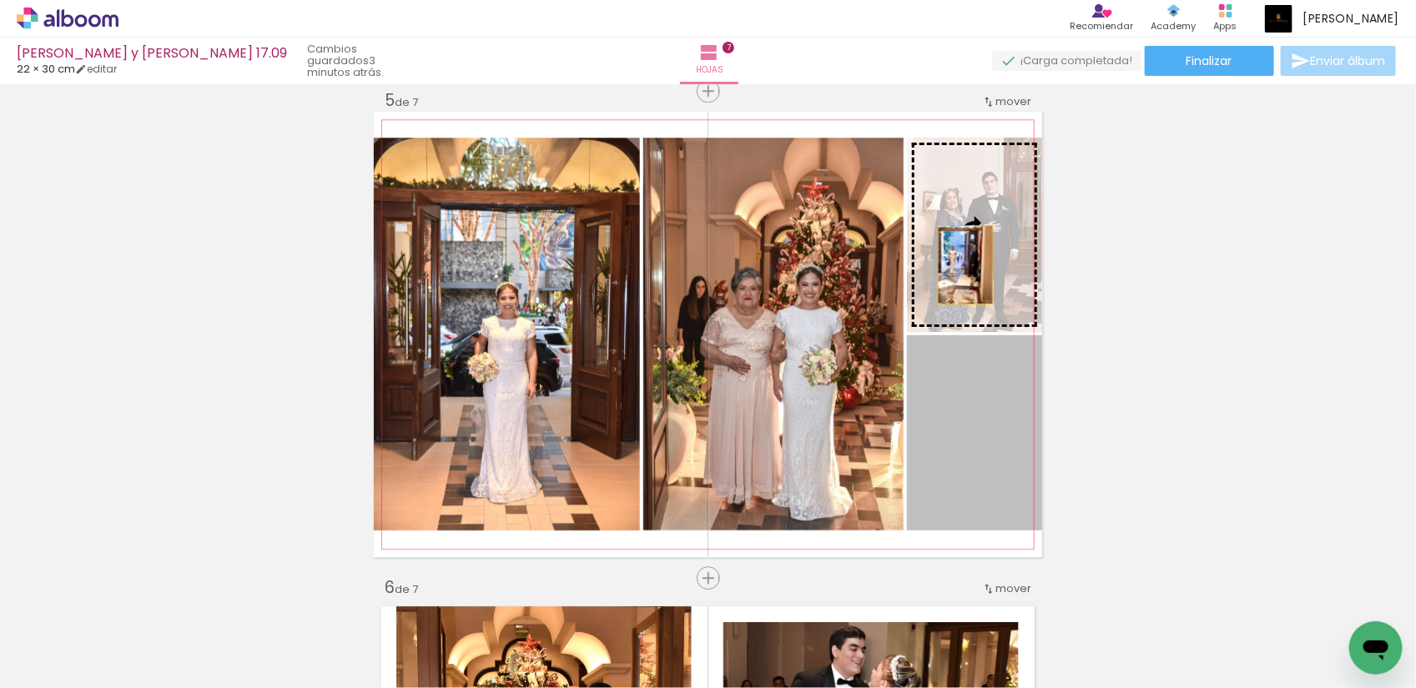
drag, startPoint x: 972, startPoint y: 456, endPoint x: 958, endPoint y: 264, distance: 191.6
click at [0, 0] on slot at bounding box center [0, 0] width 0 height 0
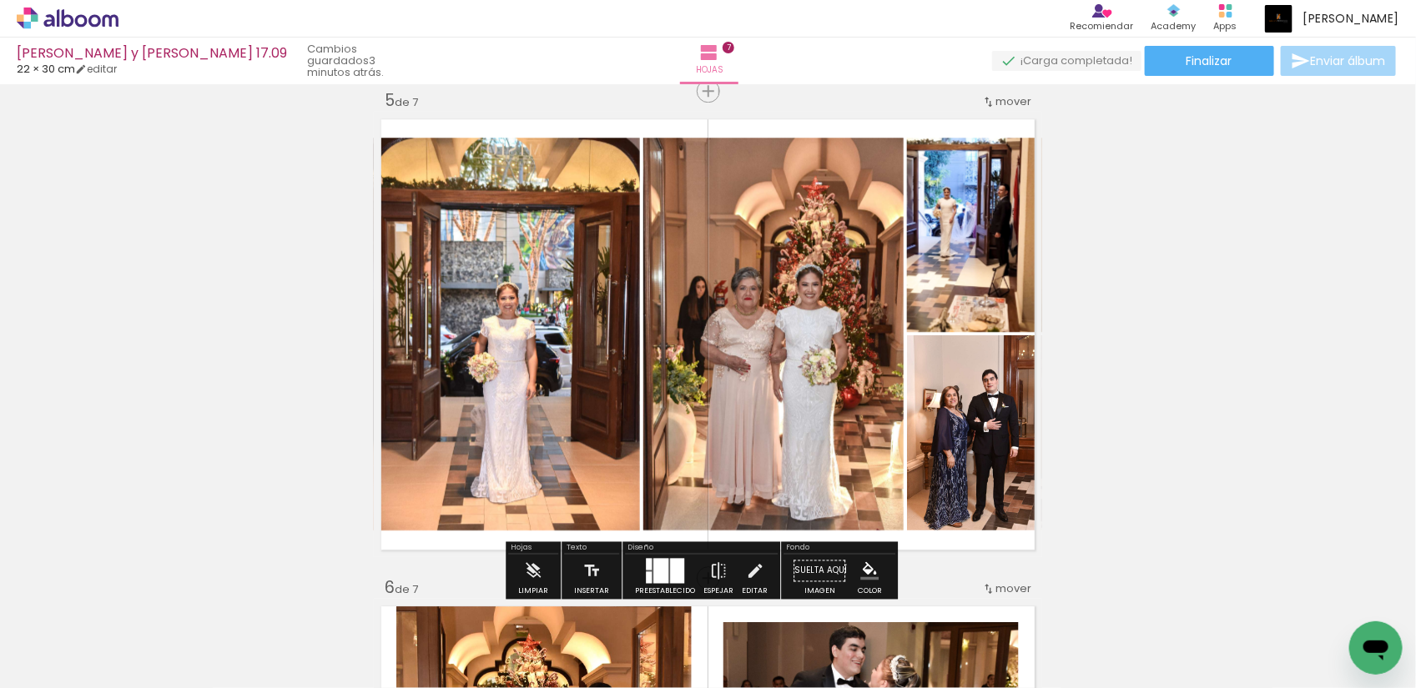
click at [1150, 296] on div "Insertar hoja 1 de 7 Insertar hoja 2 de 7 Insertar hoja 3 de 7 Insertar hoja 4 …" at bounding box center [708, 69] width 1416 height 3899
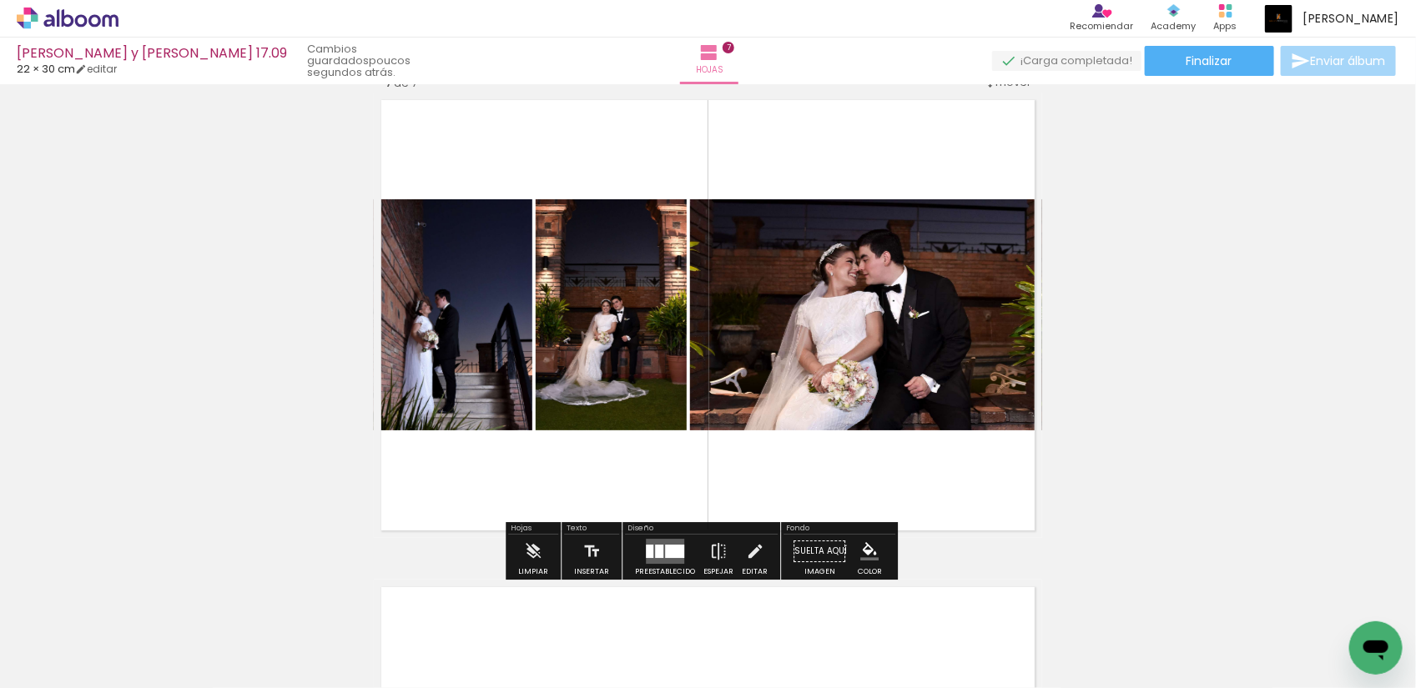
scroll to position [3013, 0]
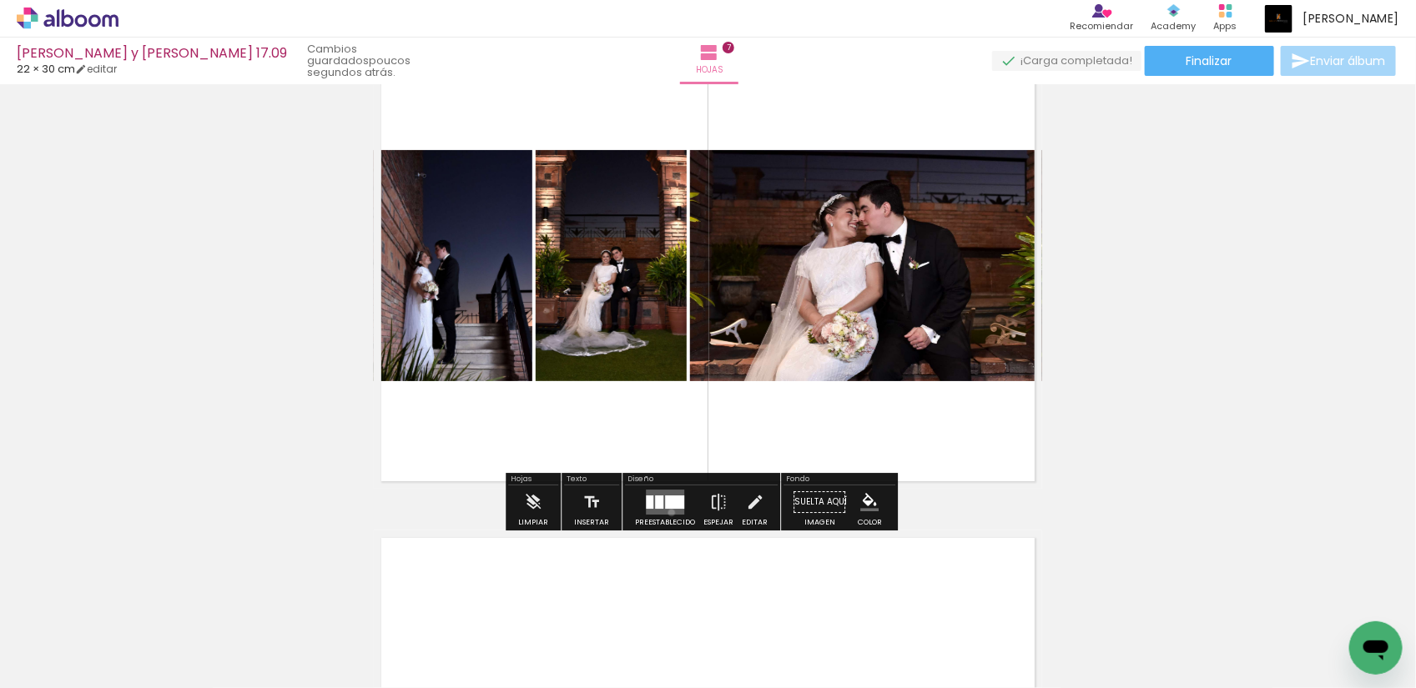
click at [667, 513] on quentale-layouter at bounding box center [665, 502] width 38 height 25
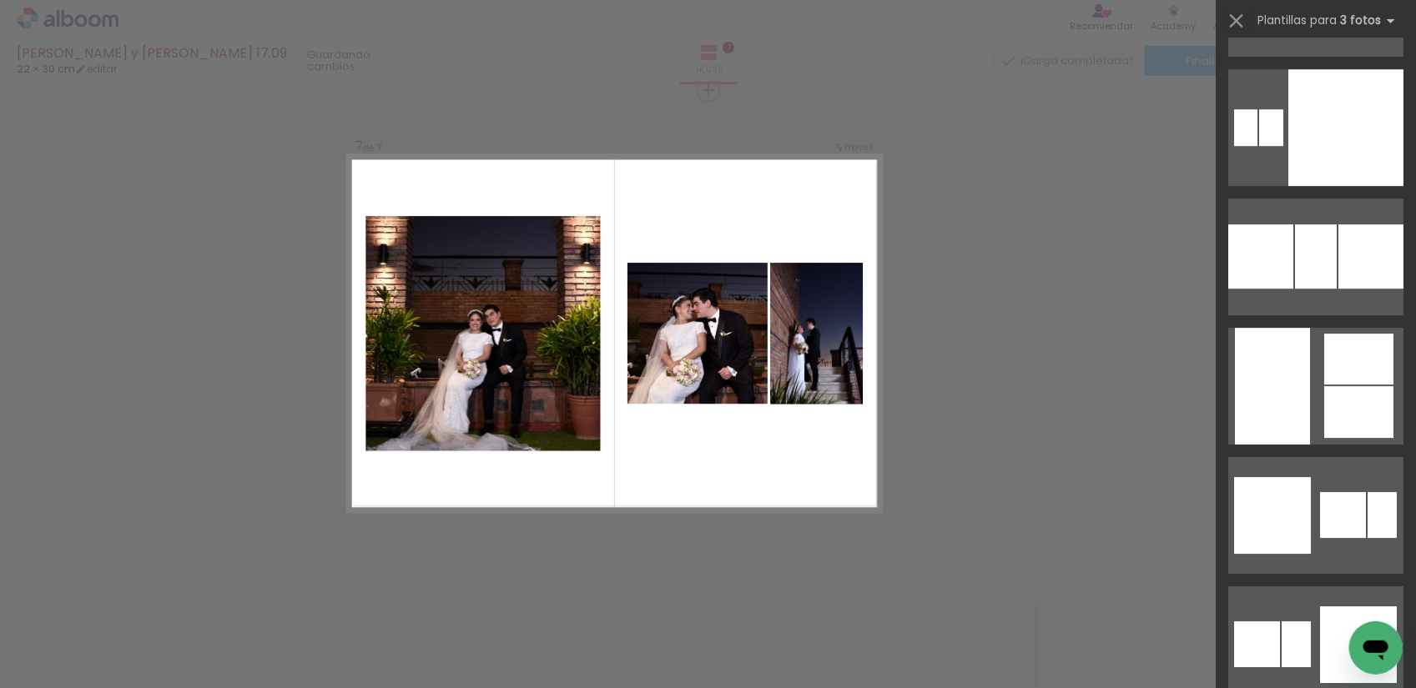
scroll to position [7968, 0]
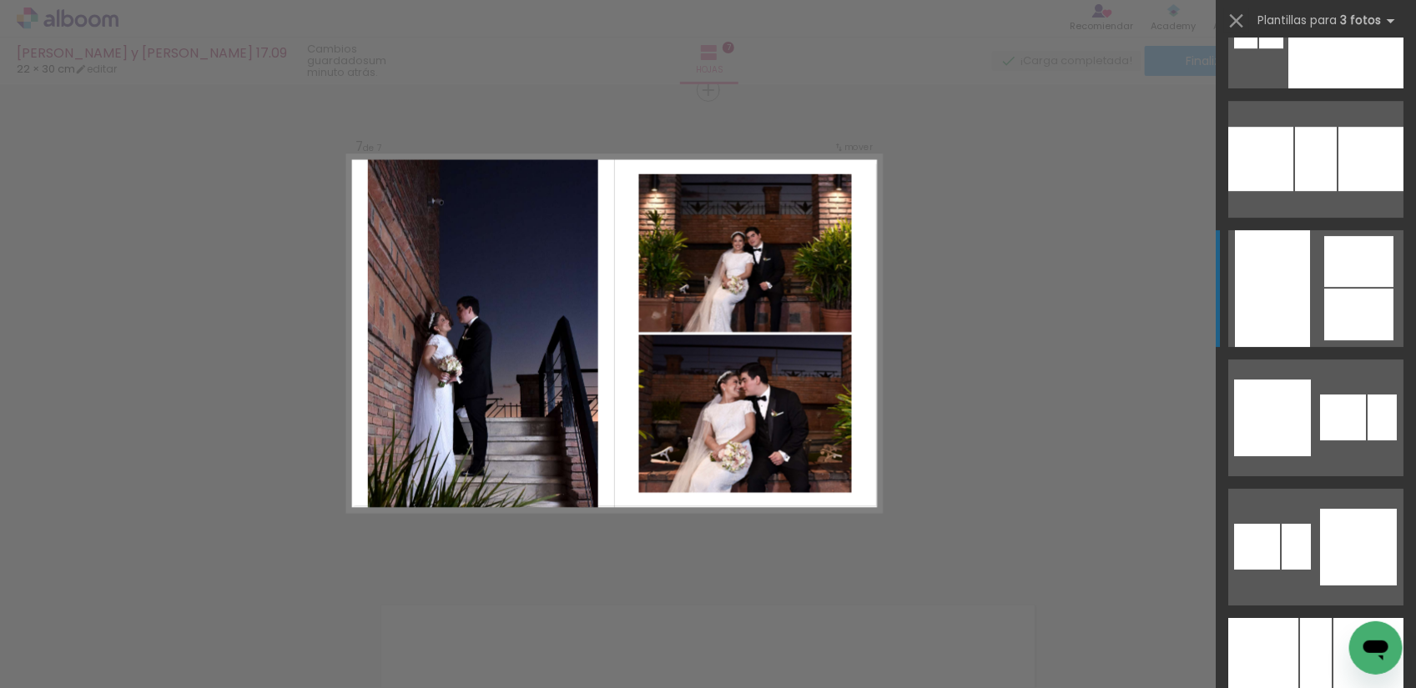
click at [1306, 305] on quentale-layouter at bounding box center [1315, 288] width 175 height 117
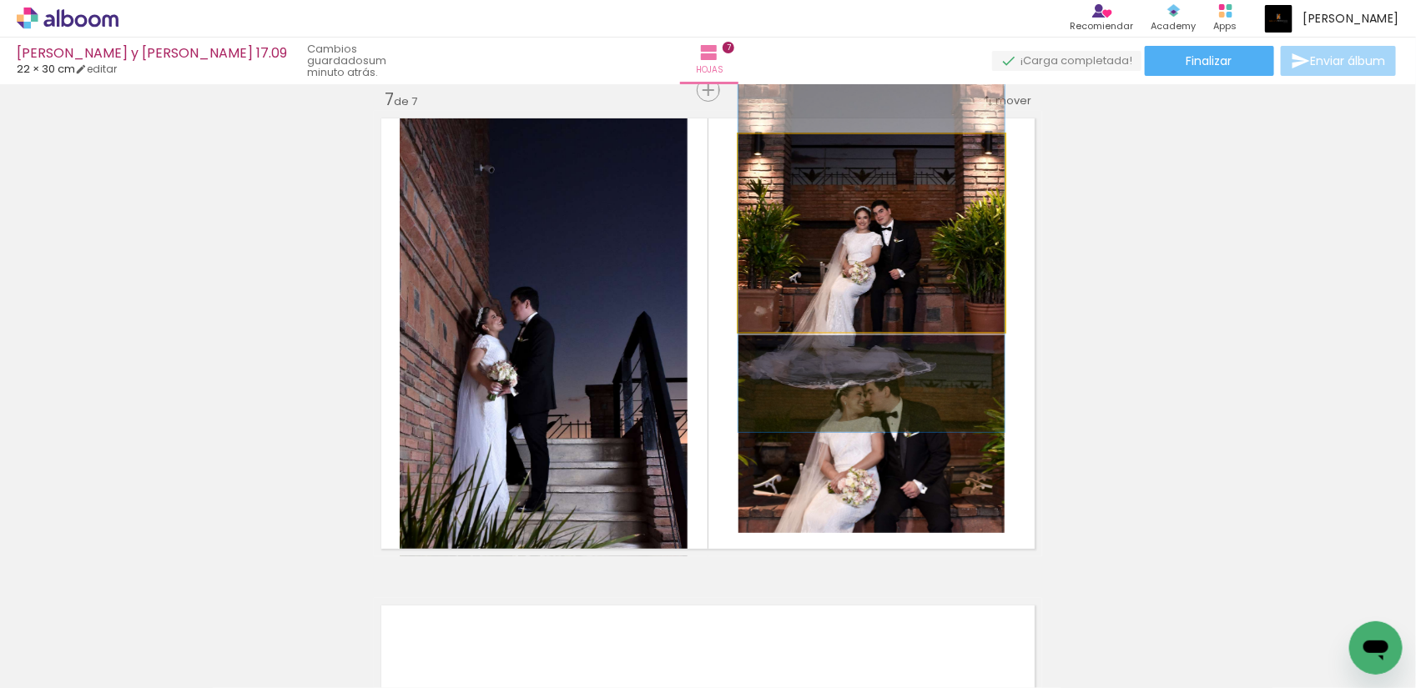
click at [880, 242] on quentale-photo at bounding box center [871, 233] width 266 height 198
click at [926, 271] on quentale-photo at bounding box center [871, 233] width 266 height 198
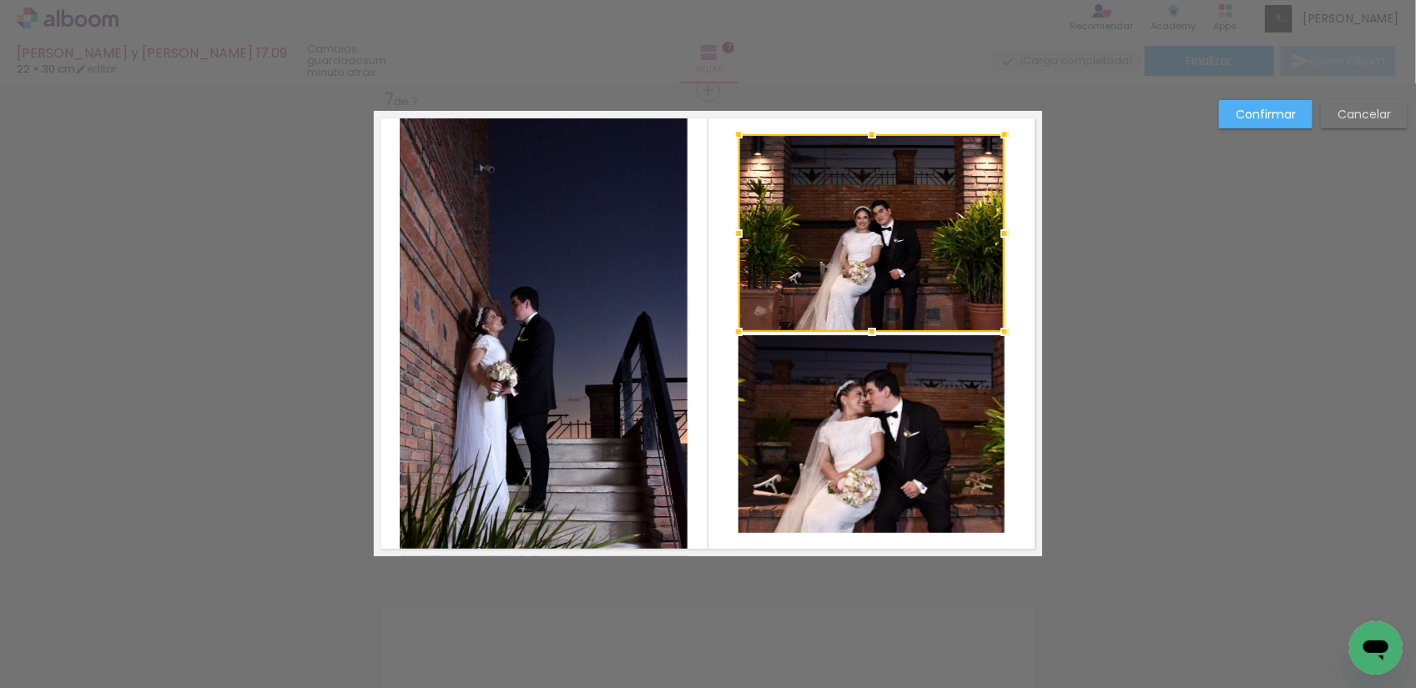
click at [857, 451] on quentale-photo at bounding box center [871, 434] width 266 height 198
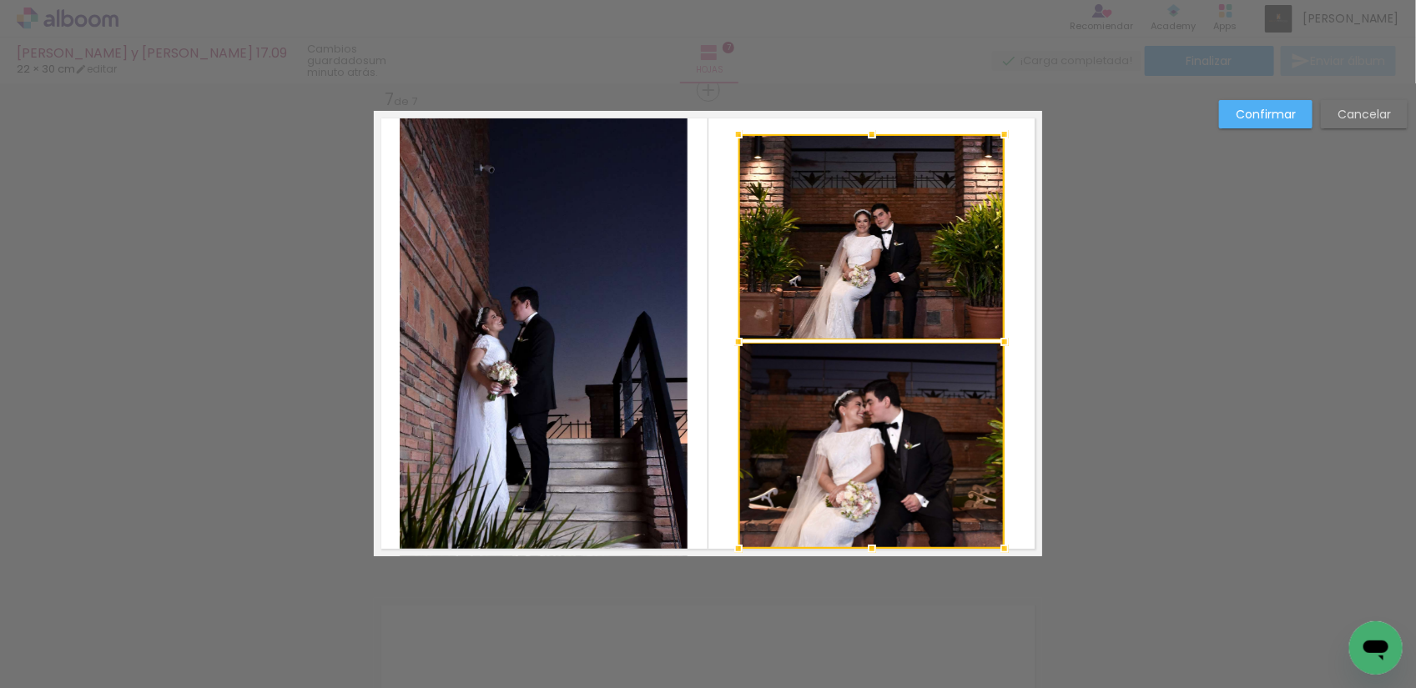
drag, startPoint x: 866, startPoint y: 538, endPoint x: 866, endPoint y: 552, distance: 13.3
click at [866, 552] on div at bounding box center [871, 548] width 33 height 33
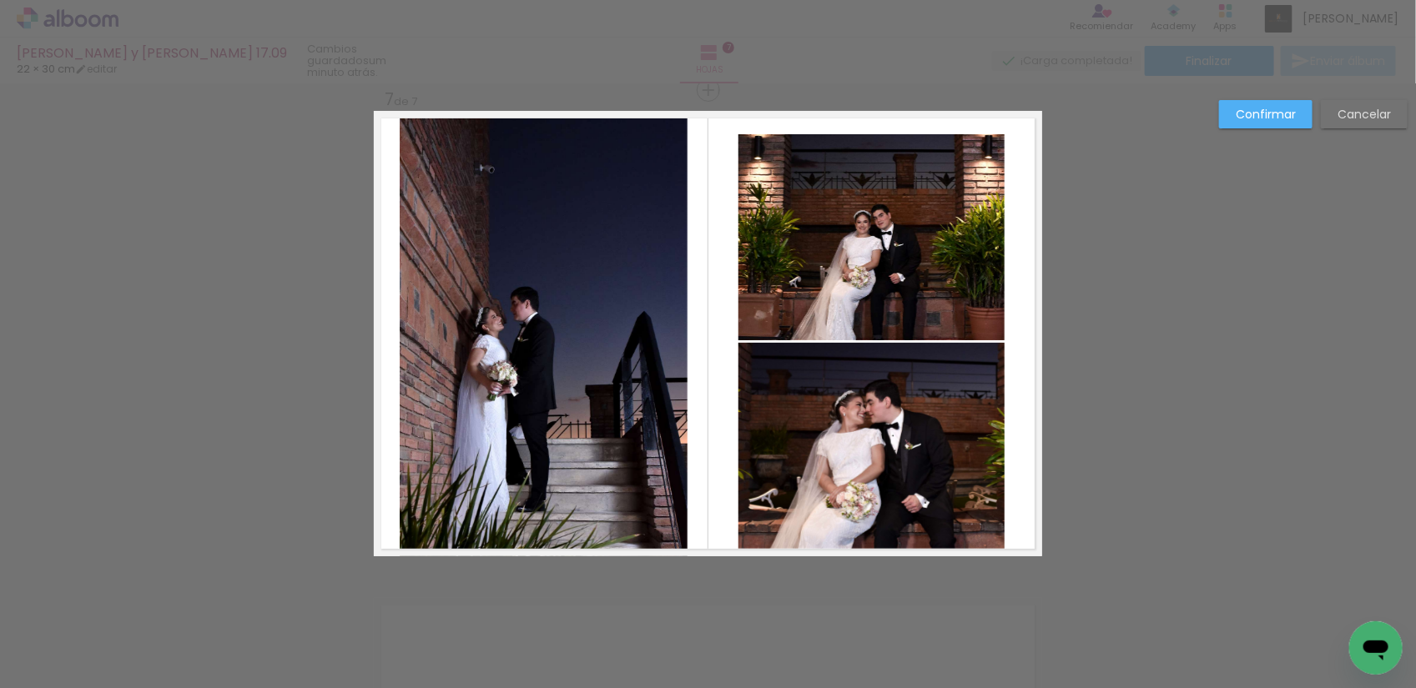
click at [829, 206] on quentale-photo at bounding box center [871, 237] width 266 height 206
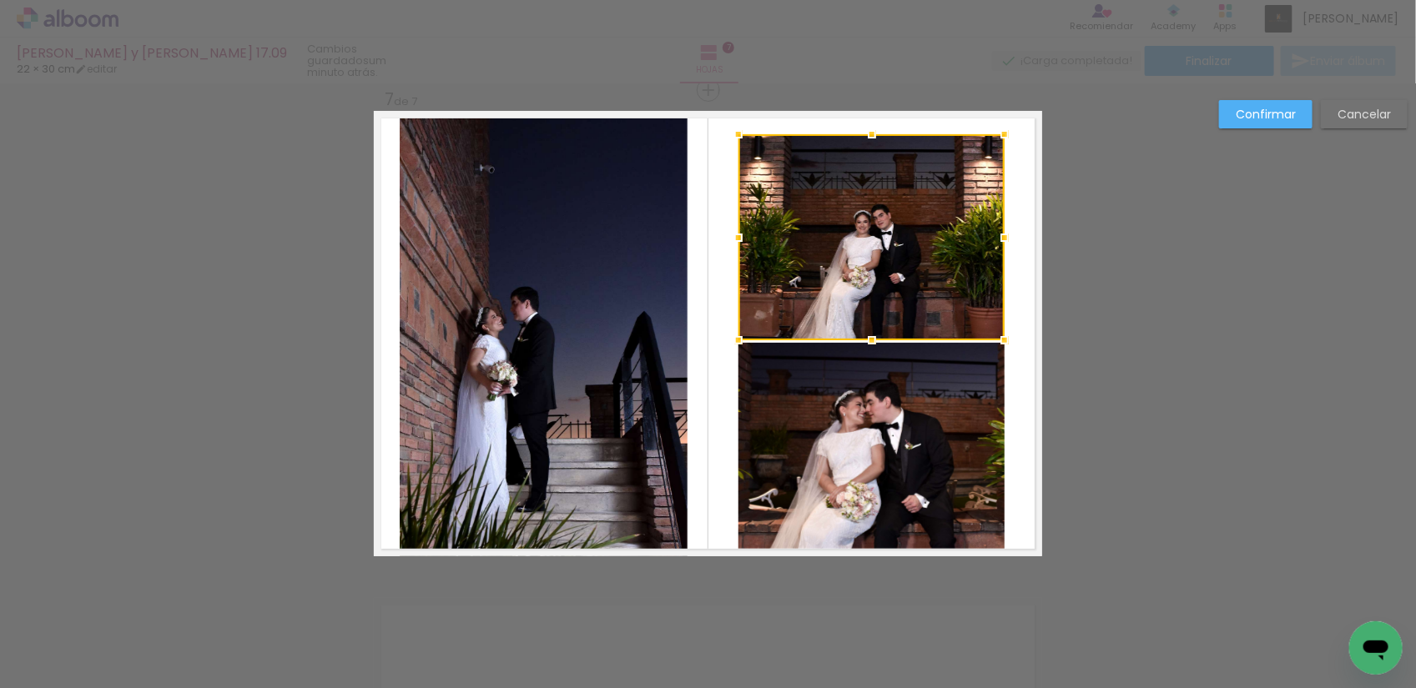
click at [851, 428] on quentale-photo at bounding box center [871, 446] width 266 height 206
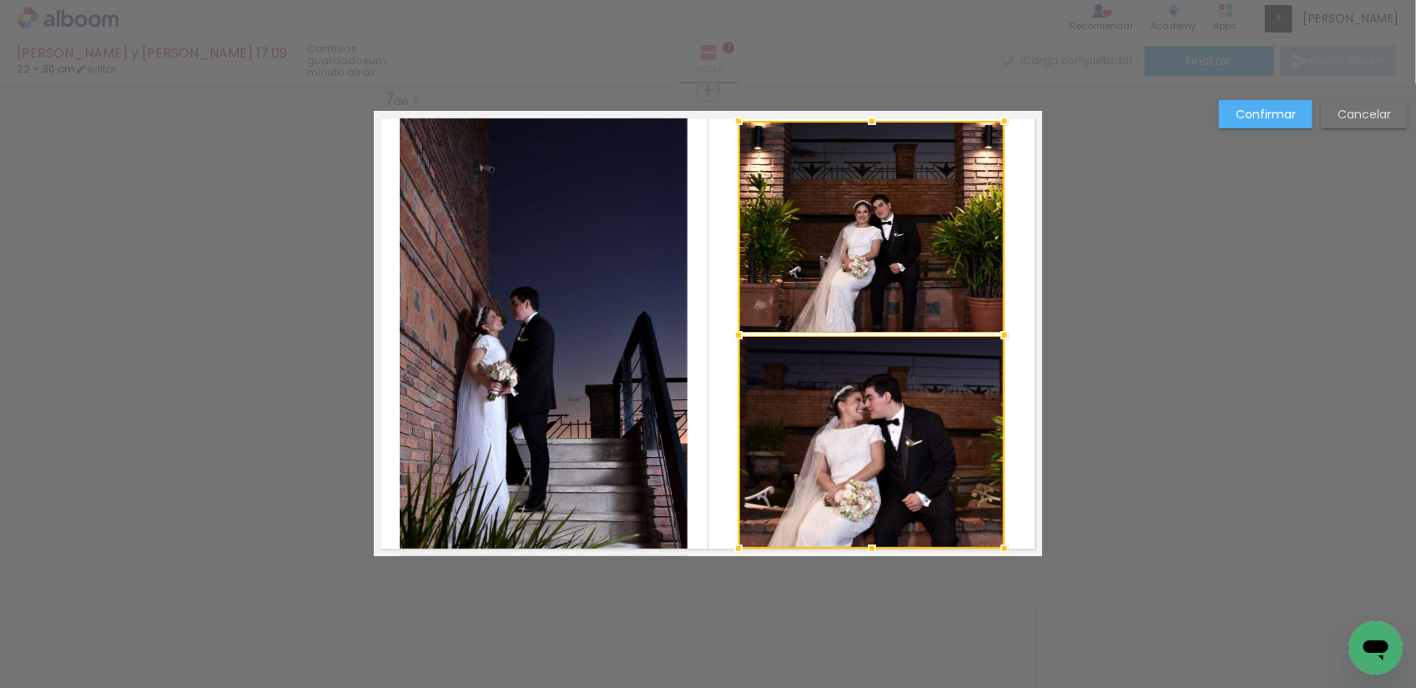
drag, startPoint x: 861, startPoint y: 136, endPoint x: 859, endPoint y: 123, distance: 13.5
click at [859, 123] on div at bounding box center [871, 120] width 33 height 33
click at [952, 259] on quentale-photo at bounding box center [871, 227] width 266 height 213
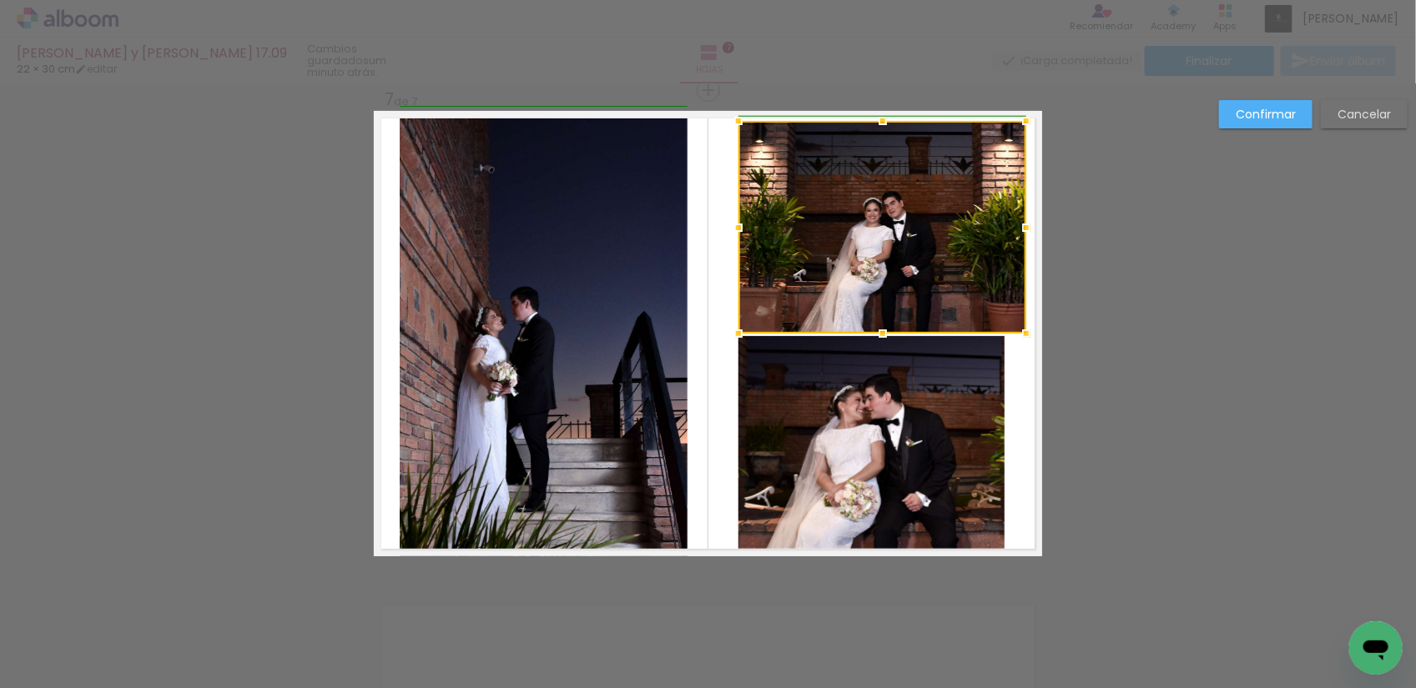
drag, startPoint x: 998, startPoint y: 229, endPoint x: 1012, endPoint y: 224, distance: 15.3
click at [1012, 224] on div at bounding box center [1026, 227] width 33 height 33
click at [951, 432] on quentale-photo at bounding box center [871, 442] width 266 height 213
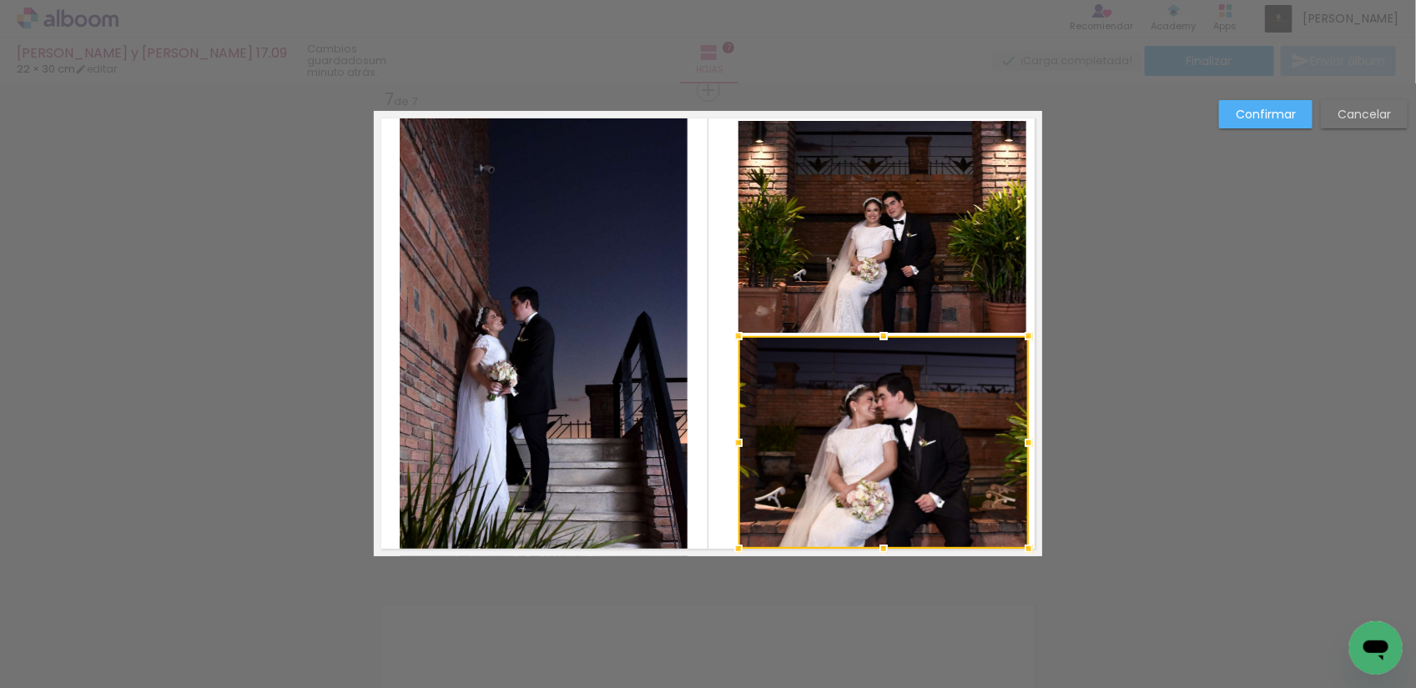
drag, startPoint x: 995, startPoint y: 444, endPoint x: 1026, endPoint y: 441, distance: 31.9
click at [1026, 441] on div at bounding box center [1028, 442] width 33 height 33
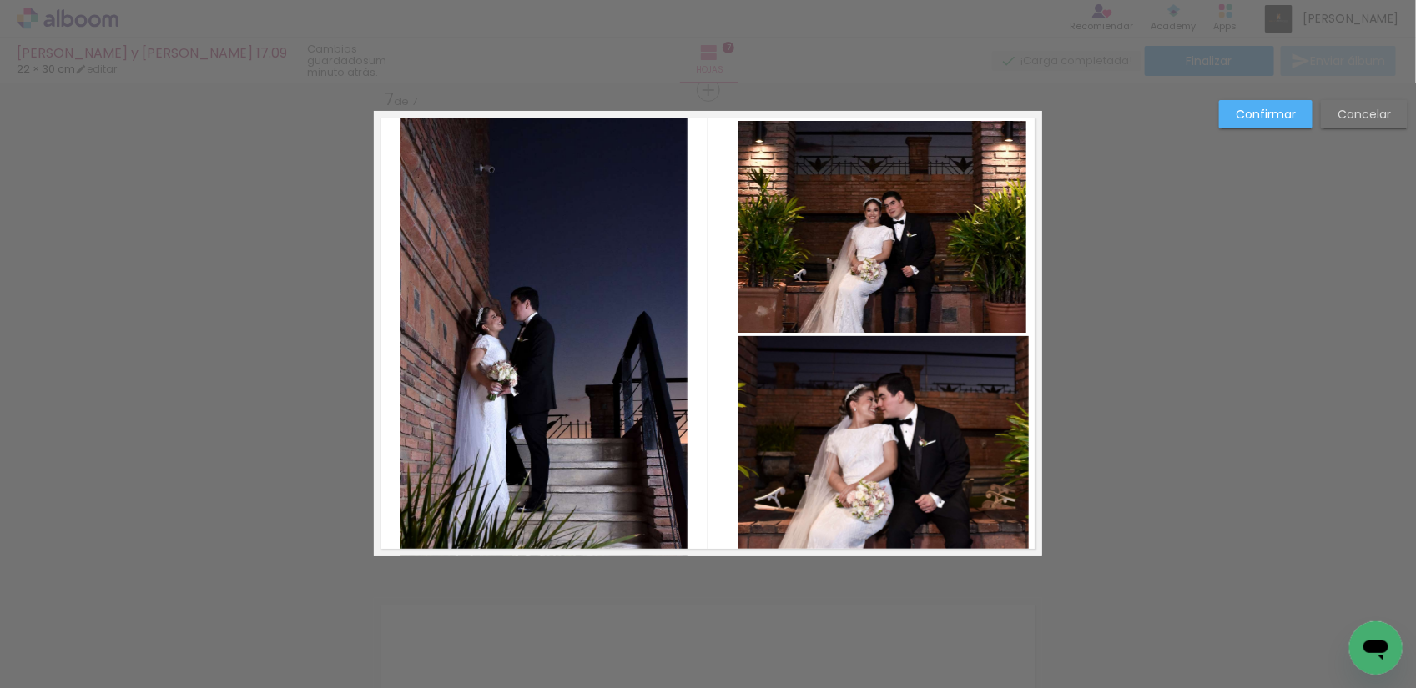
click at [990, 273] on quentale-photo at bounding box center [882, 227] width 288 height 213
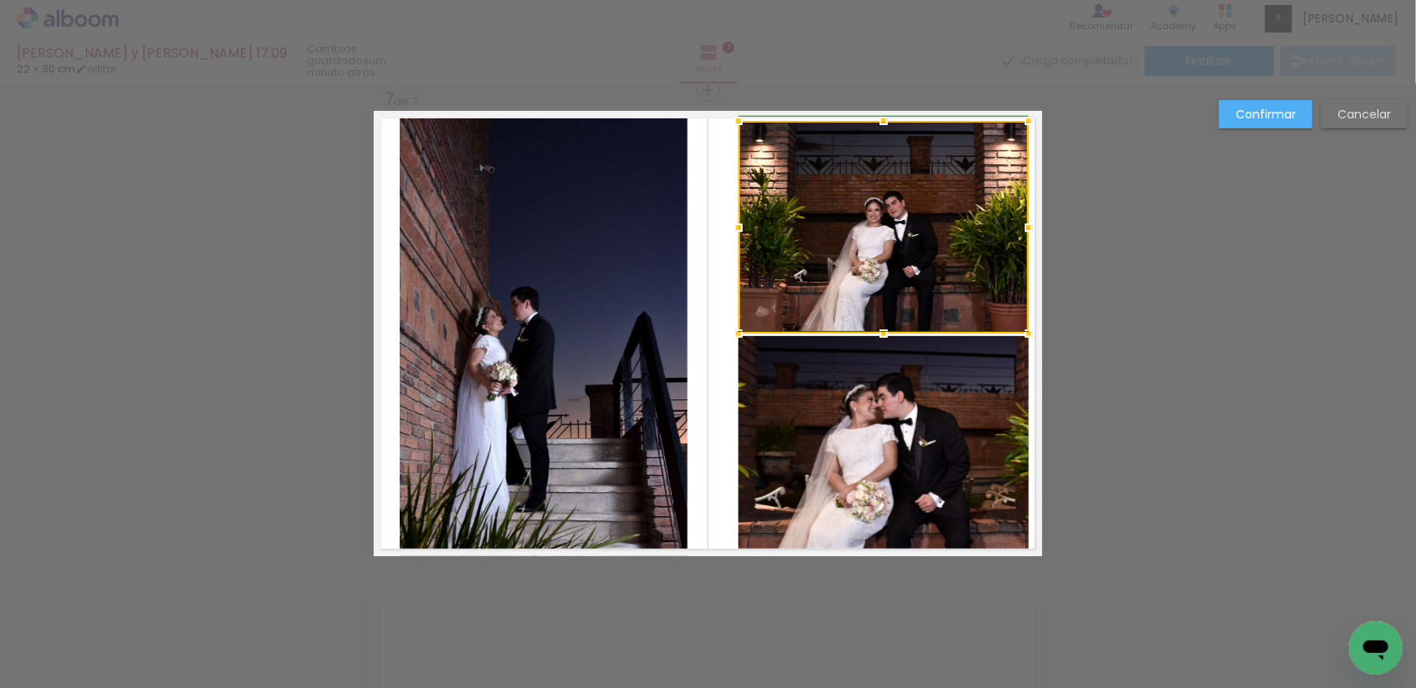
click at [1019, 225] on div at bounding box center [1028, 227] width 33 height 33
click at [716, 426] on quentale-layouter at bounding box center [708, 334] width 668 height 446
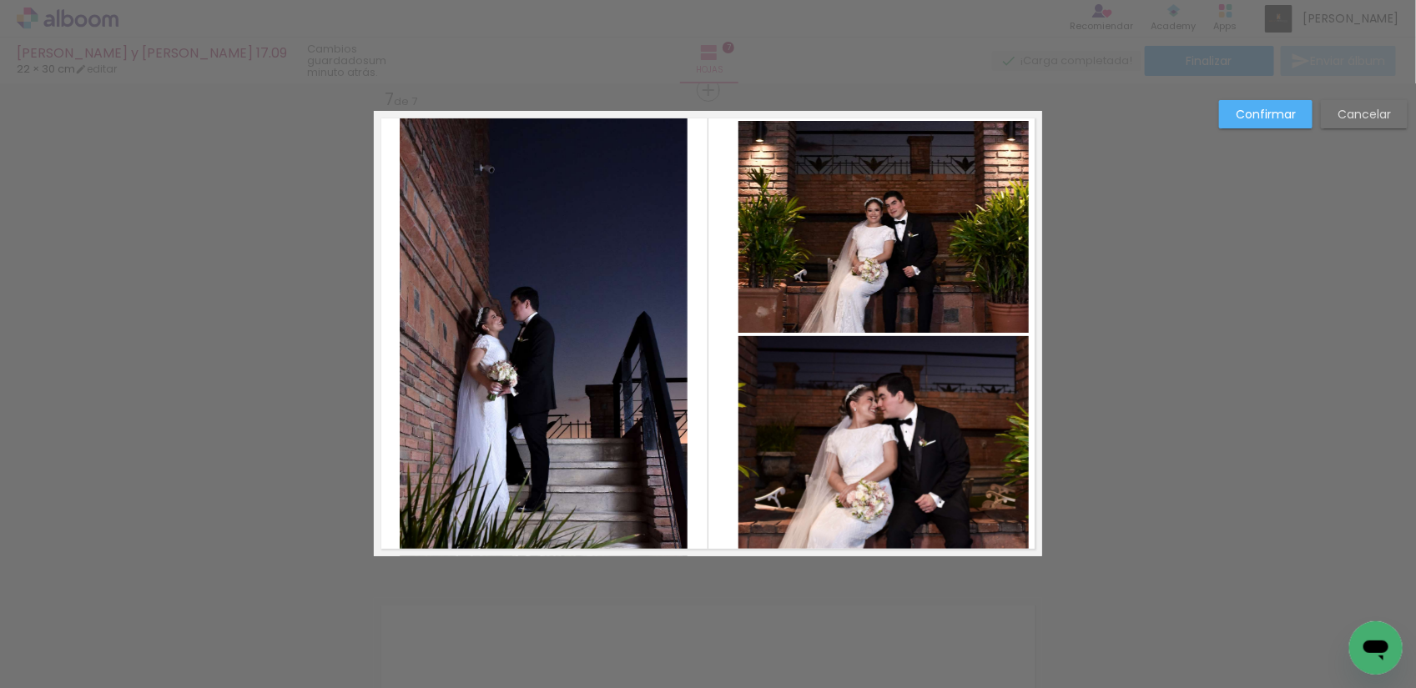
click at [801, 294] on quentale-photo at bounding box center [883, 227] width 290 height 213
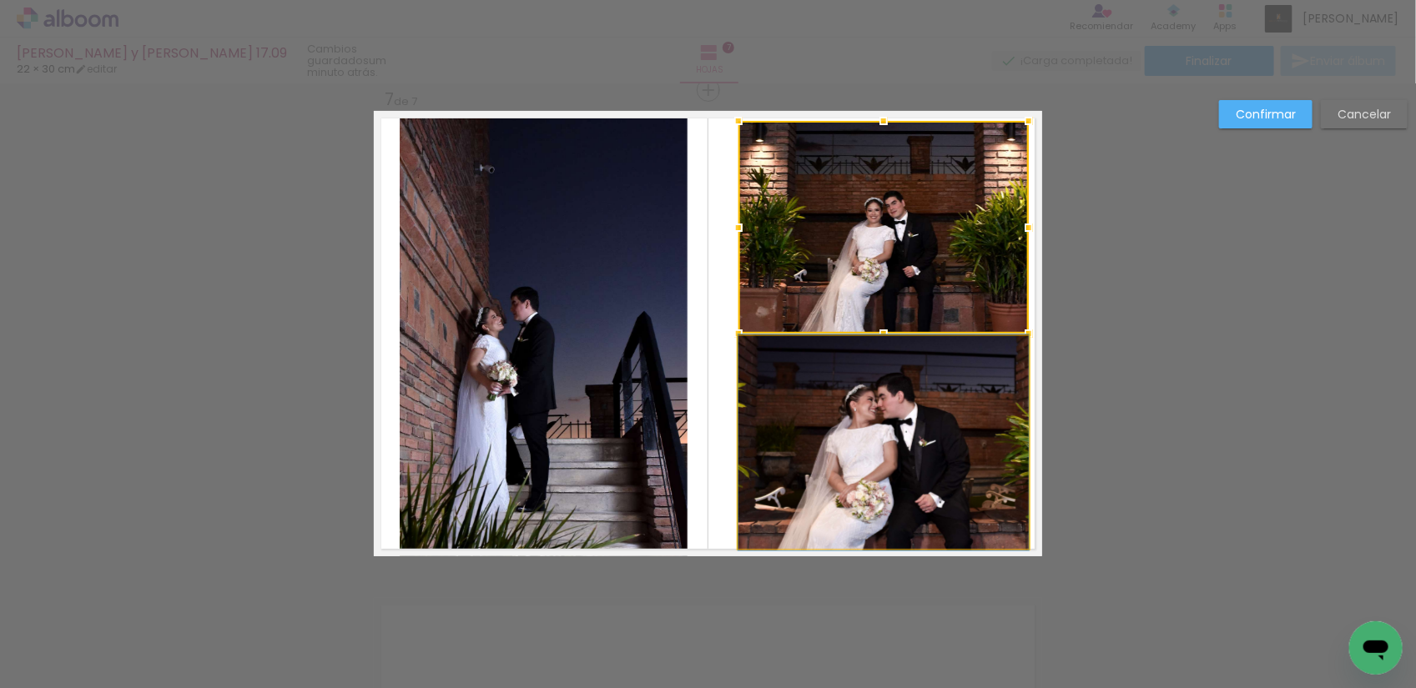
click at [790, 407] on quentale-photo at bounding box center [883, 442] width 290 height 213
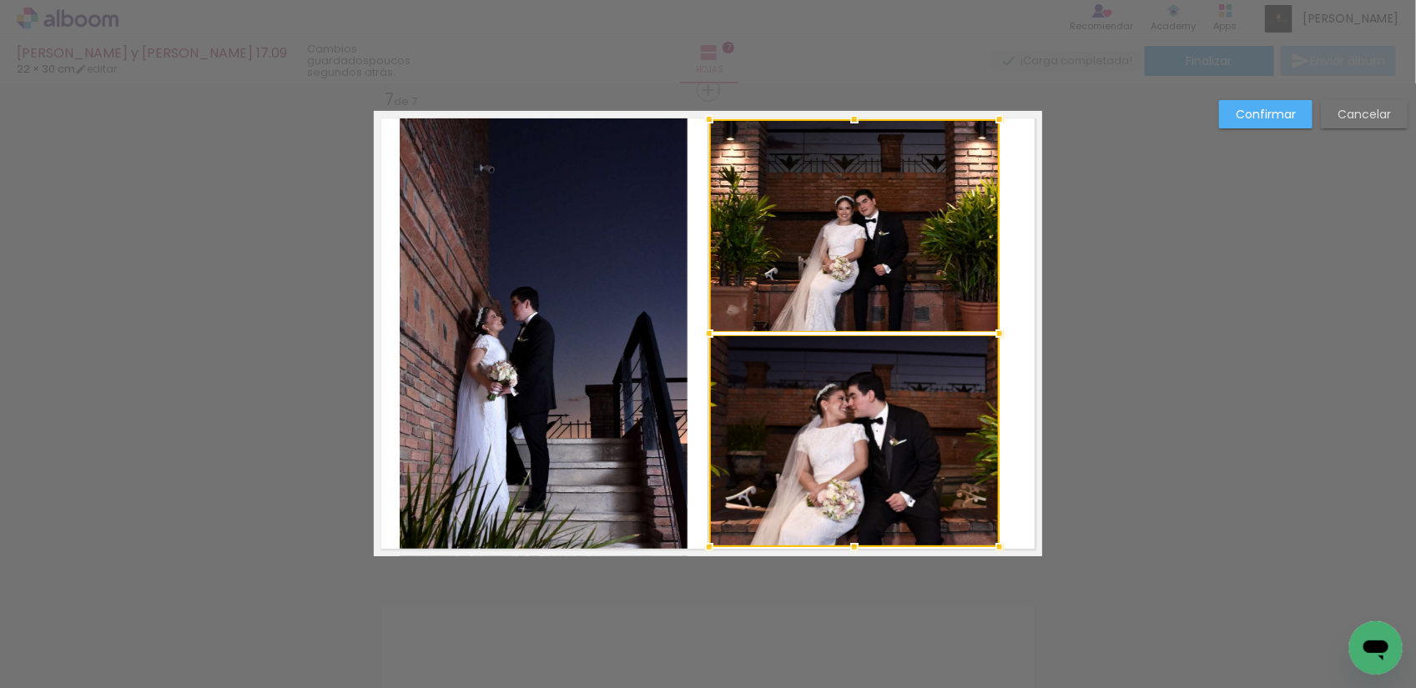
drag, startPoint x: 794, startPoint y: 271, endPoint x: 765, endPoint y: 270, distance: 29.3
click at [765, 270] on div at bounding box center [854, 333] width 290 height 428
click at [1012, 311] on quentale-layouter at bounding box center [708, 334] width 668 height 446
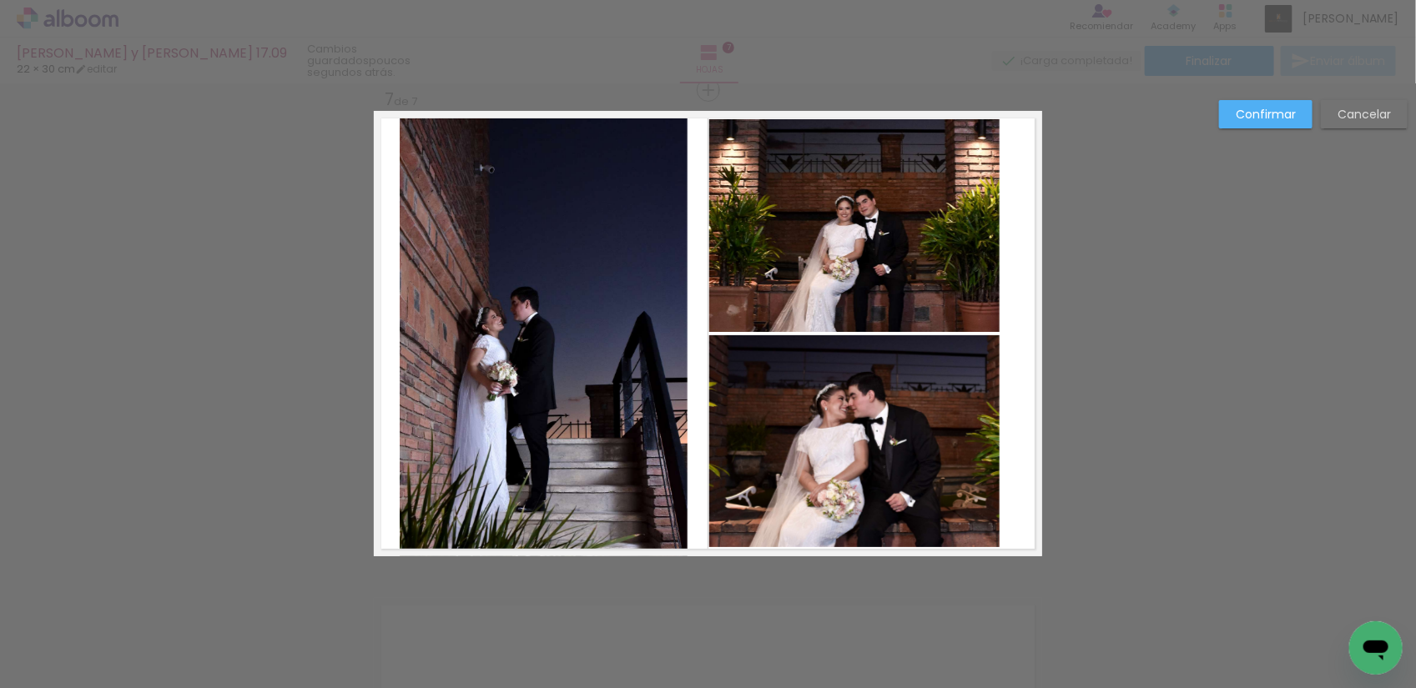
click at [592, 305] on quentale-photo at bounding box center [544, 334] width 288 height 446
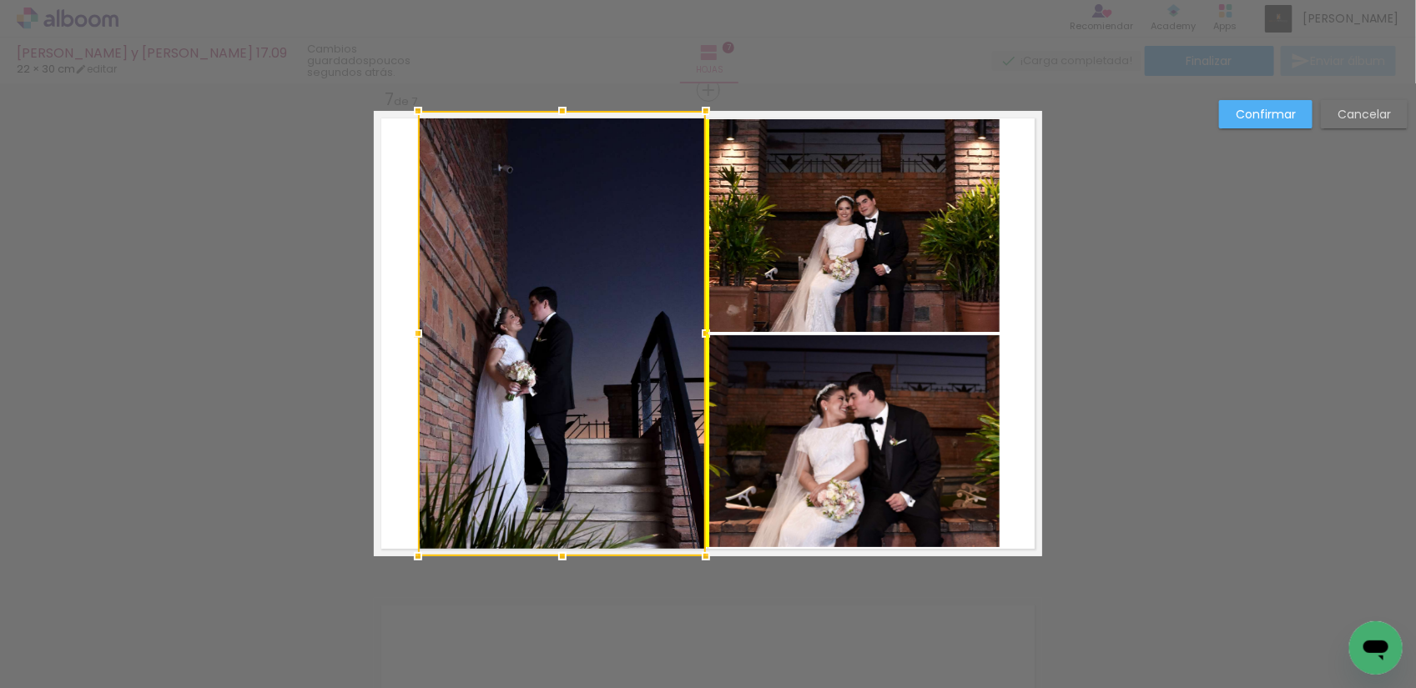
drag, startPoint x: 613, startPoint y: 310, endPoint x: 631, endPoint y: 309, distance: 17.6
click at [631, 309] on div at bounding box center [562, 334] width 288 height 446
click at [0, 0] on slot "Confirmar" at bounding box center [0, 0] width 0 height 0
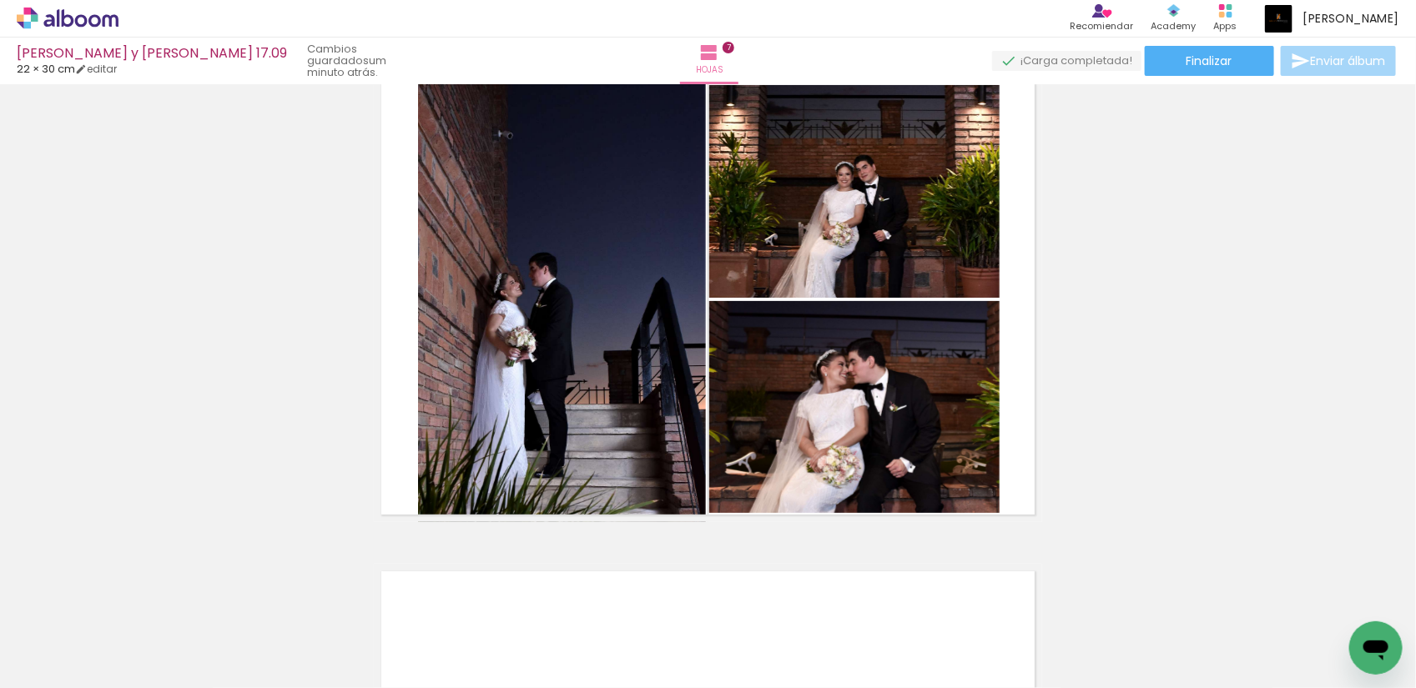
scroll to position [2942, 0]
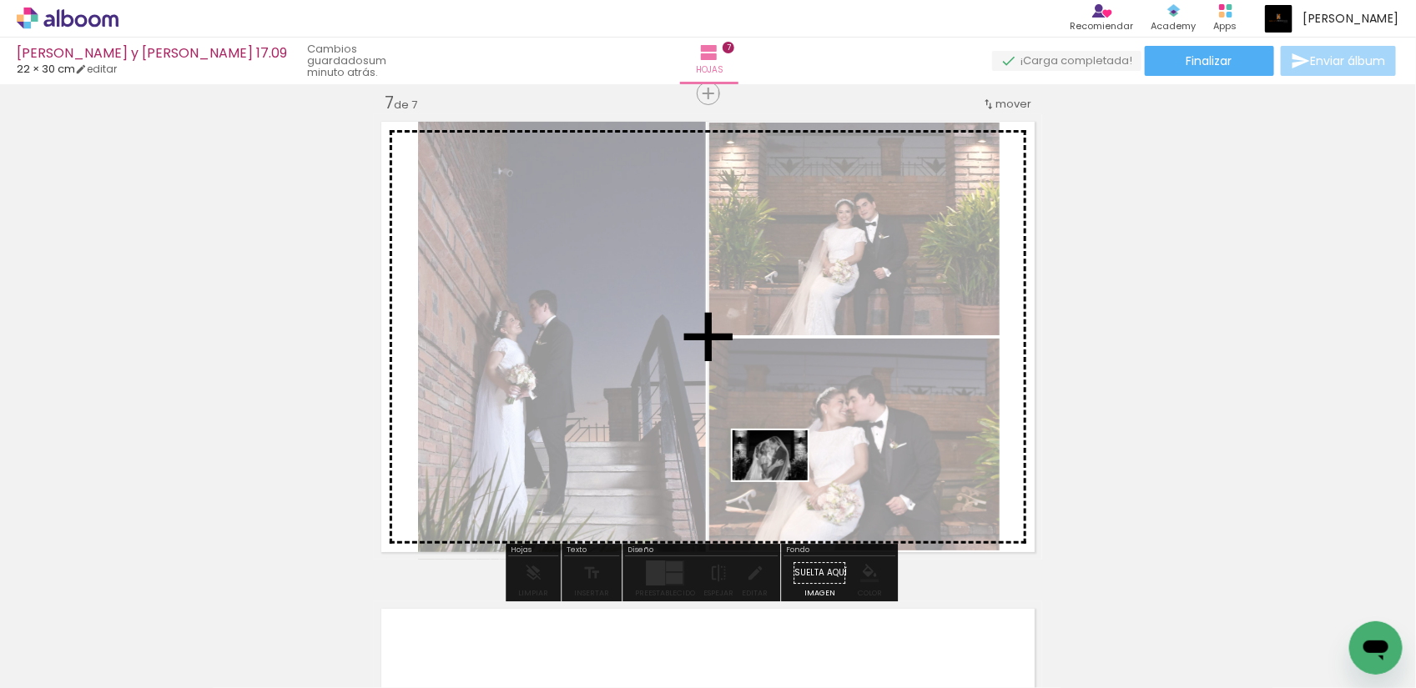
drag, startPoint x: 547, startPoint y: 645, endPoint x: 783, endPoint y: 481, distance: 287.0
click at [783, 481] on quentale-workspace at bounding box center [708, 344] width 1416 height 688
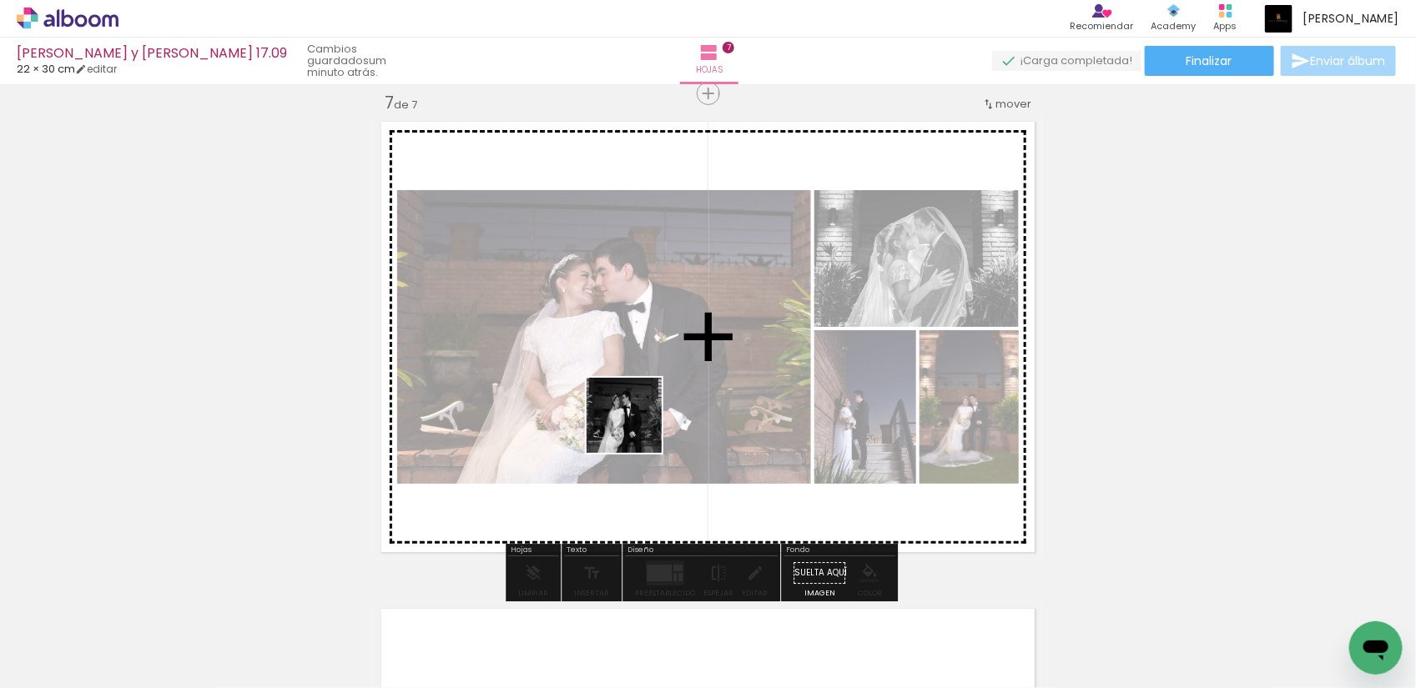
drag, startPoint x: 461, startPoint y: 645, endPoint x: 660, endPoint y: 410, distance: 308.4
click at [660, 410] on quentale-workspace at bounding box center [708, 344] width 1416 height 688
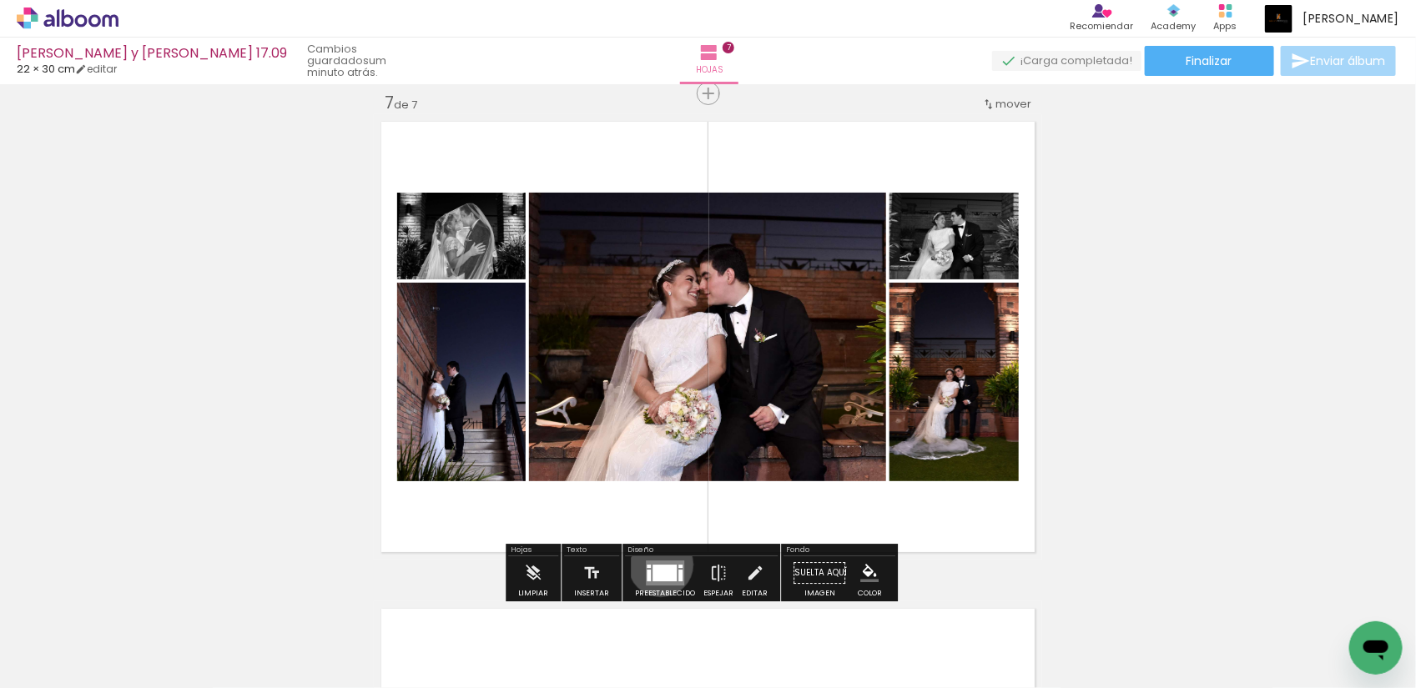
click at [657, 565] on div at bounding box center [664, 573] width 24 height 17
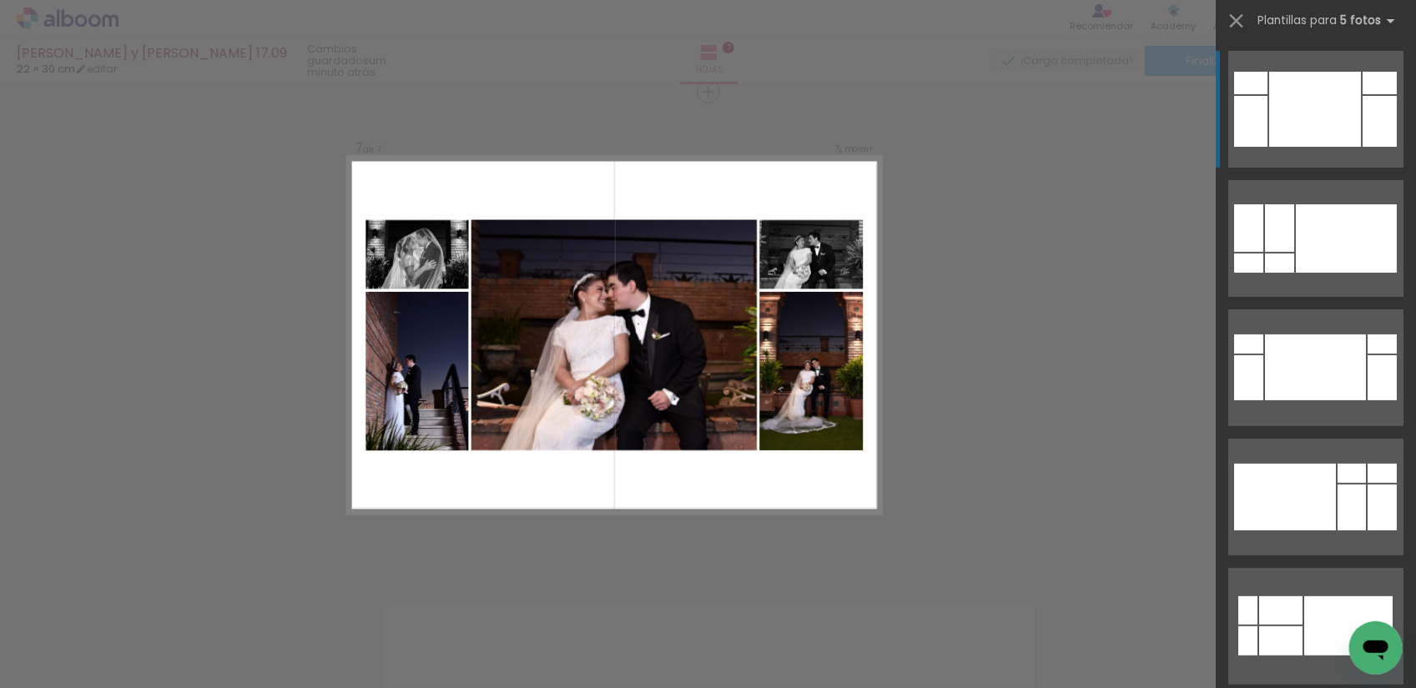
scroll to position [2945, 0]
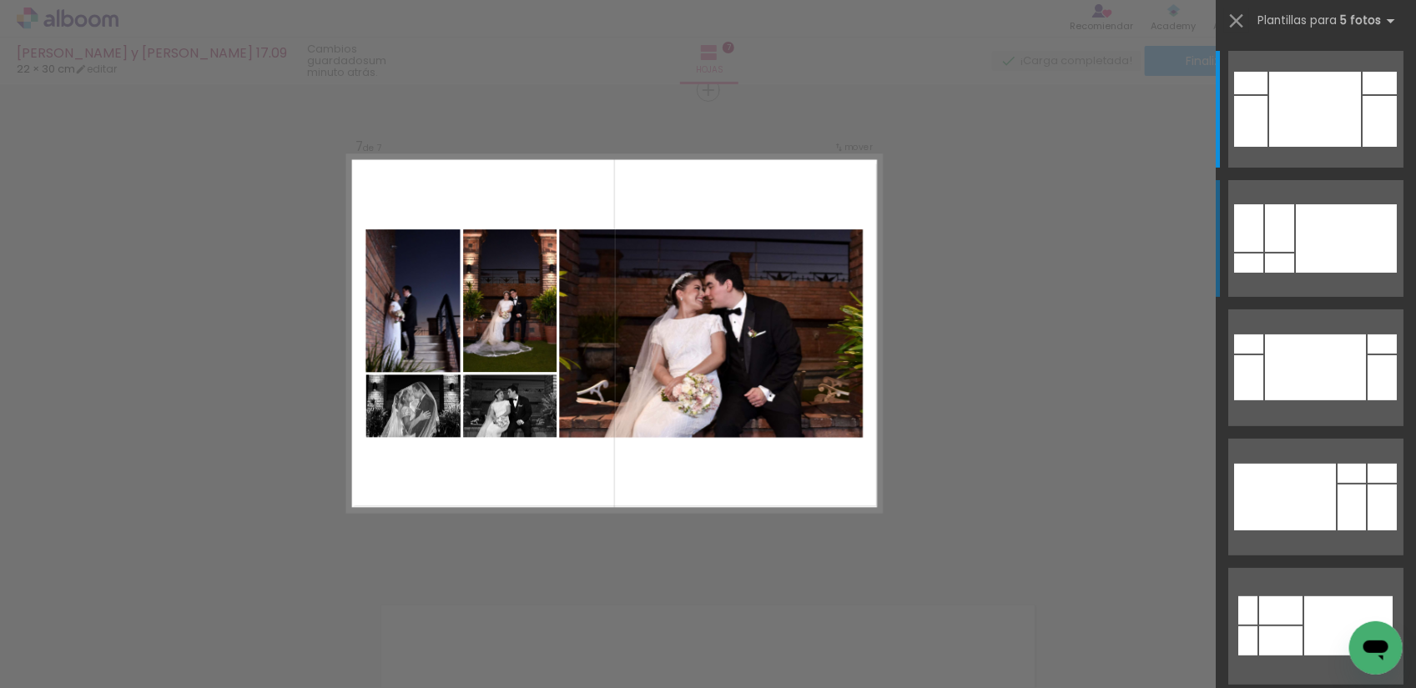
click at [1307, 246] on div at bounding box center [1346, 238] width 101 height 68
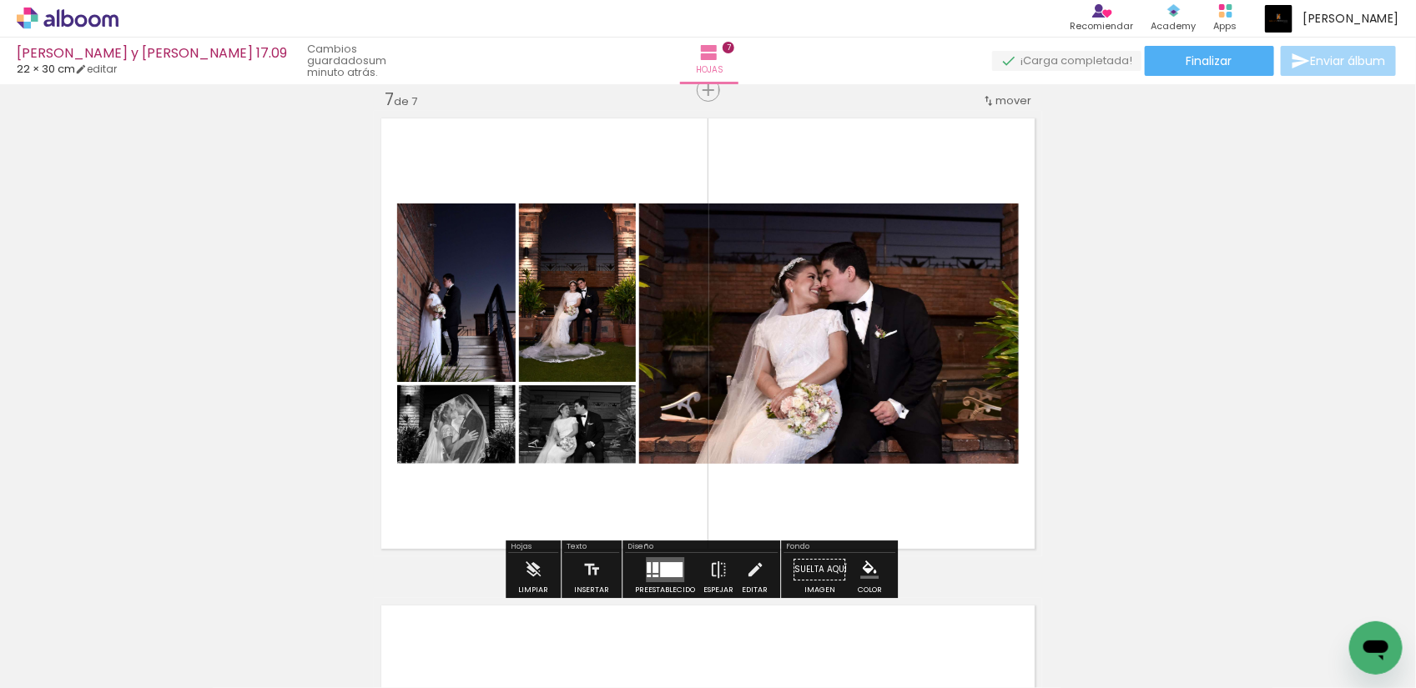
click at [861, 323] on quentale-photo at bounding box center [829, 334] width 380 height 260
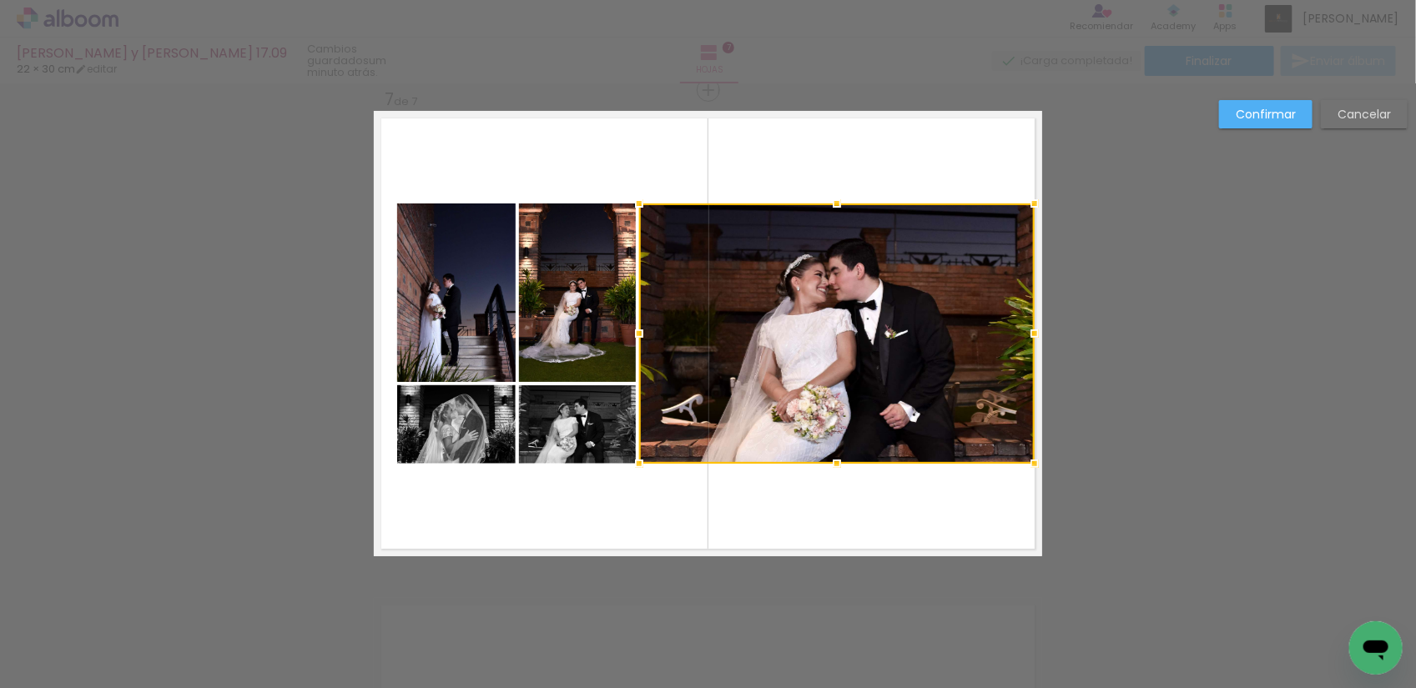
drag, startPoint x: 1018, startPoint y: 332, endPoint x: 1029, endPoint y: 330, distance: 11.0
click at [1029, 330] on div at bounding box center [1034, 333] width 33 height 33
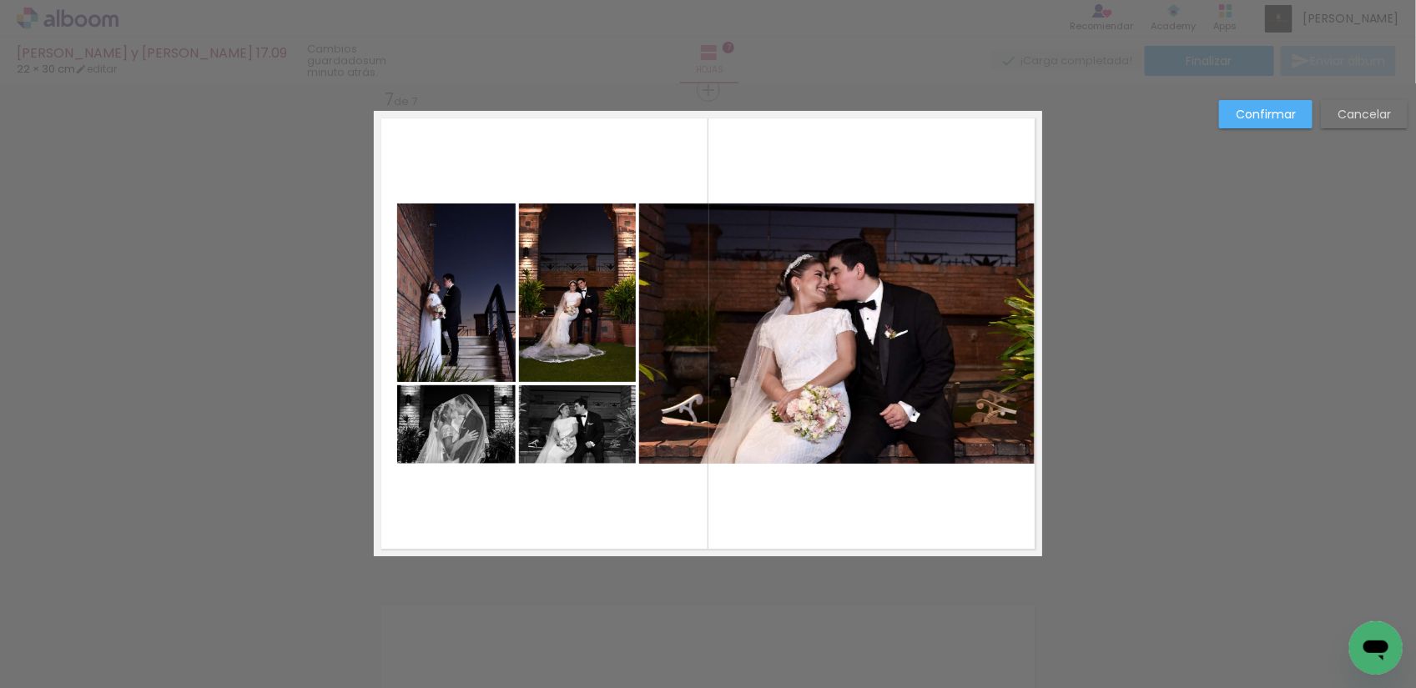
click at [797, 234] on quentale-photo at bounding box center [836, 334] width 395 height 260
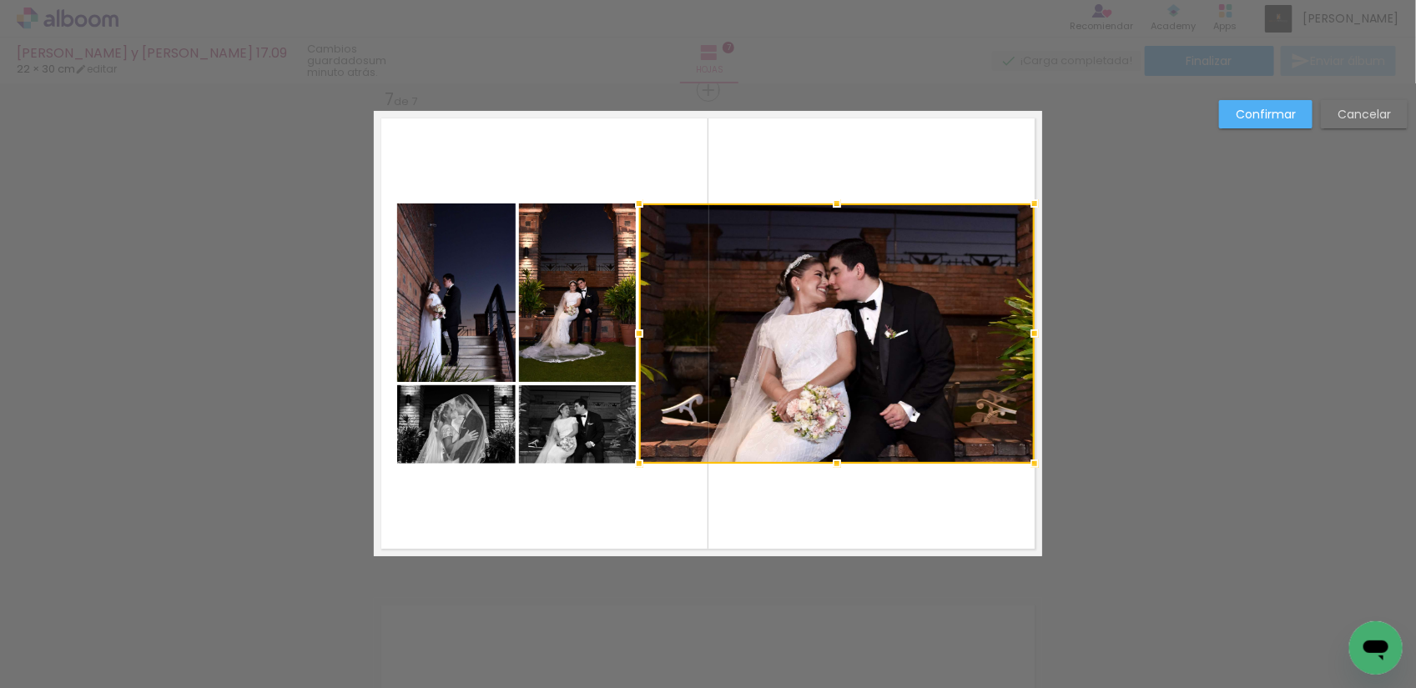
click at [432, 298] on quentale-photo at bounding box center [456, 293] width 118 height 179
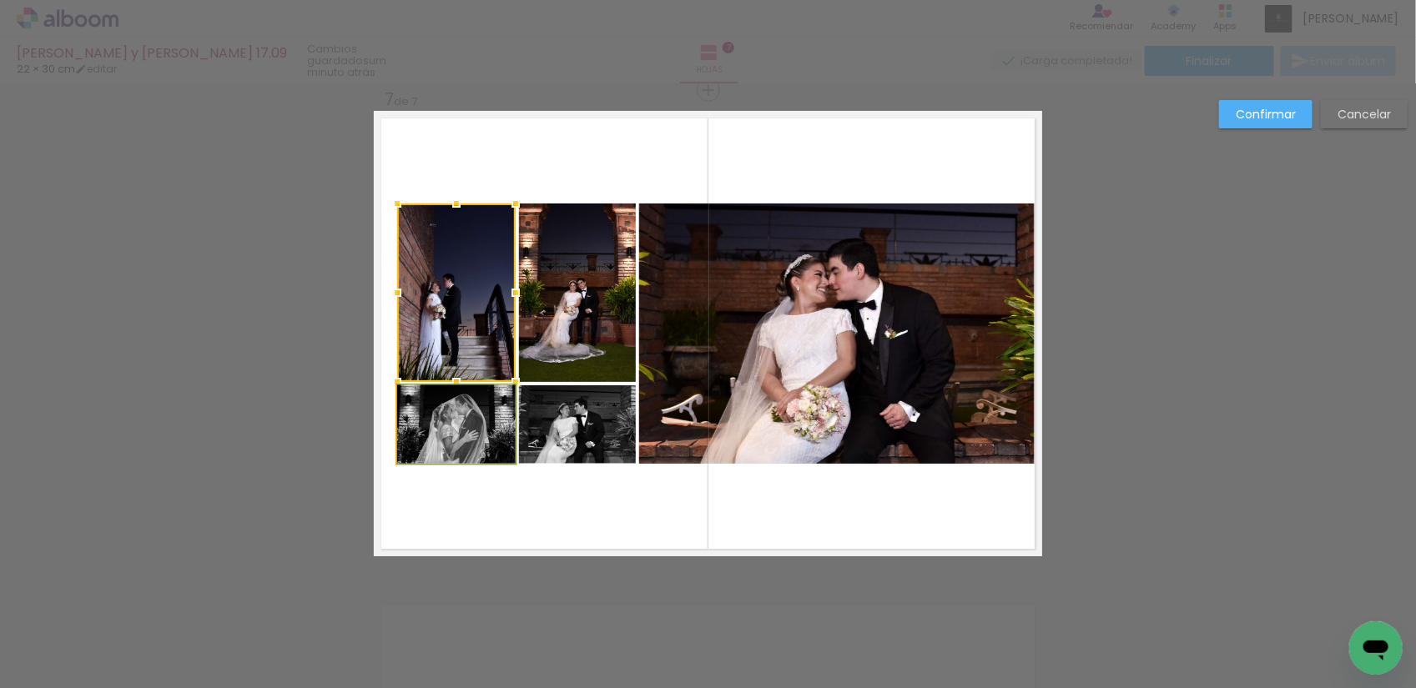
click at [476, 441] on quentale-photo at bounding box center [456, 424] width 118 height 78
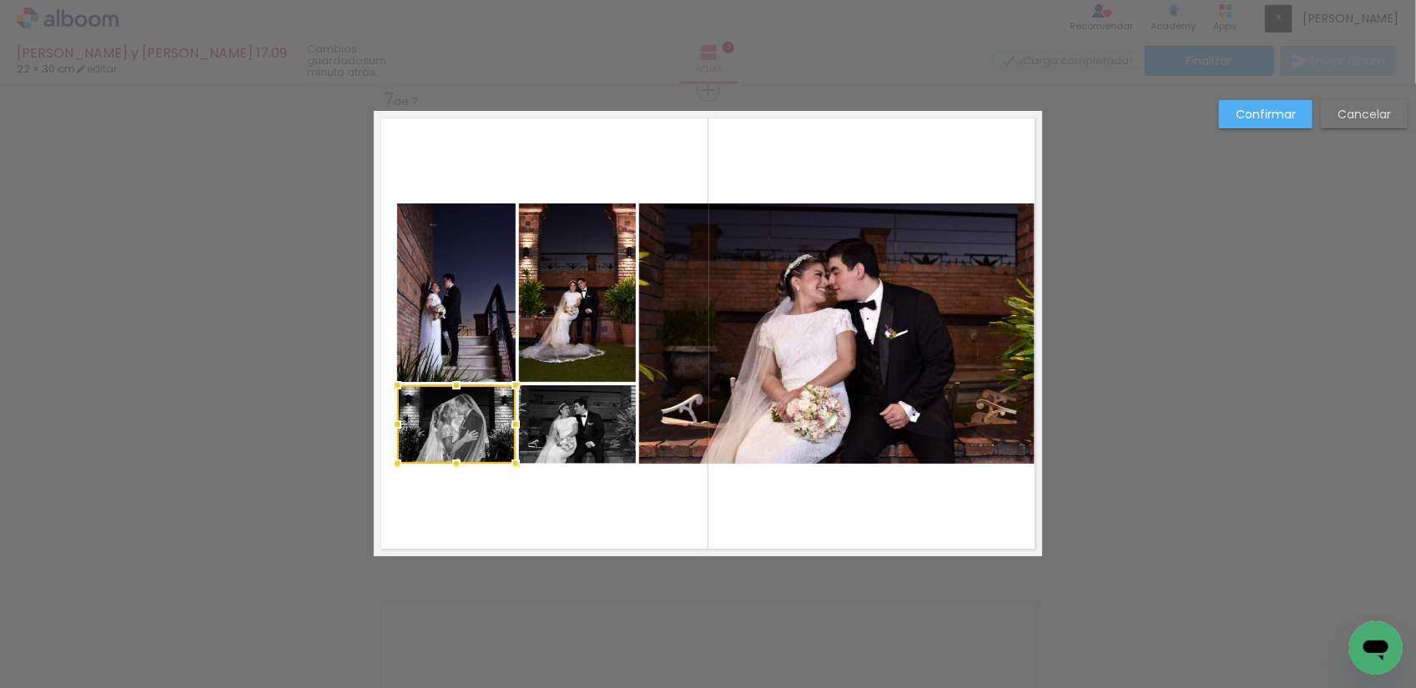
click at [548, 515] on quentale-layouter at bounding box center [708, 334] width 668 height 446
click at [446, 315] on quentale-photo at bounding box center [456, 293] width 118 height 179
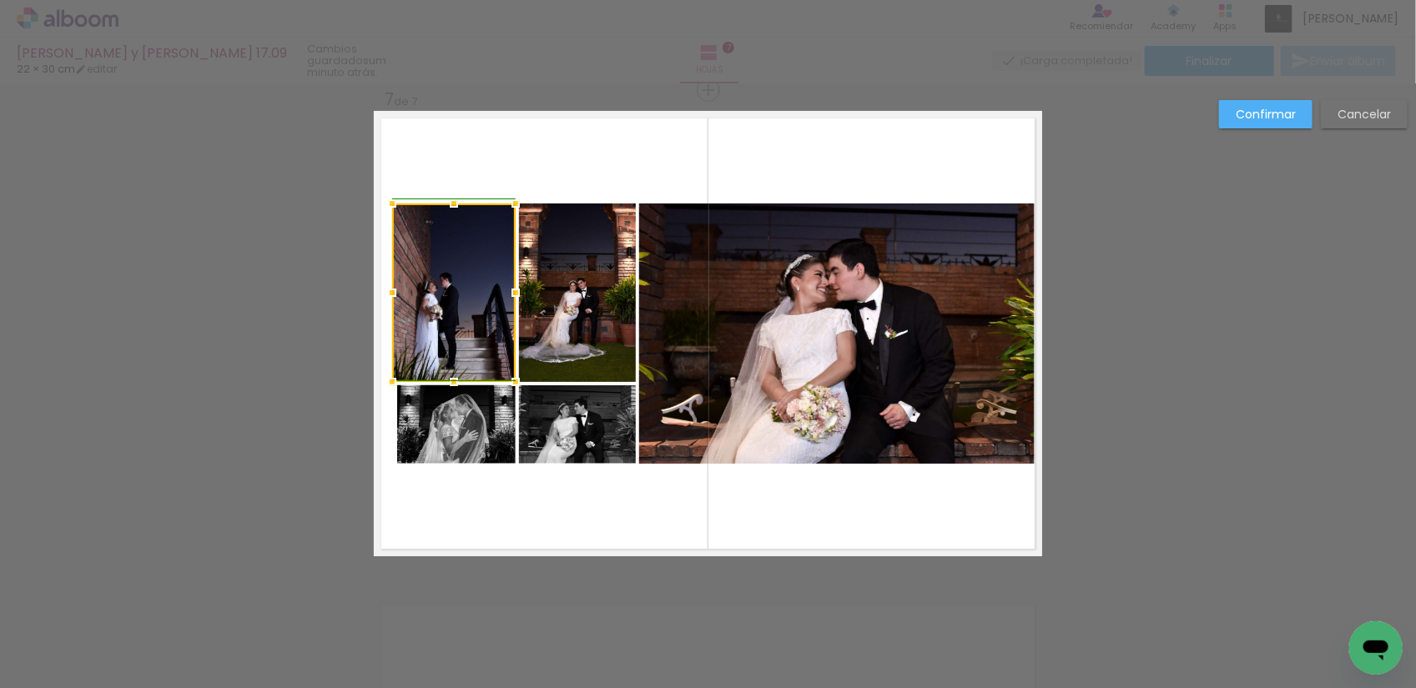
click at [380, 292] on div at bounding box center [391, 292] width 33 height 33
click at [444, 431] on quentale-photo at bounding box center [456, 424] width 118 height 78
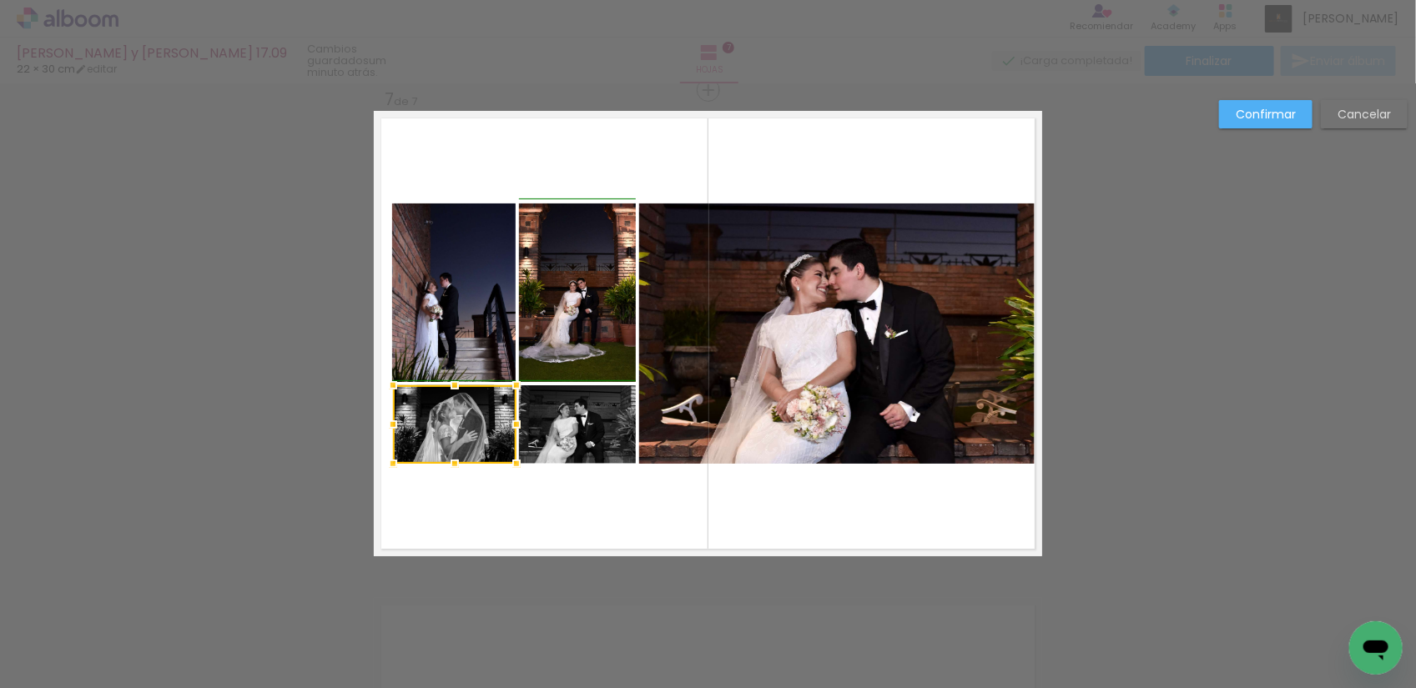
click at [381, 430] on div at bounding box center [392, 424] width 33 height 33
click at [0, 0] on slot "Confirmar" at bounding box center [0, 0] width 0 height 0
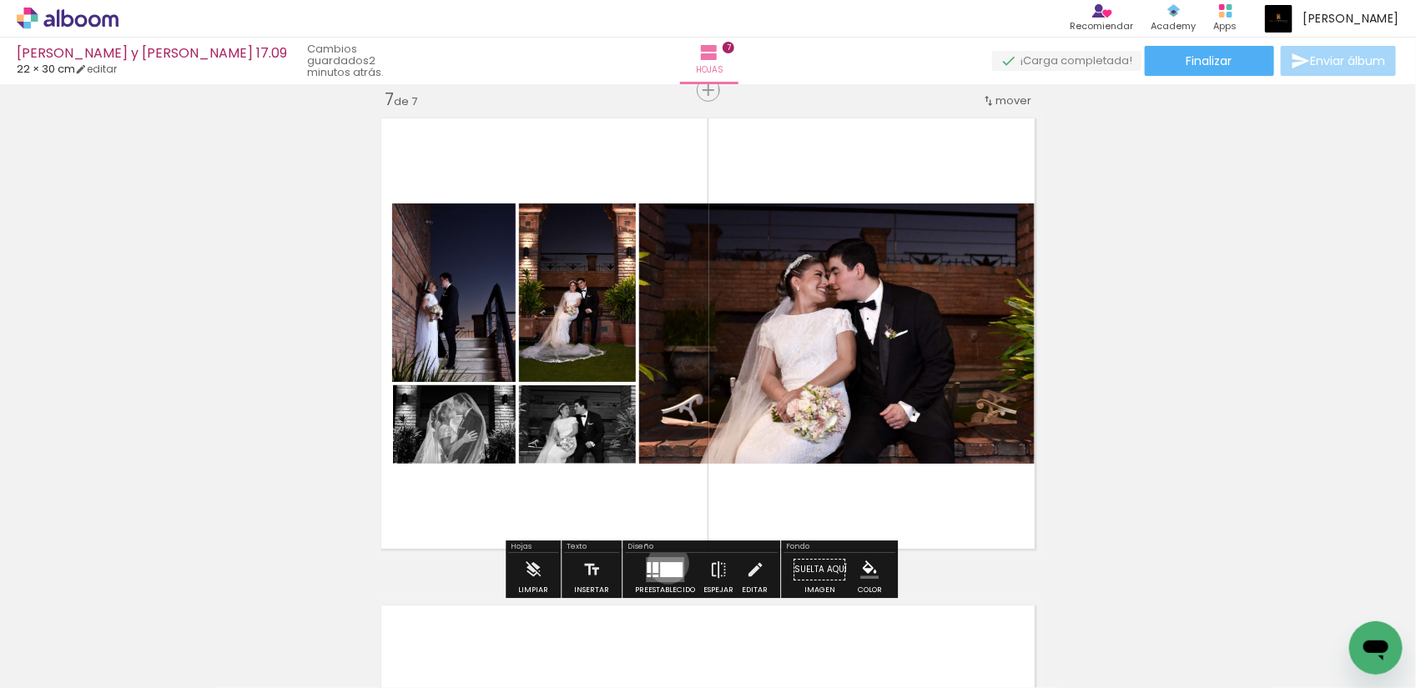
click at [664, 564] on div at bounding box center [671, 569] width 23 height 15
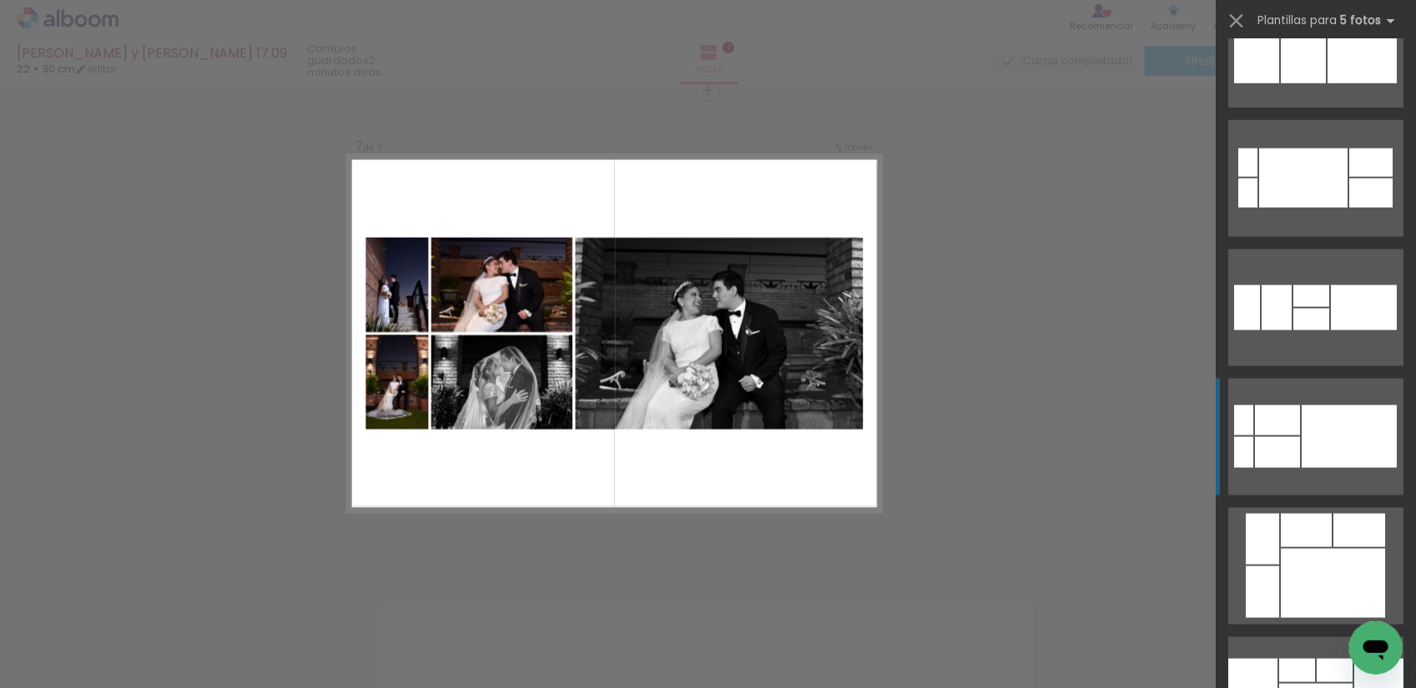
scroll to position [730, 0]
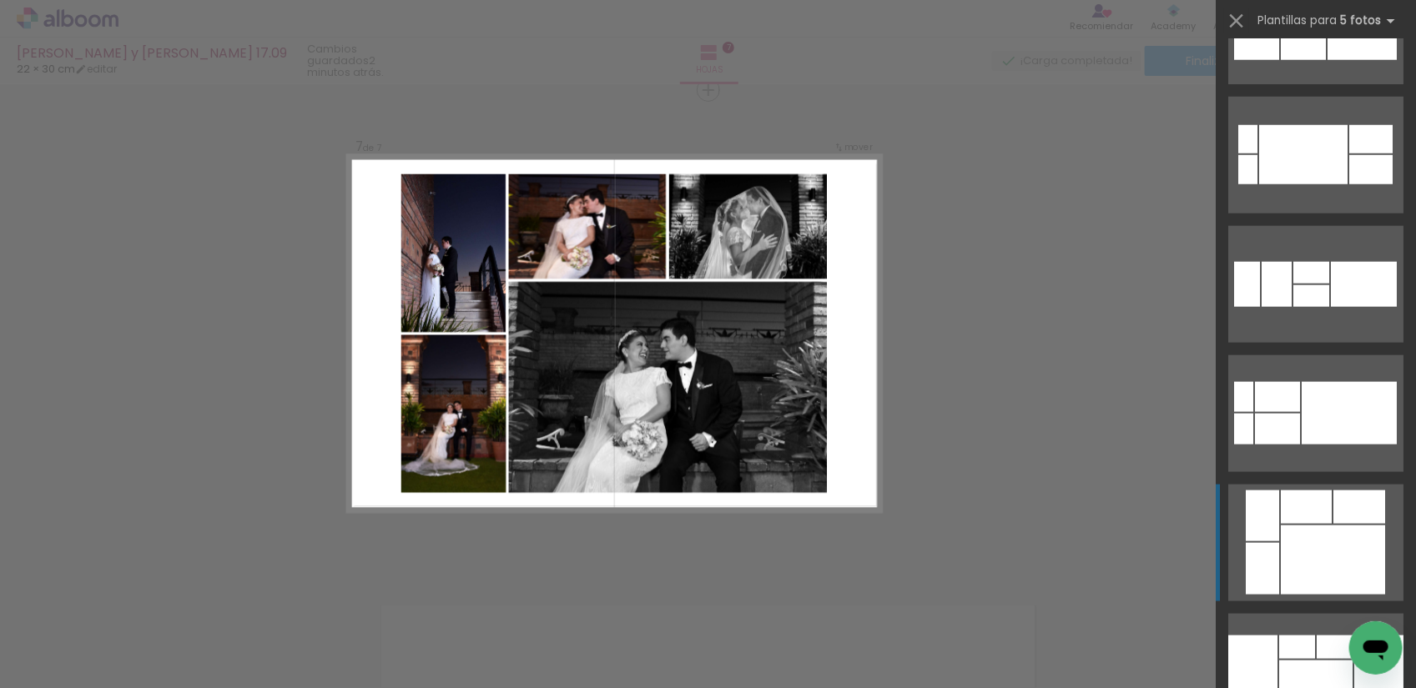
click at [1293, 528] on div at bounding box center [1333, 560] width 104 height 69
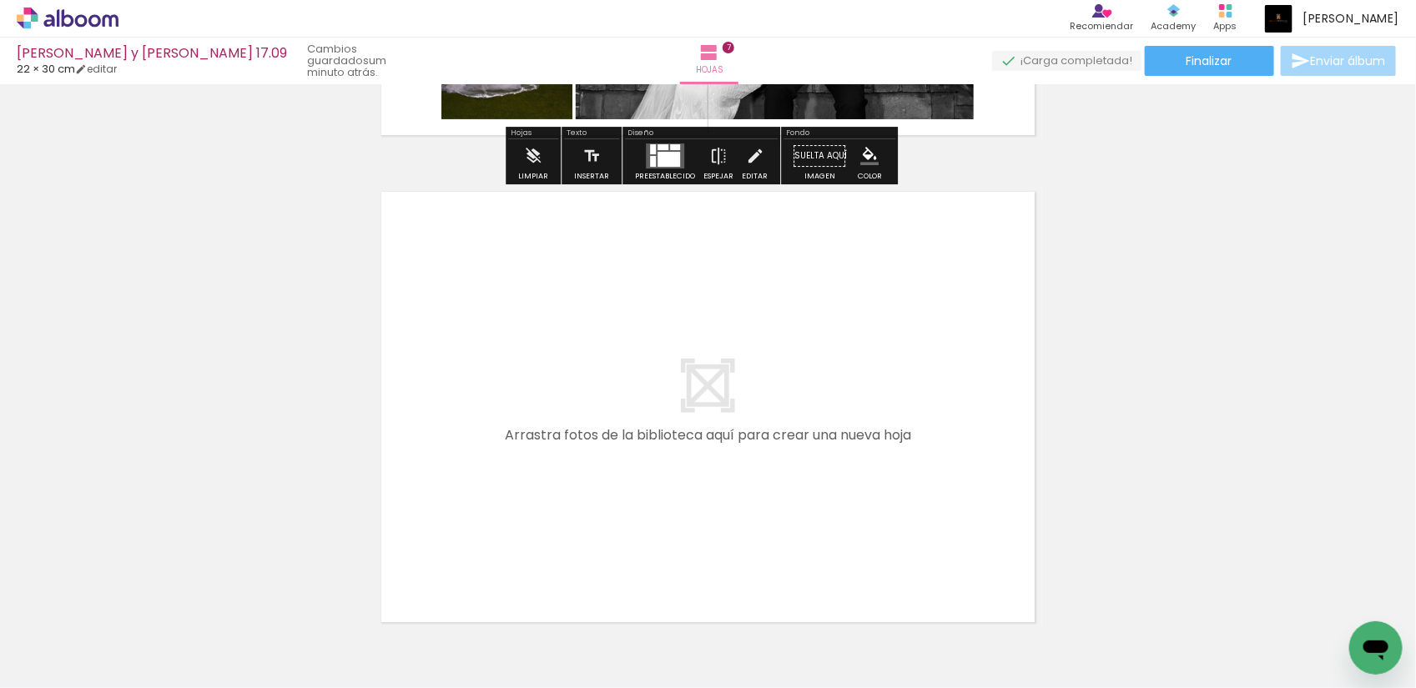
scroll to position [3463, 0]
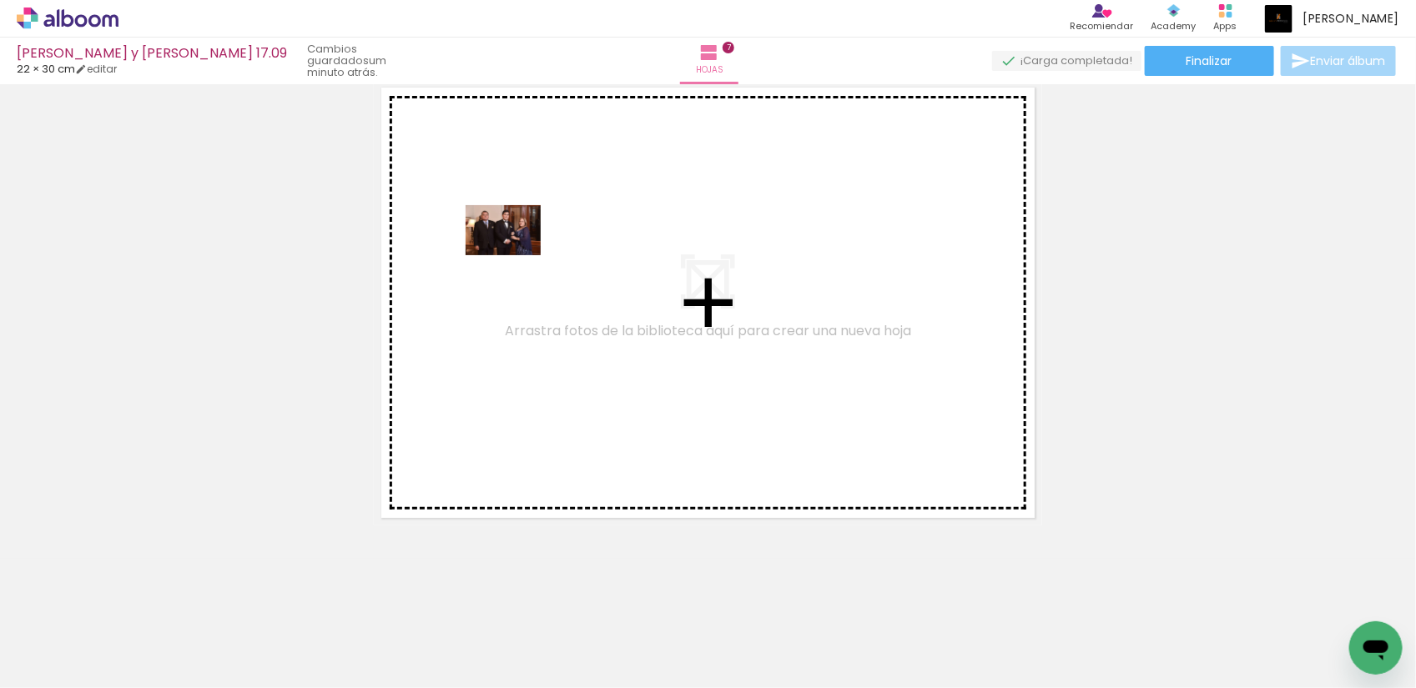
drag, startPoint x: 367, startPoint y: 640, endPoint x: 526, endPoint y: 234, distance: 435.4
click at [526, 234] on quentale-workspace at bounding box center [708, 344] width 1416 height 688
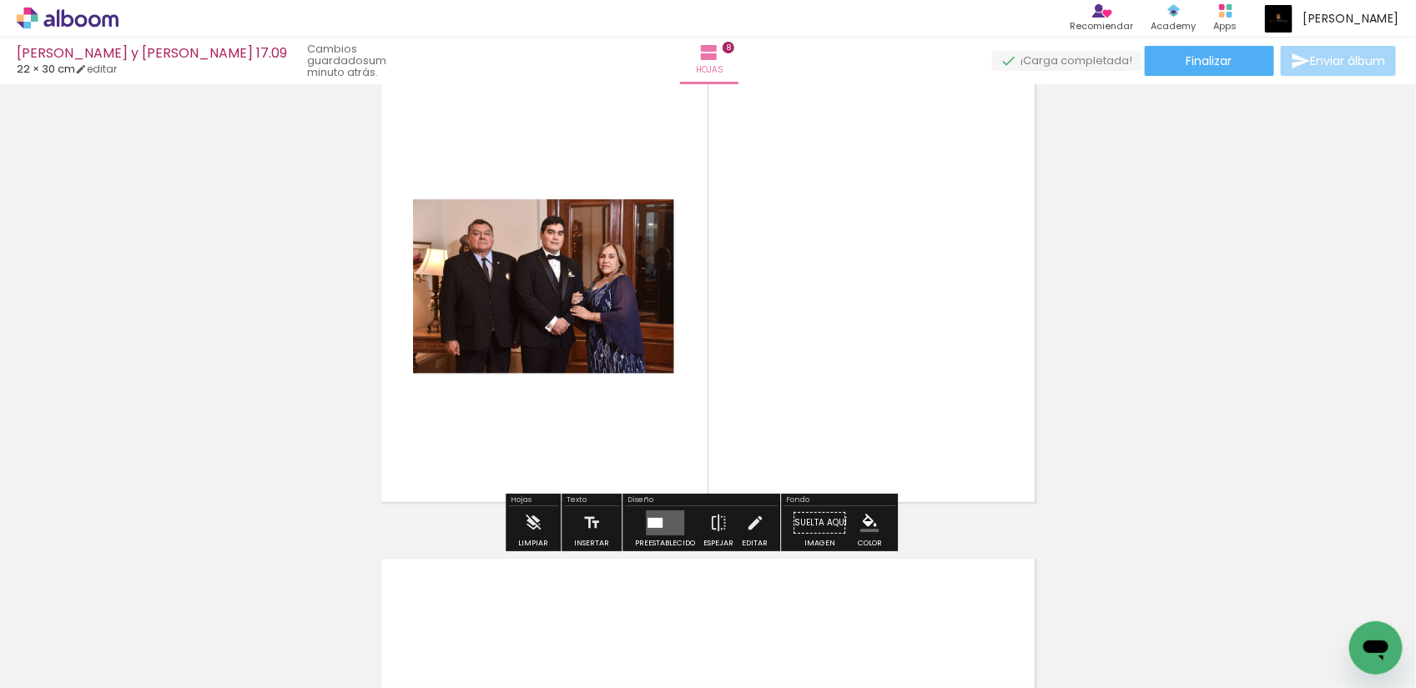
scroll to position [3432, 0]
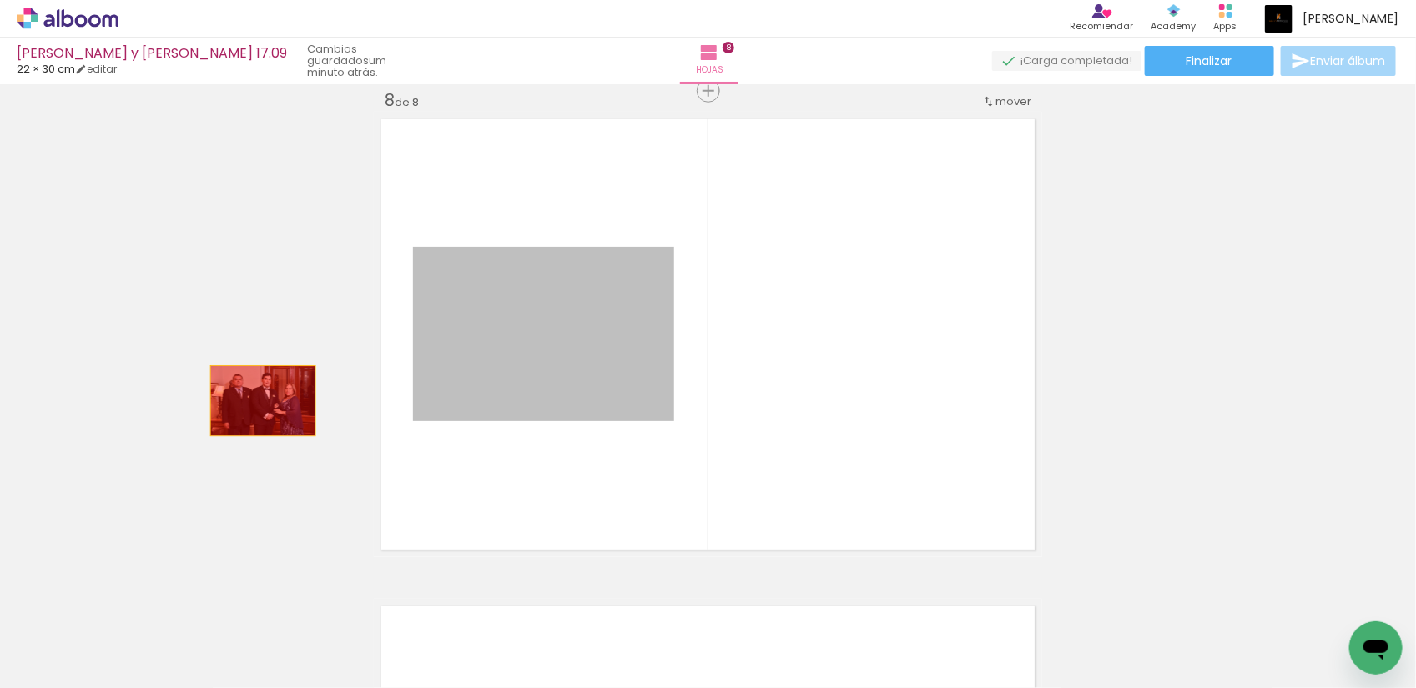
drag, startPoint x: 509, startPoint y: 384, endPoint x: 254, endPoint y: 400, distance: 255.0
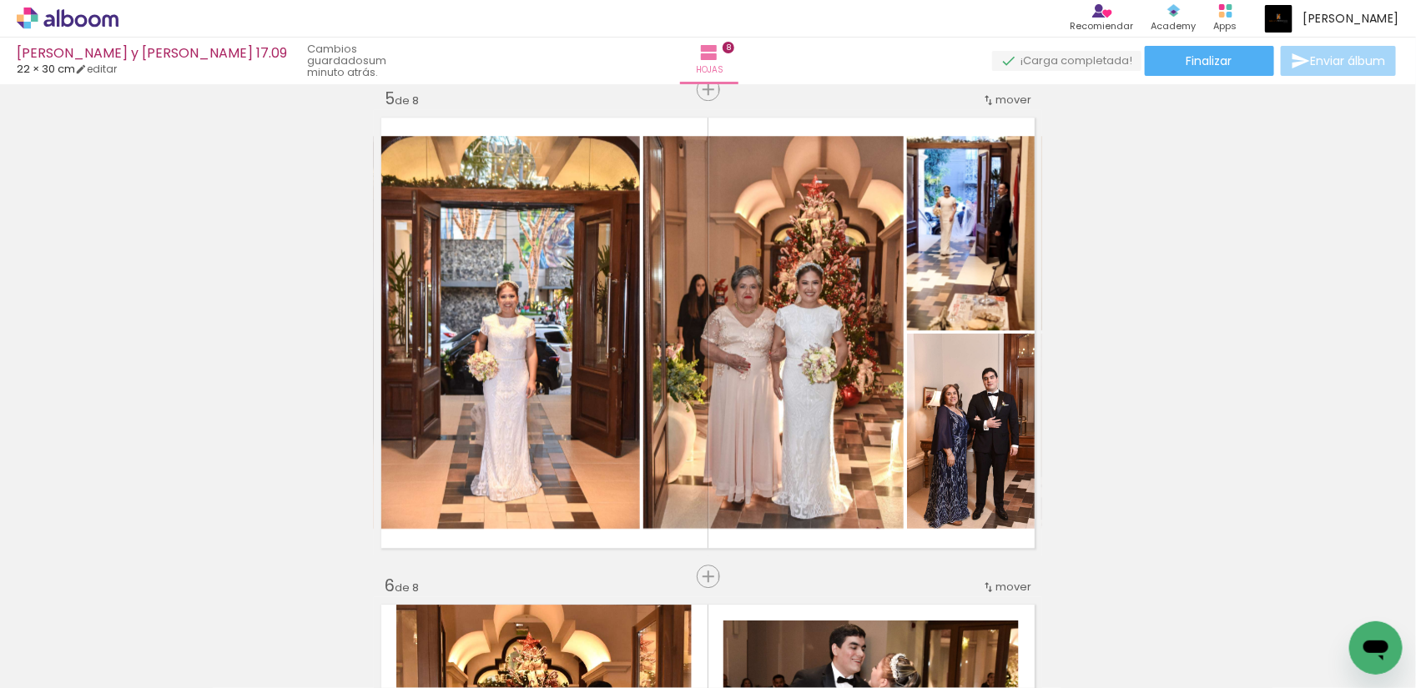
scroll to position [0, 0]
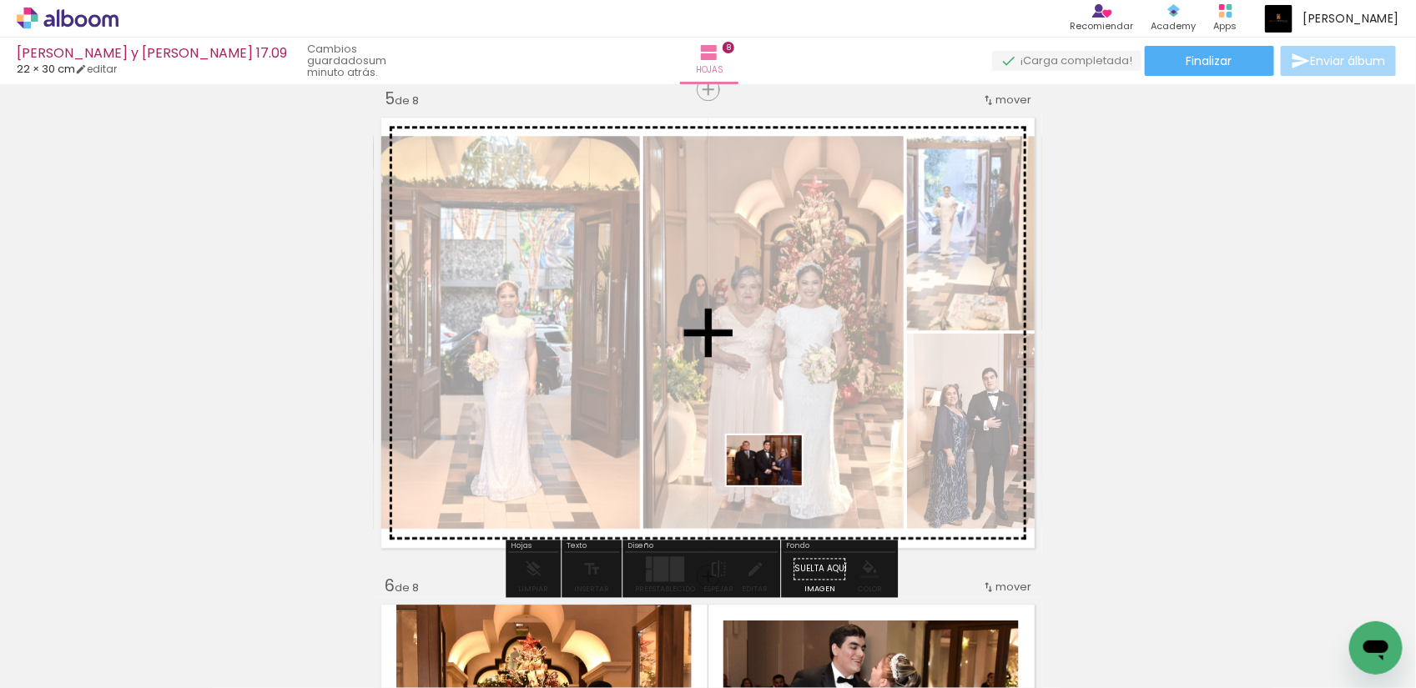
drag, startPoint x: 368, startPoint y: 653, endPoint x: 777, endPoint y: 486, distance: 441.9
click at [777, 486] on quentale-workspace at bounding box center [708, 344] width 1416 height 688
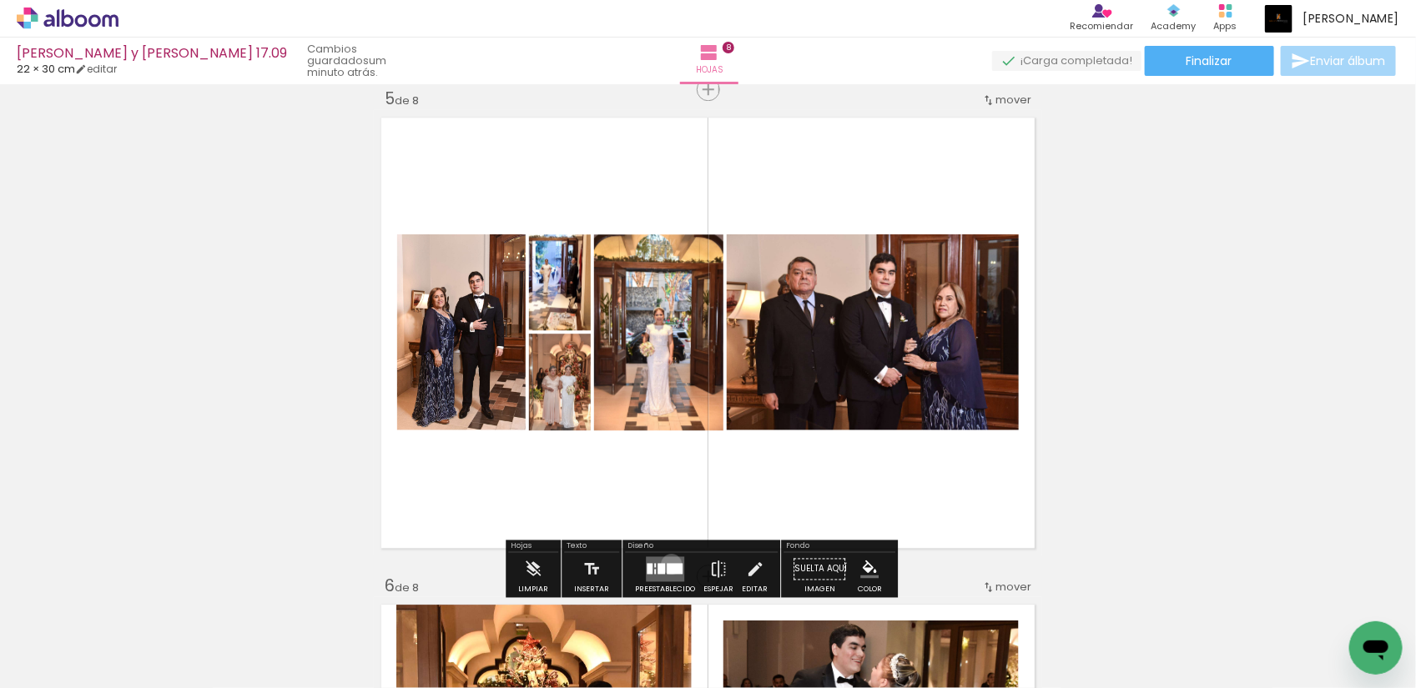
click at [667, 564] on div at bounding box center [675, 568] width 16 height 11
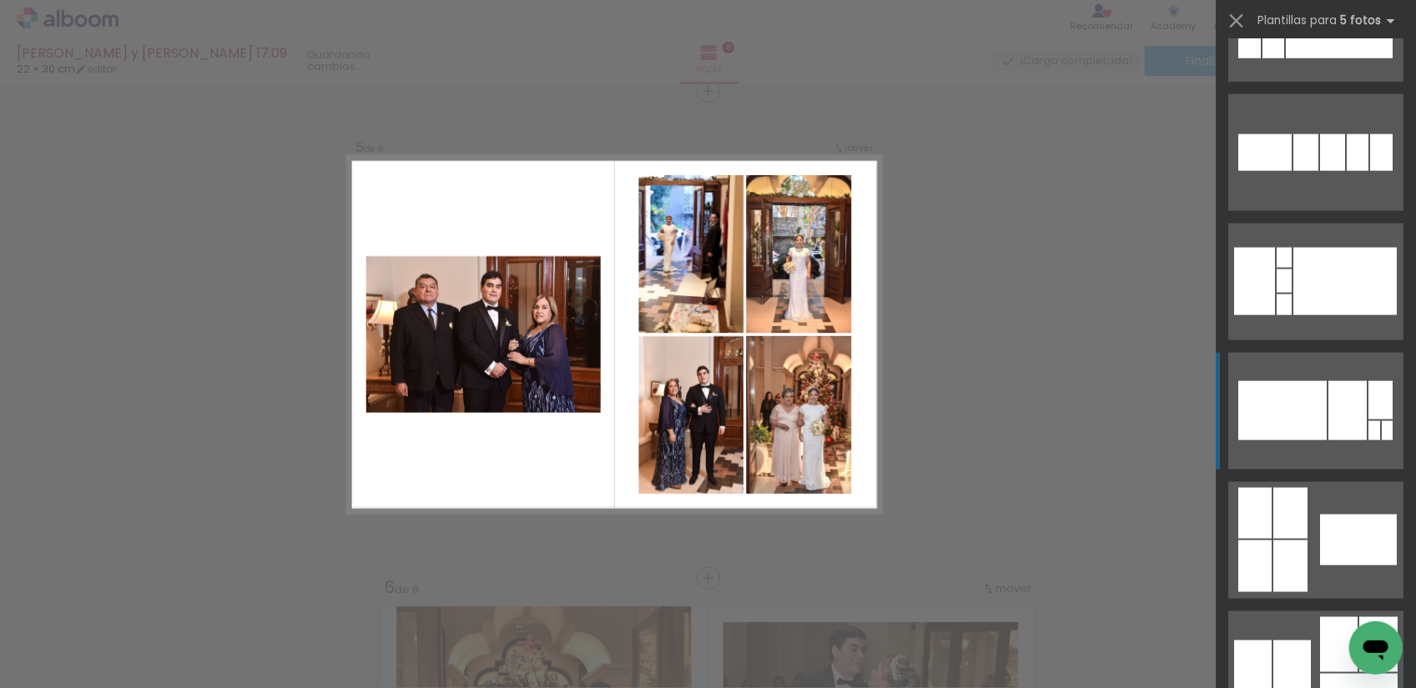
scroll to position [939, 0]
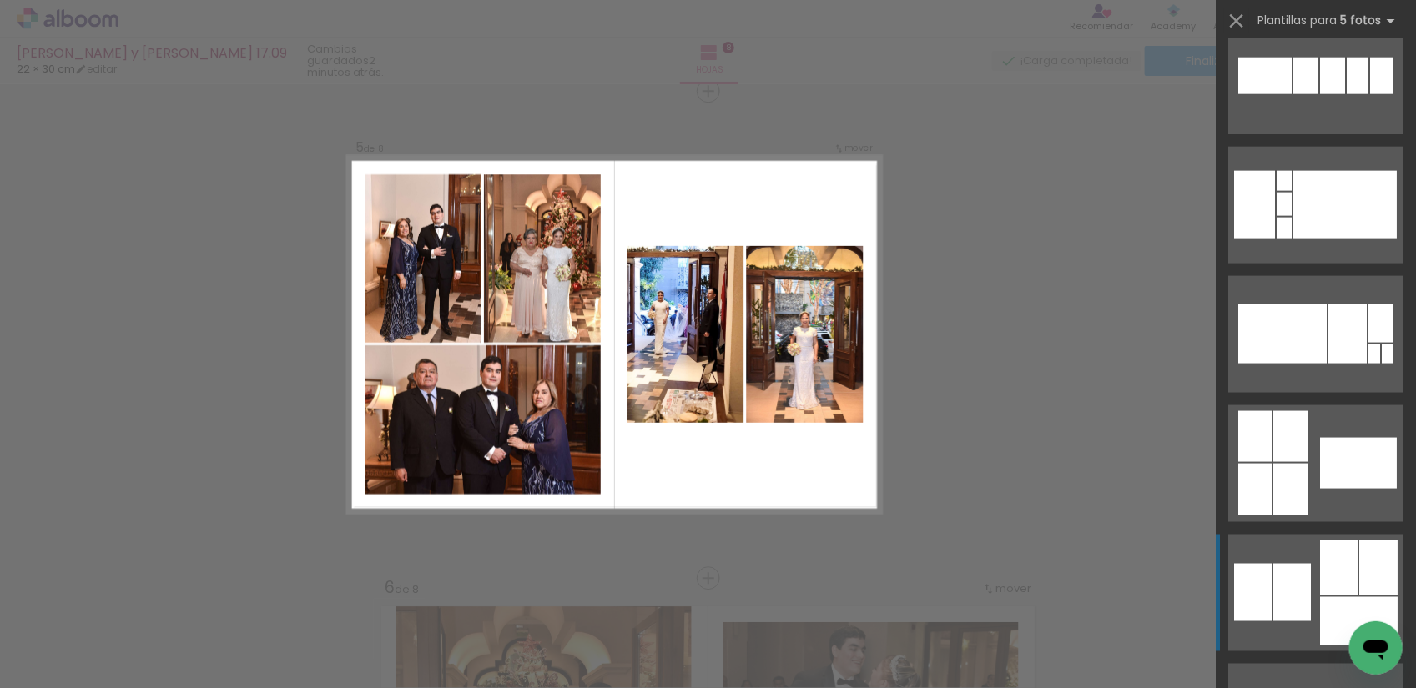
click at [1323, 577] on div at bounding box center [1339, 568] width 38 height 55
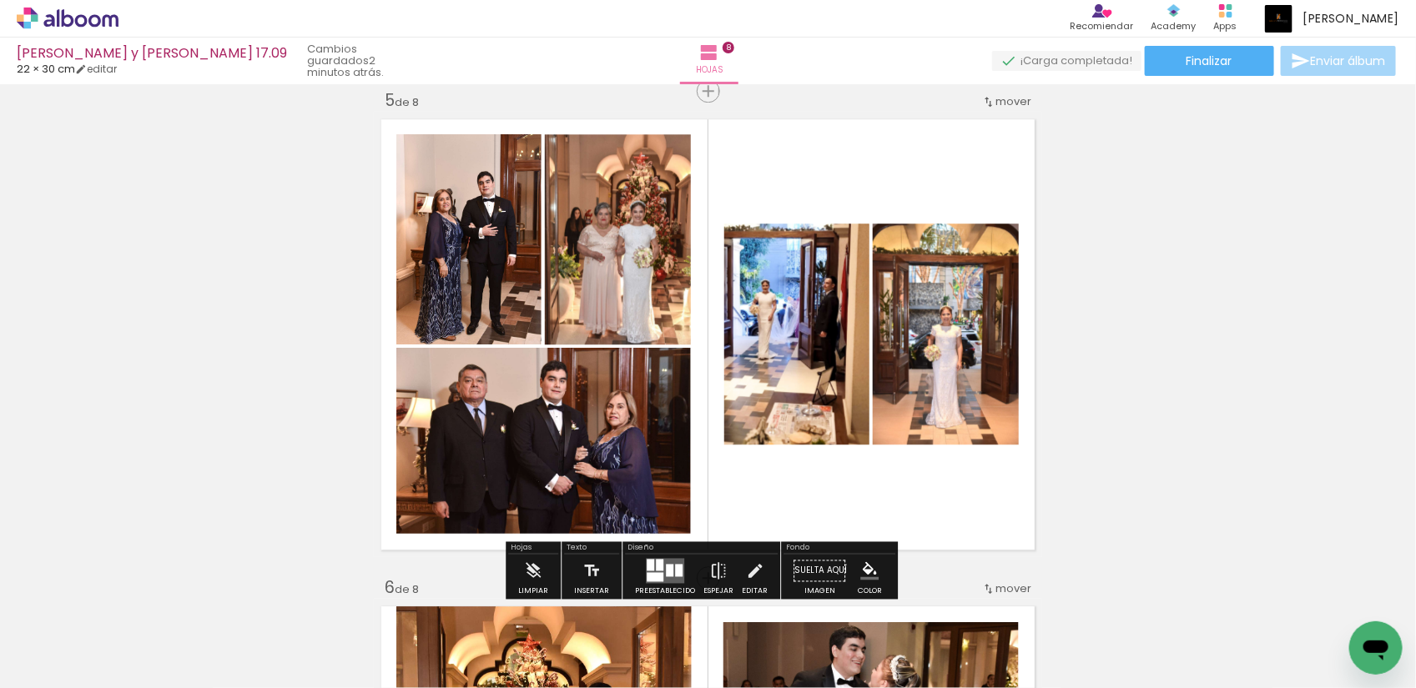
click at [865, 567] on iron-icon "color picker" at bounding box center [869, 571] width 18 height 18
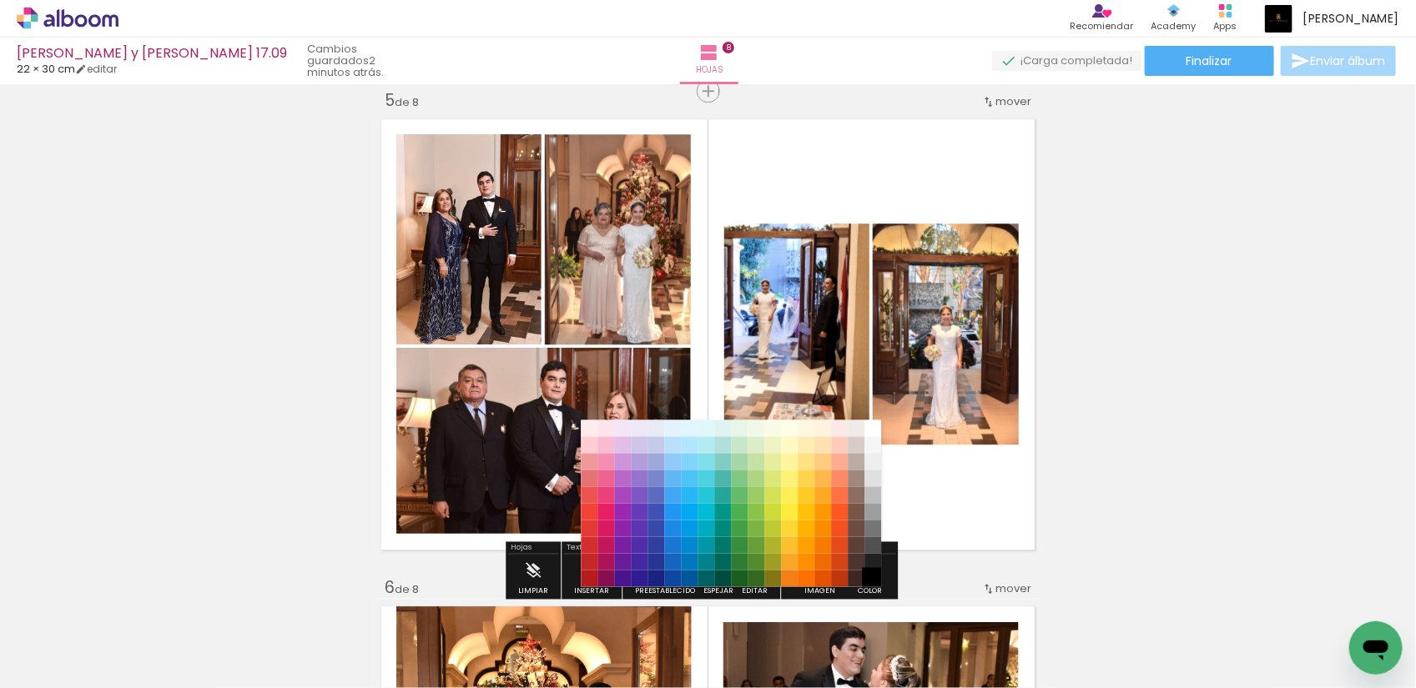
click at [869, 572] on paper-item "#000000" at bounding box center [872, 579] width 17 height 17
click at [1114, 380] on div "Insertar hoja 1 de 8 Insertar hoja 2 de 8 Insertar hoja 3 de 8 Insertar hoja 4 …" at bounding box center [708, 313] width 1416 height 4386
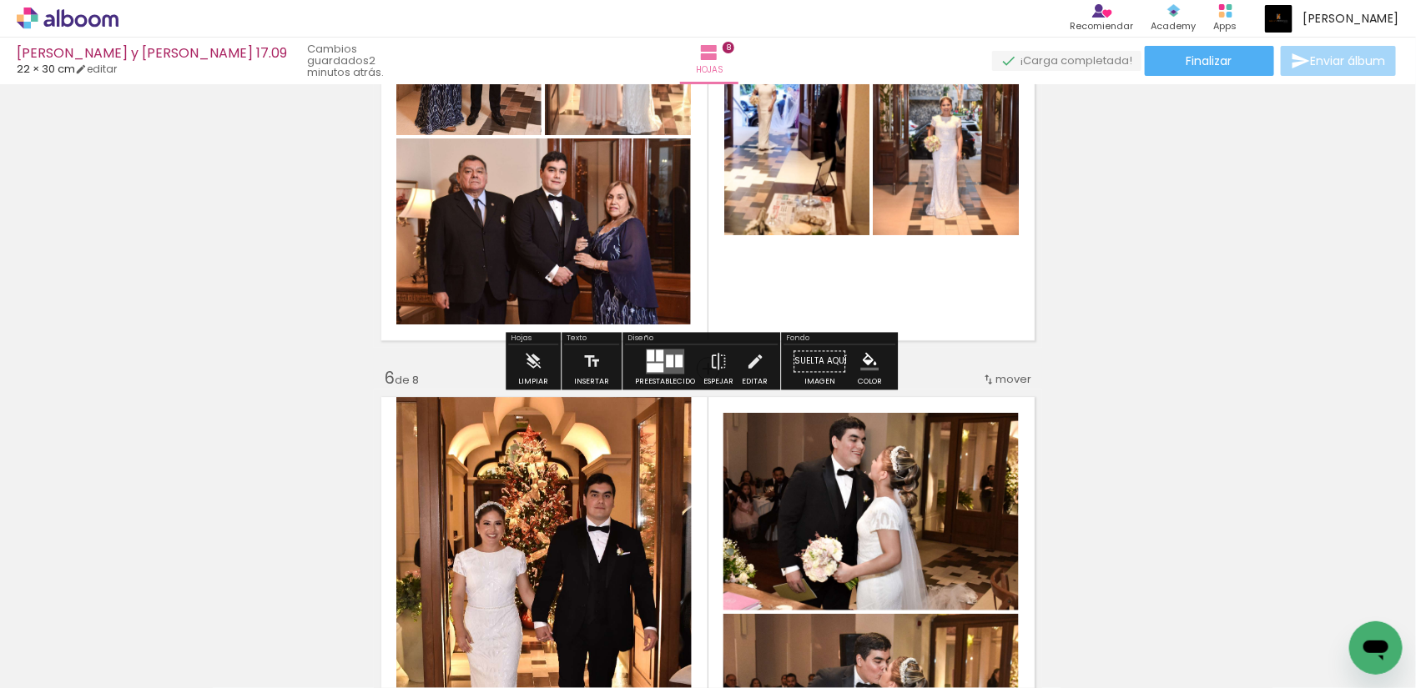
scroll to position [2179, 0]
click at [866, 360] on iron-icon "color picker" at bounding box center [869, 362] width 18 height 18
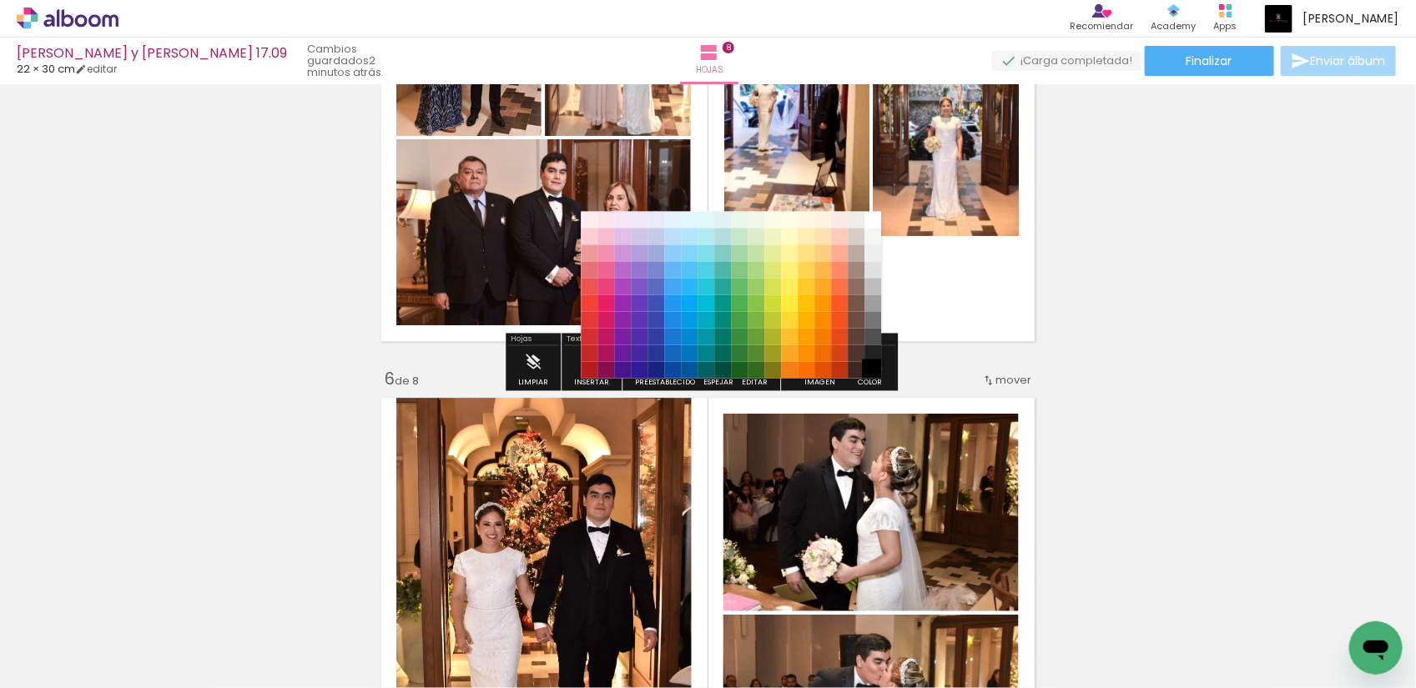
click at [874, 369] on paper-item "#000000" at bounding box center [872, 370] width 17 height 17
click at [965, 300] on quentale-layouter at bounding box center [708, 126] width 668 height 446
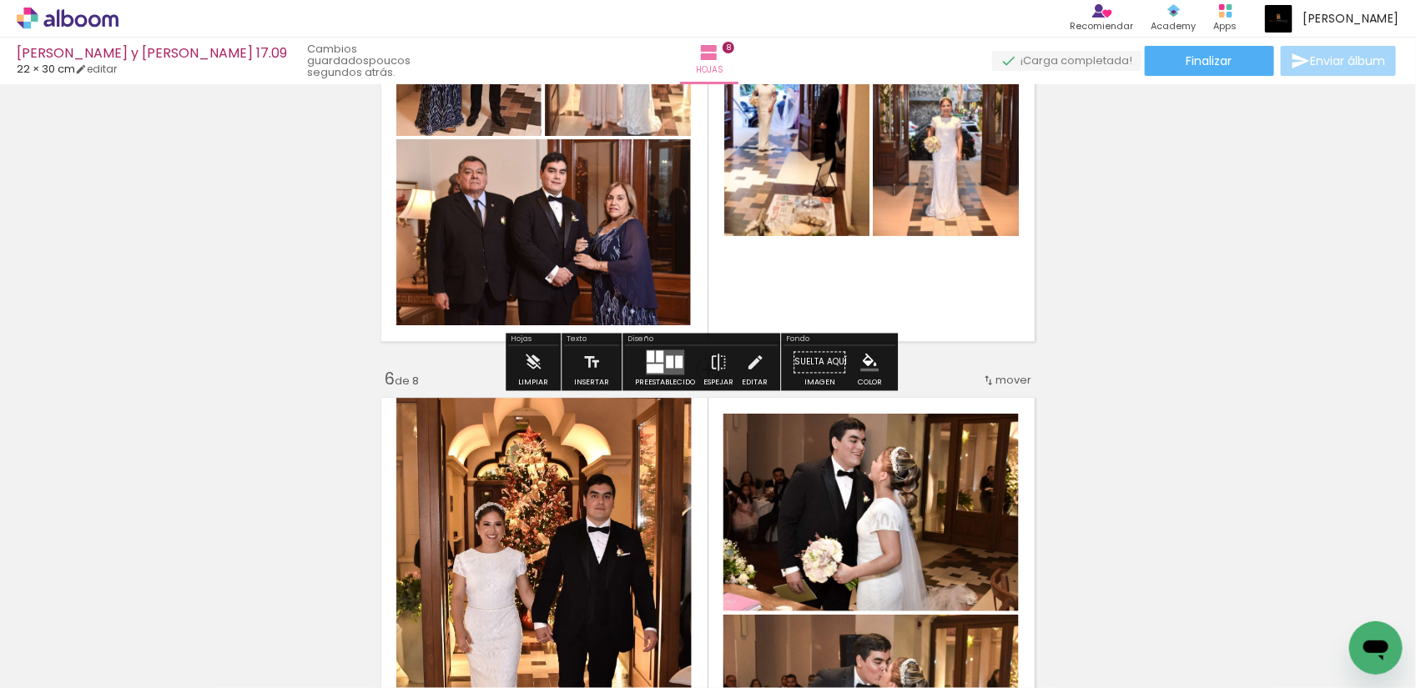
click at [978, 305] on quentale-layouter at bounding box center [708, 126] width 668 height 446
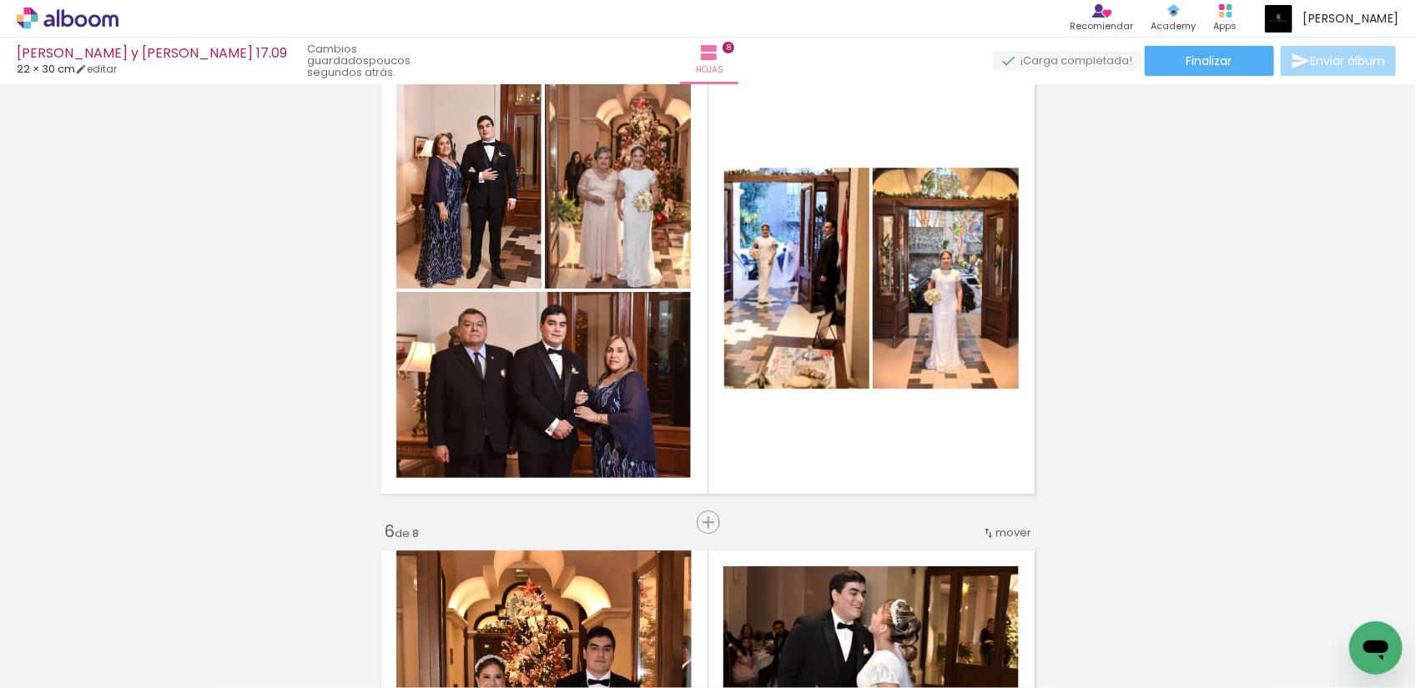
scroll to position [2074, 0]
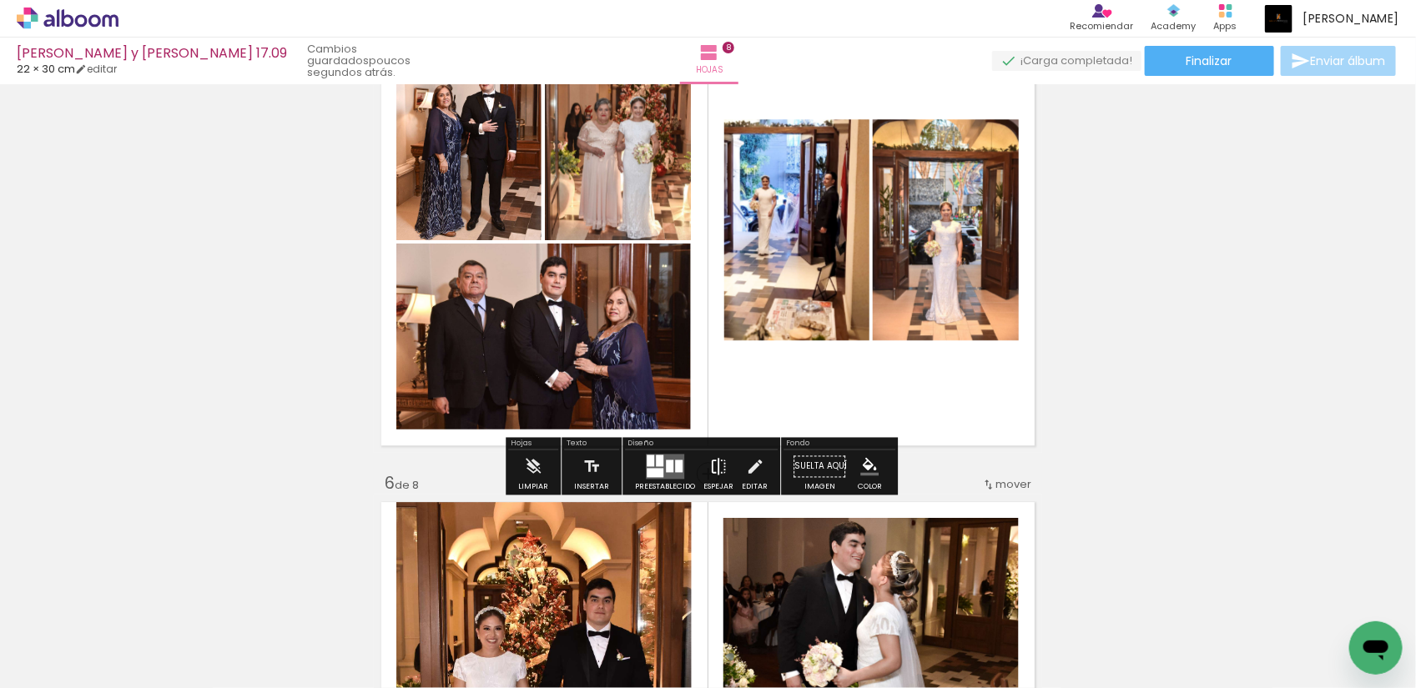
click at [709, 467] on iron-icon at bounding box center [718, 466] width 18 height 33
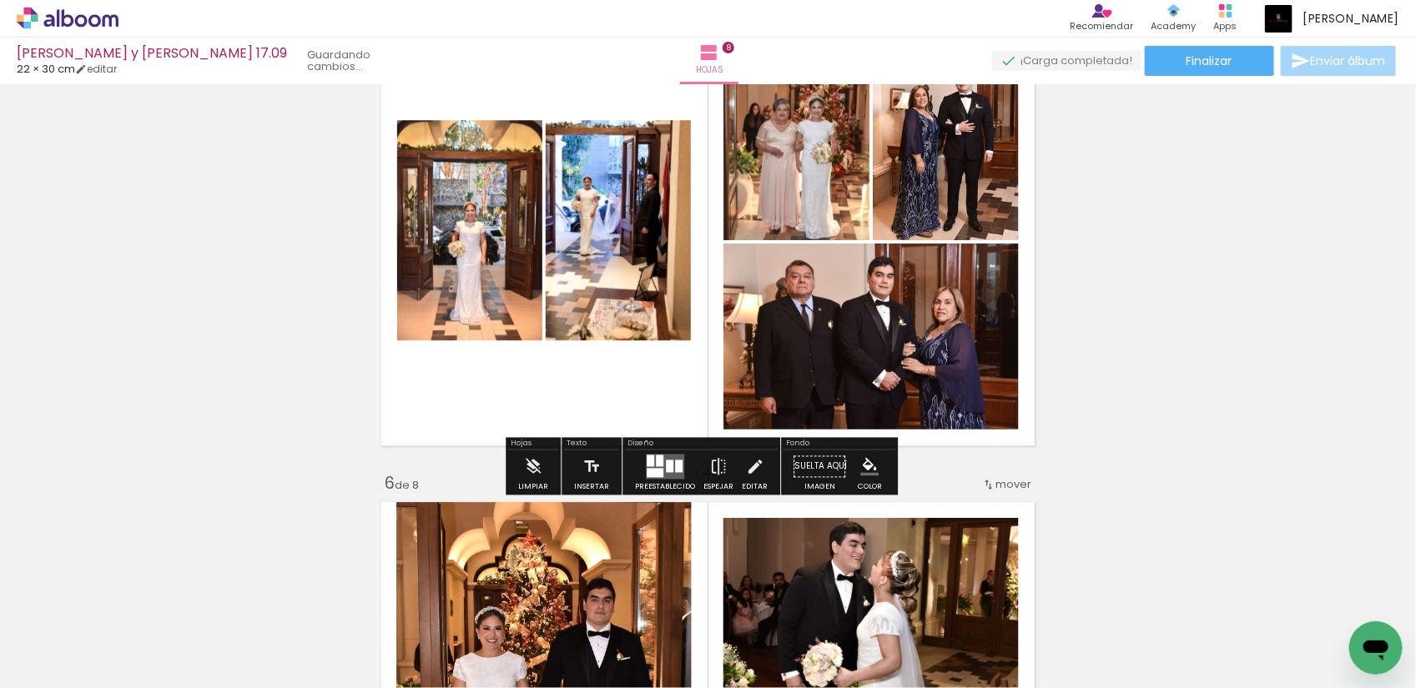
click at [1068, 328] on div "Insertar hoja 1 de 8 Insertar hoja 2 de 8 Insertar hoja 3 de 8 Insertar hoja 4 …" at bounding box center [708, 209] width 1416 height 4386
click at [864, 465] on iron-icon "color picker" at bounding box center [869, 466] width 18 height 18
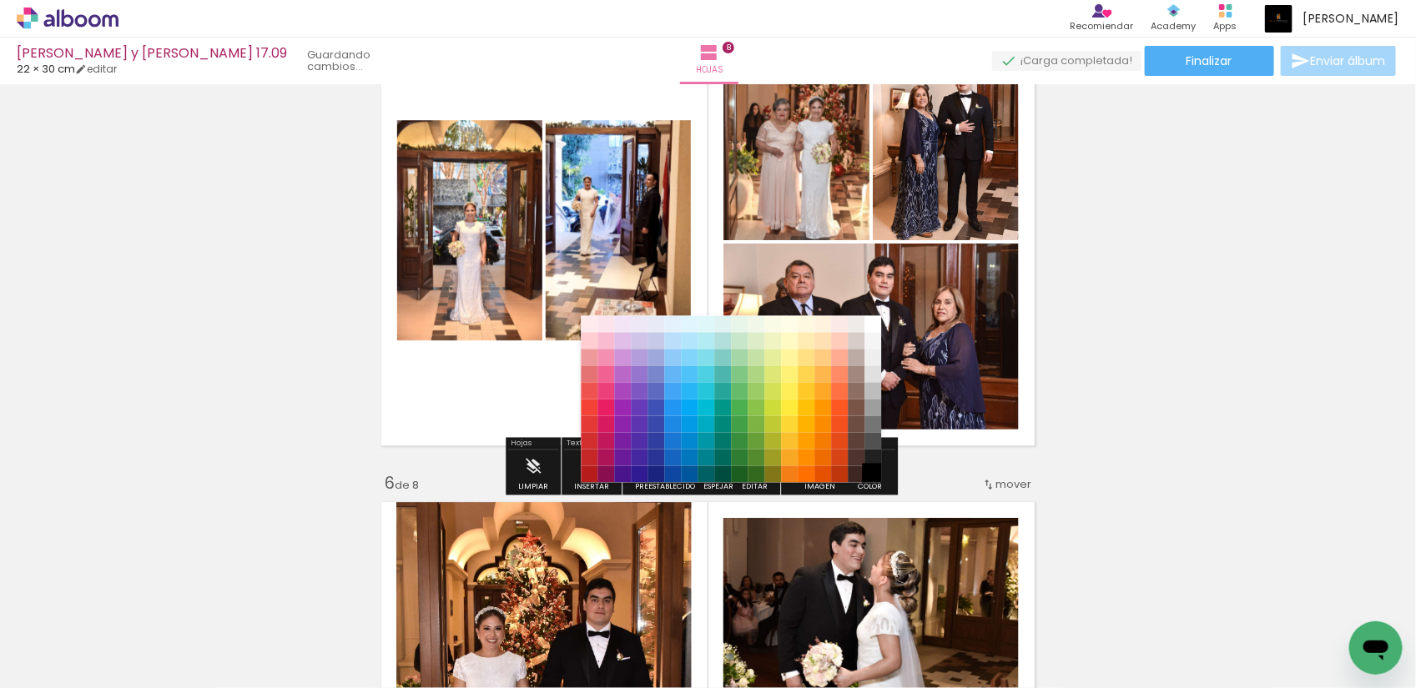
click at [872, 471] on paper-item "#000000" at bounding box center [872, 474] width 17 height 17
click at [874, 455] on paper-item "#212121" at bounding box center [872, 458] width 17 height 17
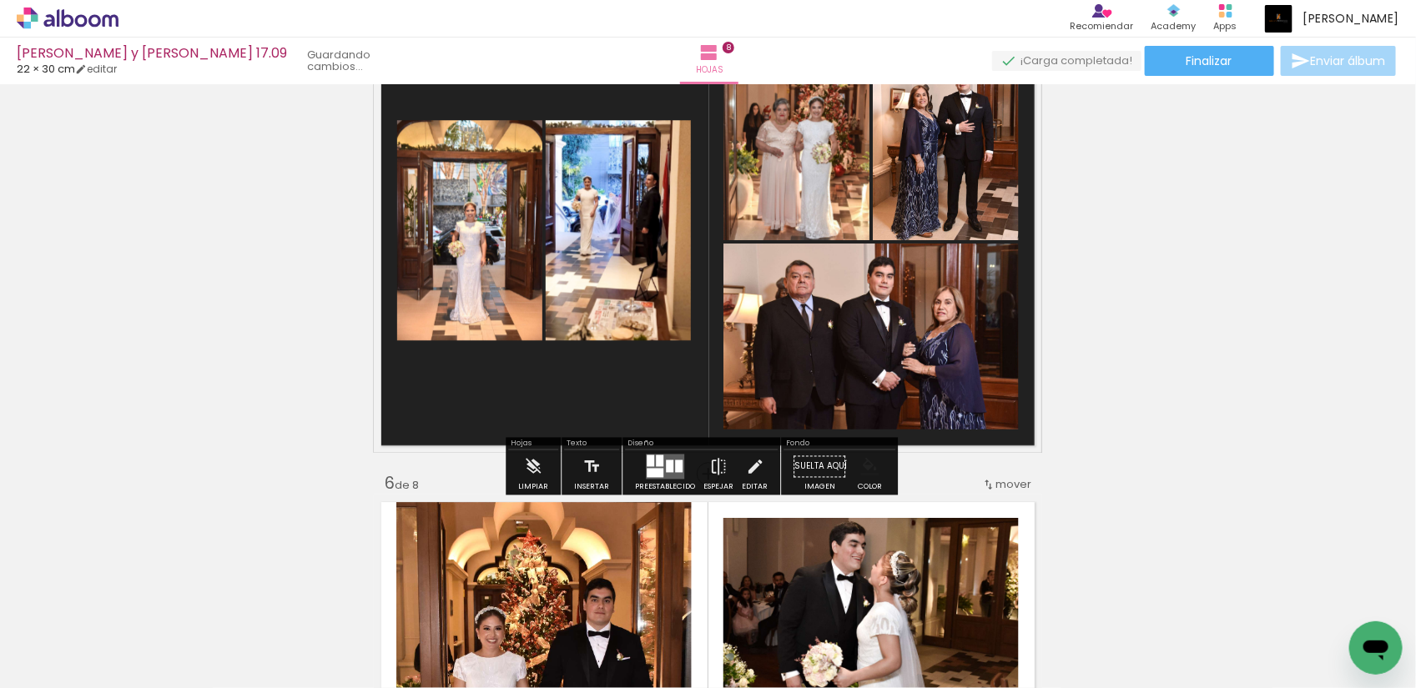
click at [870, 467] on iron-icon "color picker" at bounding box center [869, 466] width 18 height 18
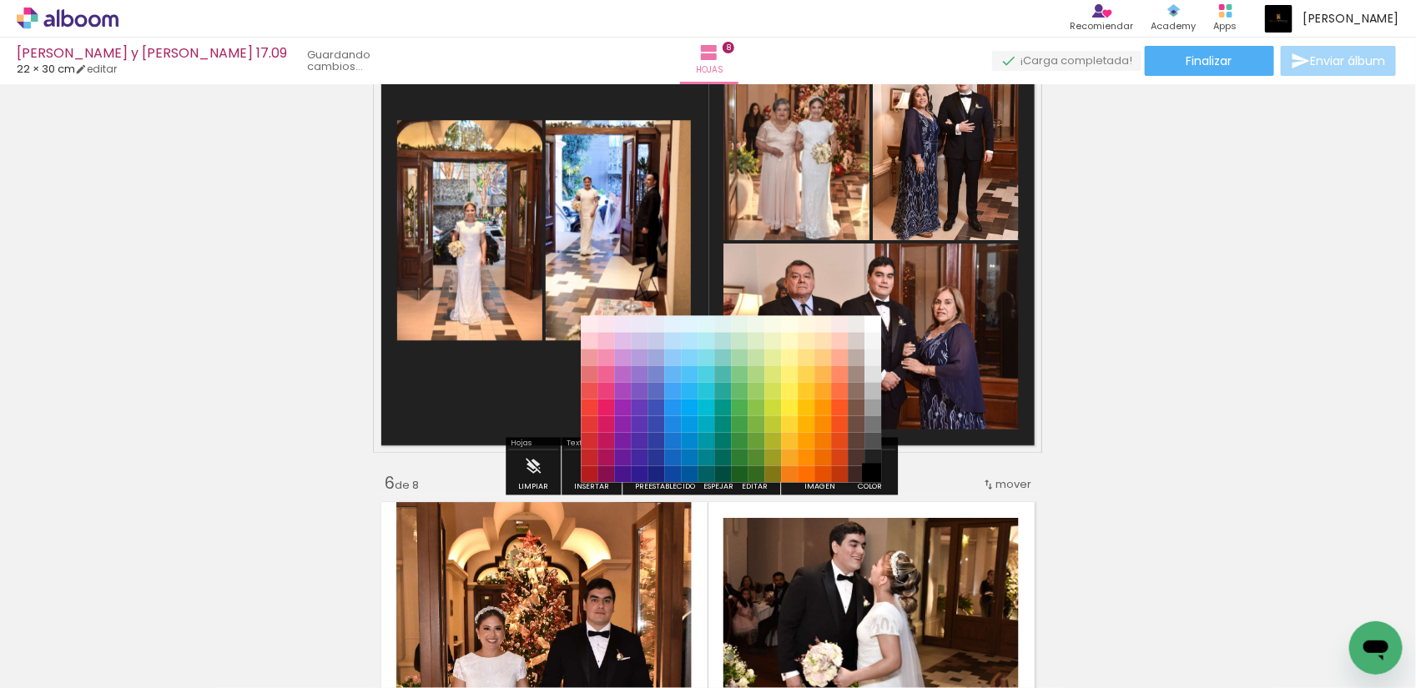
click at [874, 471] on paper-item "#000000" at bounding box center [872, 474] width 17 height 17
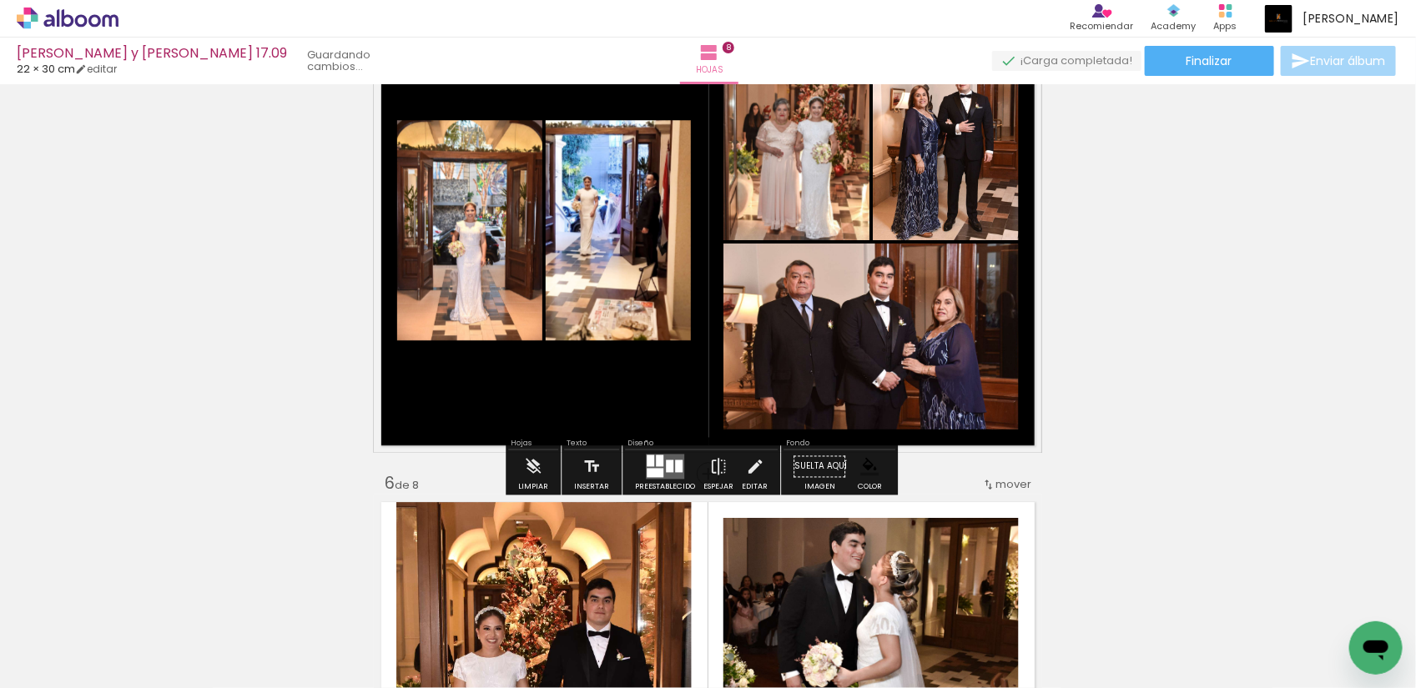
click at [1187, 284] on div "Insertar hoja 1 de 8 Insertar hoja 2 de 8 Insertar hoja 3 de 8 Insertar hoja 4 …" at bounding box center [708, 209] width 1416 height 4386
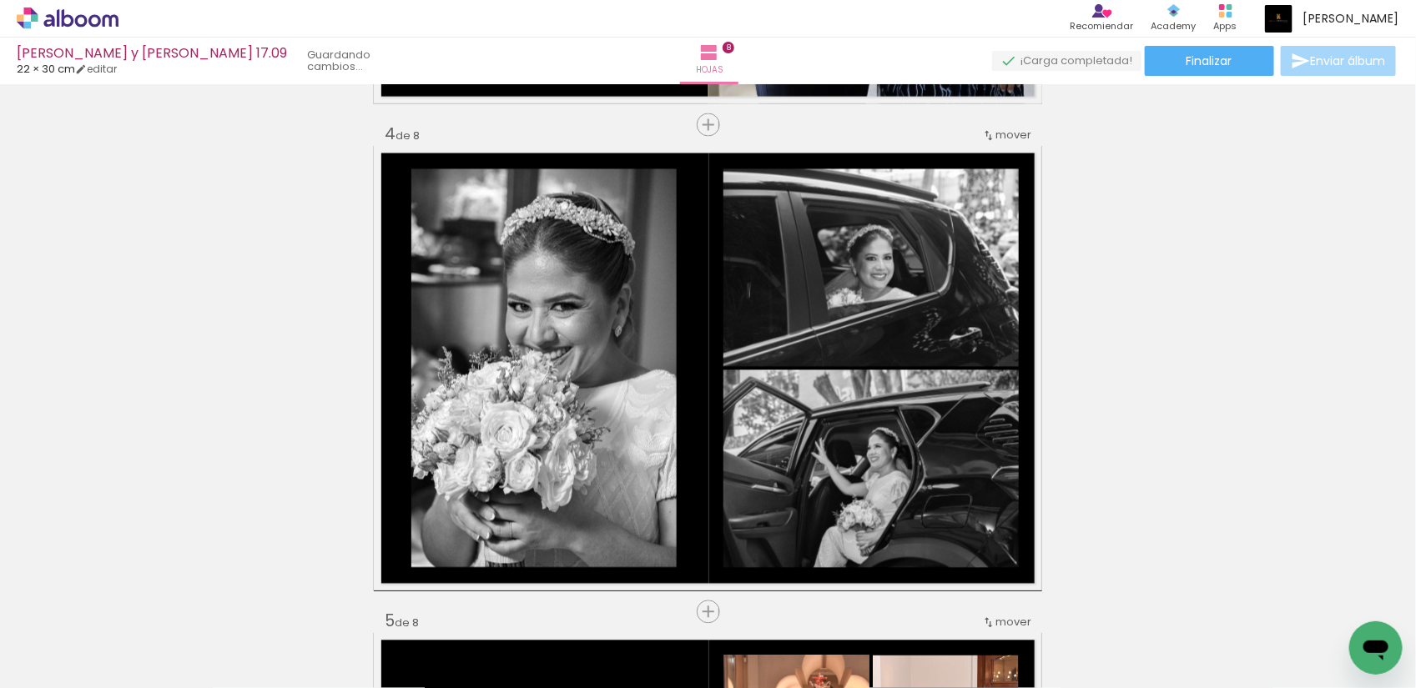
scroll to position [1553, 0]
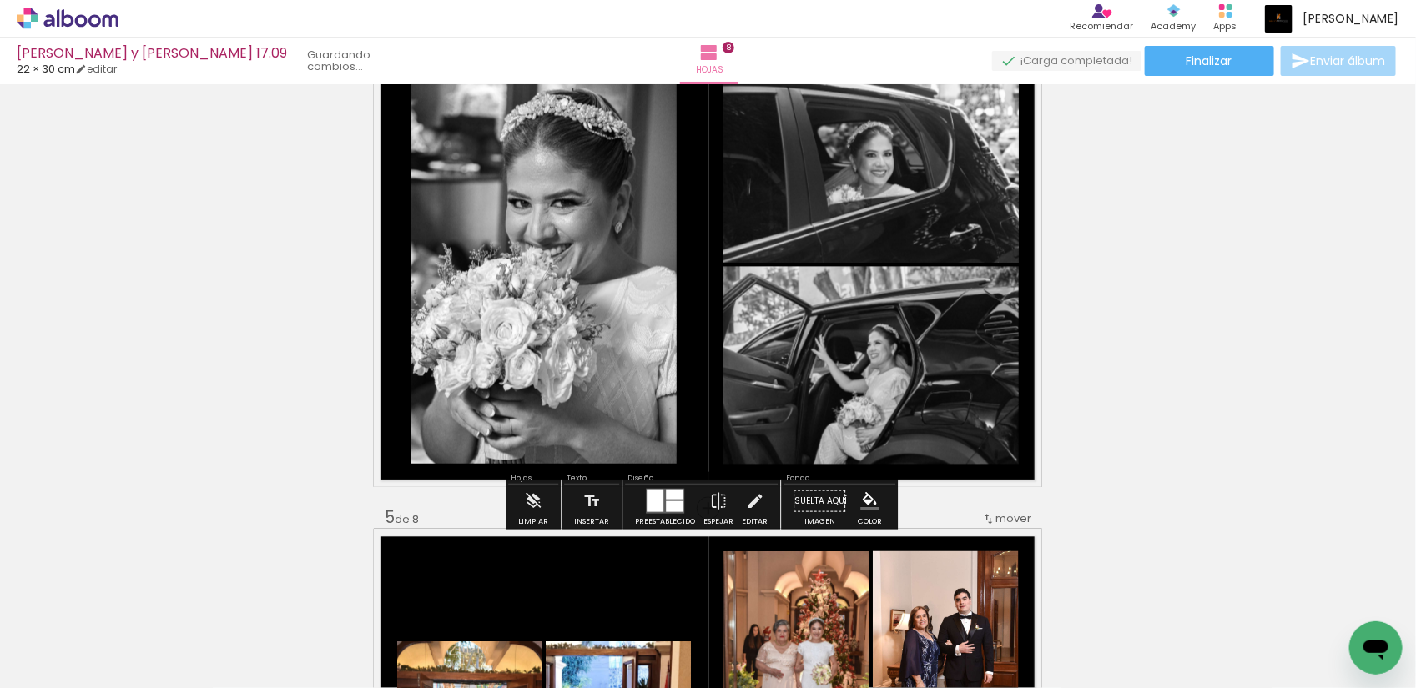
click at [868, 501] on iron-icon "color picker" at bounding box center [869, 500] width 18 height 18
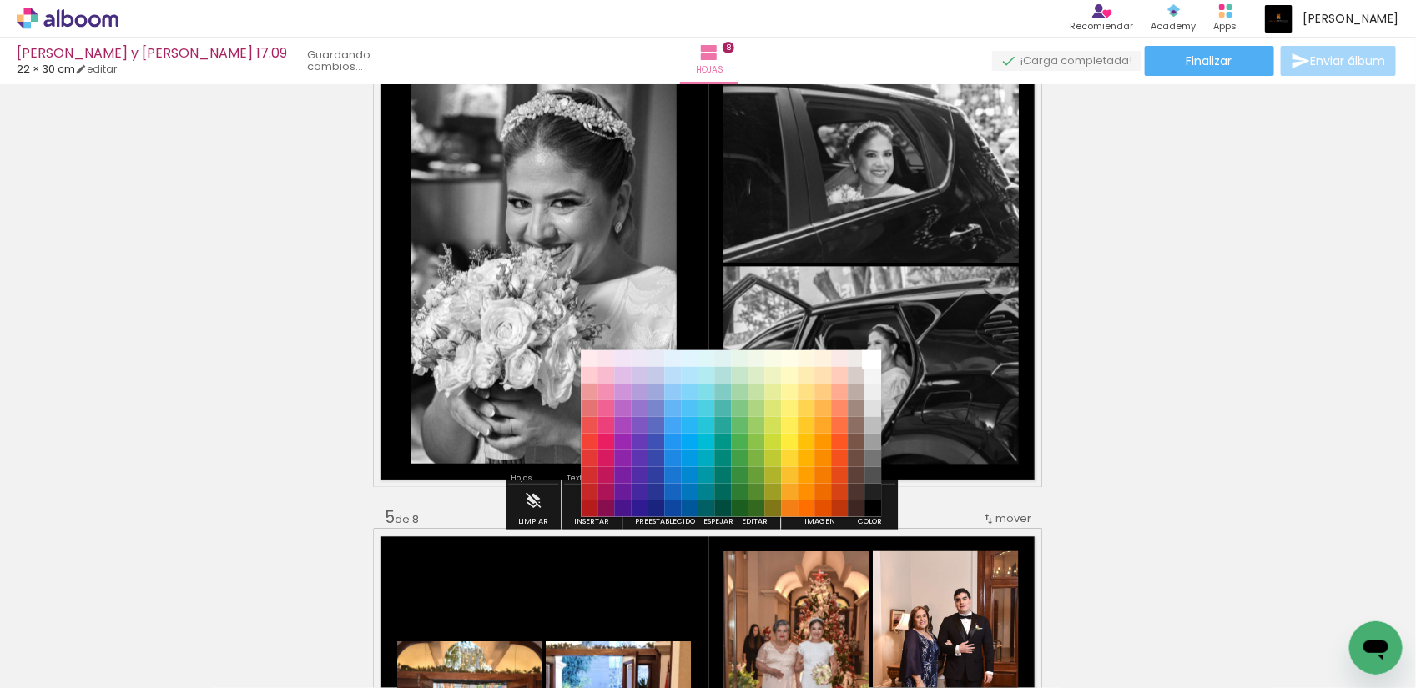
click at [874, 359] on paper-item "#ffffff" at bounding box center [872, 358] width 17 height 17
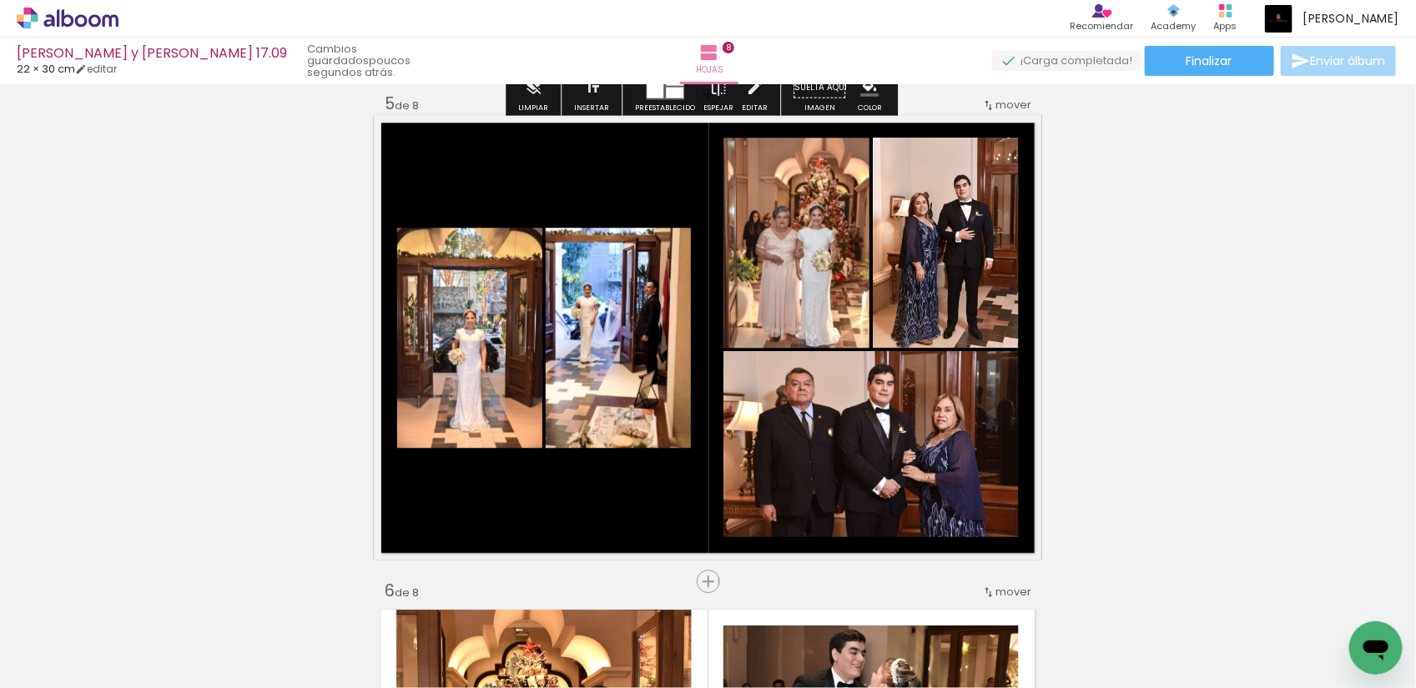
scroll to position [1970, 0]
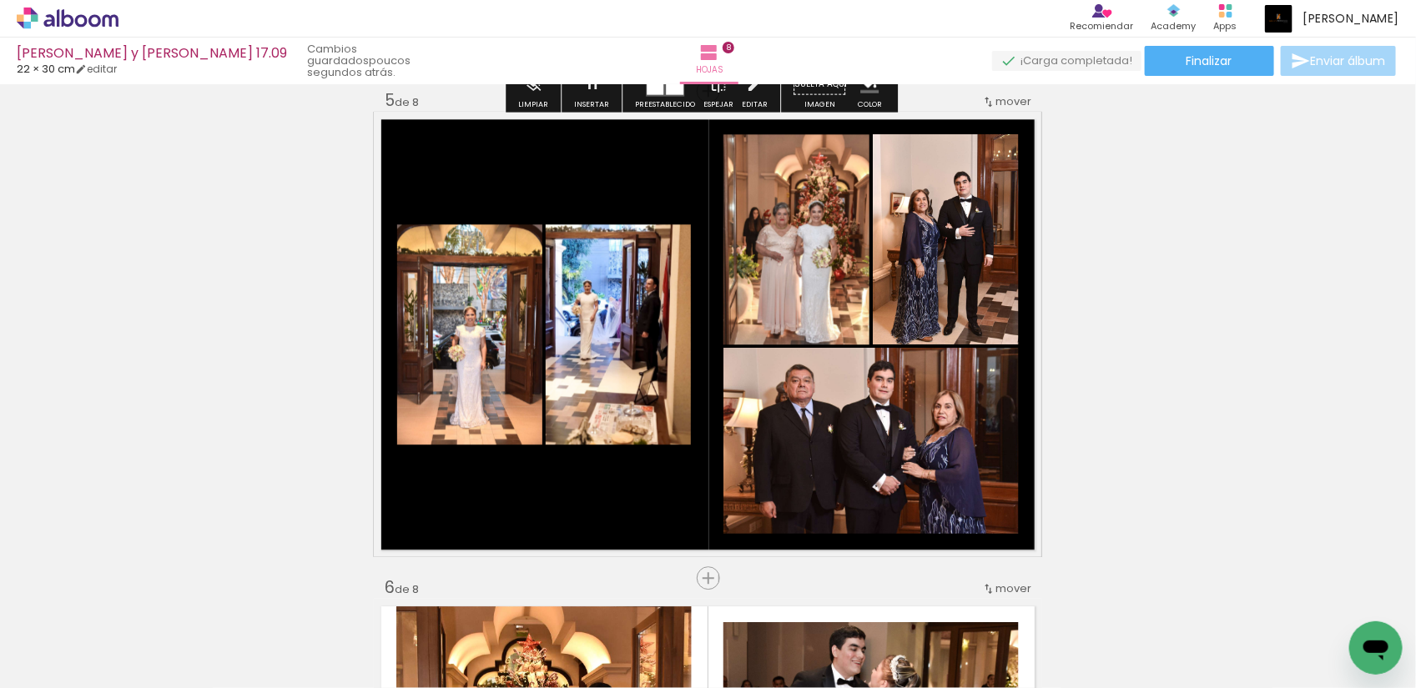
click at [1135, 311] on div "Insertar hoja 1 de 8 Insertar hoja 2 de 8 Insertar hoja 3 de 8 Insertar hoja 4 …" at bounding box center [708, 313] width 1416 height 4386
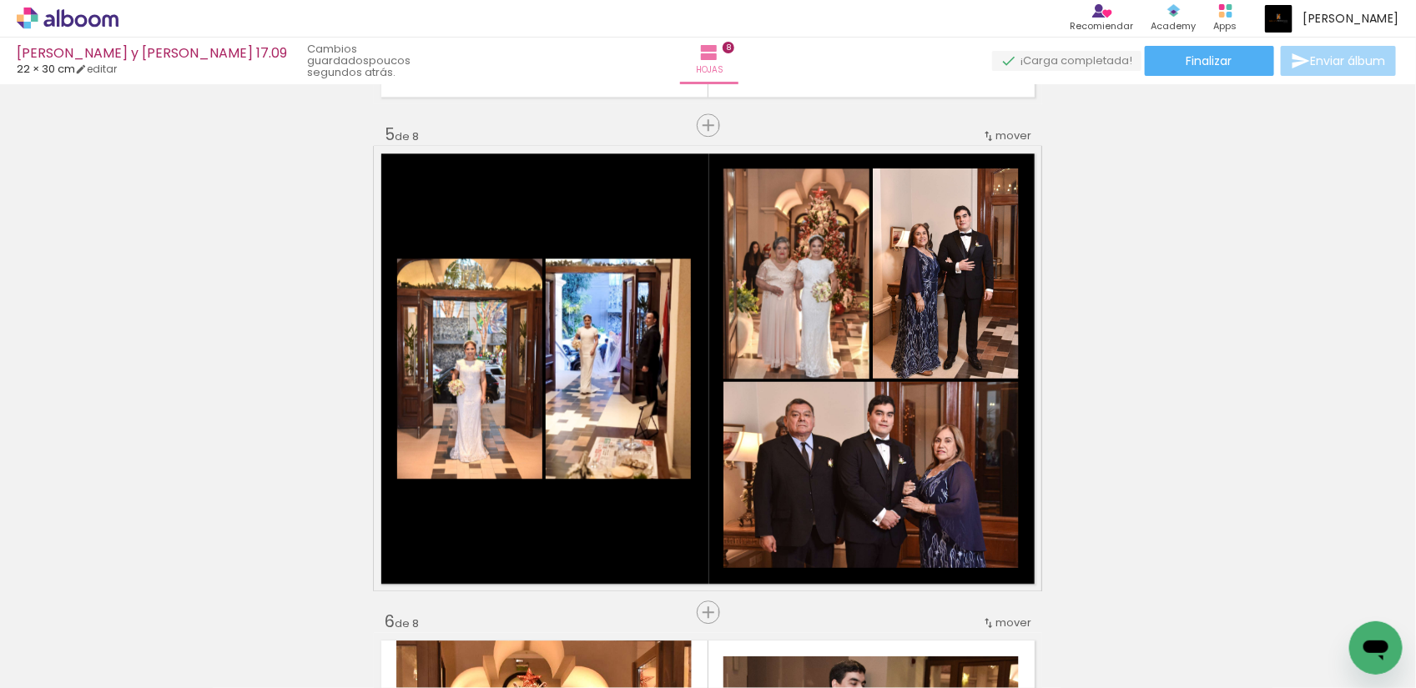
scroll to position [1982, 0]
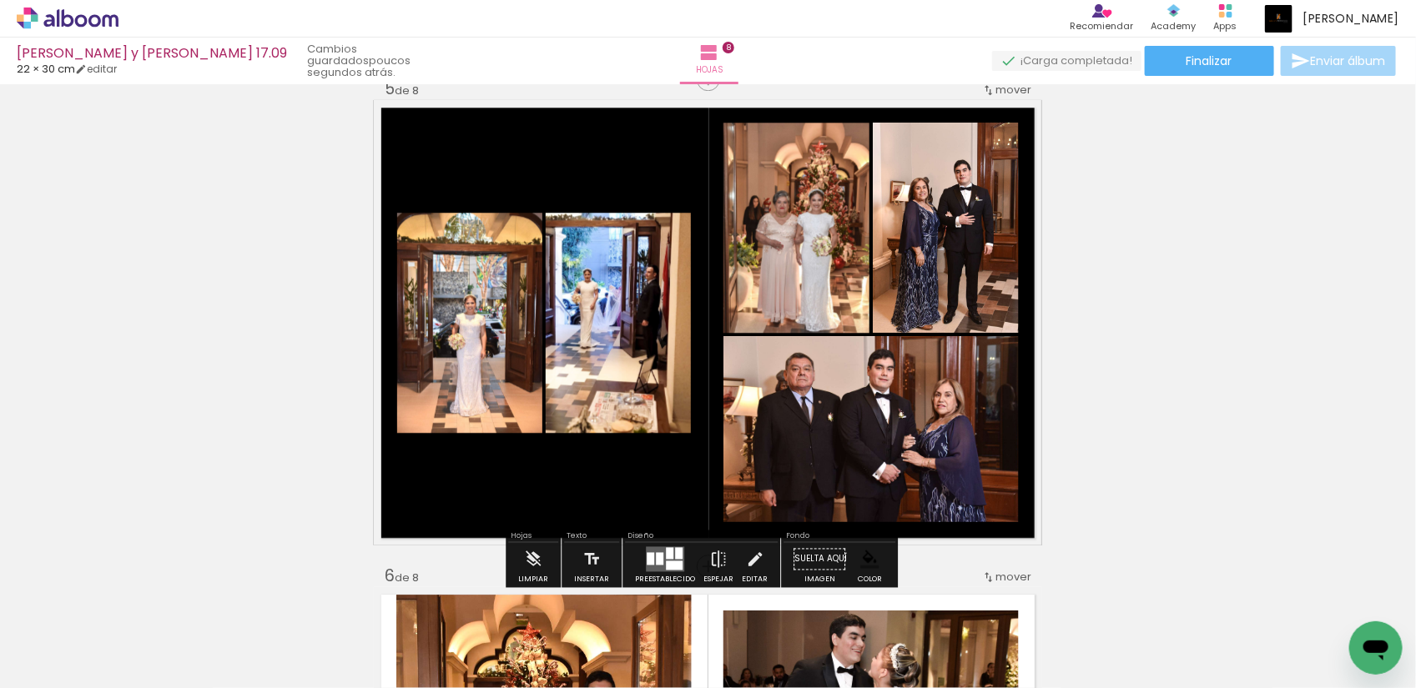
click at [611, 336] on quentale-photo at bounding box center [618, 323] width 145 height 220
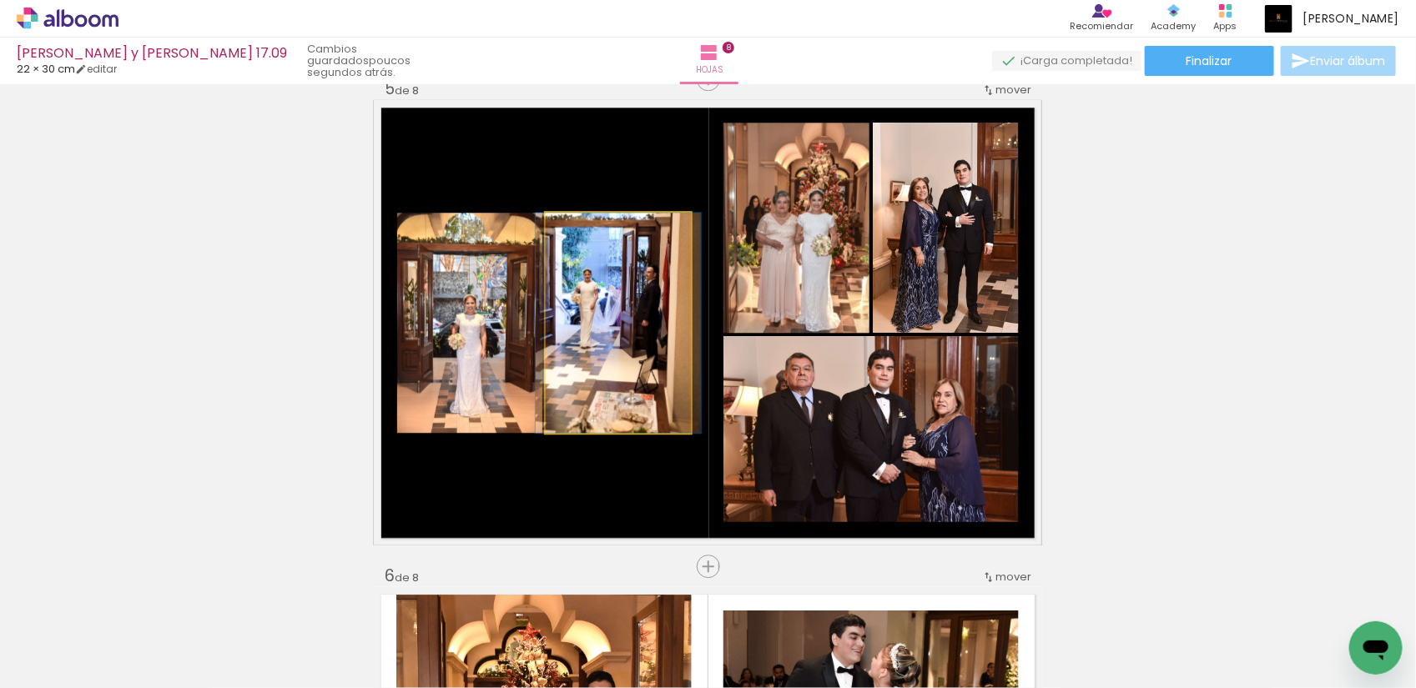
click at [631, 326] on quentale-photo at bounding box center [618, 323] width 145 height 220
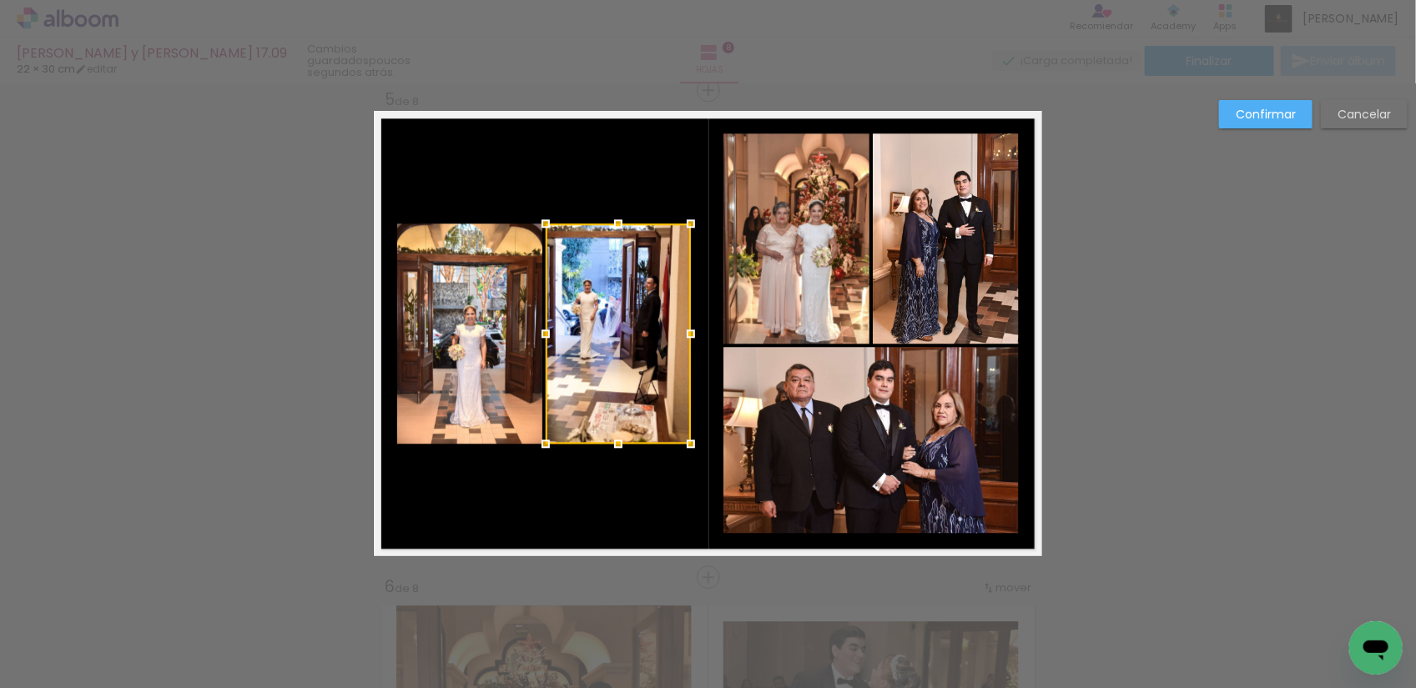
scroll to position [1970, 0]
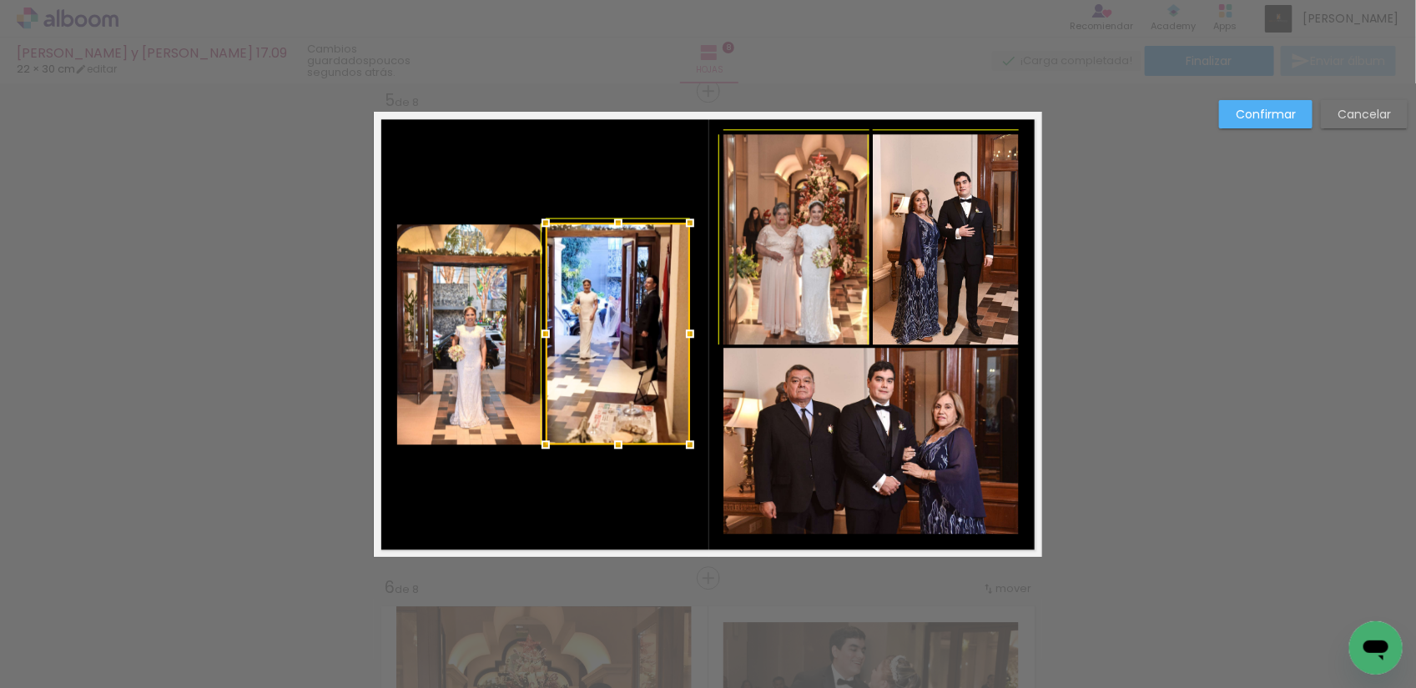
click at [691, 219] on div at bounding box center [689, 222] width 33 height 33
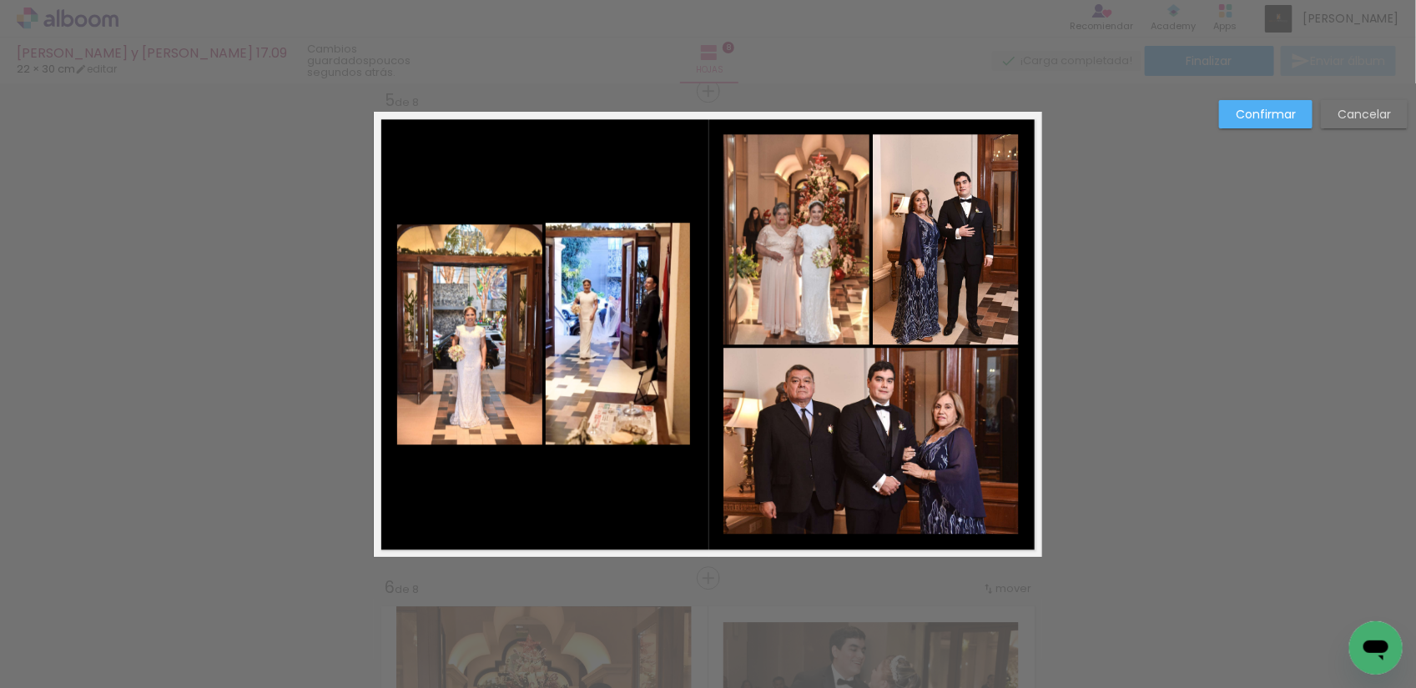
click at [657, 339] on quentale-photo at bounding box center [618, 334] width 144 height 222
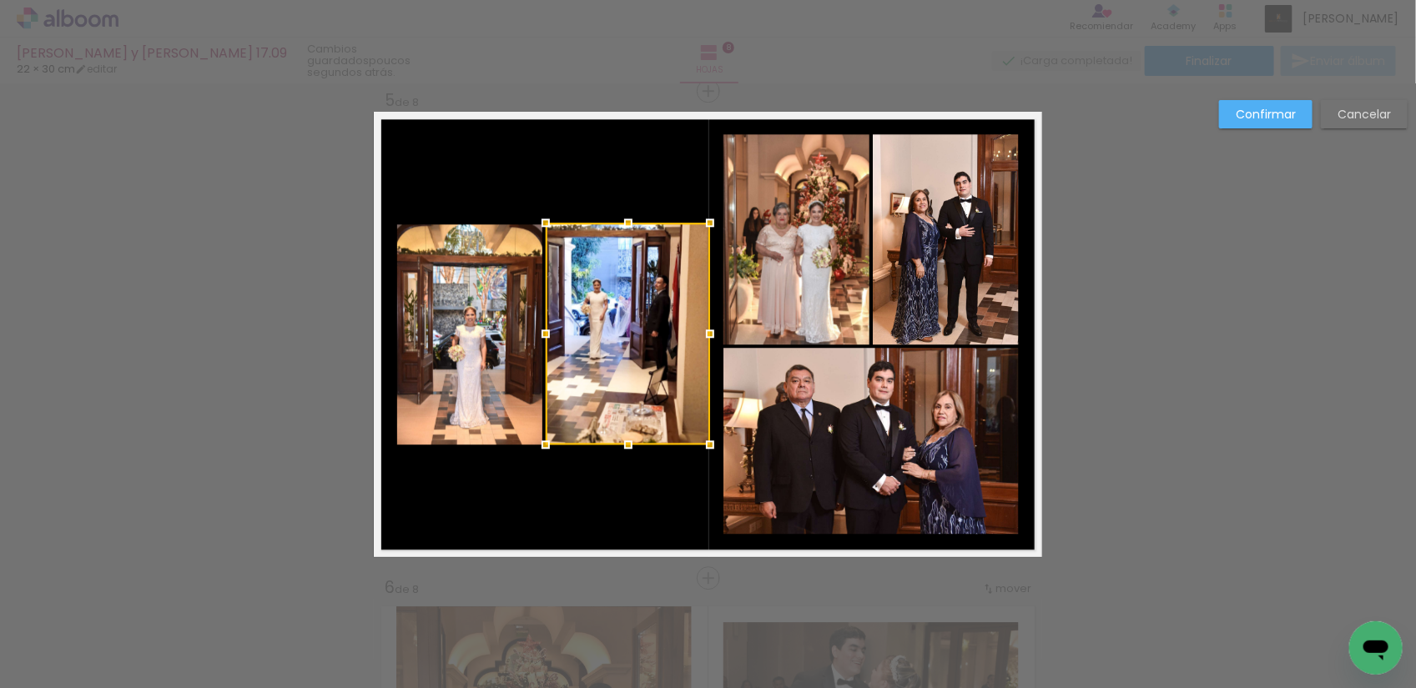
drag, startPoint x: 680, startPoint y: 335, endPoint x: 694, endPoint y: 335, distance: 14.2
click at [694, 335] on div at bounding box center [709, 333] width 33 height 33
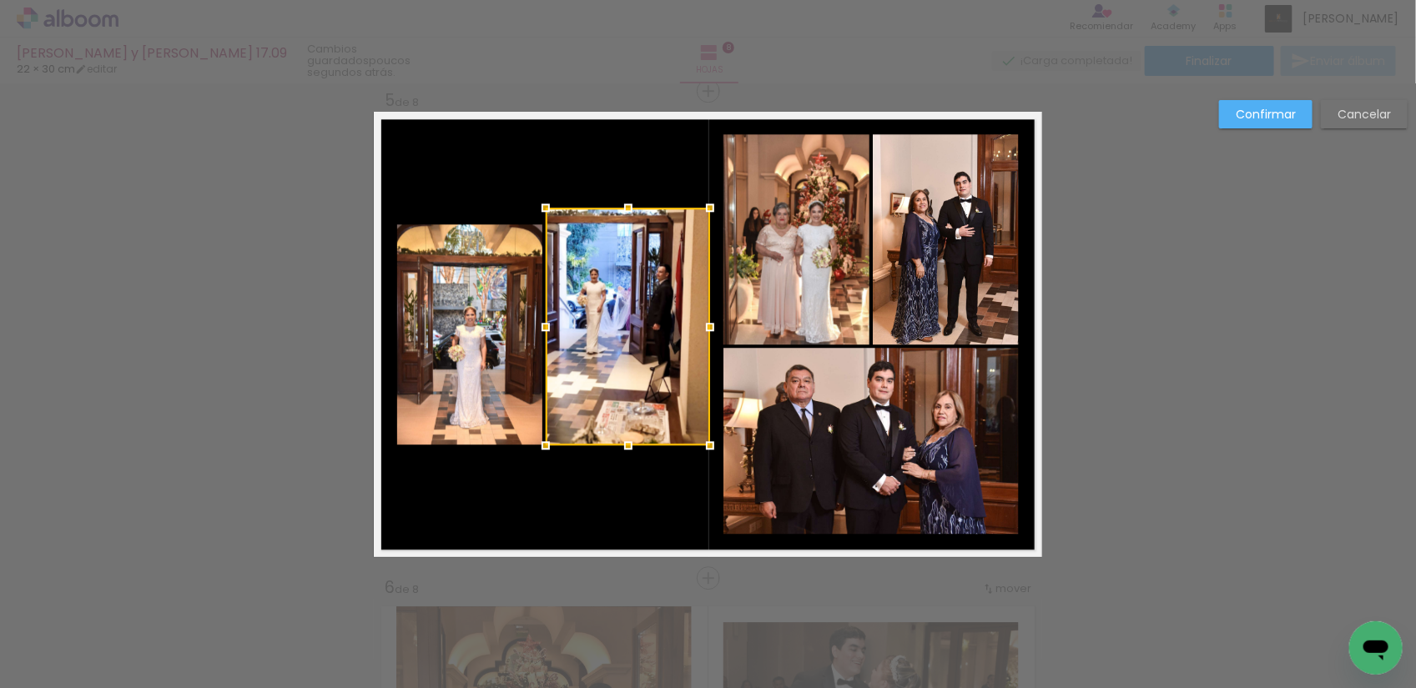
drag, startPoint x: 623, startPoint y: 221, endPoint x: 622, endPoint y: 205, distance: 15.9
click at [622, 205] on div at bounding box center [628, 207] width 33 height 33
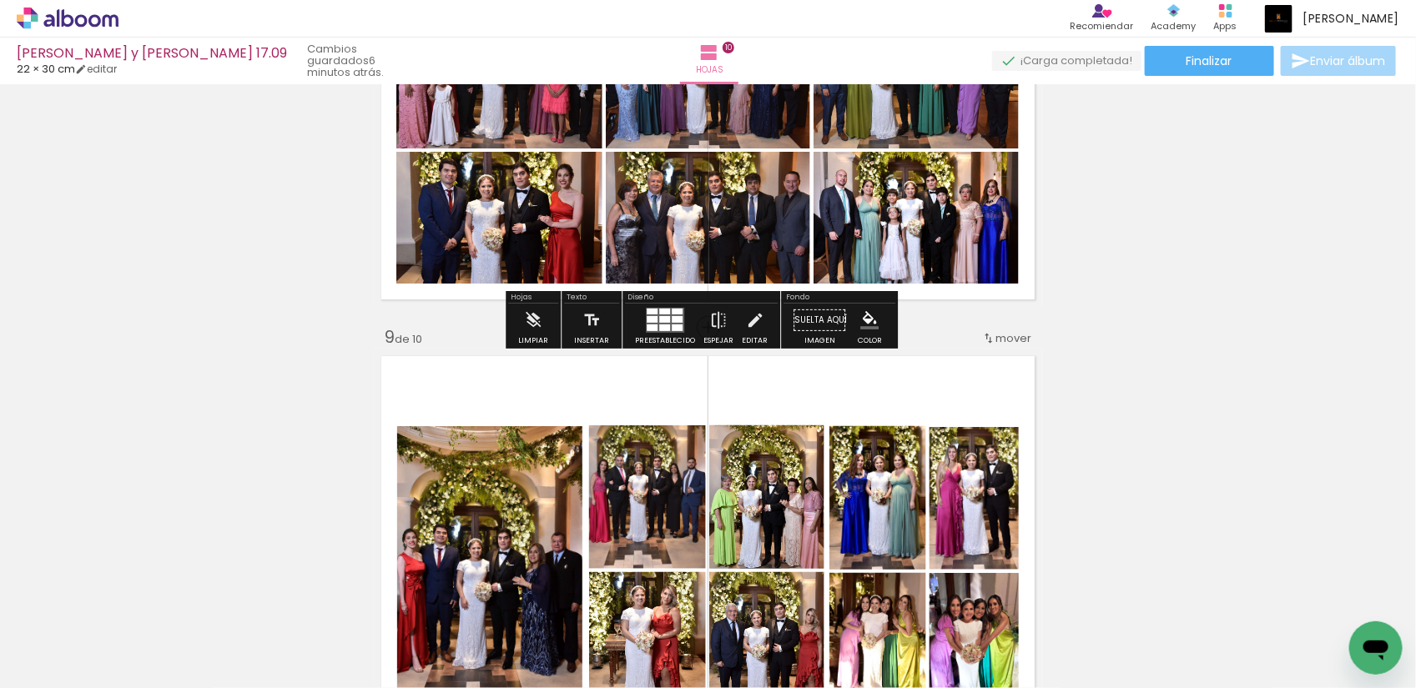
scroll to position [3464, 0]
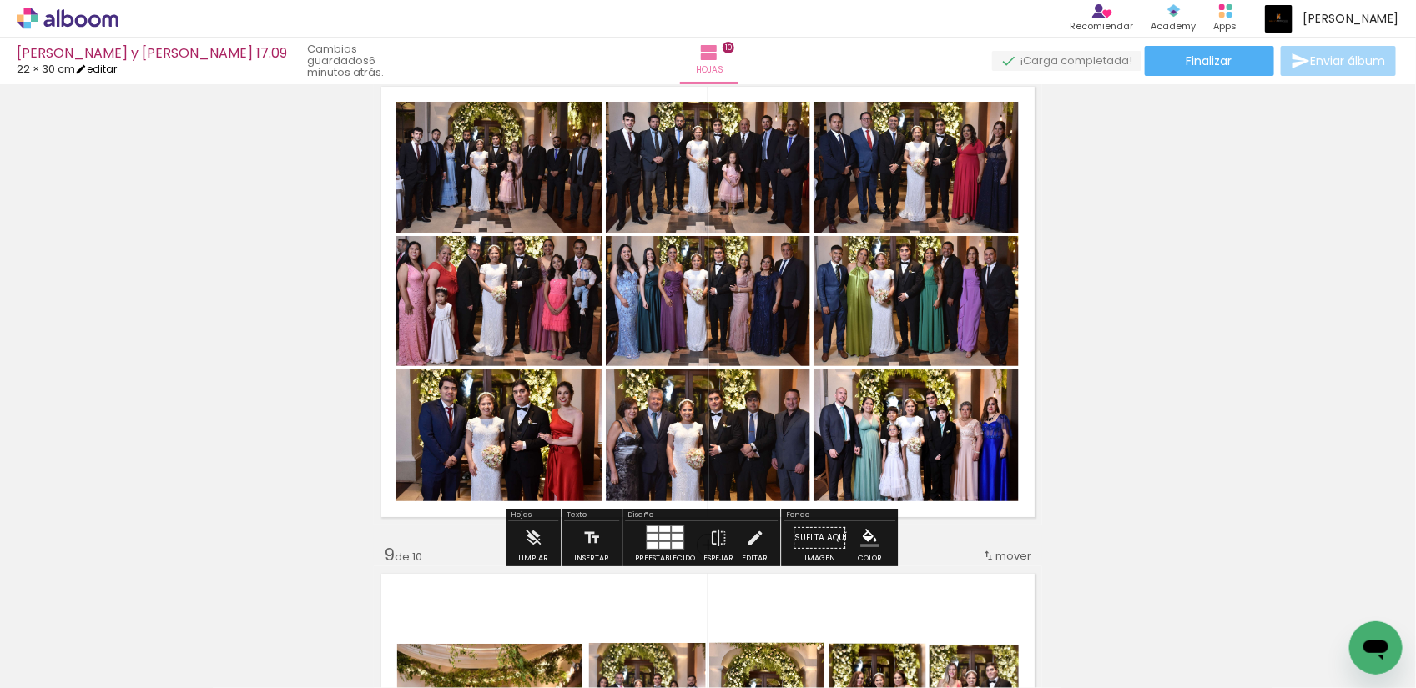
click at [113, 68] on link "editar" at bounding box center [96, 69] width 42 height 14
type input "30"
type input "45"
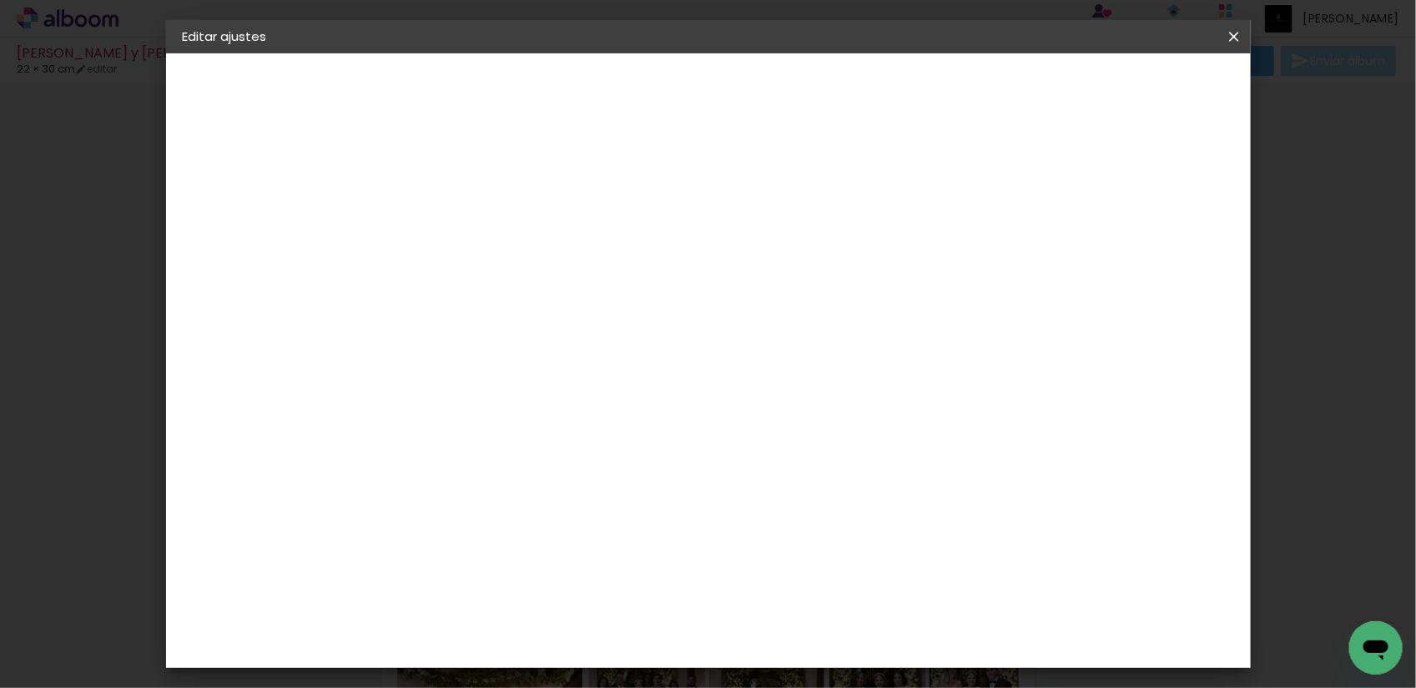
click at [1229, 39] on iron-icon at bounding box center [1234, 36] width 20 height 17
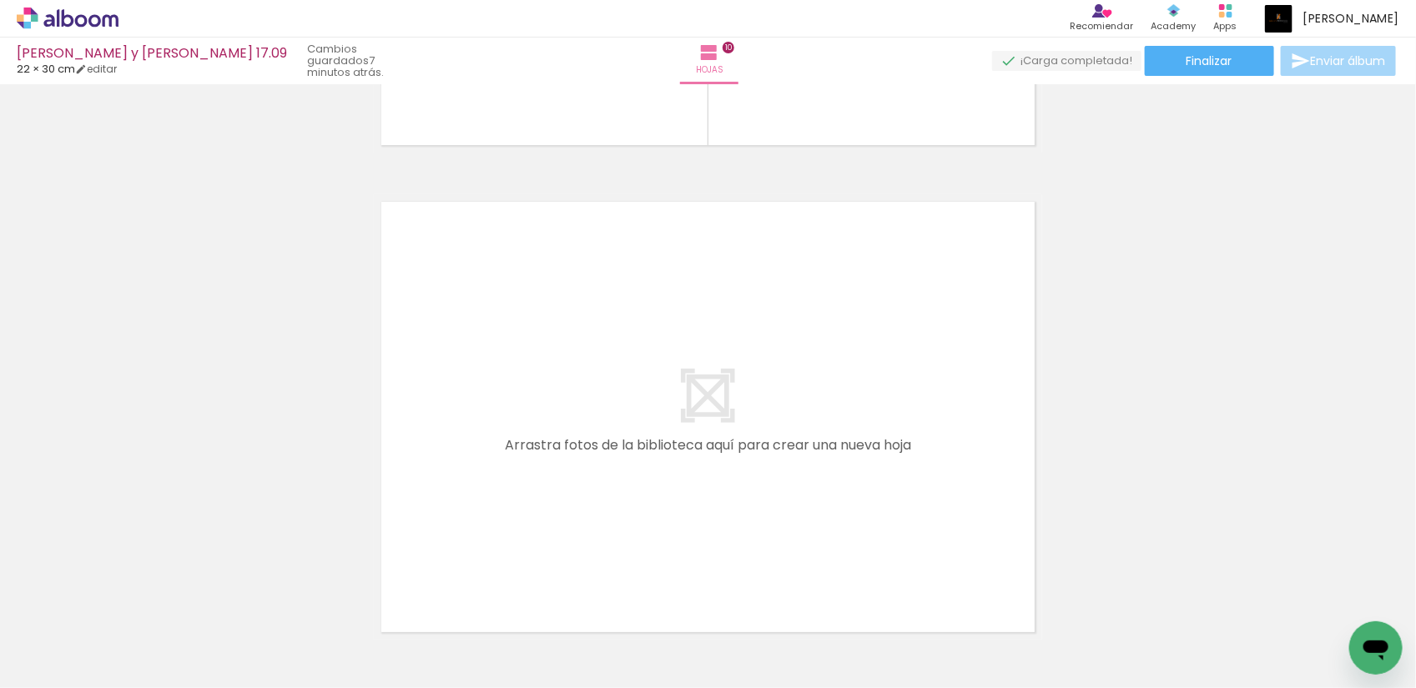
scroll to position [4820, 0]
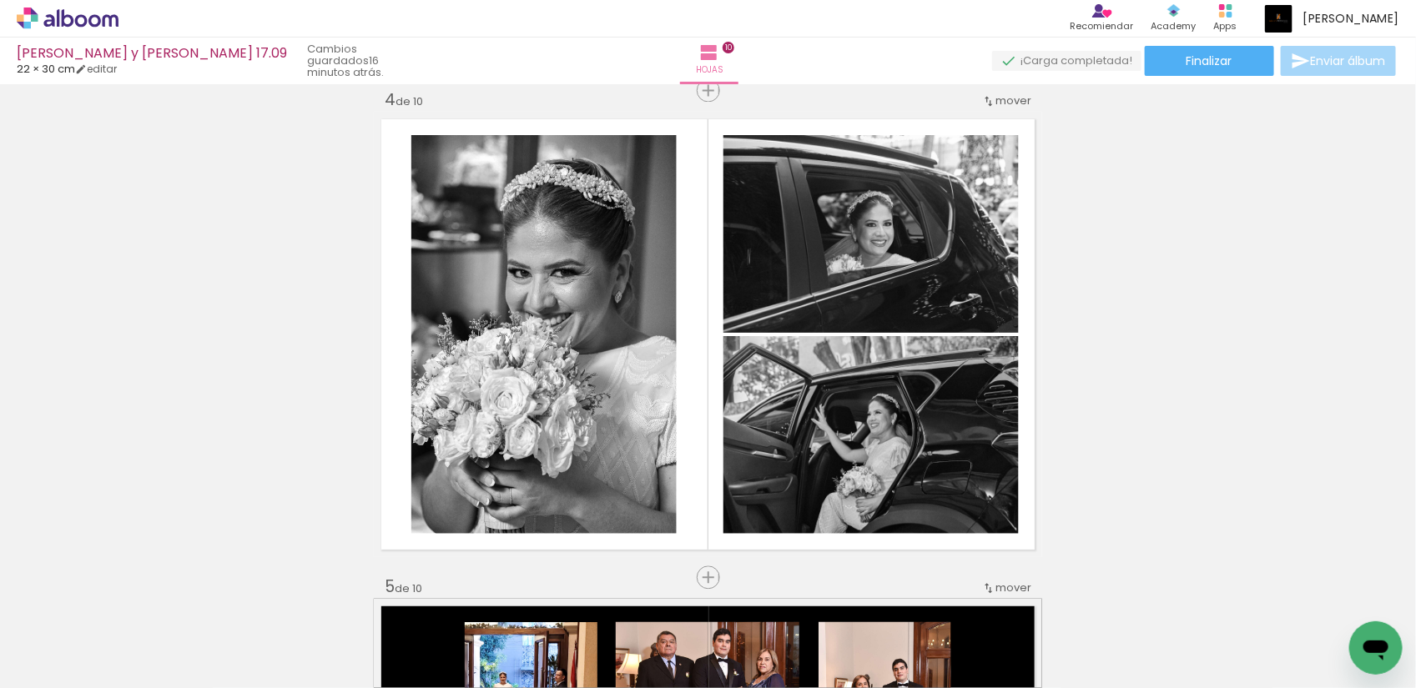
scroll to position [961, 0]
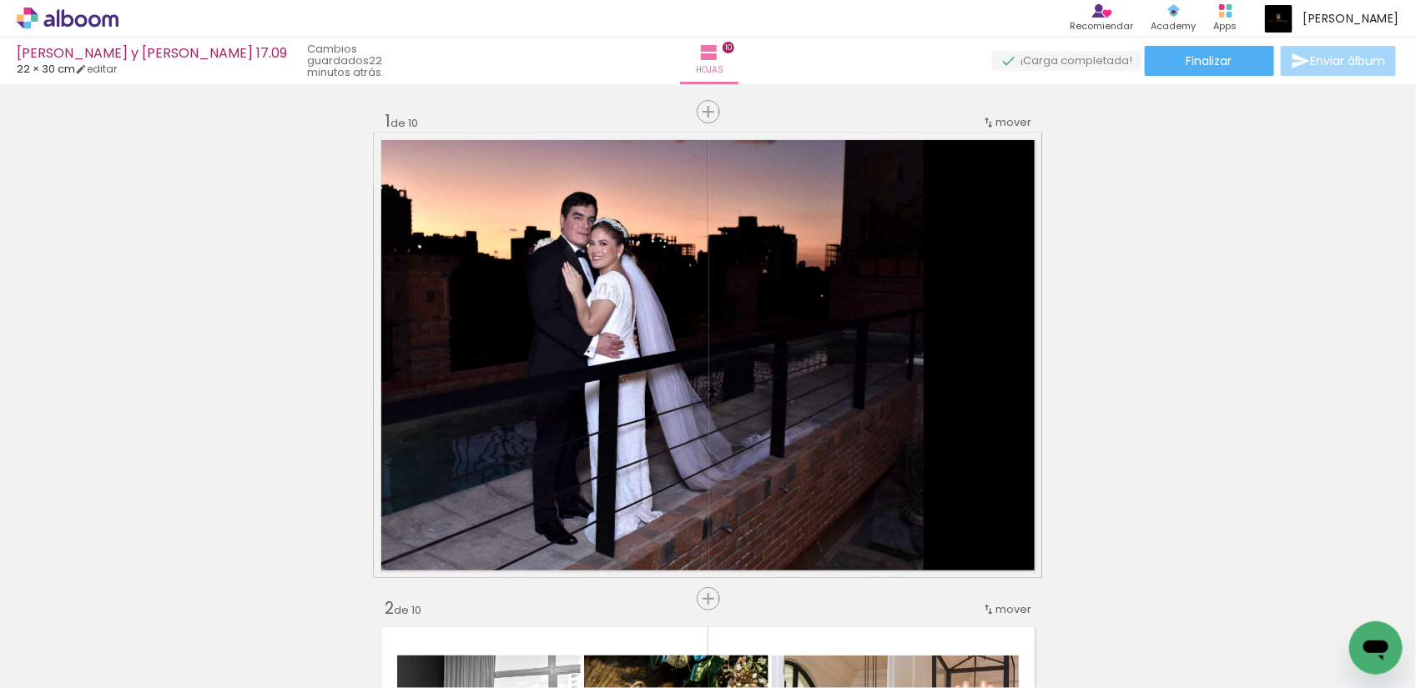
scroll to position [961, 0]
click at [1199, 61] on span "Finalizar" at bounding box center [1209, 61] width 46 height 12
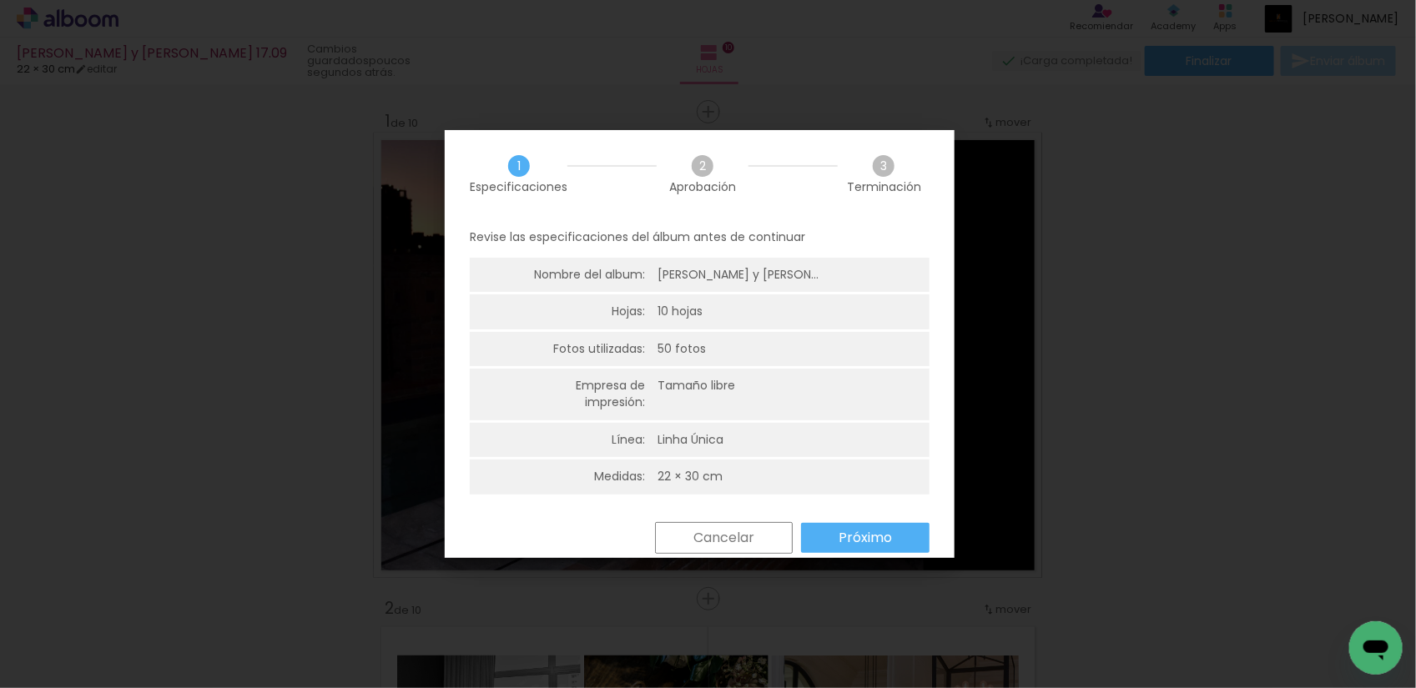
click at [0, 0] on slot "Próximo" at bounding box center [0, 0] width 0 height 0
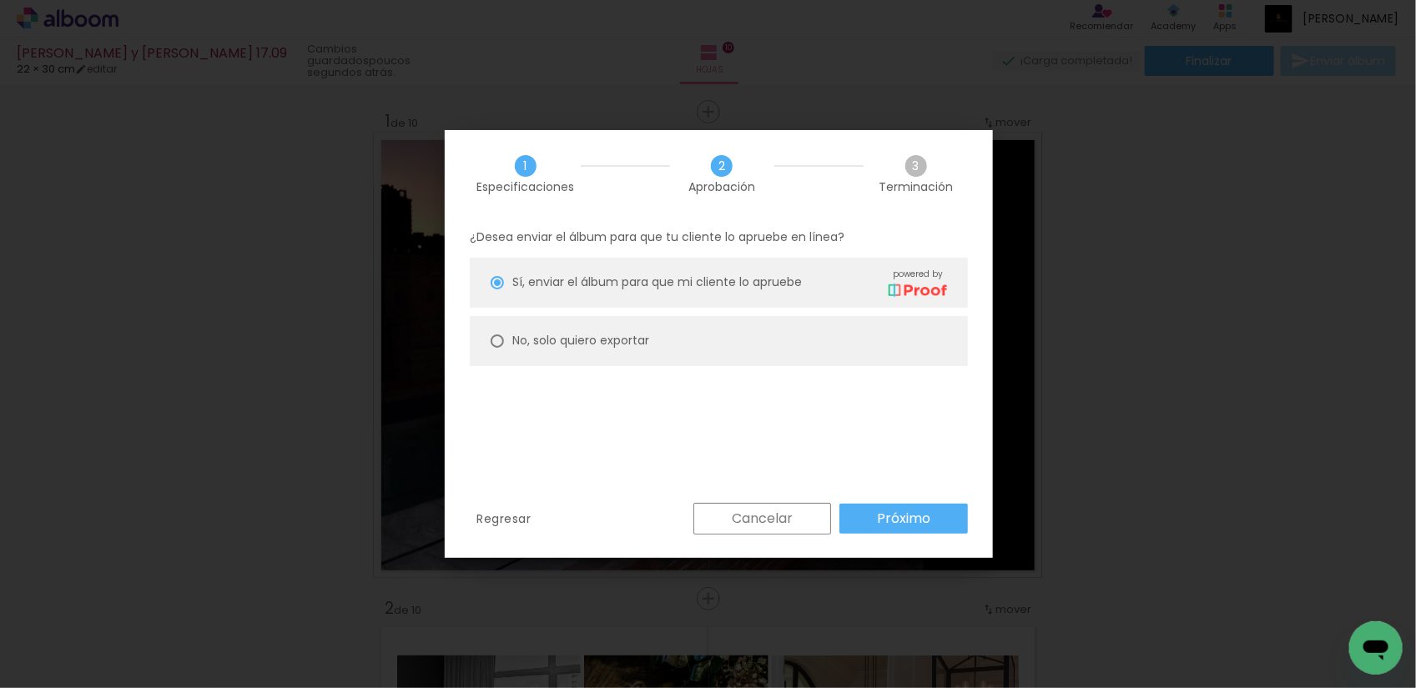
click at [0, 0] on slot "No, solo quiero exportar" at bounding box center [0, 0] width 0 height 0
type paper-radio-button "on"
click at [901, 528] on paper-button "Próximo" at bounding box center [903, 519] width 128 height 30
type input "Alta, 300 DPI"
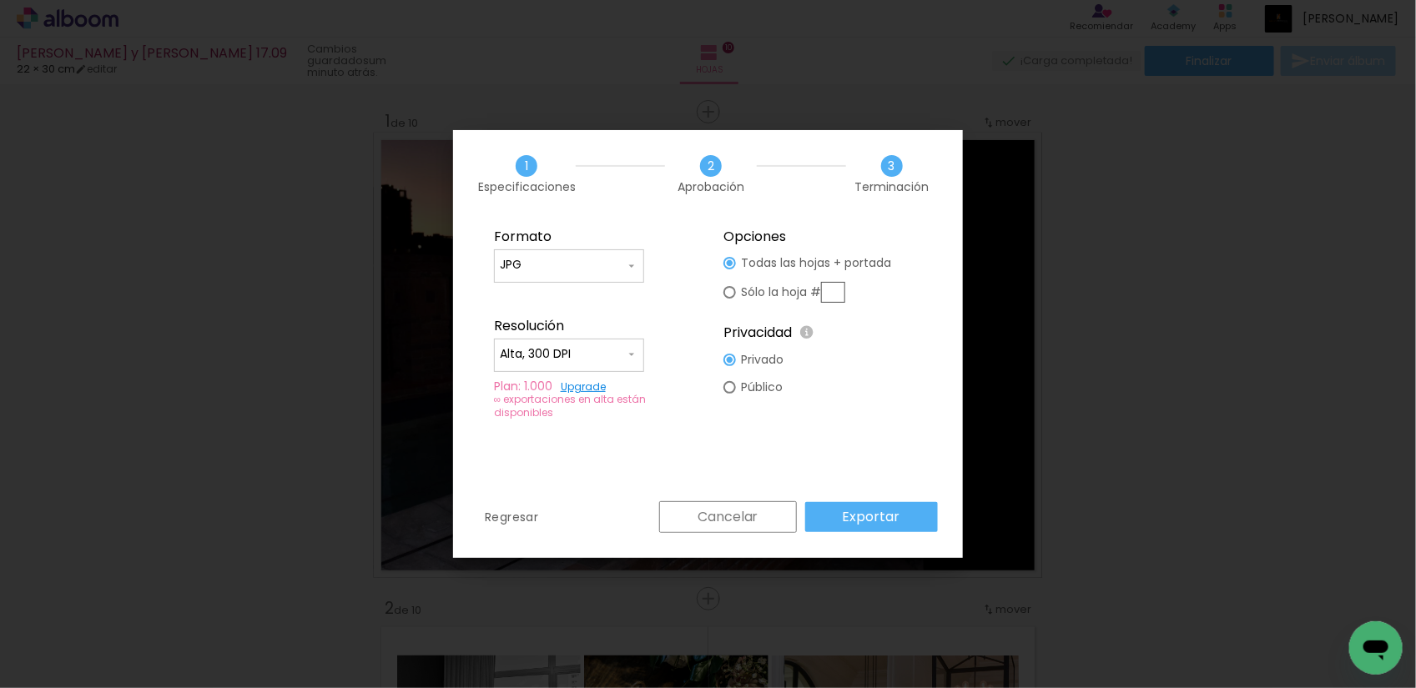
click at [627, 272] on iron-icon at bounding box center [631, 265] width 13 height 13
click at [572, 296] on paper-item "PDF" at bounding box center [569, 296] width 150 height 33
type input "PDF"
click at [0, 0] on slot "Exportar" at bounding box center [0, 0] width 0 height 0
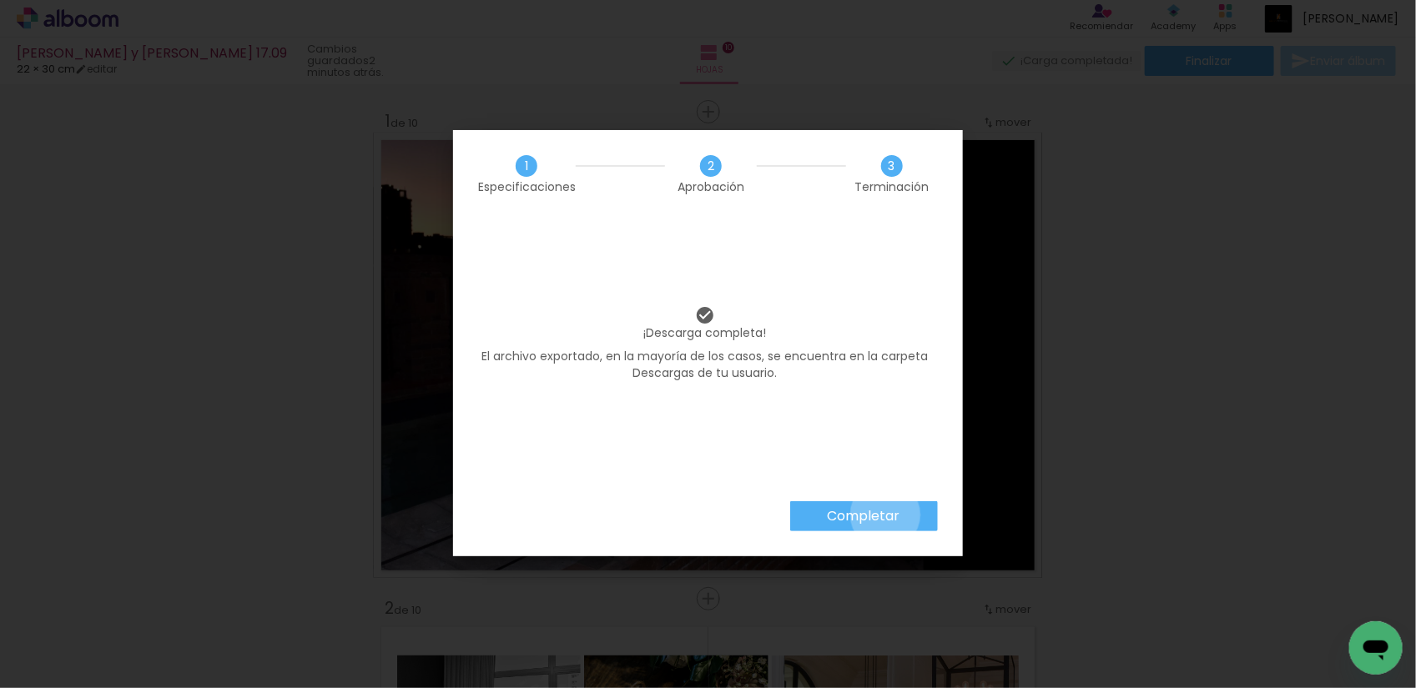
click at [0, 0] on slot "Completar" at bounding box center [0, 0] width 0 height 0
